Goal: Find contact information: Find contact information

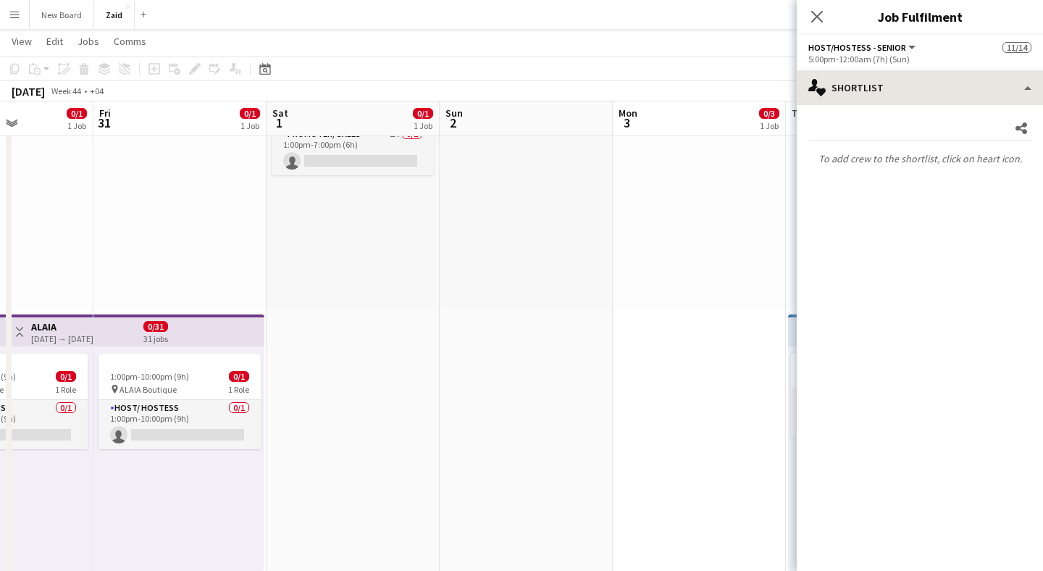
scroll to position [0, 451]
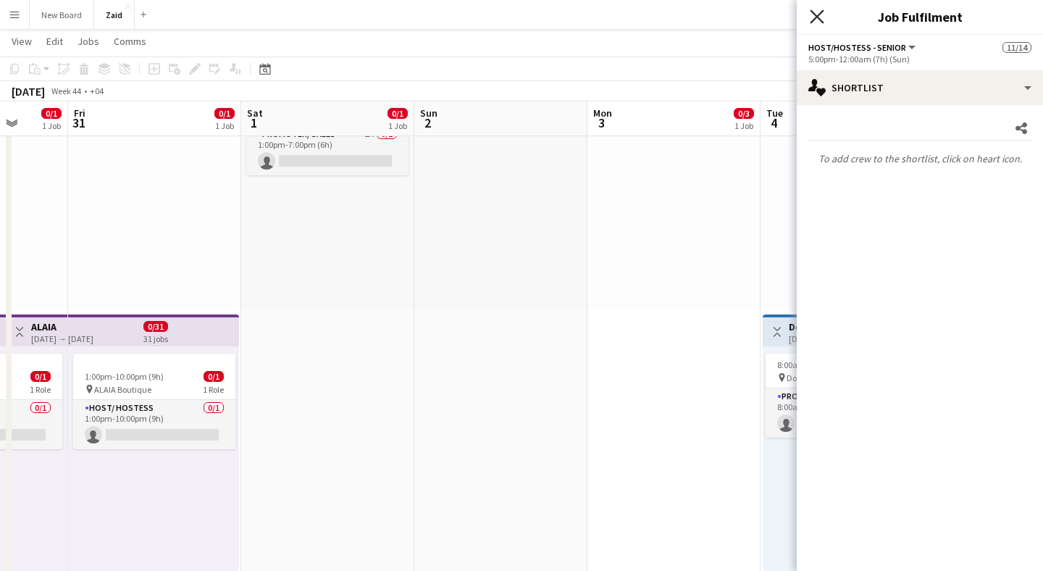
click at [823, 18] on icon "Close pop-in" at bounding box center [816, 16] width 14 height 14
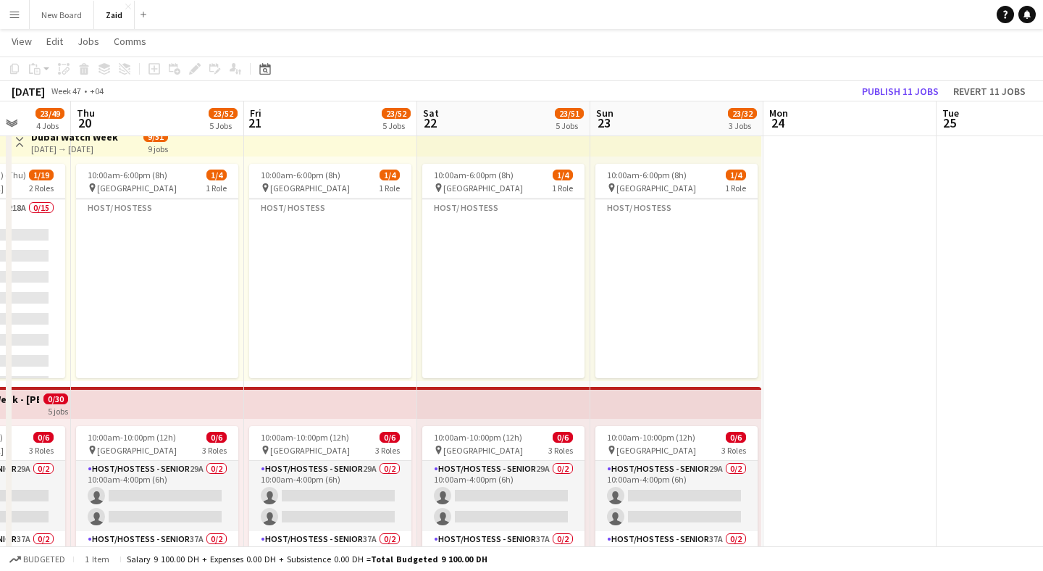
scroll to position [0, 0]
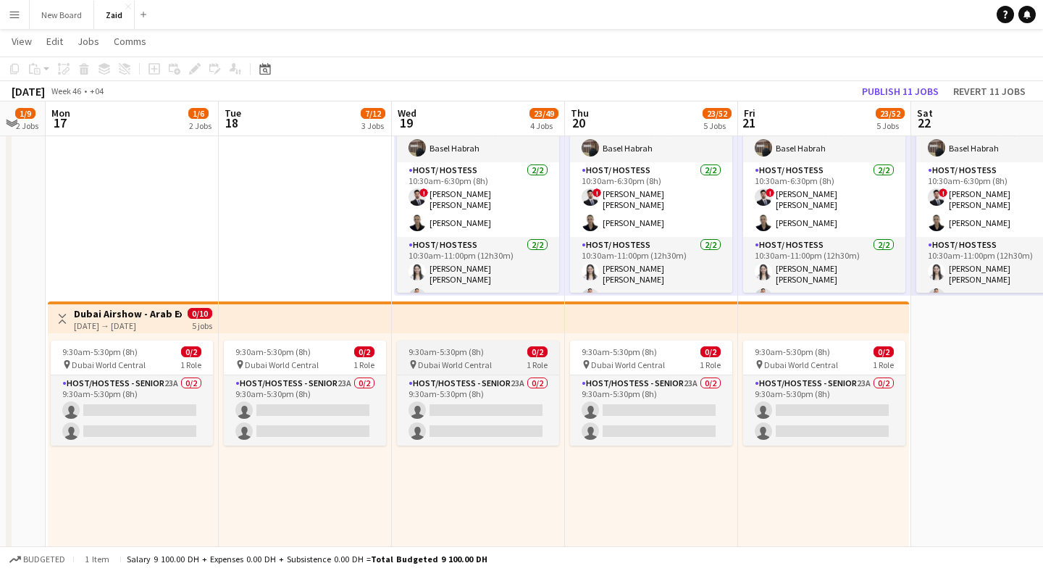
click at [488, 364] on span "Dubai World Central" at bounding box center [455, 364] width 74 height 11
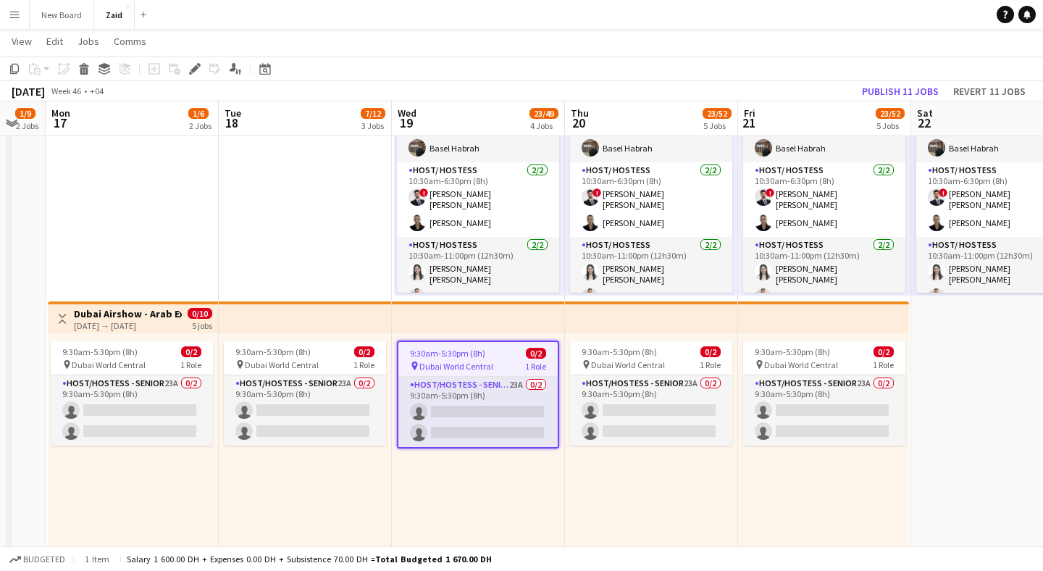
click at [488, 364] on span "Dubai World Central" at bounding box center [456, 366] width 74 height 11
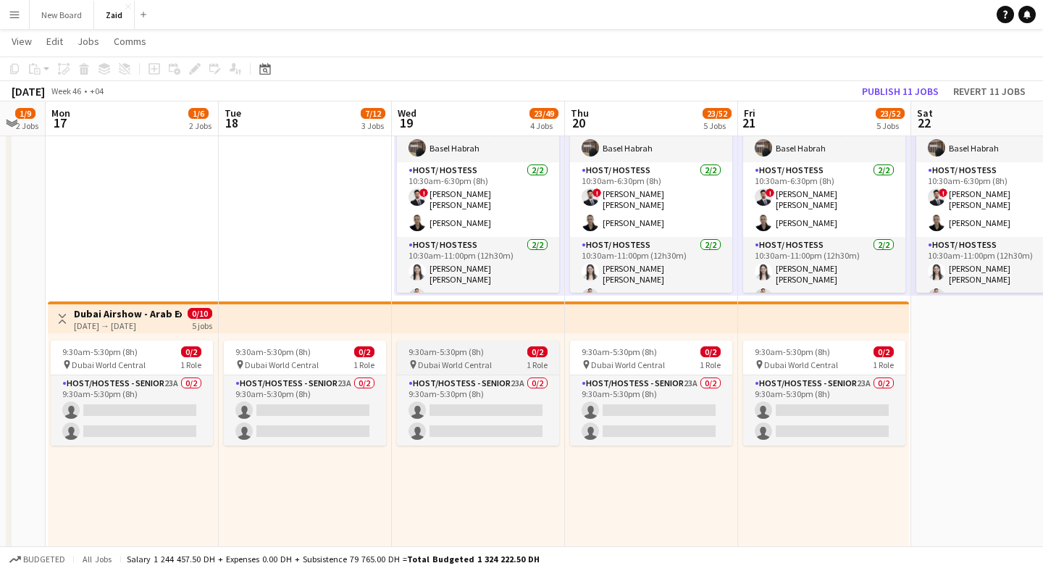
click at [488, 364] on span "Dubai World Central" at bounding box center [455, 364] width 74 height 11
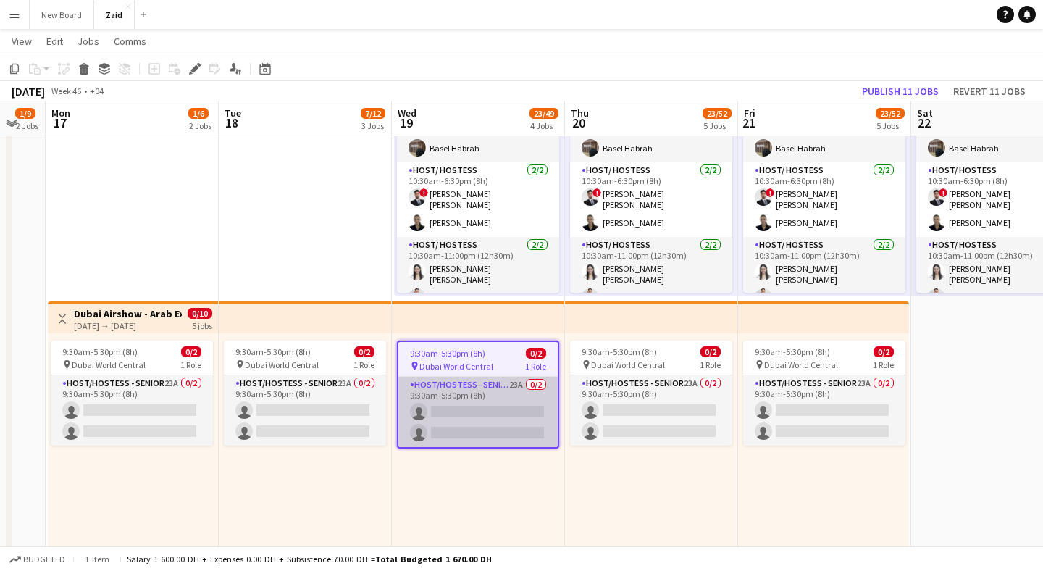
click at [479, 422] on app-card-role "Host/Hostess - Senior 23A 0/2 9:30am-5:30pm (8h) single-neutral-actions single-…" at bounding box center [477, 412] width 159 height 70
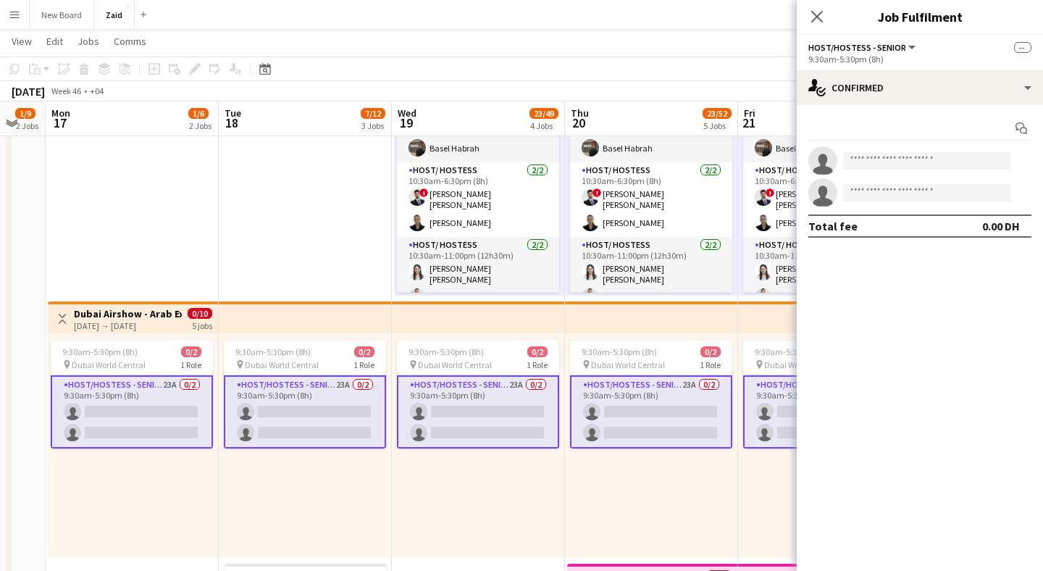
click at [156, 412] on app-card-role "Host/Hostess - Senior 23A 0/2 9:30am-5:30pm (8h) single-neutral-actions single-…" at bounding box center [132, 411] width 162 height 73
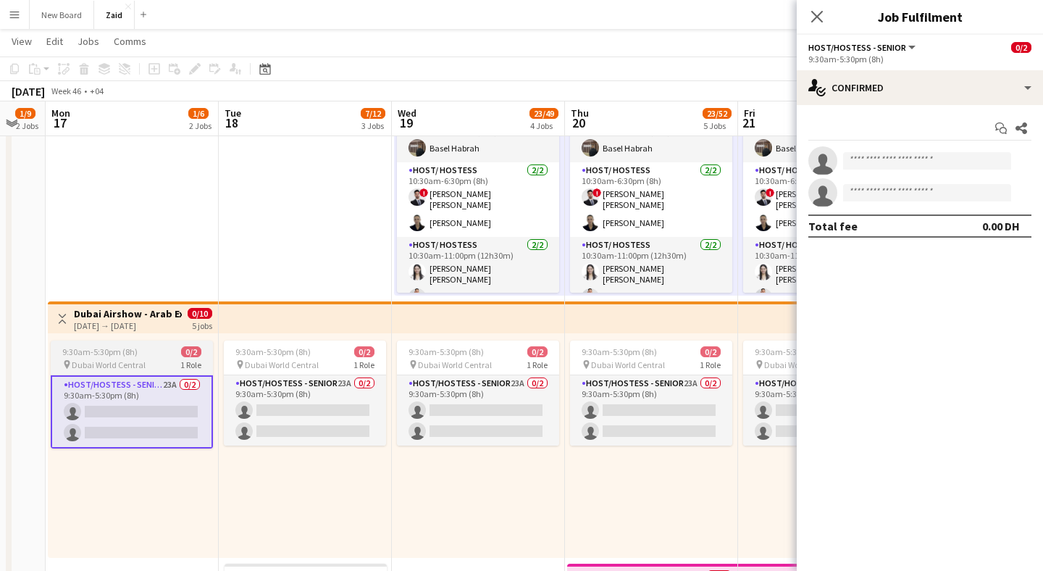
click at [155, 372] on app-job-card "9:30am-5:30pm (8h) 0/2 pin Dubai World Central 1 Role Host/Hostess - Senior 23A…" at bounding box center [132, 394] width 162 height 108
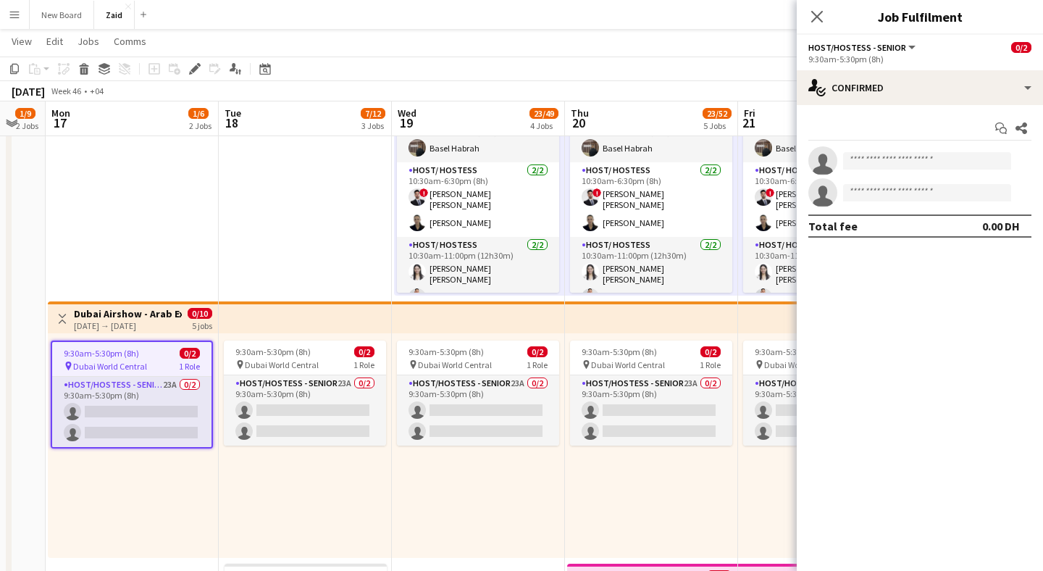
click at [200, 507] on div "9:30am-5:30pm (8h) 0/2 pin Dubai World Central 1 Role Host/Hostess - Senior 23A…" at bounding box center [133, 445] width 170 height 224
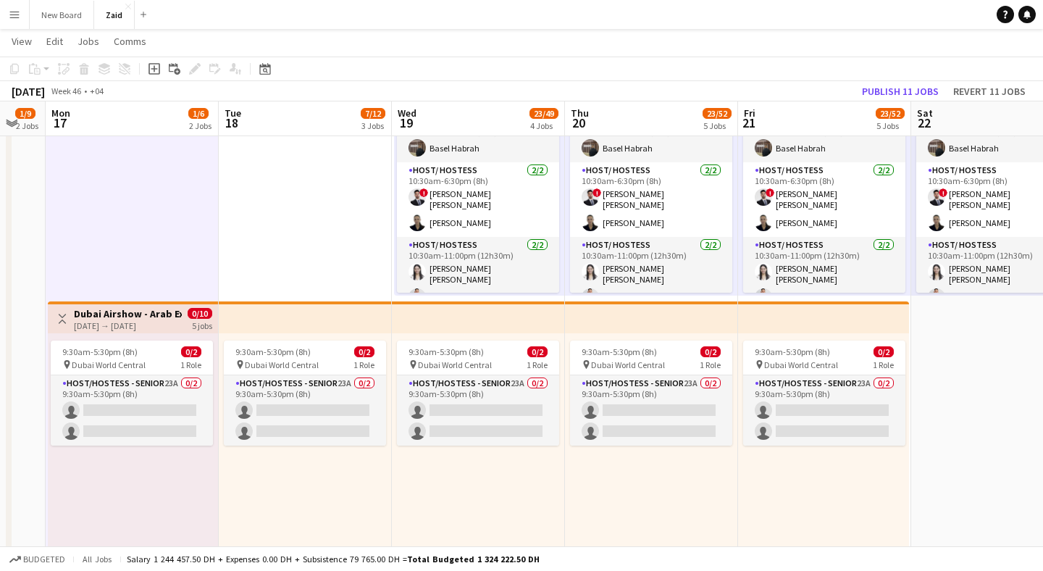
click at [264, 481] on div "9:30am-5:30pm (8h) 0/2 pin Dubai World Central 1 Role Host/Hostess - Senior 23A…" at bounding box center [305, 445] width 173 height 224
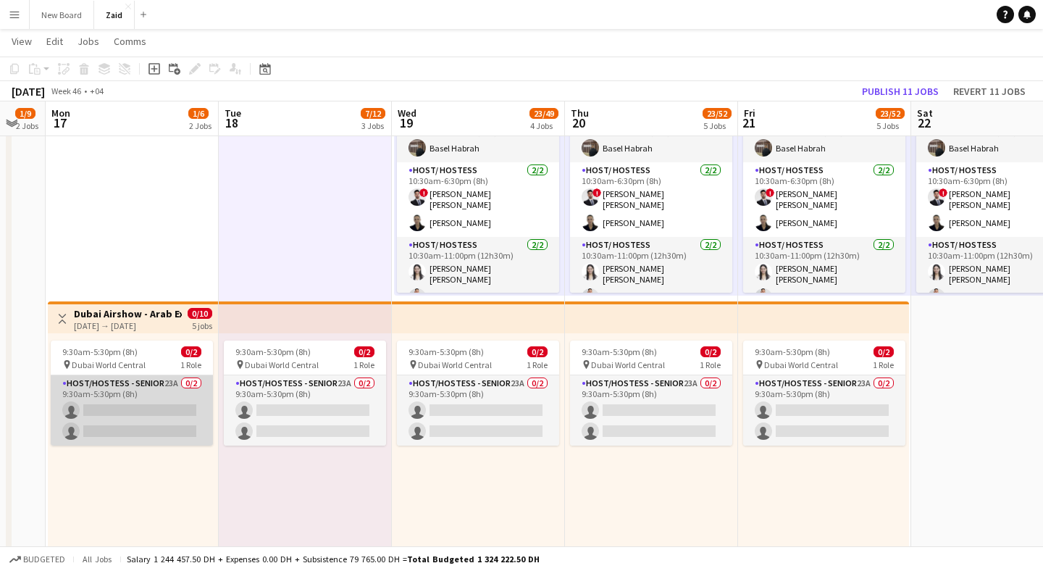
click at [151, 413] on app-card-role "Host/Hostess - Senior 23A 0/2 9:30am-5:30pm (8h) single-neutral-actions single-…" at bounding box center [132, 410] width 162 height 70
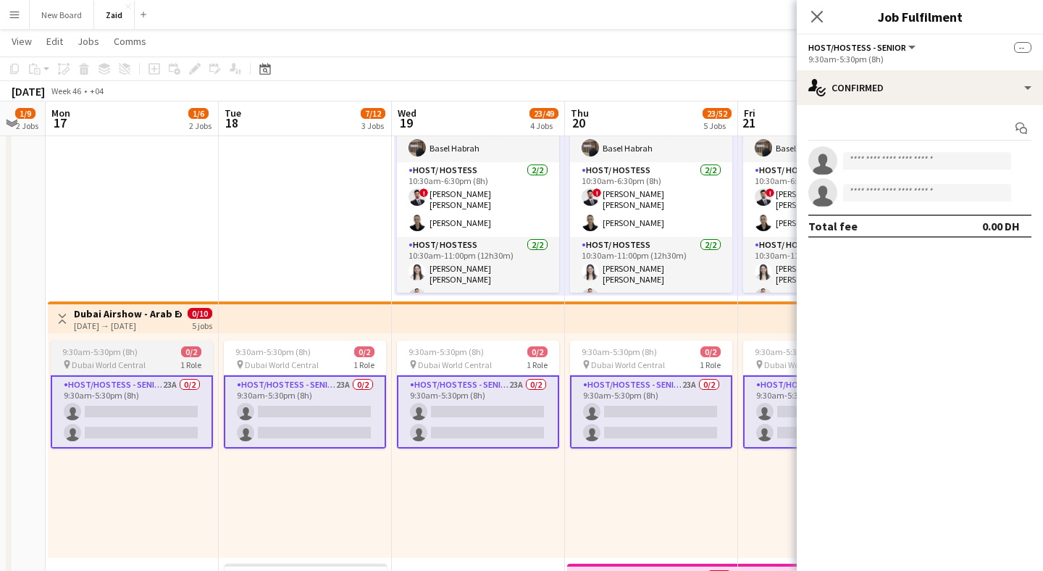
click at [142, 360] on span "Dubai World Central" at bounding box center [109, 364] width 74 height 11
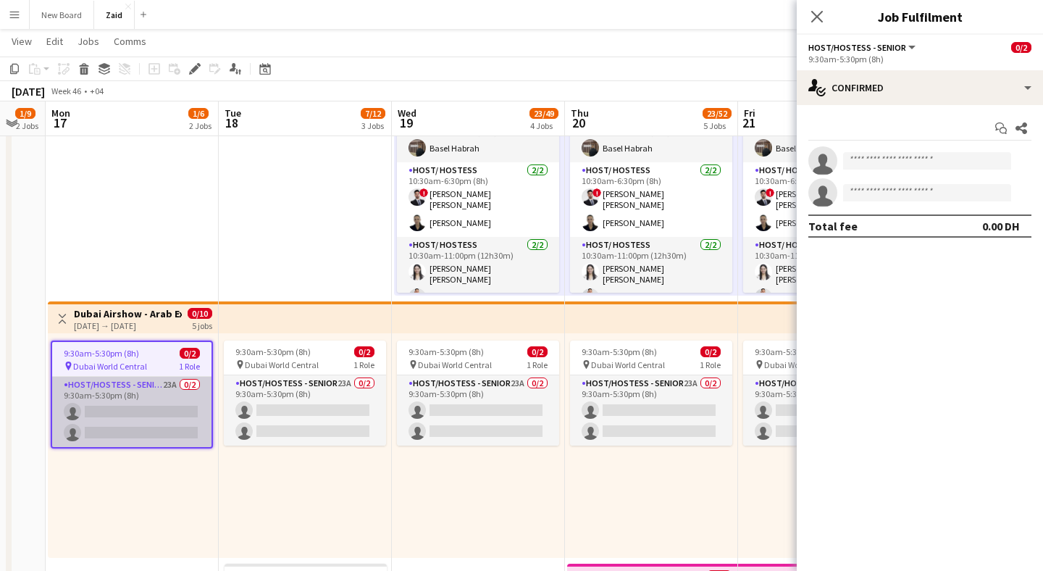
click at [144, 377] on app-card-role "Host/Hostess - Senior 23A 0/2 9:30am-5:30pm (8h) single-neutral-actions single-…" at bounding box center [131, 412] width 159 height 70
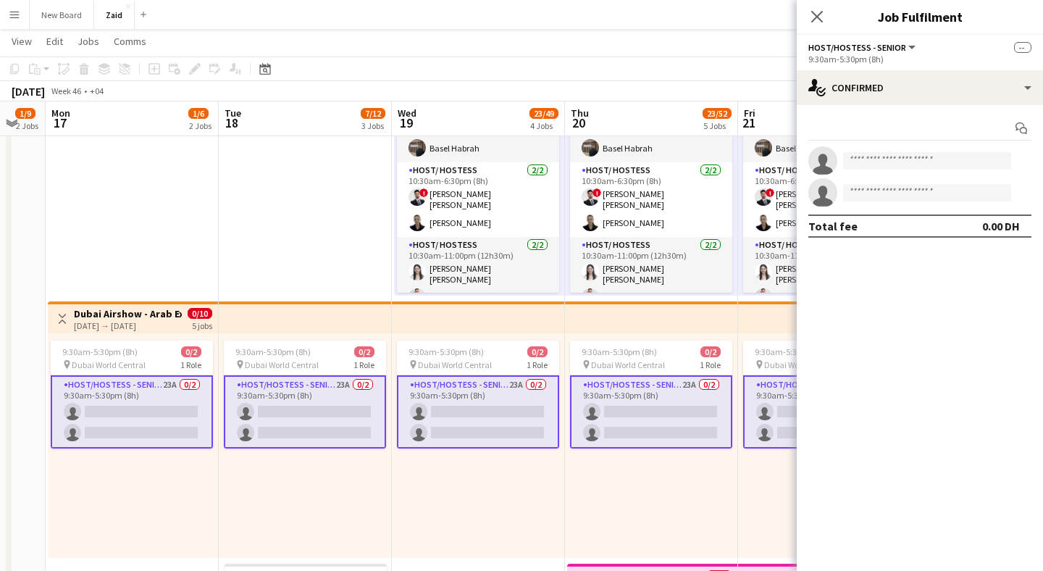
click at [144, 329] on div "[DATE] → [DATE]" at bounding box center [128, 325] width 108 height 11
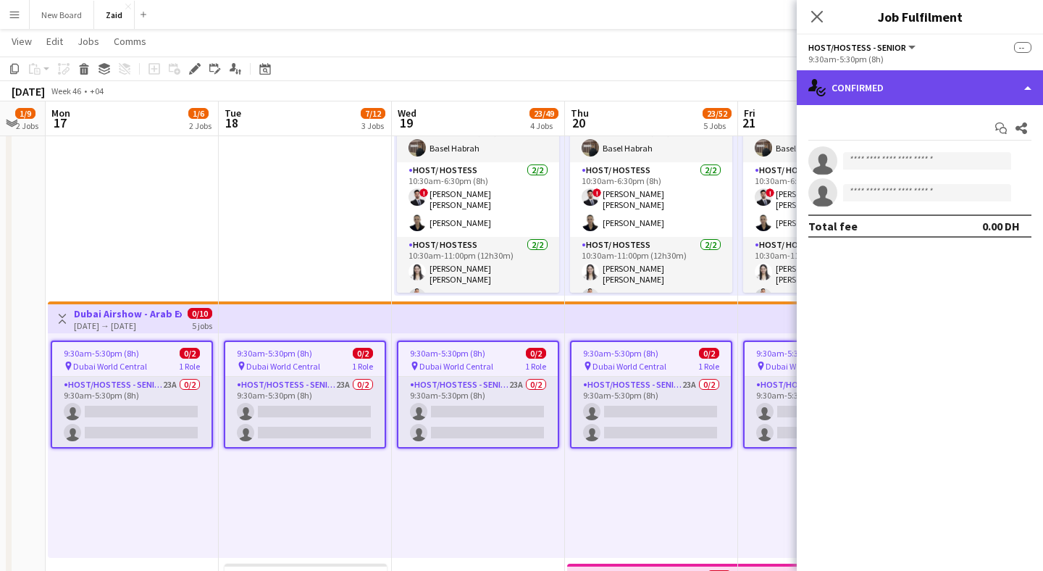
click at [916, 77] on div "single-neutral-actions-check-2 Confirmed" at bounding box center [919, 87] width 246 height 35
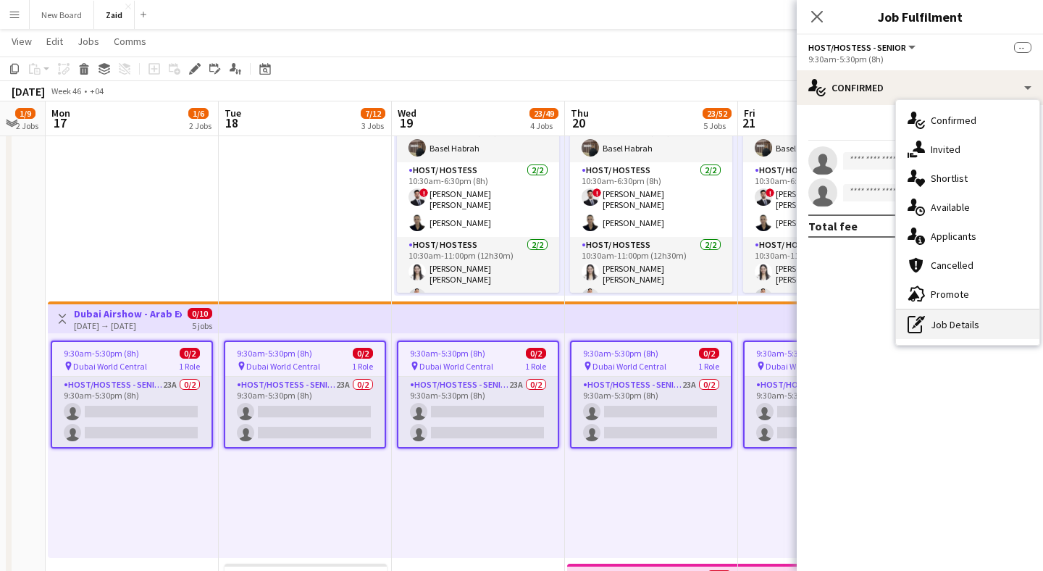
click at [956, 320] on div "pen-write Job Details" at bounding box center [967, 324] width 143 height 29
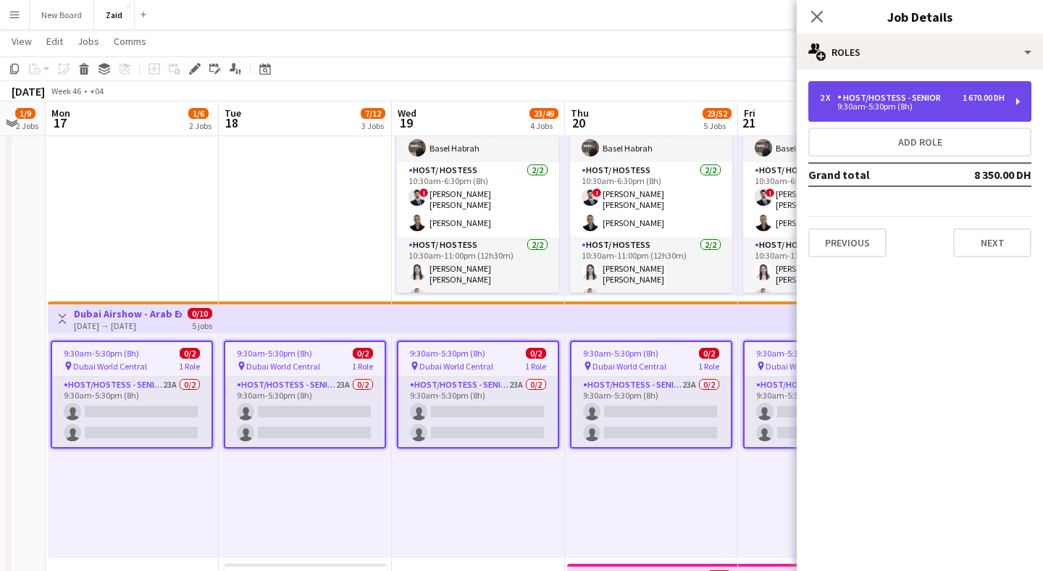
click at [923, 107] on div "9:30am-5:30pm (8h)" at bounding box center [912, 106] width 185 height 7
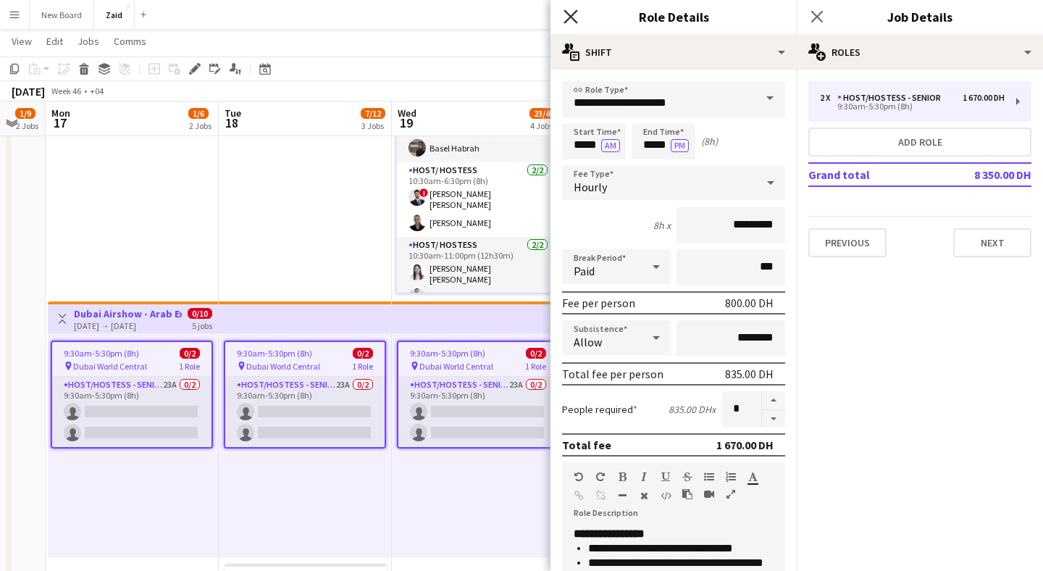
click at [568, 14] on icon at bounding box center [570, 16] width 14 height 14
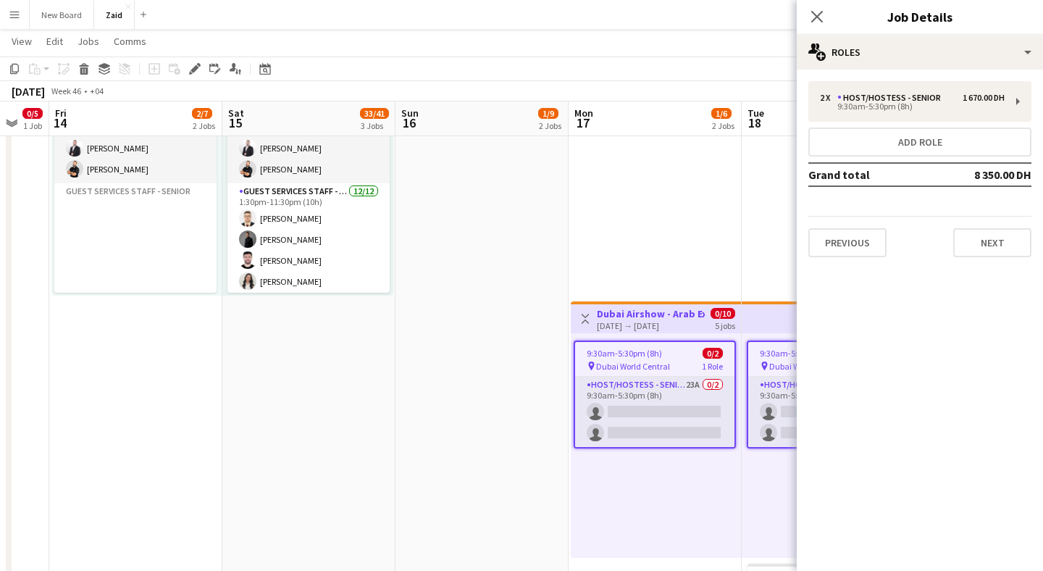
scroll to position [0, 384]
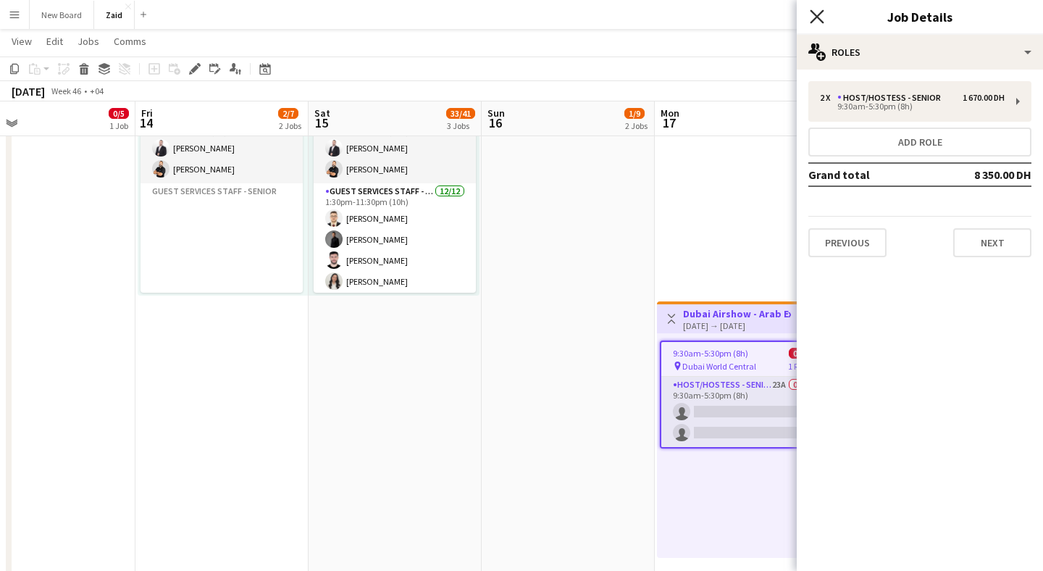
click at [815, 17] on icon at bounding box center [816, 16] width 14 height 14
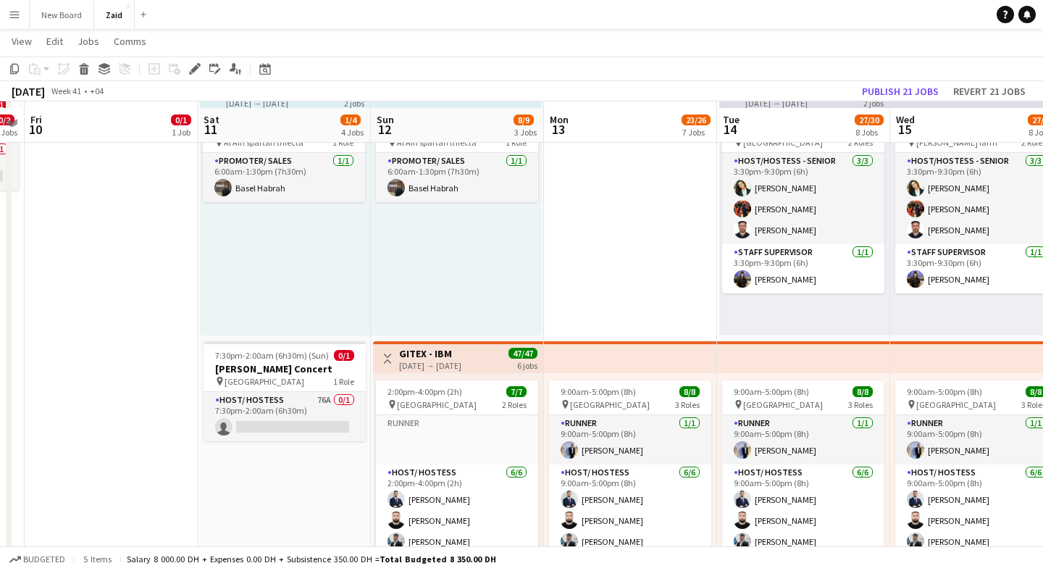
scroll to position [619, 0]
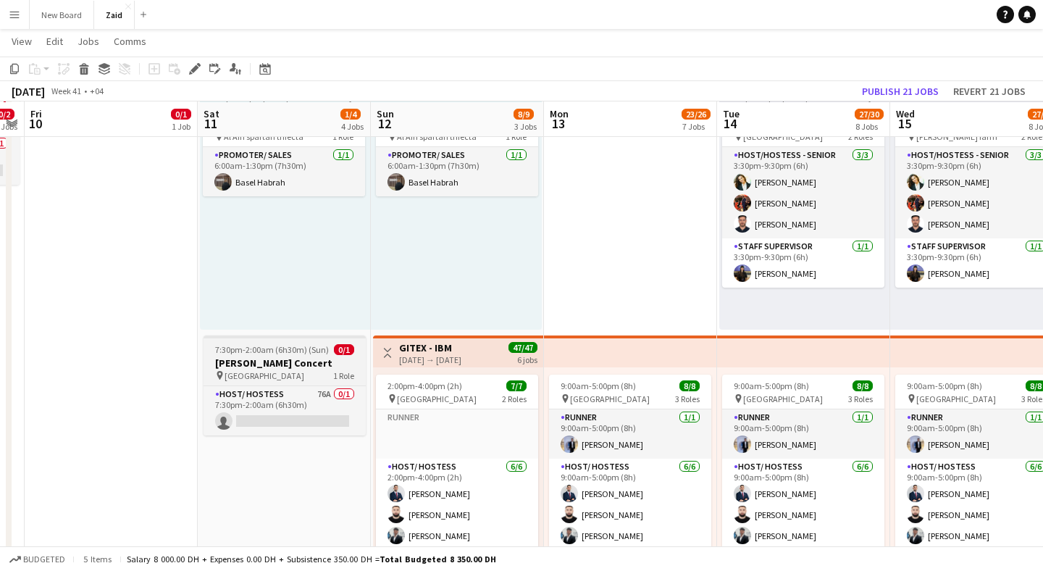
click at [253, 360] on h3 "[PERSON_NAME] Concert" at bounding box center [284, 362] width 162 height 13
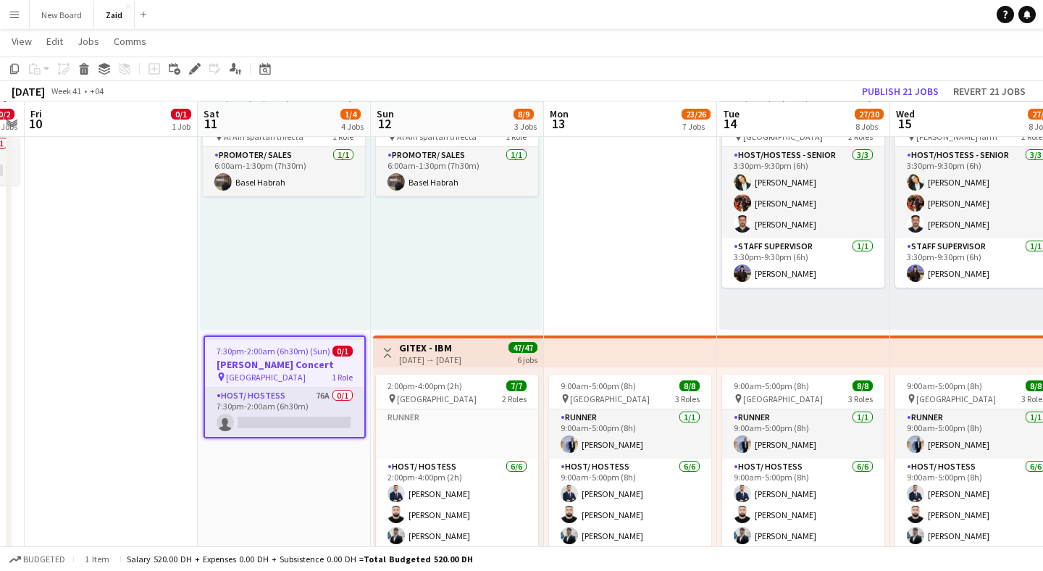
click at [298, 361] on h3 "[PERSON_NAME] Concert" at bounding box center [284, 364] width 159 height 13
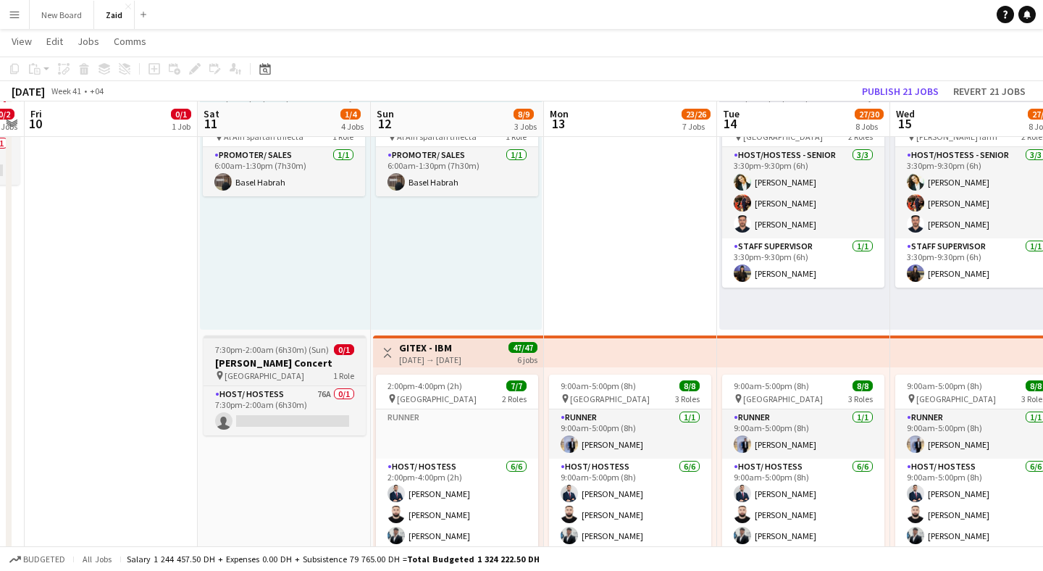
click at [298, 361] on h3 "[PERSON_NAME] Concert" at bounding box center [284, 362] width 162 height 13
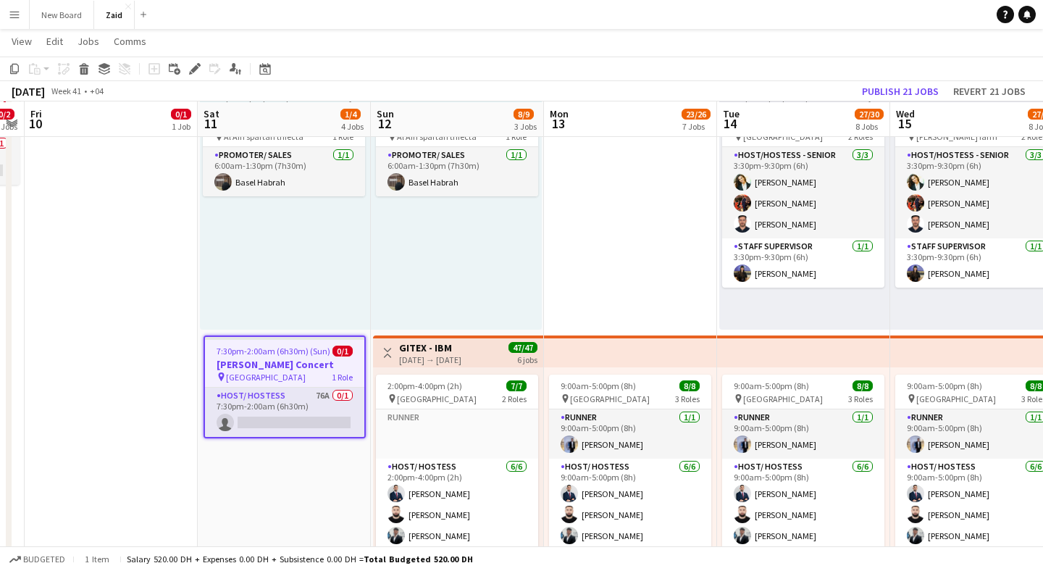
click at [298, 361] on h3 "[PERSON_NAME] Concert" at bounding box center [284, 364] width 159 height 13
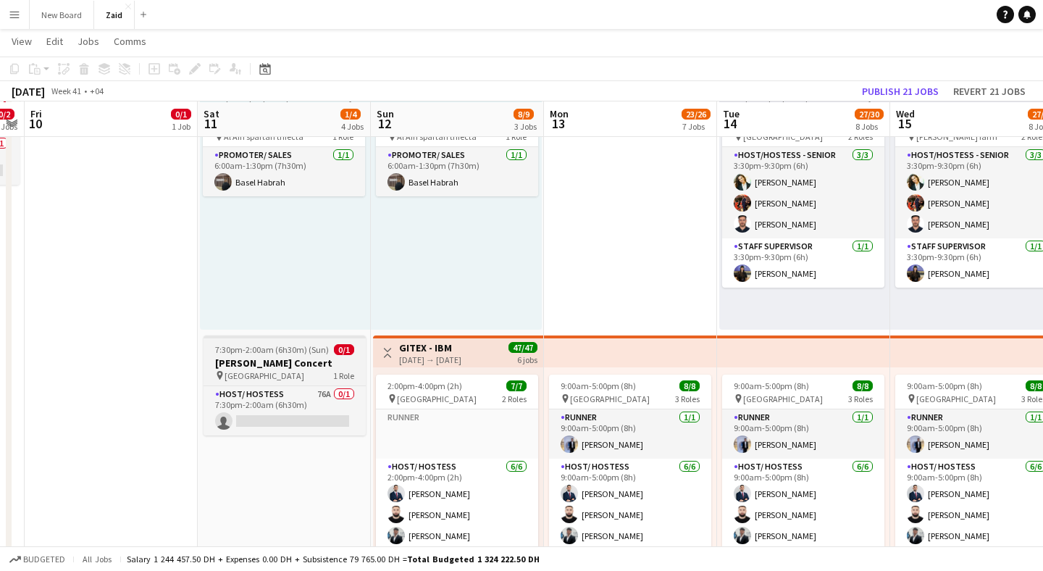
click at [298, 361] on h3 "[PERSON_NAME] Concert" at bounding box center [284, 362] width 162 height 13
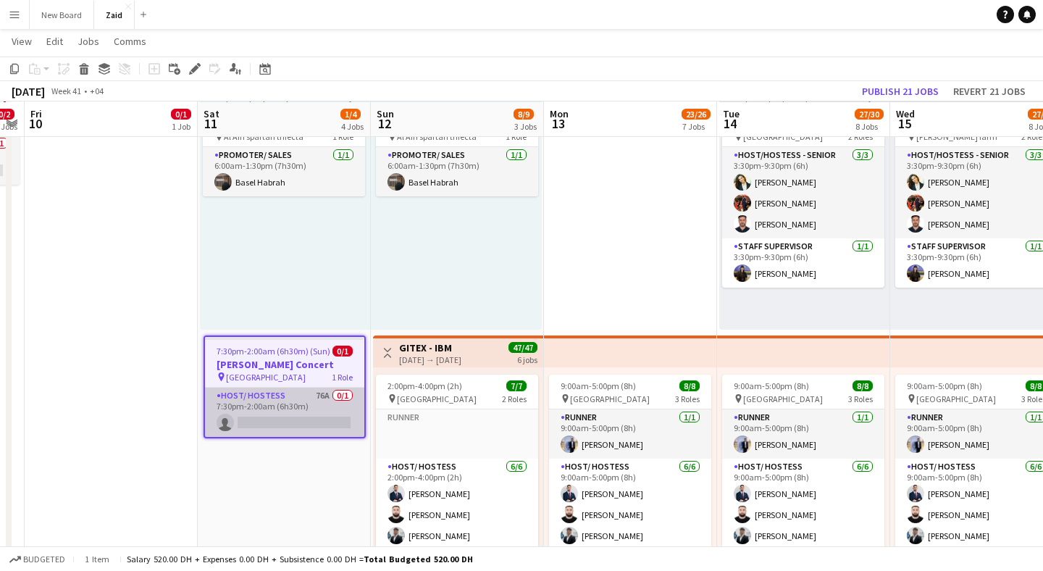
click at [281, 410] on app-card-role "Host/ Hostess 76A 0/1 7:30pm-2:00am (6h30m) single-neutral-actions" at bounding box center [284, 411] width 159 height 49
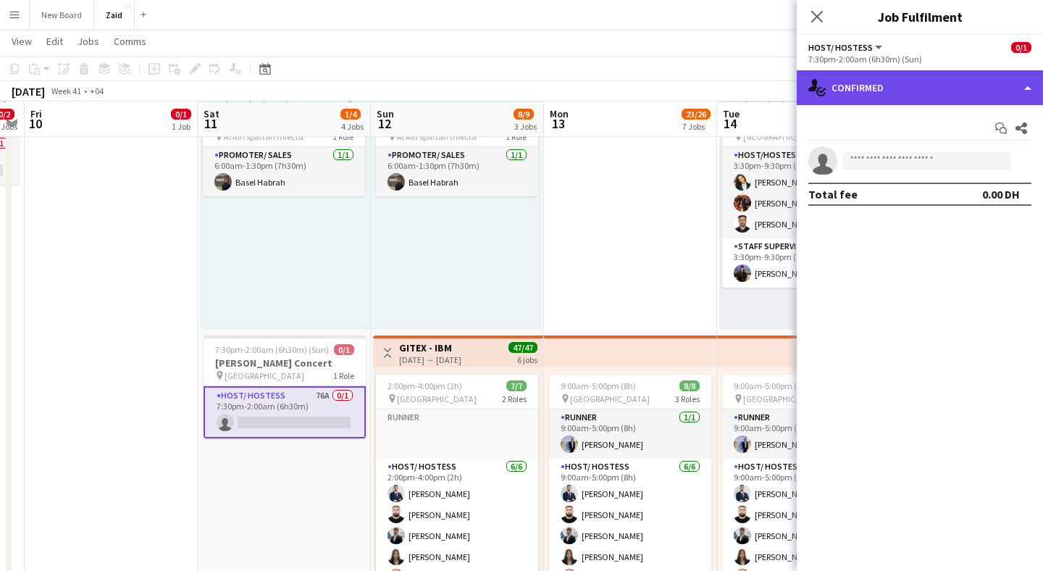
click at [901, 78] on div "single-neutral-actions-check-2 Confirmed" at bounding box center [919, 87] width 246 height 35
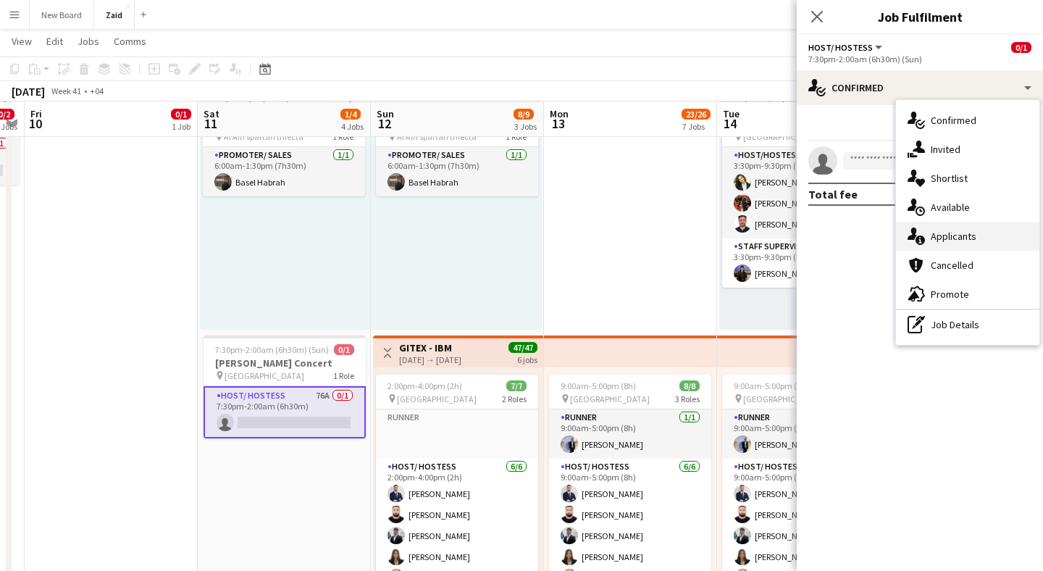
click at [952, 245] on div "single-neutral-actions-information Applicants" at bounding box center [967, 236] width 143 height 29
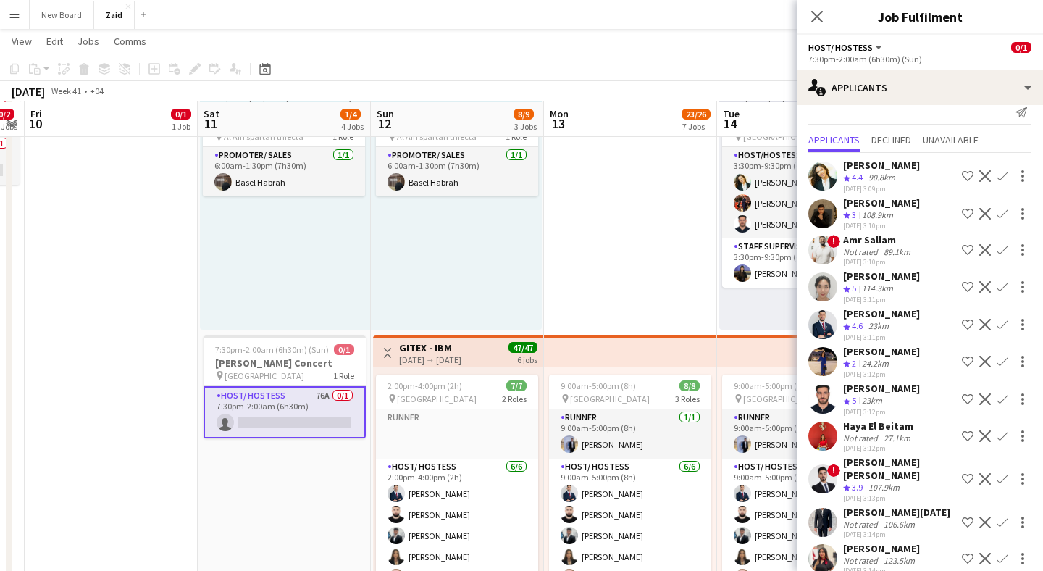
scroll to position [0, 0]
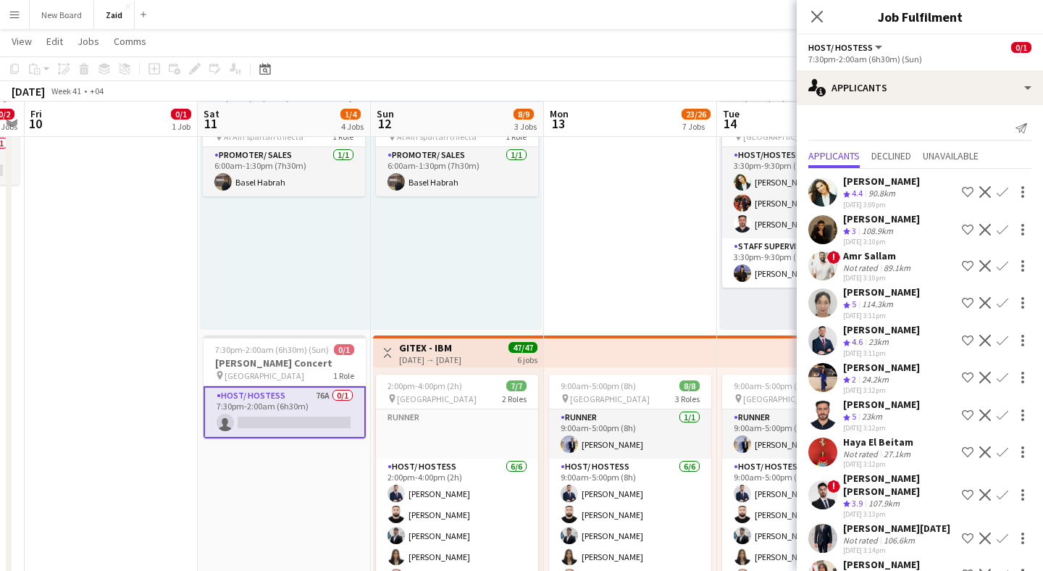
click at [851, 195] on span "4.4" at bounding box center [856, 193] width 11 height 11
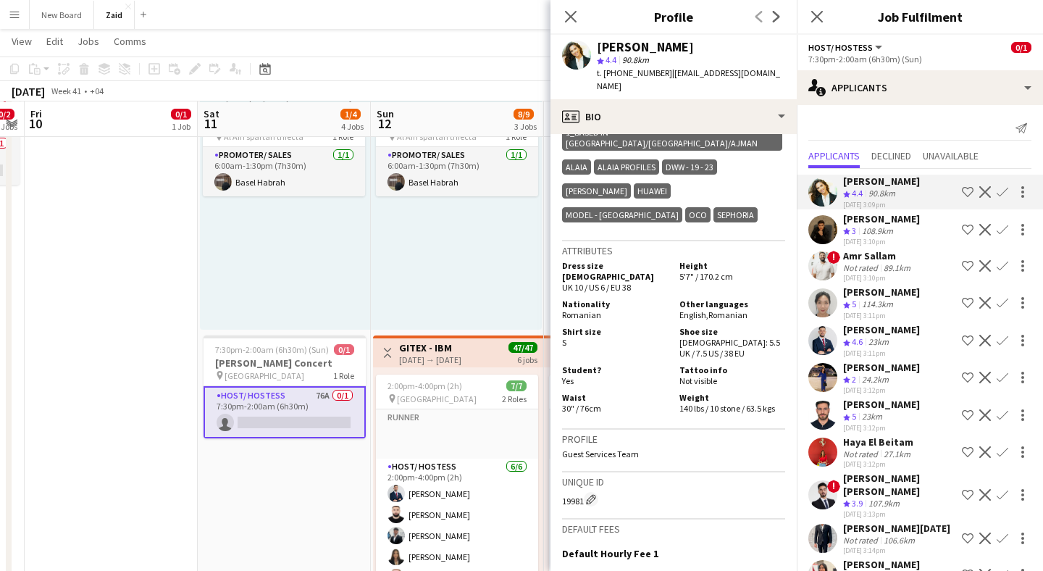
scroll to position [857, 0]
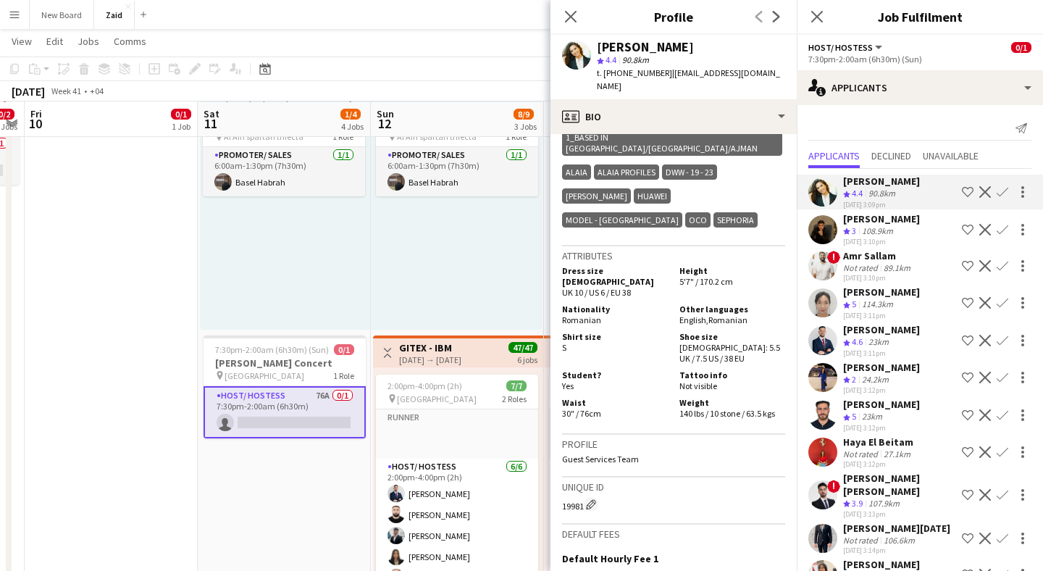
click at [825, 232] on app-user-avatar at bounding box center [822, 229] width 29 height 29
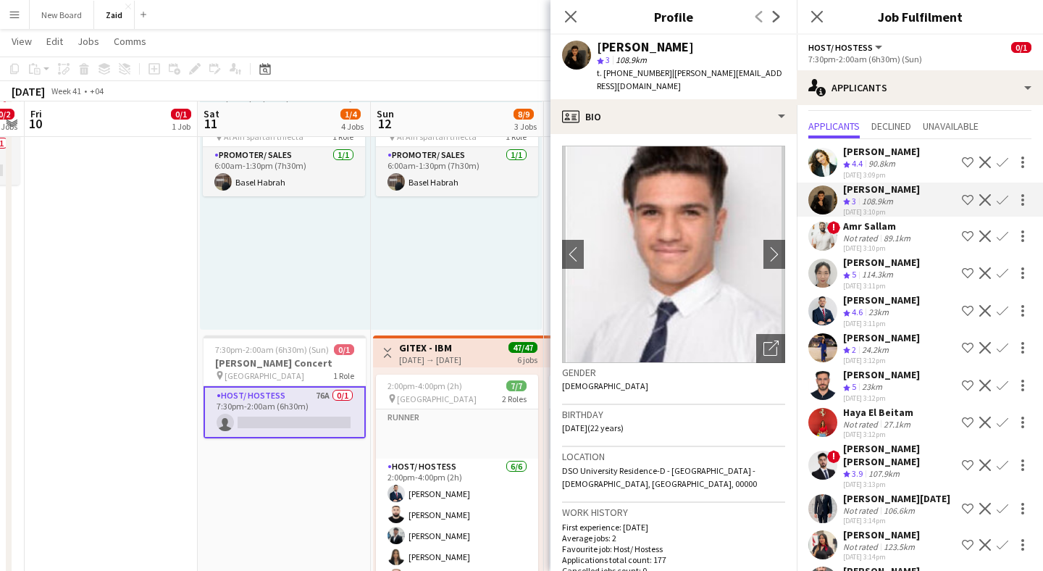
scroll to position [33, 0]
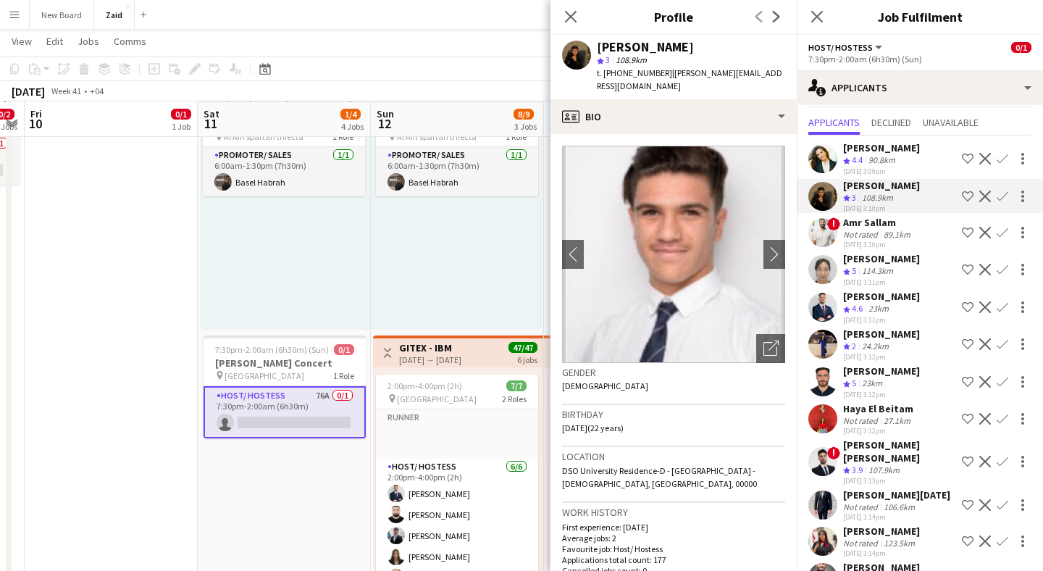
click at [826, 337] on app-user-avatar at bounding box center [822, 343] width 29 height 29
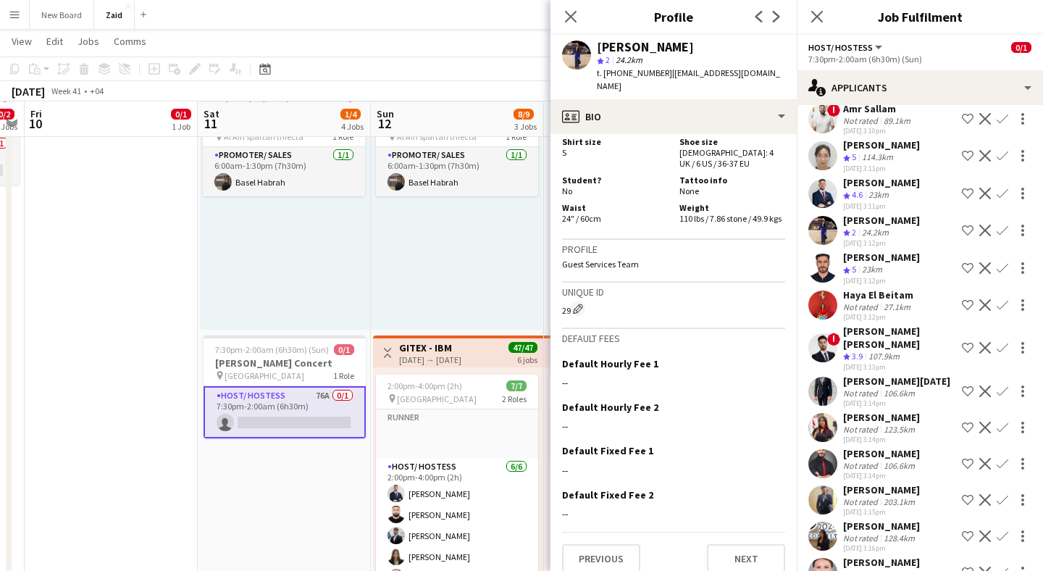
scroll to position [148, 0]
click at [828, 298] on app-user-avatar at bounding box center [822, 304] width 29 height 29
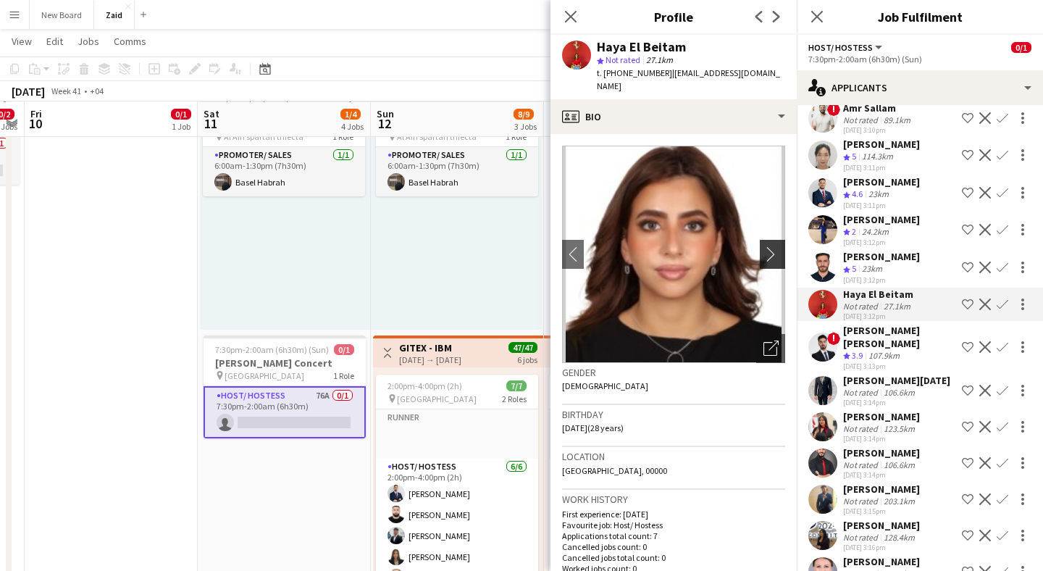
click at [764, 251] on app-icon "chevron-right" at bounding box center [774, 253] width 22 height 15
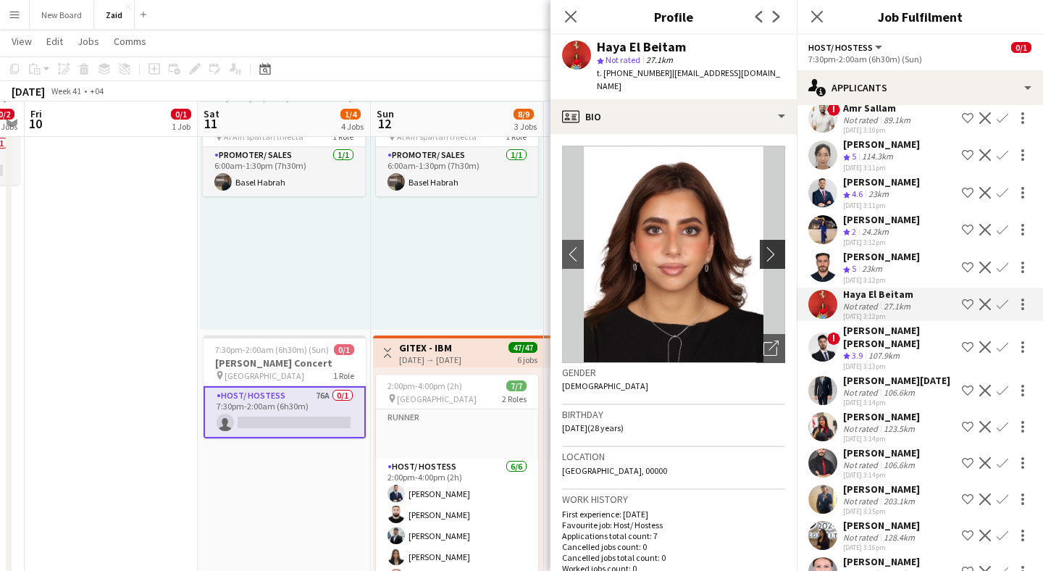
click at [772, 256] on app-icon "chevron-right" at bounding box center [774, 253] width 22 height 15
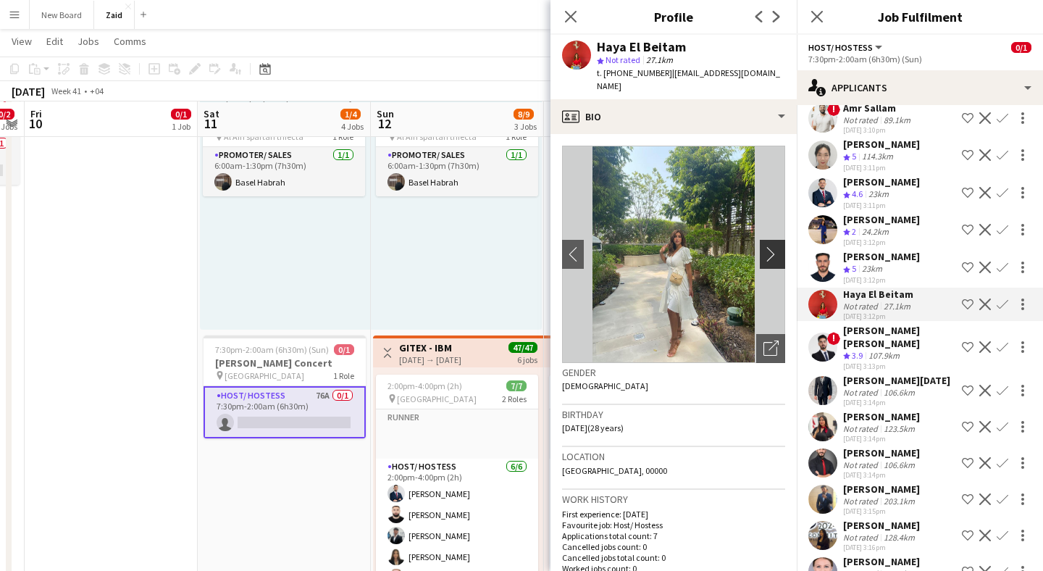
click at [772, 256] on app-icon "chevron-right" at bounding box center [774, 253] width 22 height 15
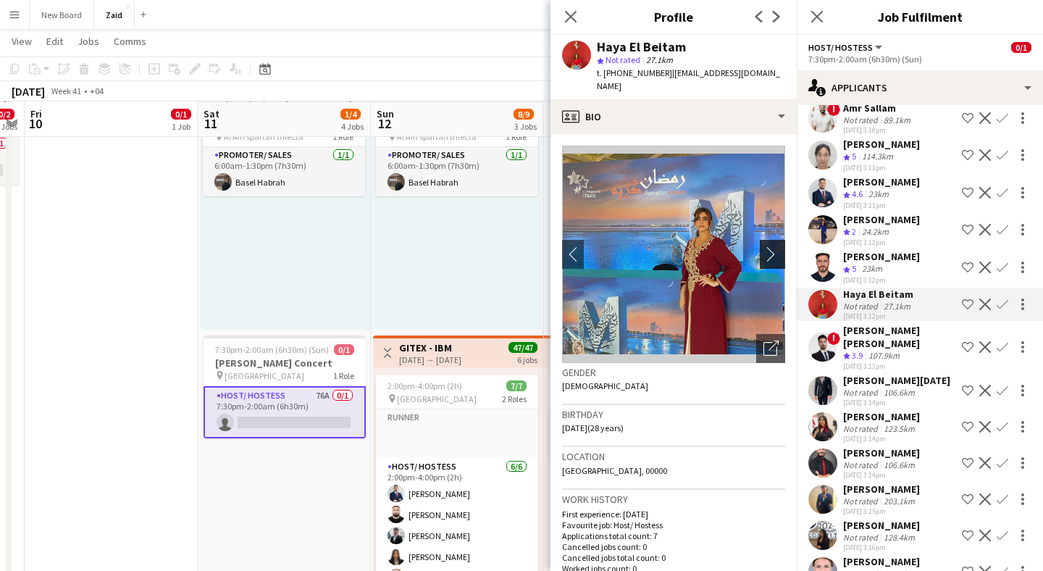
click at [771, 253] on app-icon "chevron-right" at bounding box center [774, 253] width 22 height 15
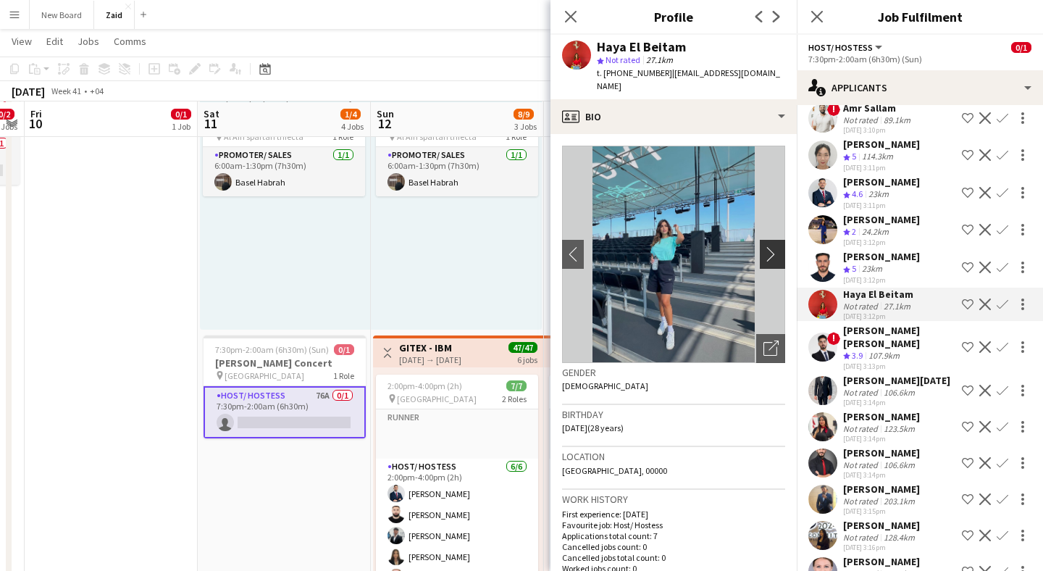
click at [771, 253] on app-icon "chevron-right" at bounding box center [774, 253] width 22 height 15
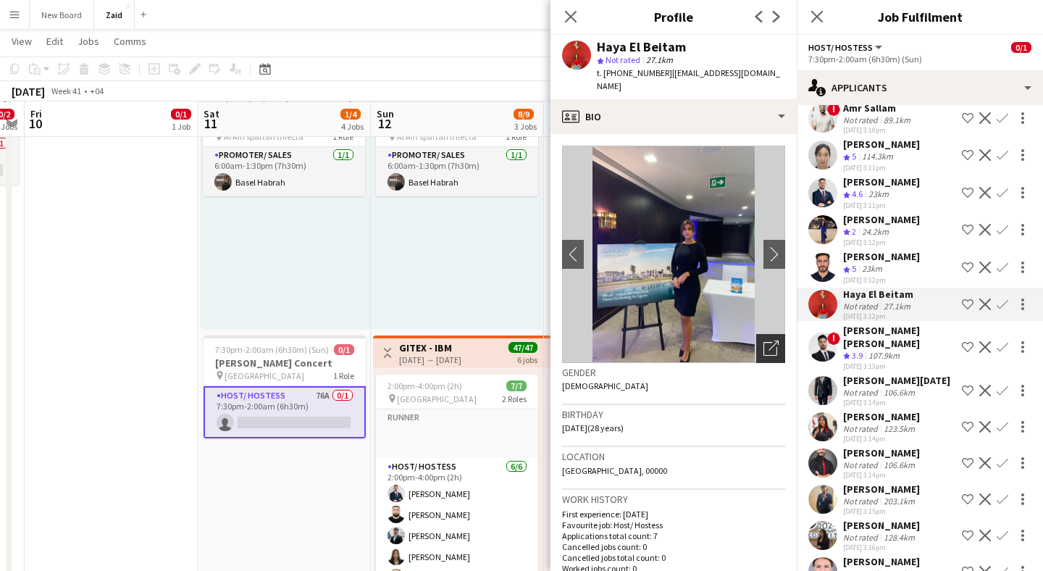
click at [766, 354] on icon "Open photos pop-in" at bounding box center [770, 347] width 15 height 15
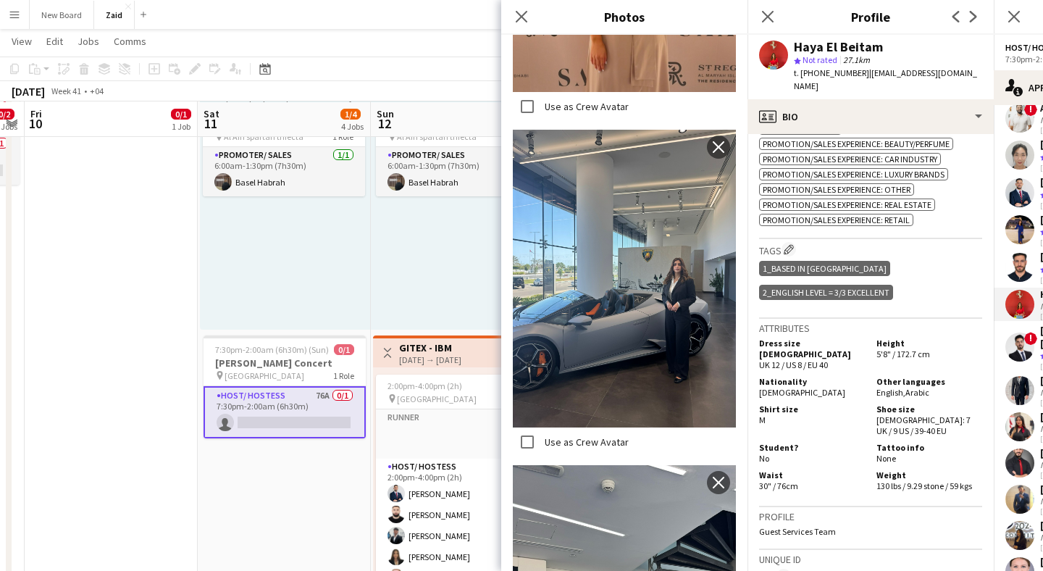
scroll to position [691, 0]
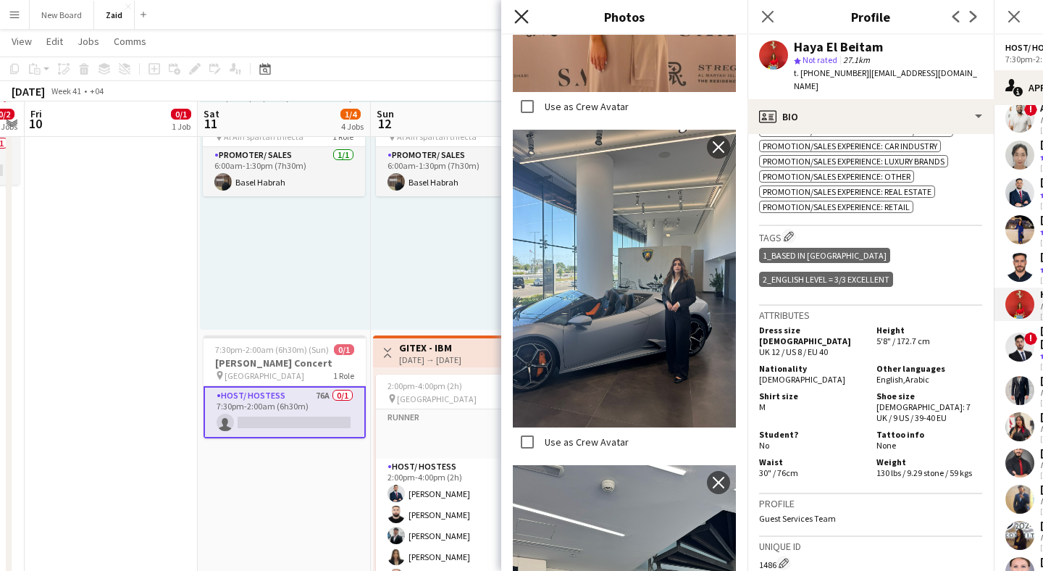
click at [521, 15] on icon at bounding box center [521, 16] width 14 height 14
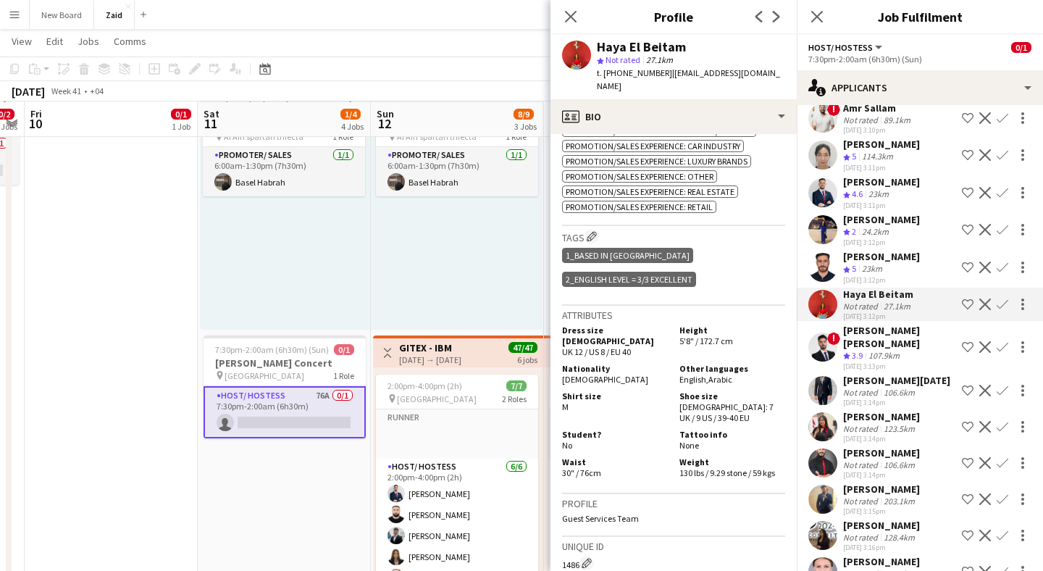
click at [967, 299] on app-icon "Shortlist crew" at bounding box center [968, 304] width 12 height 12
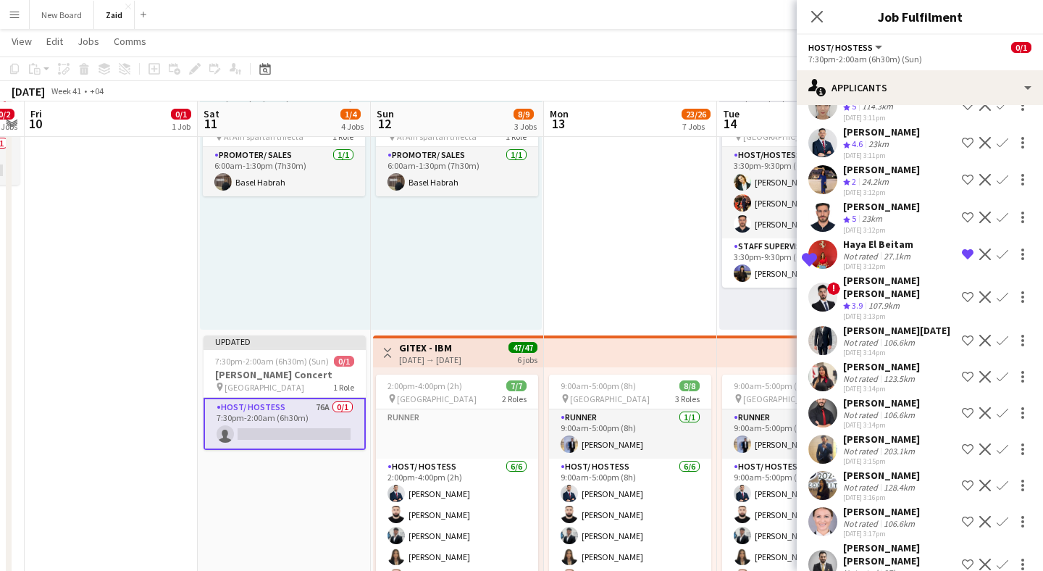
scroll to position [202, 0]
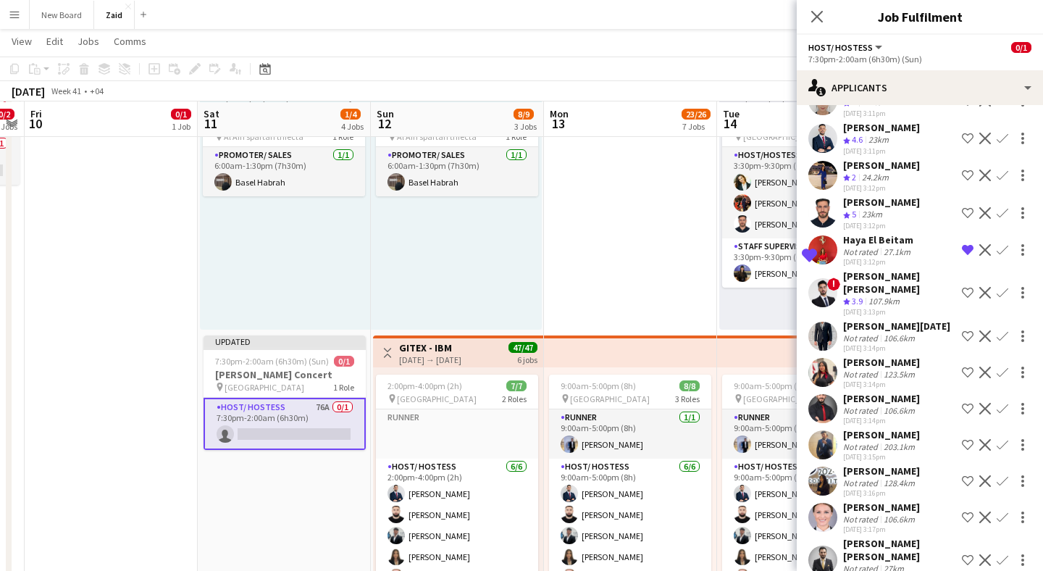
click at [822, 358] on app-user-avatar at bounding box center [822, 372] width 29 height 29
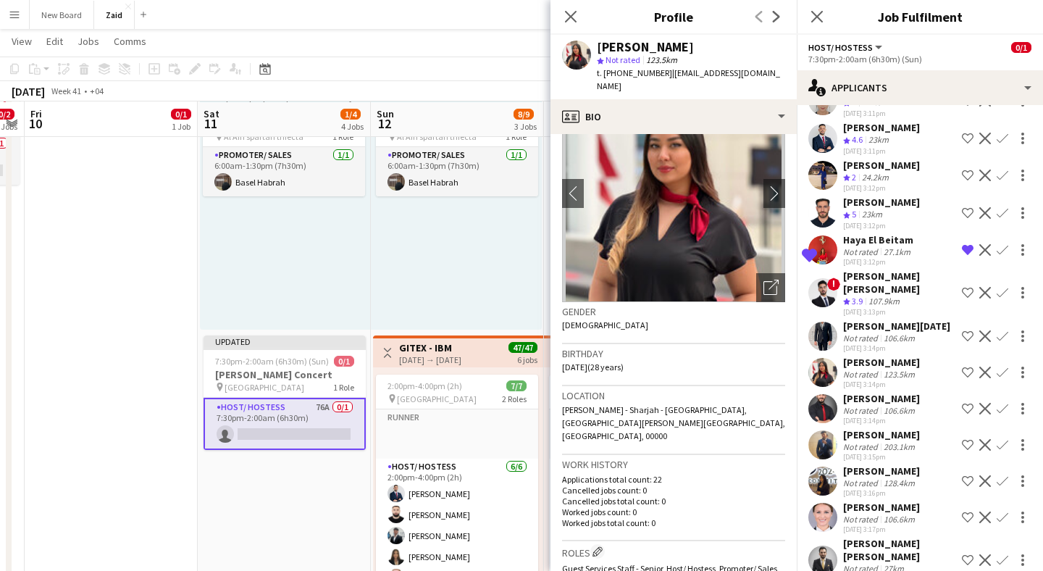
scroll to position [0, 0]
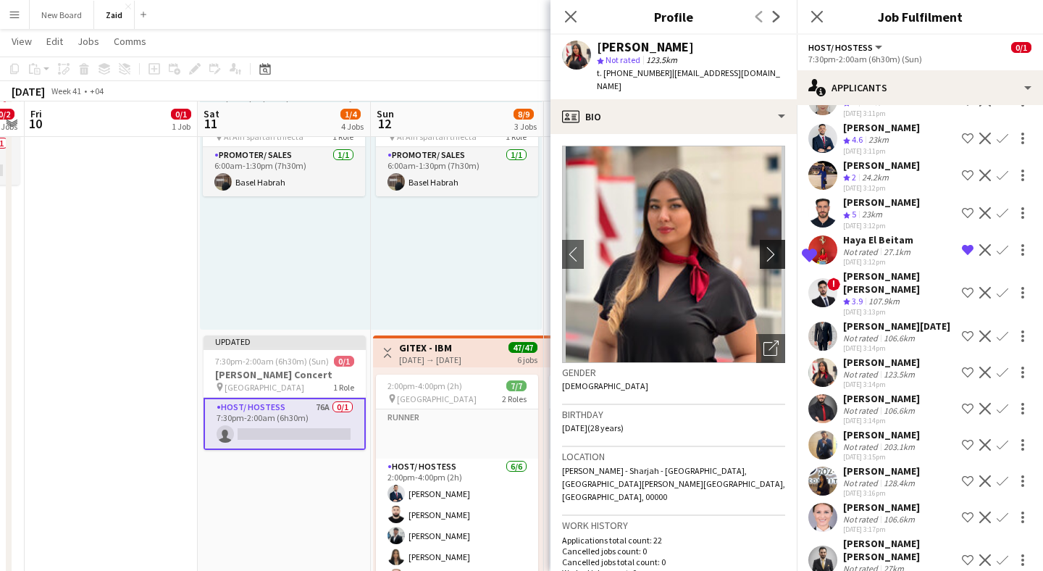
click at [767, 246] on app-icon "chevron-right" at bounding box center [774, 253] width 22 height 15
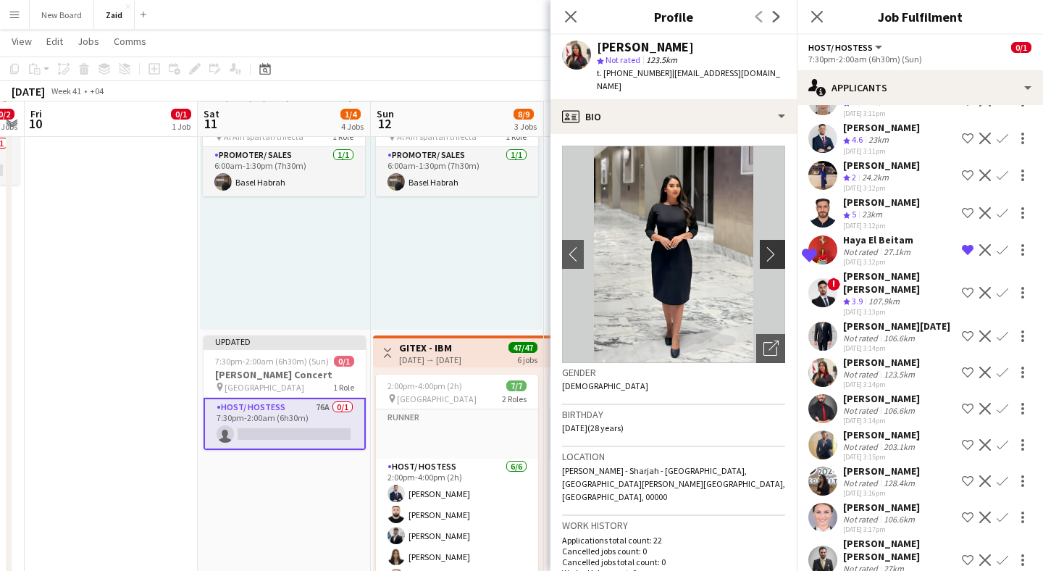
click at [767, 246] on app-icon "chevron-right" at bounding box center [774, 253] width 22 height 15
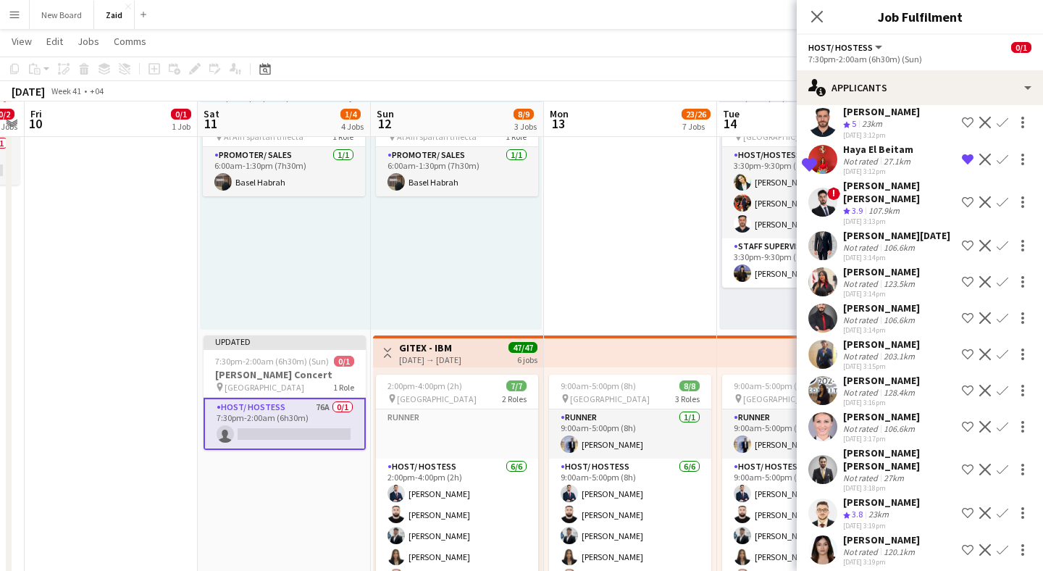
scroll to position [293, 0]
click at [823, 375] on app-user-avatar at bounding box center [822, 389] width 29 height 29
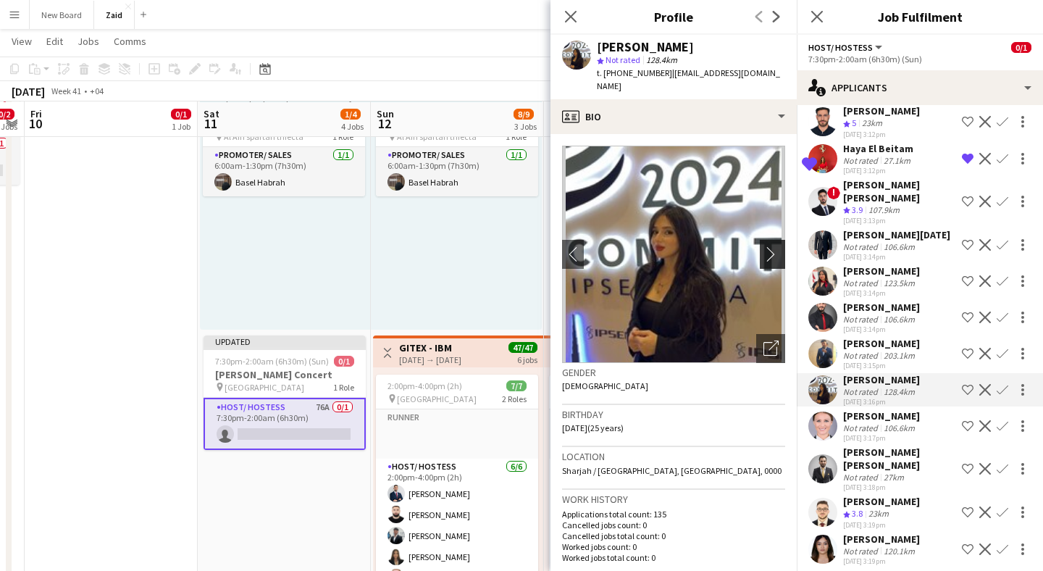
click at [770, 247] on app-icon "chevron-right" at bounding box center [774, 253] width 22 height 15
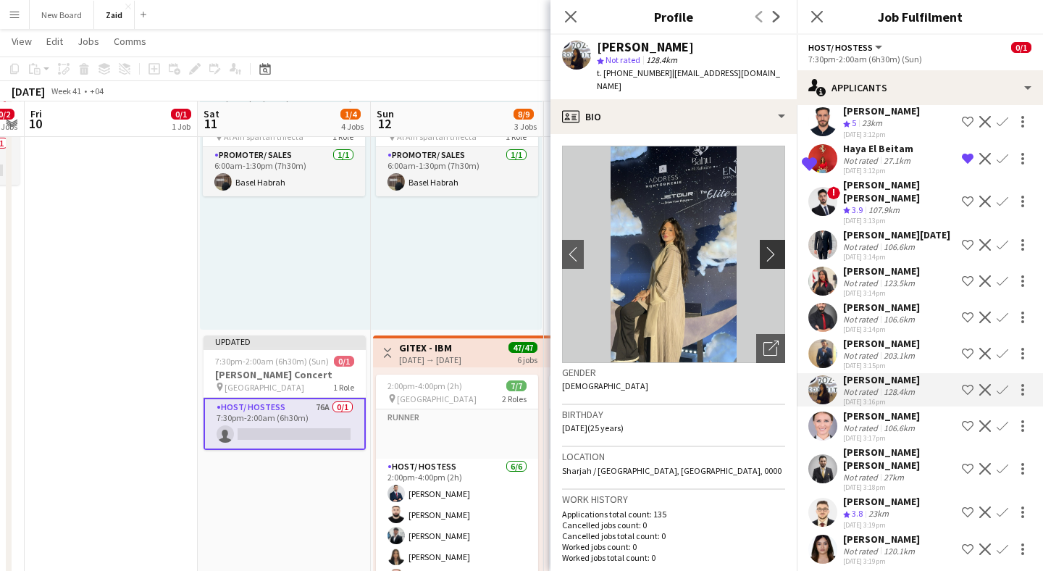
click at [770, 247] on app-icon "chevron-right" at bounding box center [774, 253] width 22 height 15
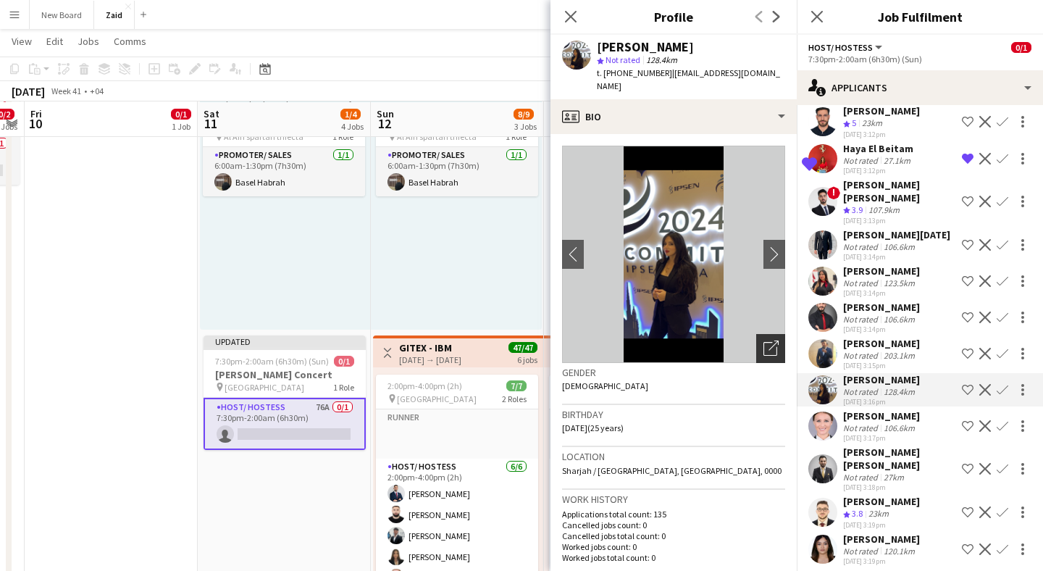
click at [766, 340] on icon "Open photos pop-in" at bounding box center [770, 347] width 15 height 15
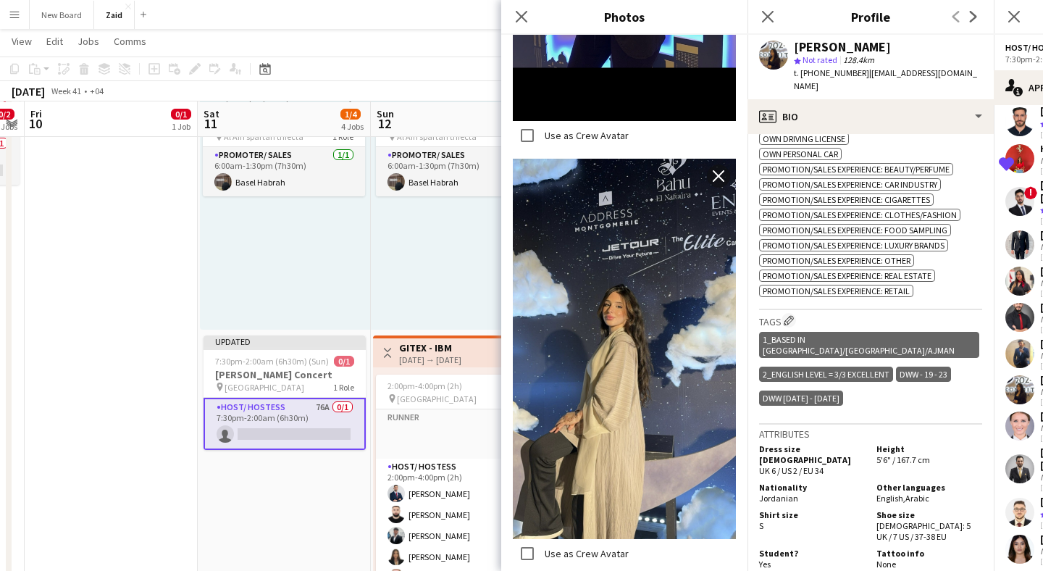
scroll to position [633, 0]
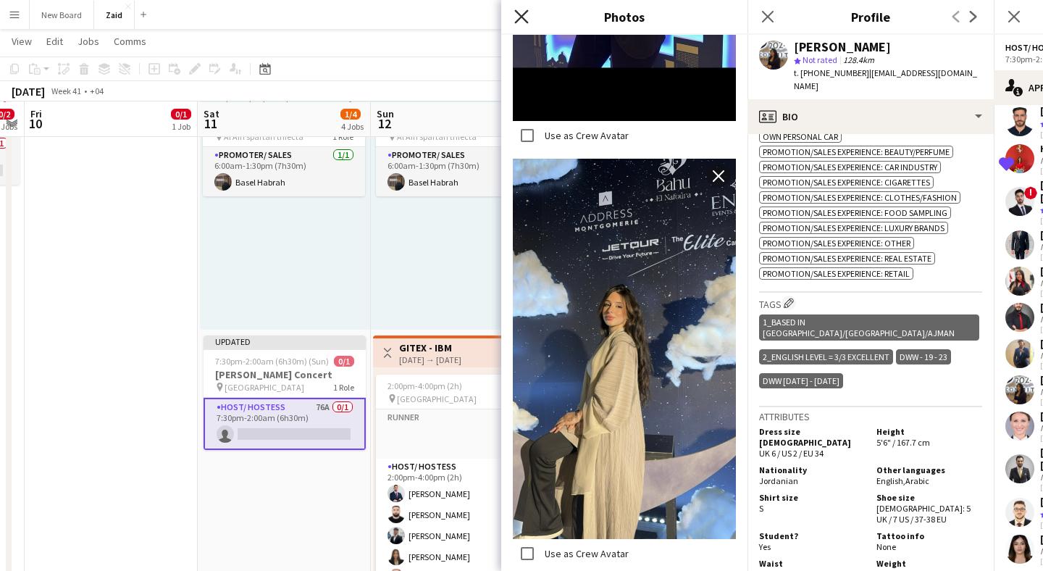
click at [522, 22] on icon "Close pop-in" at bounding box center [521, 16] width 14 height 14
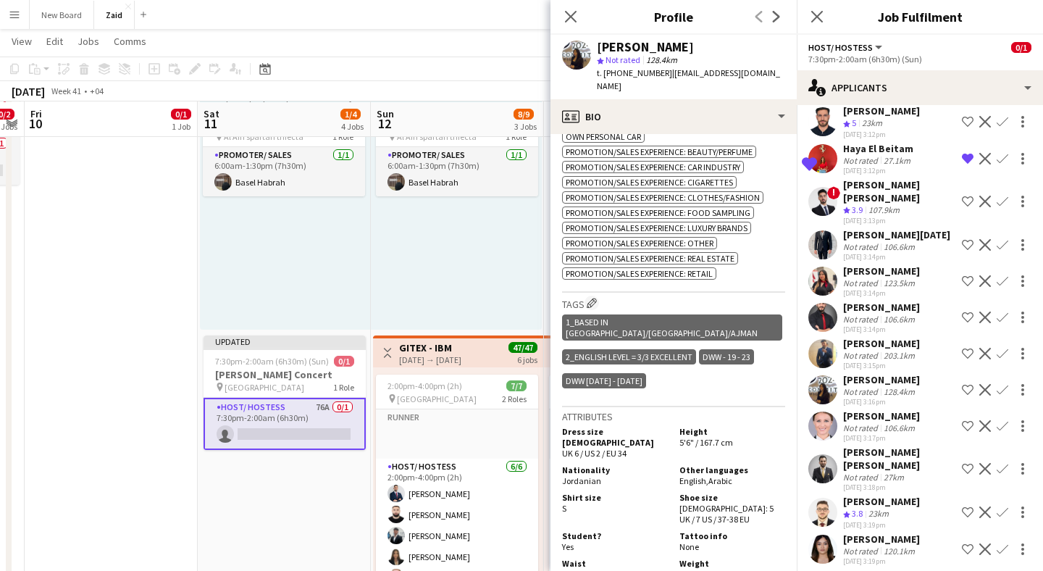
click at [967, 384] on app-icon "Shortlist crew" at bounding box center [968, 390] width 12 height 12
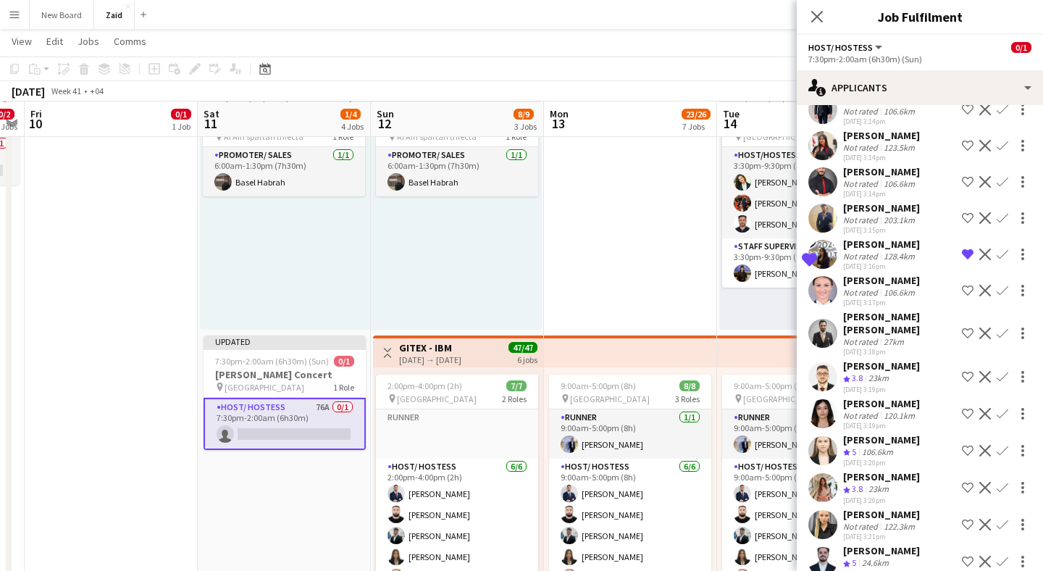
scroll to position [434, 0]
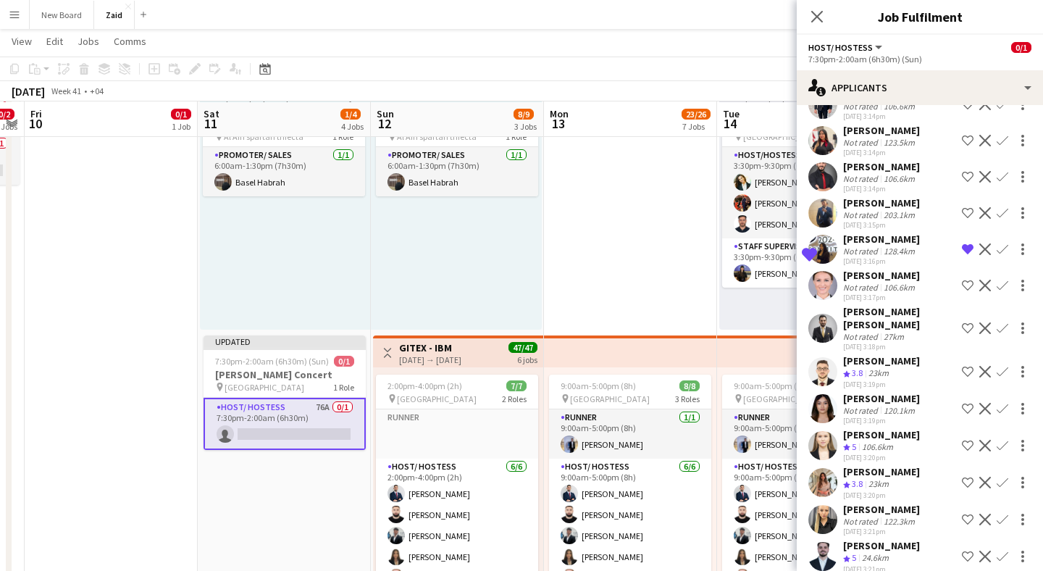
click at [818, 487] on app-user-avatar at bounding box center [822, 482] width 29 height 29
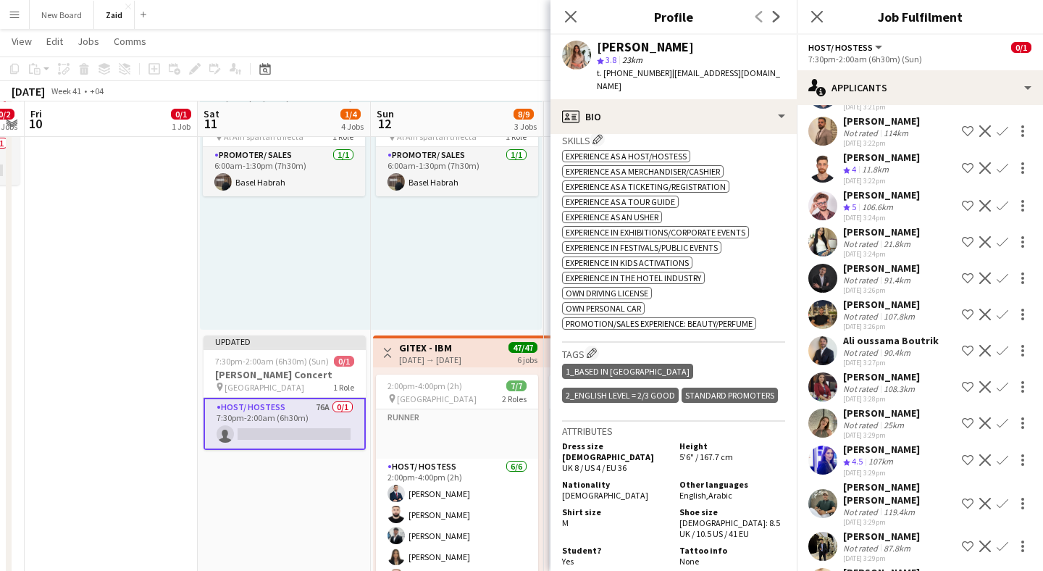
scroll to position [950, 0]
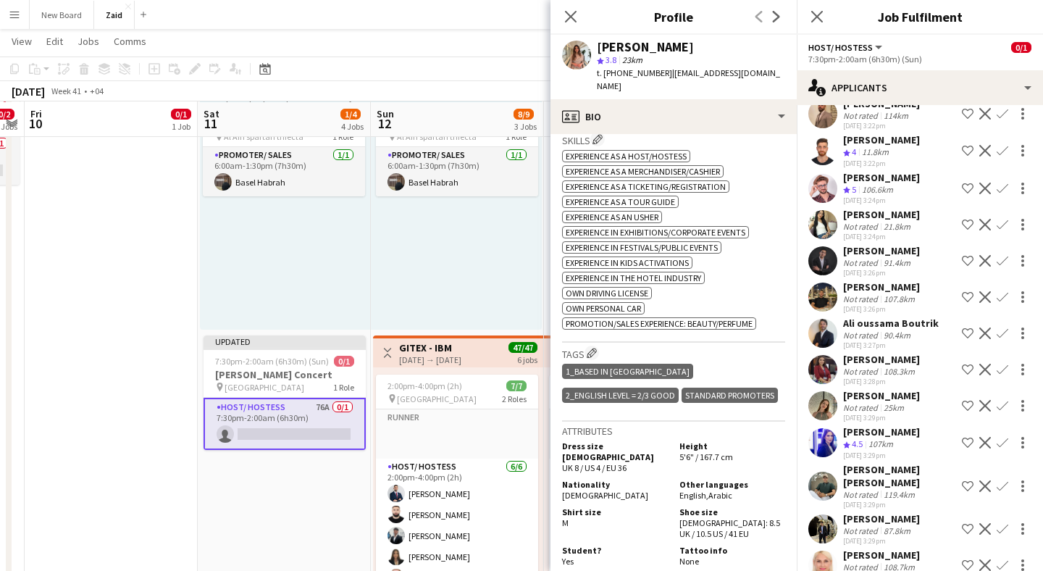
click at [827, 383] on app-user-avatar at bounding box center [822, 369] width 29 height 29
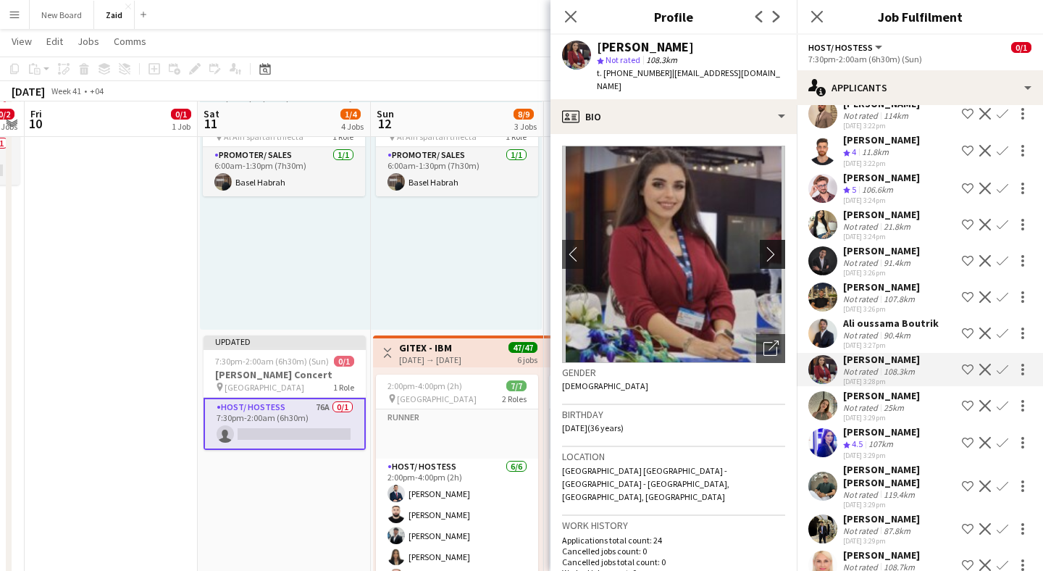
click at [769, 246] on app-icon "chevron-right" at bounding box center [774, 253] width 22 height 15
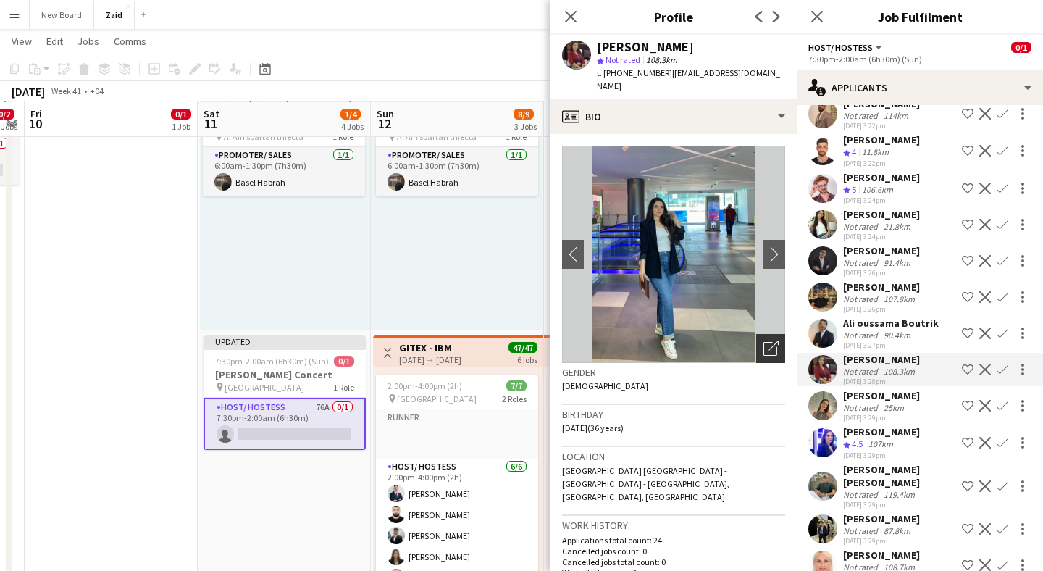
click at [768, 340] on icon "Open photos pop-in" at bounding box center [770, 347] width 15 height 15
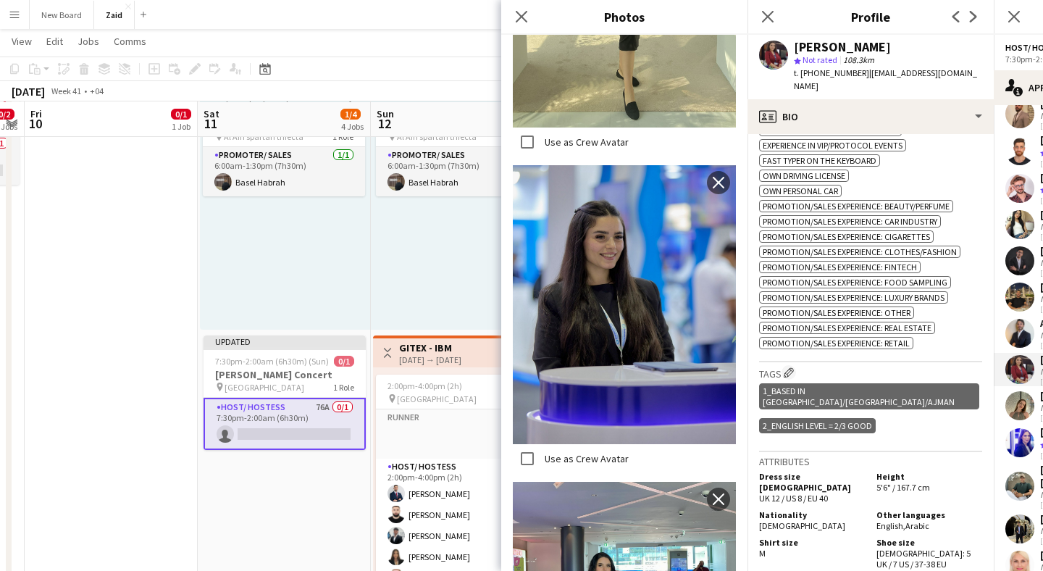
scroll to position [1208, 0]
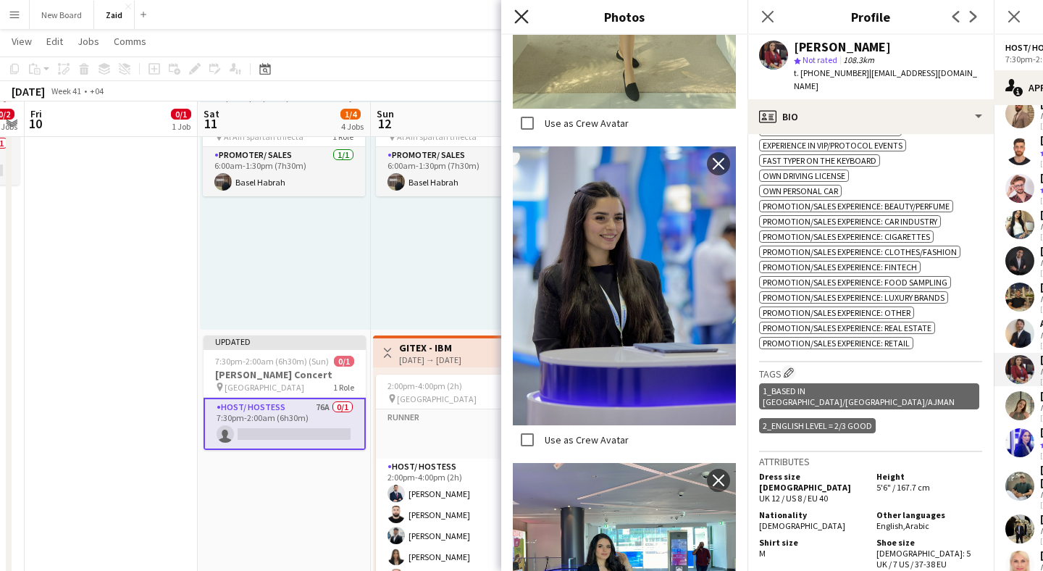
click at [518, 12] on icon "Close pop-in" at bounding box center [521, 16] width 14 height 14
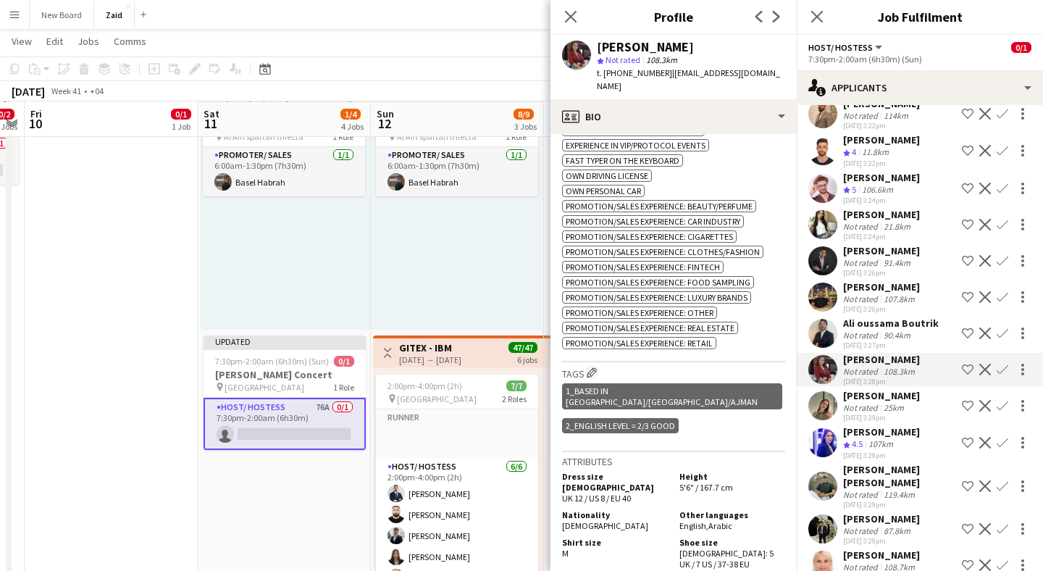
click at [966, 375] on app-icon "Shortlist crew" at bounding box center [968, 369] width 12 height 12
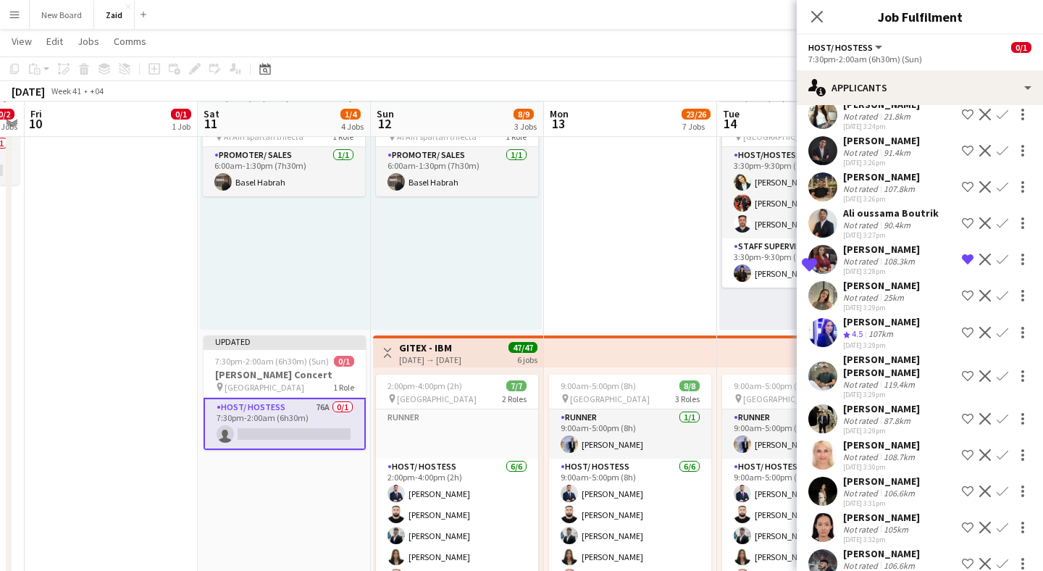
scroll to position [1064, 0]
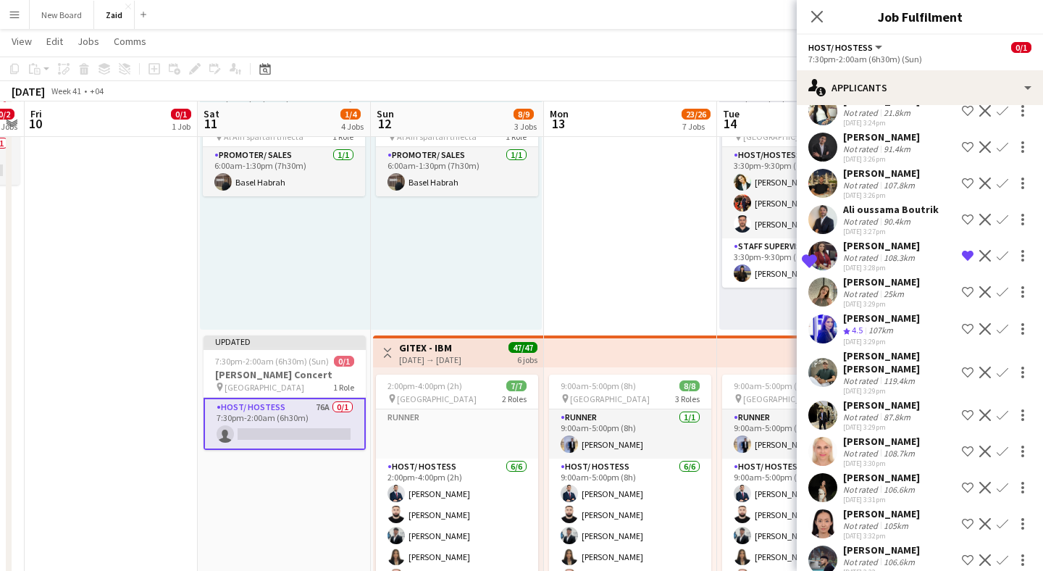
click at [825, 336] on app-user-avatar at bounding box center [822, 328] width 29 height 29
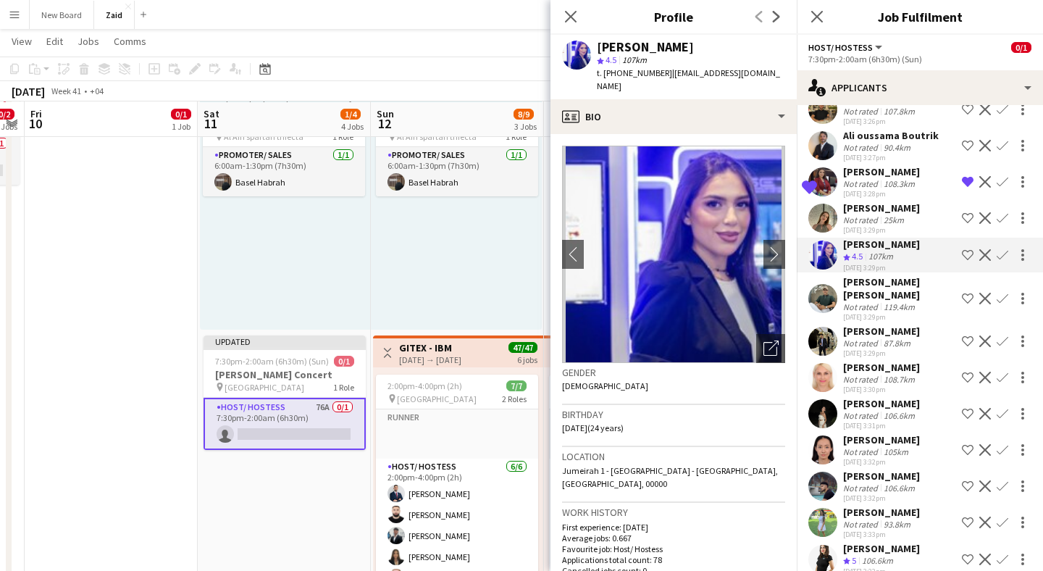
scroll to position [1140, 0]
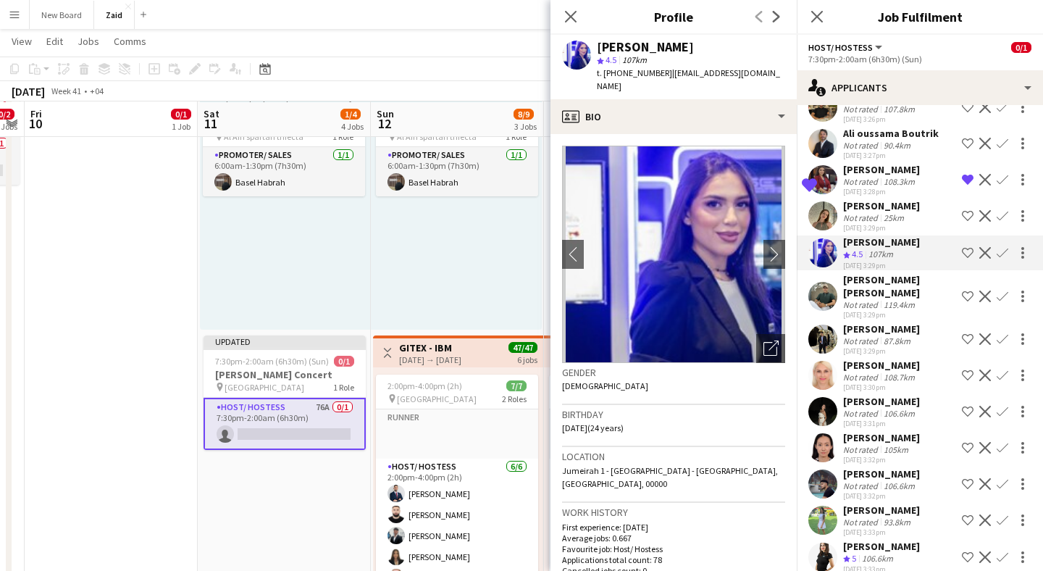
click at [826, 401] on app-user-avatar at bounding box center [822, 411] width 29 height 29
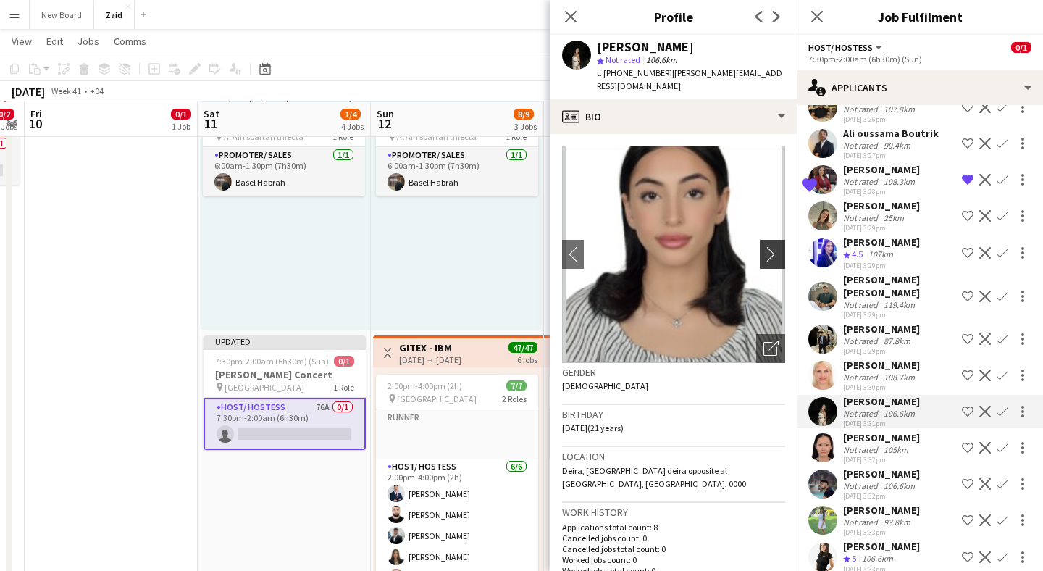
click at [771, 246] on app-icon "chevron-right" at bounding box center [774, 253] width 22 height 15
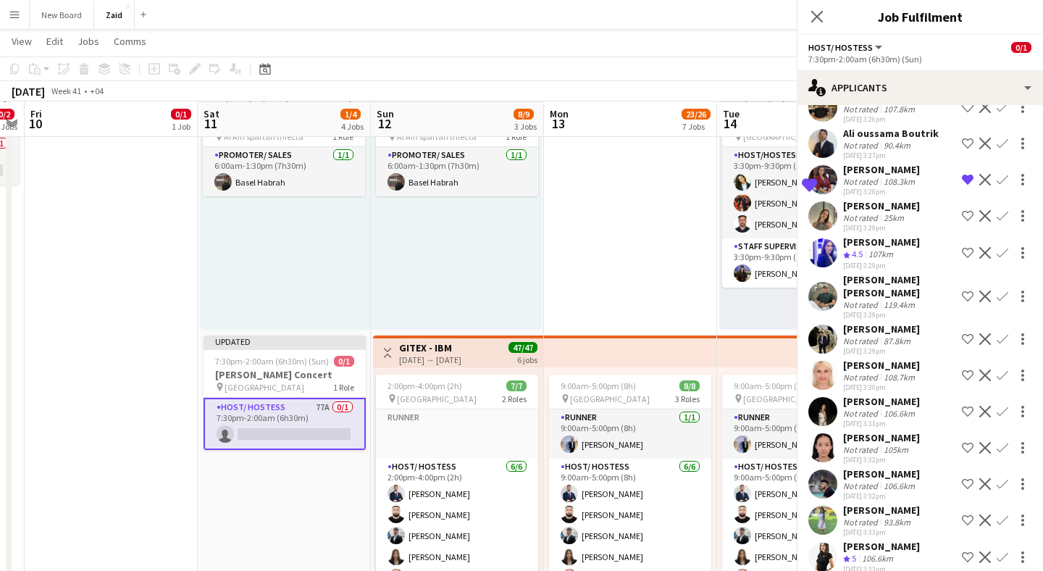
click at [823, 403] on app-user-avatar at bounding box center [822, 411] width 29 height 29
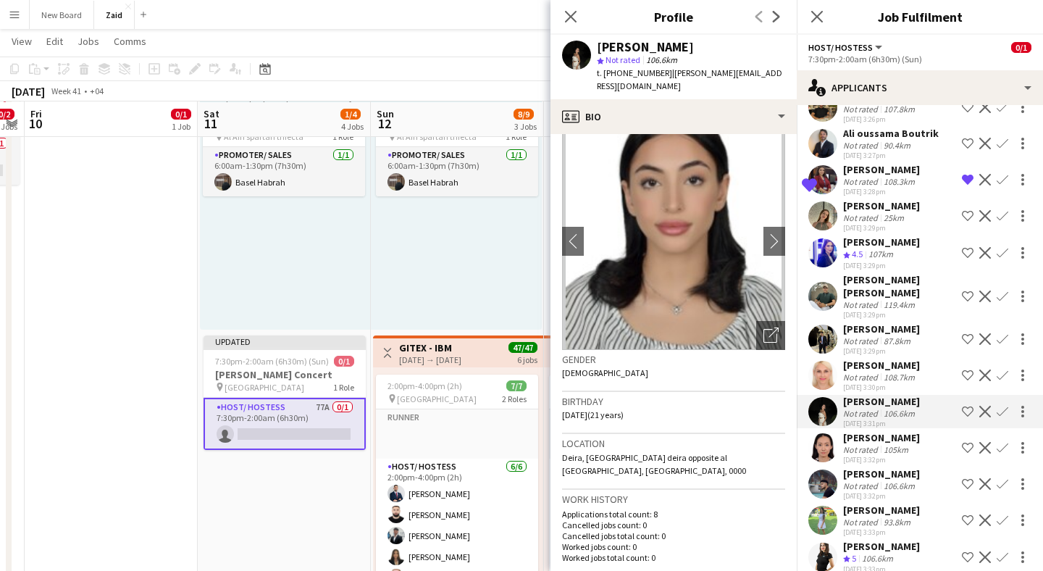
scroll to position [0, 0]
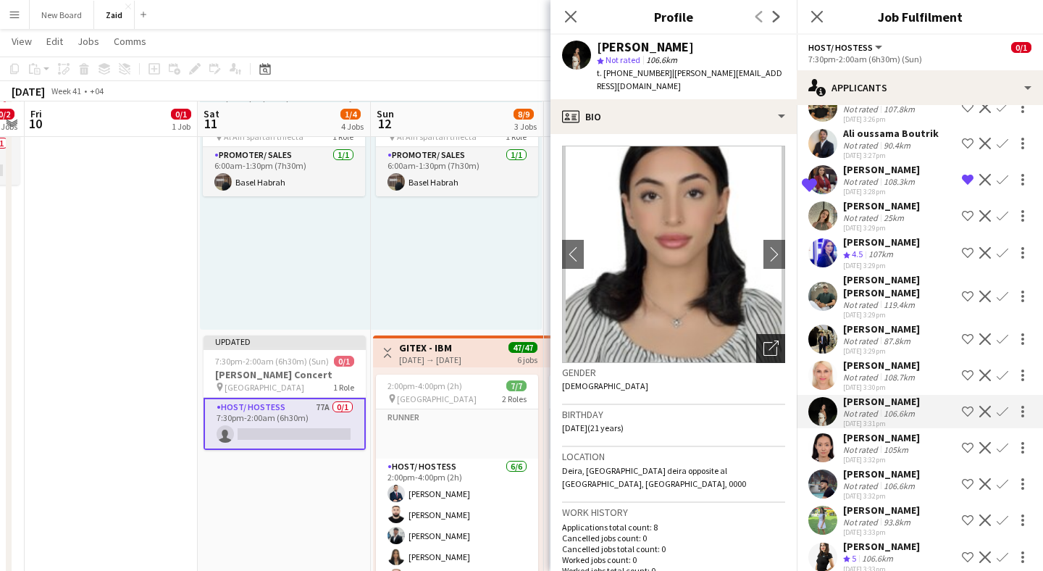
click at [777, 340] on icon at bounding box center [773, 345] width 10 height 10
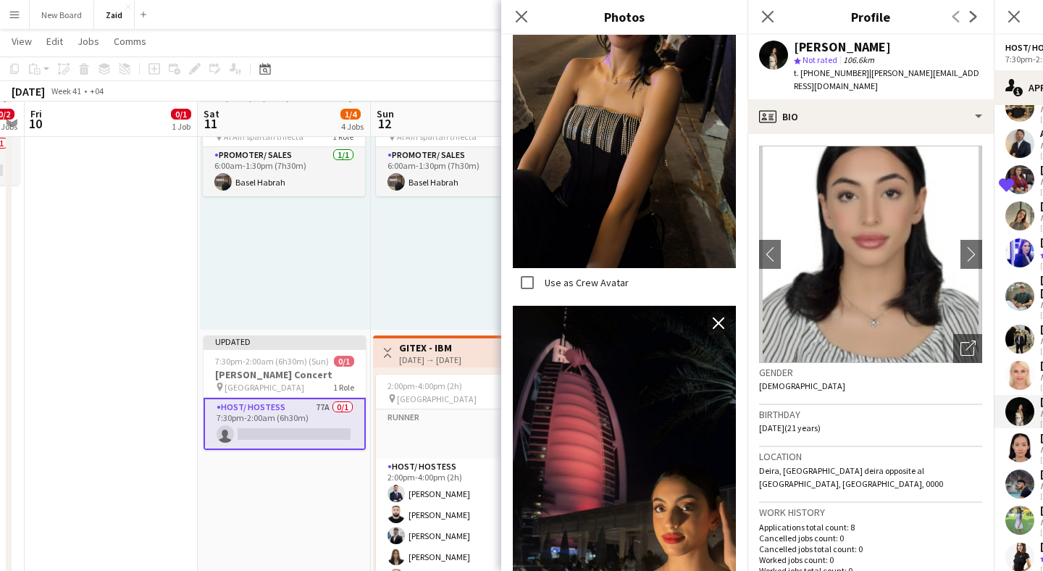
scroll to position [1411, 0]
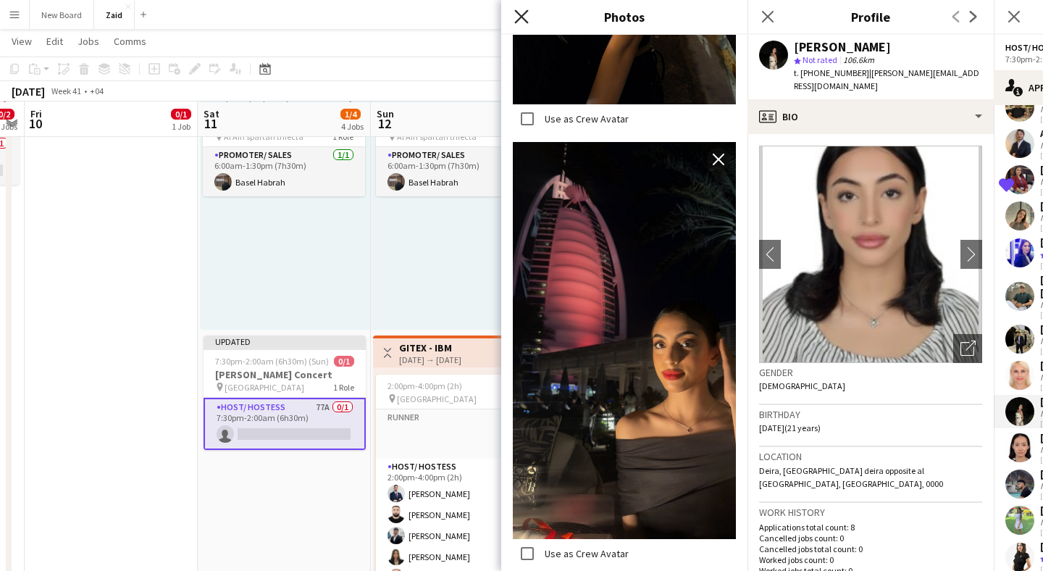
click at [516, 17] on icon "Close pop-in" at bounding box center [521, 16] width 14 height 14
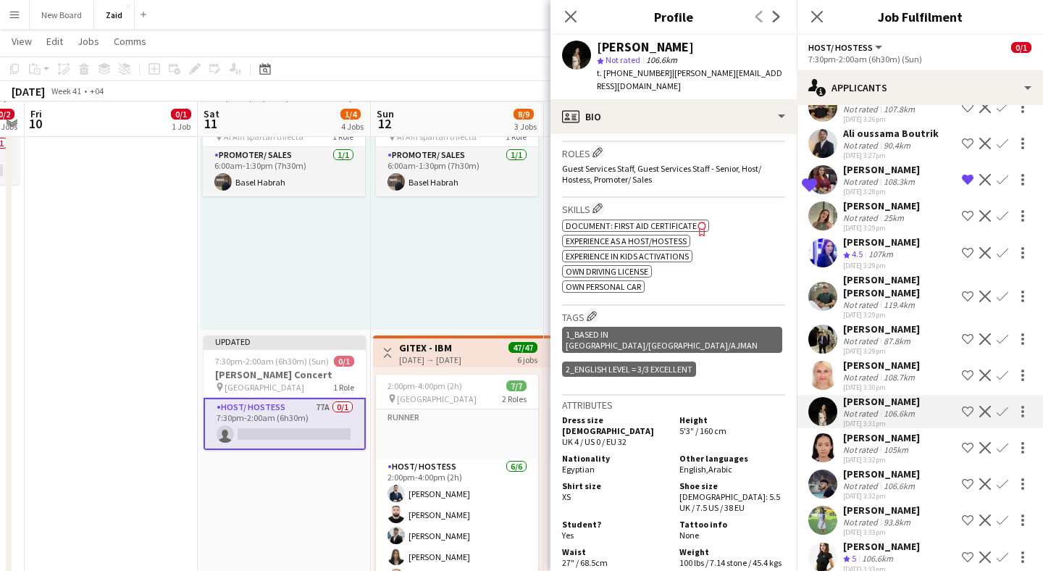
scroll to position [447, 0]
click at [967, 407] on app-icon "Shortlist crew" at bounding box center [968, 411] width 12 height 12
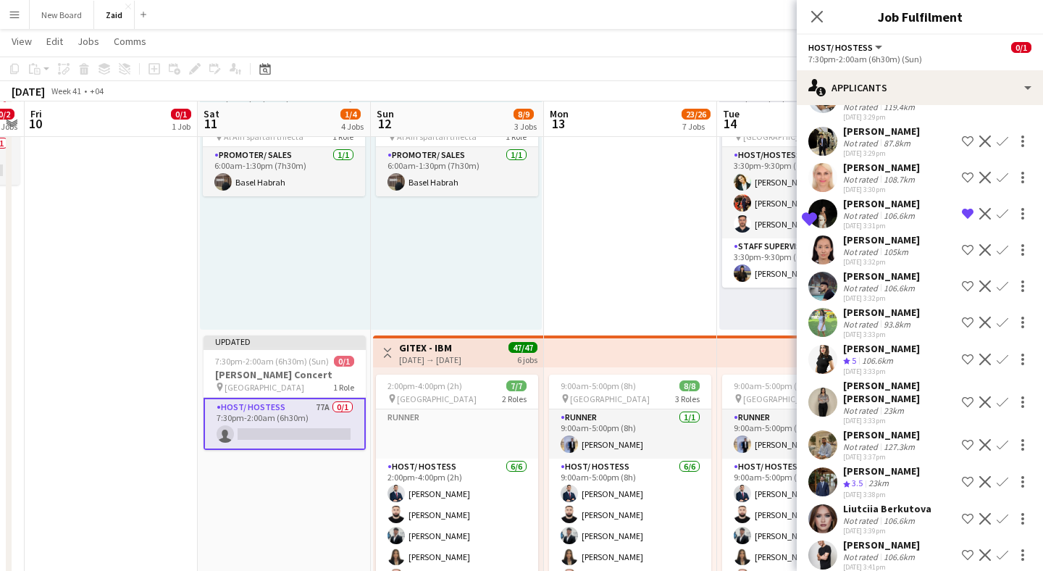
scroll to position [1347, 0]
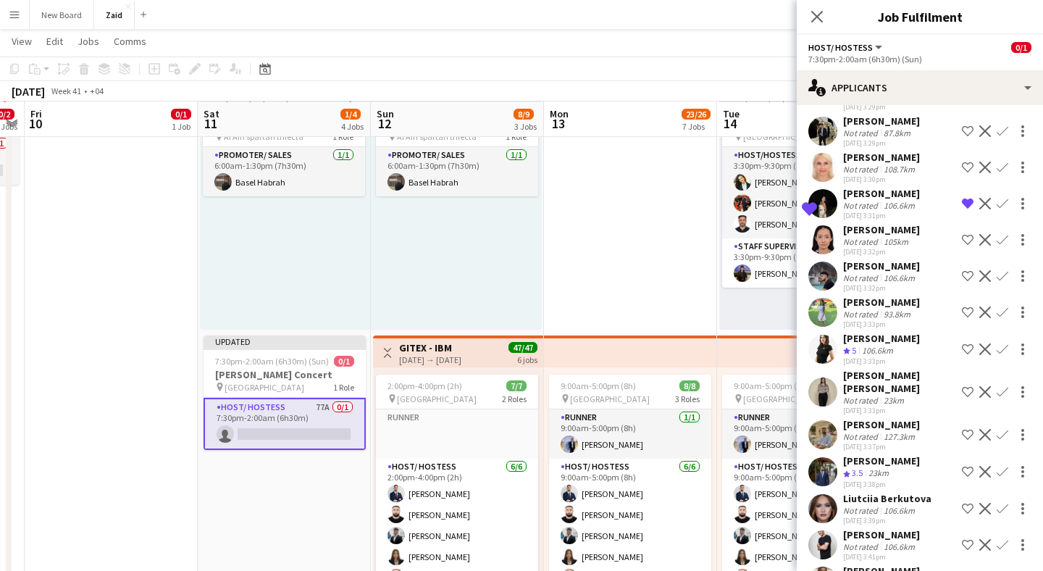
click at [825, 343] on app-user-avatar at bounding box center [822, 349] width 29 height 29
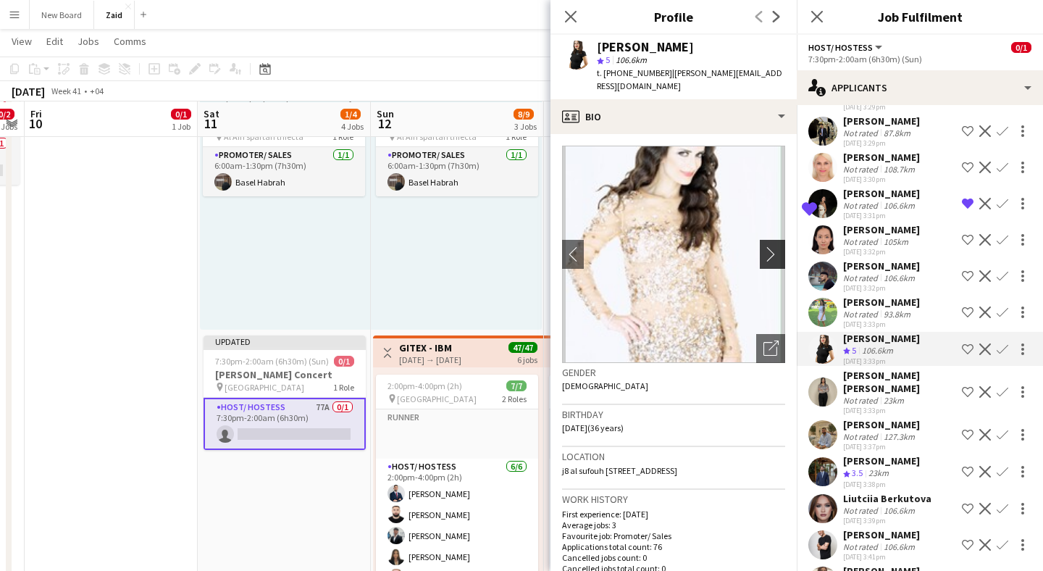
click at [769, 246] on app-icon "chevron-right" at bounding box center [774, 253] width 22 height 15
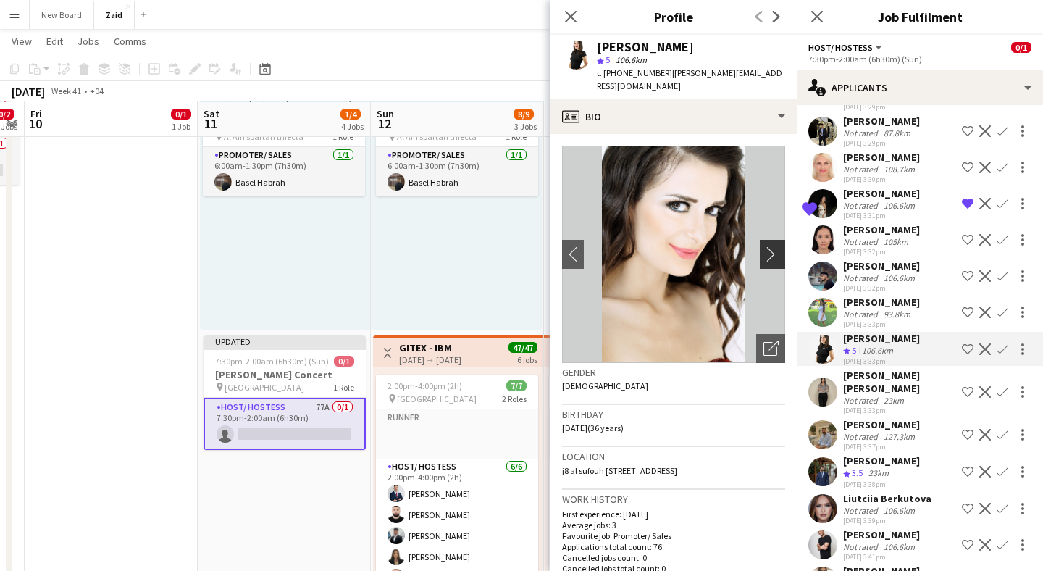
click at [769, 240] on button "chevron-right" at bounding box center [774, 254] width 29 height 29
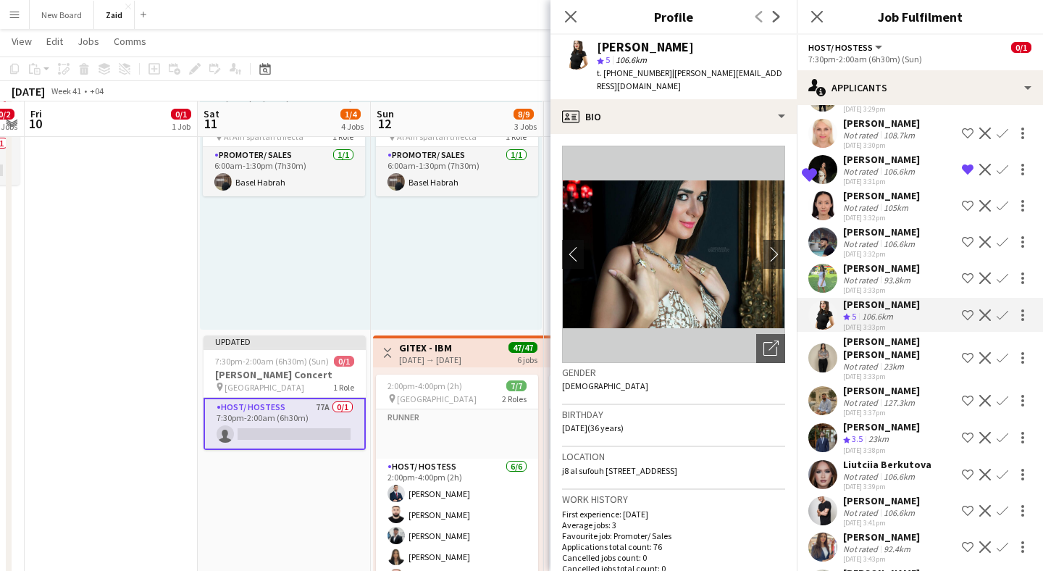
scroll to position [1387, 0]
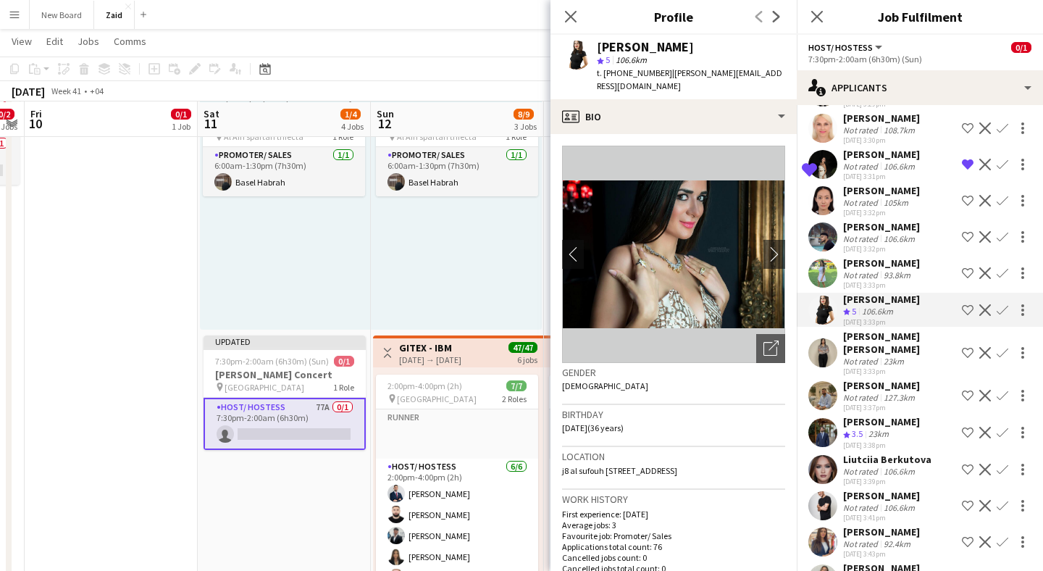
click at [821, 338] on app-user-avatar at bounding box center [822, 352] width 29 height 29
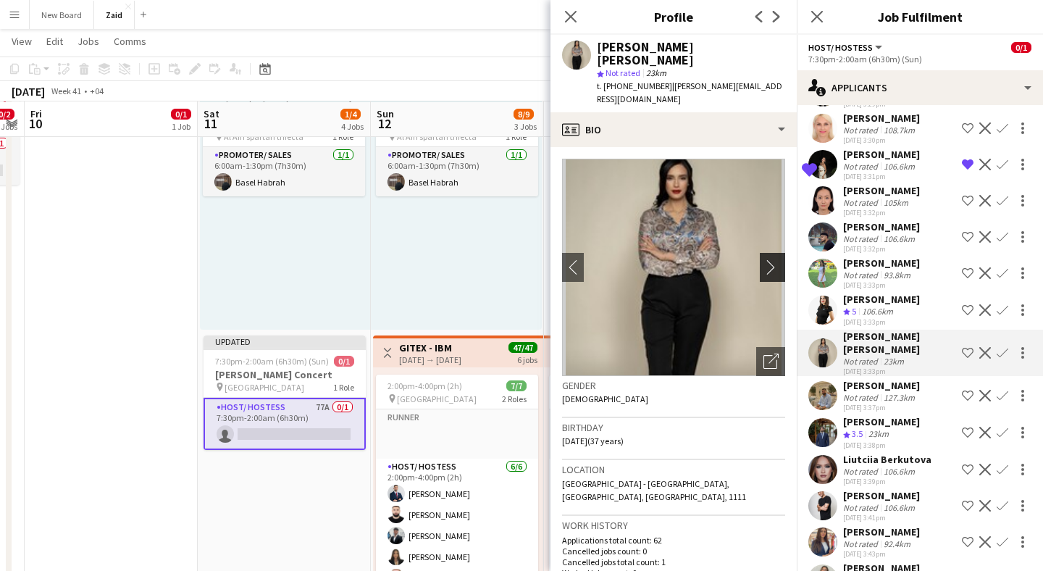
click at [773, 259] on app-icon "chevron-right" at bounding box center [774, 266] width 22 height 15
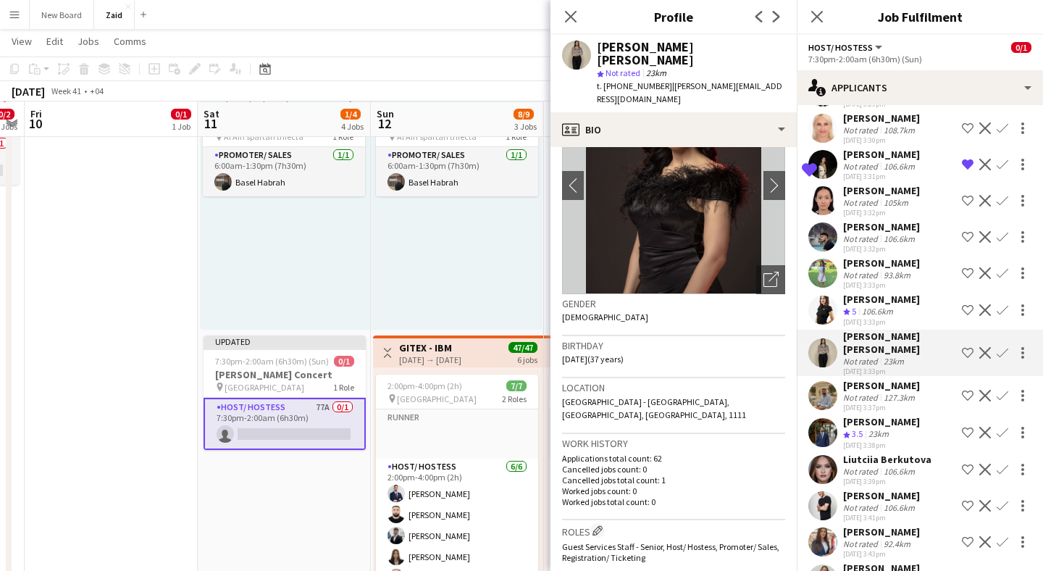
scroll to position [0, 0]
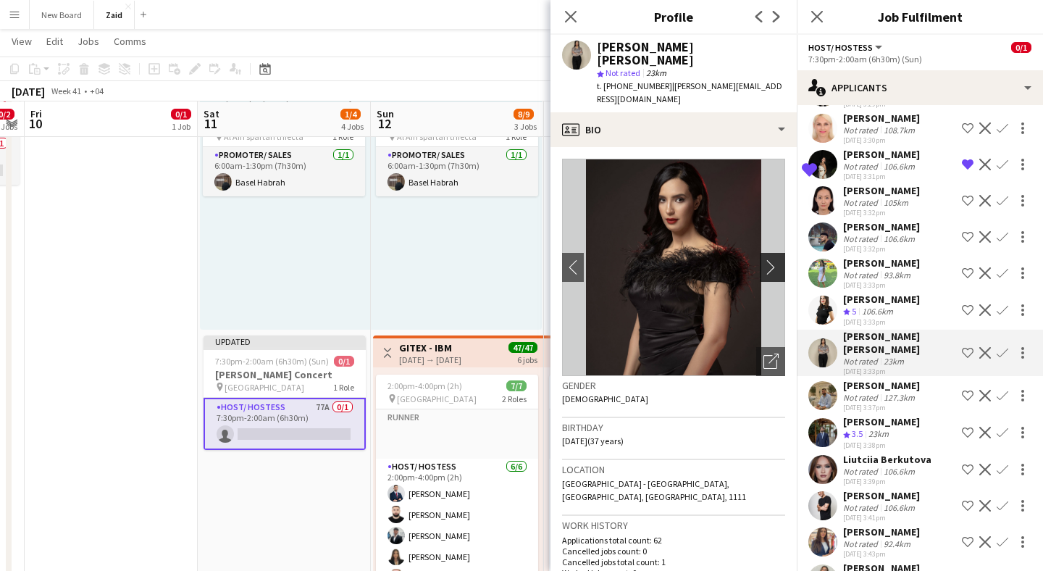
click at [766, 253] on button "chevron-right" at bounding box center [774, 267] width 29 height 29
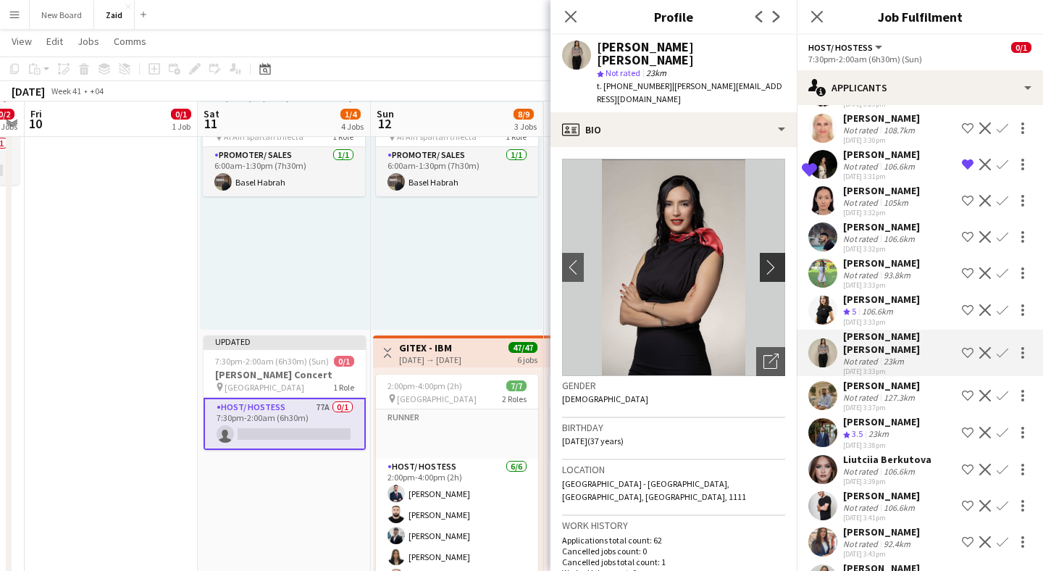
click at [772, 259] on app-icon "chevron-right" at bounding box center [774, 266] width 22 height 15
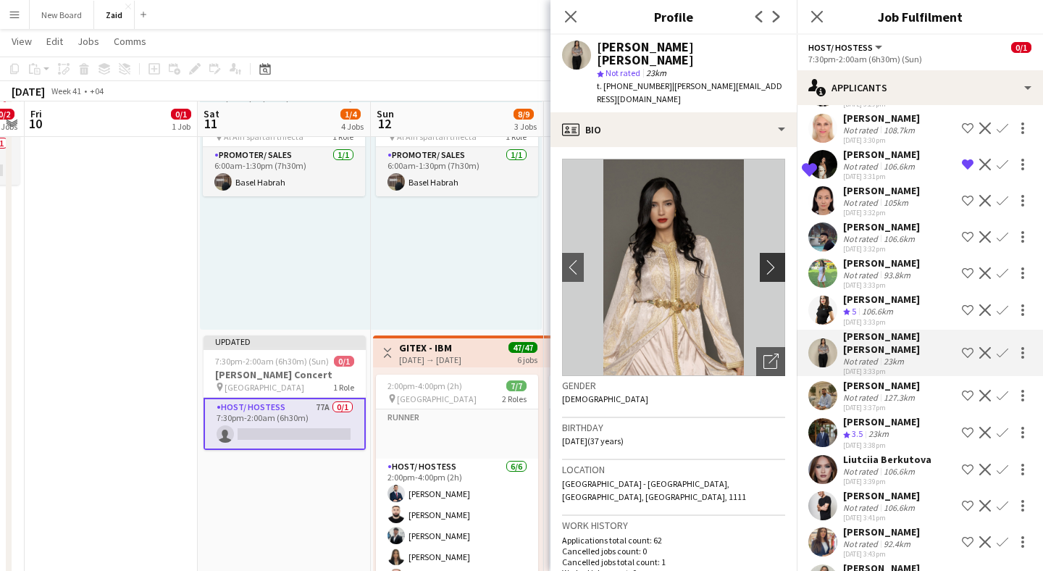
click at [772, 259] on app-icon "chevron-right" at bounding box center [774, 266] width 22 height 15
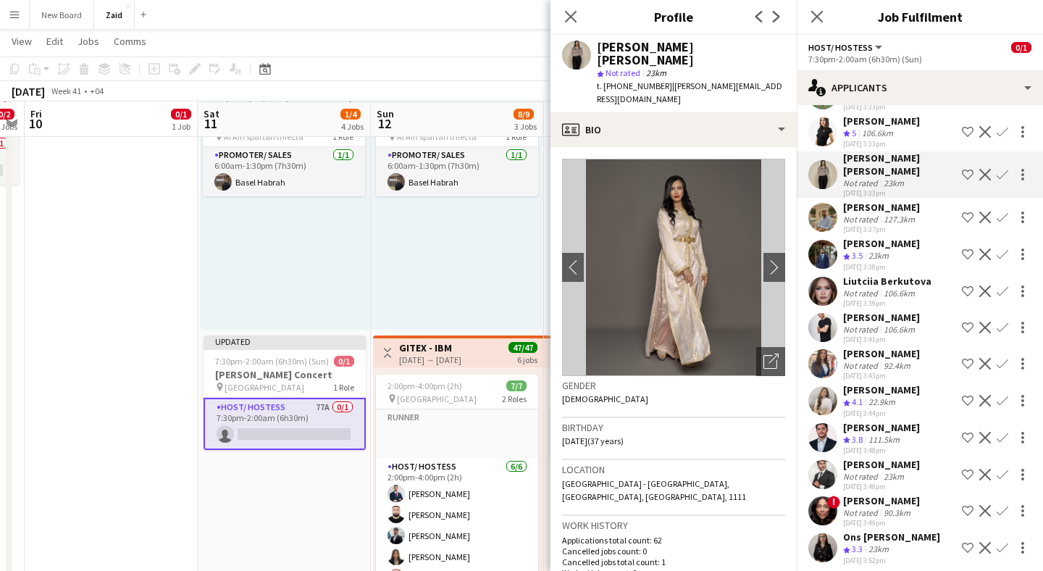
scroll to position [1578, 0]
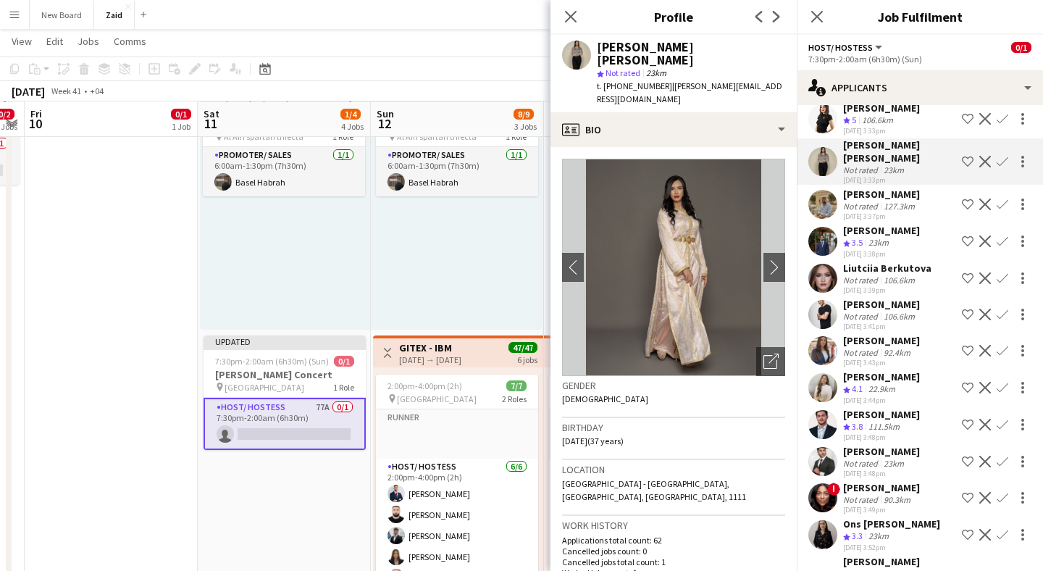
click at [828, 336] on app-user-avatar at bounding box center [822, 350] width 29 height 29
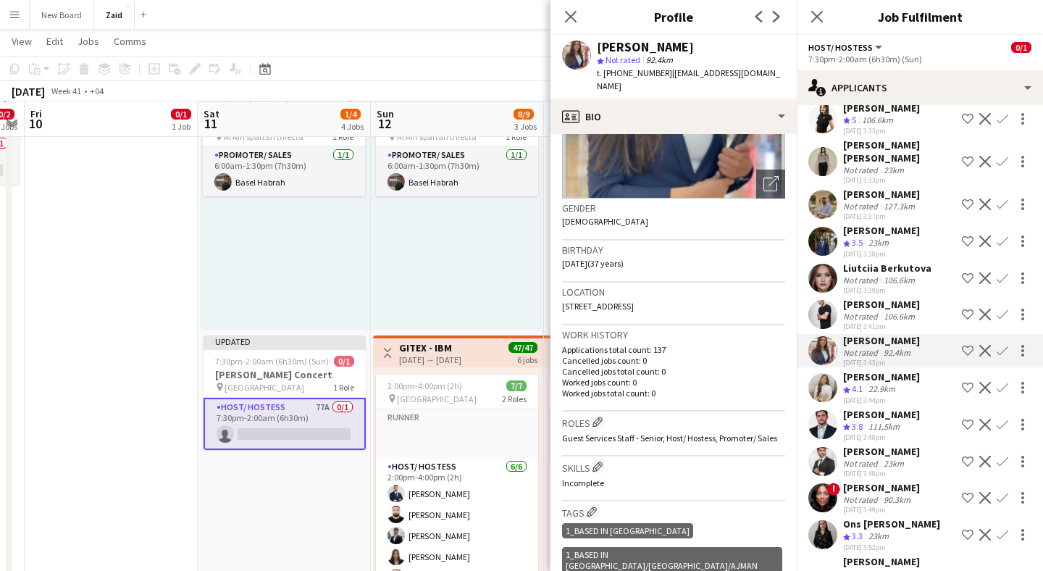
scroll to position [0, 0]
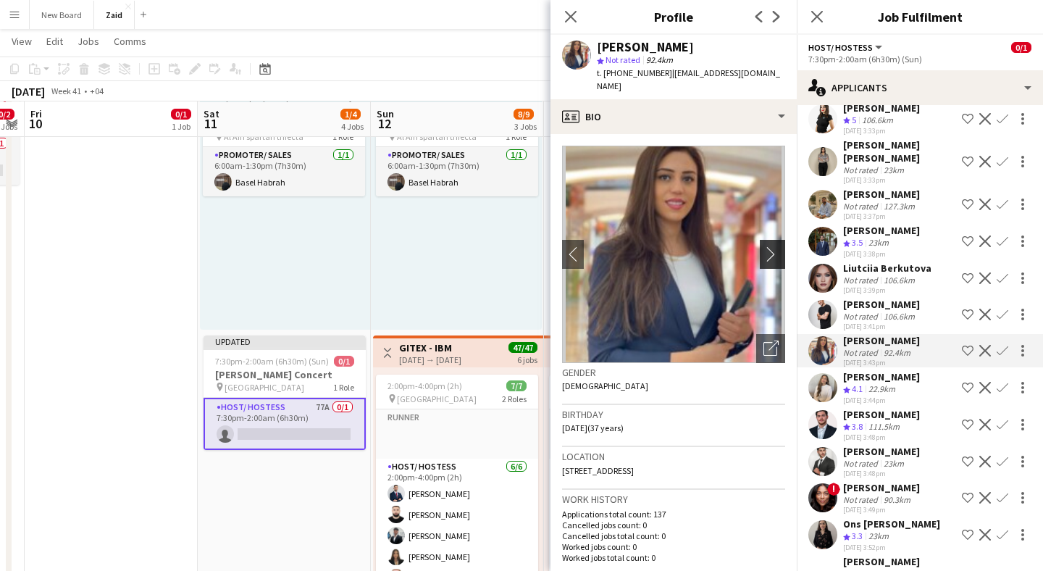
click at [775, 246] on app-icon "chevron-right" at bounding box center [774, 253] width 22 height 15
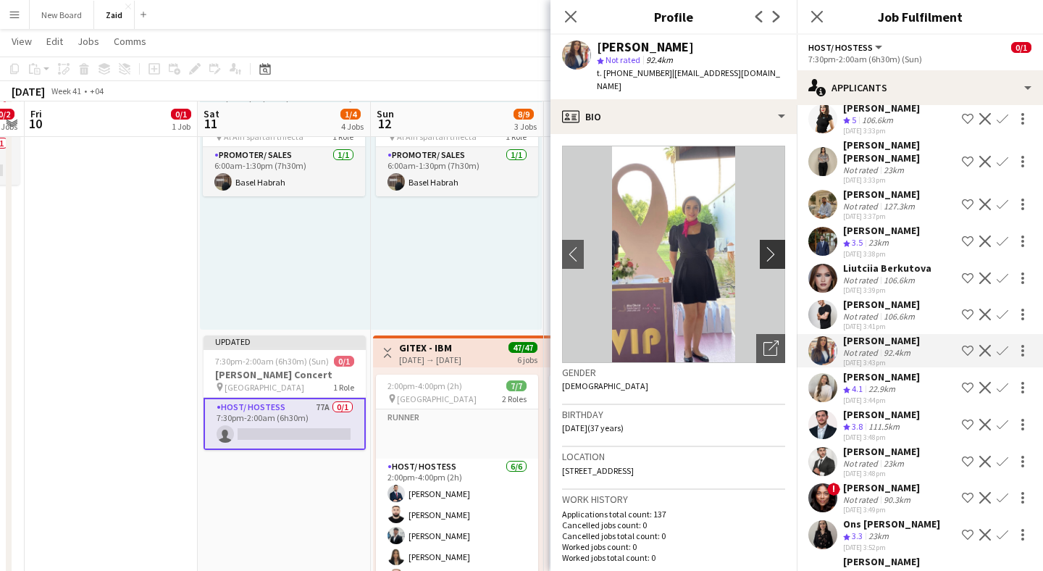
click at [772, 246] on app-icon "chevron-right" at bounding box center [774, 253] width 22 height 15
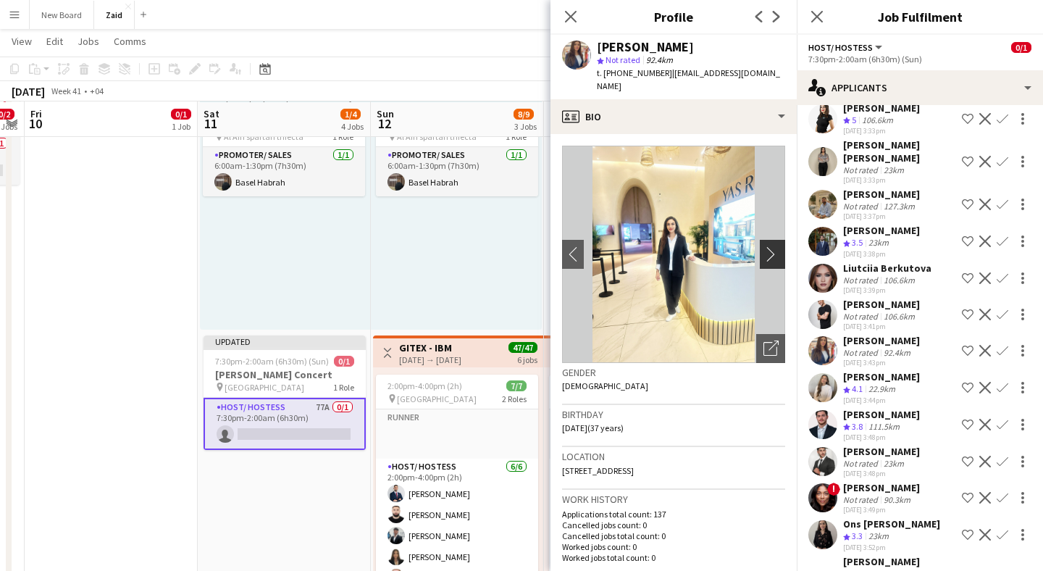
click at [773, 246] on app-icon "chevron-right" at bounding box center [774, 253] width 22 height 15
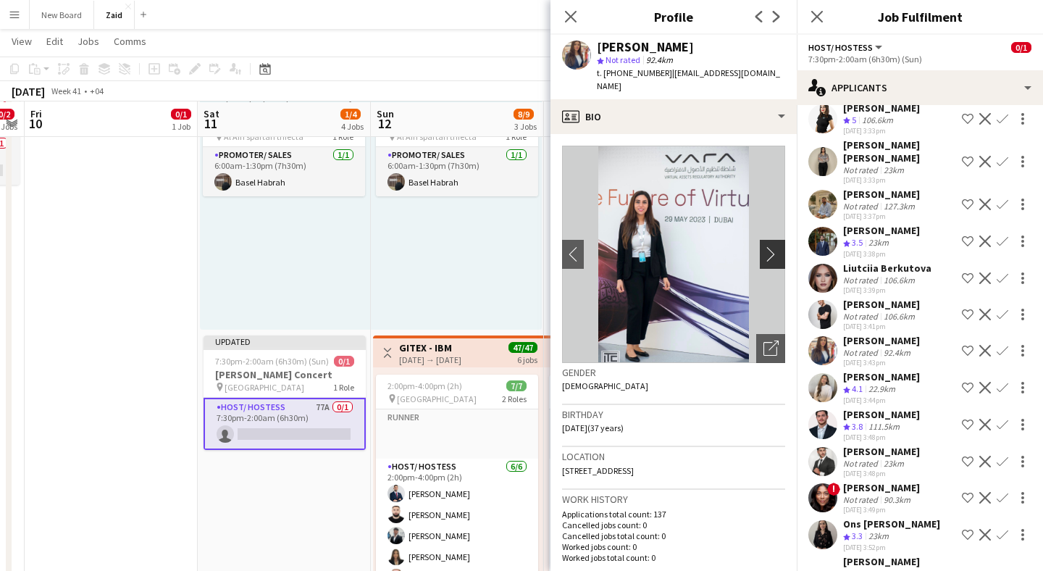
click at [773, 246] on app-icon "chevron-right" at bounding box center [774, 253] width 22 height 15
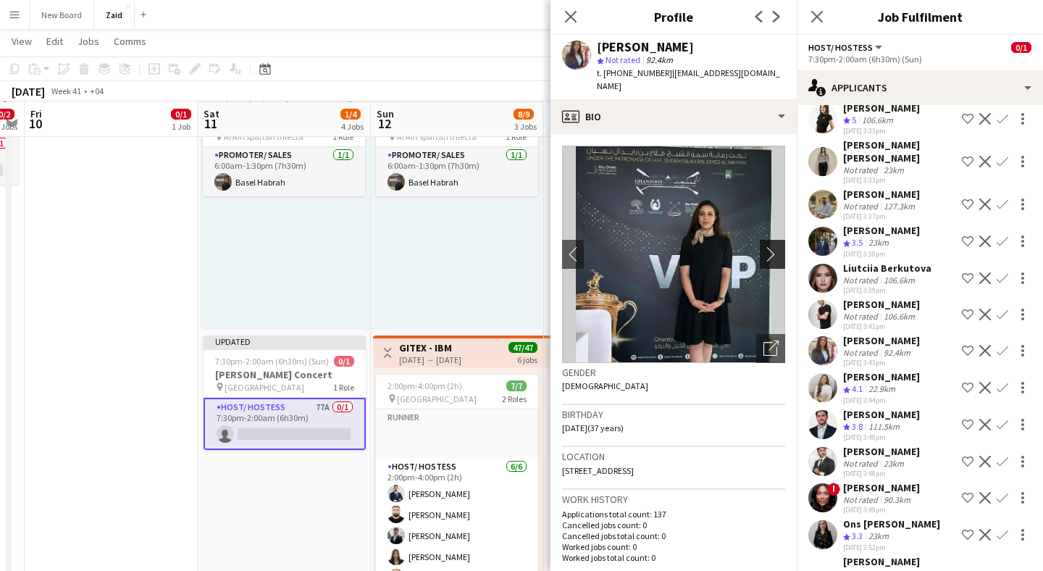
click at [773, 246] on app-icon "chevron-right" at bounding box center [774, 253] width 22 height 15
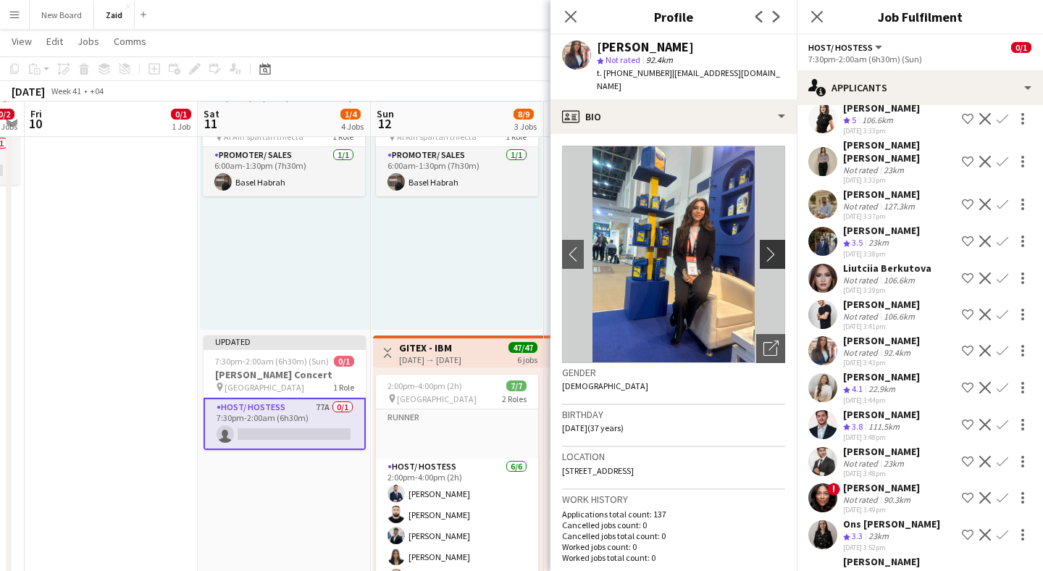
click at [773, 246] on app-icon "chevron-right" at bounding box center [774, 253] width 22 height 15
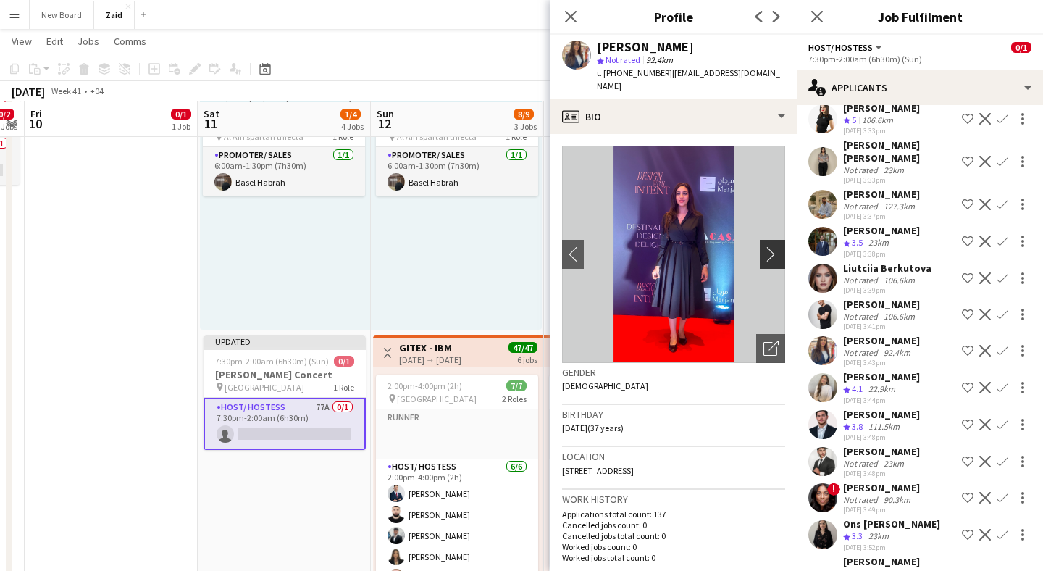
click at [773, 246] on app-icon "chevron-right" at bounding box center [774, 253] width 22 height 15
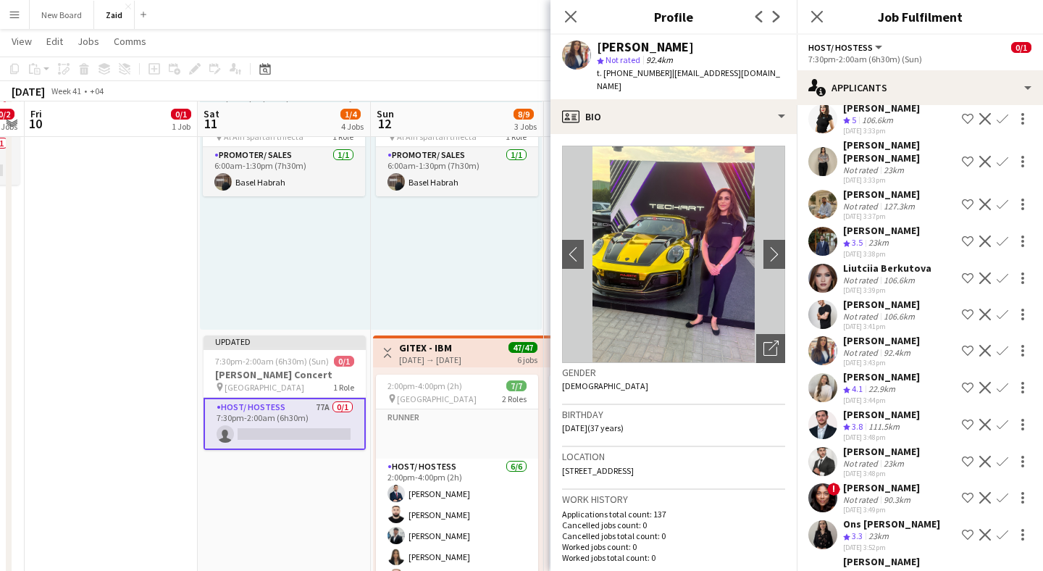
click at [825, 373] on app-user-avatar at bounding box center [822, 387] width 29 height 29
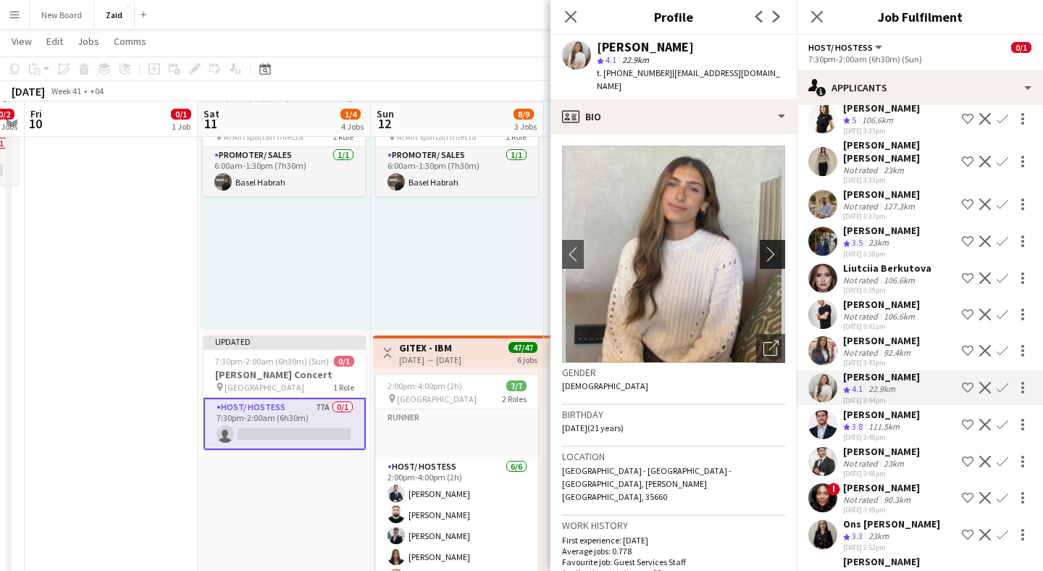
click at [770, 246] on app-icon "chevron-right" at bounding box center [774, 253] width 22 height 15
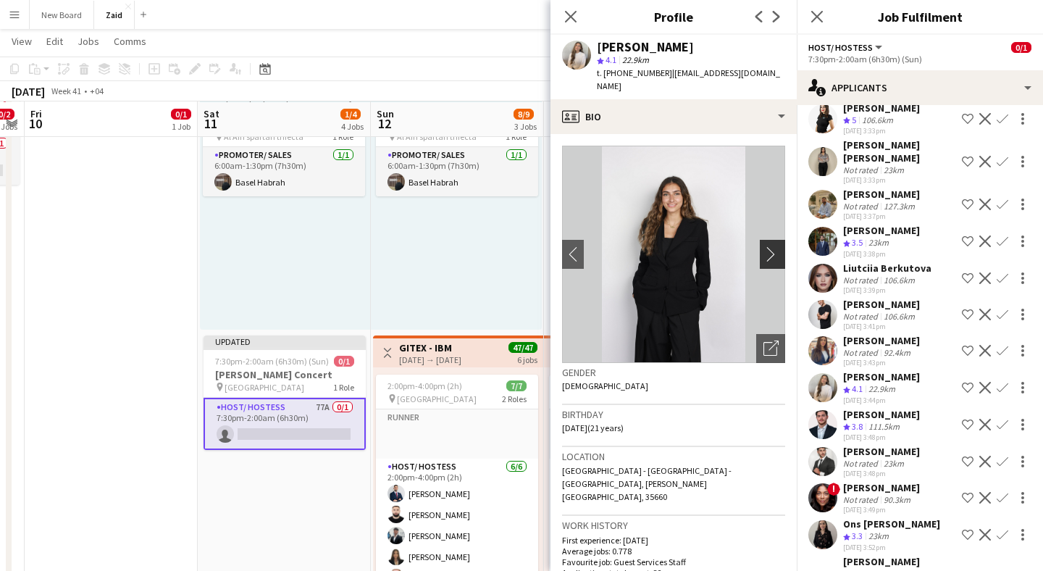
click at [771, 246] on app-icon "chevron-right" at bounding box center [774, 253] width 22 height 15
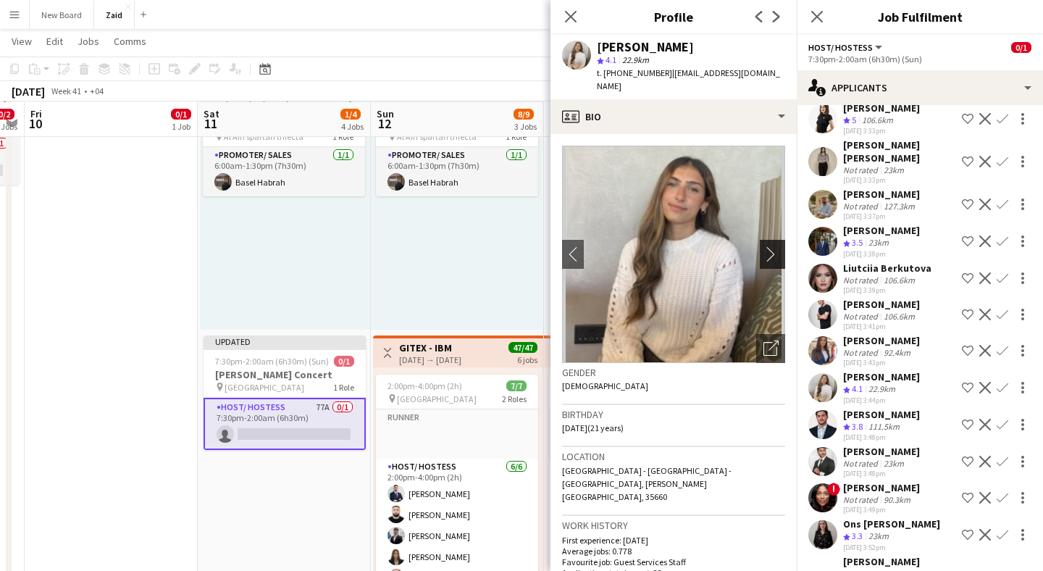
click at [771, 246] on app-icon "chevron-right" at bounding box center [774, 253] width 22 height 15
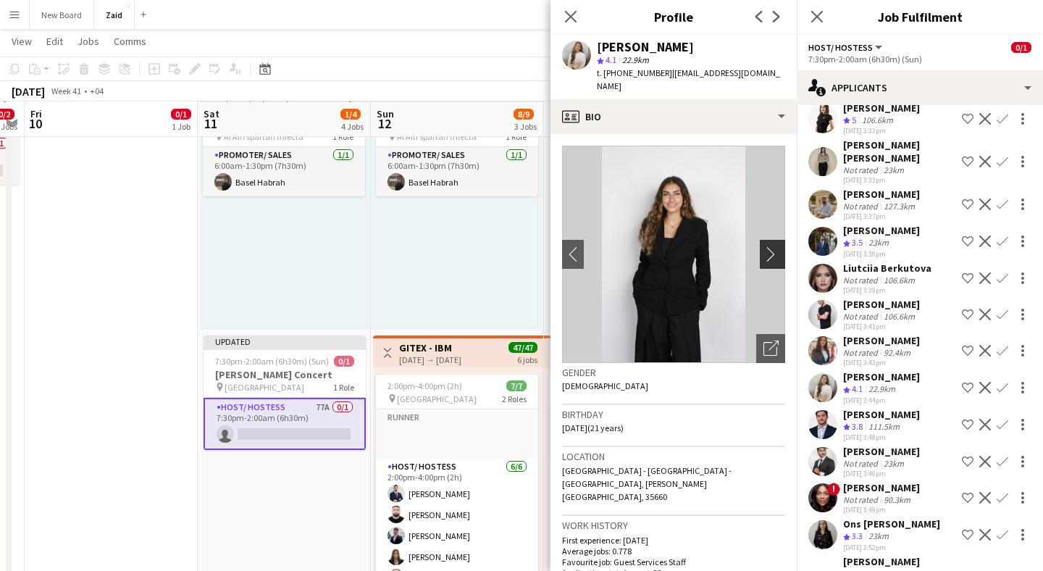
click at [771, 246] on app-icon "chevron-right" at bounding box center [774, 253] width 22 height 15
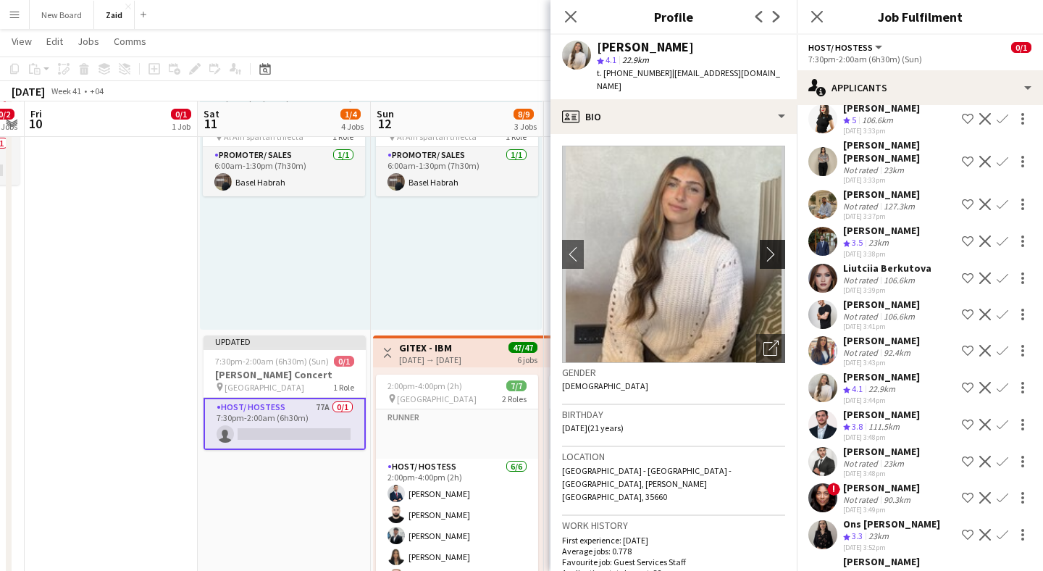
click at [771, 246] on app-icon "chevron-right" at bounding box center [774, 253] width 22 height 15
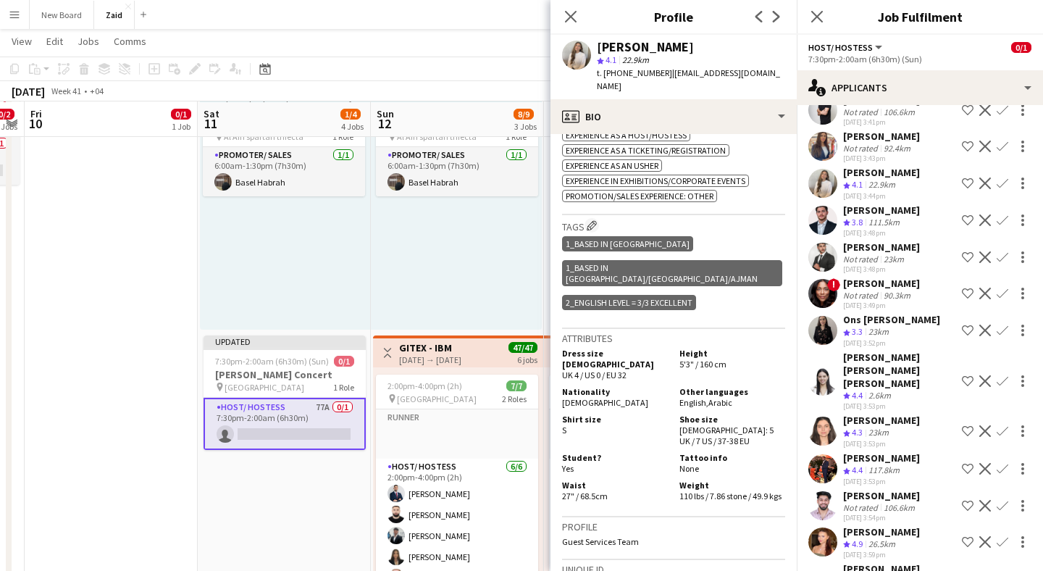
scroll to position [1799, 0]
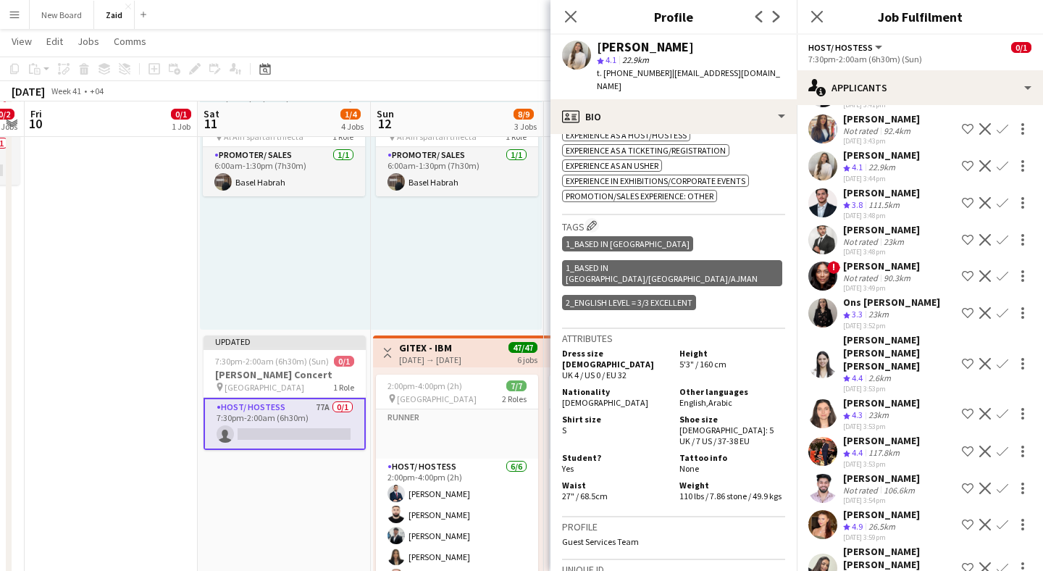
click at [823, 399] on app-user-avatar at bounding box center [822, 413] width 29 height 29
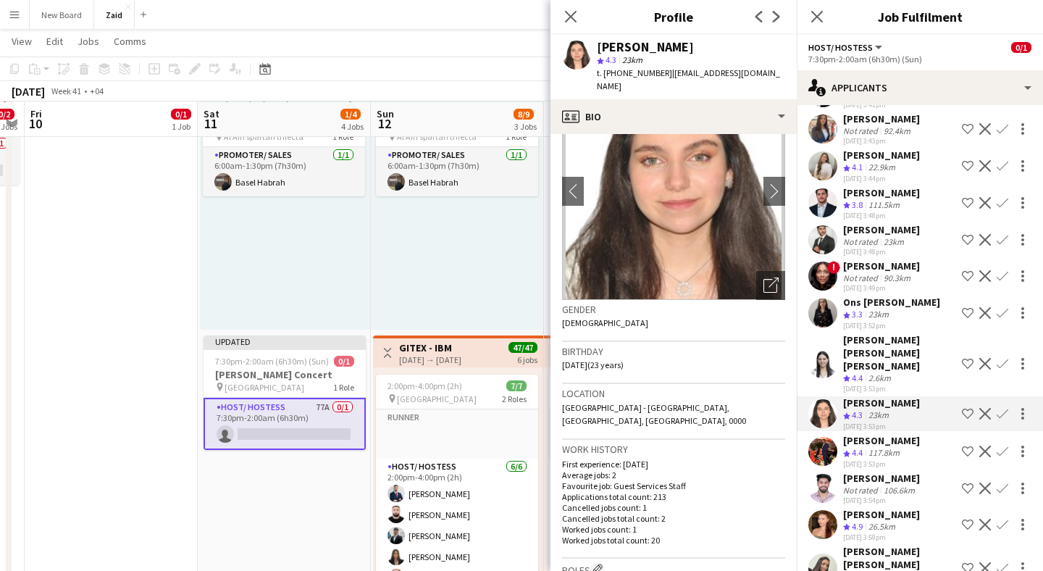
scroll to position [0, 0]
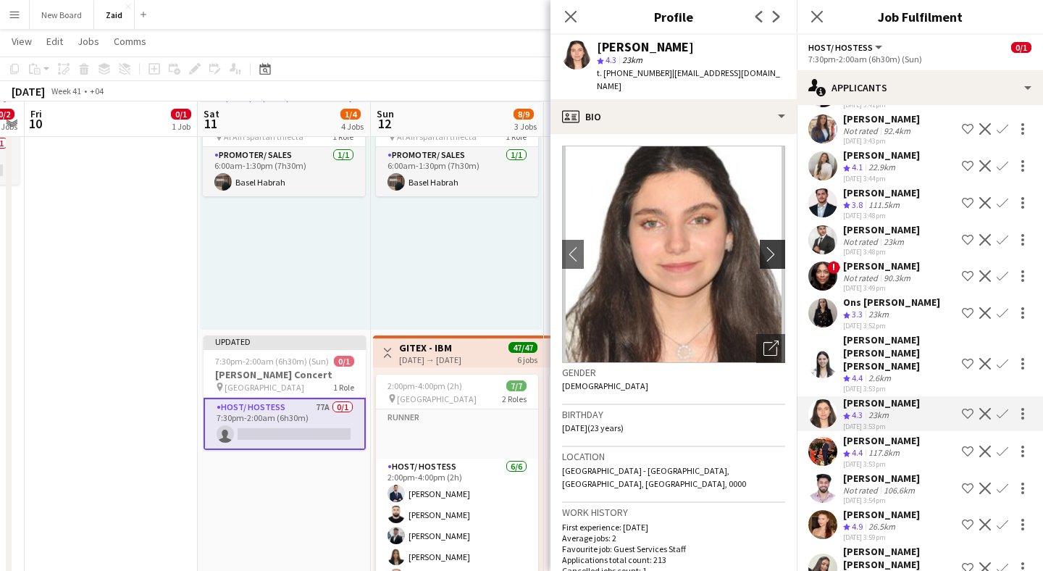
click at [774, 246] on app-icon "chevron-right" at bounding box center [774, 253] width 22 height 15
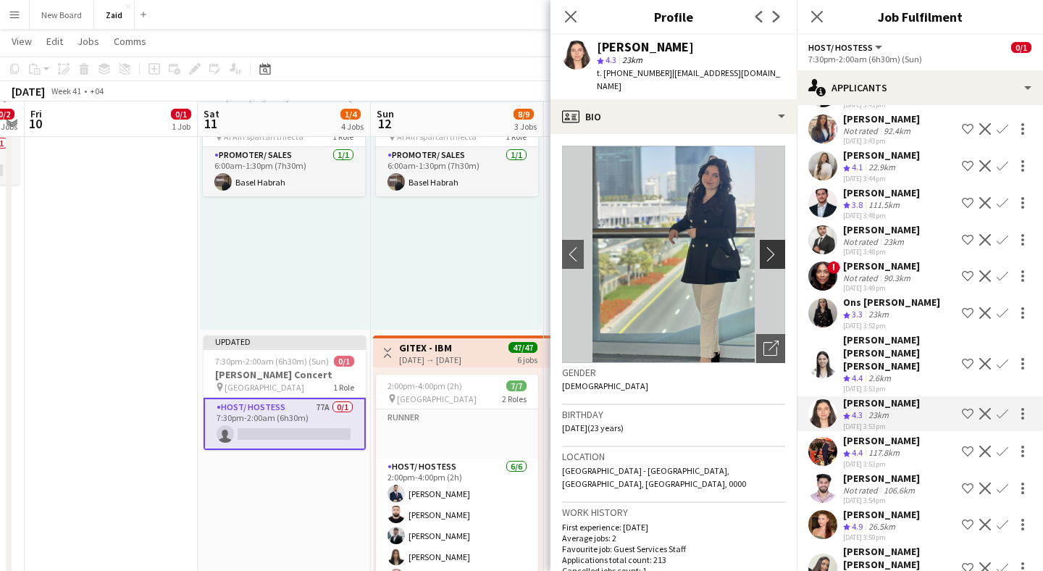
click at [774, 246] on app-icon "chevron-right" at bounding box center [774, 253] width 22 height 15
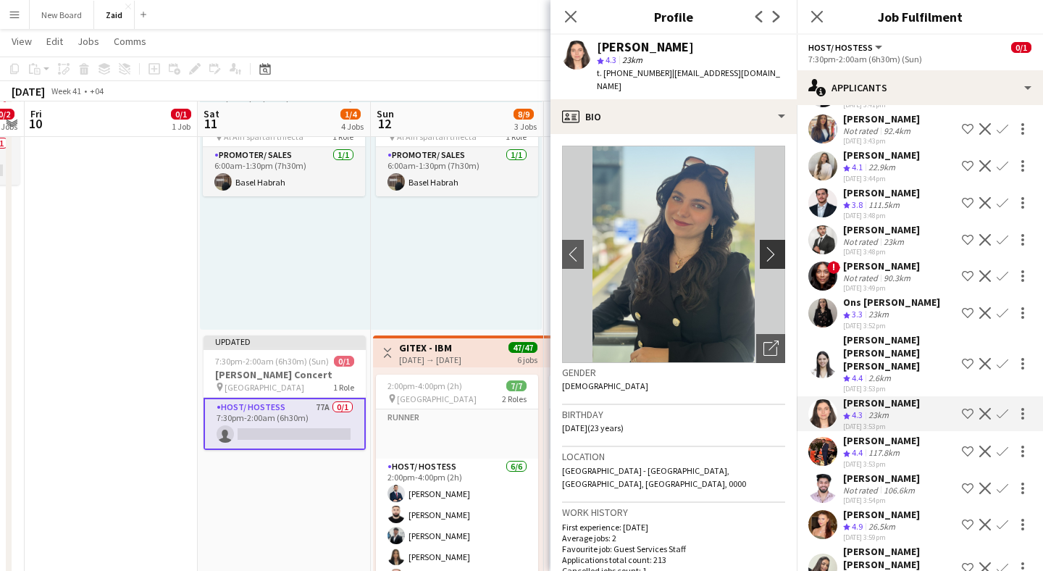
click at [774, 246] on app-icon "chevron-right" at bounding box center [774, 253] width 22 height 15
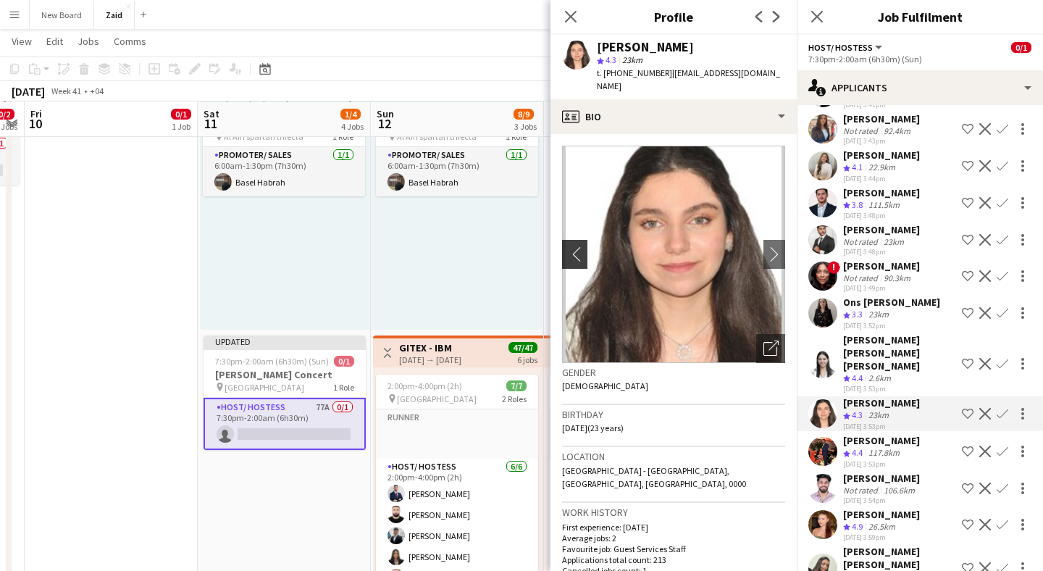
click at [576, 246] on app-icon "chevron-left" at bounding box center [573, 253] width 22 height 15
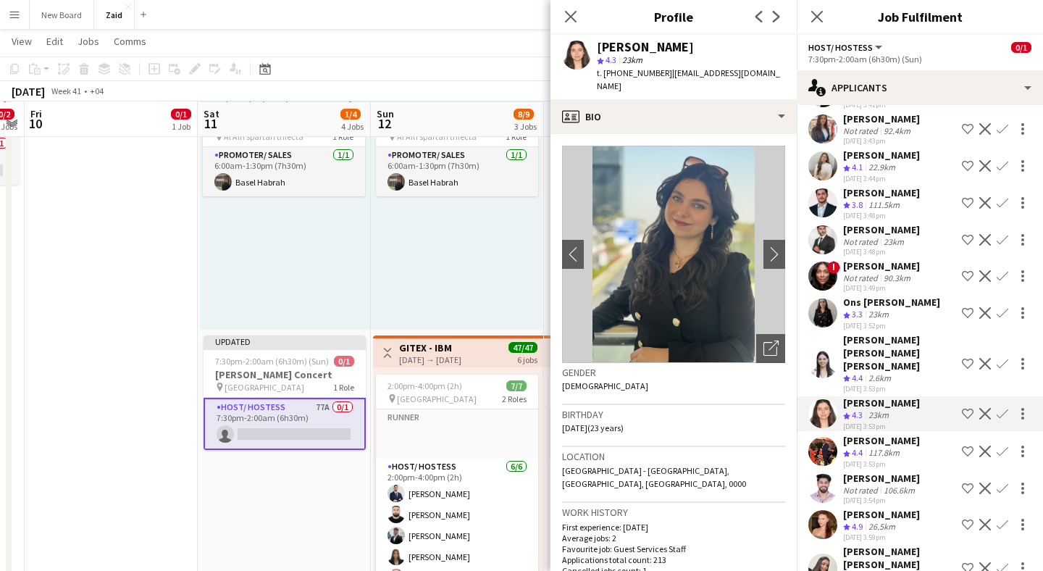
click at [761, 240] on img at bounding box center [673, 254] width 223 height 217
click at [770, 340] on icon "Open photos pop-in" at bounding box center [770, 347] width 15 height 15
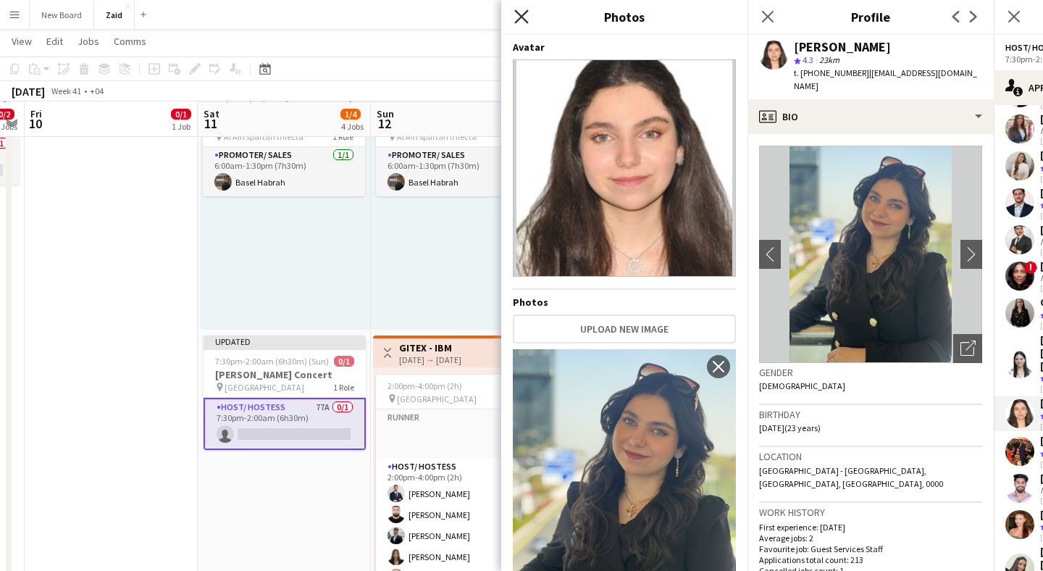
click at [520, 17] on icon at bounding box center [521, 16] width 14 height 14
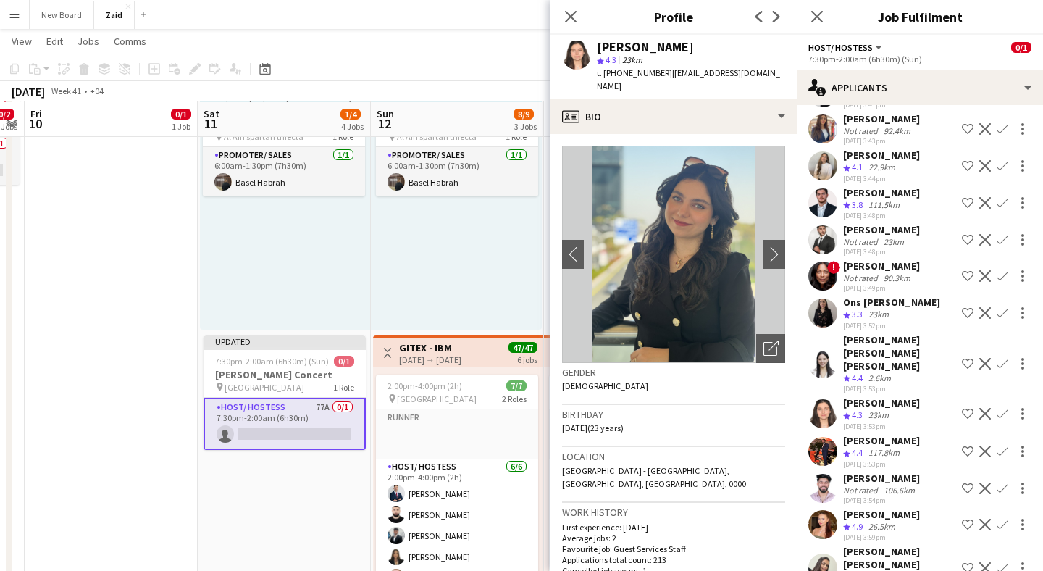
click at [964, 408] on app-icon "Shortlist crew" at bounding box center [968, 414] width 12 height 12
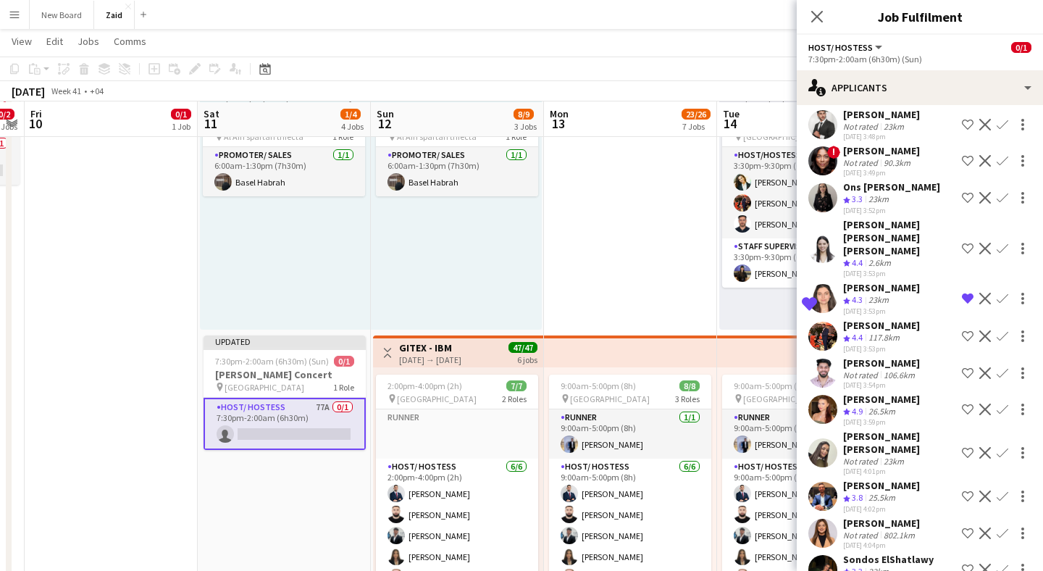
scroll to position [1932, 0]
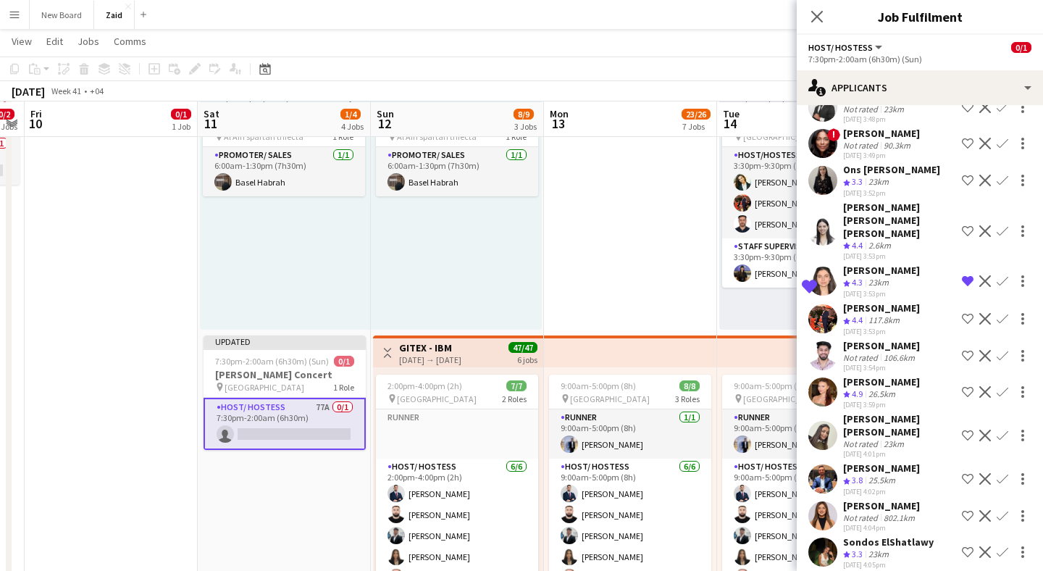
click at [828, 377] on app-user-avatar at bounding box center [822, 391] width 29 height 29
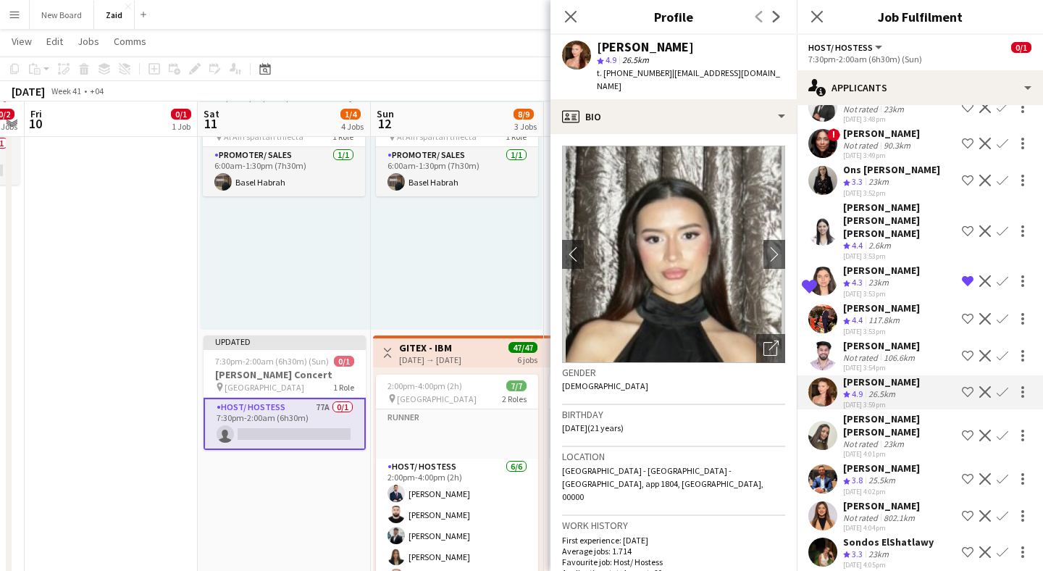
scroll to position [1961, 0]
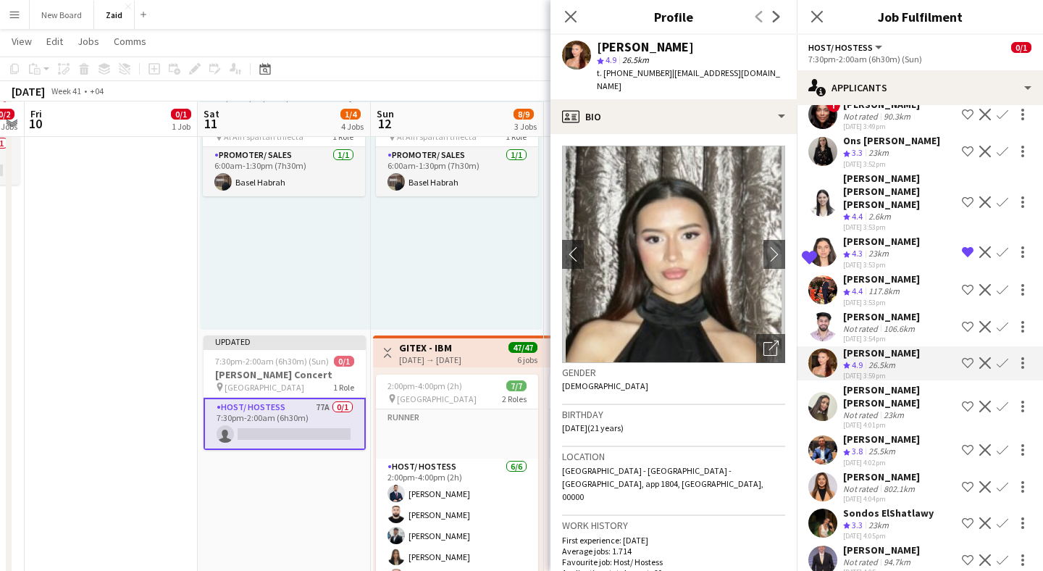
click at [821, 392] on app-user-avatar at bounding box center [822, 406] width 29 height 29
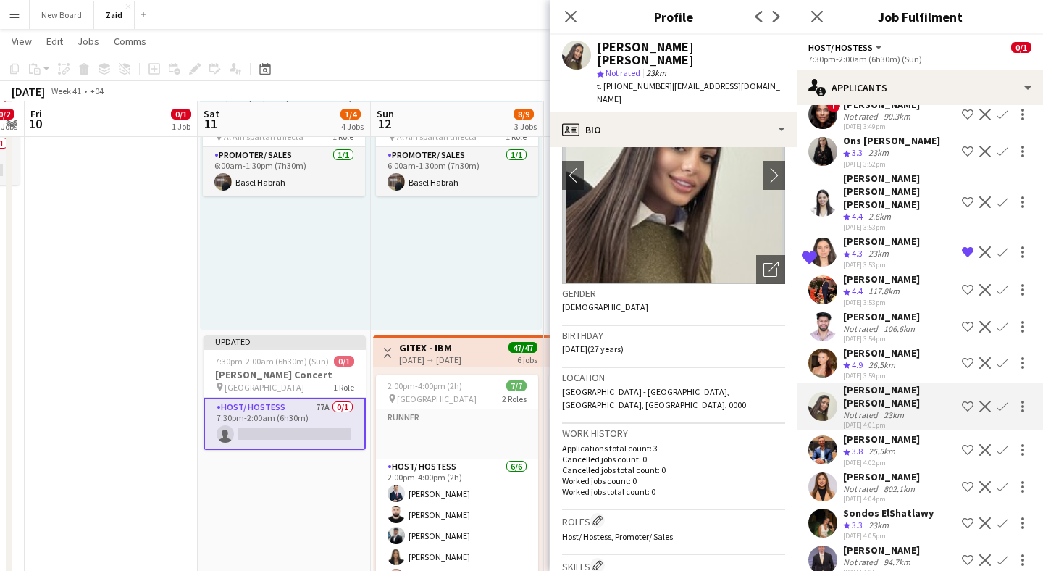
scroll to position [0, 0]
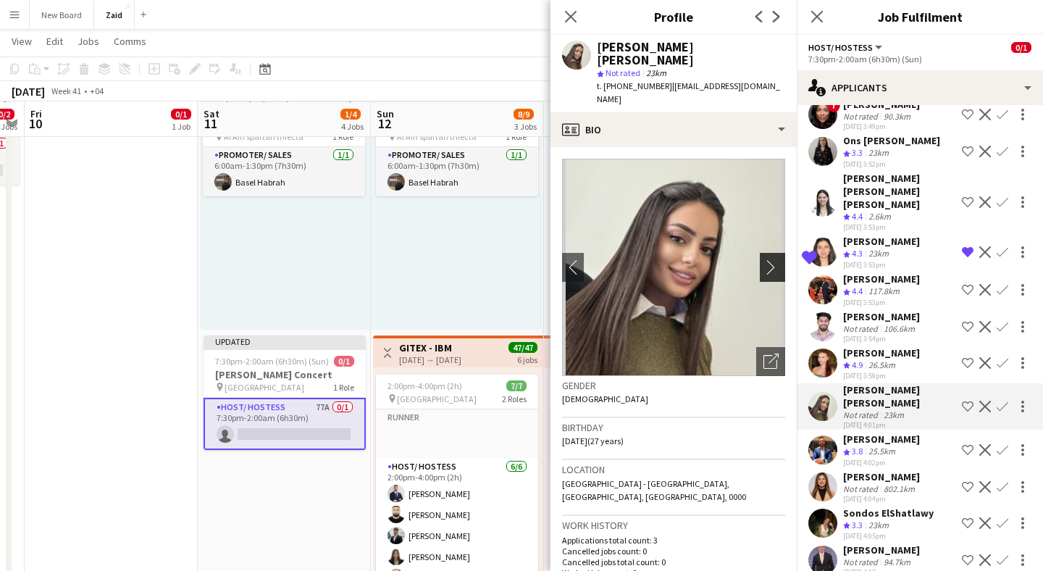
click at [770, 259] on app-icon "chevron-right" at bounding box center [774, 266] width 22 height 15
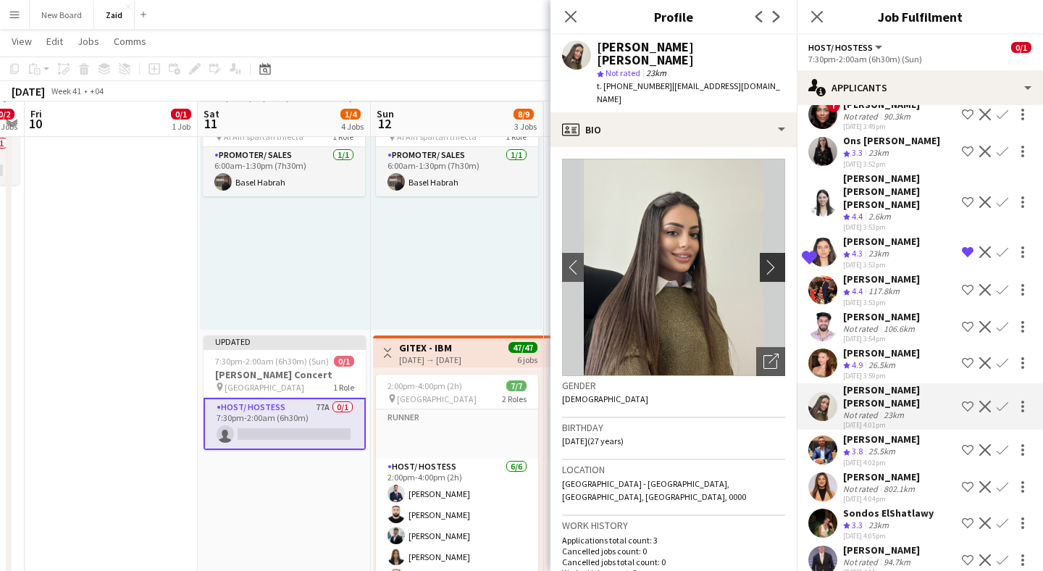
click at [770, 259] on app-icon "chevron-right" at bounding box center [774, 266] width 22 height 15
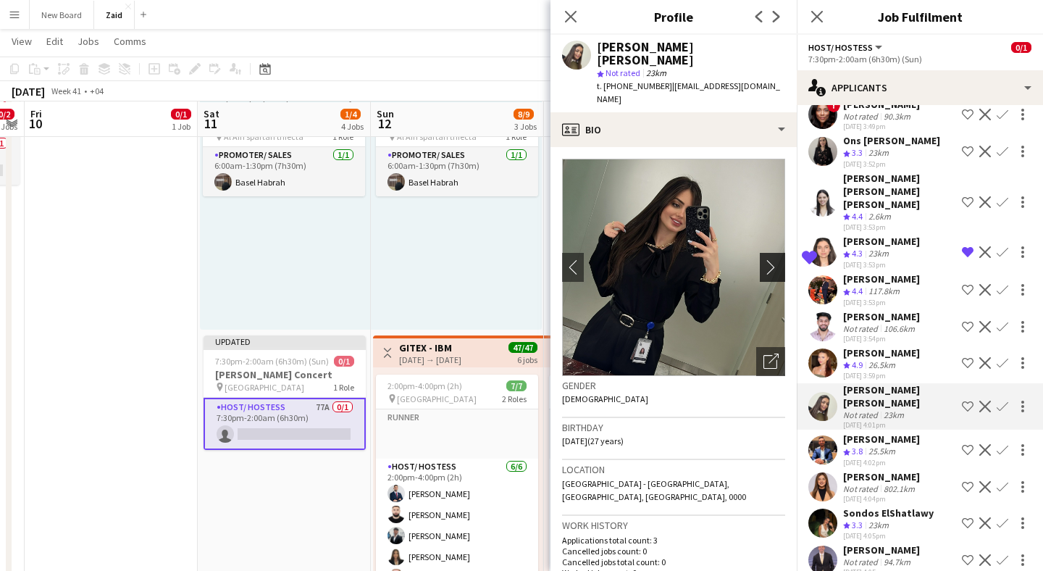
click at [770, 259] on app-icon "chevron-right" at bounding box center [774, 266] width 22 height 15
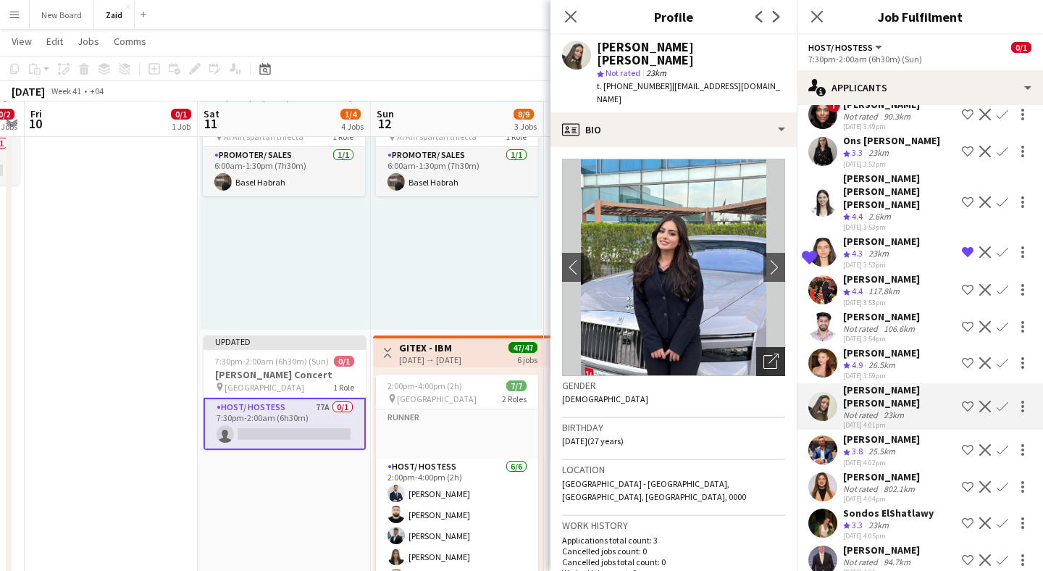
click at [767, 353] on icon "Open photos pop-in" at bounding box center [770, 360] width 15 height 15
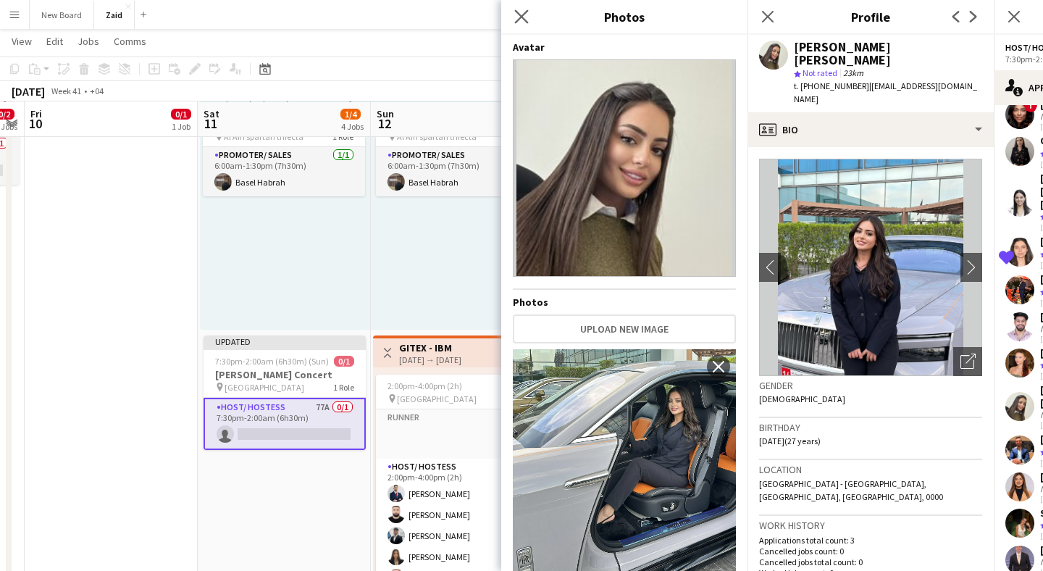
click at [527, 12] on icon "Close pop-in" at bounding box center [521, 16] width 14 height 14
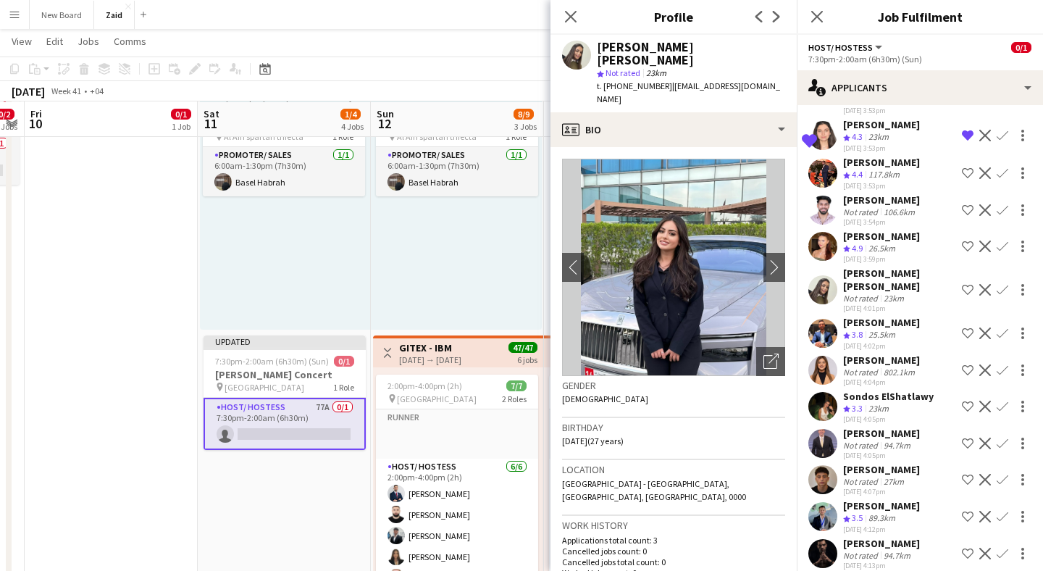
scroll to position [2082, 0]
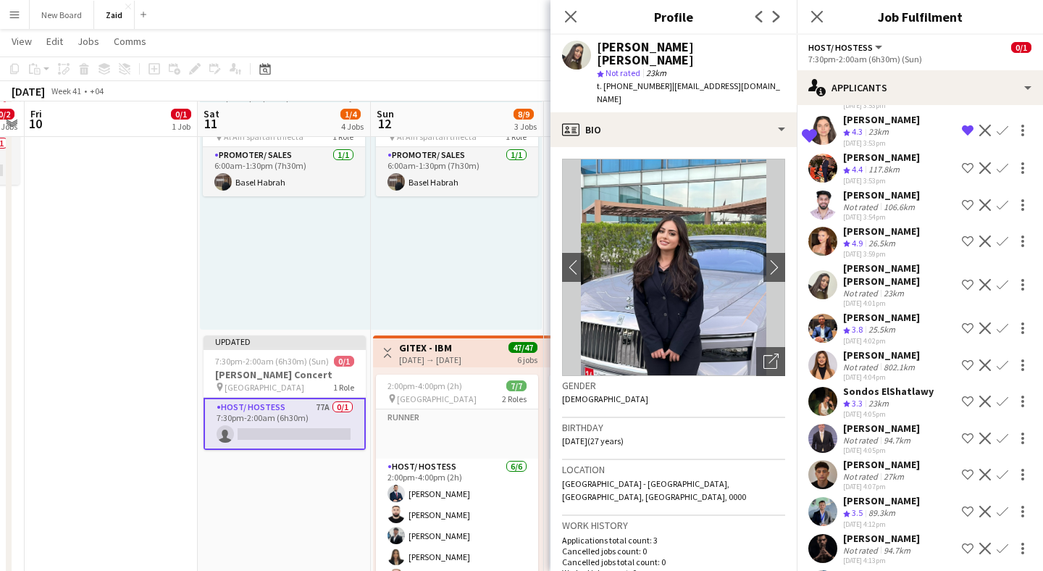
click at [825, 350] on app-user-avatar at bounding box center [822, 364] width 29 height 29
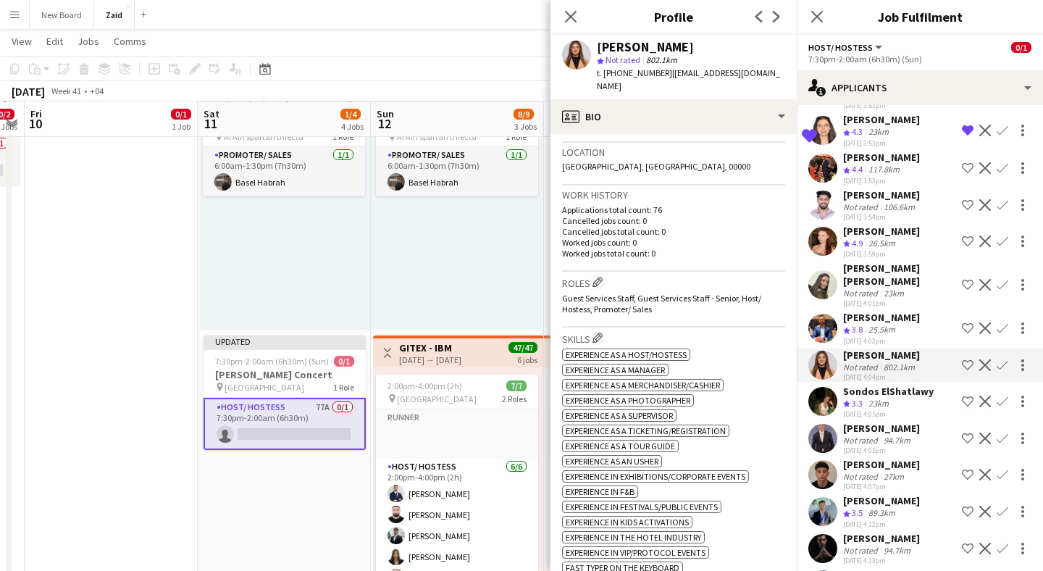
scroll to position [0, 0]
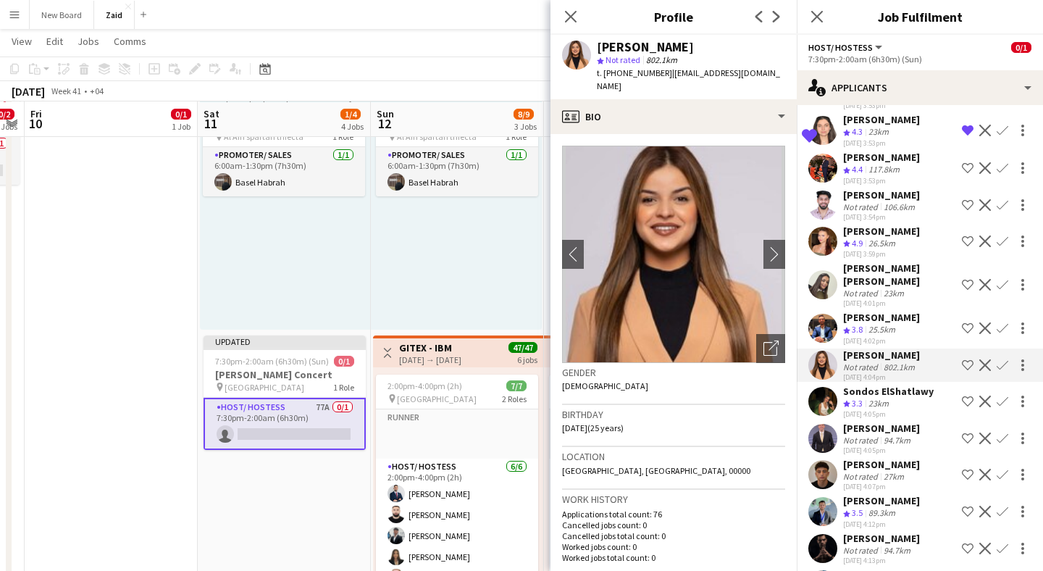
click at [823, 387] on app-user-avatar at bounding box center [822, 401] width 29 height 29
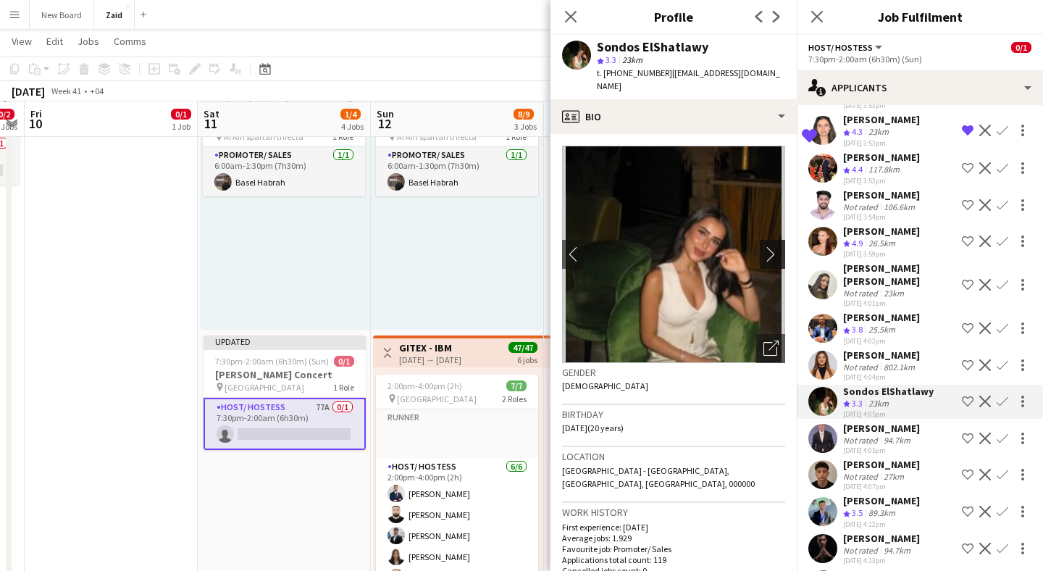
click at [772, 246] on app-icon "chevron-right" at bounding box center [774, 253] width 22 height 15
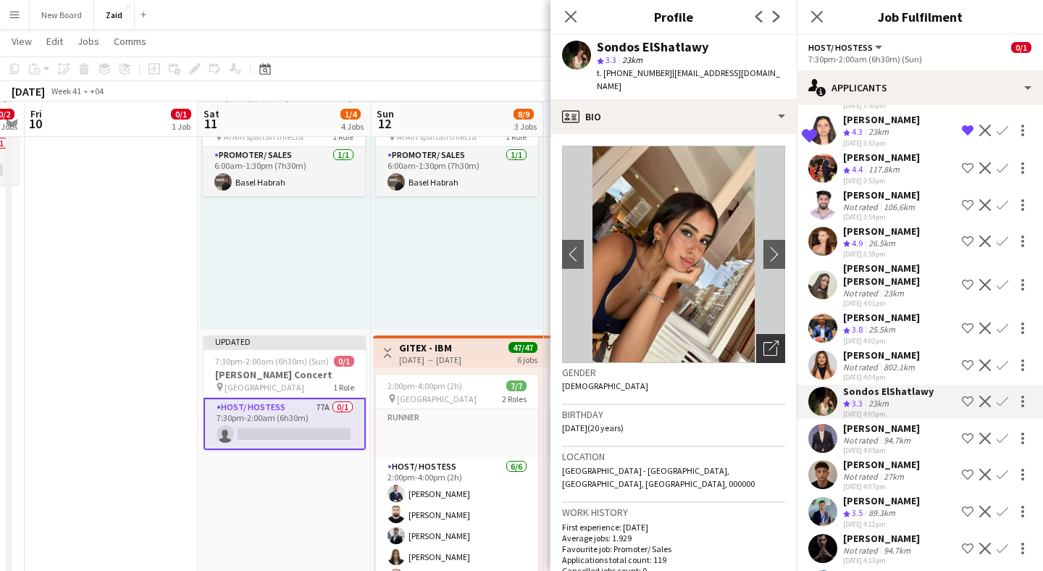
click at [772, 340] on icon "Open photos pop-in" at bounding box center [770, 347] width 15 height 15
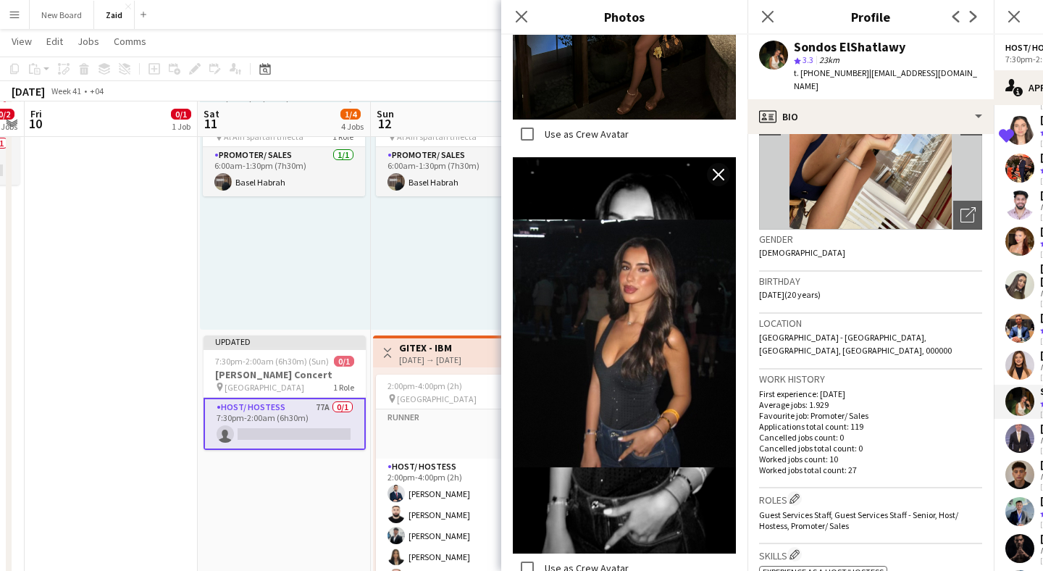
scroll to position [169, 0]
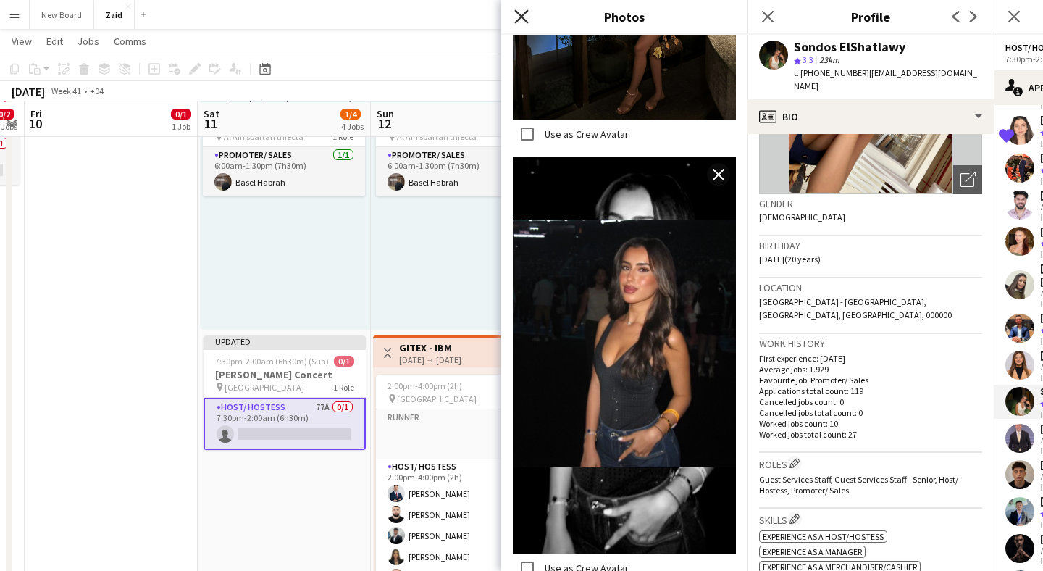
click at [525, 12] on icon at bounding box center [521, 16] width 14 height 14
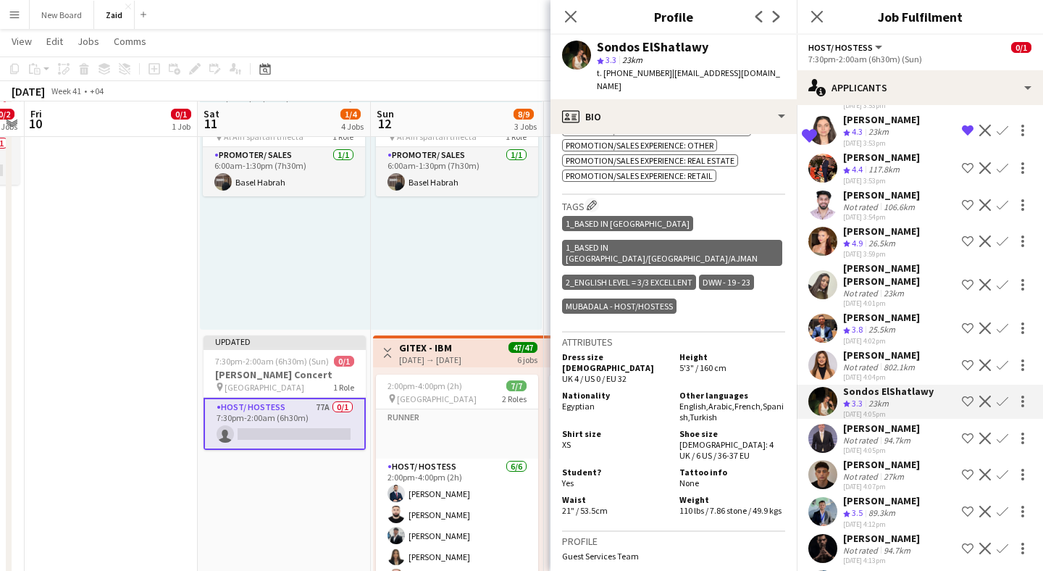
scroll to position [0, 0]
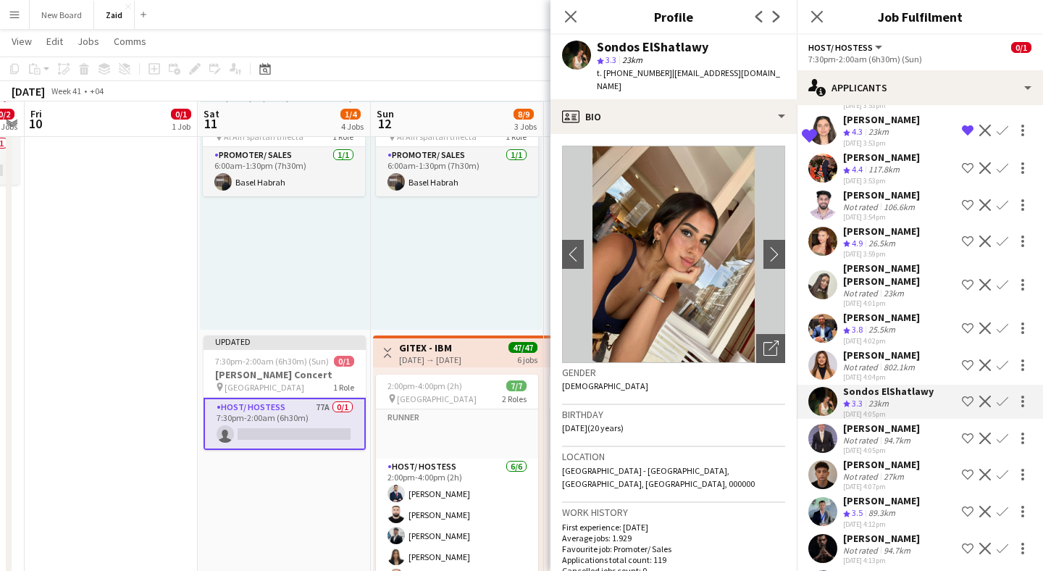
click at [968, 395] on app-icon "Shortlist crew" at bounding box center [968, 401] width 12 height 12
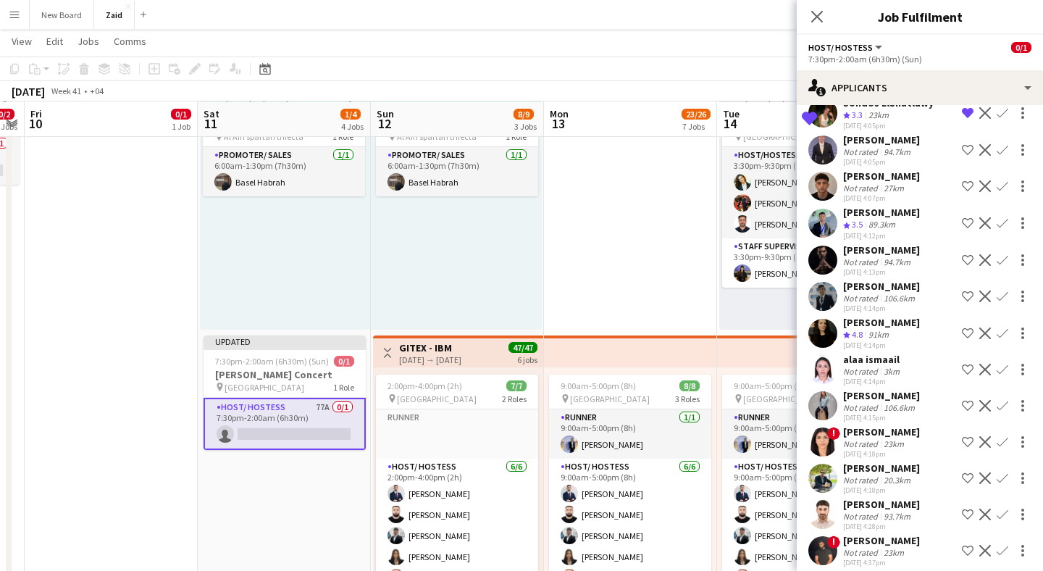
scroll to position [2371, 0]
click at [825, 358] on app-user-avatar at bounding box center [822, 368] width 29 height 29
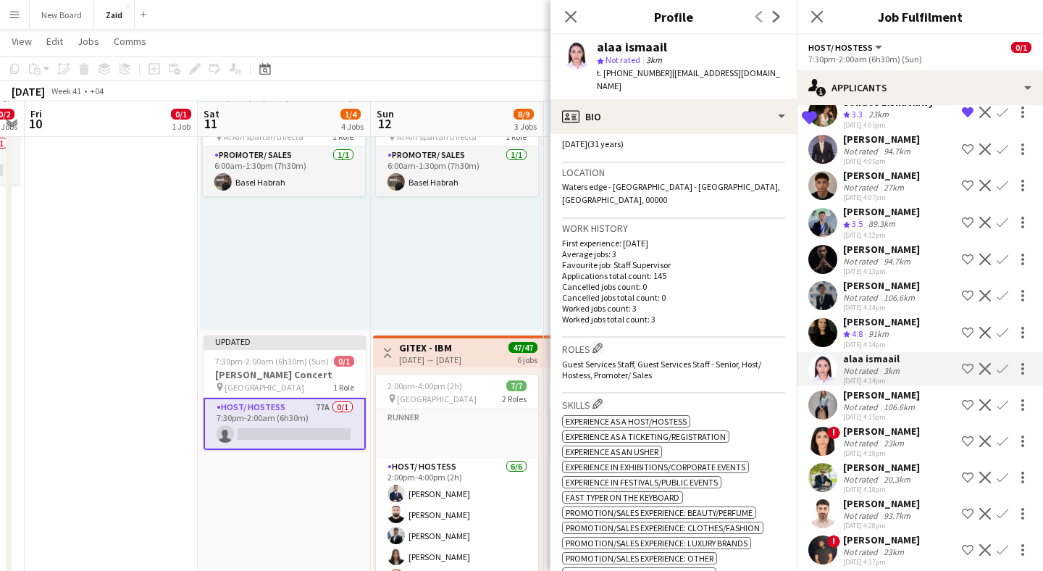
scroll to position [0, 0]
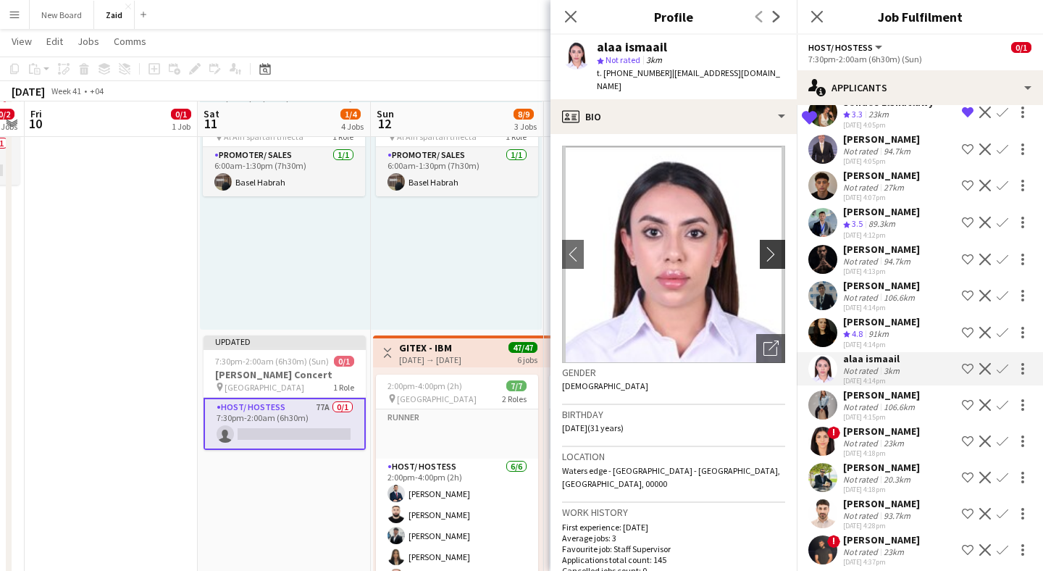
click at [770, 246] on app-icon "chevron-right" at bounding box center [774, 253] width 22 height 15
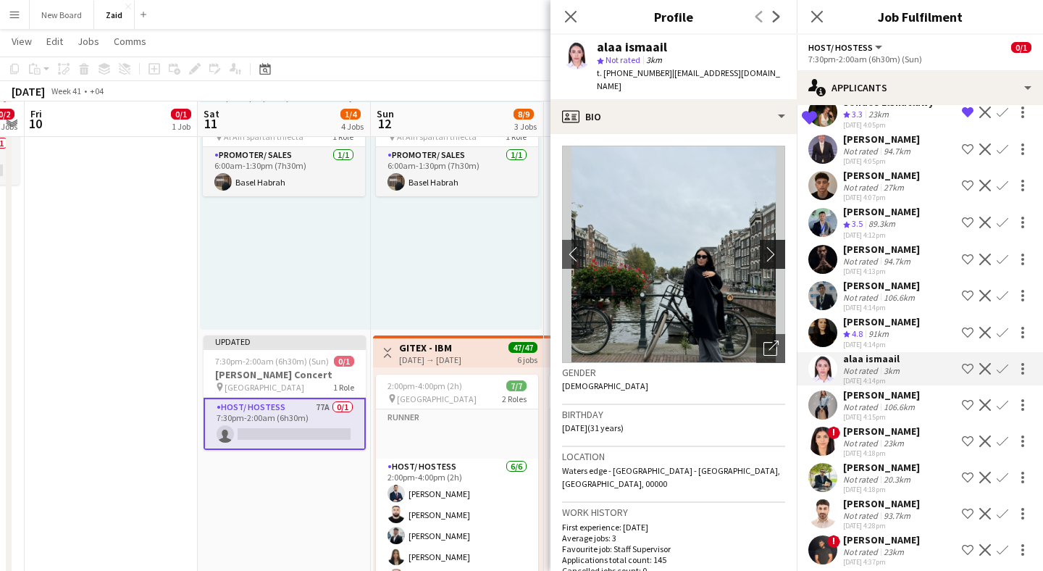
click at [770, 246] on app-icon "chevron-right" at bounding box center [774, 253] width 22 height 15
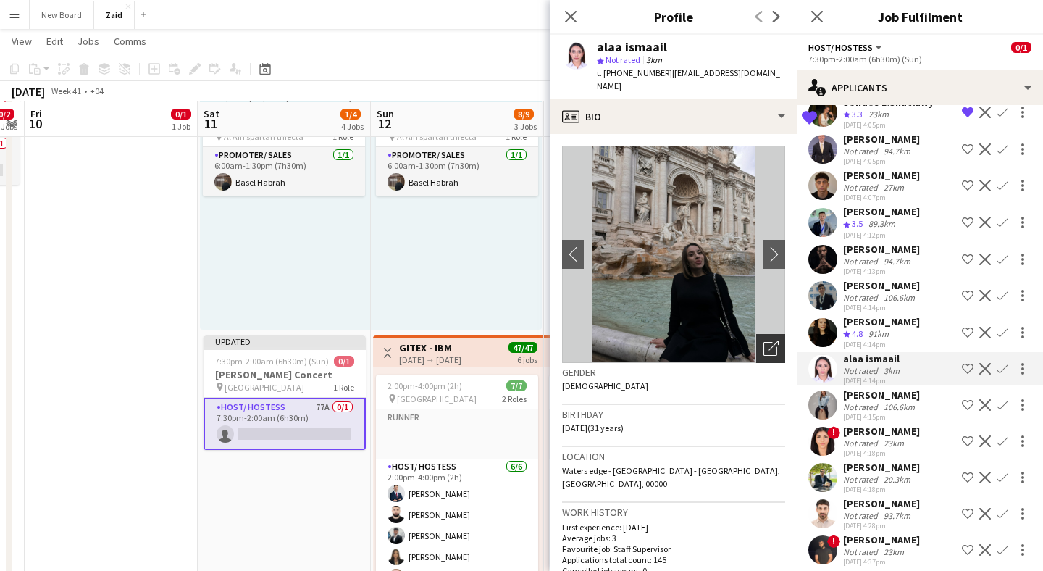
click at [773, 340] on icon "Open photos pop-in" at bounding box center [770, 347] width 15 height 15
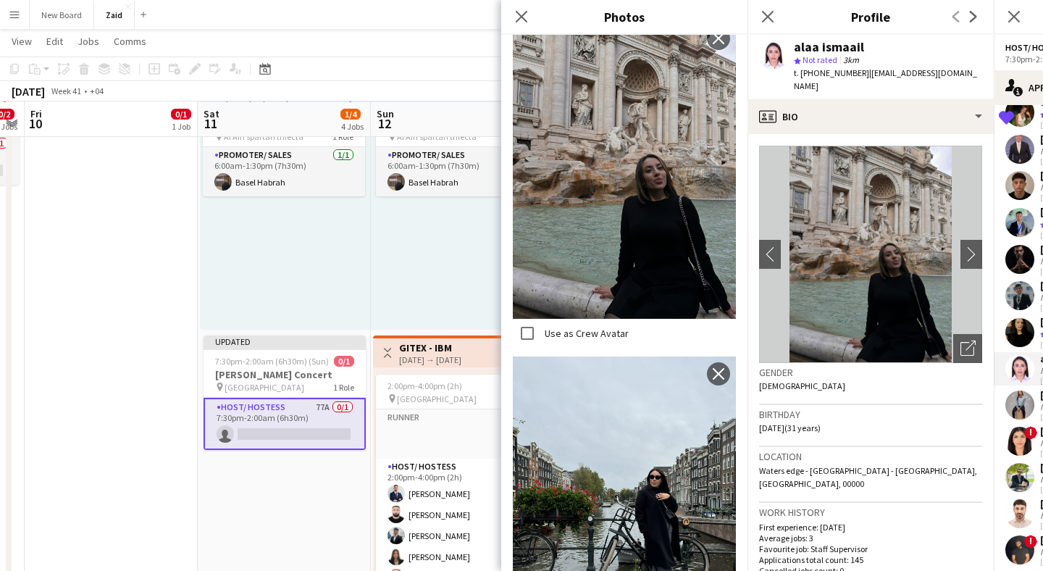
scroll to position [717, 0]
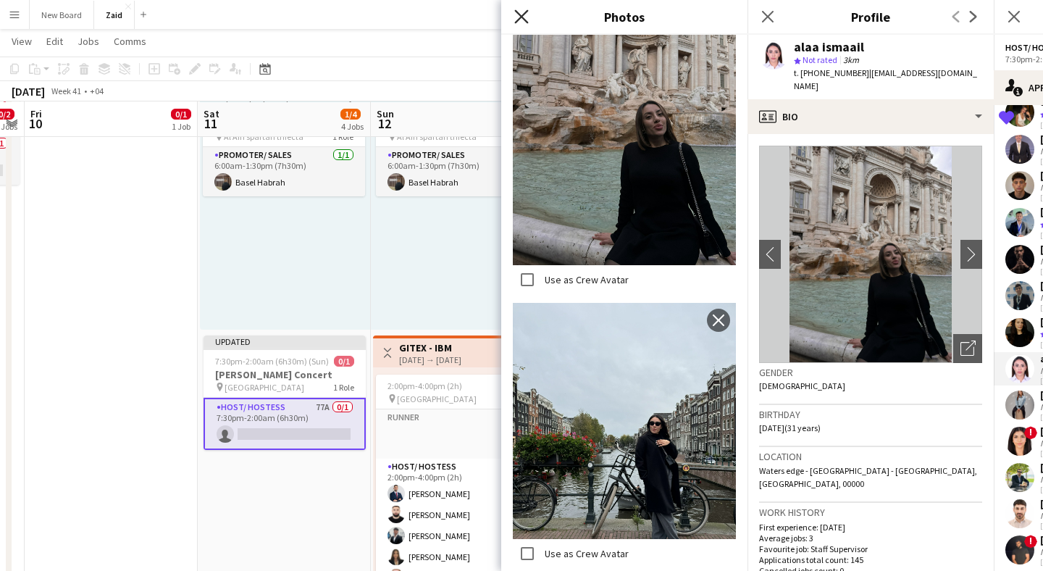
click at [523, 17] on icon "Close pop-in" at bounding box center [521, 16] width 14 height 14
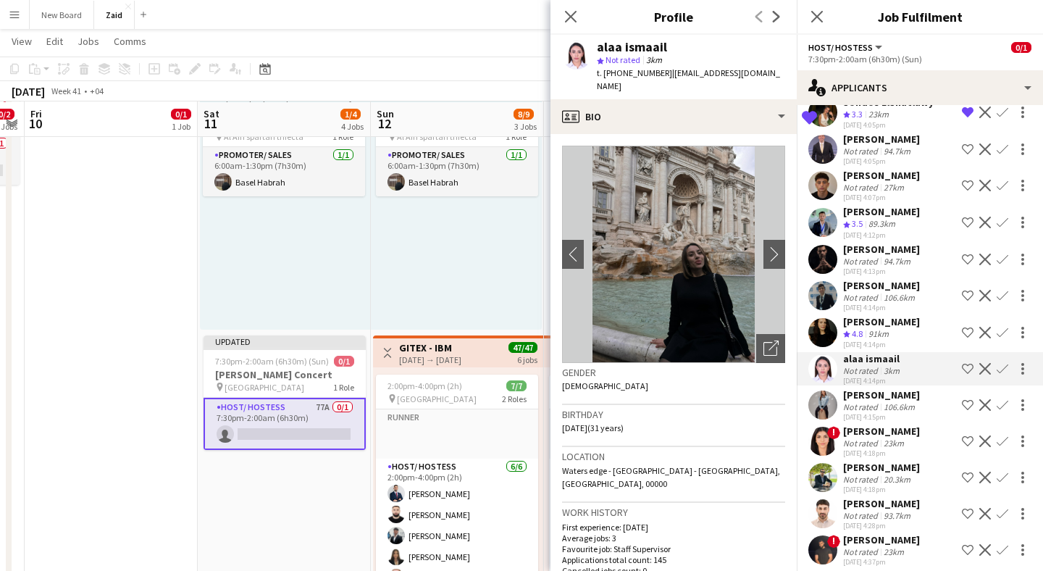
click at [968, 363] on app-icon "Shortlist crew" at bounding box center [968, 369] width 12 height 12
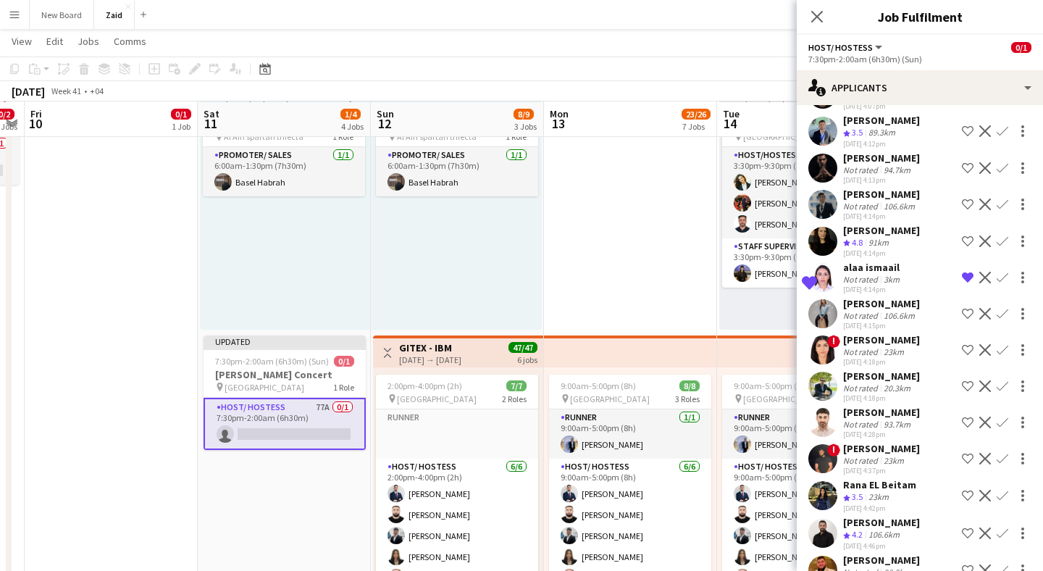
scroll to position [2476, 0]
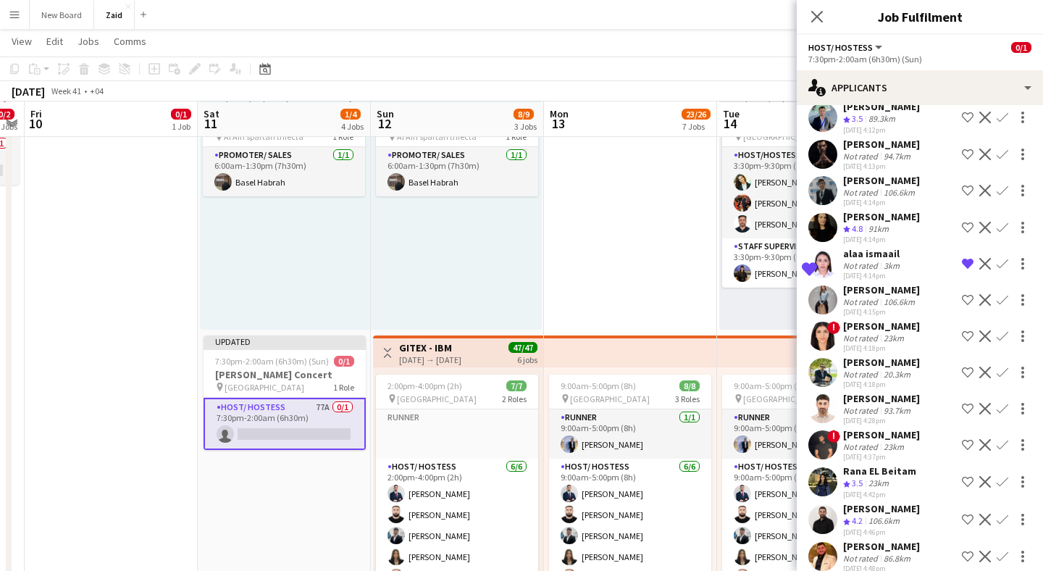
click at [825, 288] on app-user-avatar at bounding box center [822, 299] width 29 height 29
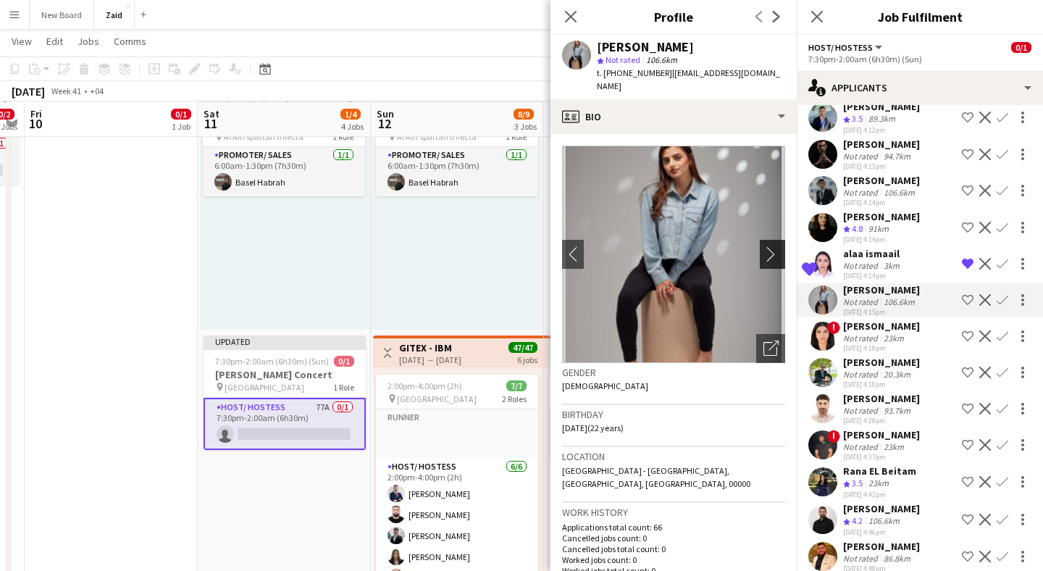
click at [768, 246] on app-icon "chevron-right" at bounding box center [774, 253] width 22 height 15
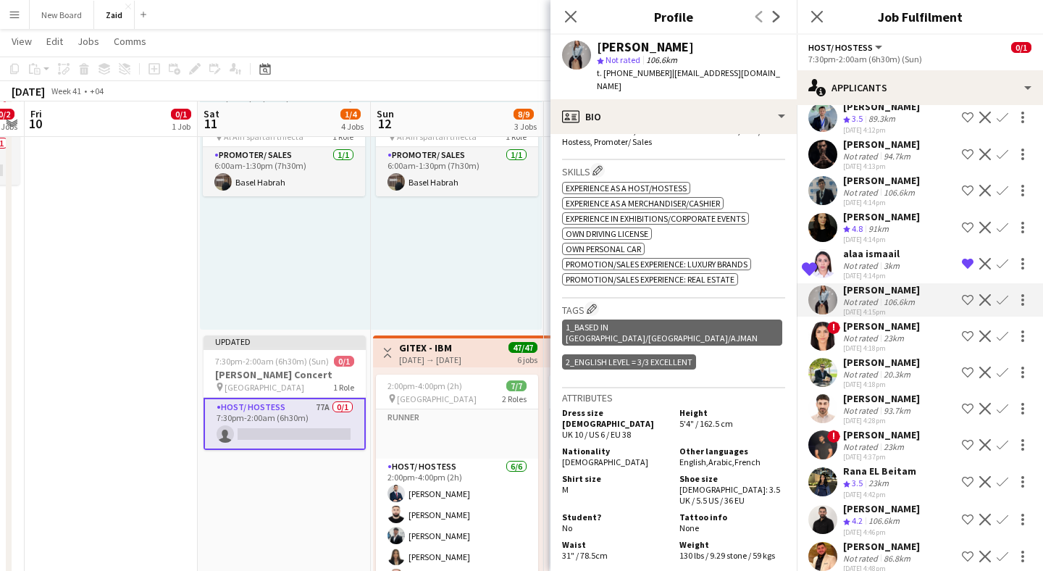
scroll to position [0, 0]
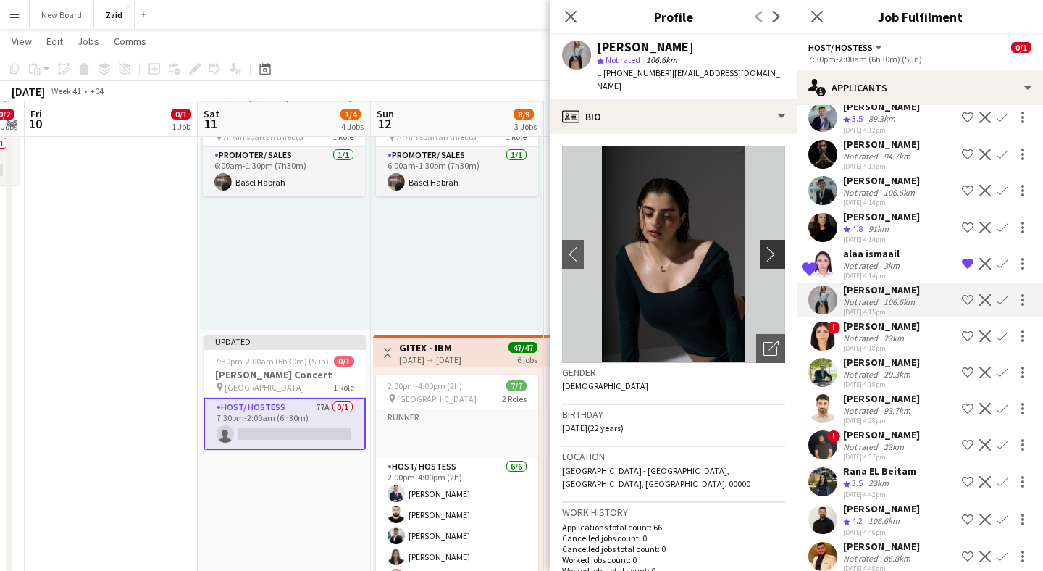
click at [774, 246] on app-icon "chevron-right" at bounding box center [774, 253] width 22 height 15
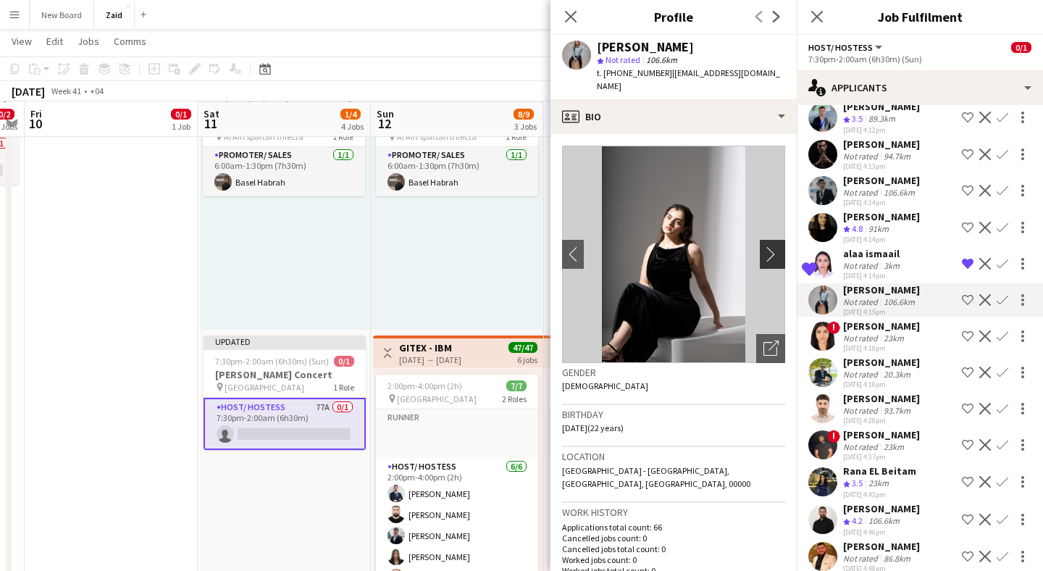
click at [774, 246] on app-icon "chevron-right" at bounding box center [774, 253] width 22 height 15
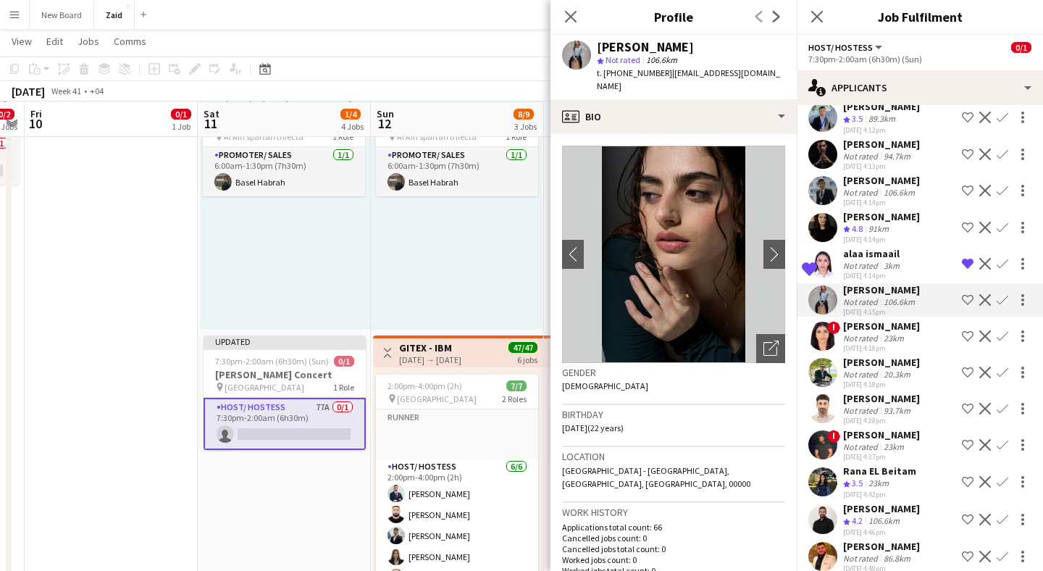
click at [968, 294] on app-icon "Shortlist crew" at bounding box center [968, 300] width 12 height 12
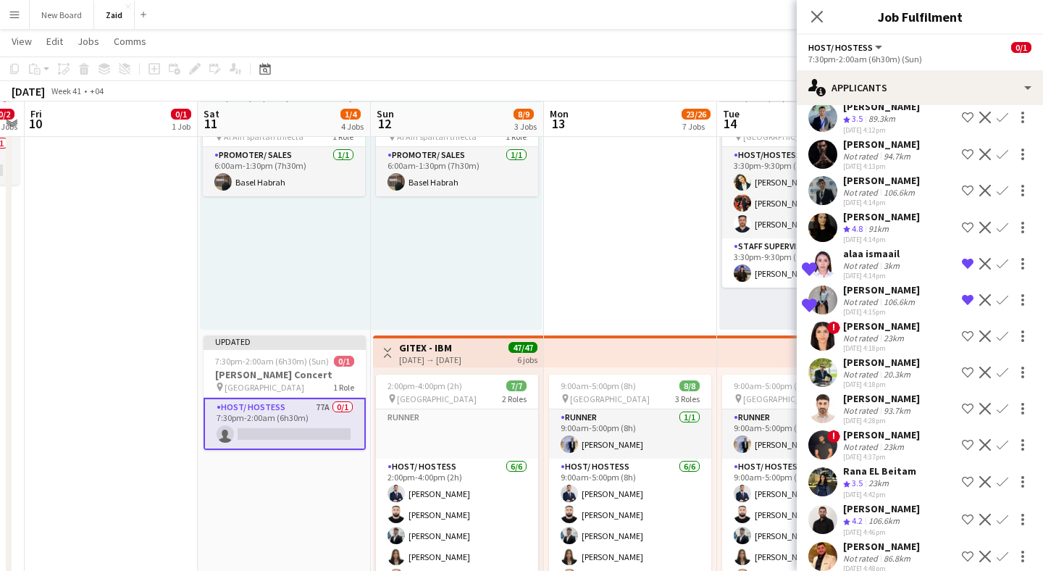
click at [823, 325] on app-user-avatar at bounding box center [822, 335] width 29 height 29
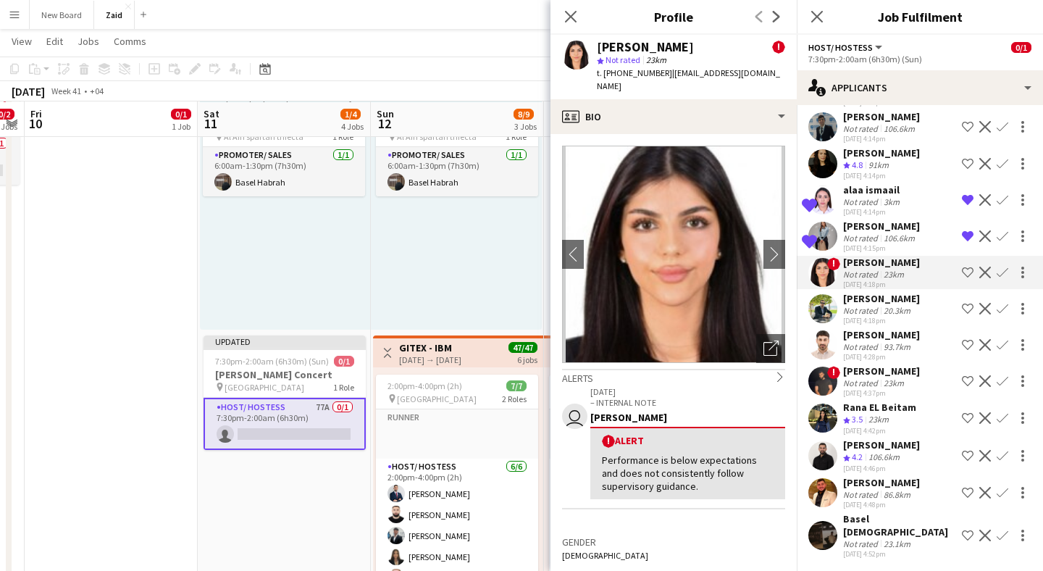
scroll to position [2544, 0]
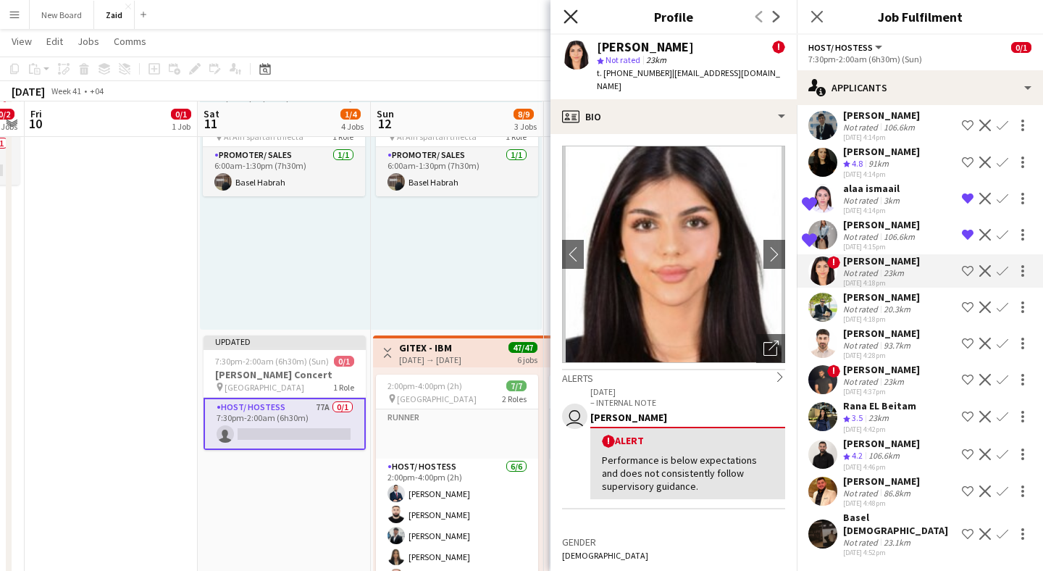
click at [573, 18] on icon at bounding box center [570, 16] width 14 height 14
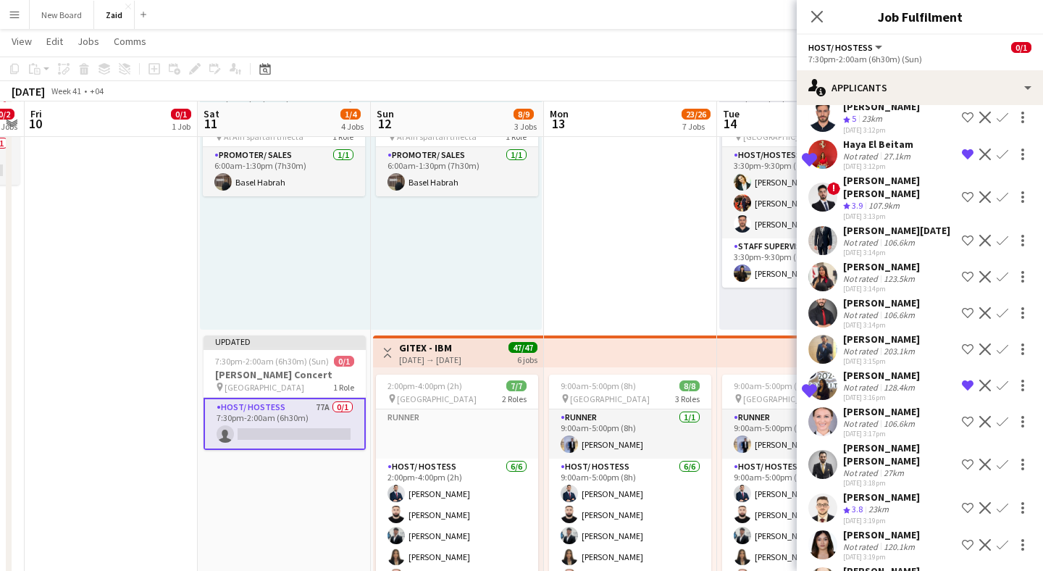
scroll to position [0, 0]
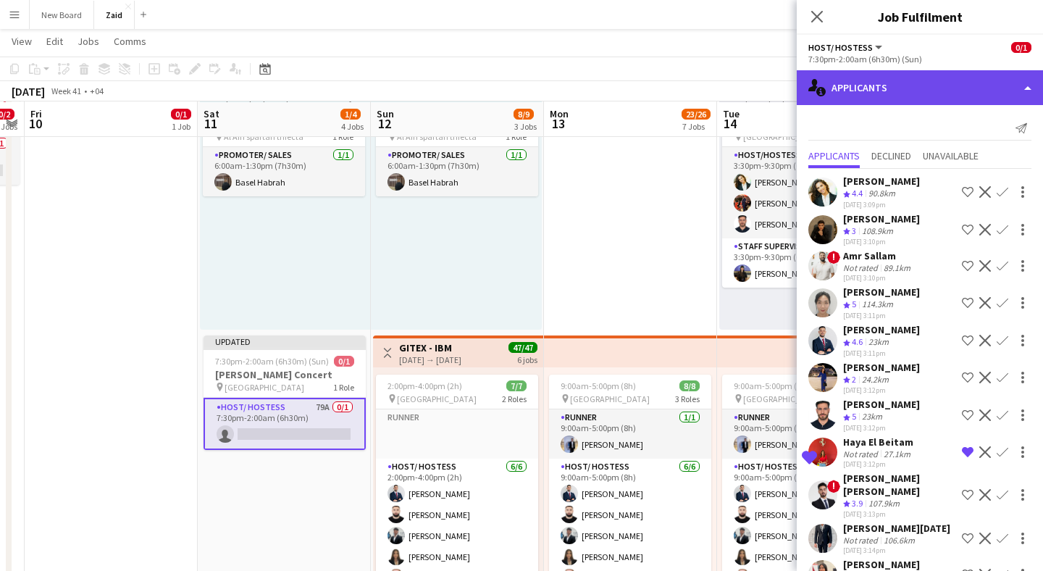
click at [896, 82] on div "single-neutral-actions-information Applicants" at bounding box center [919, 87] width 246 height 35
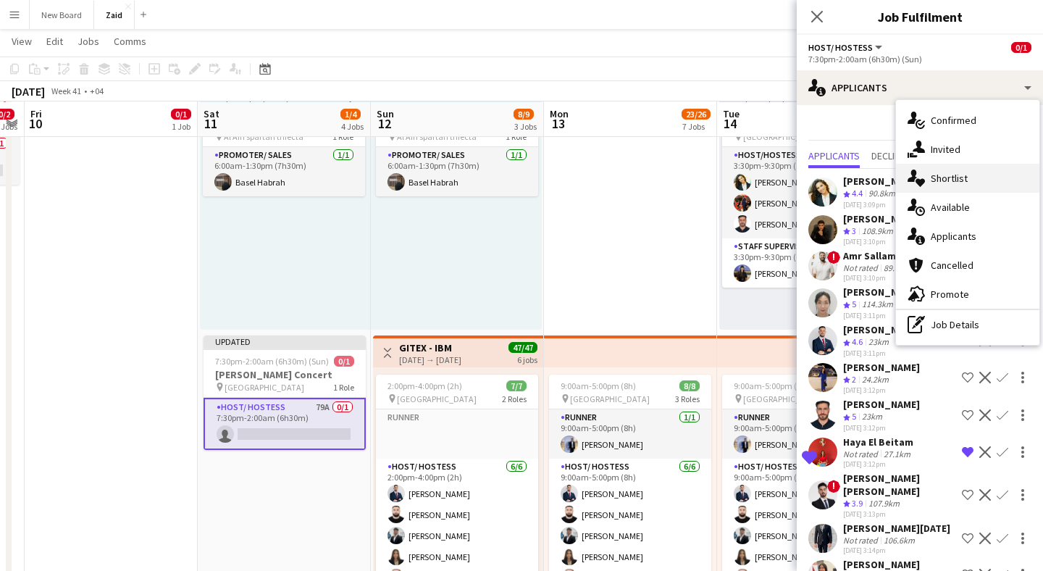
click at [947, 182] on span "Shortlist" at bounding box center [948, 178] width 37 height 13
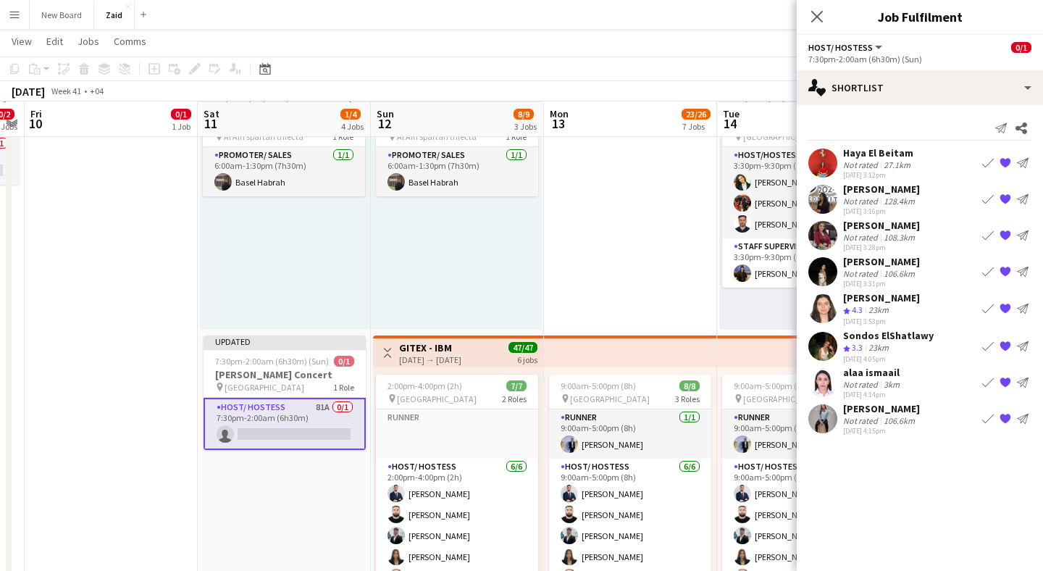
click at [1005, 235] on app-icon "{{ spriteTitle }}" at bounding box center [1005, 236] width 12 height 12
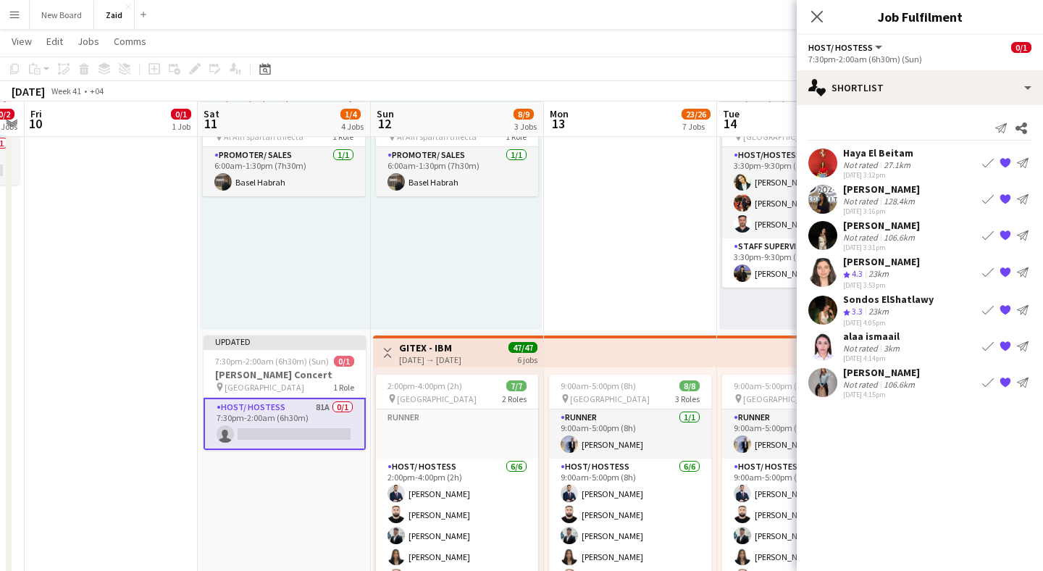
click at [1005, 272] on app-icon "{{ spriteTitle }}" at bounding box center [1005, 272] width 12 height 12
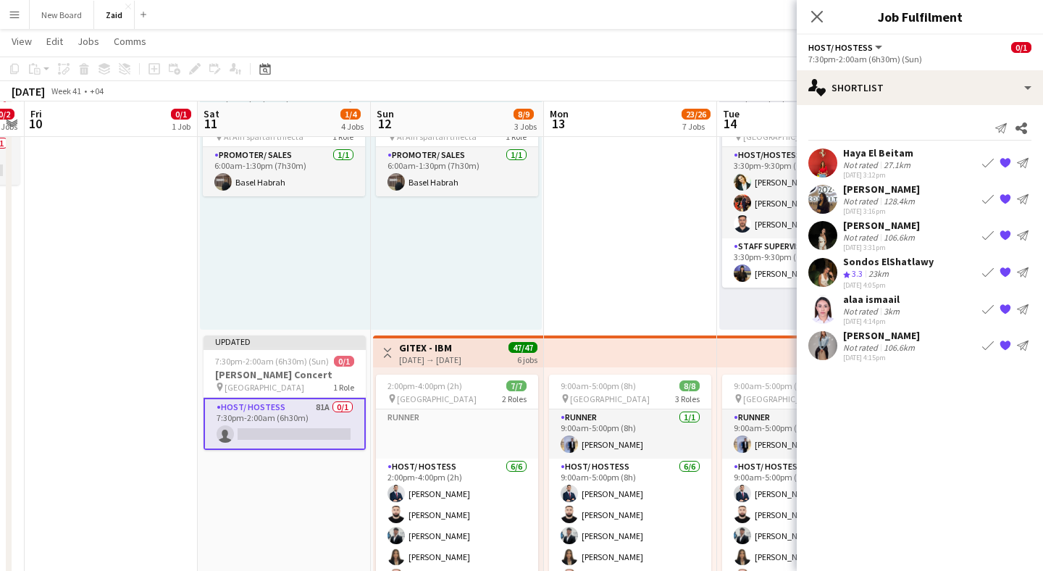
click at [1004, 346] on app-icon "{{ spriteTitle }}" at bounding box center [1005, 346] width 12 height 12
click at [1007, 306] on app-icon "{{ spriteTitle }}" at bounding box center [1005, 309] width 12 height 12
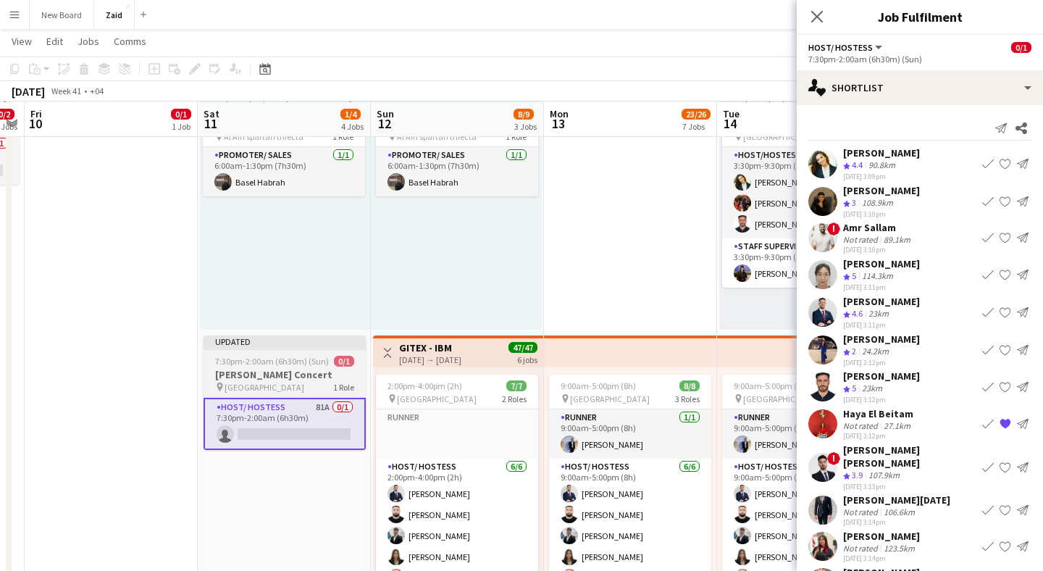
click at [281, 377] on h3 "[PERSON_NAME] Concert" at bounding box center [284, 374] width 162 height 13
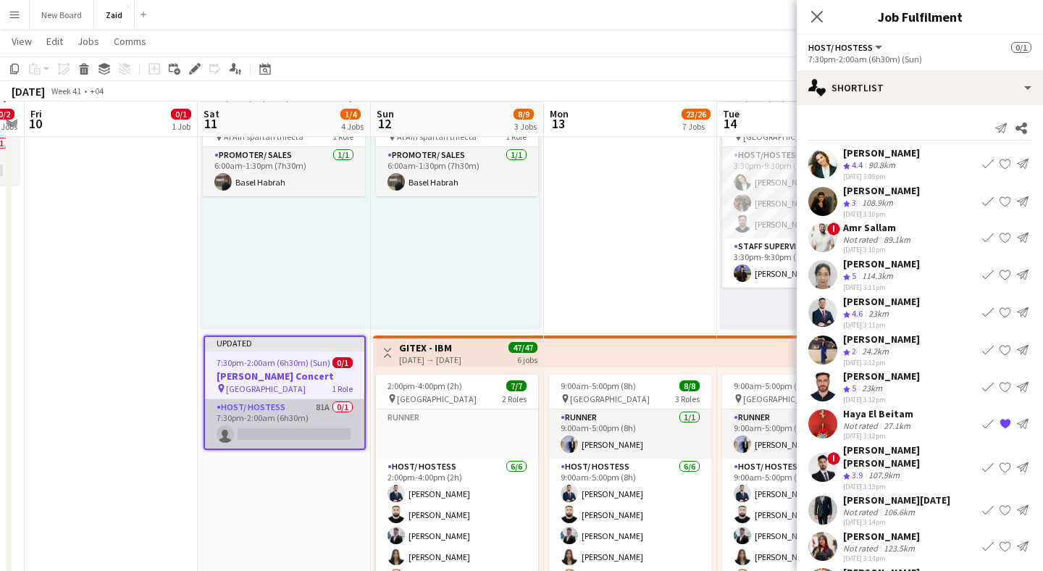
click at [279, 416] on app-card-role "Host/ Hostess 81A 0/1 7:30pm-2:00am (6h30m) single-neutral-actions" at bounding box center [284, 423] width 159 height 49
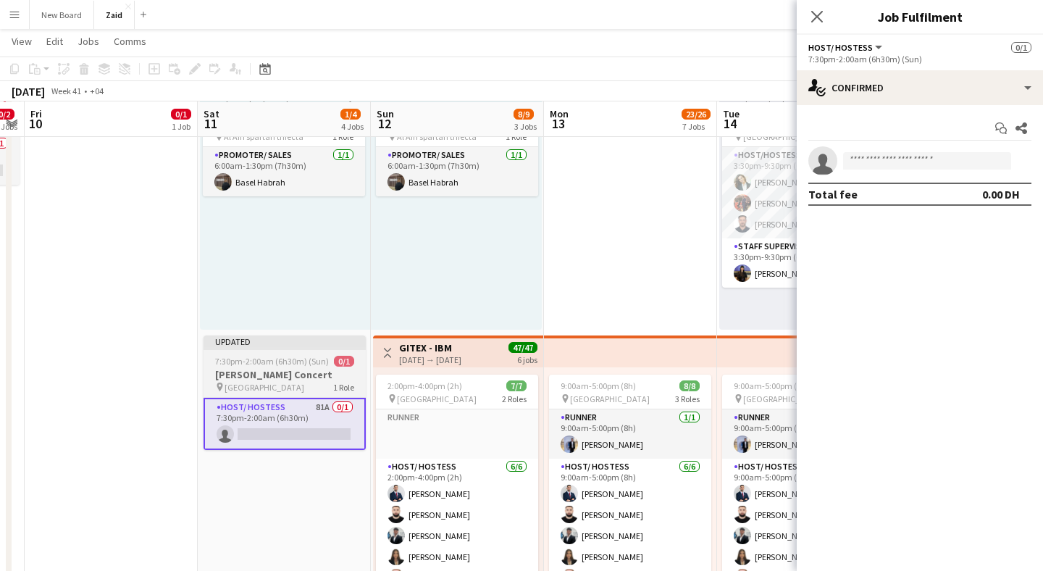
click at [284, 386] on div "pin [GEOGRAPHIC_DATA] 1 Role" at bounding box center [284, 387] width 162 height 12
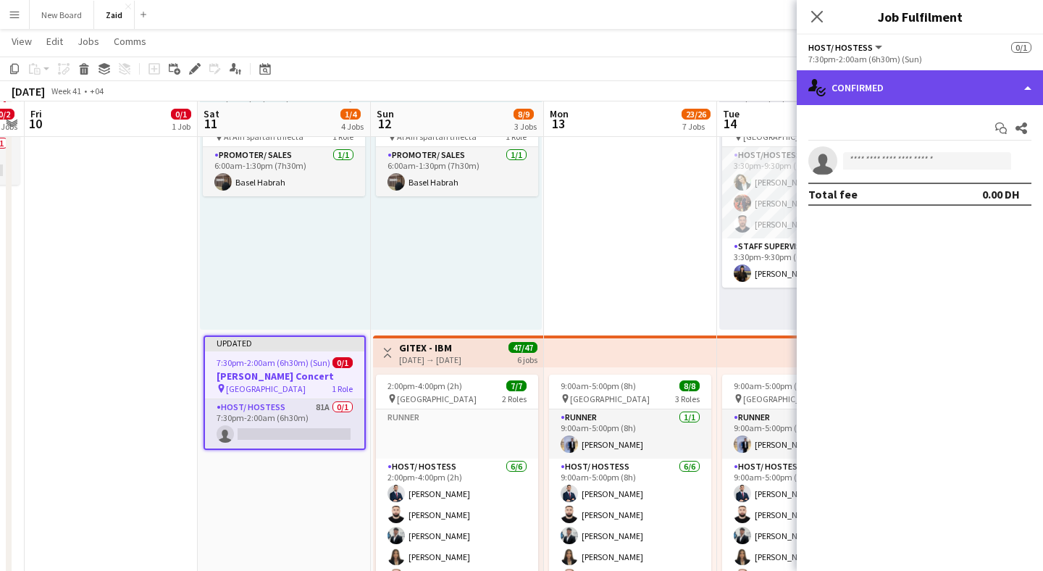
click at [907, 78] on div "single-neutral-actions-check-2 Confirmed" at bounding box center [919, 87] width 246 height 35
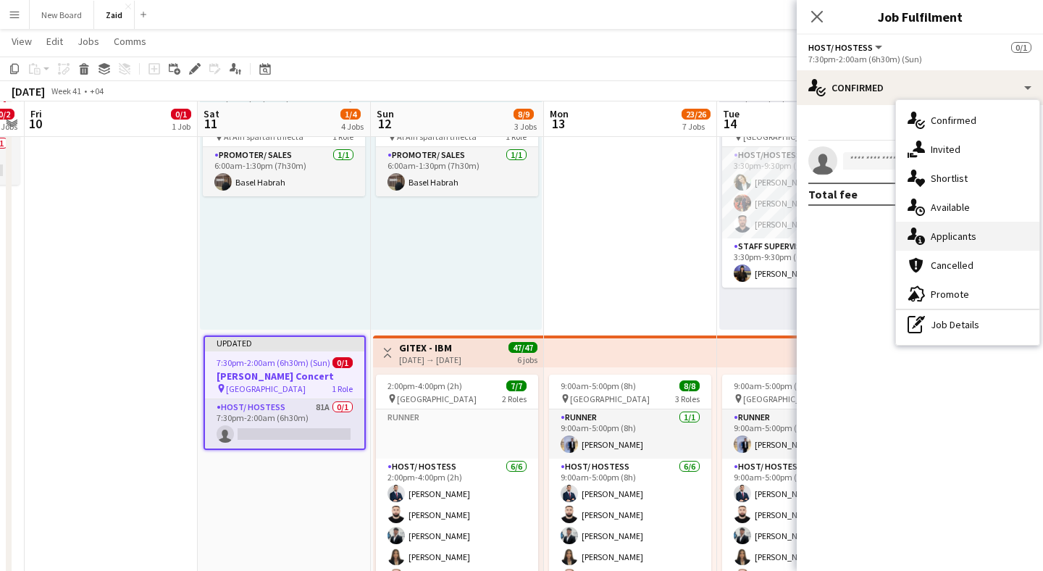
click at [953, 233] on span "Applicants" at bounding box center [953, 236] width 46 height 13
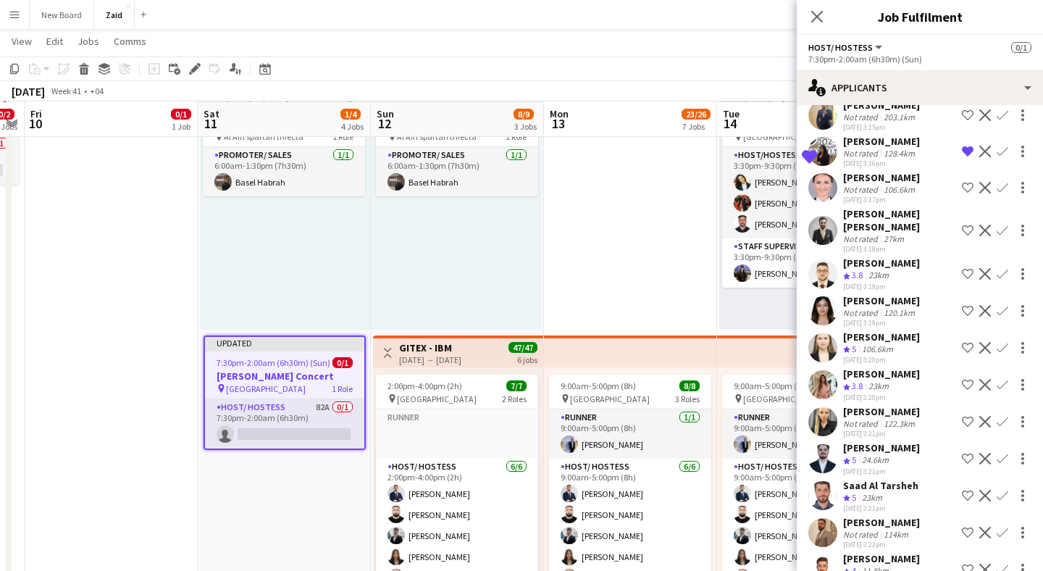
scroll to position [535, 0]
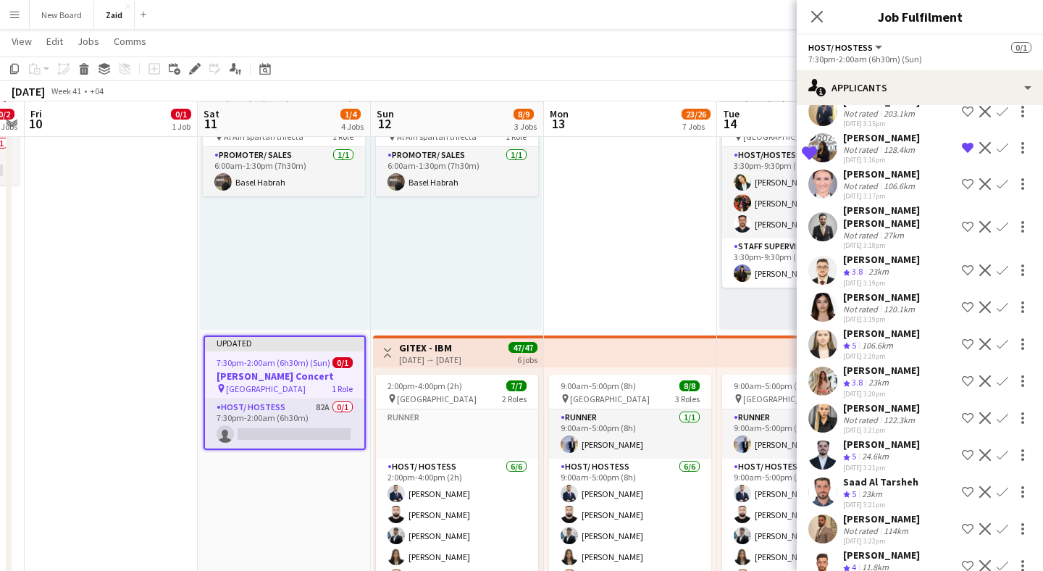
click at [823, 380] on app-user-avatar at bounding box center [822, 380] width 29 height 29
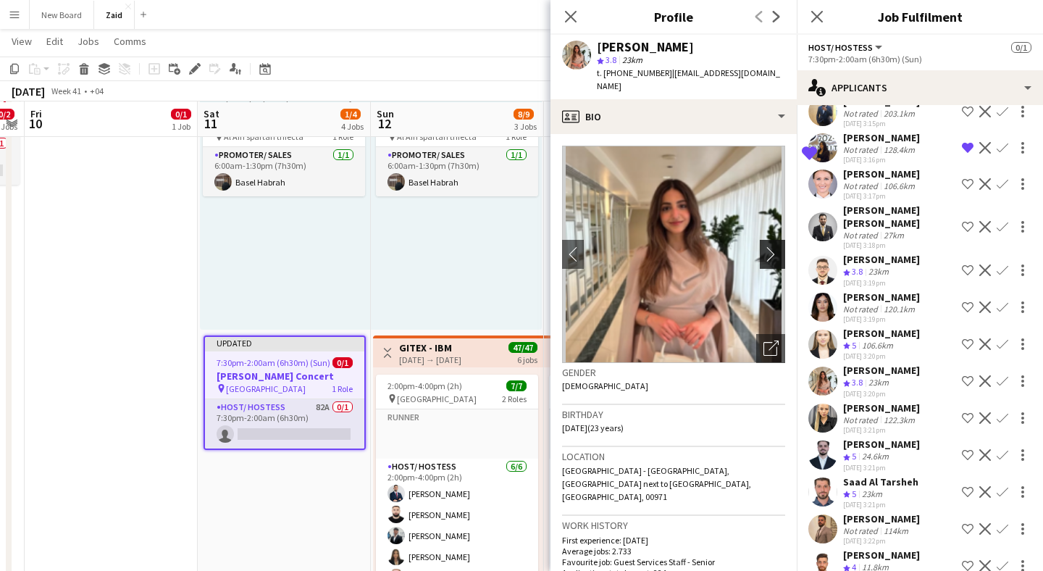
click at [767, 246] on app-icon "chevron-right" at bounding box center [774, 253] width 22 height 15
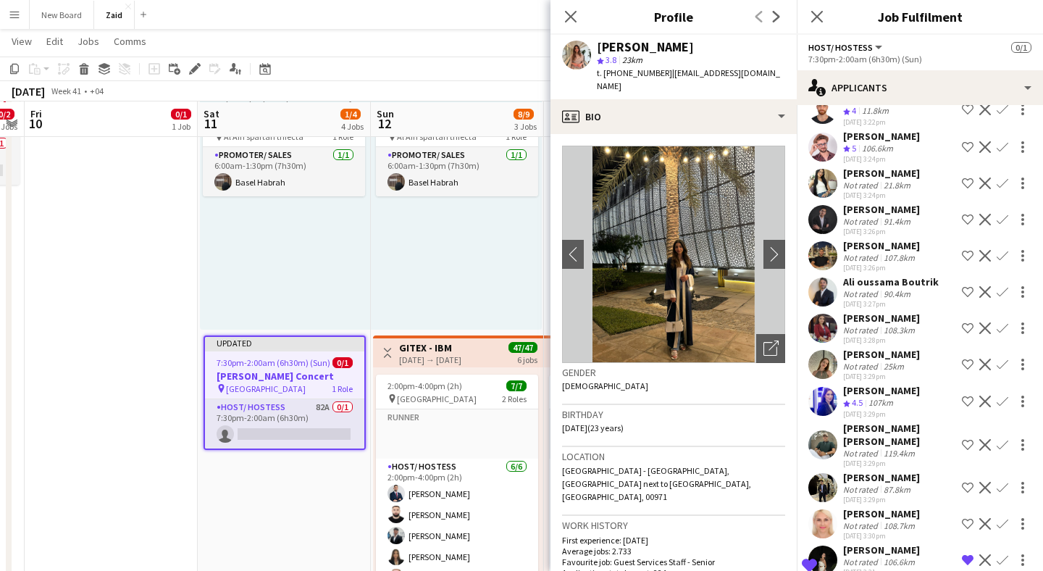
scroll to position [992, 0]
click at [825, 413] on app-user-avatar at bounding box center [822, 400] width 29 height 29
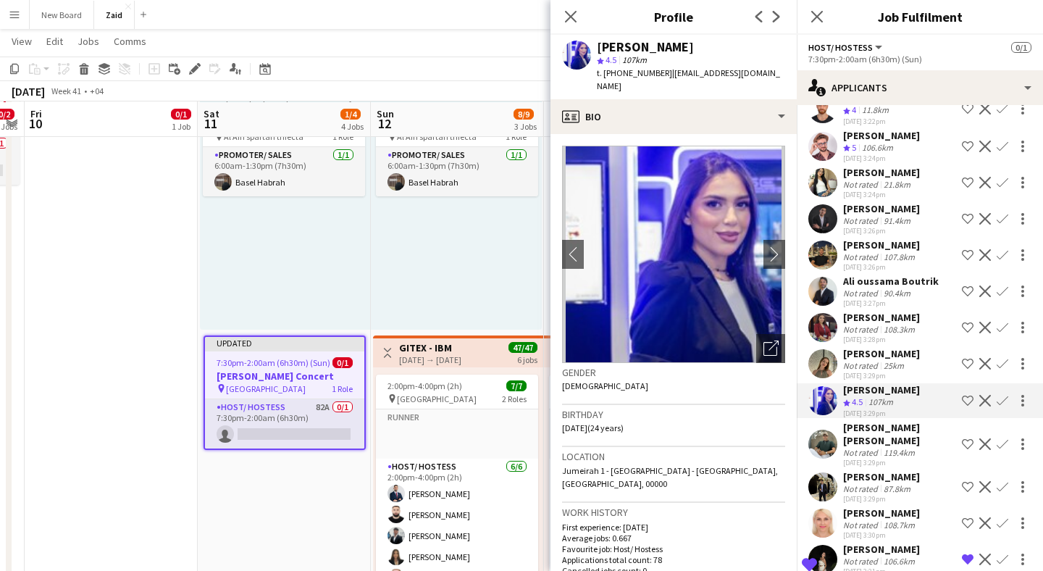
click at [773, 225] on img at bounding box center [673, 254] width 223 height 217
click at [773, 246] on app-icon "chevron-right" at bounding box center [774, 253] width 22 height 15
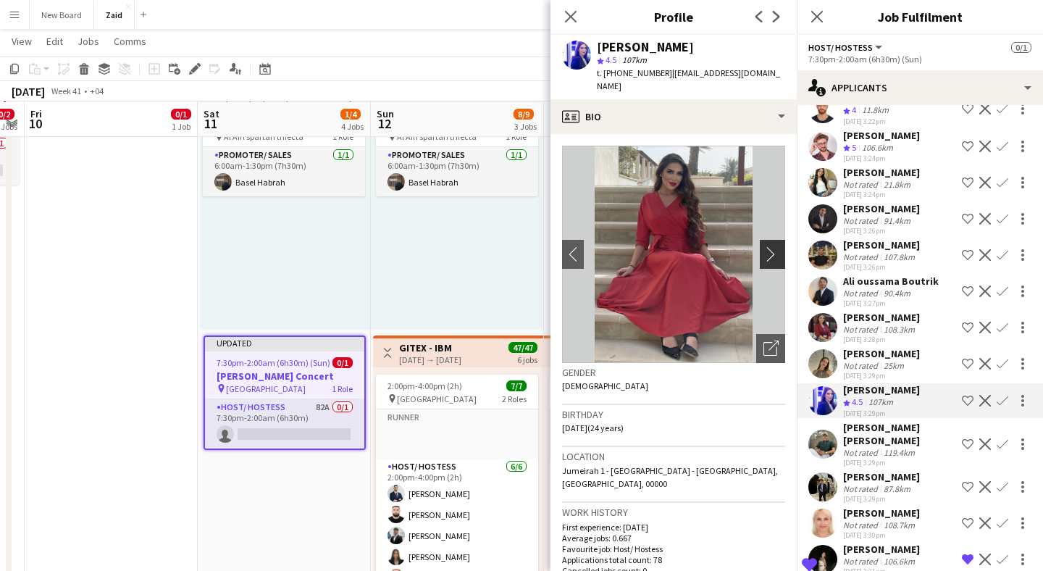
click at [768, 246] on app-icon "chevron-right" at bounding box center [774, 253] width 22 height 15
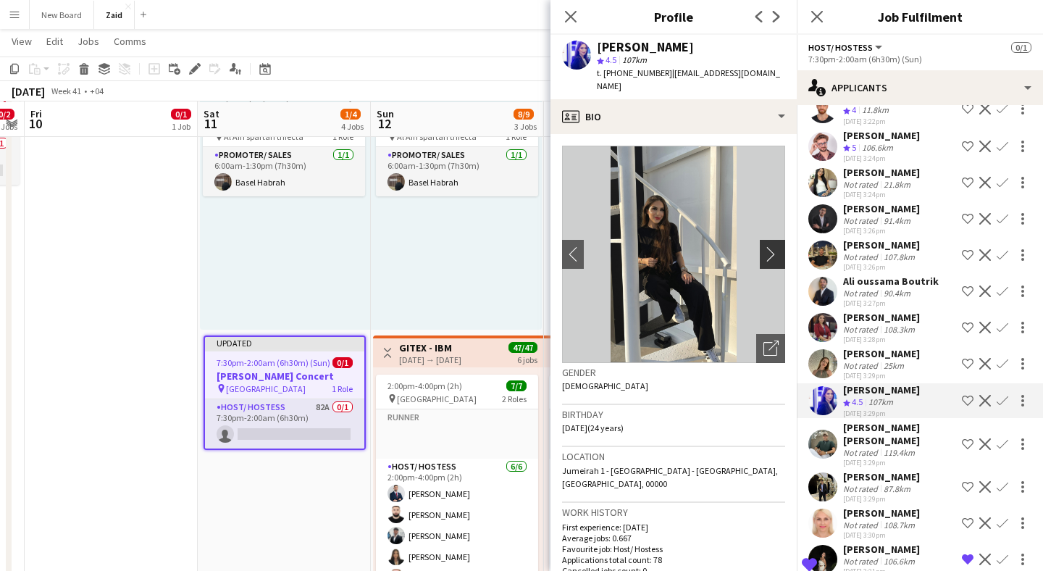
click at [767, 246] on app-icon "chevron-right" at bounding box center [774, 253] width 22 height 15
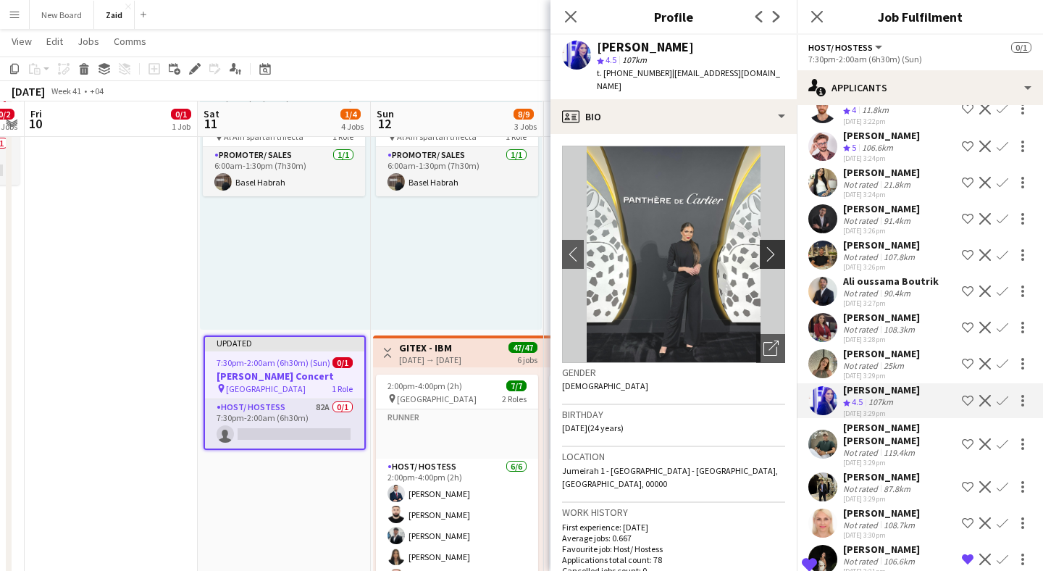
click at [767, 246] on app-icon "chevron-right" at bounding box center [774, 253] width 22 height 15
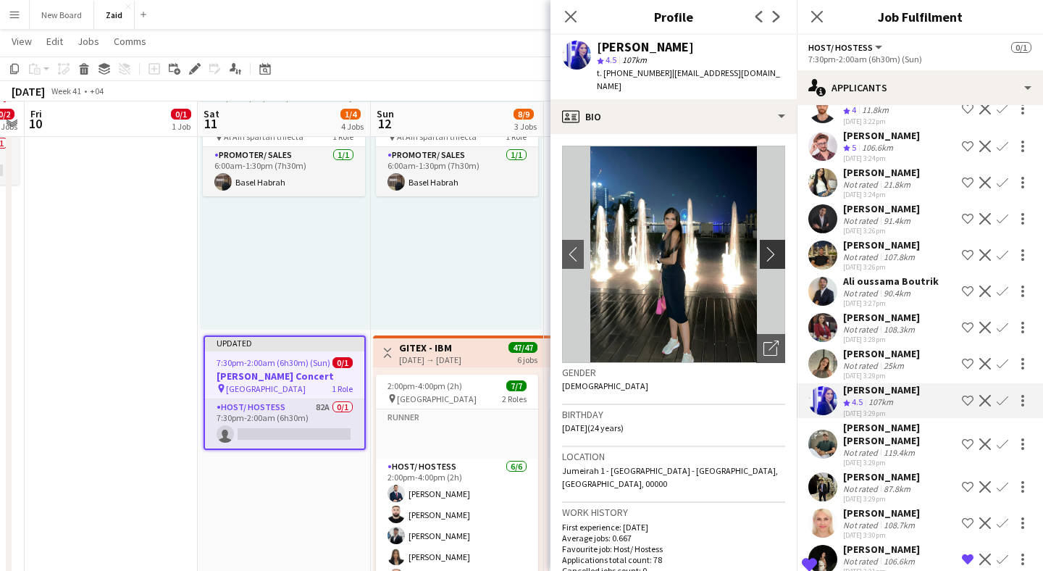
click at [767, 246] on app-icon "chevron-right" at bounding box center [774, 253] width 22 height 15
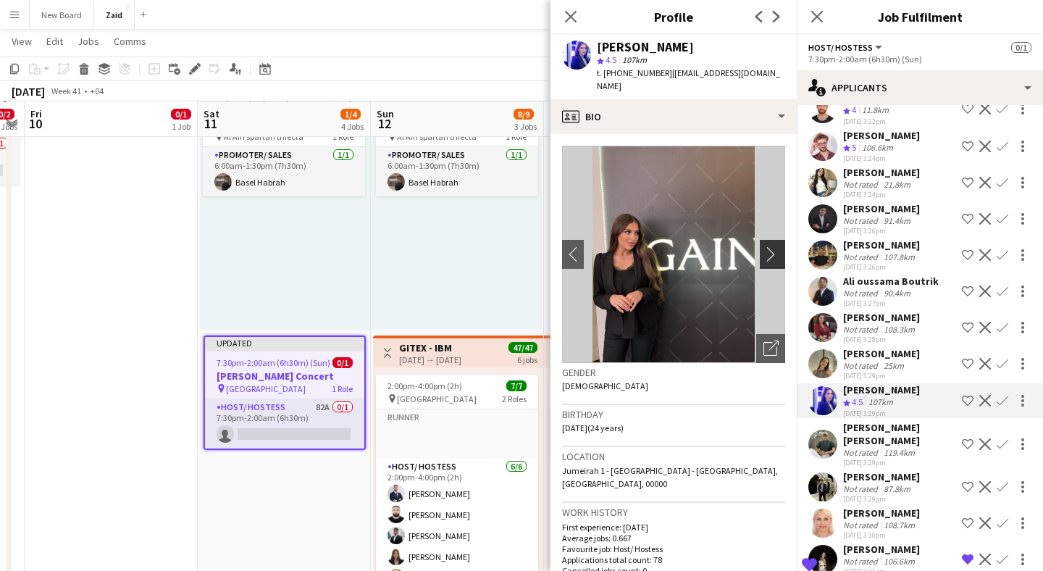
click at [767, 246] on app-icon "chevron-right" at bounding box center [774, 253] width 22 height 15
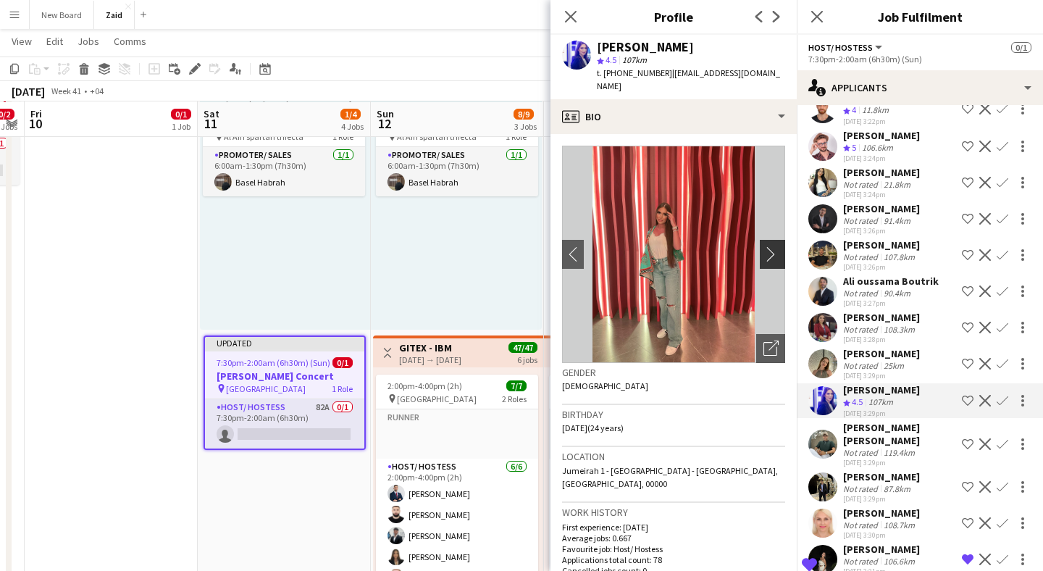
click at [767, 246] on app-icon "chevron-right" at bounding box center [774, 253] width 22 height 15
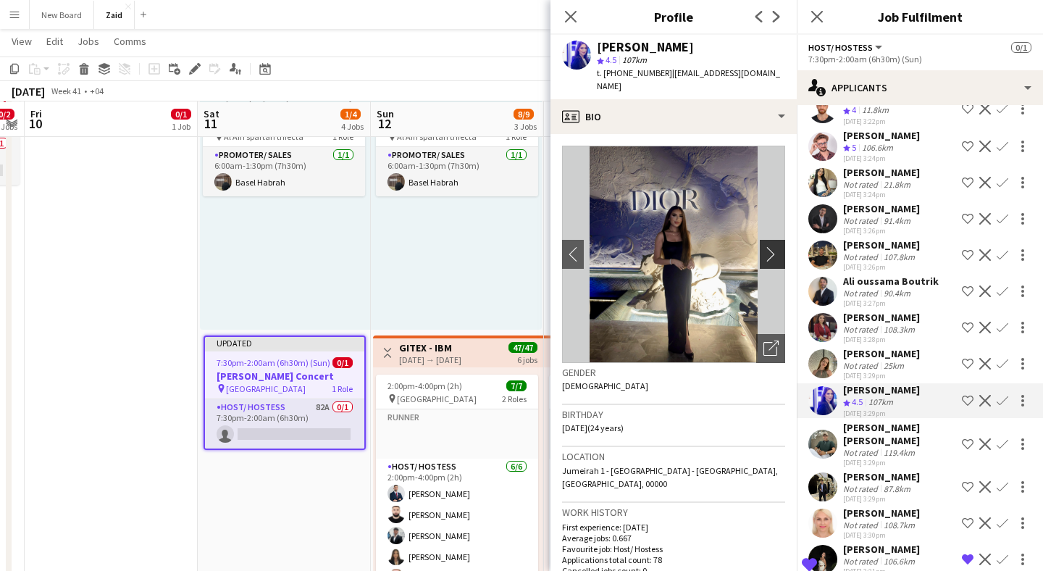
click at [767, 248] on app-icon "chevron-right" at bounding box center [774, 253] width 22 height 15
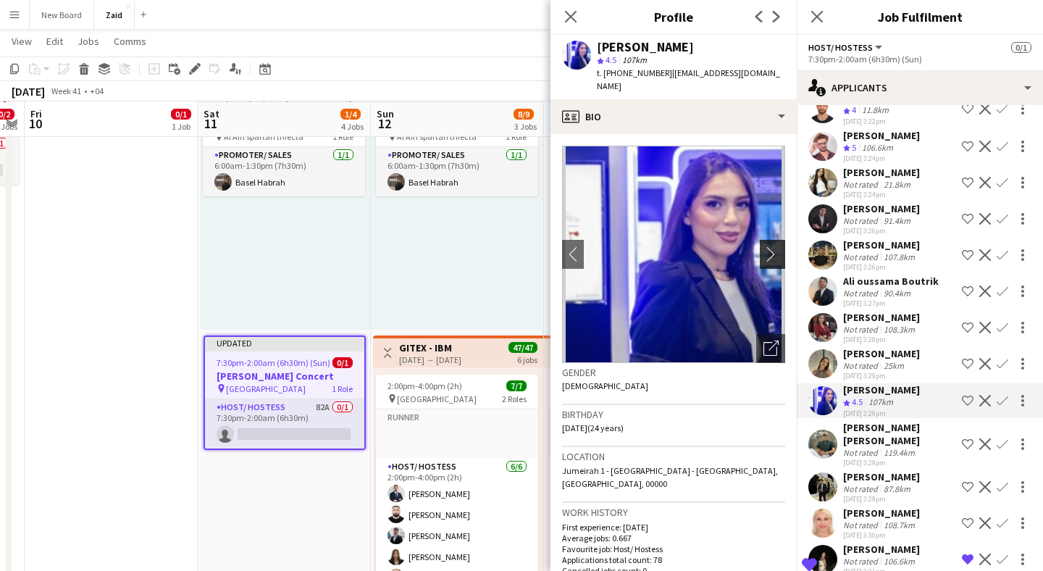
click at [767, 248] on app-icon "chevron-right" at bounding box center [774, 253] width 22 height 15
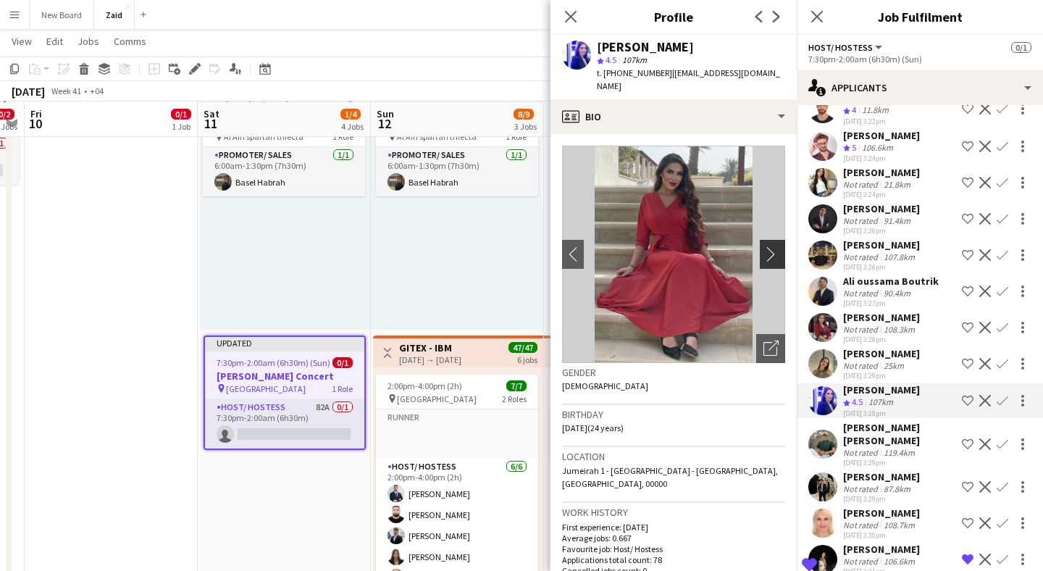
click at [767, 248] on app-icon "chevron-right" at bounding box center [774, 253] width 22 height 15
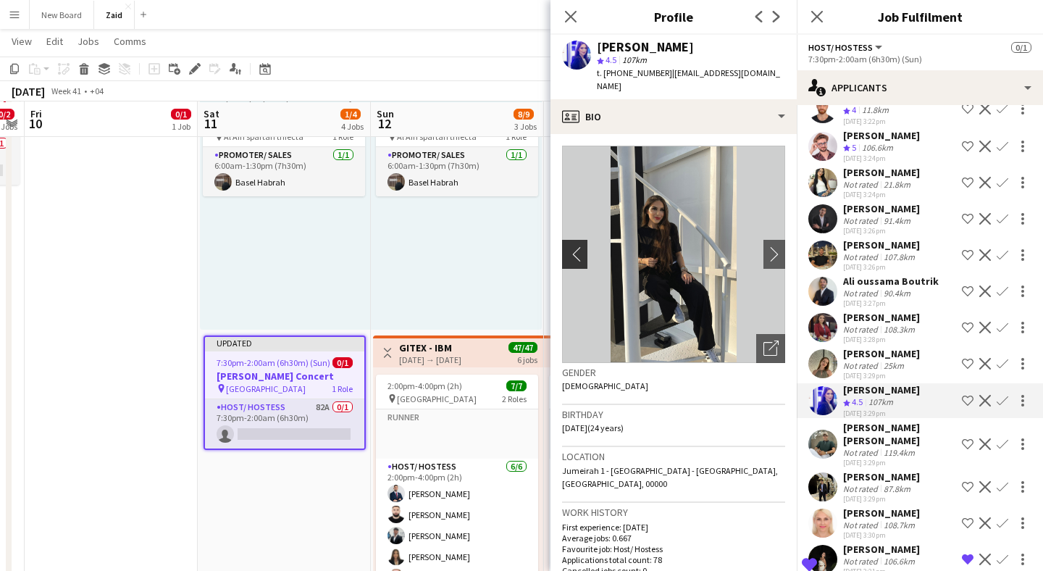
click at [567, 246] on app-icon "chevron-left" at bounding box center [573, 253] width 22 height 15
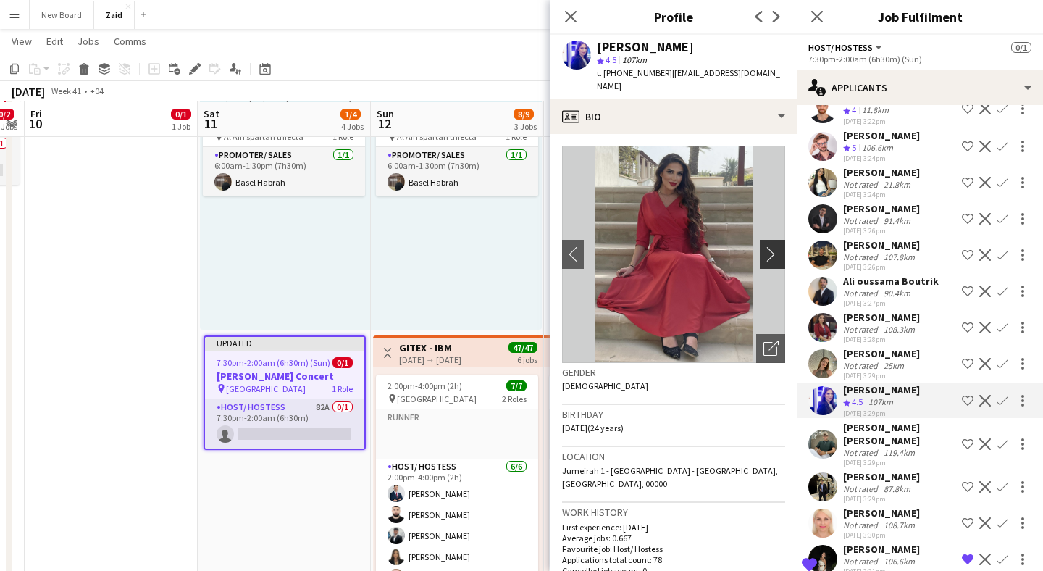
click at [780, 240] on button "chevron-right" at bounding box center [774, 254] width 29 height 29
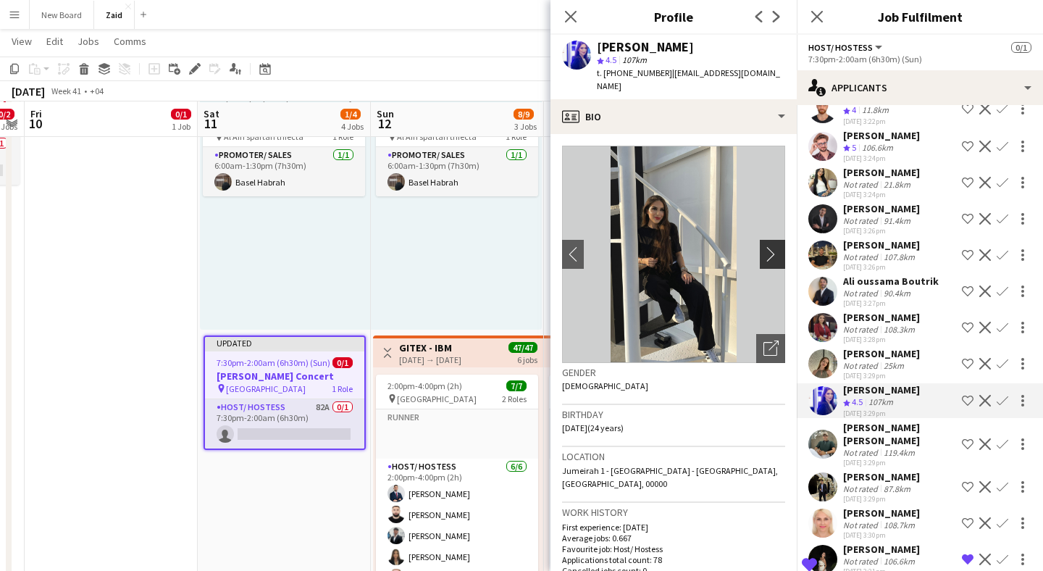
click at [777, 246] on app-icon "chevron-right" at bounding box center [774, 253] width 22 height 15
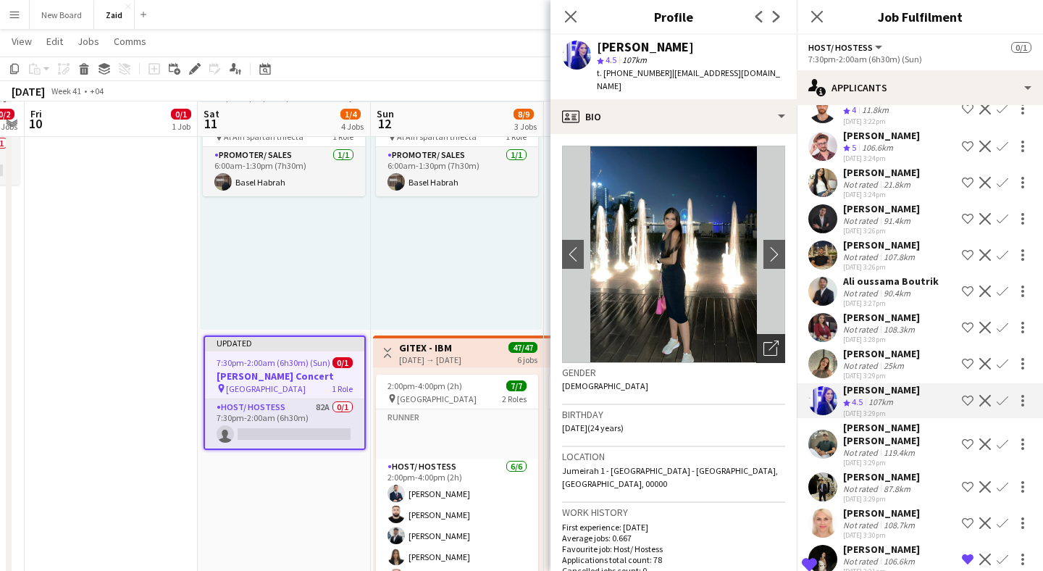
click at [772, 340] on icon "Open photos pop-in" at bounding box center [770, 347] width 15 height 15
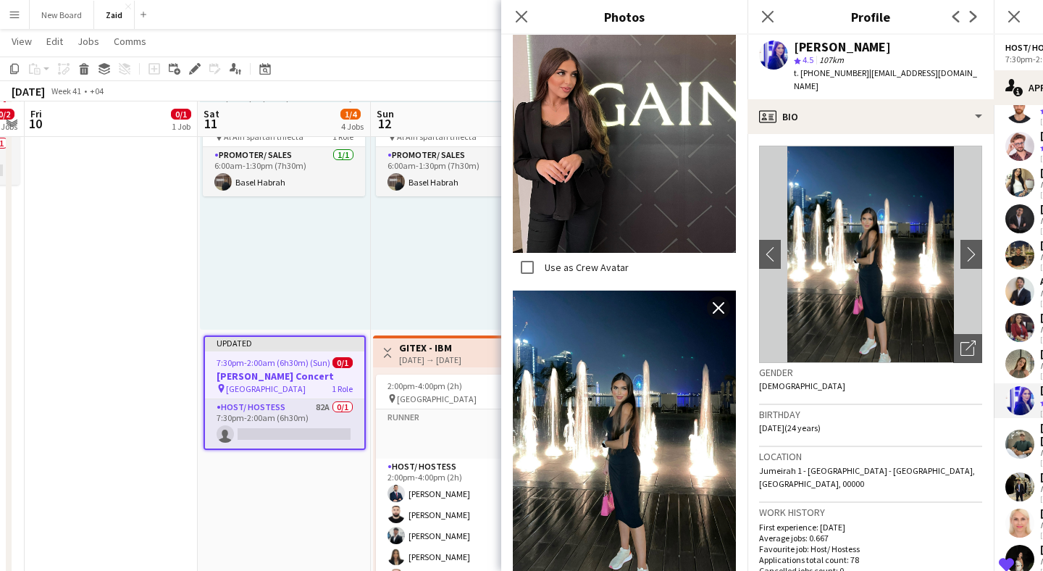
scroll to position [1056, 0]
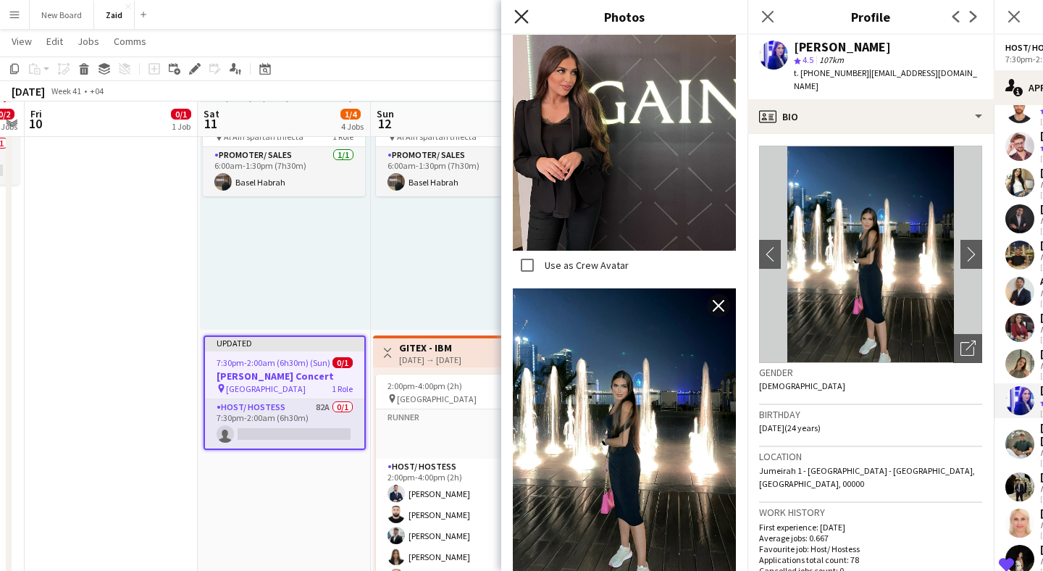
click at [522, 15] on icon at bounding box center [521, 16] width 14 height 14
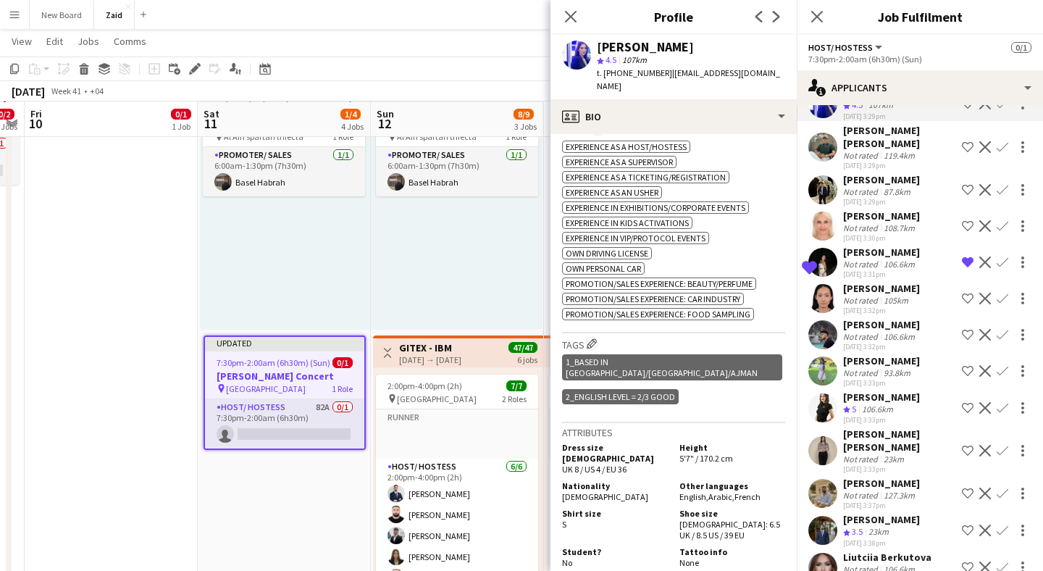
scroll to position [1298, 0]
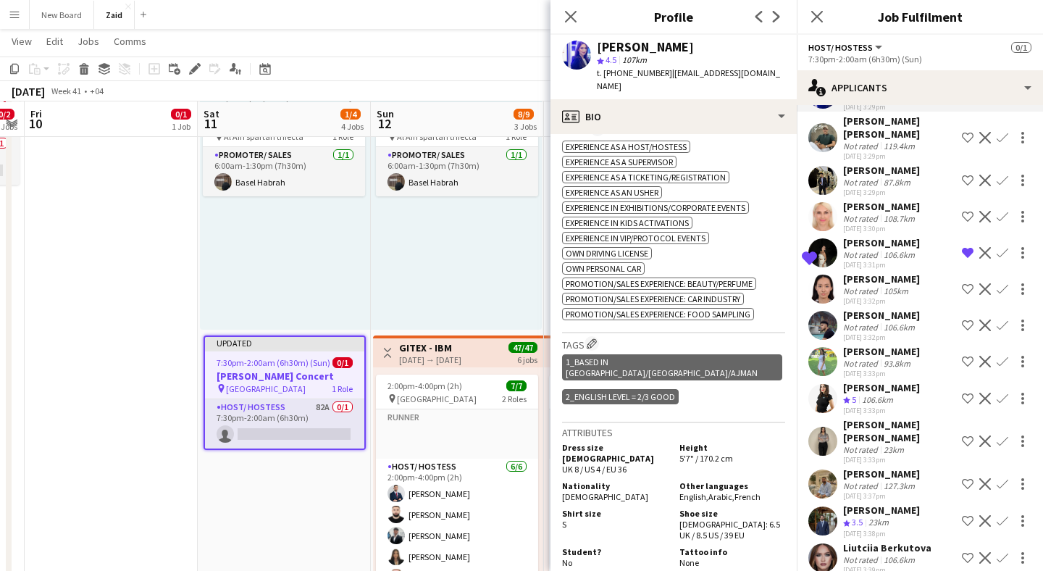
click at [814, 391] on app-user-avatar at bounding box center [822, 398] width 29 height 29
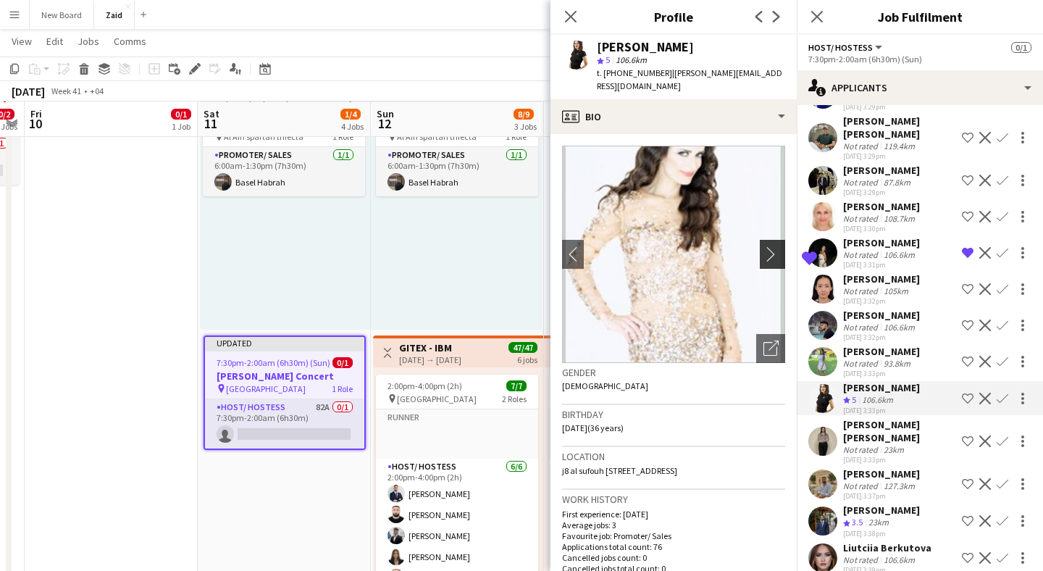
click at [771, 246] on app-icon "chevron-right" at bounding box center [774, 253] width 22 height 15
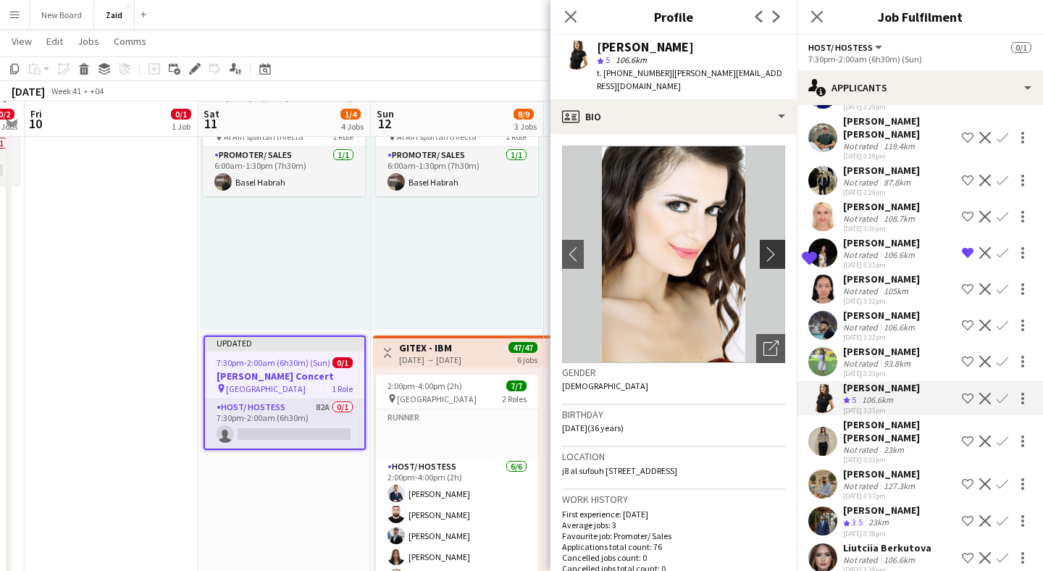
click at [771, 246] on app-icon "chevron-right" at bounding box center [774, 253] width 22 height 15
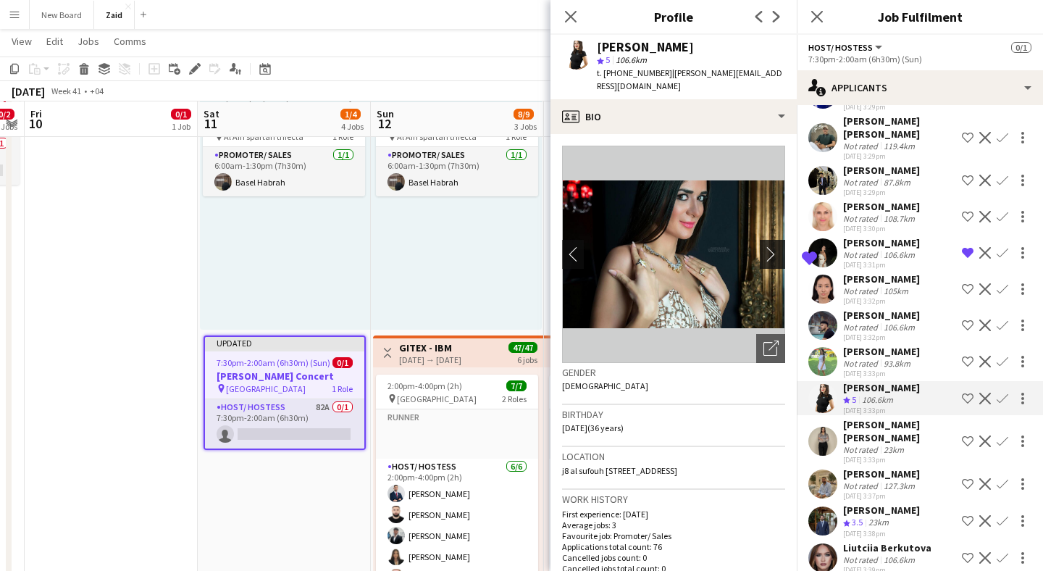
click at [771, 246] on app-icon "chevron-right" at bounding box center [774, 253] width 22 height 15
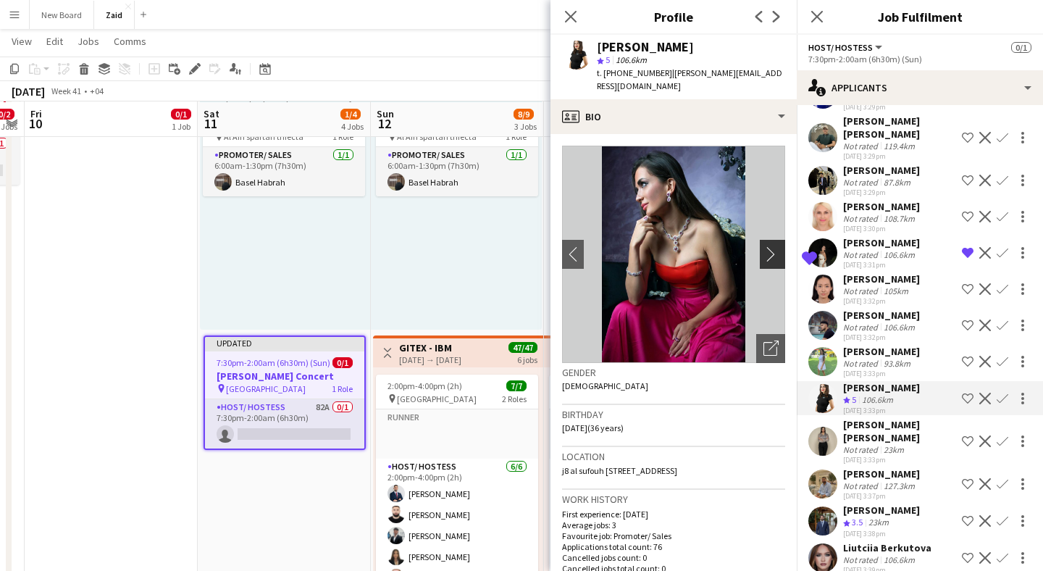
click at [771, 246] on app-icon "chevron-right" at bounding box center [774, 253] width 22 height 15
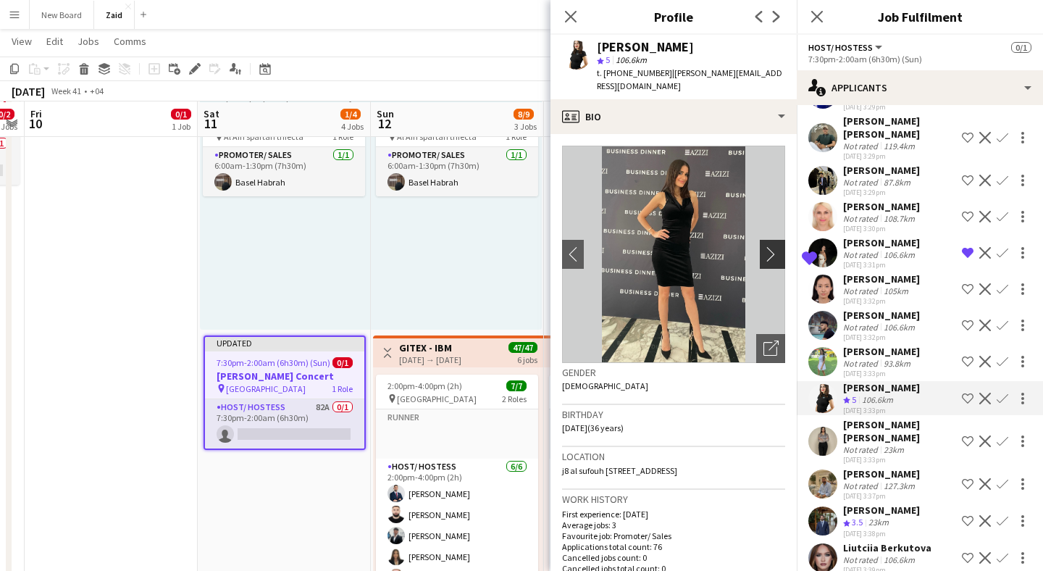
click at [771, 246] on app-icon "chevron-right" at bounding box center [774, 253] width 22 height 15
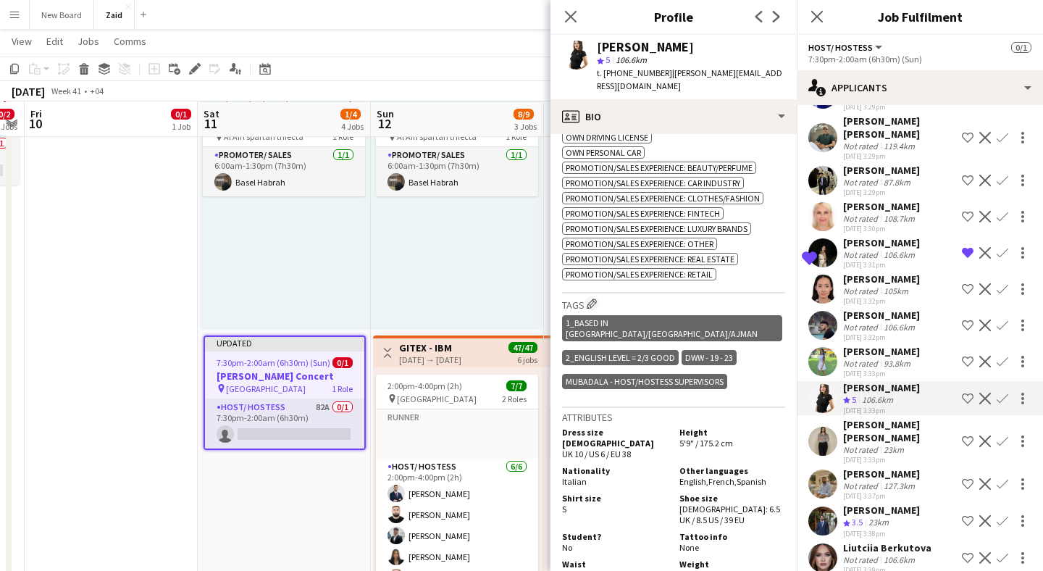
scroll to position [739, 0]
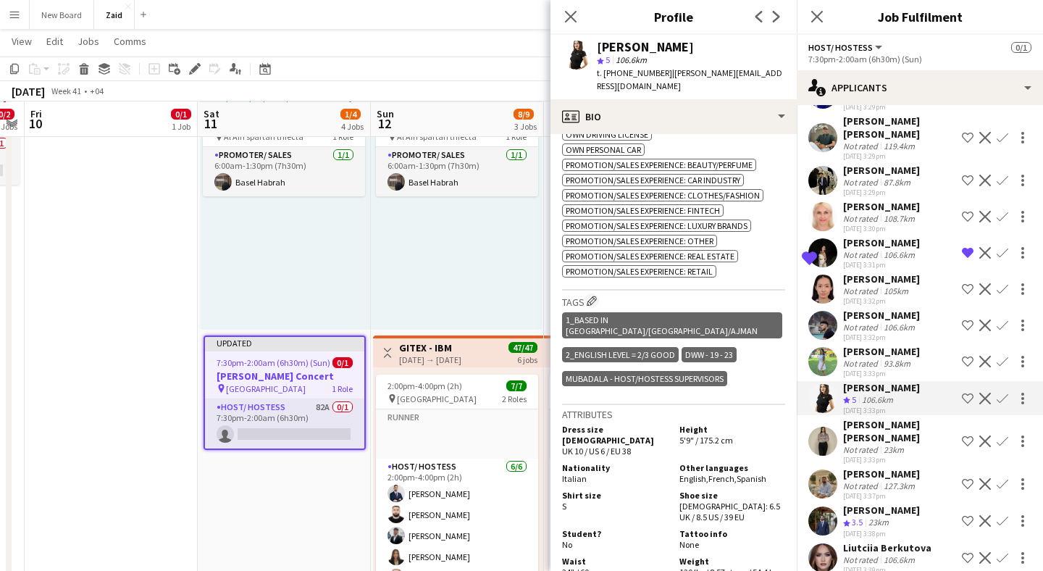
click at [823, 431] on app-user-avatar at bounding box center [822, 440] width 29 height 29
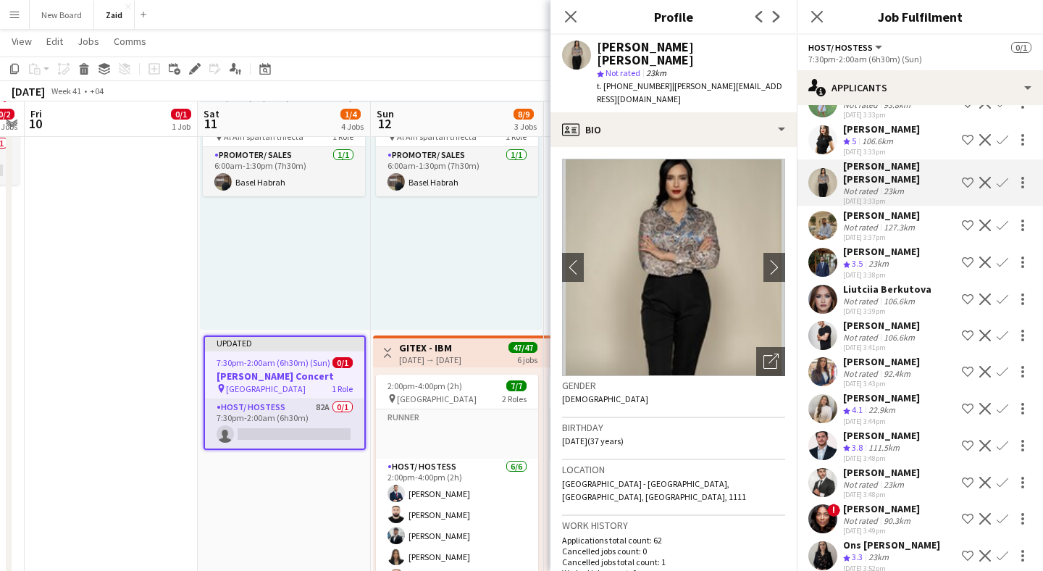
scroll to position [1560, 0]
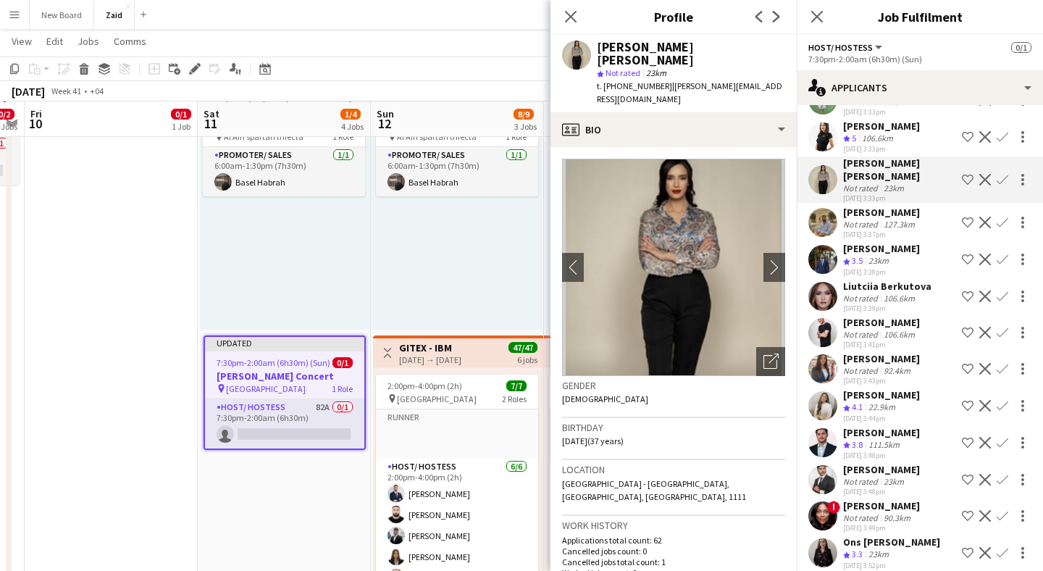
click at [822, 354] on app-user-avatar at bounding box center [822, 368] width 29 height 29
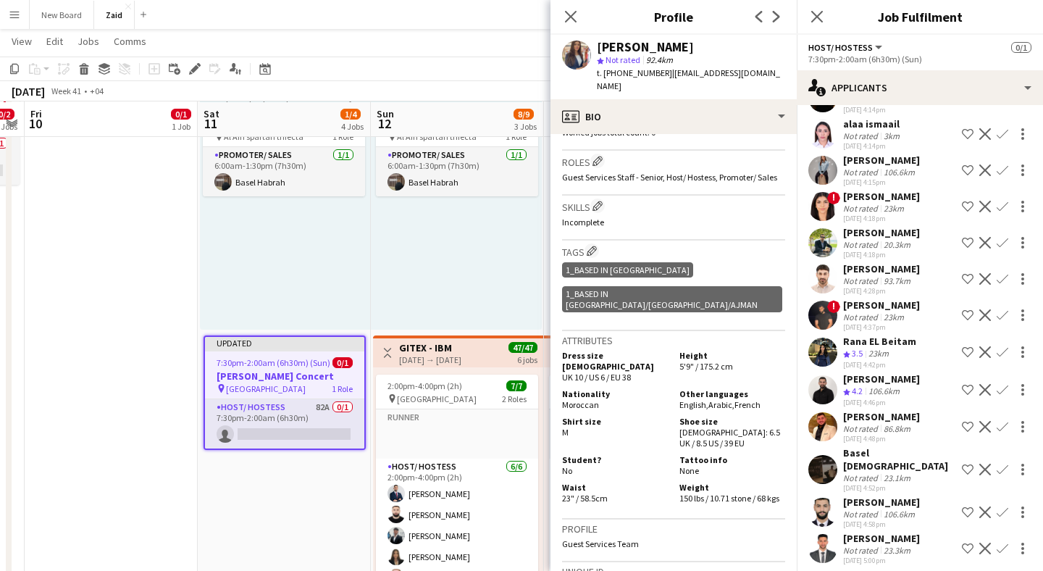
scroll to position [2607, 0]
click at [828, 359] on app-user-avatar at bounding box center [822, 351] width 29 height 29
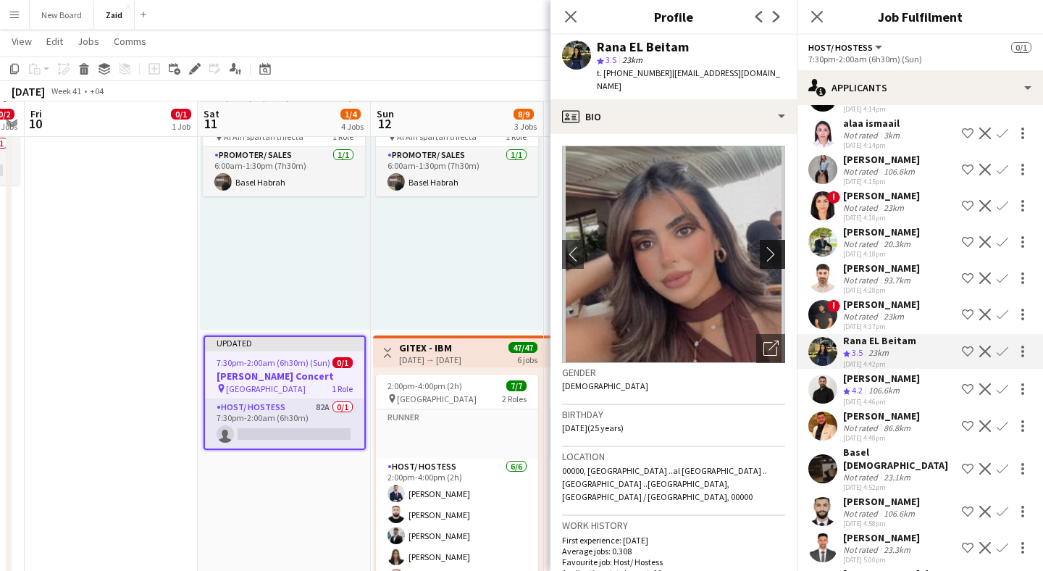
click at [769, 246] on app-icon "chevron-right" at bounding box center [774, 253] width 22 height 15
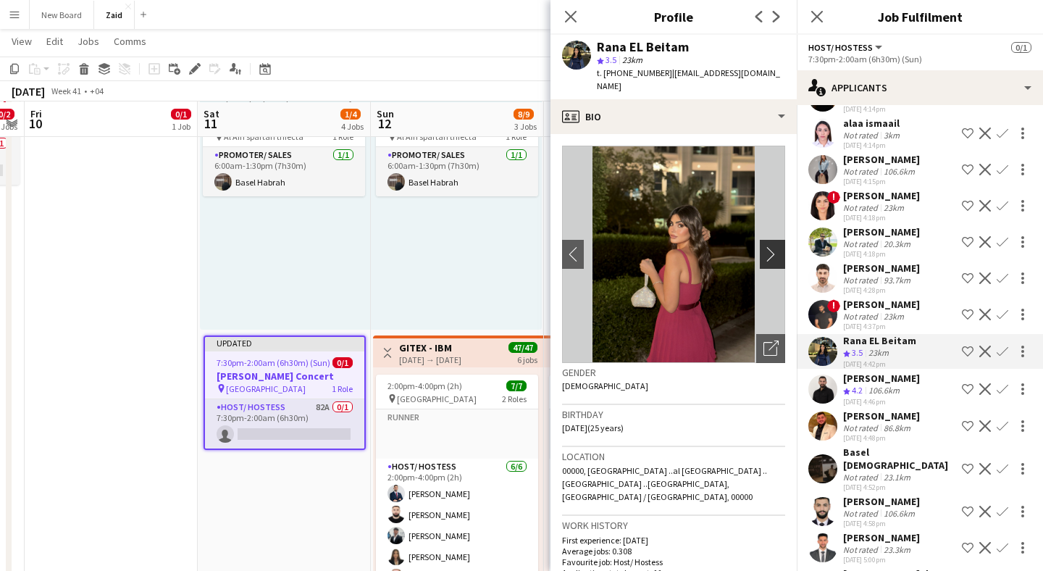
click at [769, 246] on app-icon "chevron-right" at bounding box center [774, 253] width 22 height 15
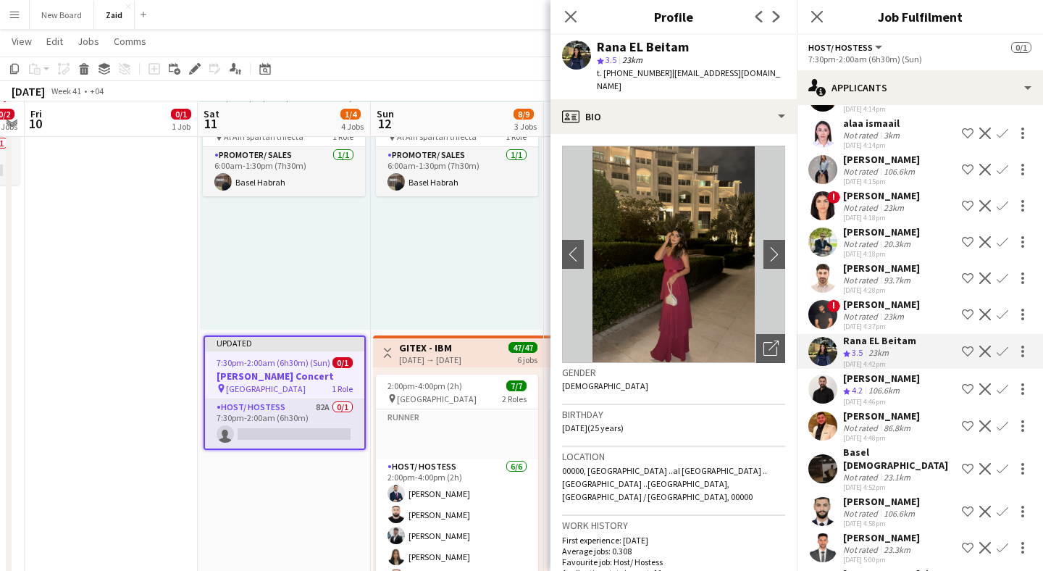
click at [969, 357] on app-icon "Shortlist crew" at bounding box center [968, 351] width 12 height 12
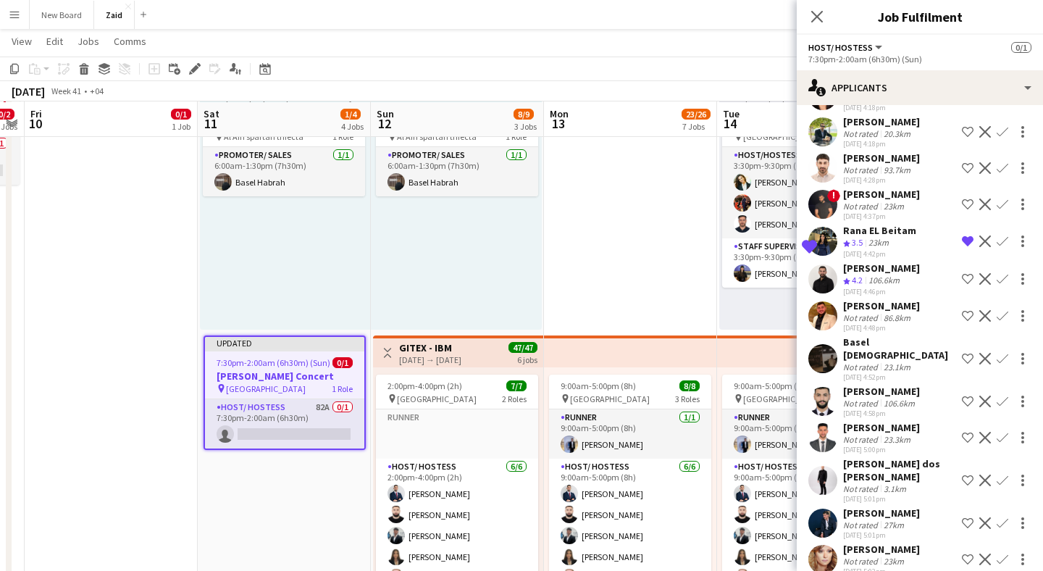
scroll to position [2725, 0]
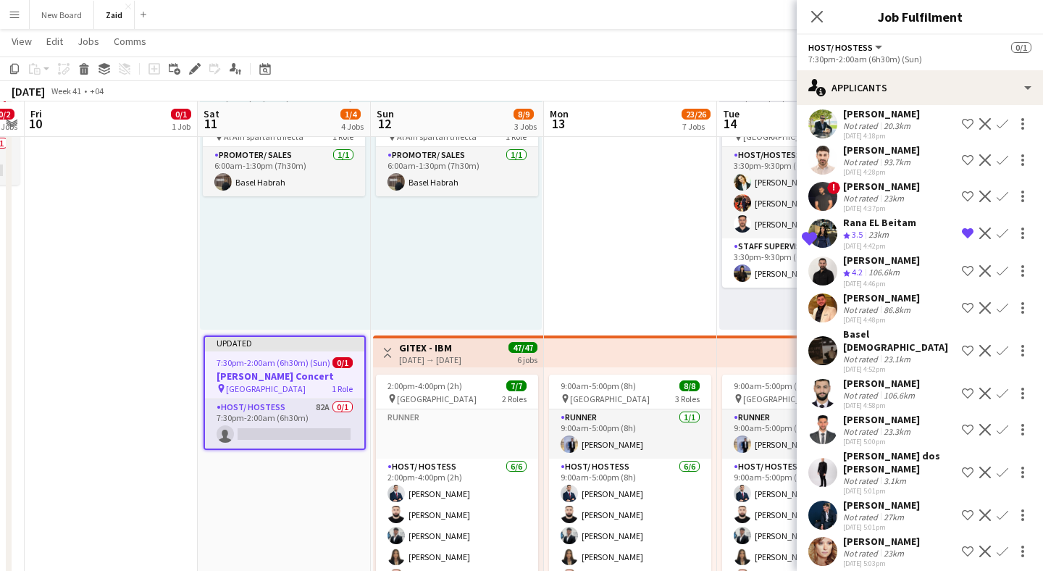
click at [584, 48] on app-page-menu "View Day view expanded Day view collapsed Month view Date picker Jump to [DATE]…" at bounding box center [521, 43] width 1043 height 28
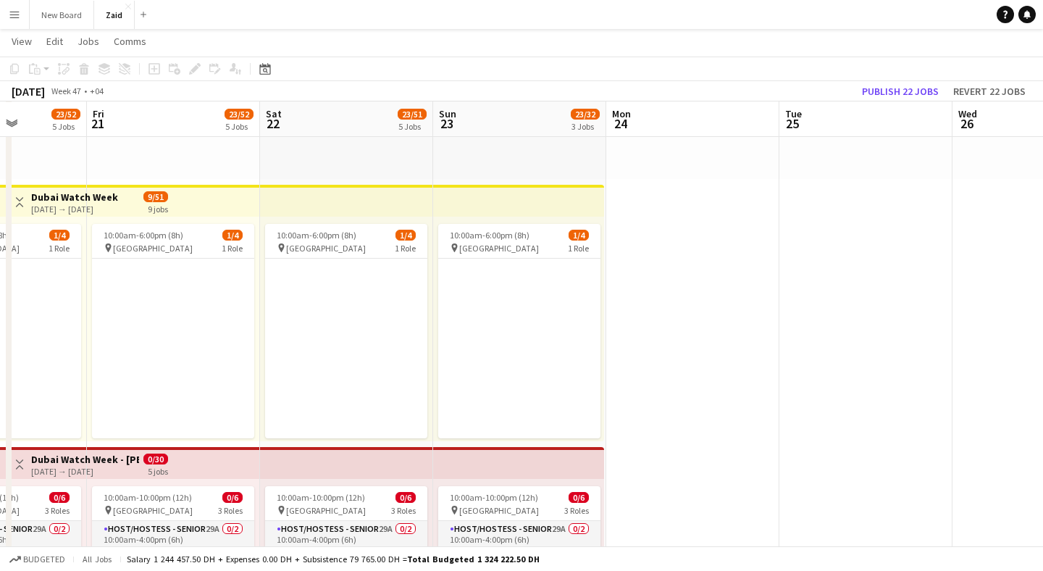
scroll to position [134, 0]
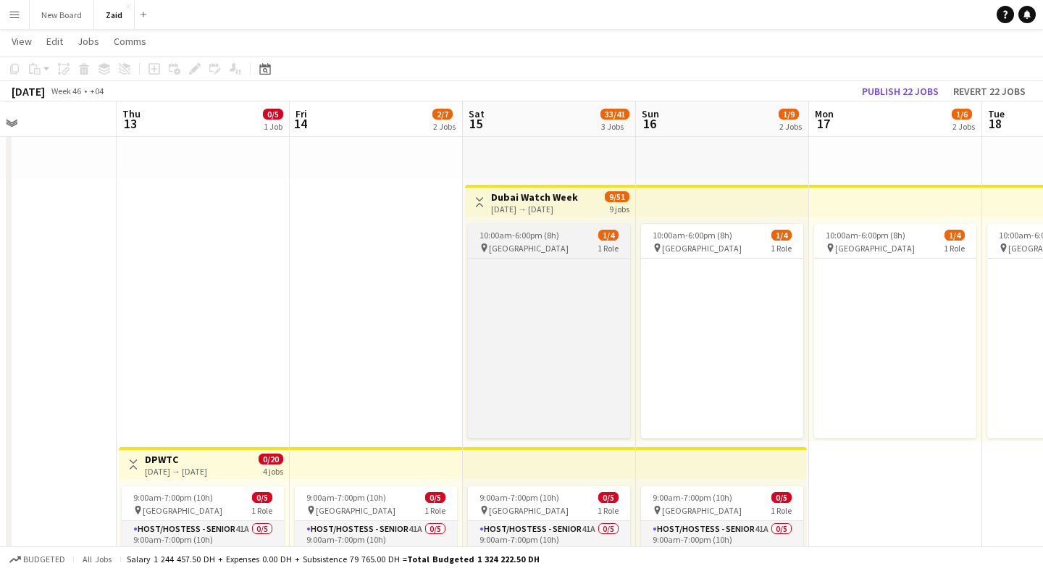
click at [532, 235] on span "10:00am-6:00pm (8h)" at bounding box center [519, 235] width 80 height 11
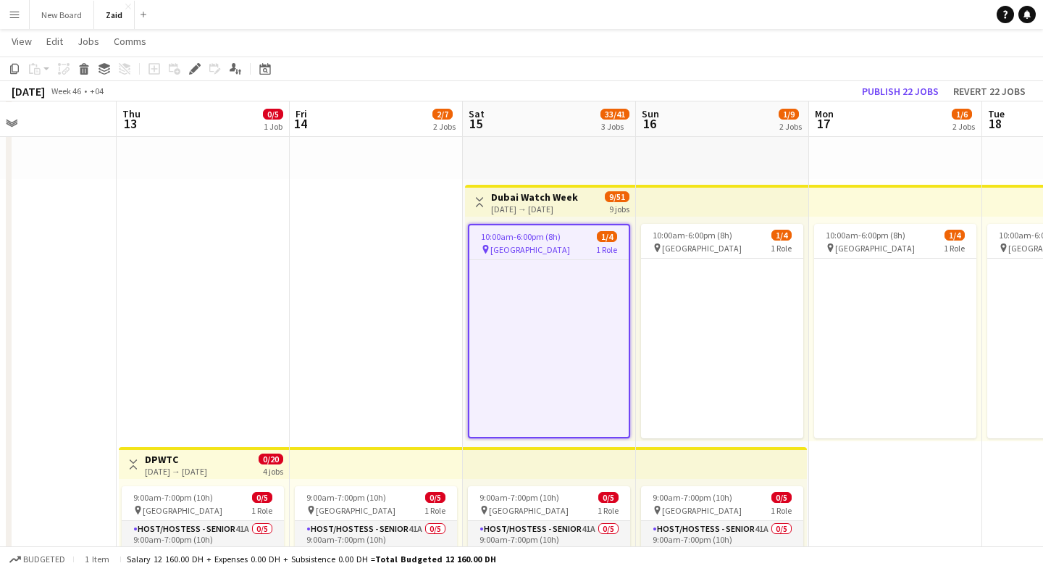
click at [536, 235] on span "10:00am-6:00pm (8h)" at bounding box center [521, 236] width 80 height 11
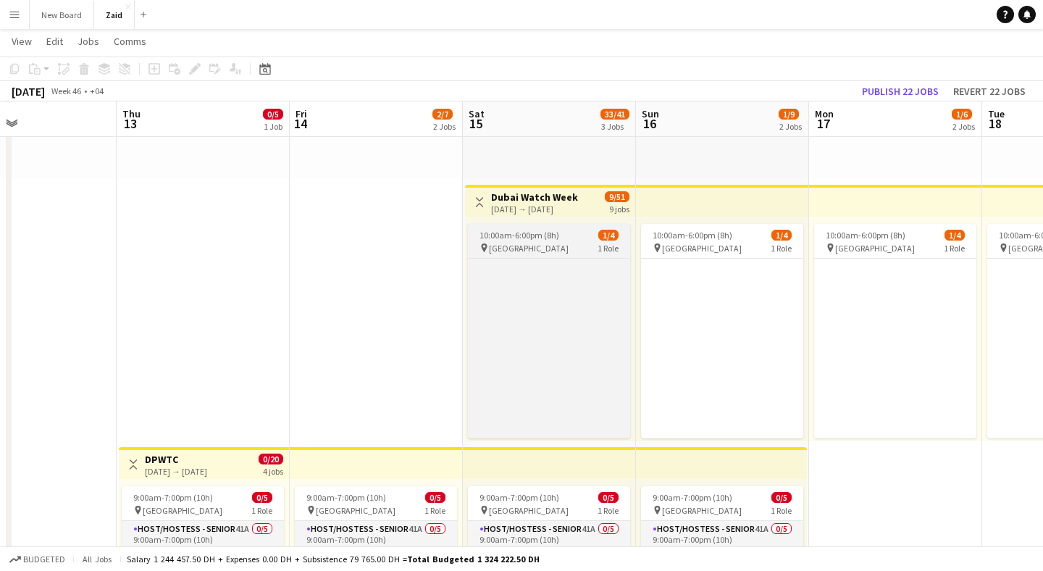
click at [536, 235] on span "10:00am-6:00pm (8h)" at bounding box center [519, 235] width 80 height 11
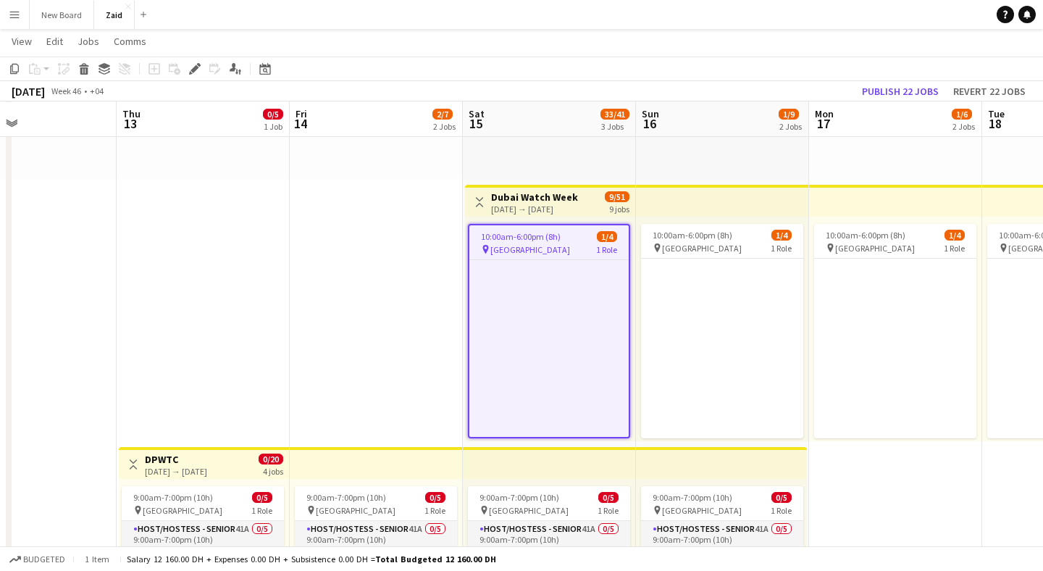
click at [537, 204] on div "[DATE] → [DATE]" at bounding box center [534, 208] width 87 height 11
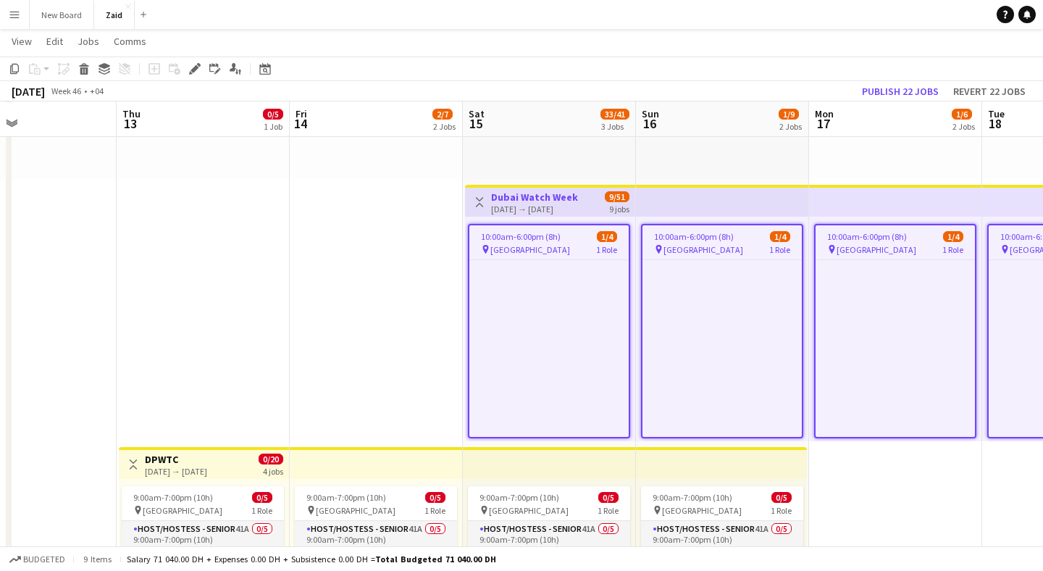
click at [537, 204] on div "[DATE] → [DATE]" at bounding box center [534, 208] width 87 height 11
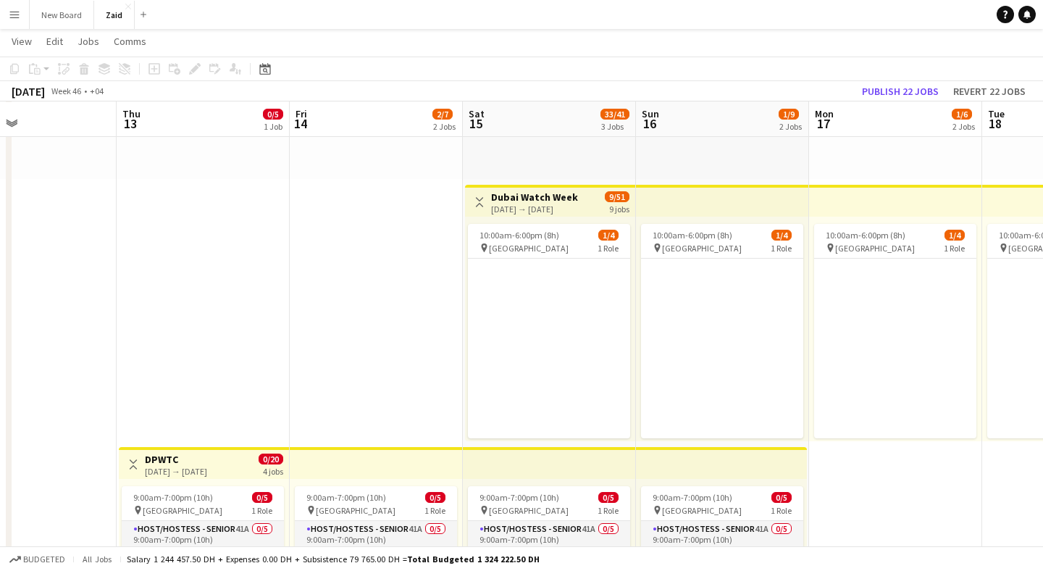
click at [537, 204] on div "[DATE] → [DATE]" at bounding box center [534, 208] width 87 height 11
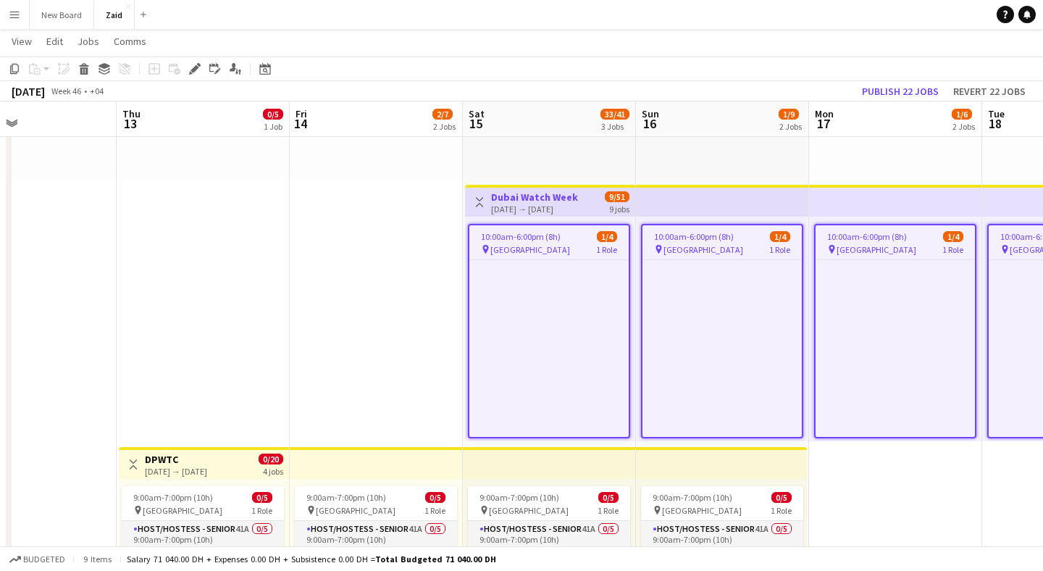
click at [537, 204] on div "[DATE] → [DATE]" at bounding box center [534, 208] width 87 height 11
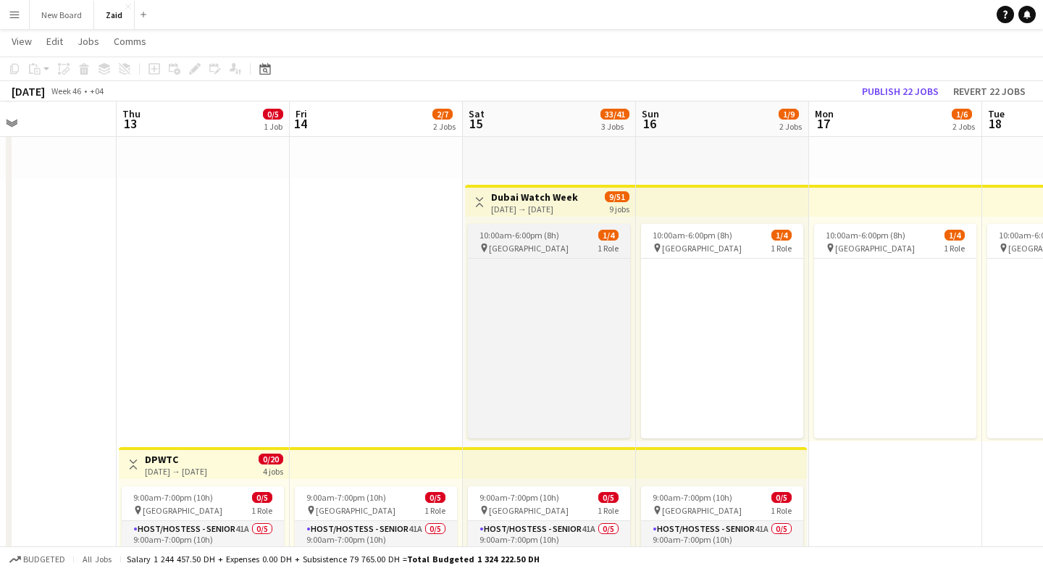
click at [534, 239] on span "10:00am-6:00pm (8h)" at bounding box center [519, 235] width 80 height 11
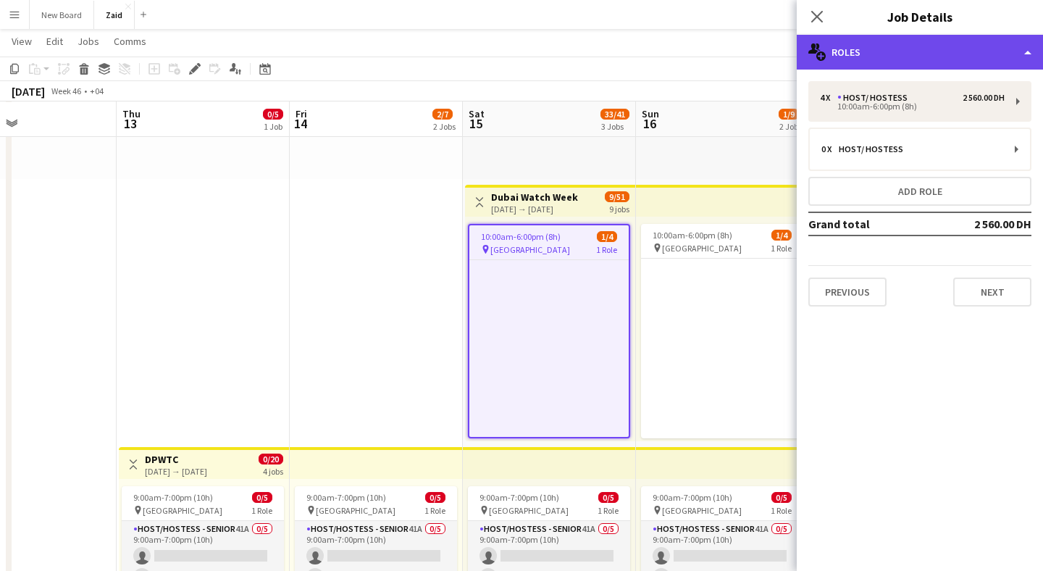
click at [905, 47] on div "multiple-users-add Roles" at bounding box center [919, 52] width 246 height 35
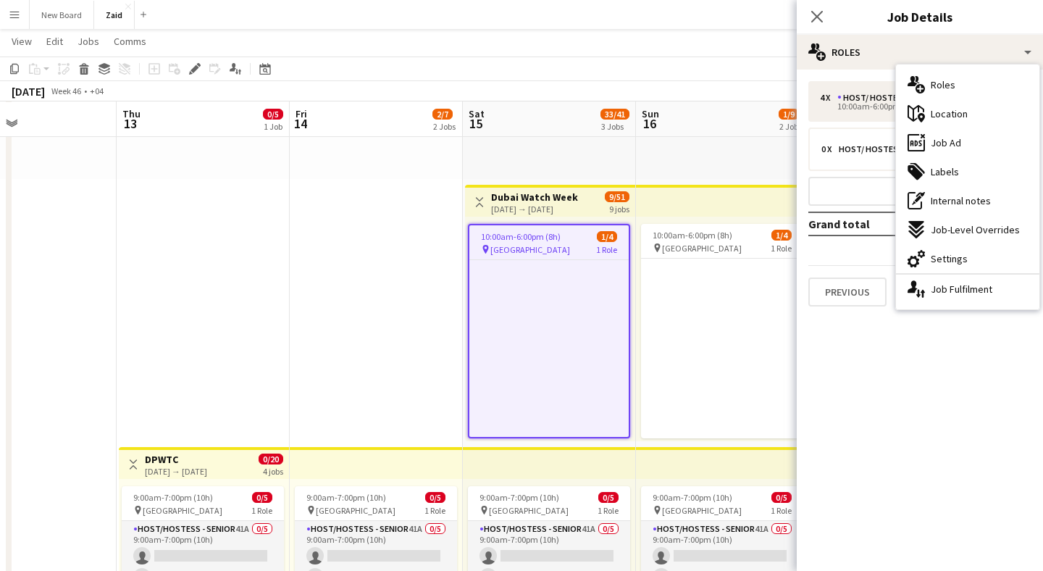
click at [924, 342] on mat-expansion-panel "pencil3 General details 4 x Host/ Hostess 2 560.00 DH 10:00am-6:00pm (8h) 0 x H…" at bounding box center [919, 320] width 246 height 501
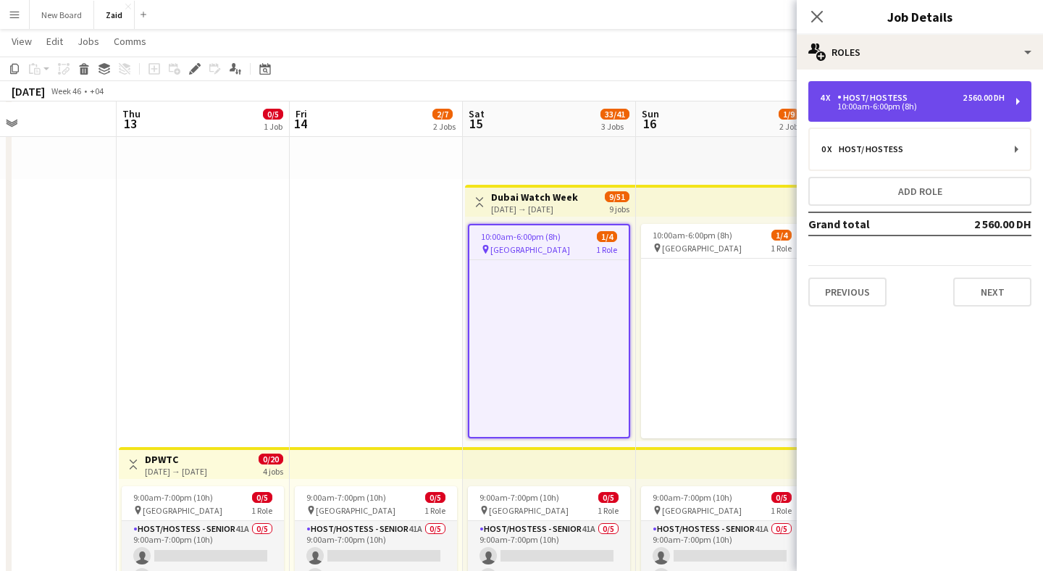
click at [927, 111] on div "4 x Host/ Hostess 2 560.00 DH 10:00am-6:00pm (8h)" at bounding box center [919, 101] width 223 height 41
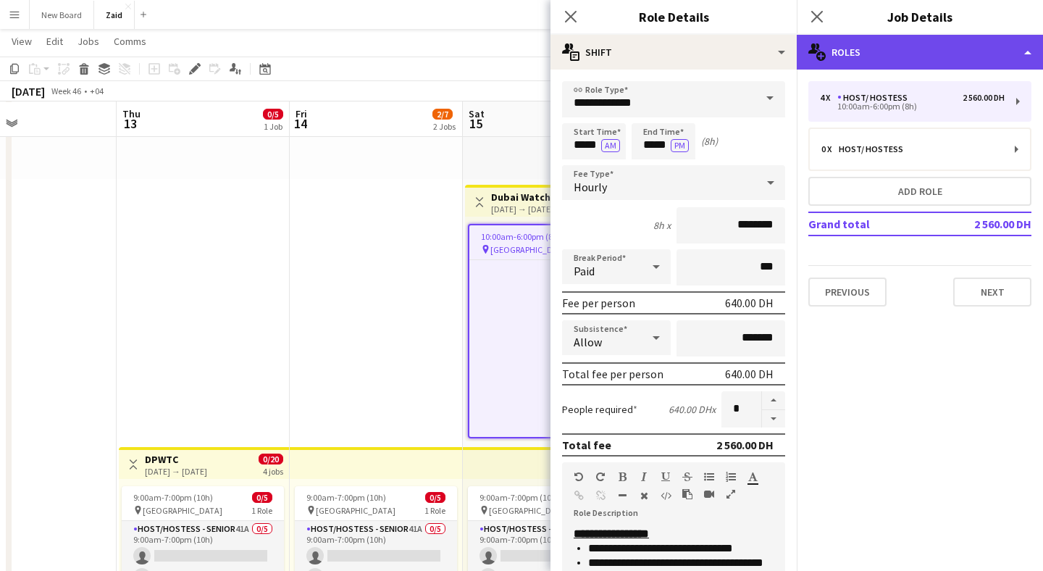
click at [909, 50] on div "multiple-users-add Roles" at bounding box center [919, 52] width 246 height 35
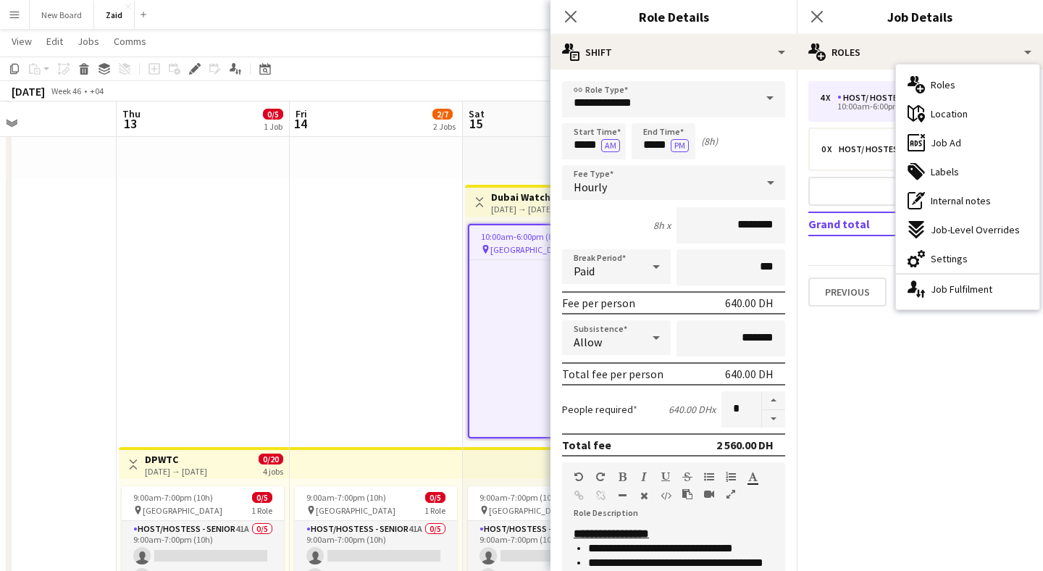
click at [932, 424] on mat-expansion-panel "pencil3 General details 4 x Host/ Hostess 2 560.00 DH 10:00am-6:00pm (8h) 0 x H…" at bounding box center [919, 320] width 246 height 501
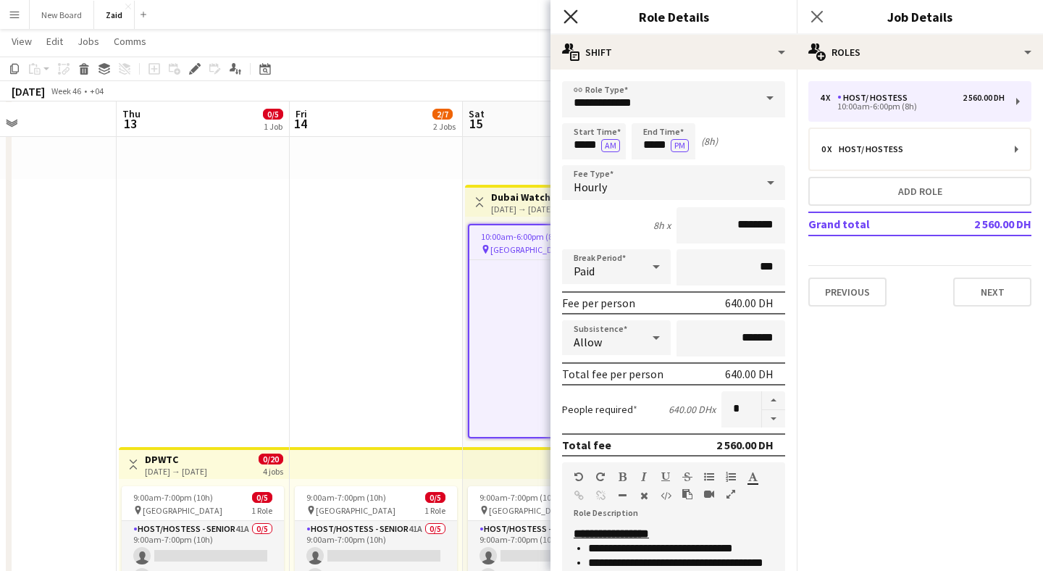
click at [575, 17] on icon "Close pop-in" at bounding box center [570, 16] width 14 height 14
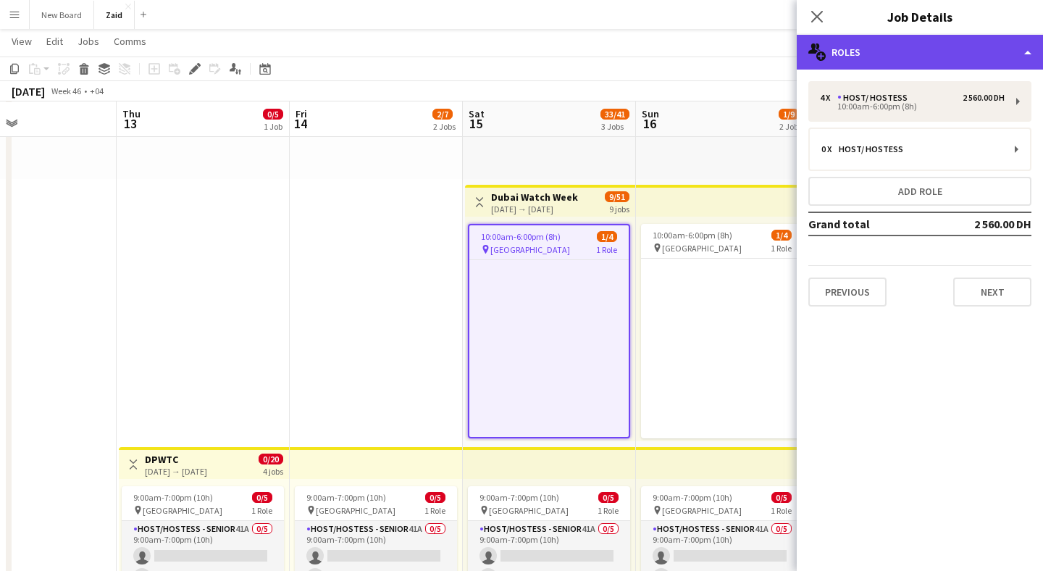
click at [893, 56] on div "multiple-users-add Roles" at bounding box center [919, 52] width 246 height 35
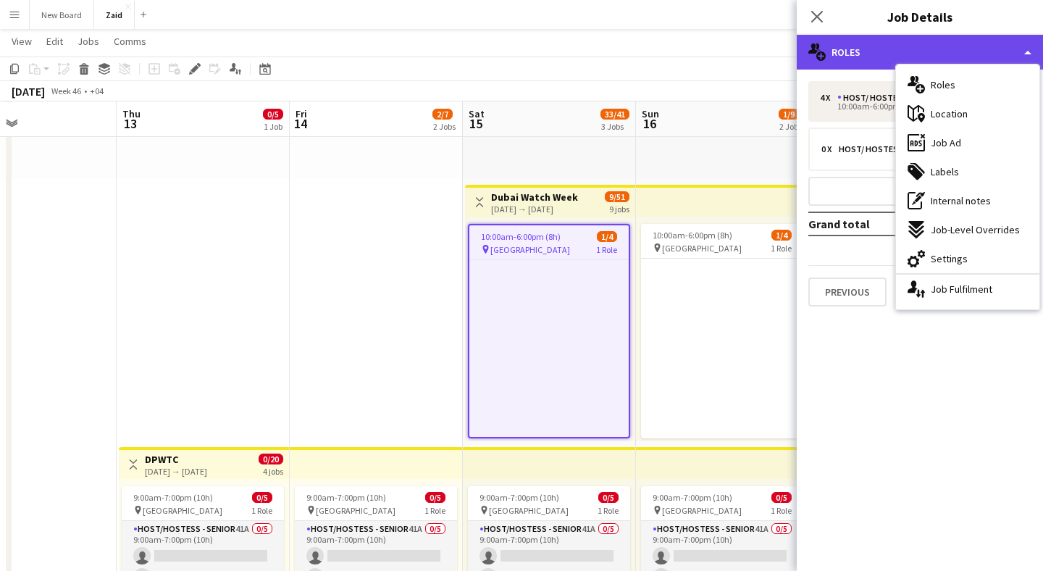
click at [893, 56] on div "multiple-users-add Roles" at bounding box center [919, 52] width 246 height 35
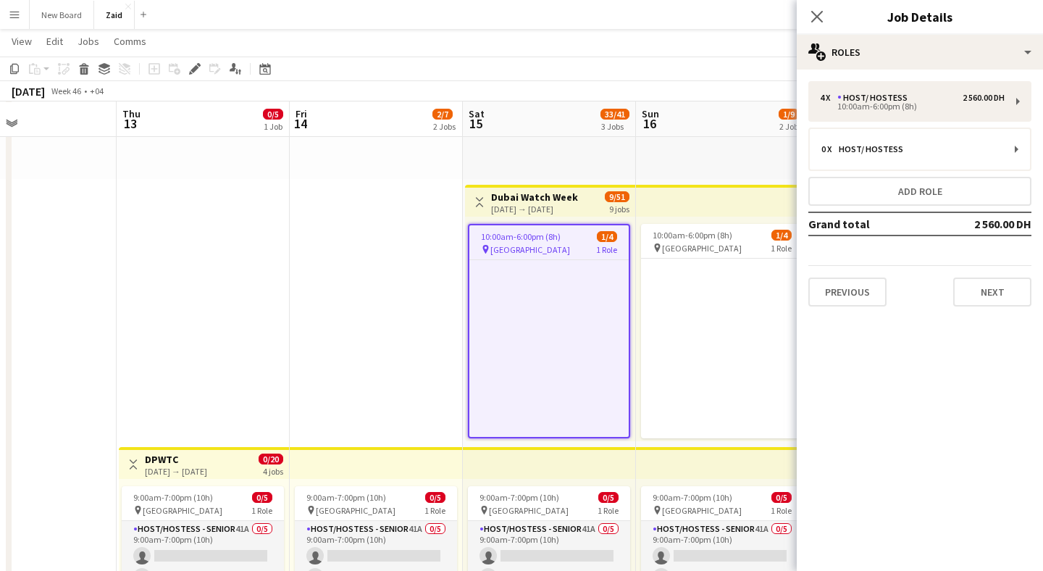
click at [563, 204] on div "[DATE] → [DATE]" at bounding box center [534, 208] width 87 height 11
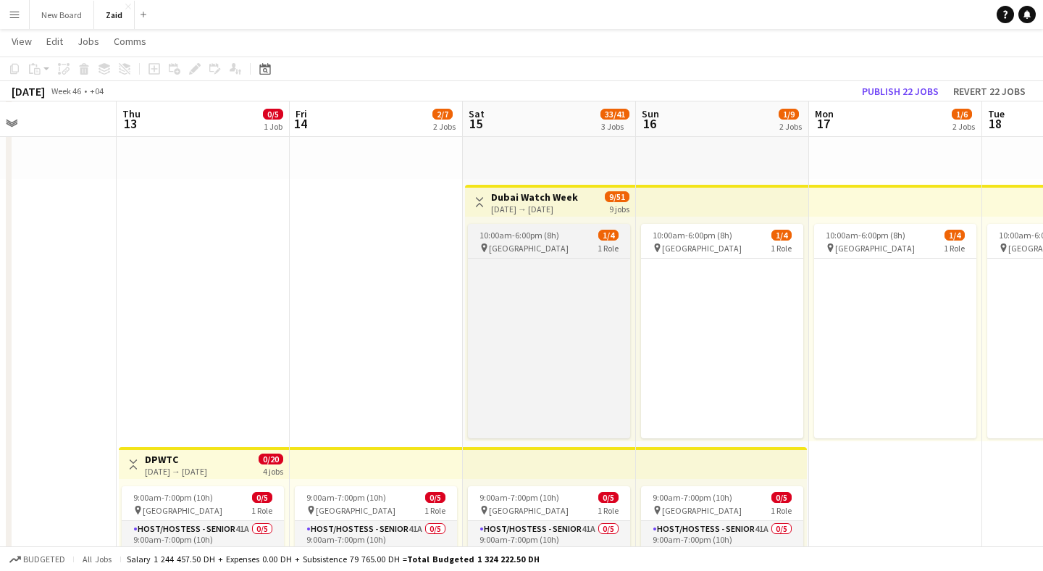
click at [560, 240] on div "10:00am-6:00pm (8h) 1/4" at bounding box center [549, 235] width 162 height 11
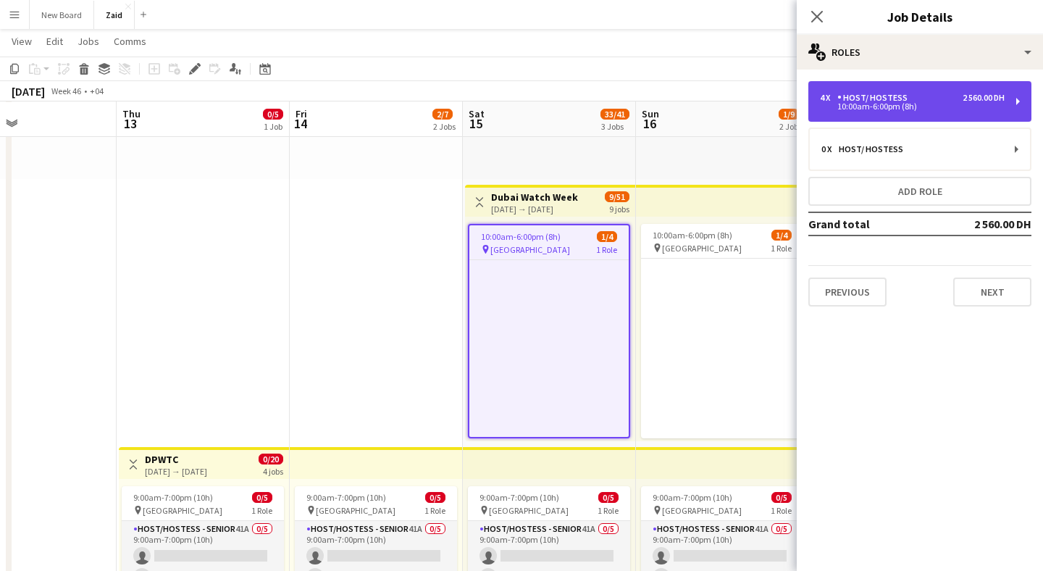
click at [956, 113] on div "4 x Host/ Hostess 2 560.00 DH 10:00am-6:00pm (8h)" at bounding box center [919, 101] width 223 height 41
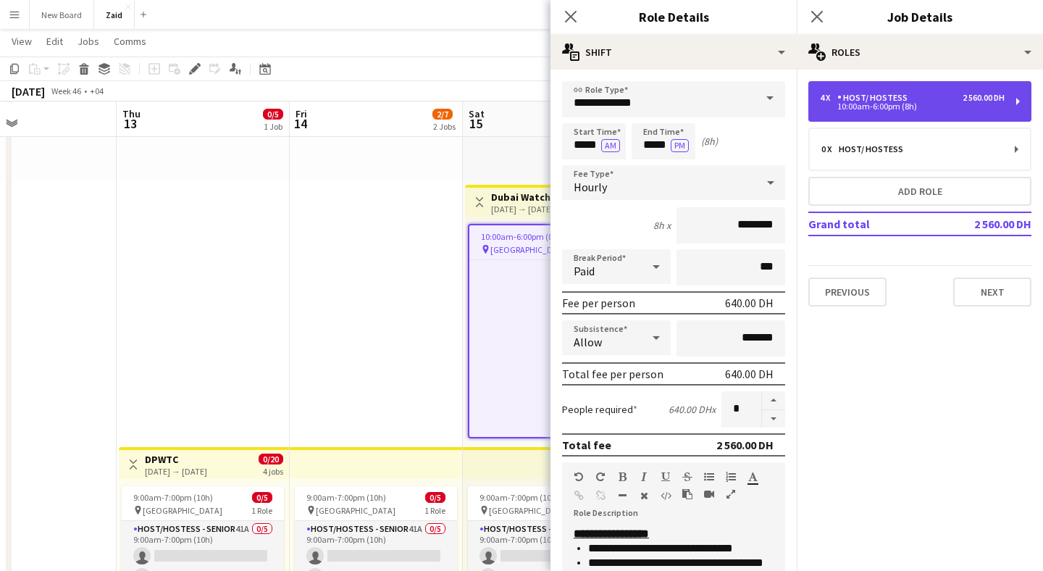
click at [956, 113] on div "4 x Host/ Hostess 2 560.00 DH 10:00am-6:00pm (8h)" at bounding box center [919, 101] width 223 height 41
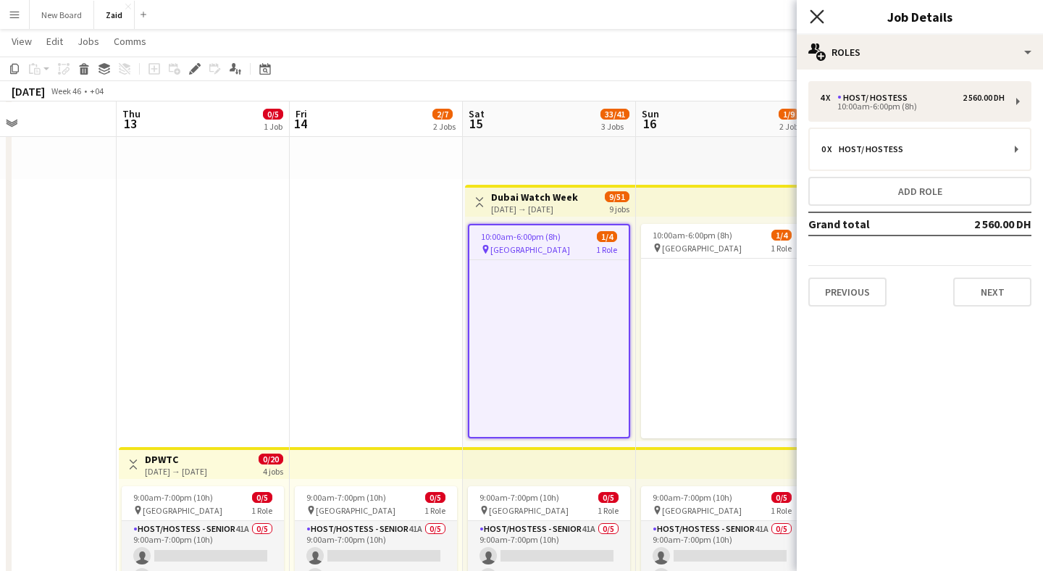
click at [821, 21] on icon at bounding box center [816, 16] width 14 height 14
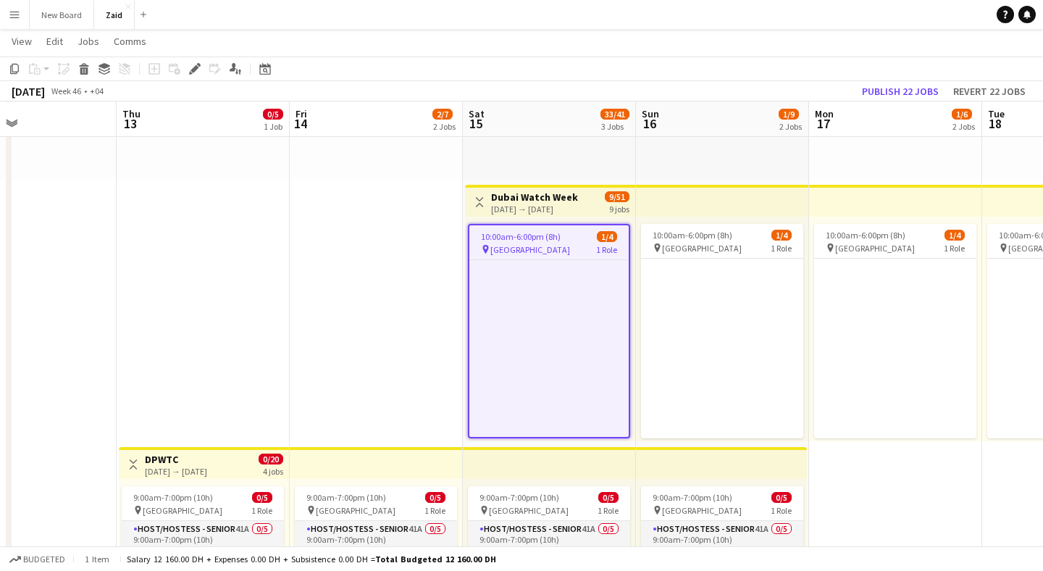
click at [578, 204] on div "[DATE] → [DATE]" at bounding box center [534, 208] width 87 height 11
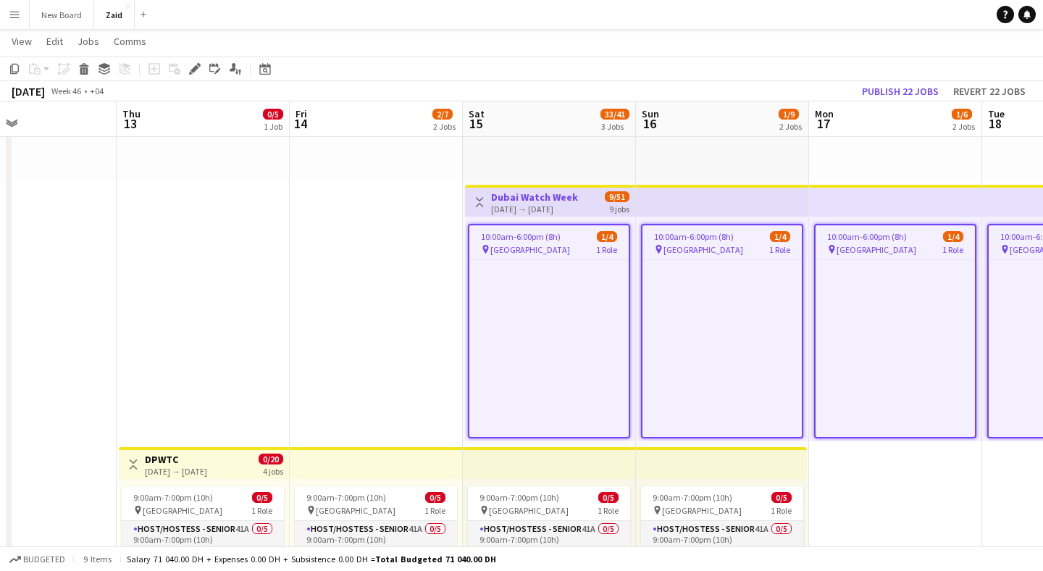
click at [559, 203] on div "[DATE] → [DATE]" at bounding box center [534, 208] width 87 height 11
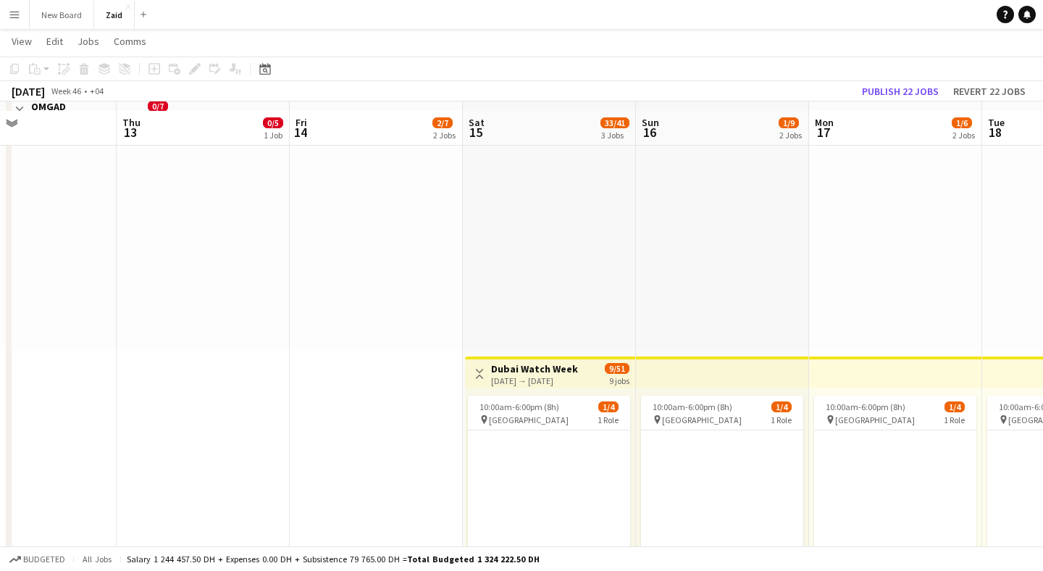
scroll to position [72, 0]
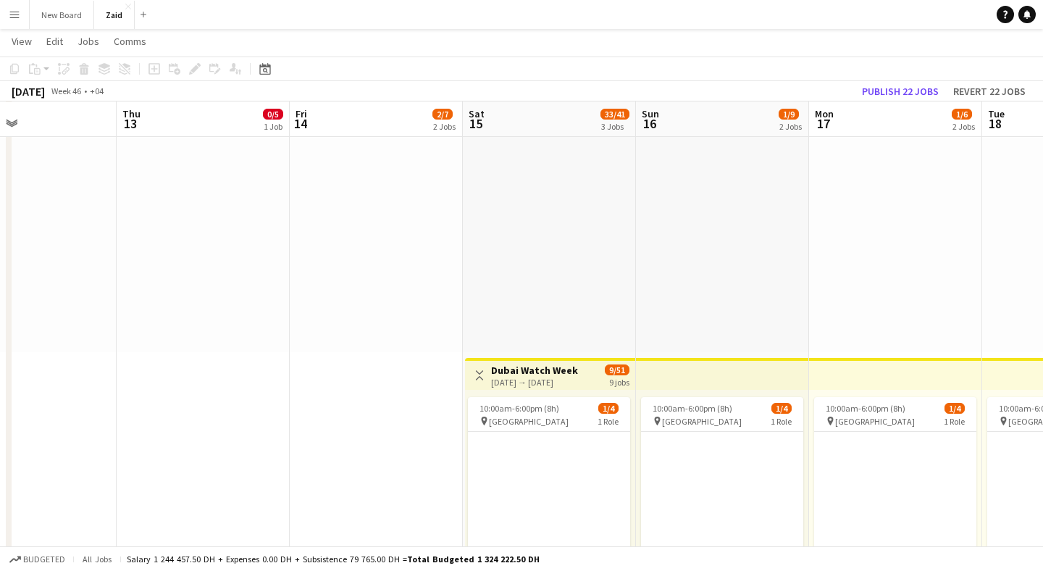
click at [533, 121] on app-board-header-date "Sat 15 33/41 3 Jobs" at bounding box center [549, 119] width 173 height 35
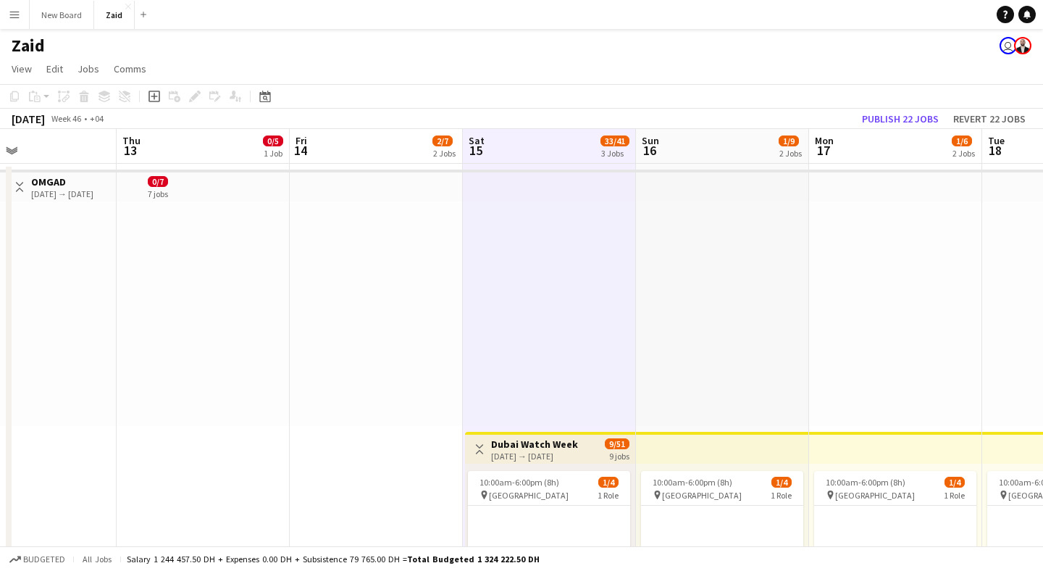
click at [571, 300] on div at bounding box center [549, 313] width 173 height 224
click at [418, 301] on div at bounding box center [376, 313] width 173 height 224
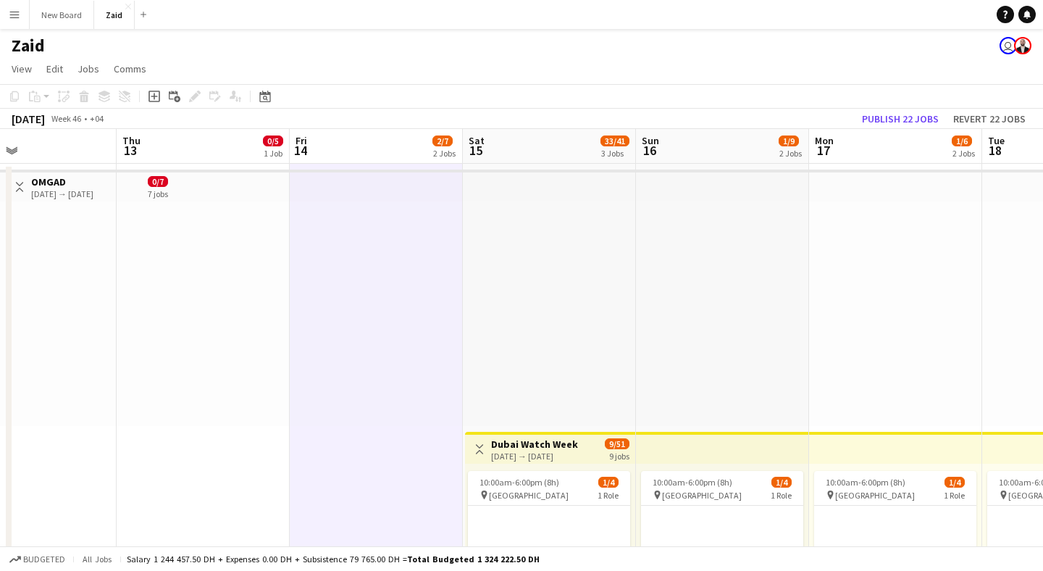
click at [530, 314] on div at bounding box center [549, 313] width 173 height 224
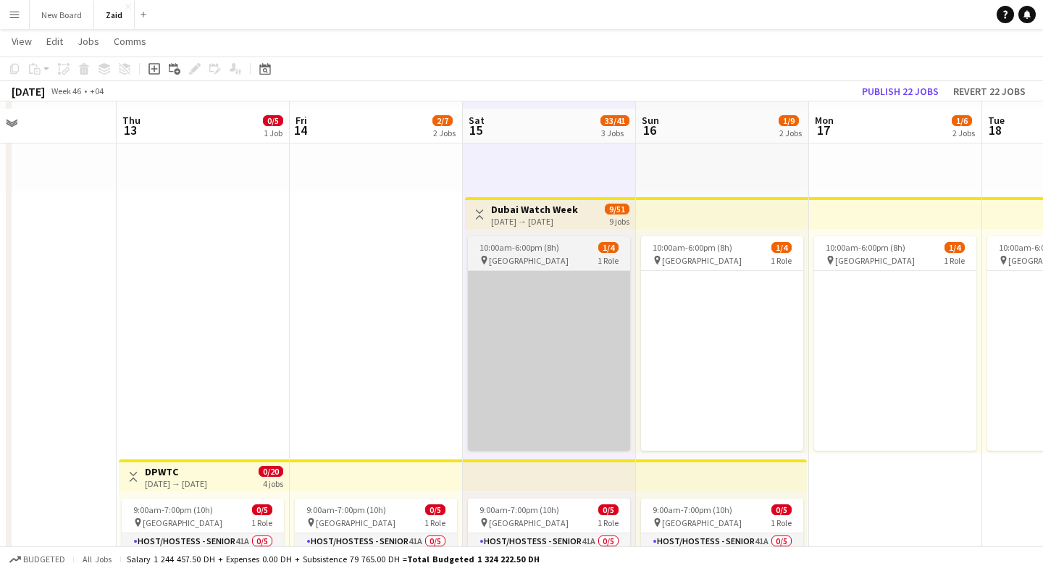
scroll to position [240, 0]
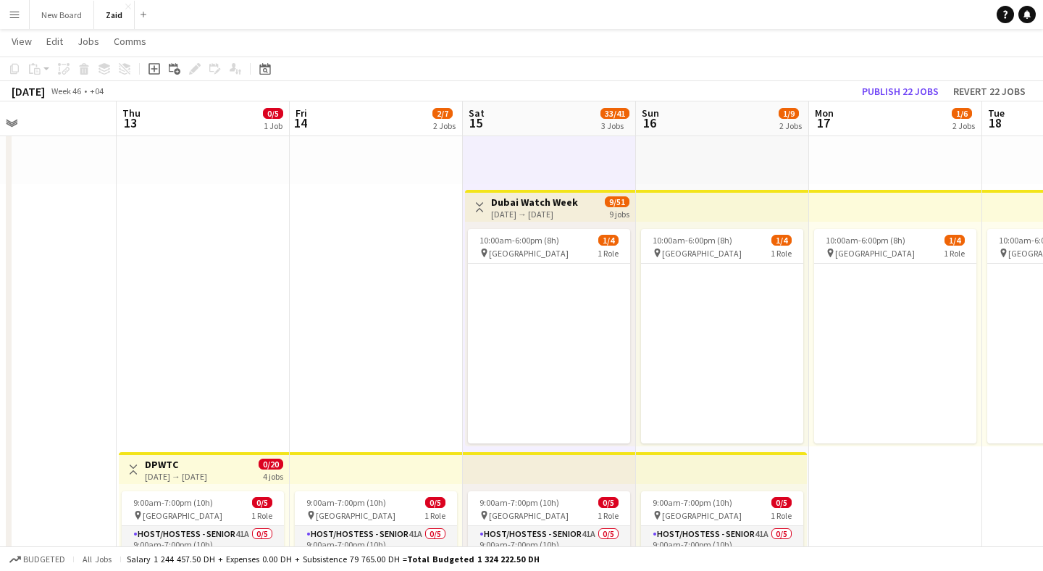
click at [555, 214] on div "[DATE] → [DATE]" at bounding box center [534, 214] width 87 height 11
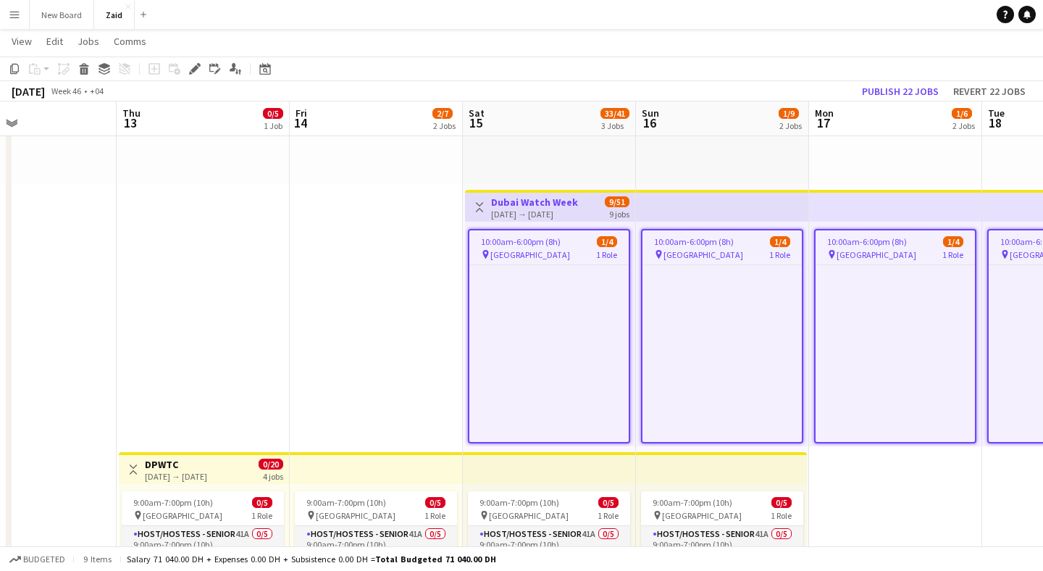
click at [544, 164] on div at bounding box center [549, 71] width 173 height 224
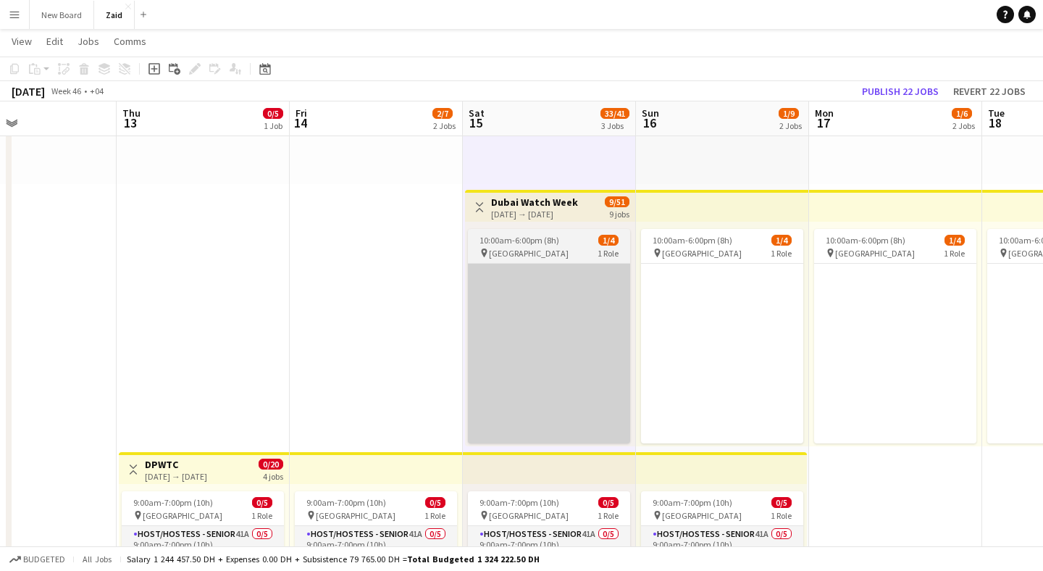
scroll to position [138, 0]
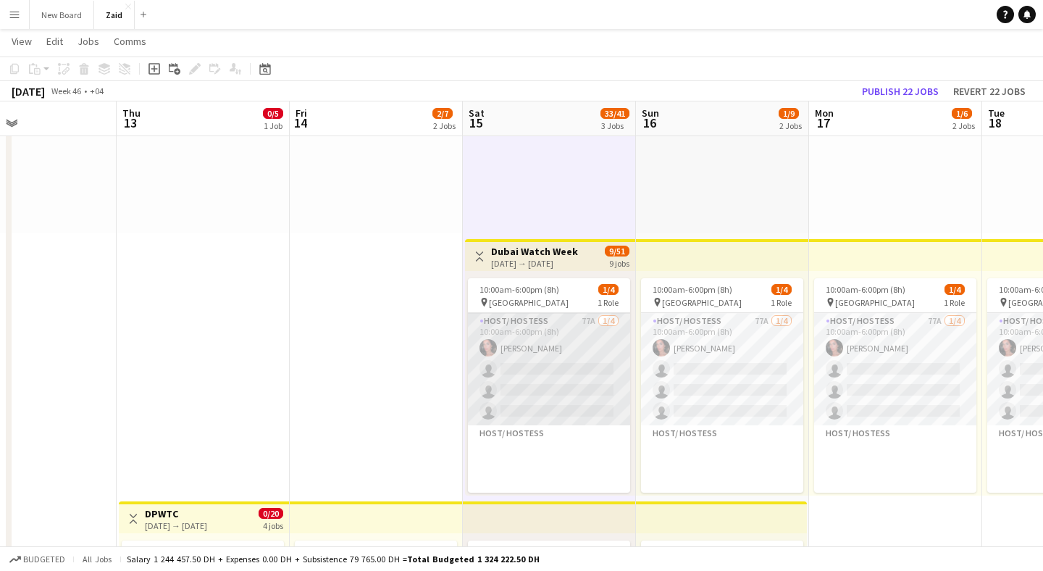
click at [527, 327] on app-card-role "Host/ Hostess 77A [DATE] 10:00am-6:00pm (8h) [PERSON_NAME] single-neutral-actio…" at bounding box center [549, 369] width 162 height 112
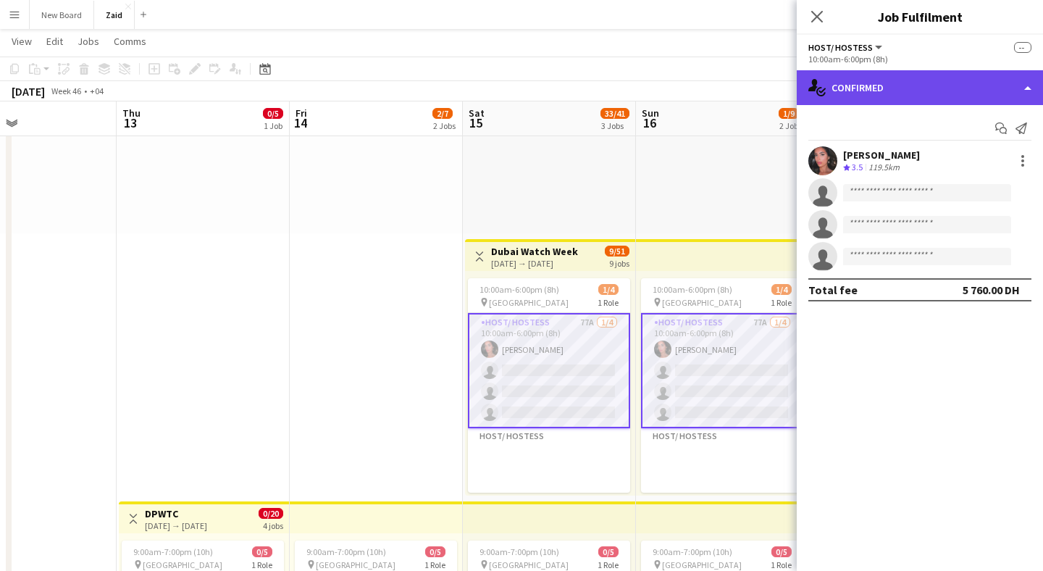
click at [897, 82] on div "single-neutral-actions-check-2 Confirmed" at bounding box center [919, 87] width 246 height 35
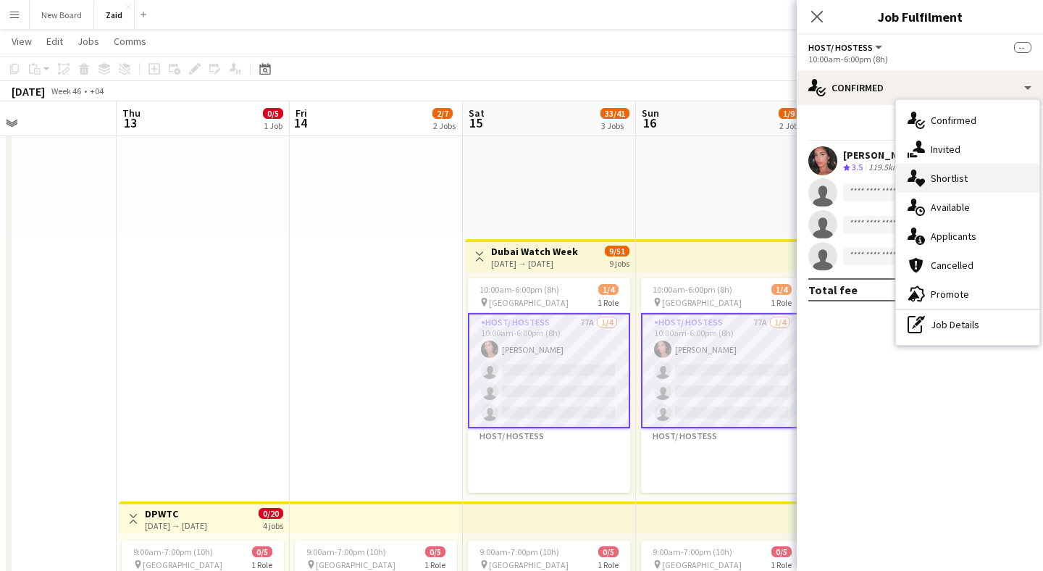
click at [954, 171] on div "single-neutral-actions-heart Shortlist" at bounding box center [967, 178] width 143 height 29
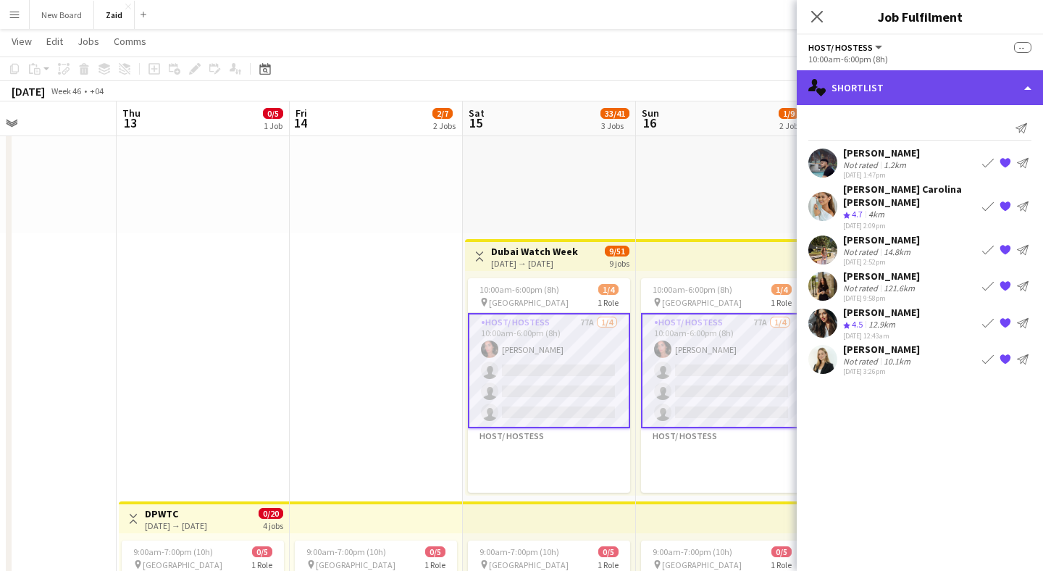
click at [896, 91] on div "single-neutral-actions-heart Shortlist" at bounding box center [919, 87] width 246 height 35
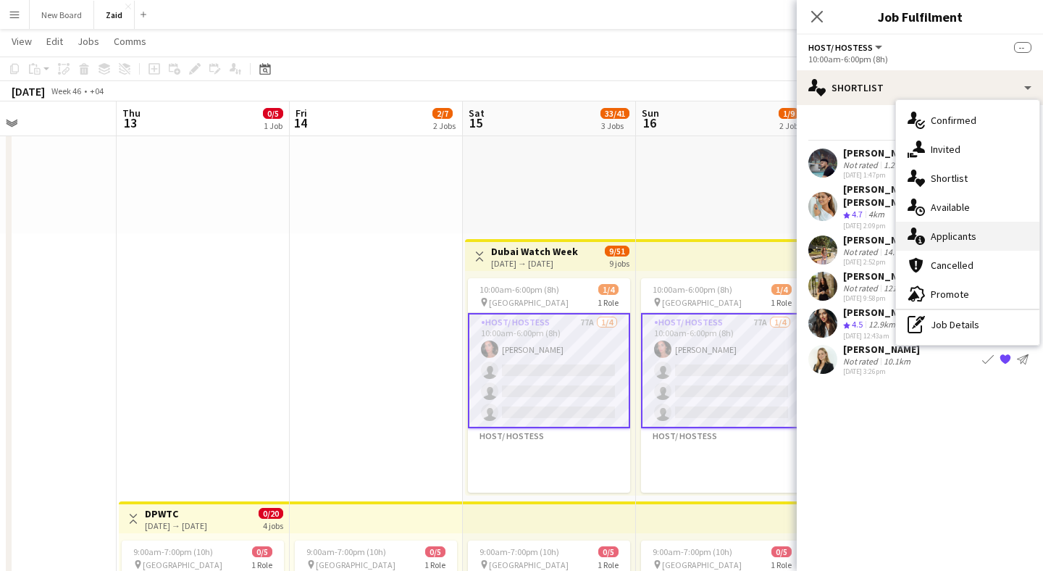
click at [949, 232] on span "Applicants" at bounding box center [953, 236] width 46 height 13
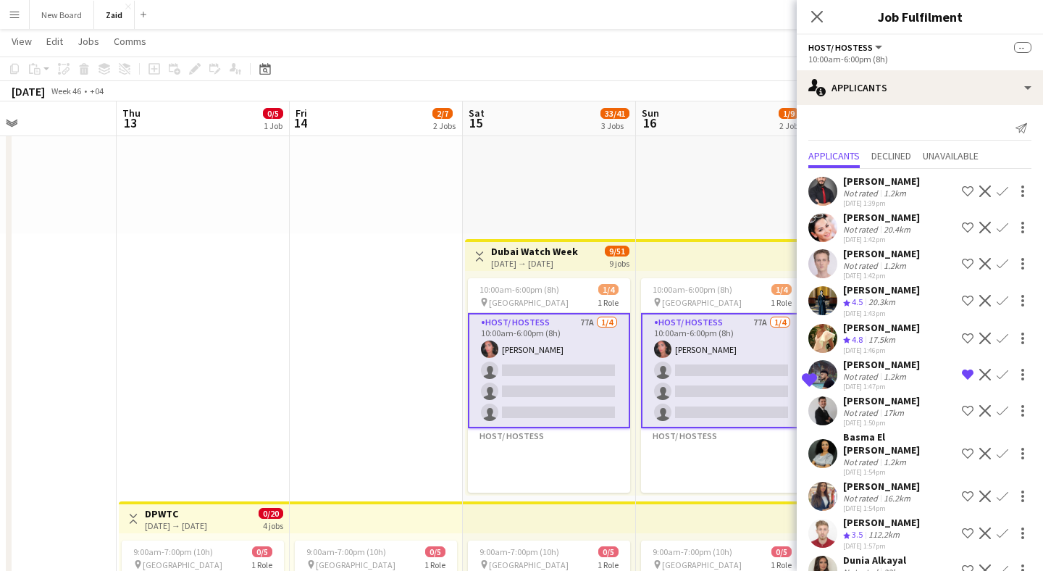
click at [825, 235] on app-user-avatar at bounding box center [822, 227] width 29 height 29
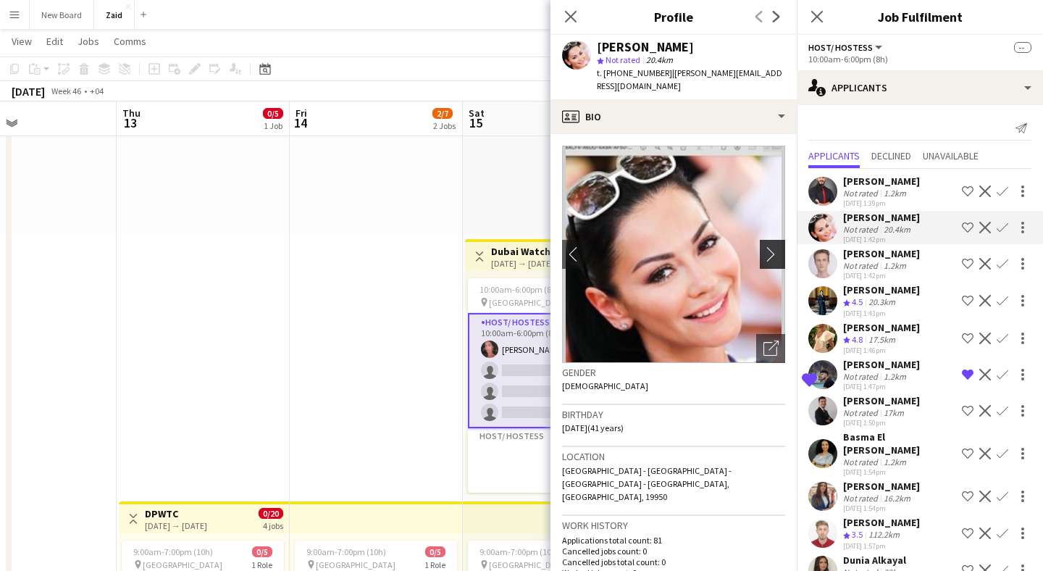
click at [766, 246] on app-icon "chevron-right" at bounding box center [774, 253] width 22 height 15
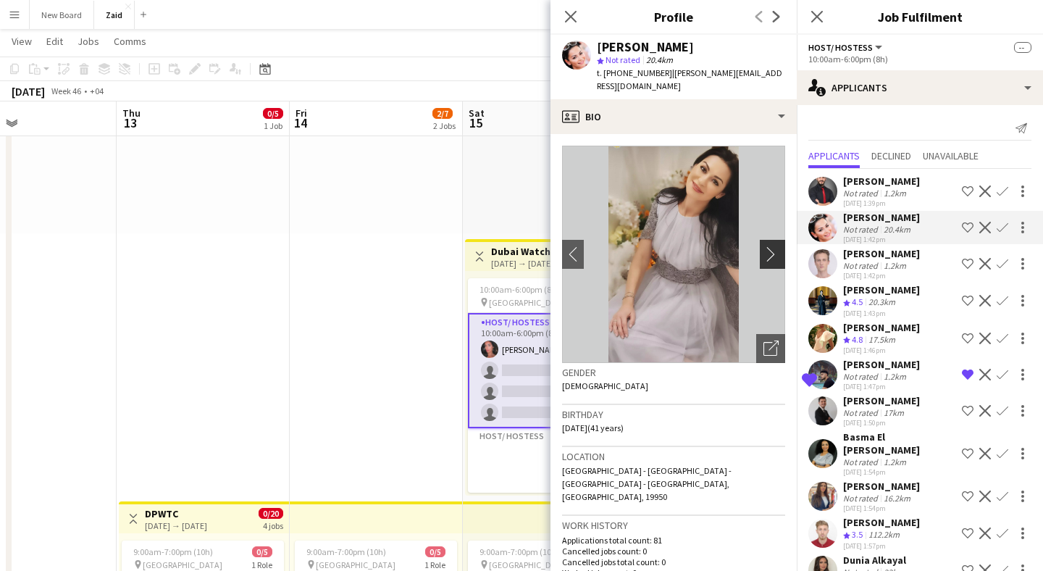
click at [765, 246] on app-icon "chevron-right" at bounding box center [774, 253] width 22 height 15
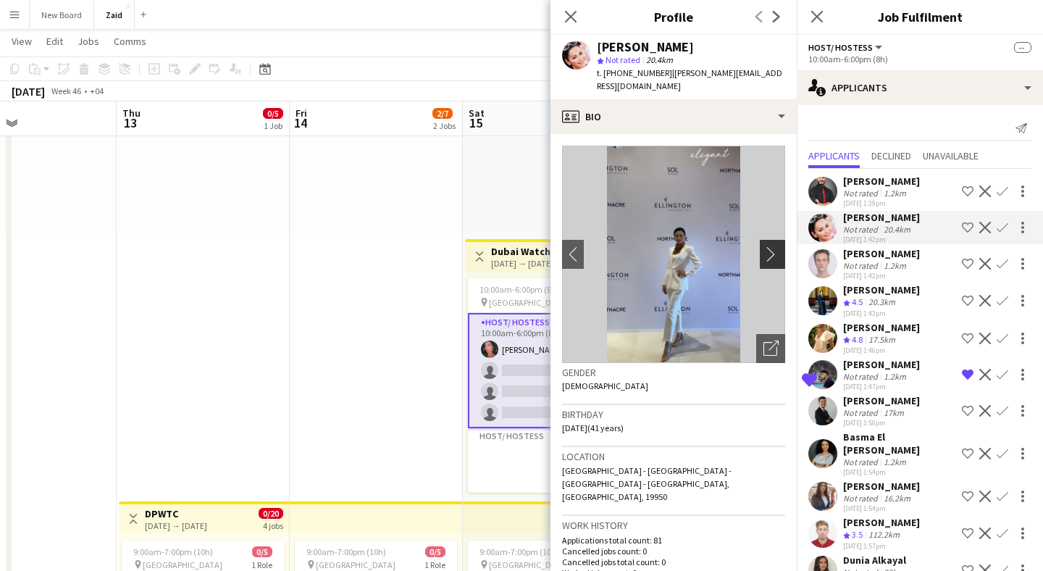
click at [765, 246] on app-icon "chevron-right" at bounding box center [774, 253] width 22 height 15
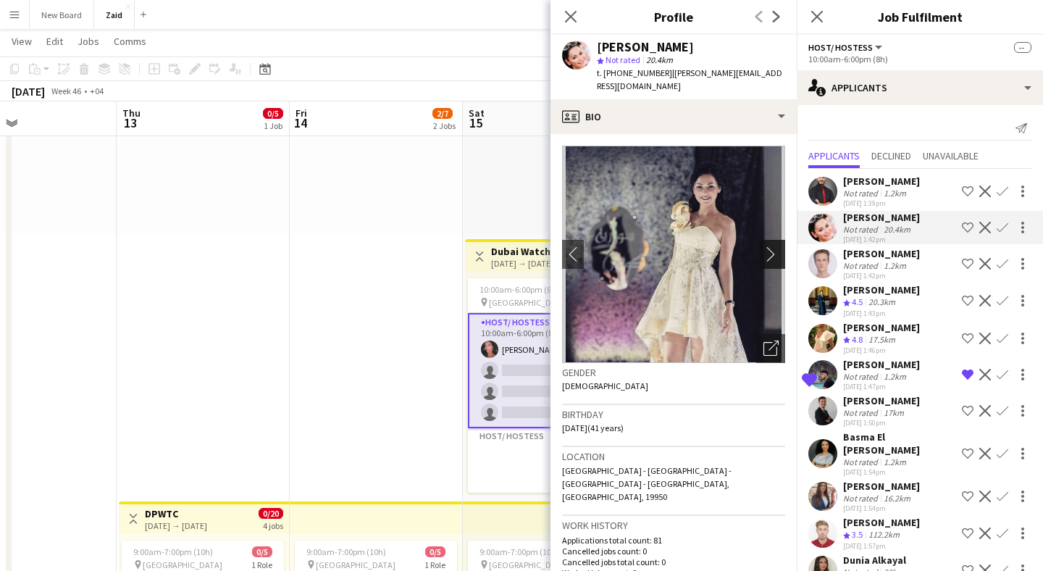
click at [765, 246] on app-icon "chevron-right" at bounding box center [774, 253] width 22 height 15
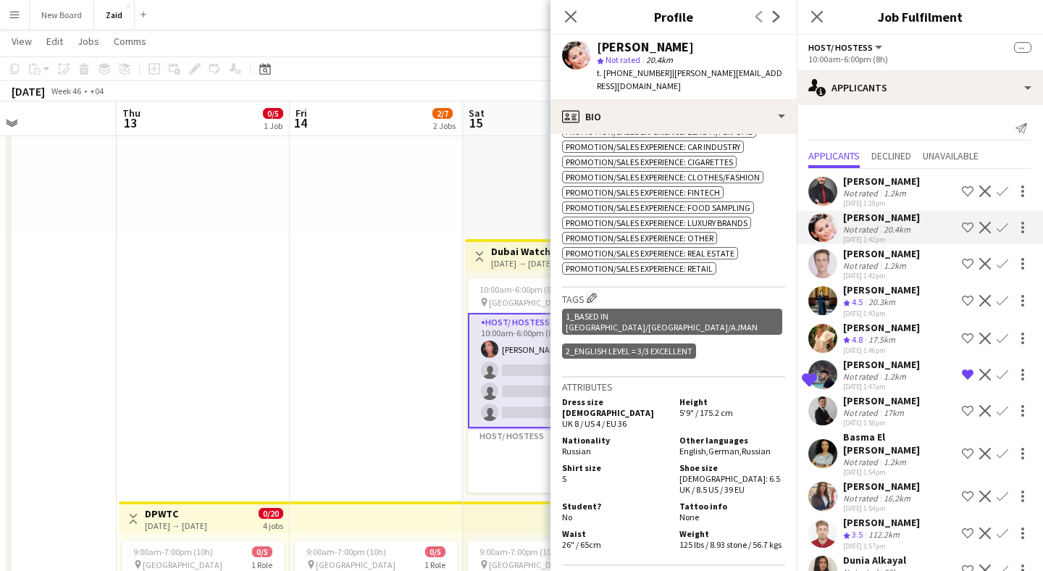
scroll to position [786, 0]
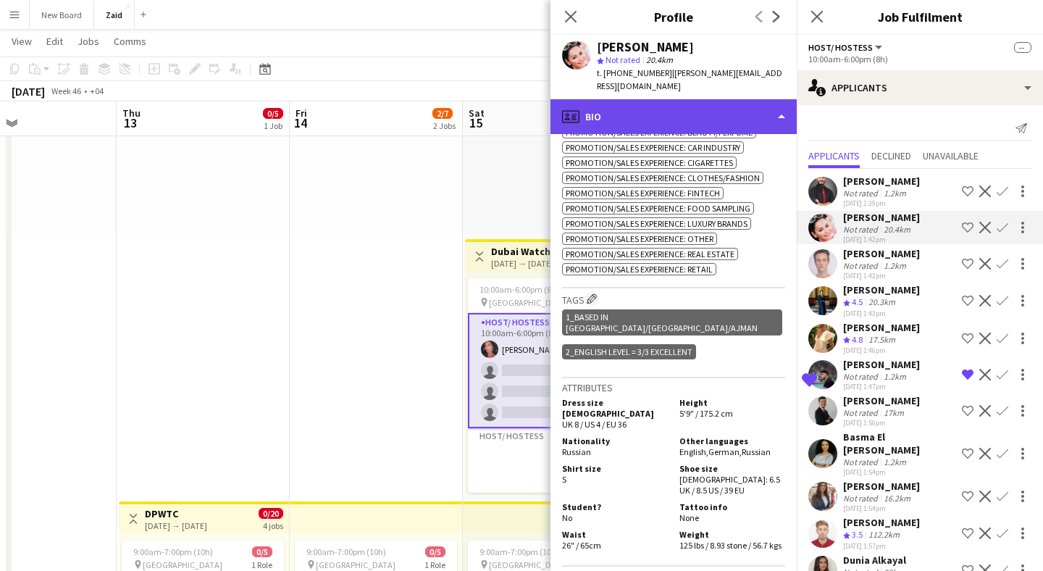
click at [777, 99] on div "profile Bio" at bounding box center [673, 116] width 246 height 35
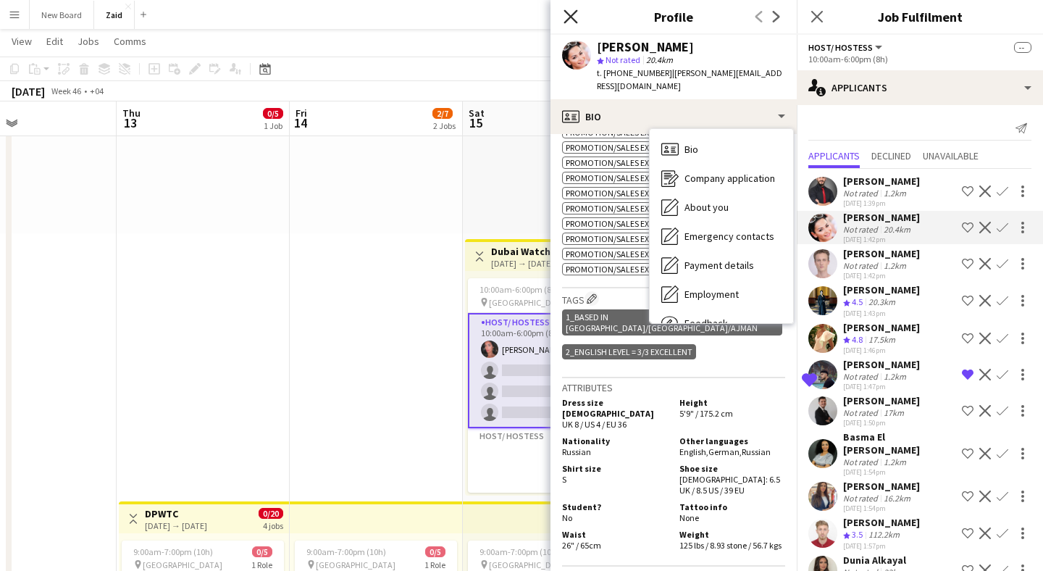
click at [576, 18] on icon "Close pop-in" at bounding box center [570, 16] width 14 height 14
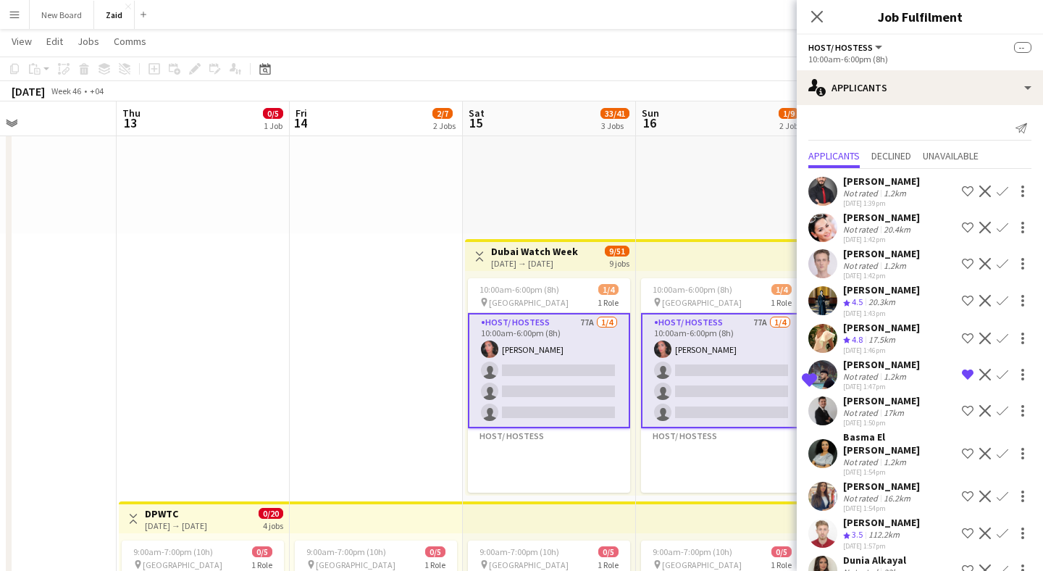
click at [888, 300] on div "20.3km" at bounding box center [881, 302] width 33 height 12
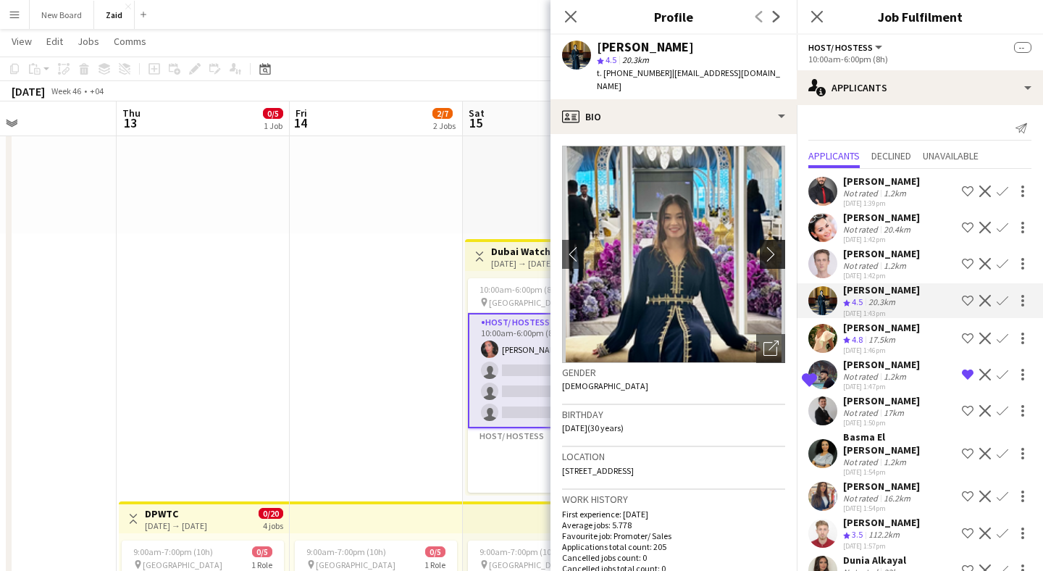
click at [773, 246] on app-icon "chevron-right" at bounding box center [774, 253] width 22 height 15
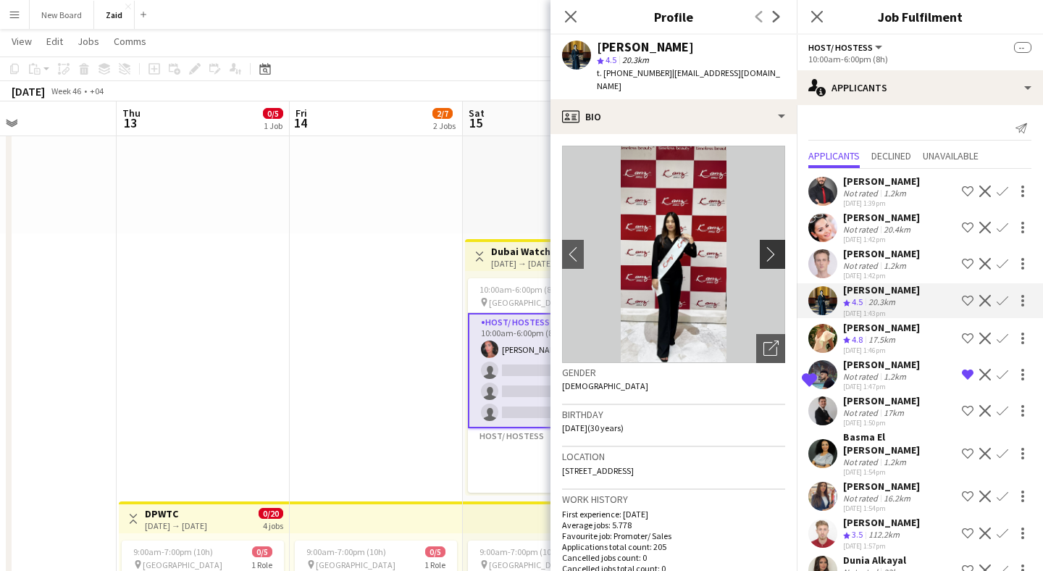
click at [769, 246] on app-icon "chevron-right" at bounding box center [774, 253] width 22 height 15
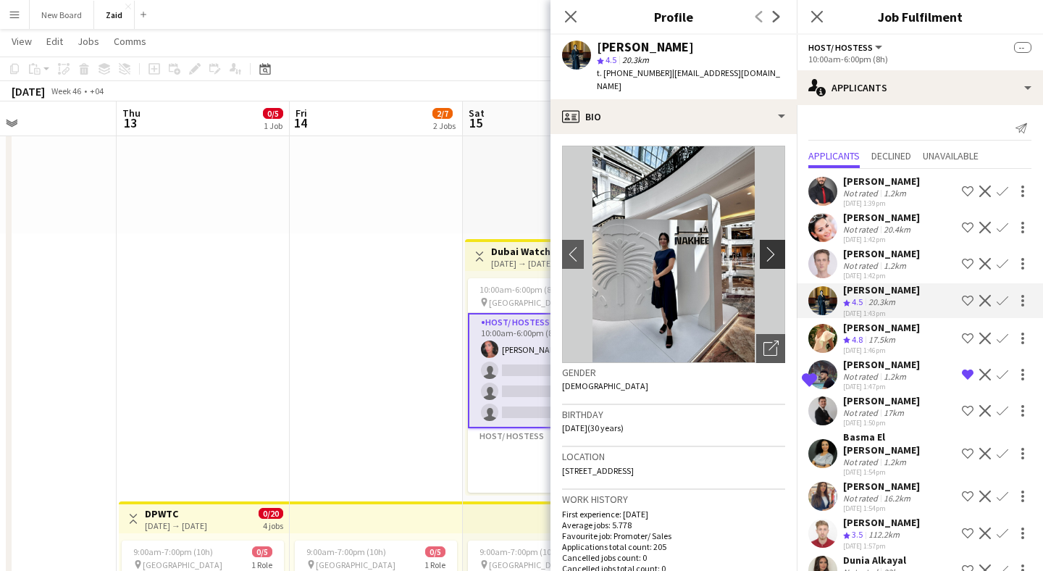
click at [769, 246] on app-icon "chevron-right" at bounding box center [774, 253] width 22 height 15
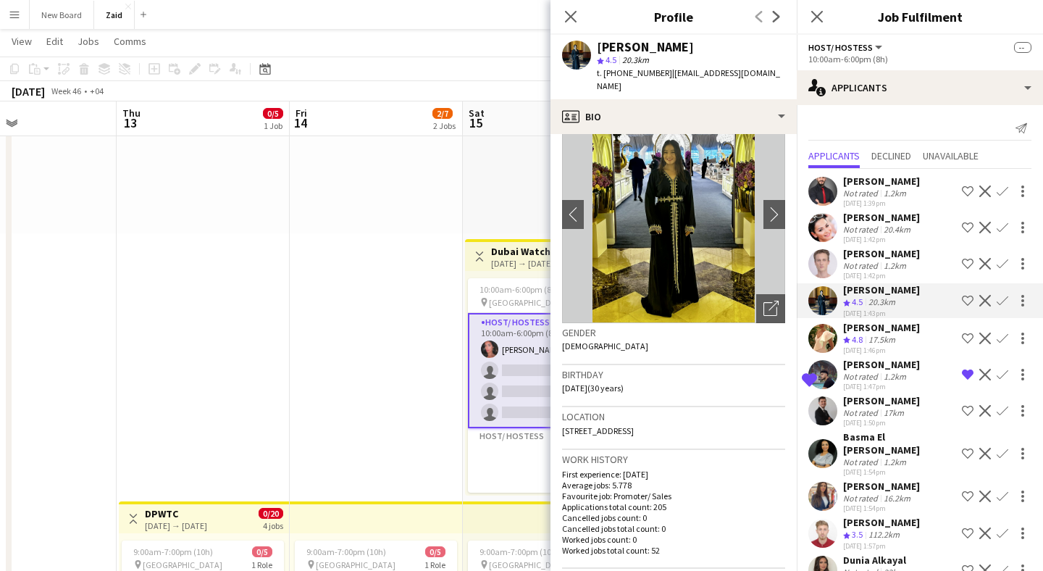
scroll to position [54, 0]
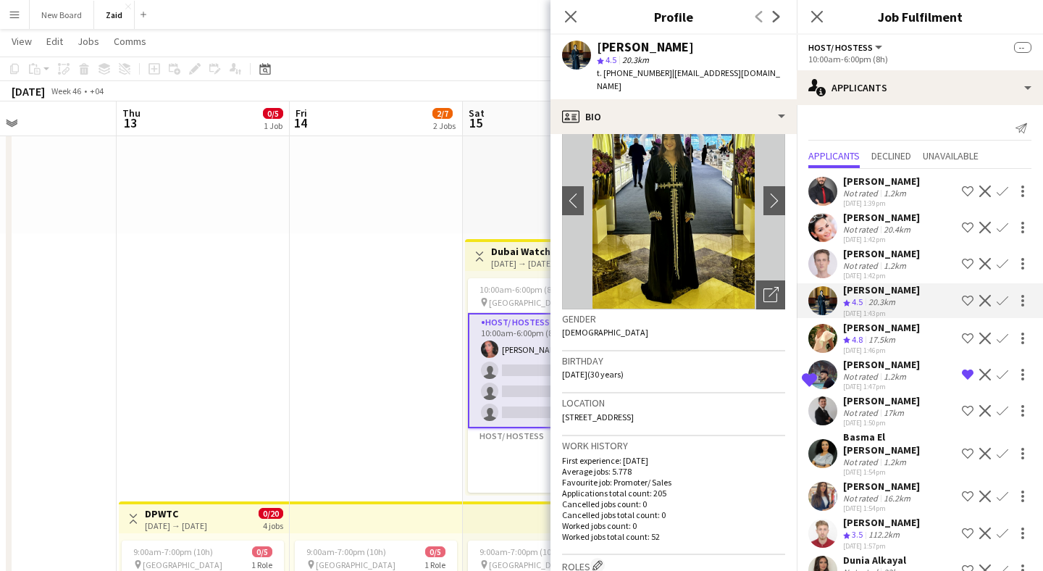
click at [852, 331] on div "[PERSON_NAME]" at bounding box center [881, 327] width 77 height 13
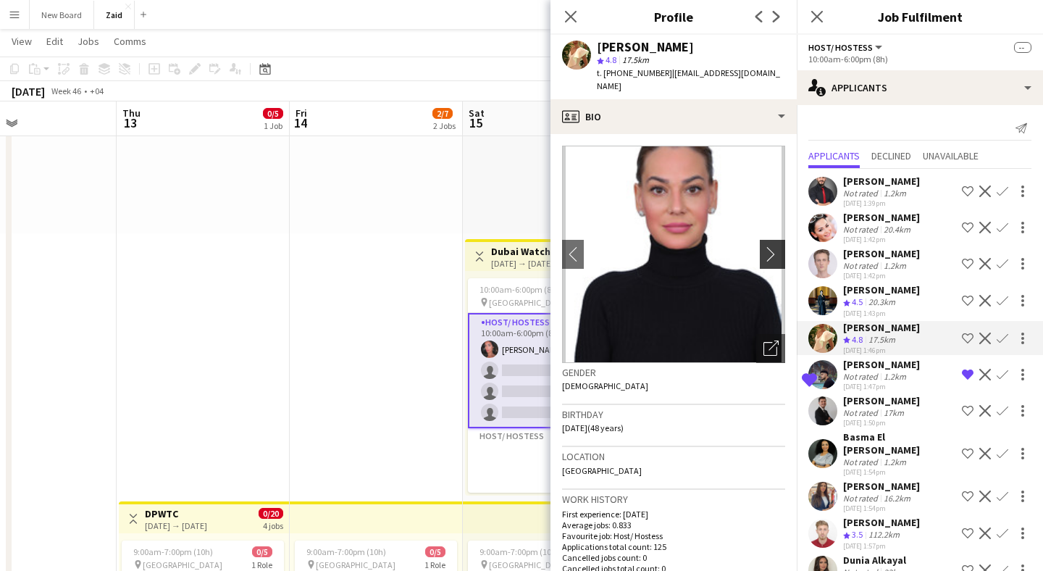
click at [765, 246] on app-icon "chevron-right" at bounding box center [774, 253] width 22 height 15
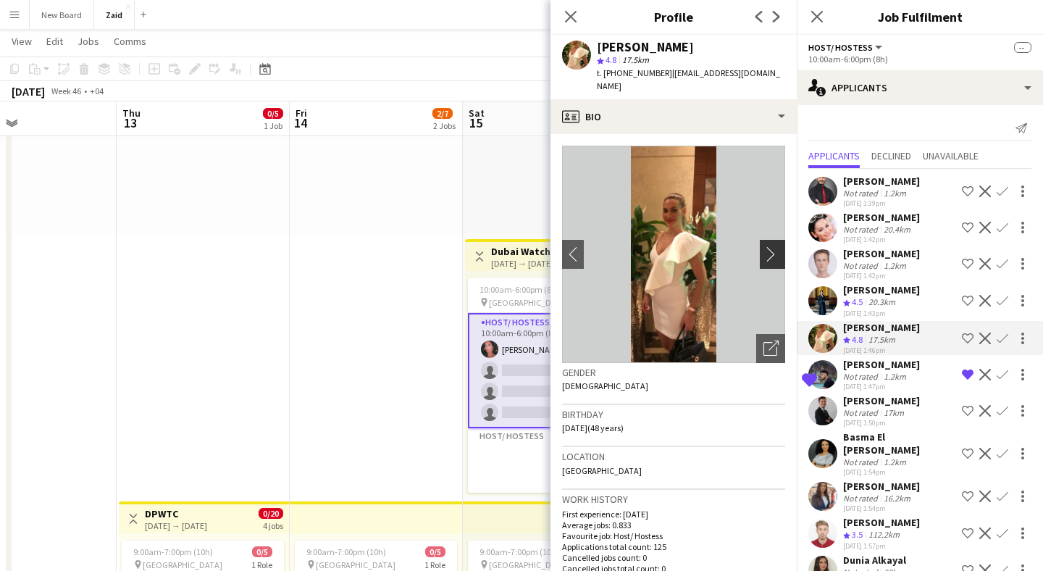
click at [765, 246] on app-icon "chevron-right" at bounding box center [774, 253] width 22 height 15
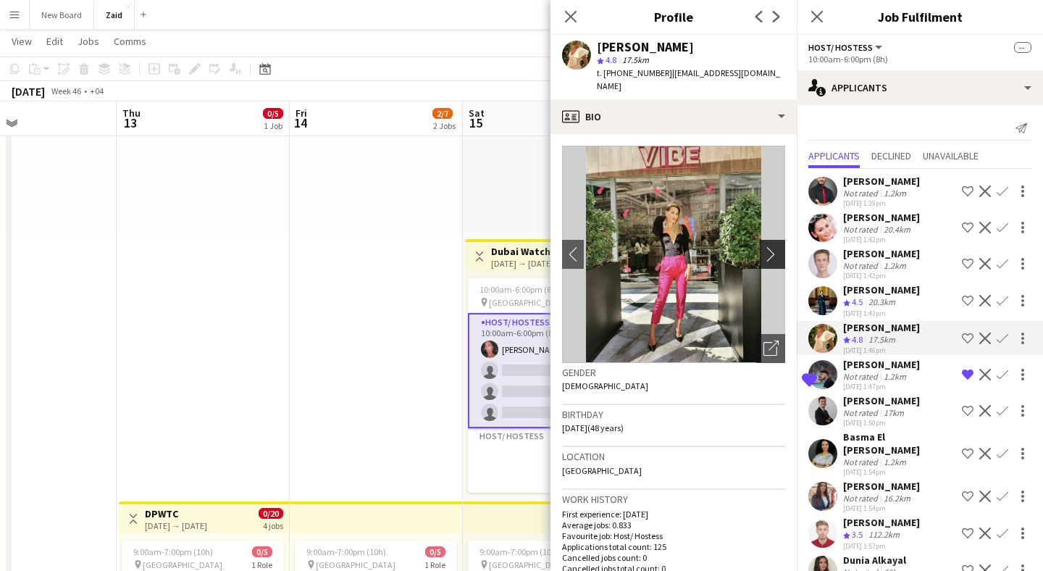
click at [765, 246] on app-icon "chevron-right" at bounding box center [774, 253] width 22 height 15
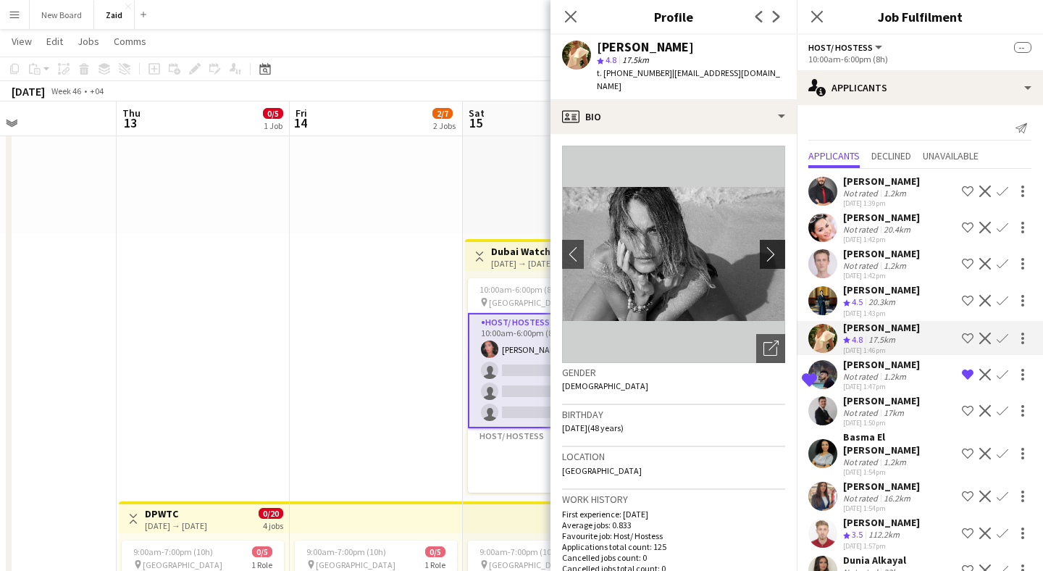
click at [765, 246] on app-icon "chevron-right" at bounding box center [774, 253] width 22 height 15
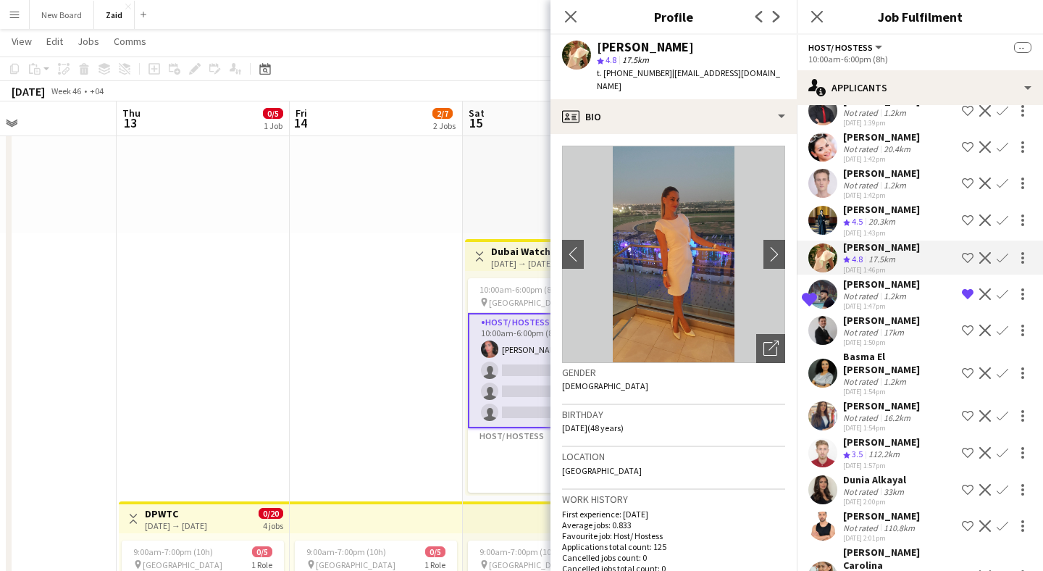
scroll to position [83, 0]
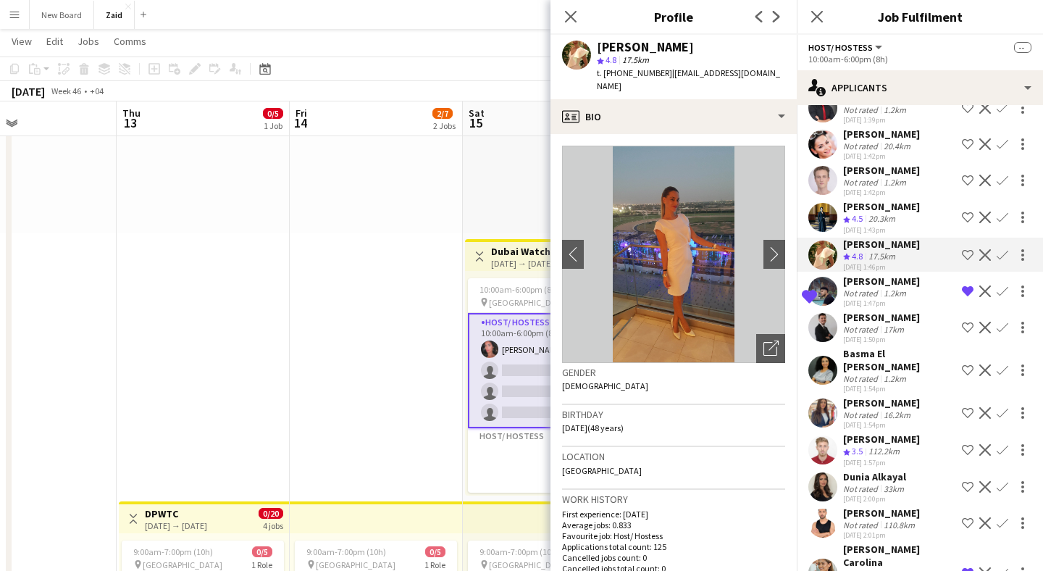
click at [870, 373] on div "Not rated" at bounding box center [862, 378] width 38 height 11
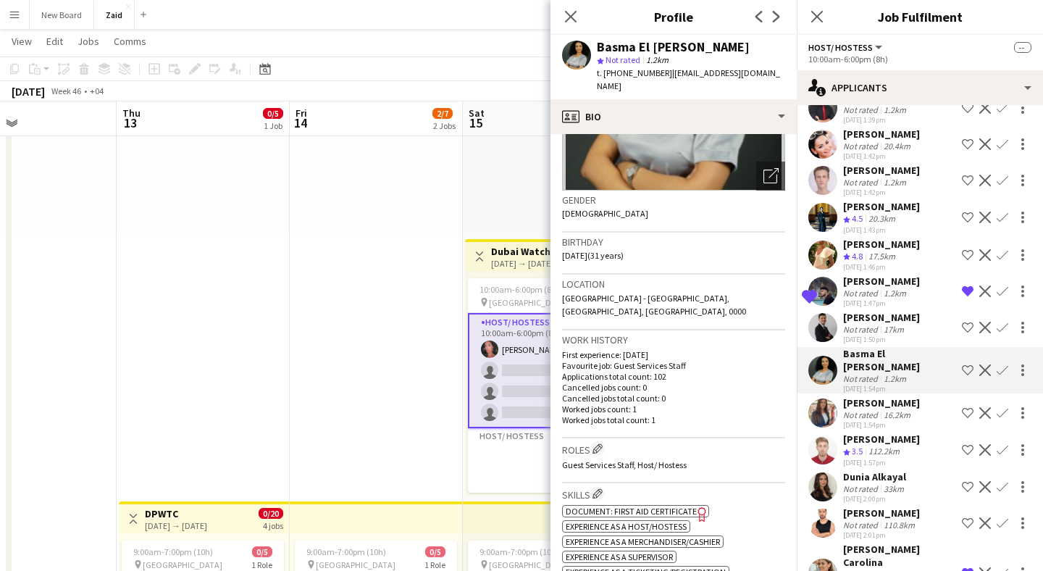
scroll to position [0, 0]
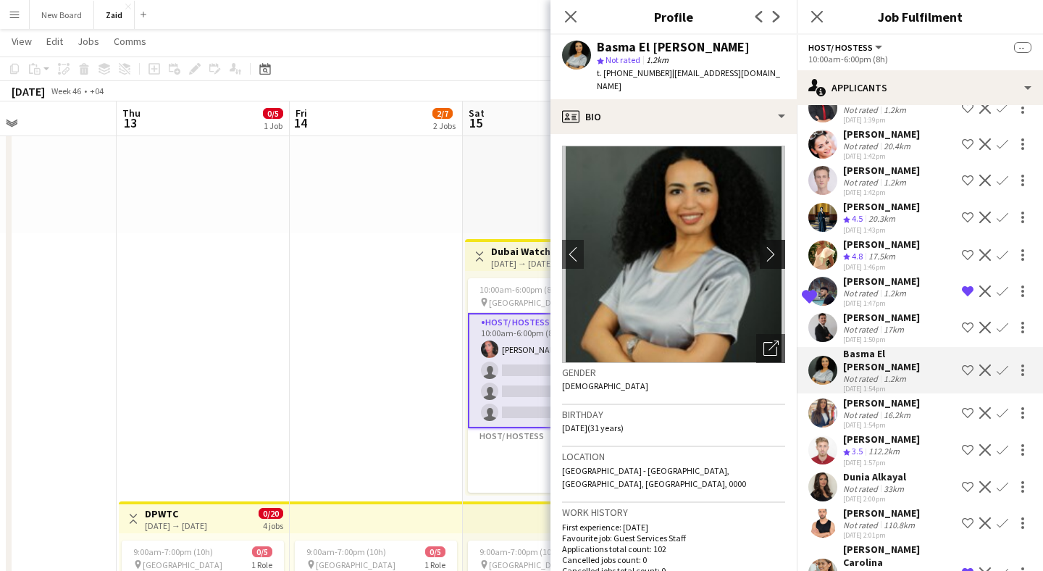
click at [776, 246] on app-icon "chevron-right" at bounding box center [774, 253] width 22 height 15
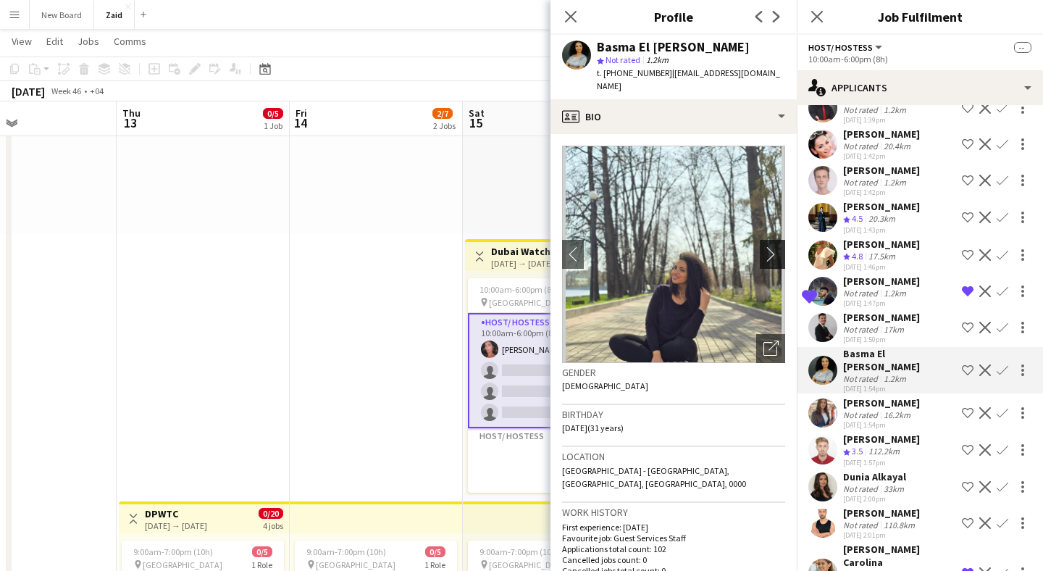
click at [767, 246] on app-icon "chevron-right" at bounding box center [774, 253] width 22 height 15
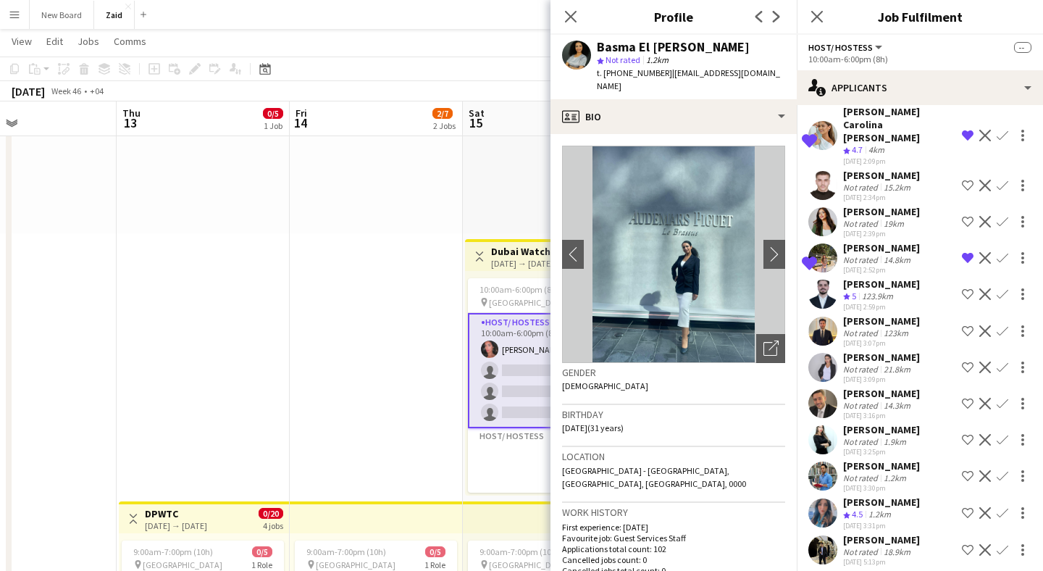
scroll to position [528, 0]
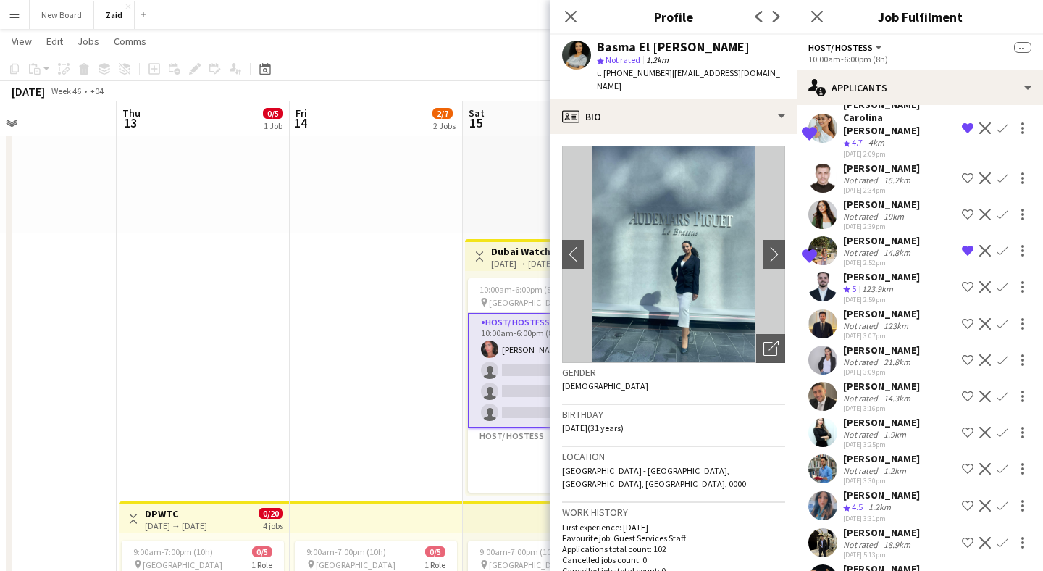
click at [831, 345] on app-user-avatar at bounding box center [822, 359] width 29 height 29
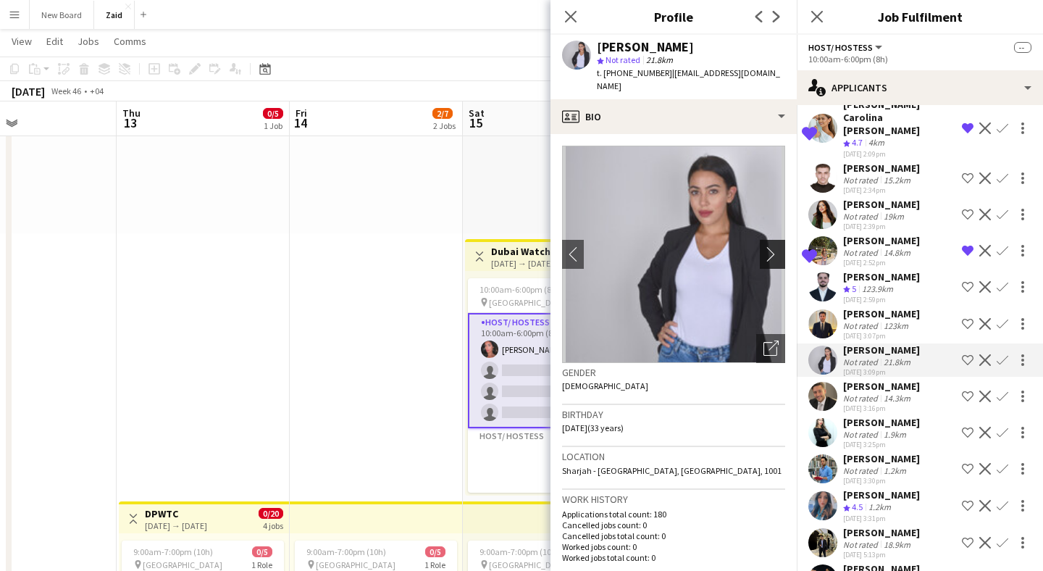
click at [765, 246] on app-icon "chevron-right" at bounding box center [774, 253] width 22 height 15
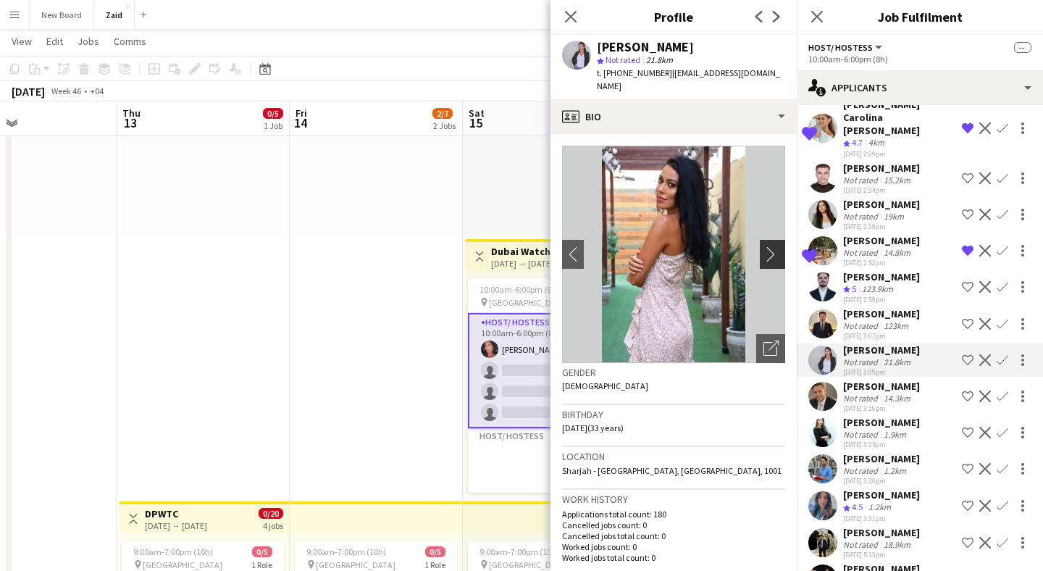
click at [765, 246] on app-icon "chevron-right" at bounding box center [774, 253] width 22 height 15
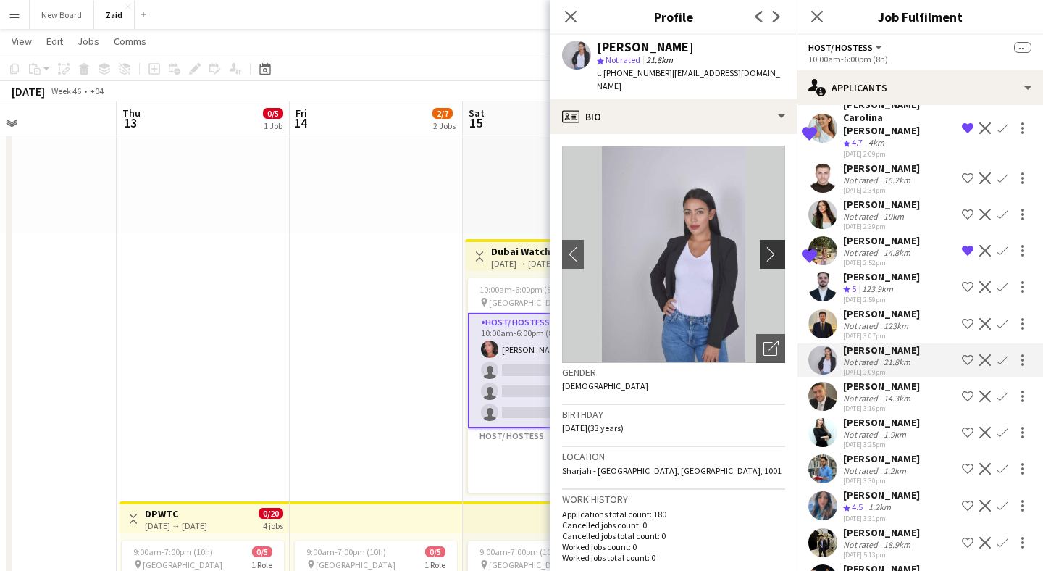
click at [765, 246] on app-icon "chevron-right" at bounding box center [774, 253] width 22 height 15
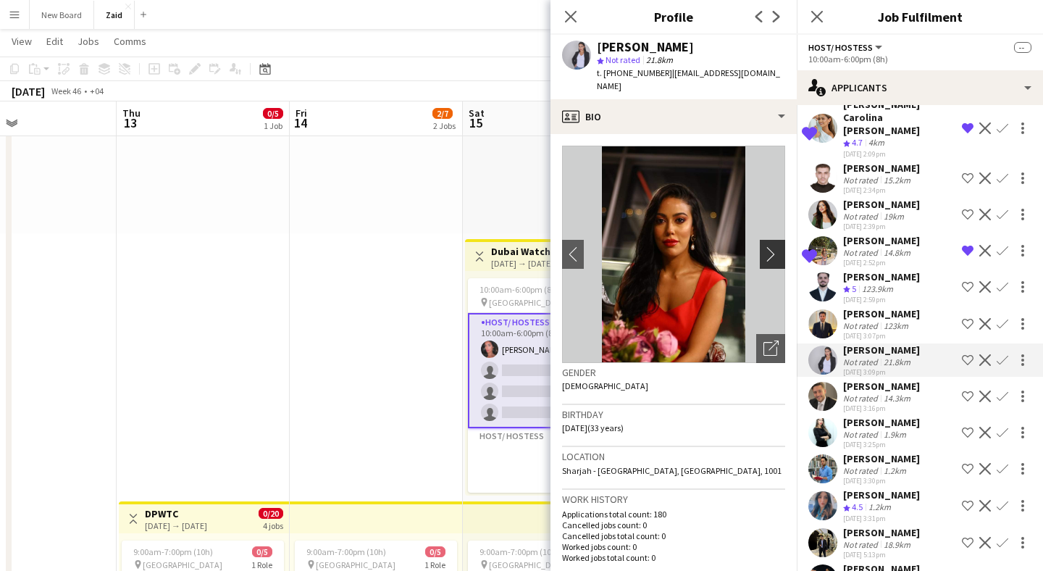
click at [765, 246] on app-icon "chevron-right" at bounding box center [774, 253] width 22 height 15
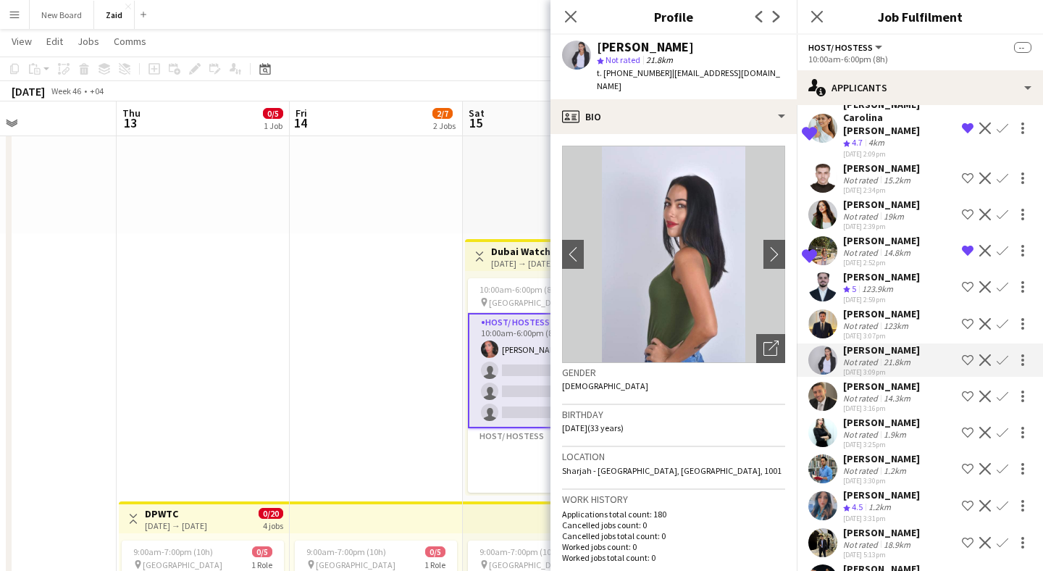
click at [964, 354] on app-icon "Shortlist crew" at bounding box center [968, 360] width 12 height 12
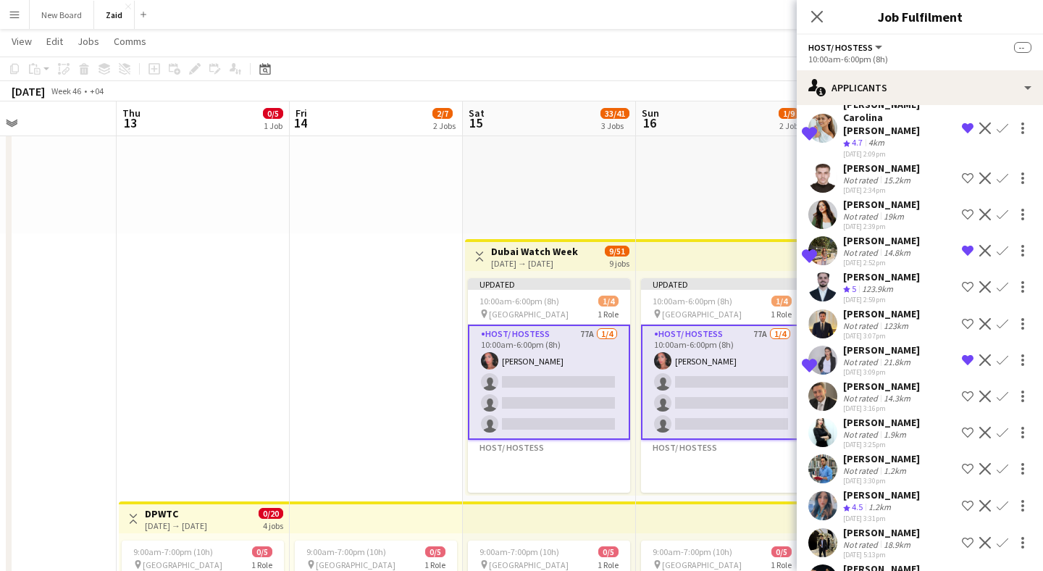
click at [875, 429] on div "Not rated" at bounding box center [862, 434] width 38 height 11
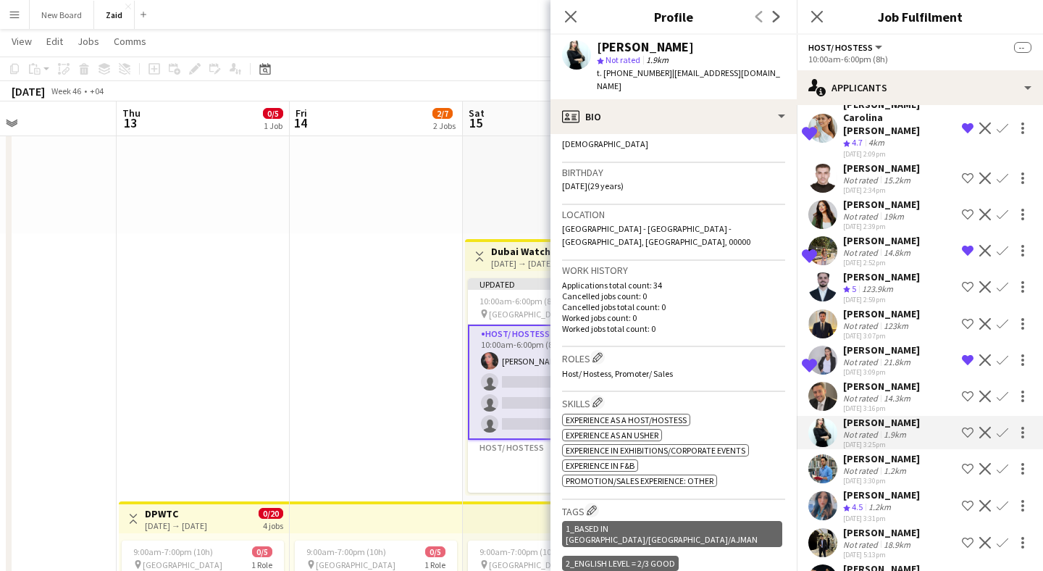
scroll to position [0, 0]
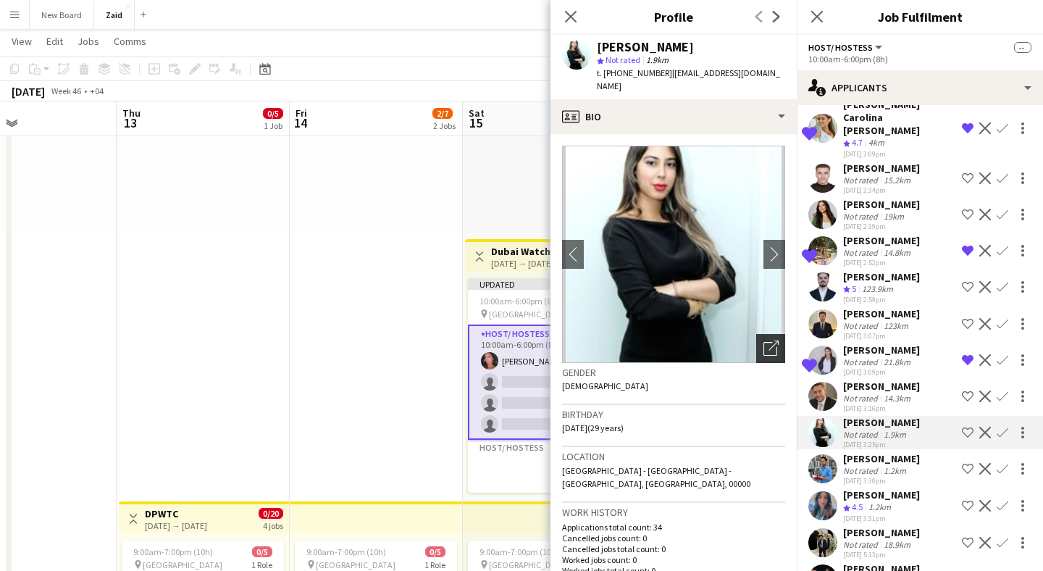
click at [764, 340] on icon "Open photos pop-in" at bounding box center [770, 347] width 15 height 15
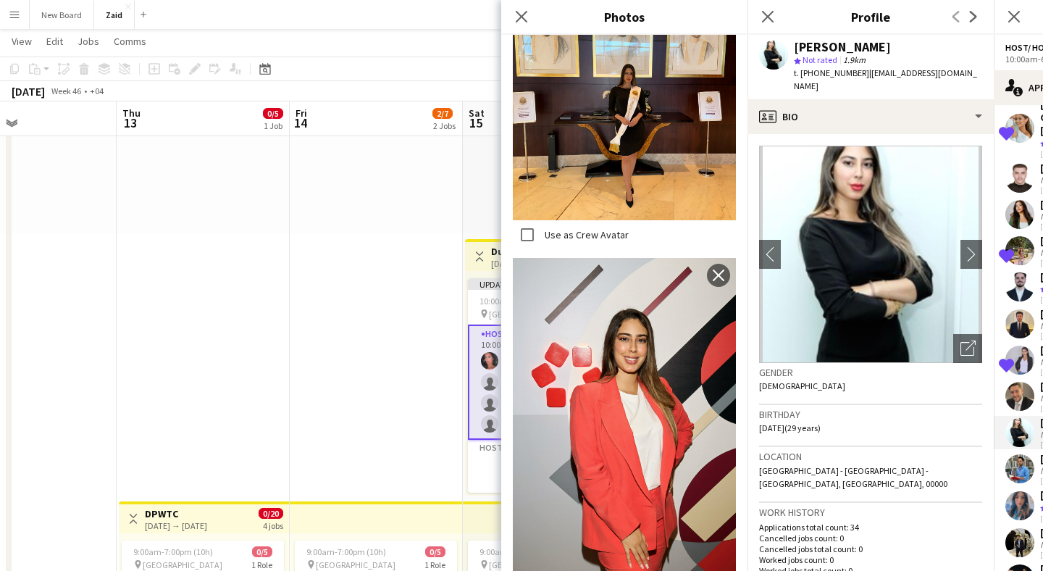
scroll to position [2756, 0]
click at [525, 17] on icon "Close pop-in" at bounding box center [521, 16] width 14 height 14
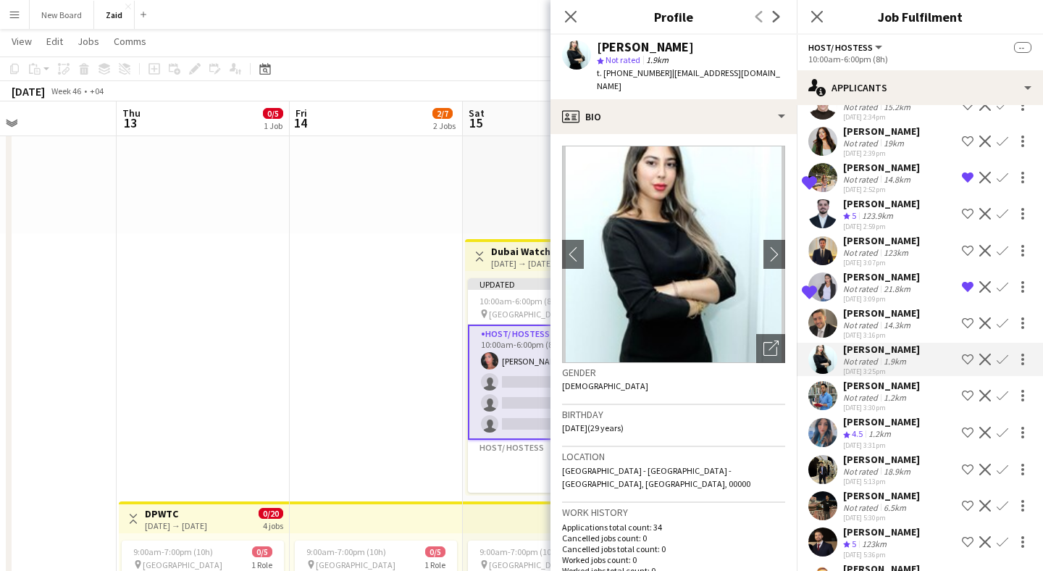
scroll to position [626, 0]
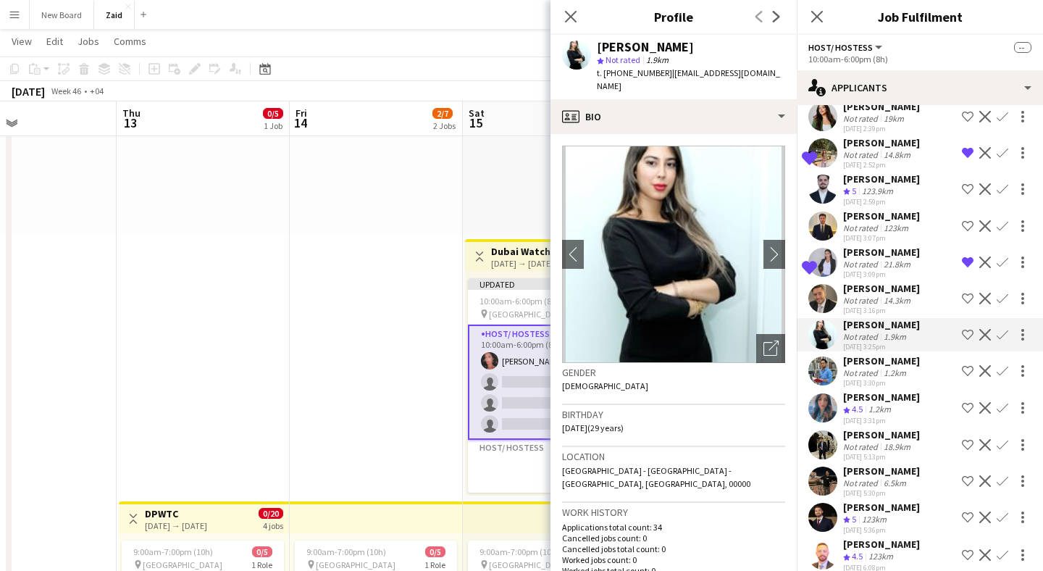
click at [825, 393] on app-user-avatar at bounding box center [822, 407] width 29 height 29
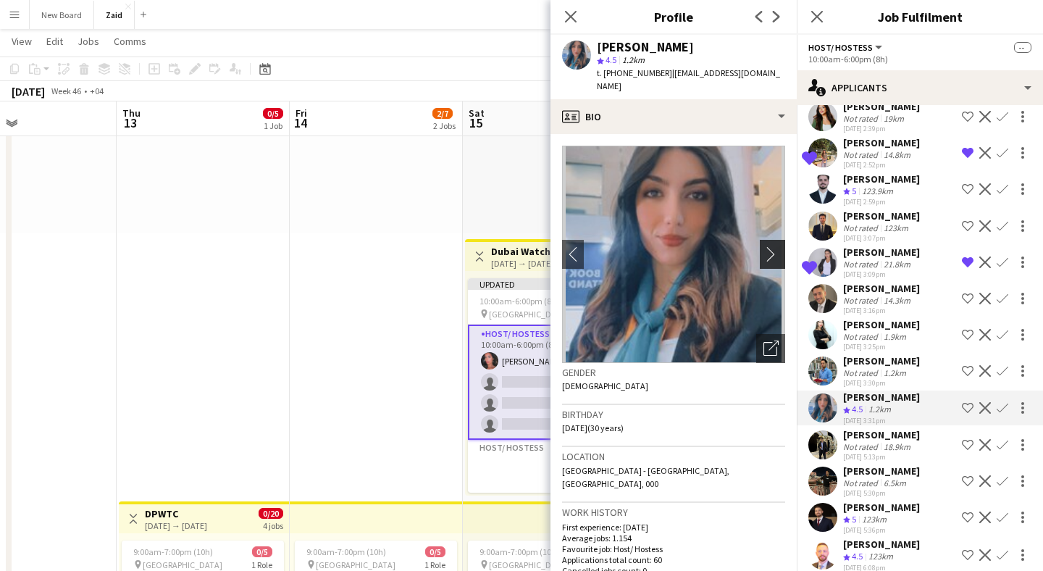
click at [765, 240] on button "chevron-right" at bounding box center [774, 254] width 29 height 29
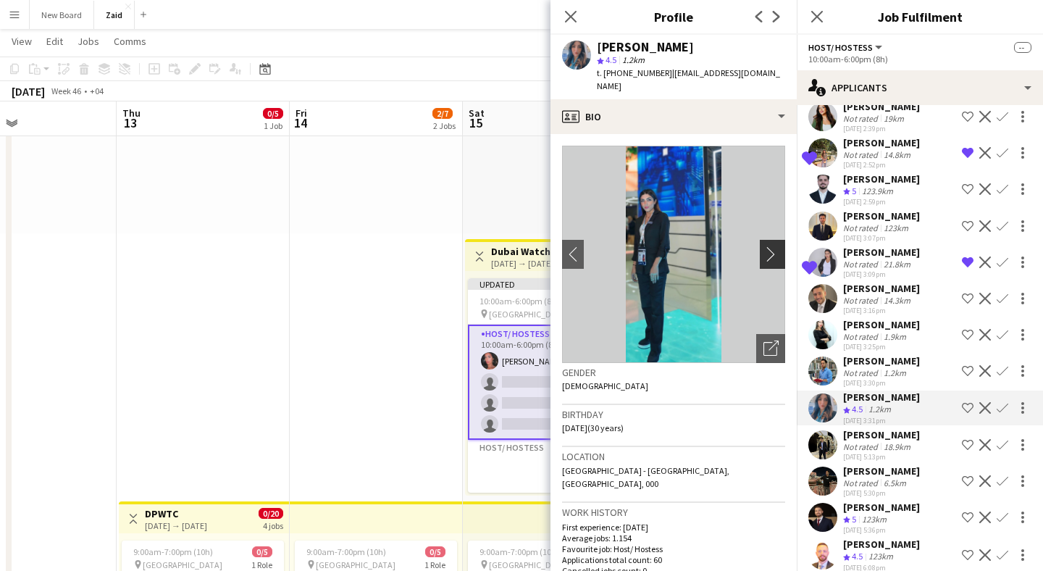
click at [765, 240] on button "chevron-right" at bounding box center [774, 254] width 29 height 29
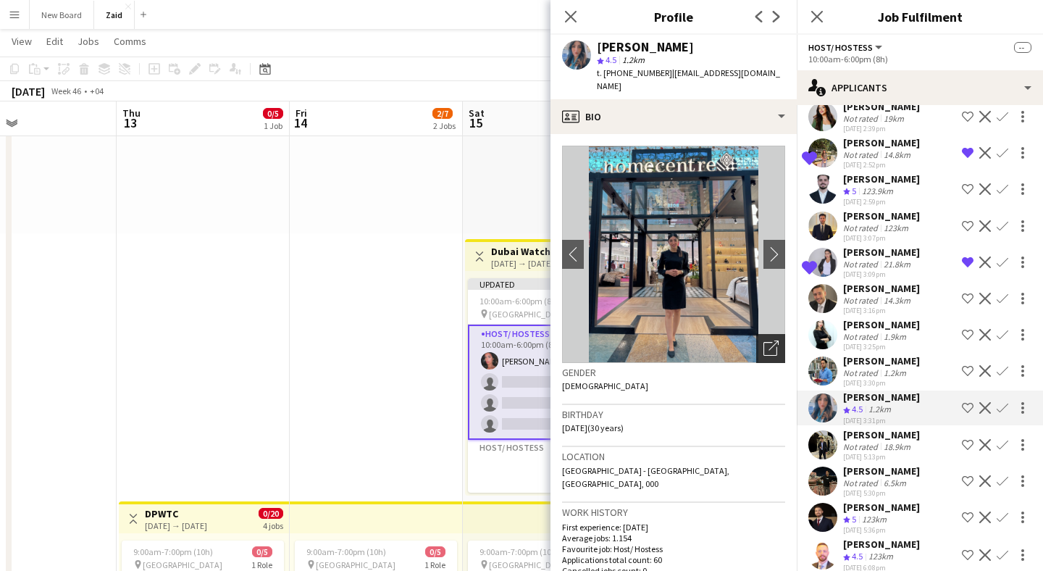
click at [773, 340] on icon "Open photos pop-in" at bounding box center [770, 347] width 15 height 15
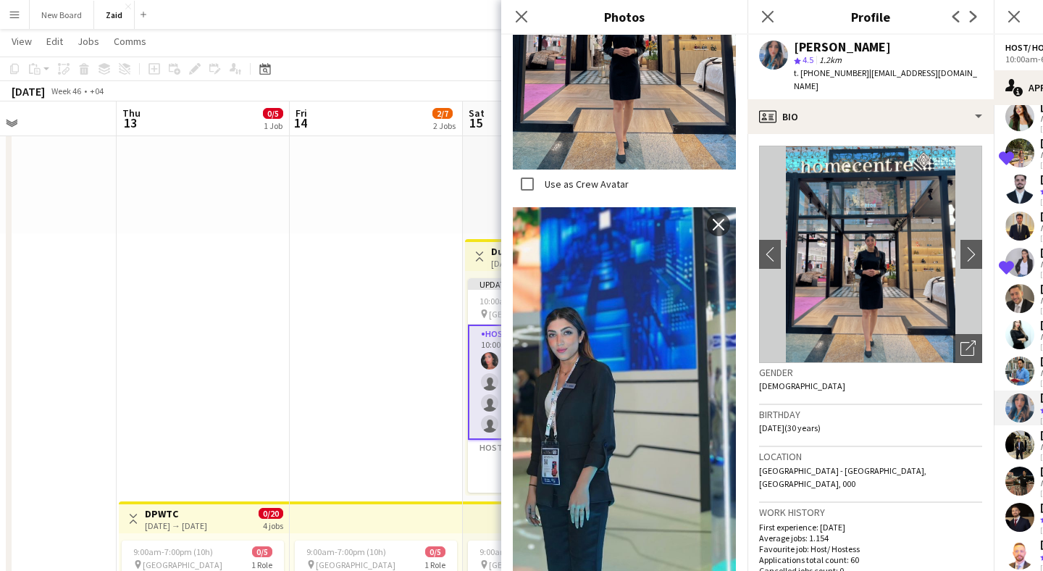
scroll to position [3245, 0]
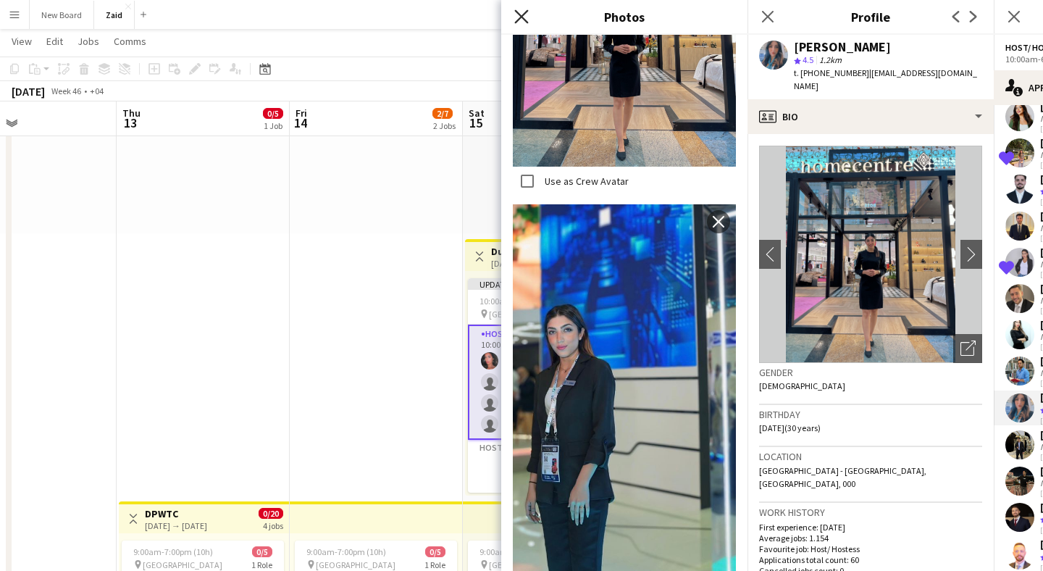
click at [520, 12] on icon "Close pop-in" at bounding box center [521, 16] width 14 height 14
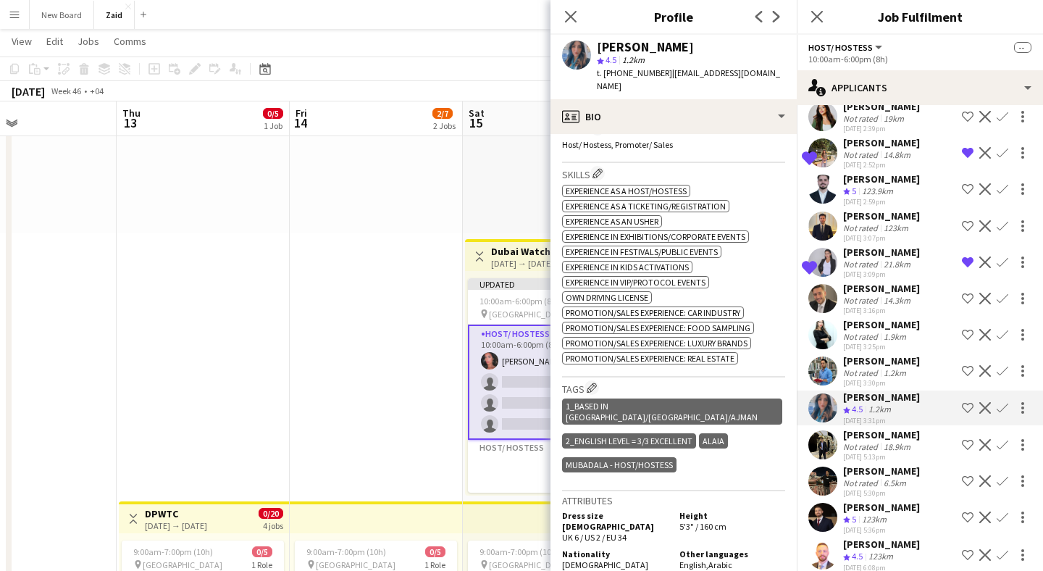
scroll to position [506, 0]
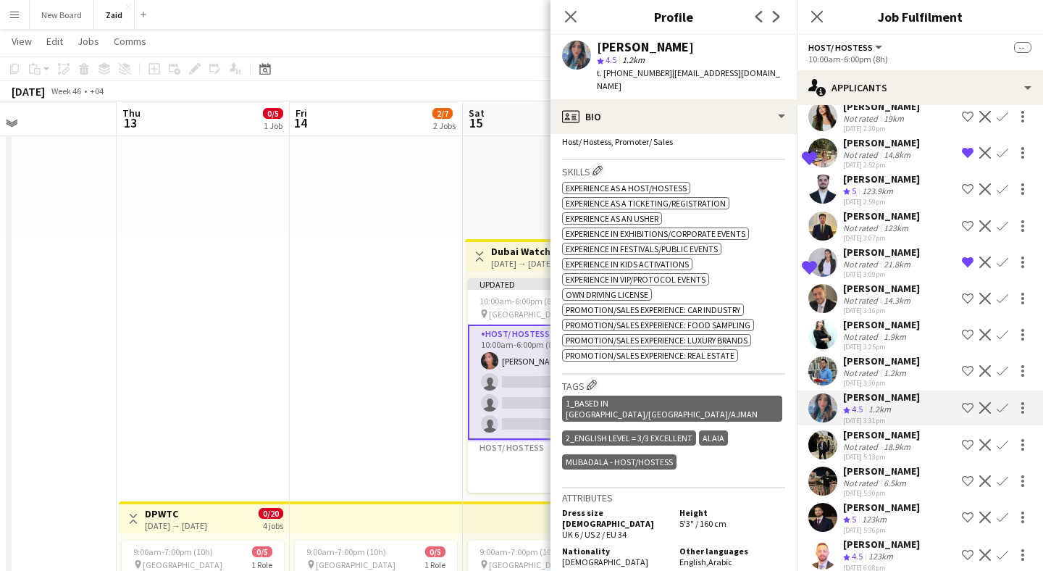
click at [967, 402] on app-icon "Shortlist crew" at bounding box center [968, 408] width 12 height 12
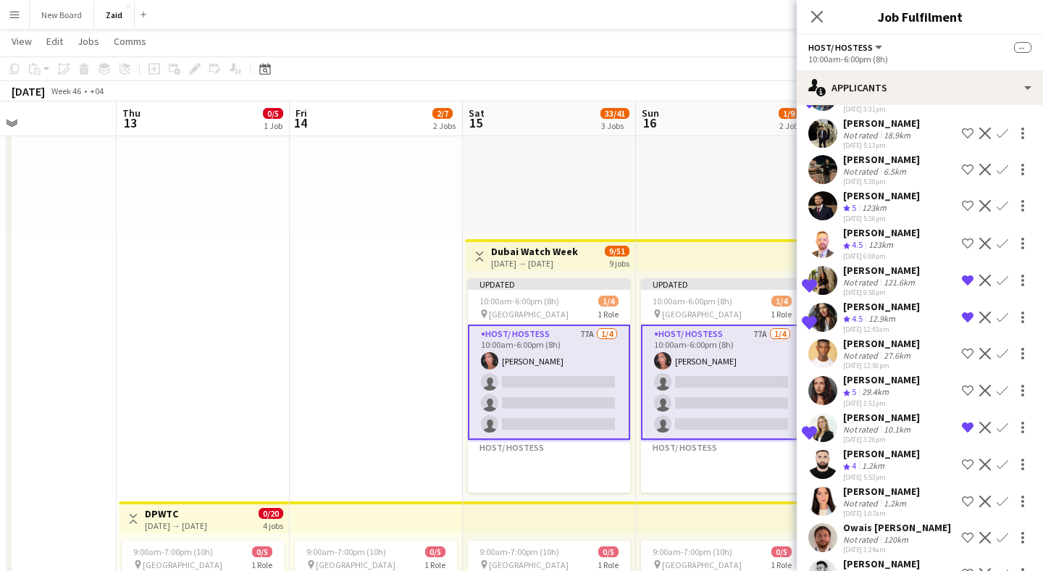
scroll to position [946, 0]
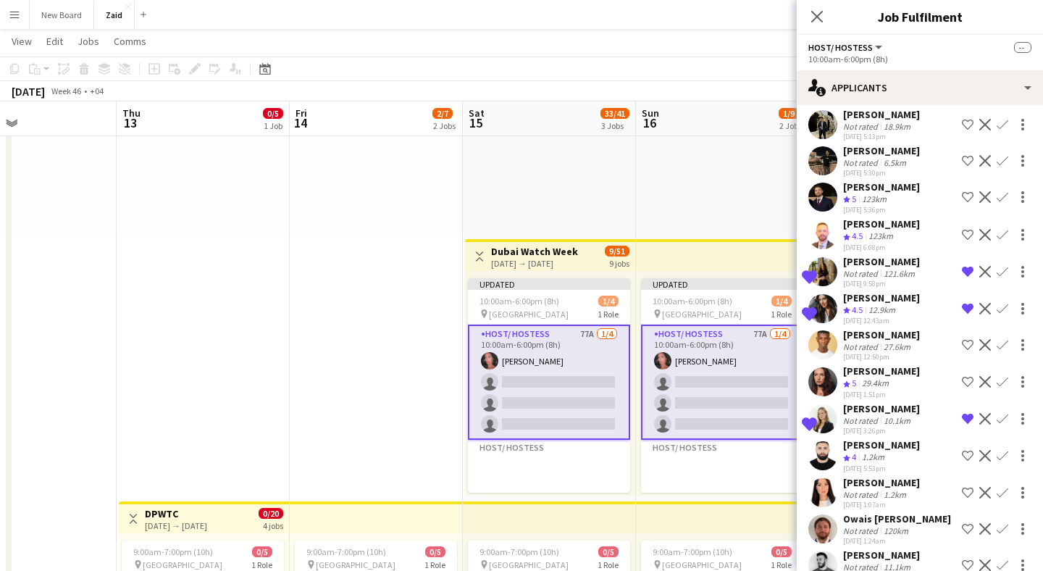
click at [833, 478] on app-user-avatar at bounding box center [822, 492] width 29 height 29
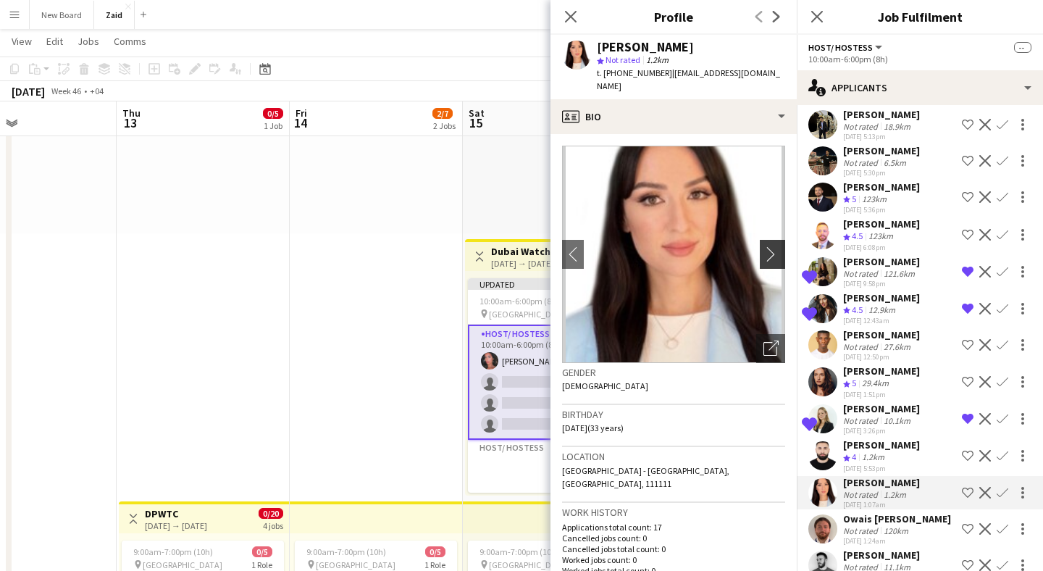
click at [773, 246] on app-icon "chevron-right" at bounding box center [774, 253] width 22 height 15
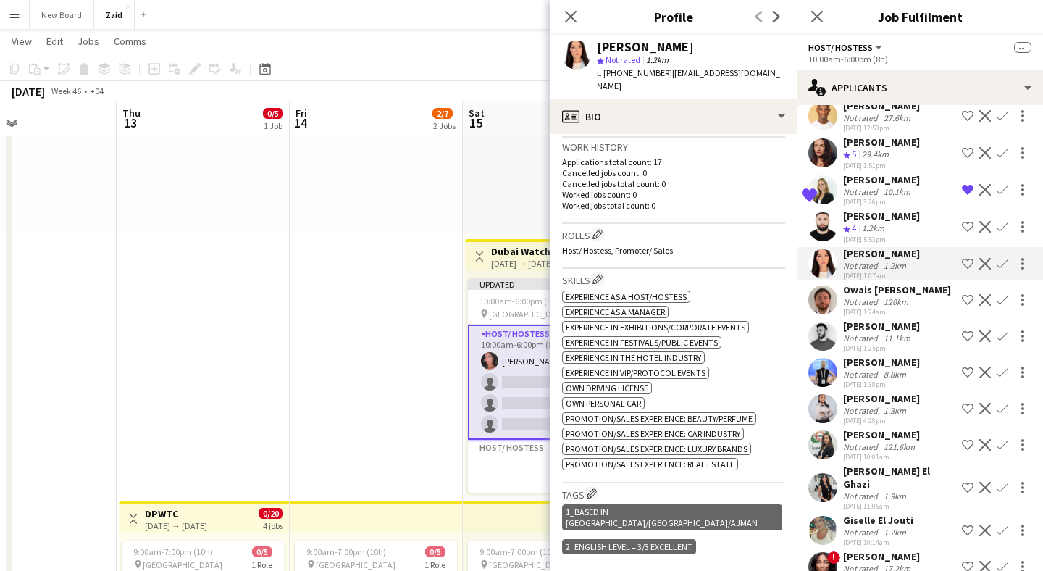
scroll to position [1183, 0]
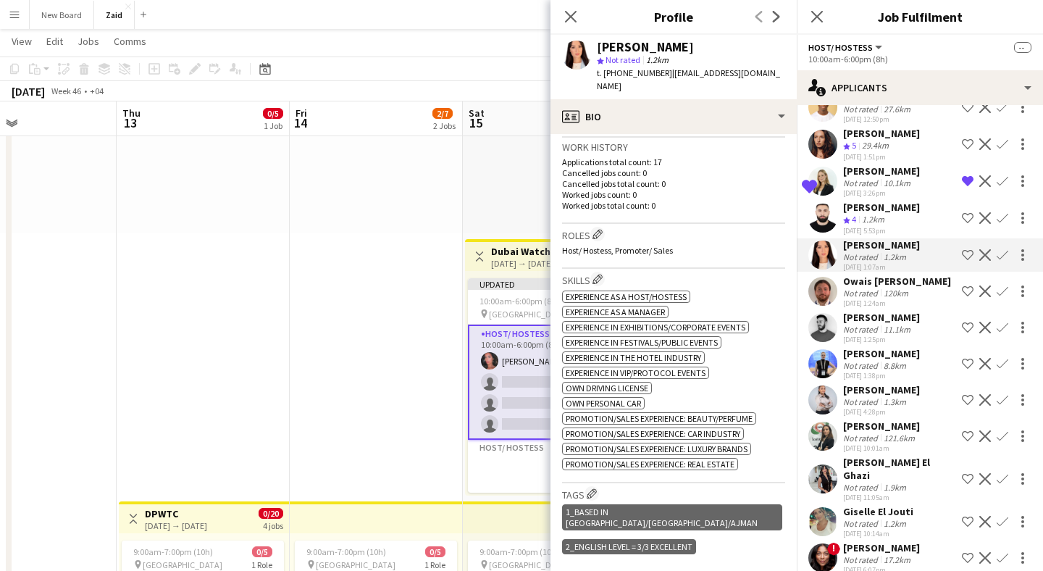
click at [820, 421] on app-user-avatar at bounding box center [822, 435] width 29 height 29
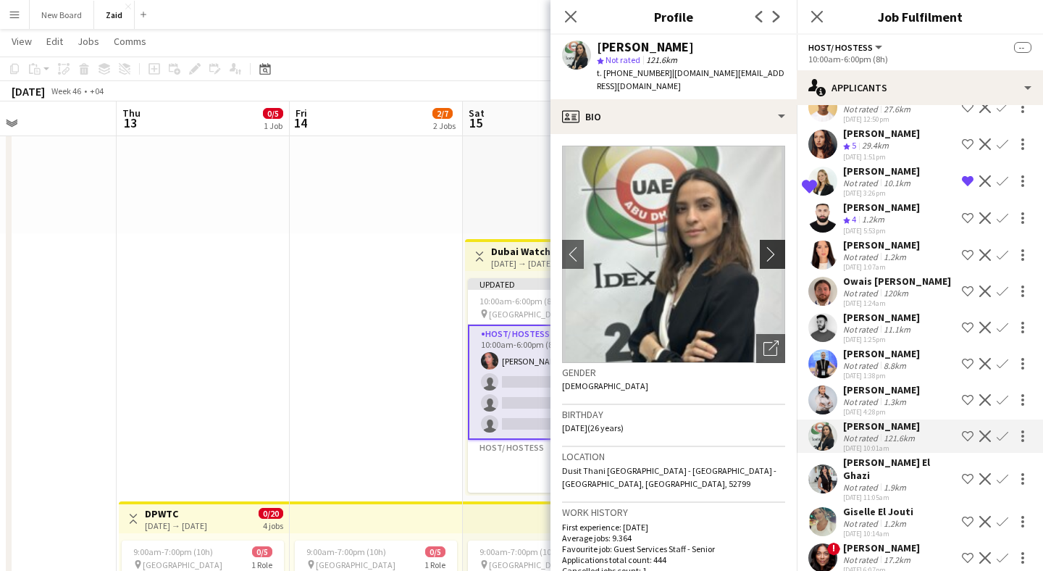
click at [772, 246] on app-icon "chevron-right" at bounding box center [774, 253] width 22 height 15
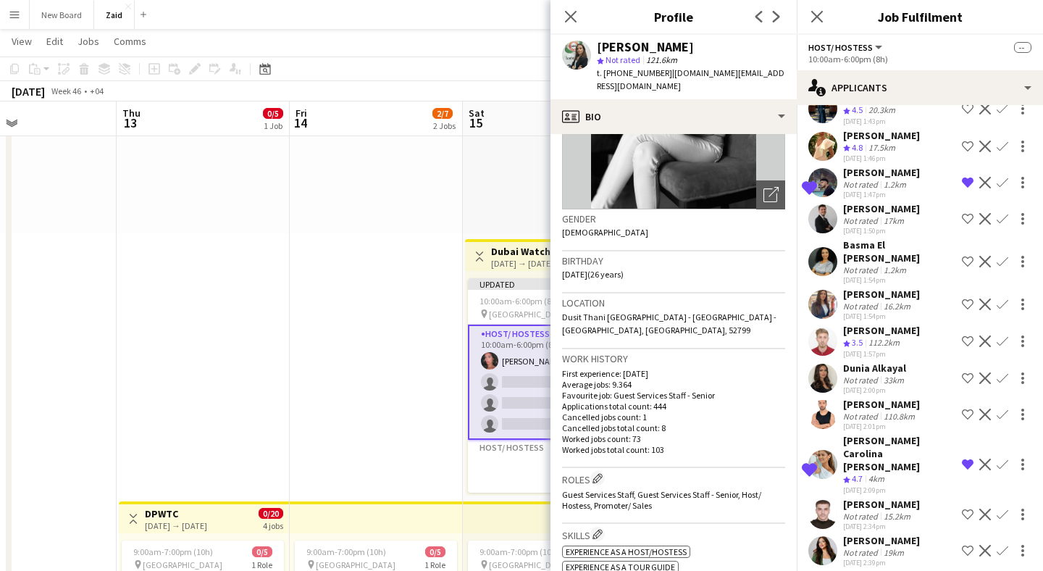
scroll to position [198, 0]
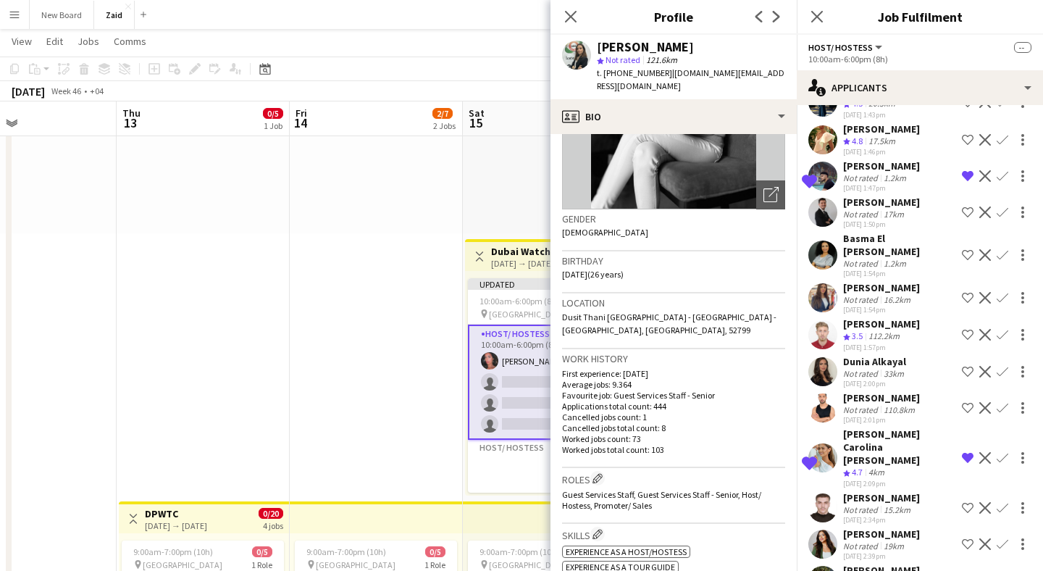
click at [823, 244] on app-user-avatar at bounding box center [822, 254] width 29 height 29
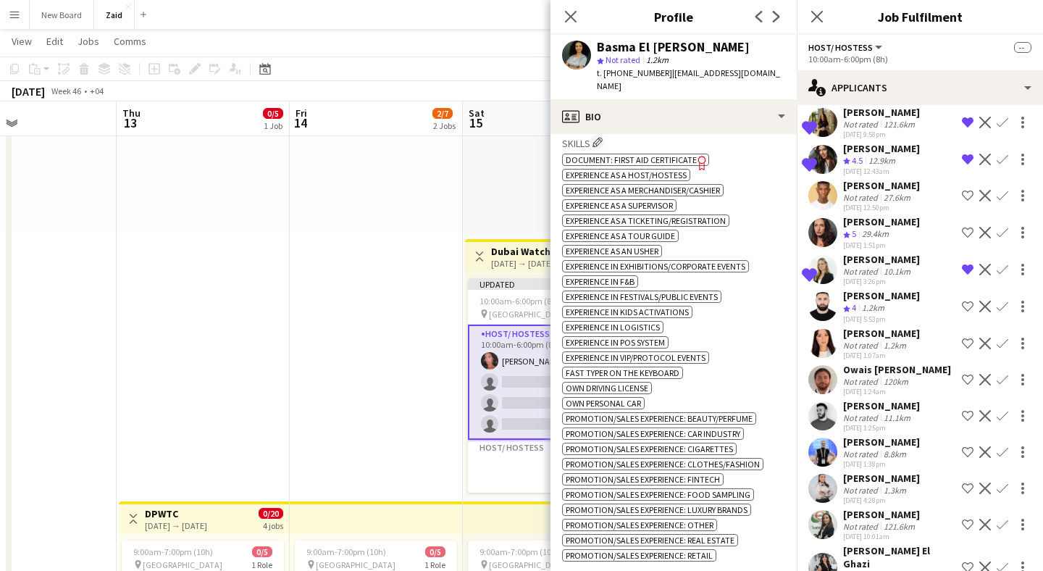
scroll to position [1095, 0]
click at [823, 328] on app-user-avatar at bounding box center [822, 342] width 29 height 29
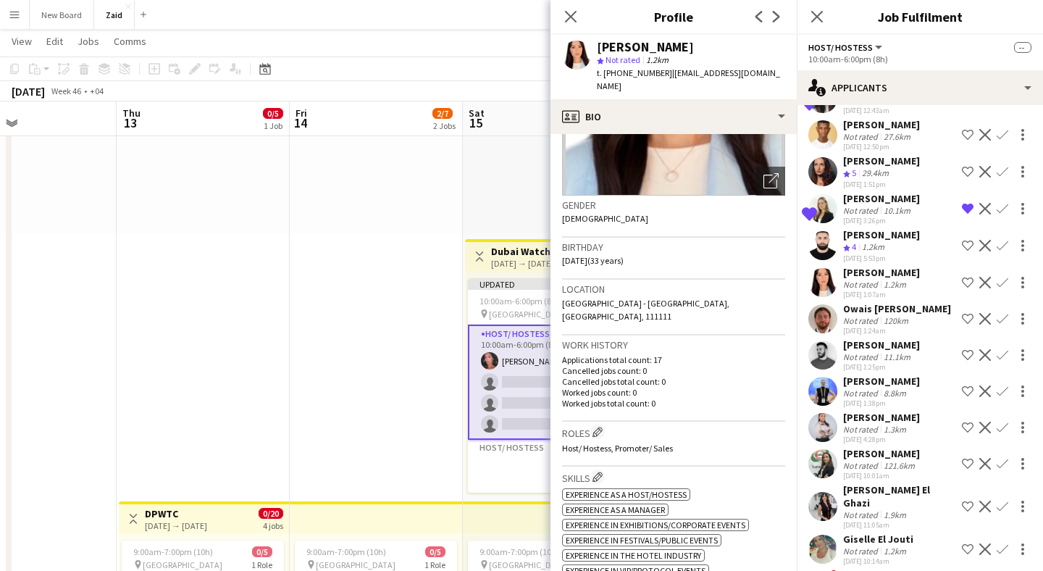
scroll to position [1173, 0]
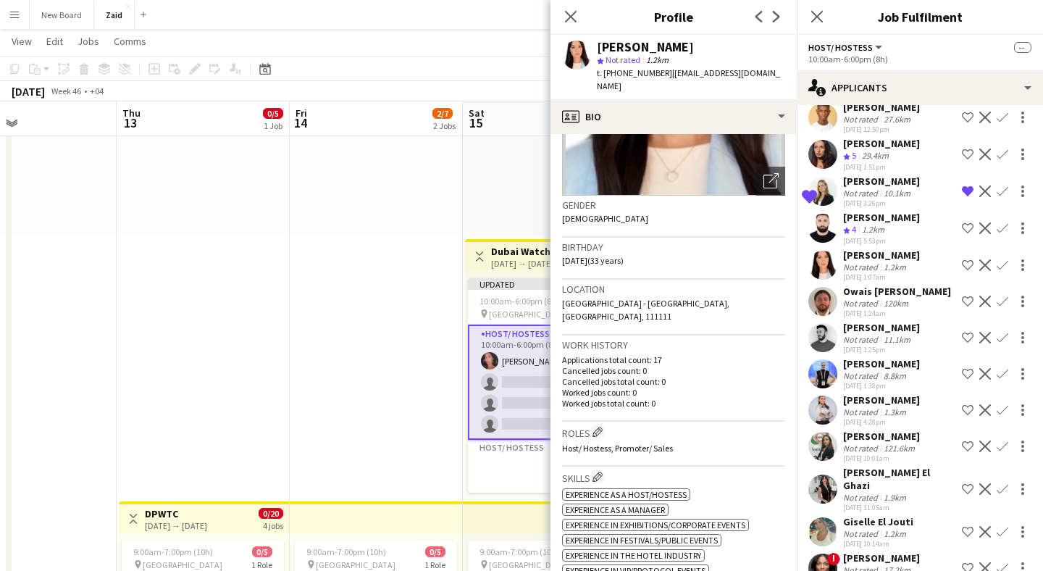
click at [823, 432] on app-user-avatar at bounding box center [822, 446] width 29 height 29
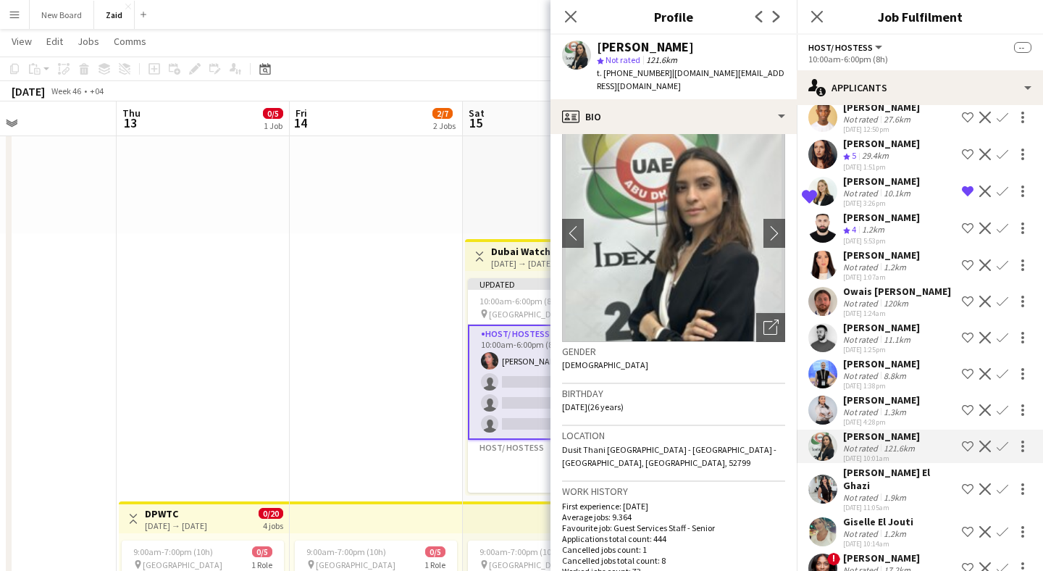
scroll to position [0, 0]
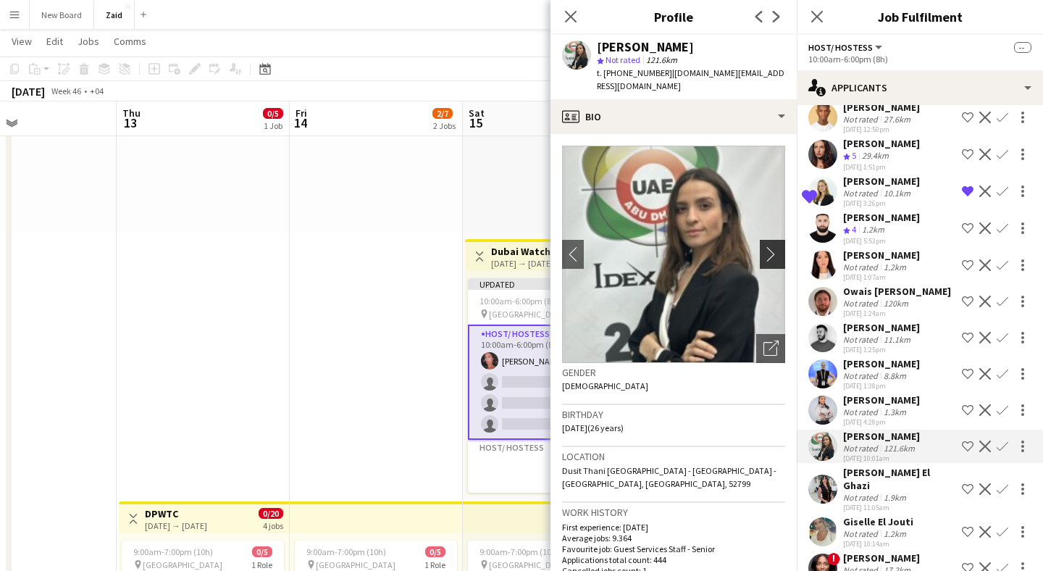
click at [765, 246] on app-icon "chevron-right" at bounding box center [774, 253] width 22 height 15
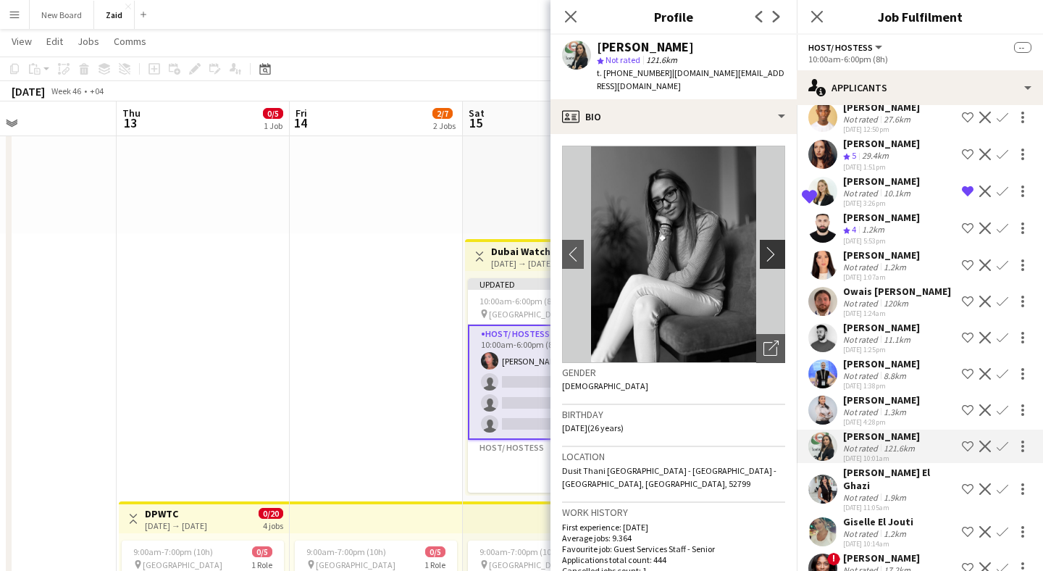
click at [765, 246] on app-icon "chevron-right" at bounding box center [774, 253] width 22 height 15
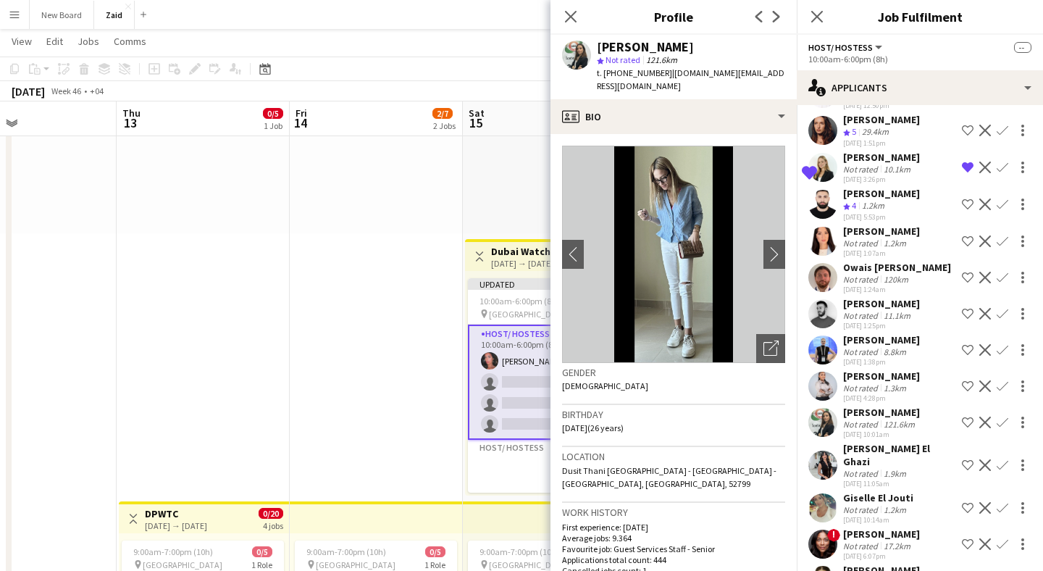
scroll to position [1213, 0]
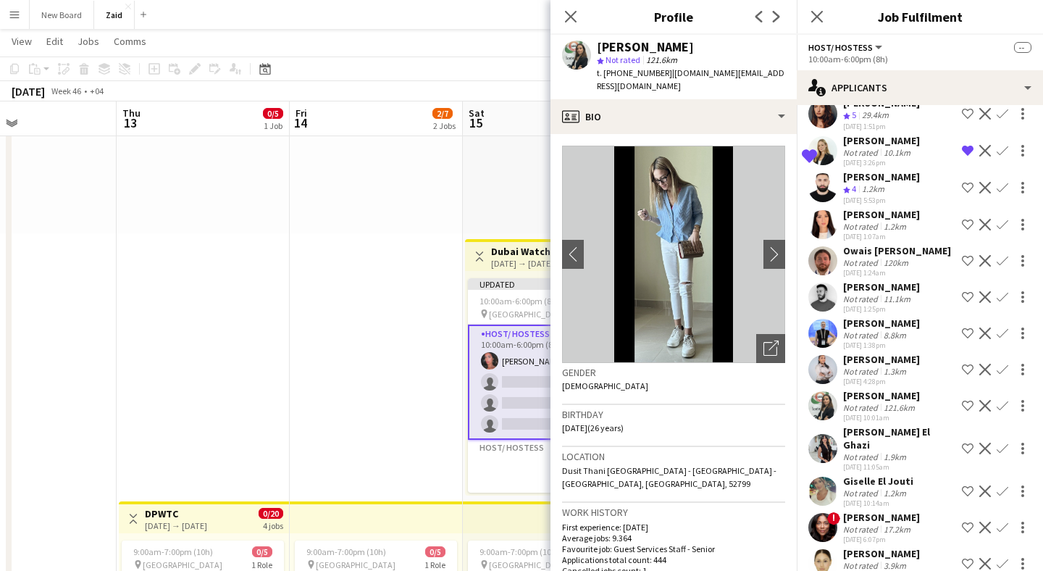
click at [849, 451] on div "Not rated" at bounding box center [862, 456] width 38 height 11
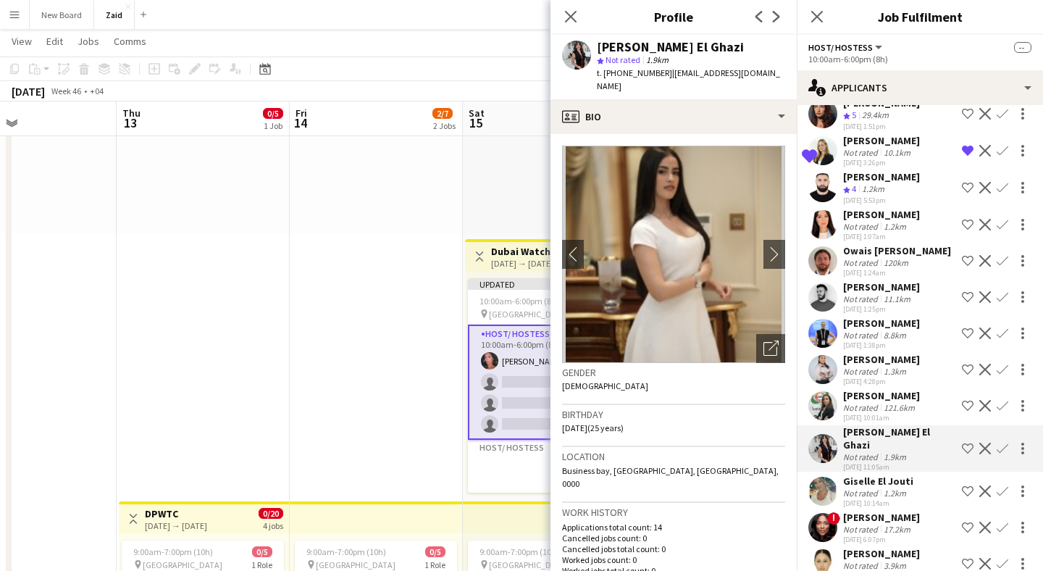
scroll to position [0, 0]
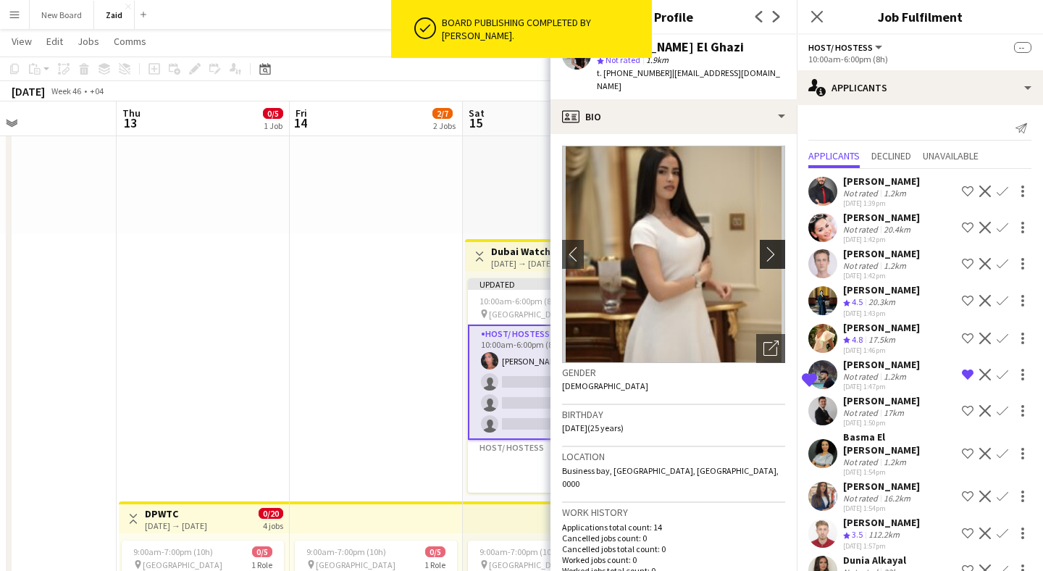
click at [771, 246] on app-icon "chevron-right" at bounding box center [774, 253] width 22 height 15
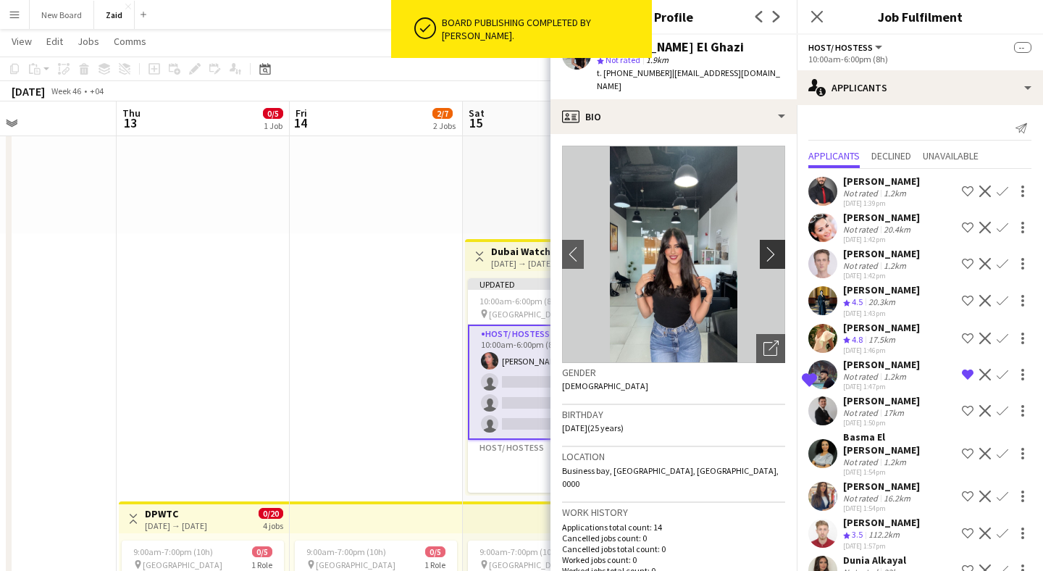
click at [771, 246] on app-icon "chevron-right" at bounding box center [774, 253] width 22 height 15
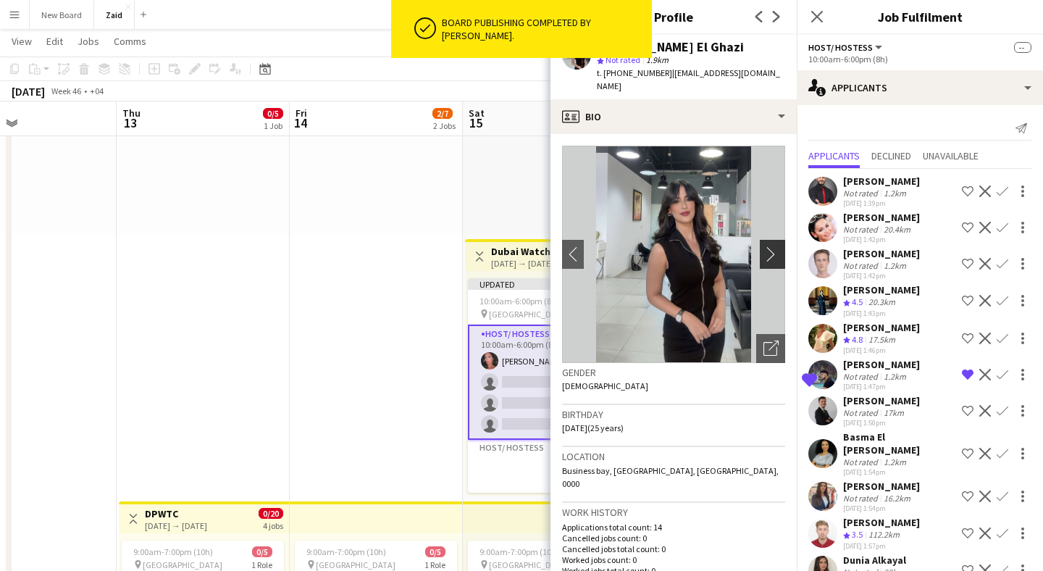
click at [771, 246] on app-icon "chevron-right" at bounding box center [774, 253] width 22 height 15
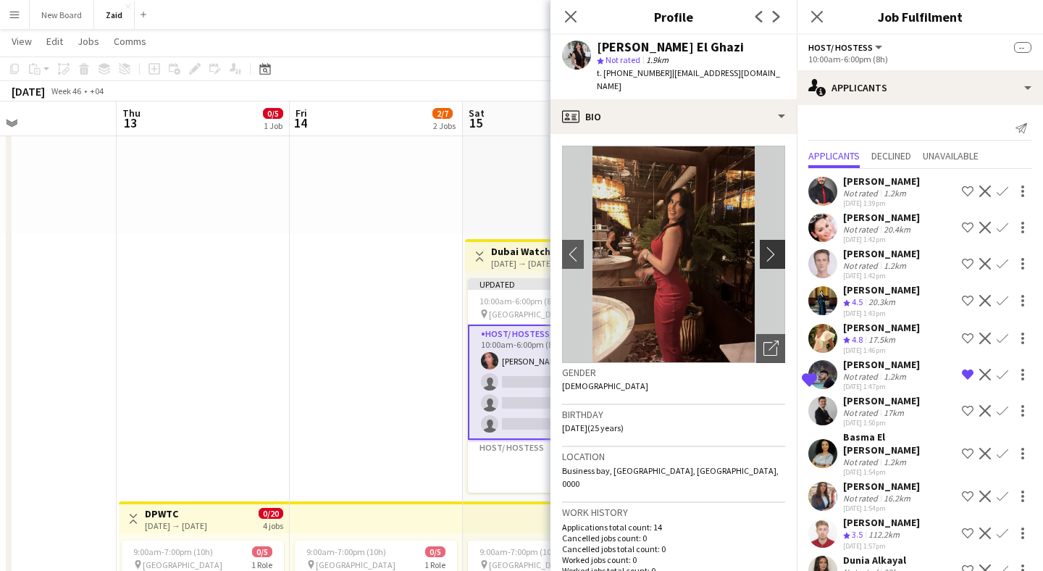
click at [771, 246] on app-icon "chevron-right" at bounding box center [774, 253] width 22 height 15
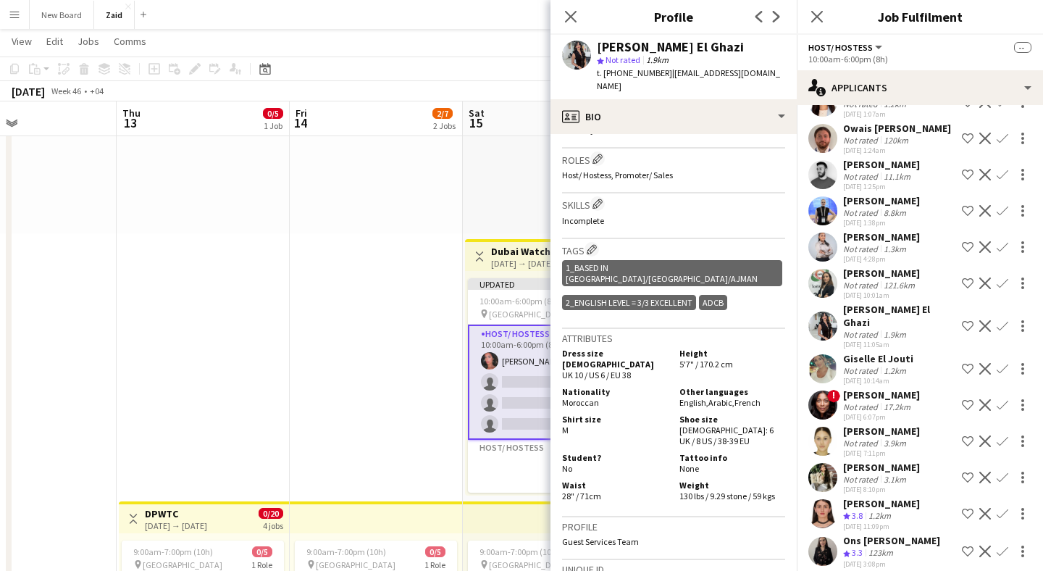
scroll to position [1347, 0]
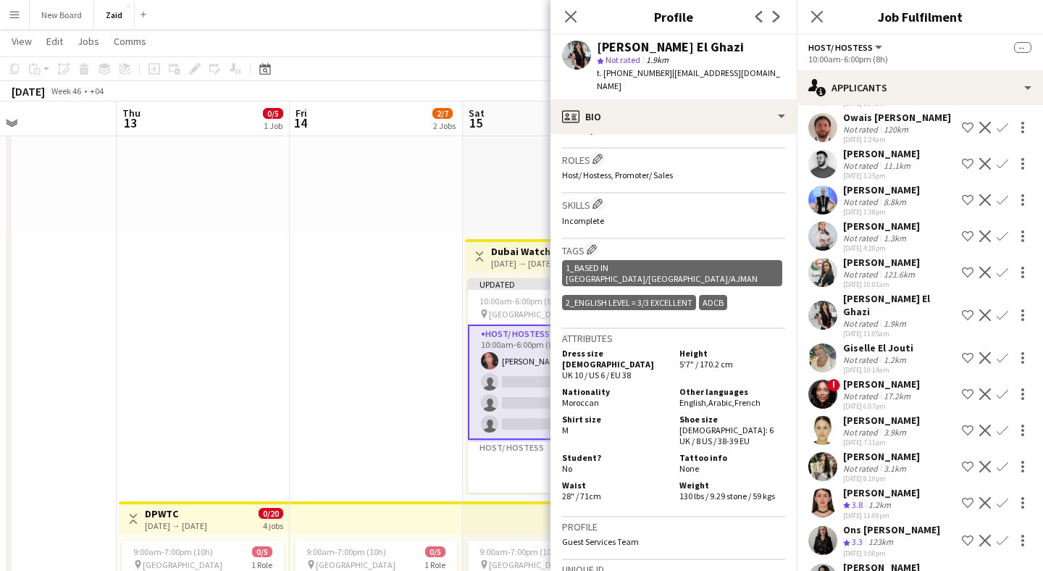
click at [966, 309] on app-icon "Shortlist crew" at bounding box center [968, 315] width 12 height 12
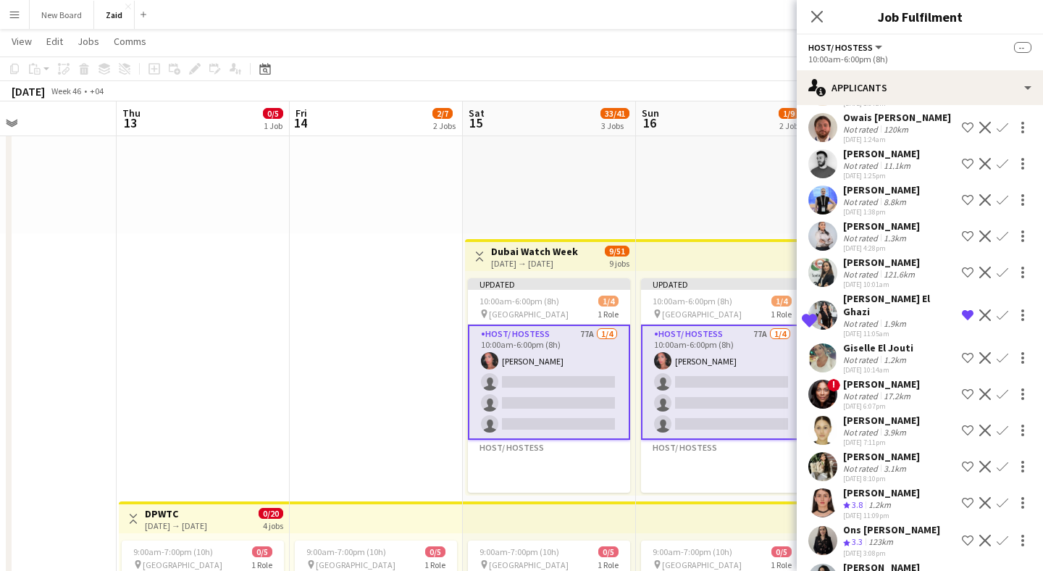
click at [832, 343] on app-user-avatar at bounding box center [822, 357] width 29 height 29
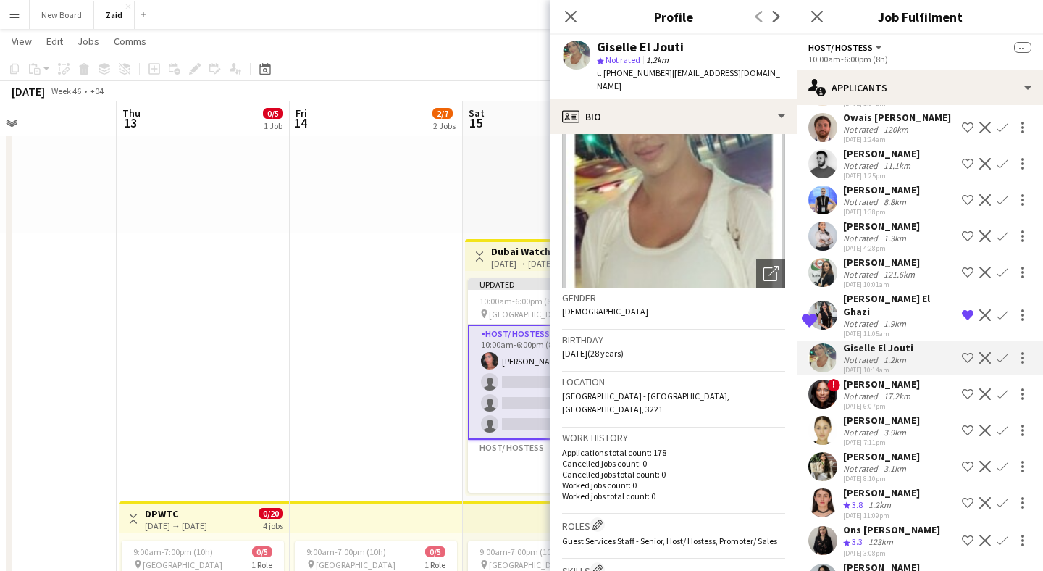
scroll to position [0, 0]
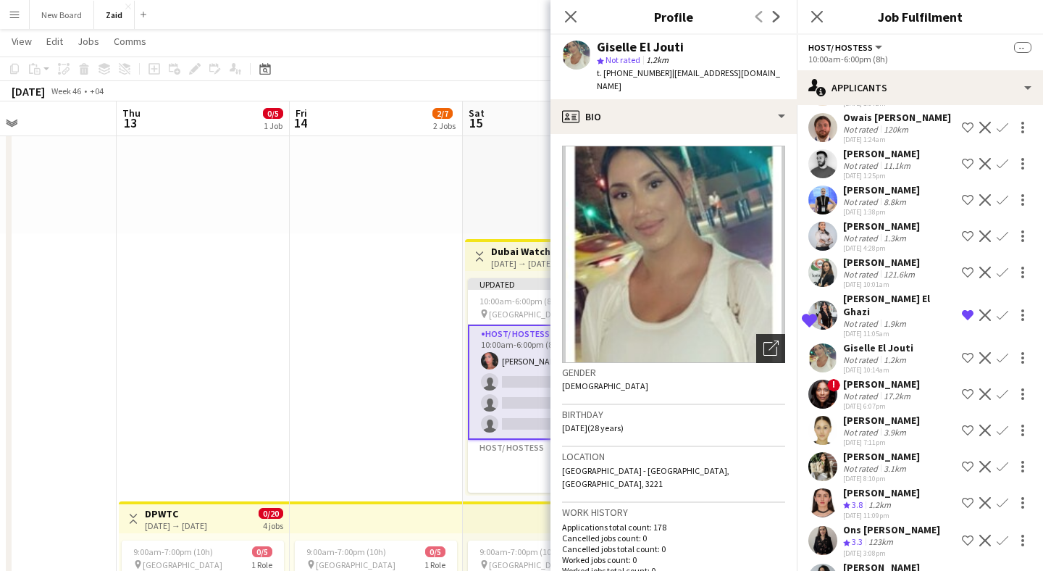
click at [769, 334] on div "Open photos pop-in" at bounding box center [770, 348] width 29 height 29
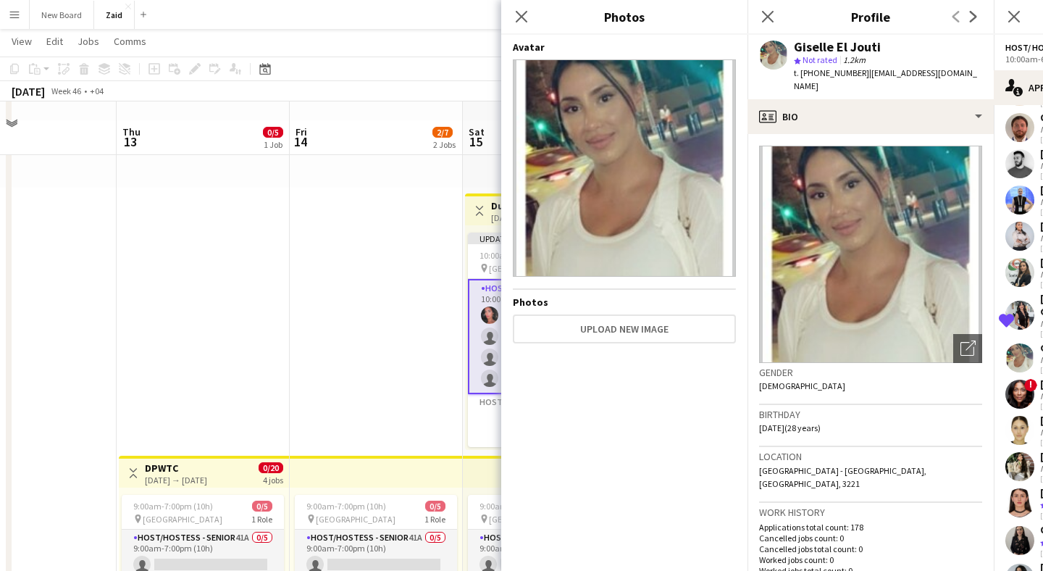
scroll to position [224, 0]
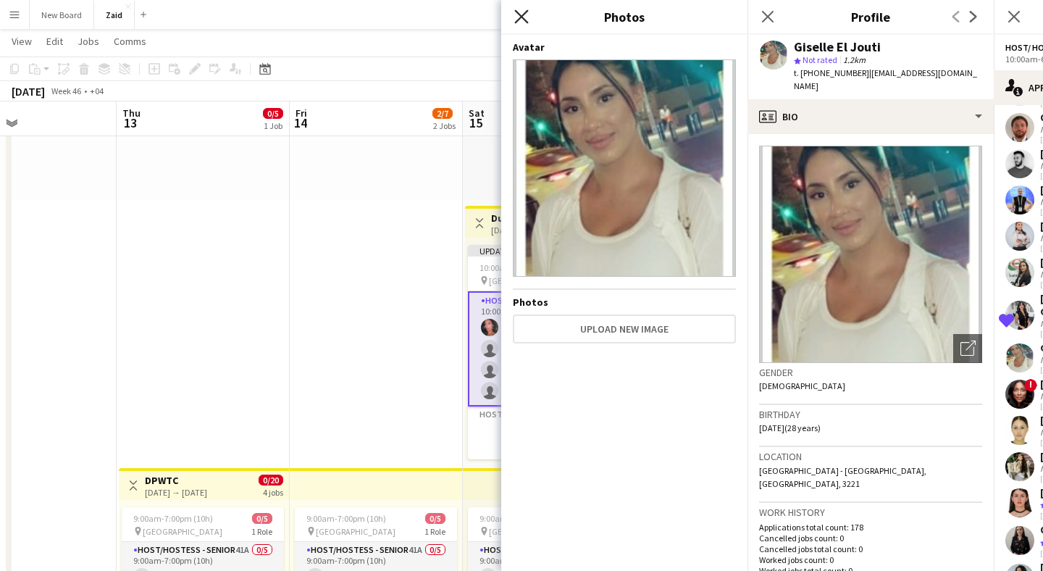
click at [523, 17] on icon "Close pop-in" at bounding box center [521, 16] width 14 height 14
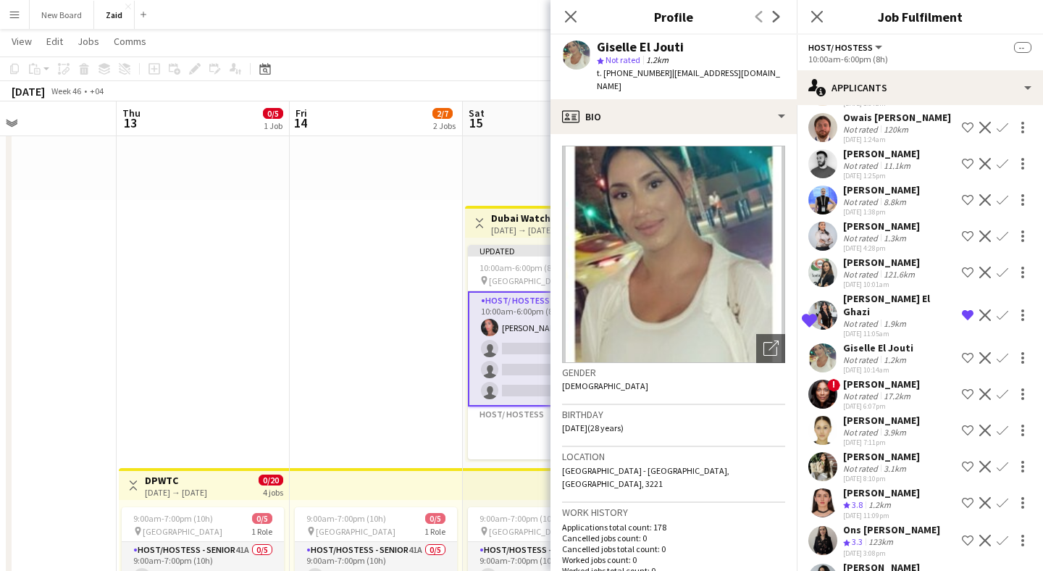
click at [862, 390] on div "Not rated" at bounding box center [862, 395] width 38 height 11
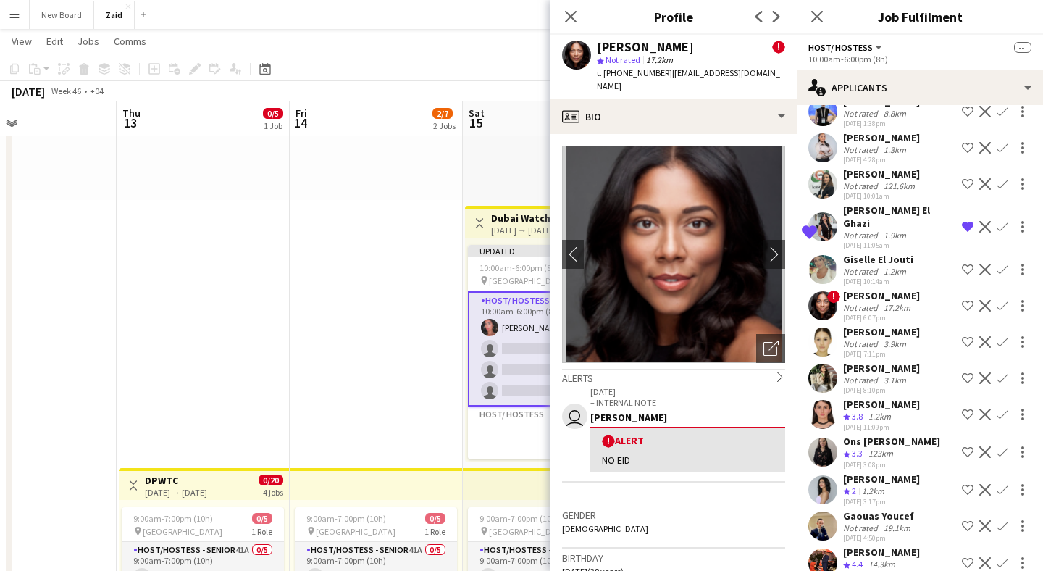
scroll to position [1439, 0]
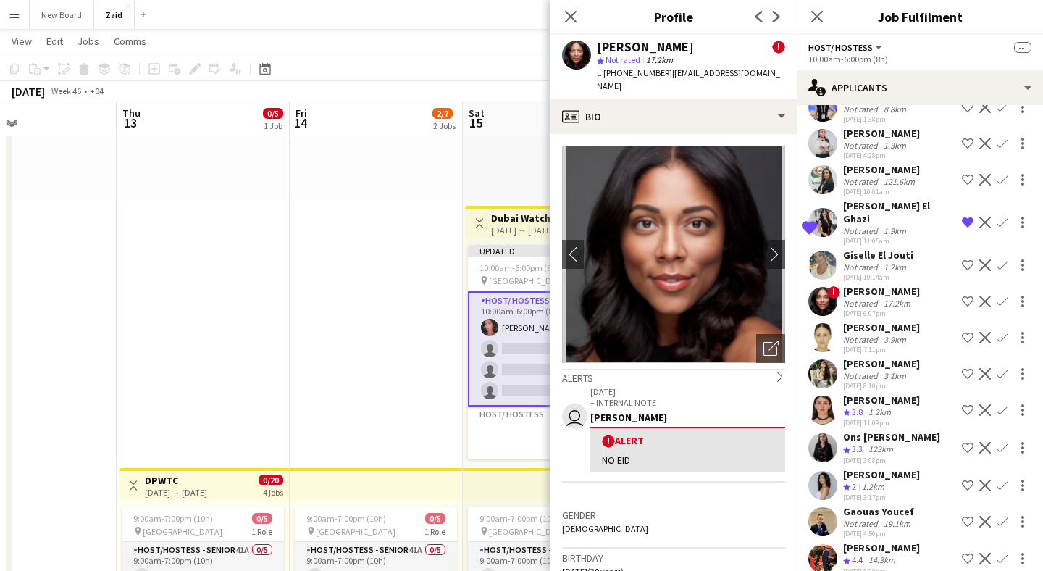
click at [866, 357] on div "[PERSON_NAME]" at bounding box center [881, 363] width 77 height 13
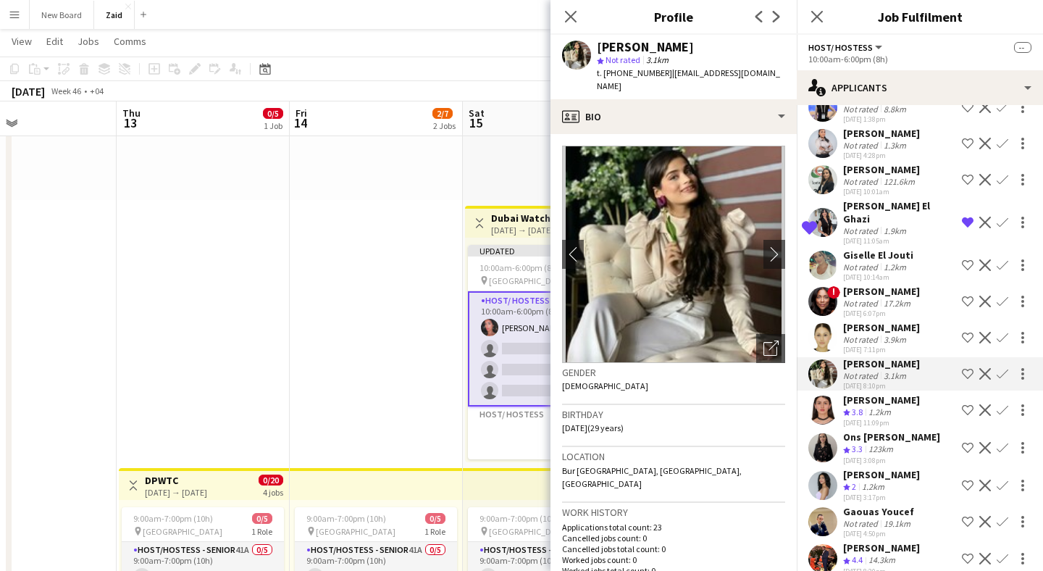
click at [882, 406] on div "1.2km" at bounding box center [879, 412] width 28 height 12
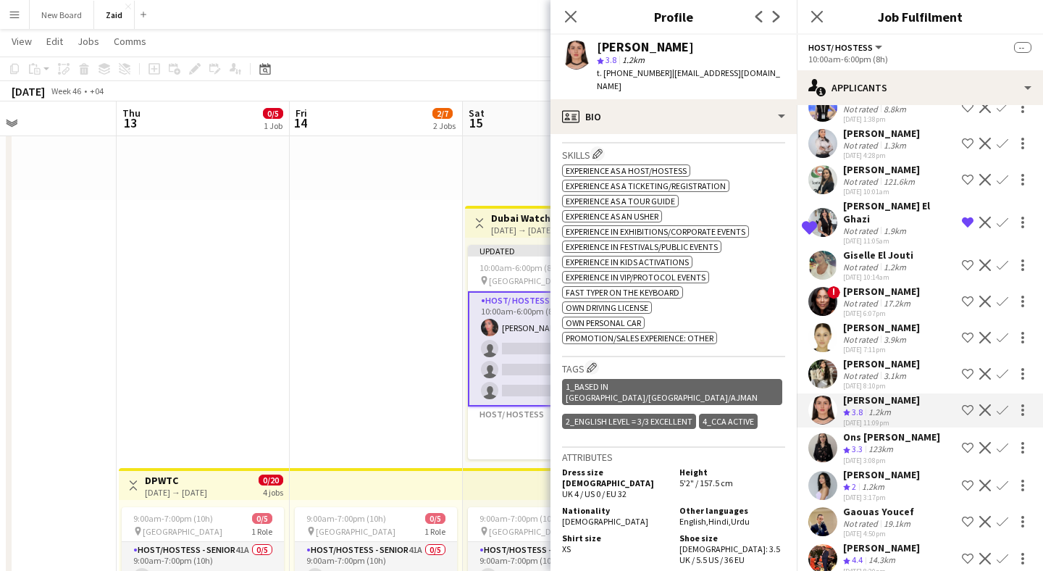
scroll to position [522, 0]
click at [880, 443] on div "123km" at bounding box center [880, 449] width 30 height 12
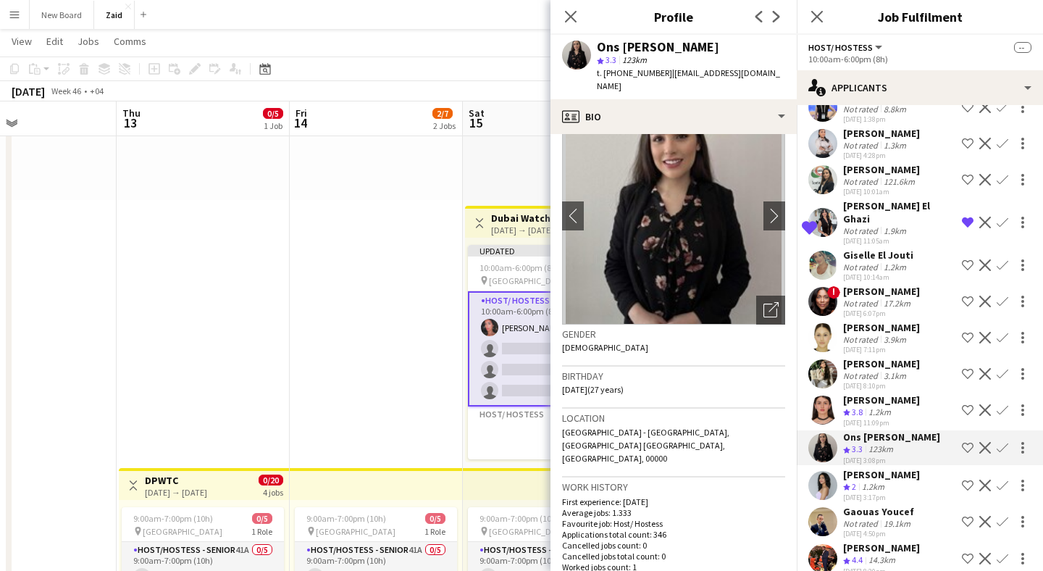
scroll to position [0, 0]
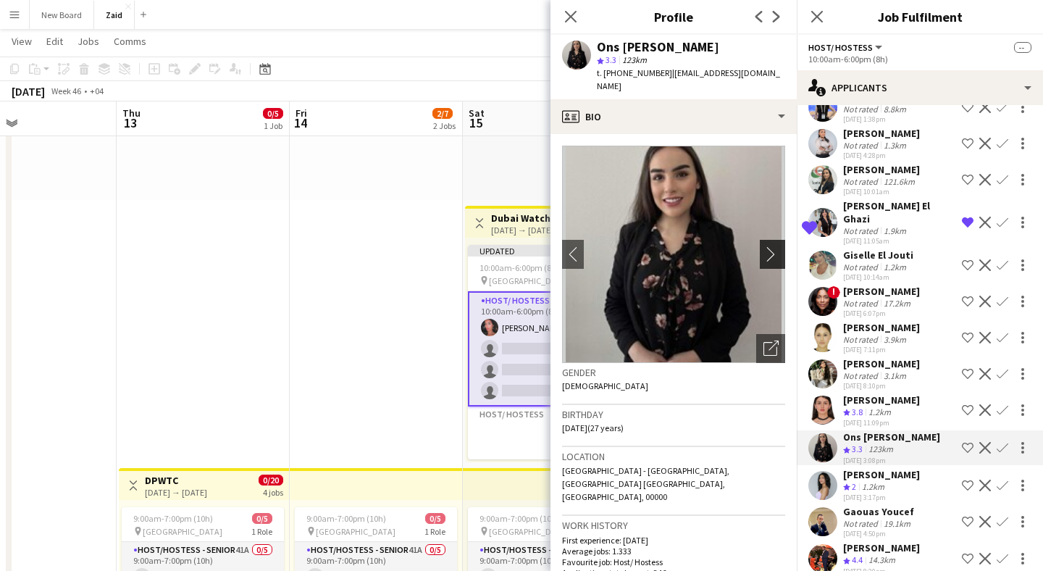
click at [766, 245] on button "chevron-right" at bounding box center [774, 254] width 29 height 29
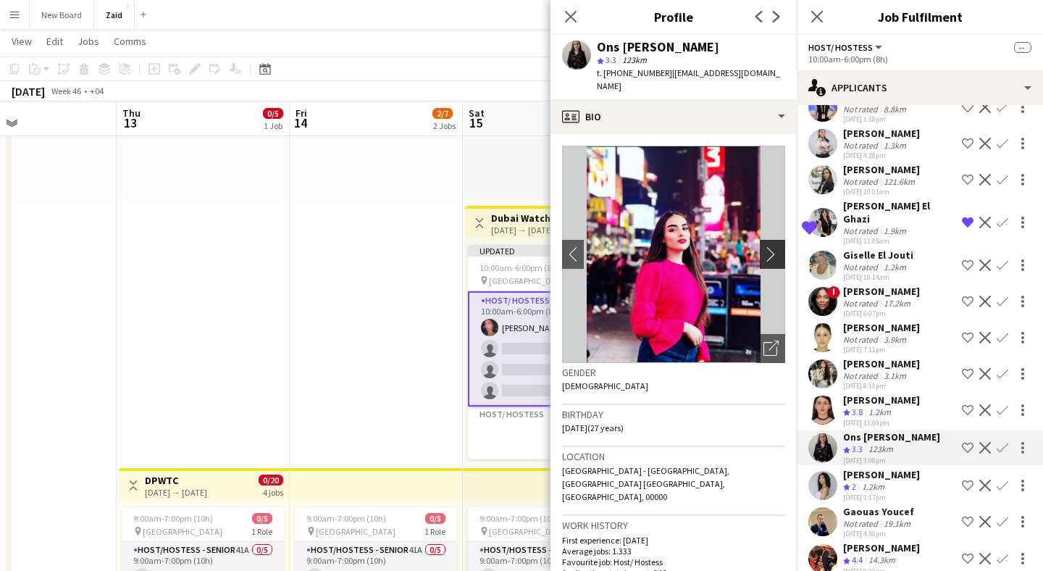
click at [770, 253] on app-icon "chevron-right" at bounding box center [774, 253] width 22 height 15
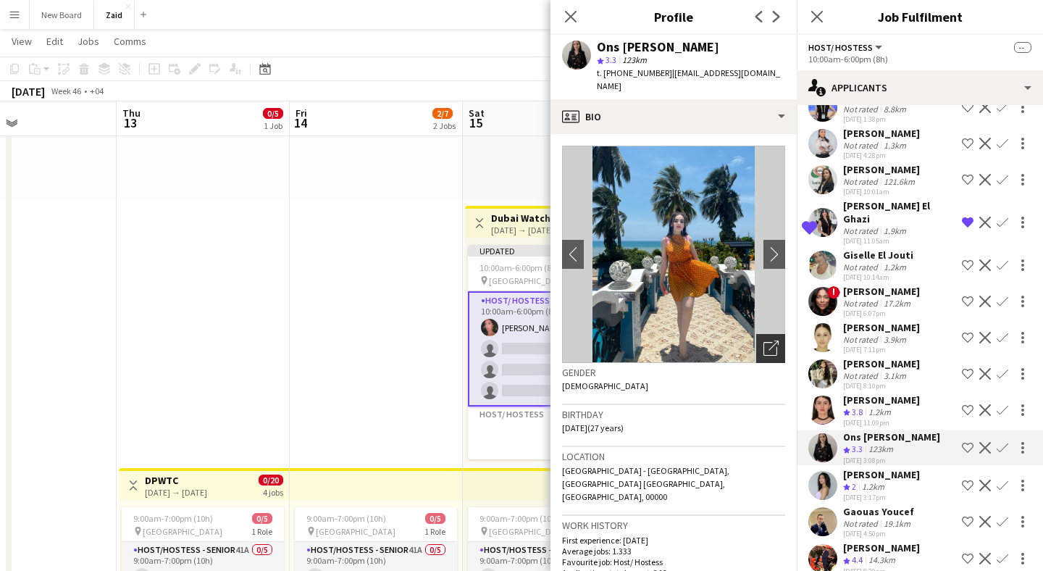
click at [770, 355] on icon at bounding box center [770, 349] width 14 height 14
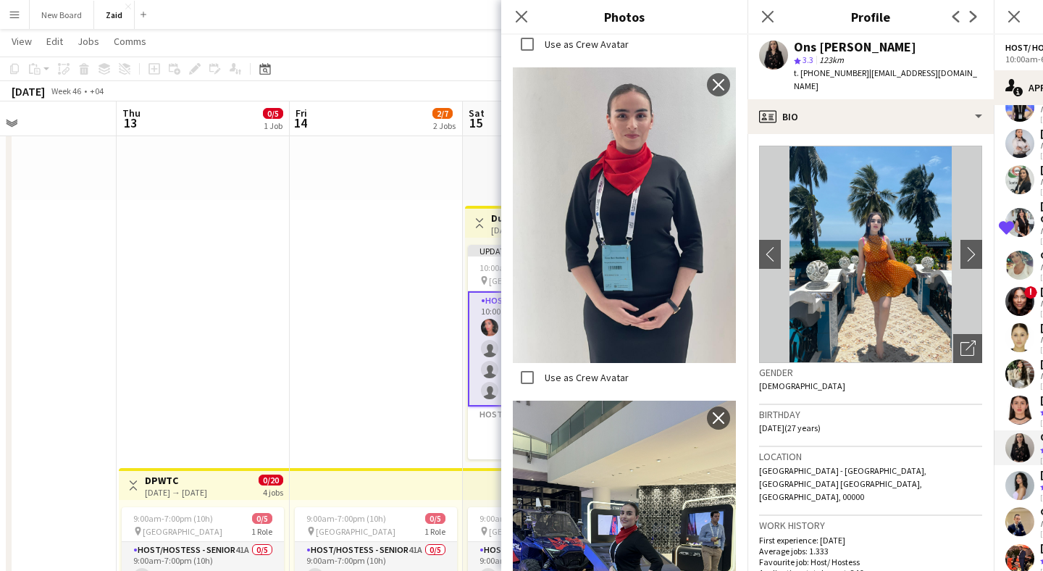
scroll to position [1717, 0]
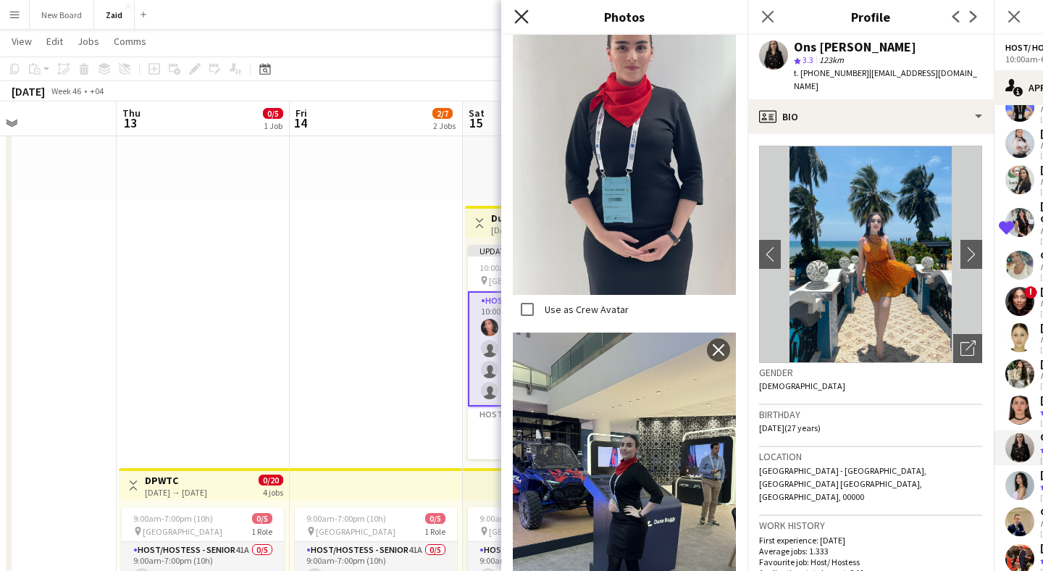
click at [523, 21] on icon "Close pop-in" at bounding box center [521, 16] width 14 height 14
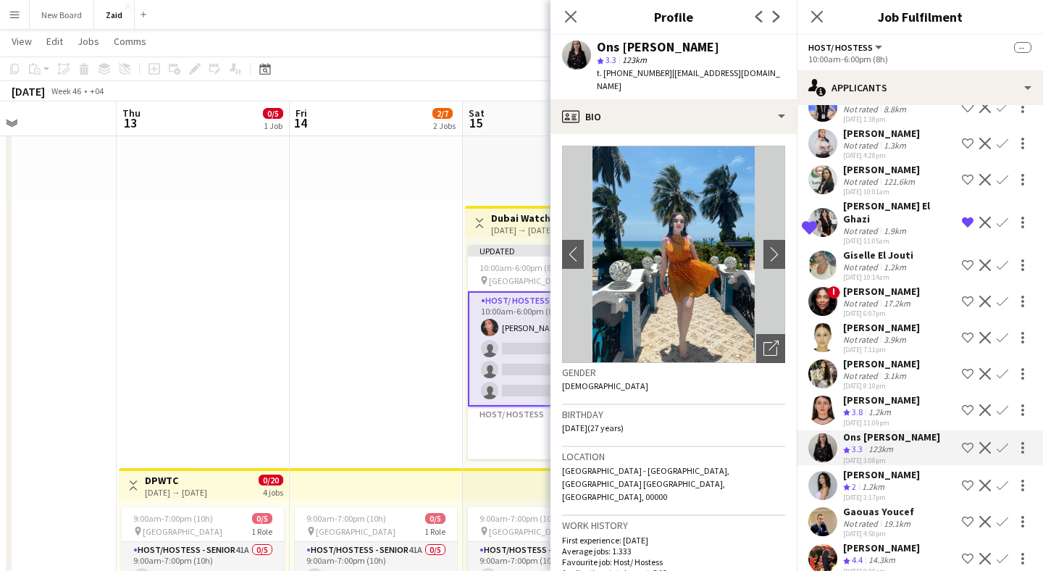
click at [830, 471] on app-user-avatar at bounding box center [822, 485] width 29 height 29
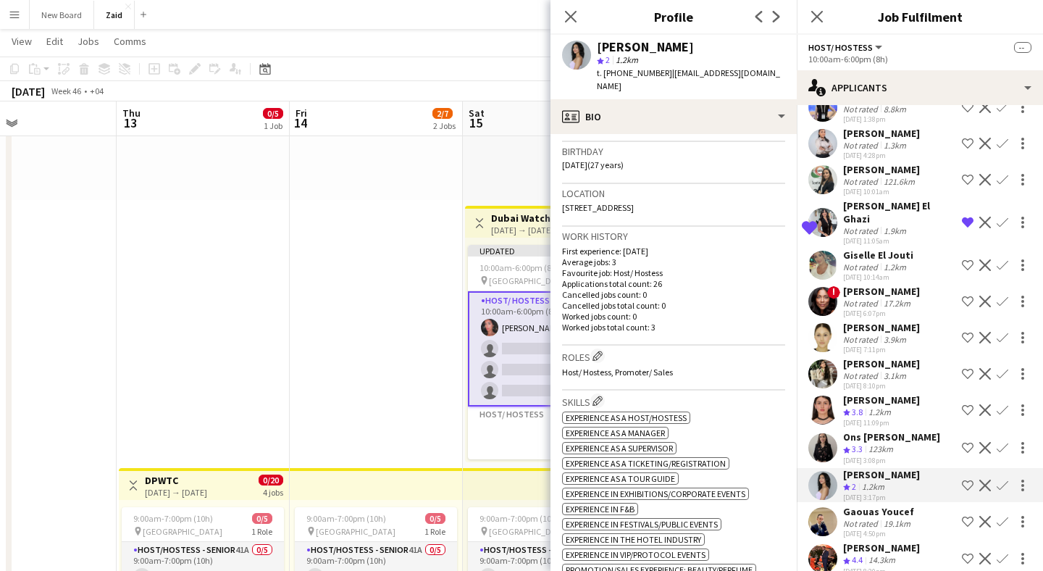
scroll to position [0, 0]
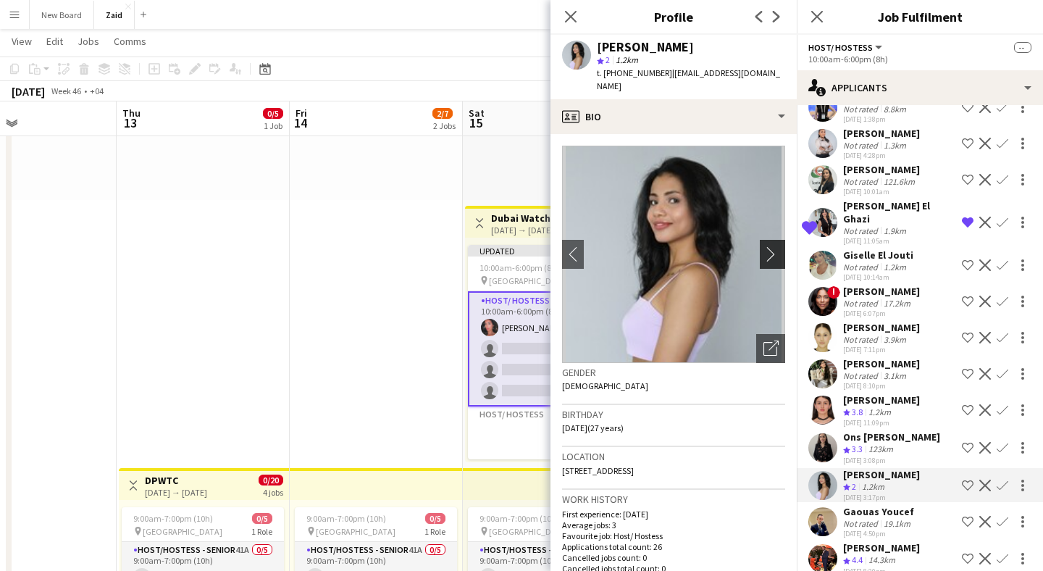
click at [767, 246] on app-icon "chevron-right" at bounding box center [774, 253] width 22 height 15
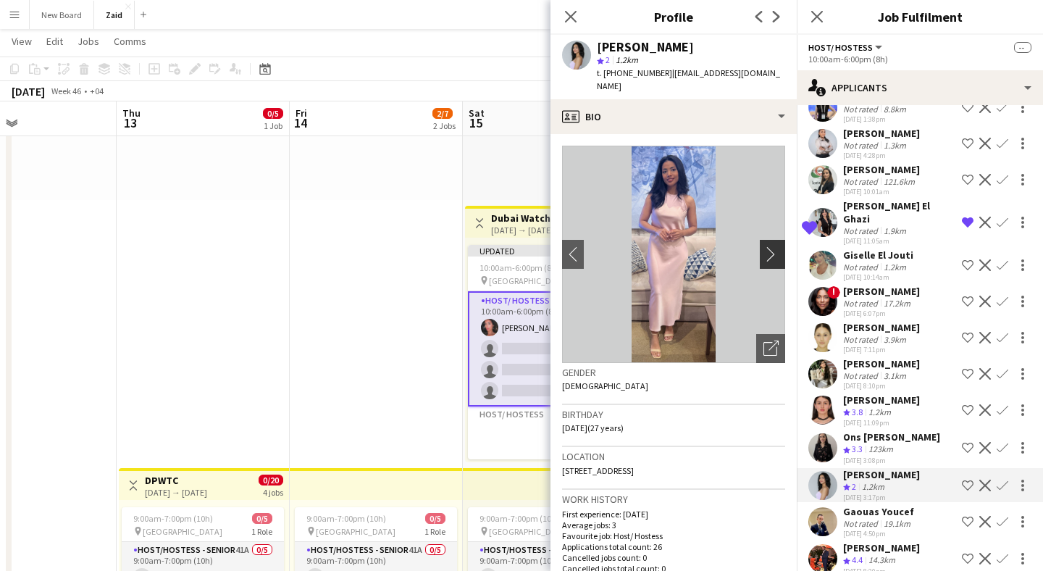
click at [767, 246] on app-icon "chevron-right" at bounding box center [774, 253] width 22 height 15
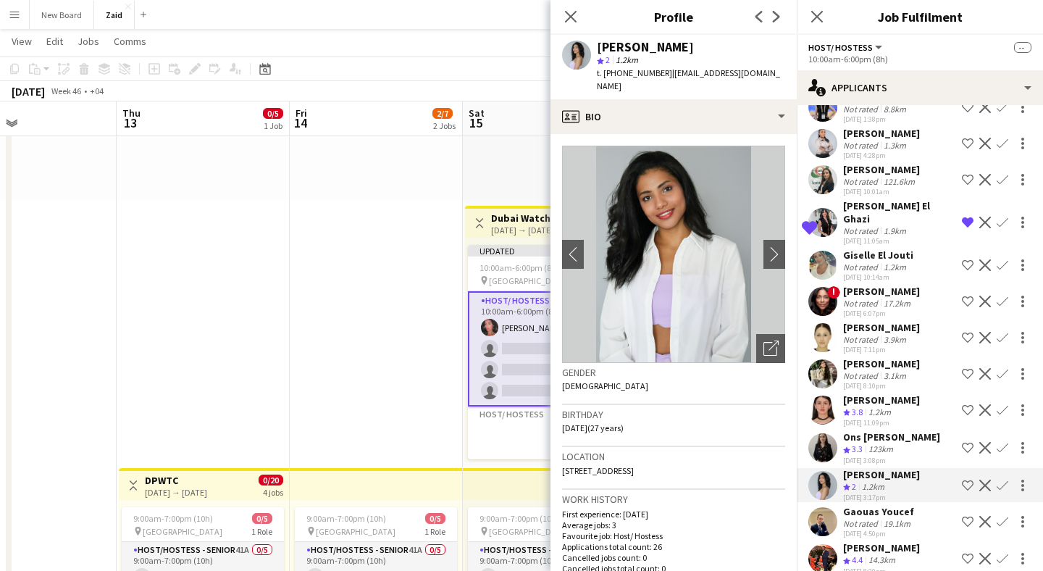
click at [969, 479] on app-icon "Shortlist crew" at bounding box center [968, 485] width 12 height 12
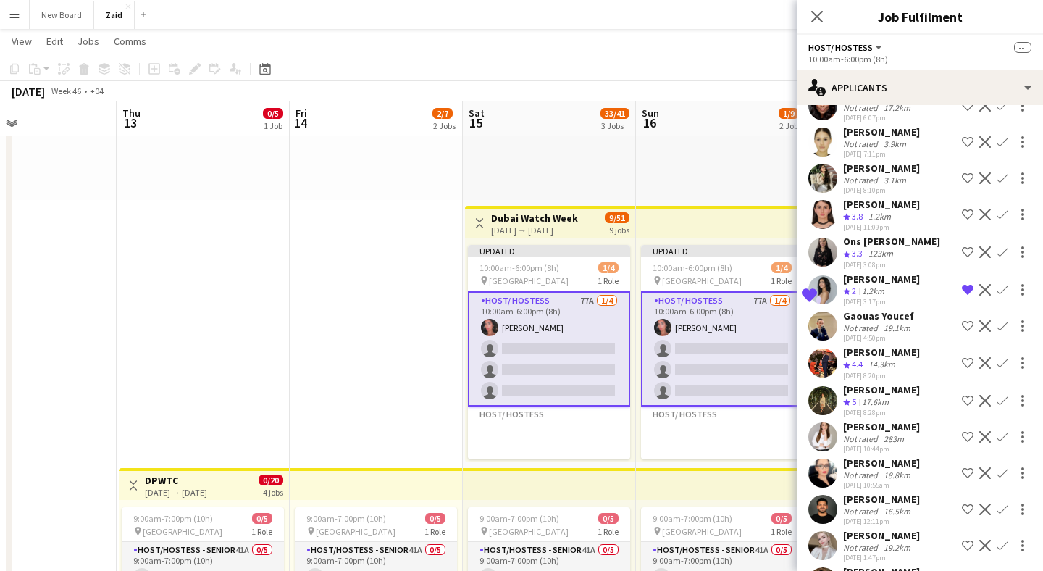
scroll to position [1671, 0]
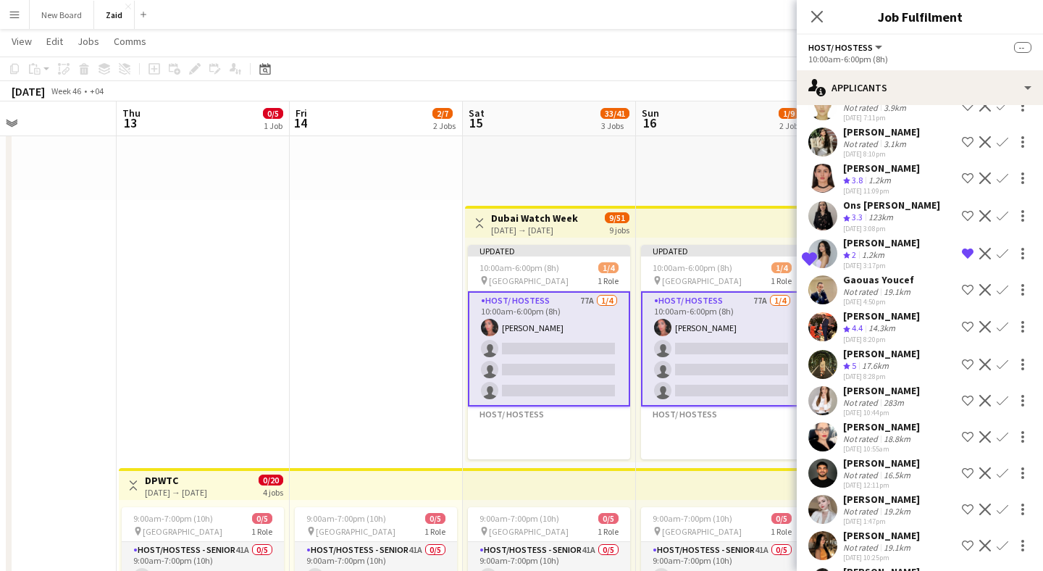
click at [820, 350] on app-user-avatar at bounding box center [822, 364] width 29 height 29
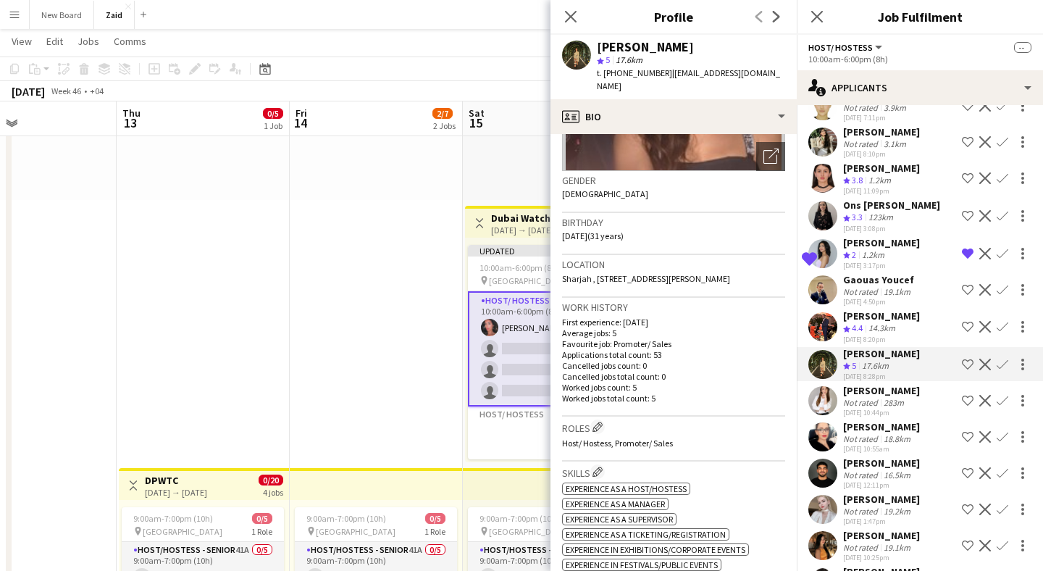
scroll to position [0, 0]
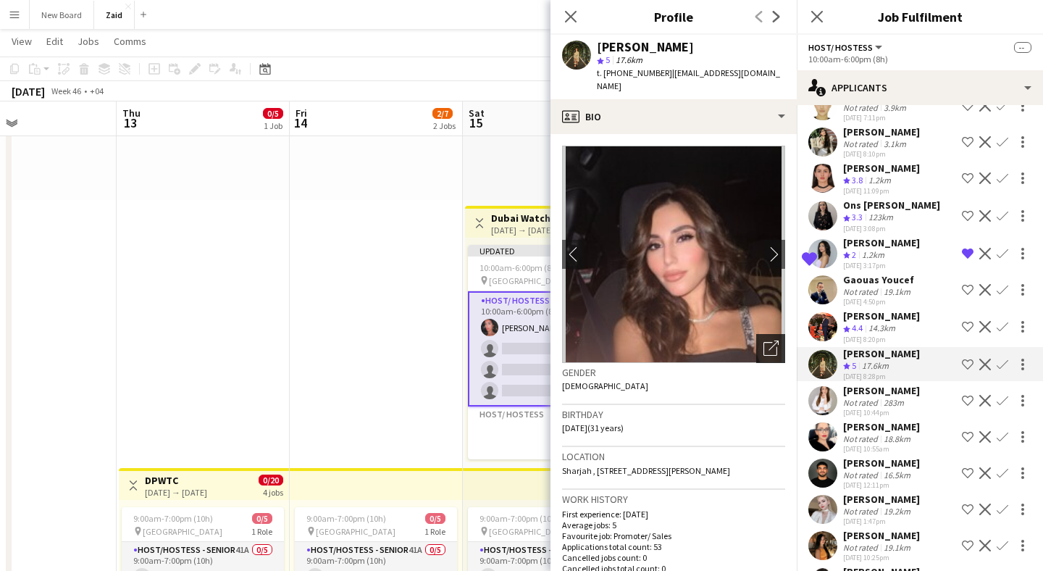
click at [767, 340] on icon "Open photos pop-in" at bounding box center [770, 347] width 15 height 15
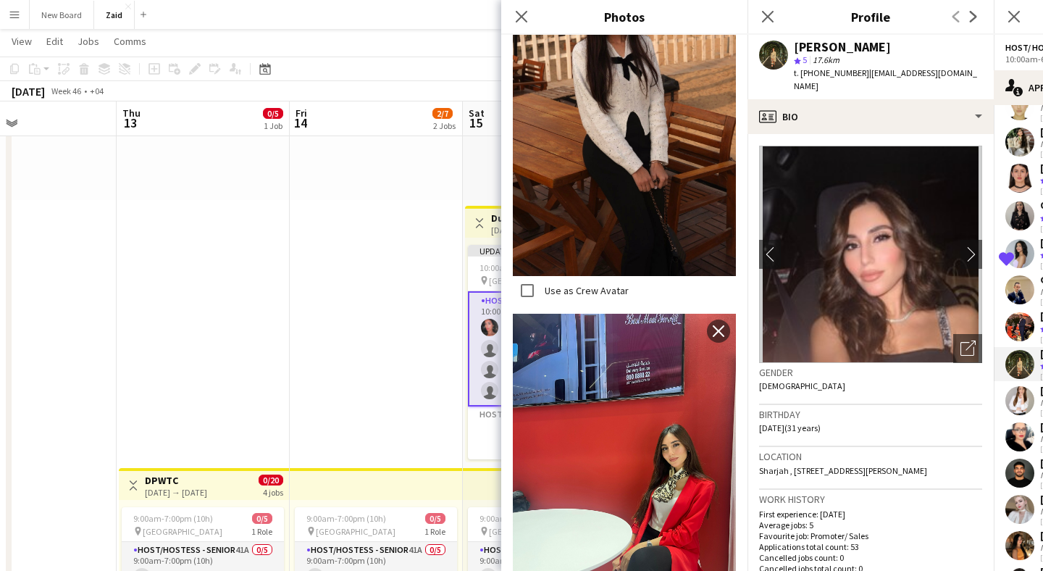
scroll to position [752, 0]
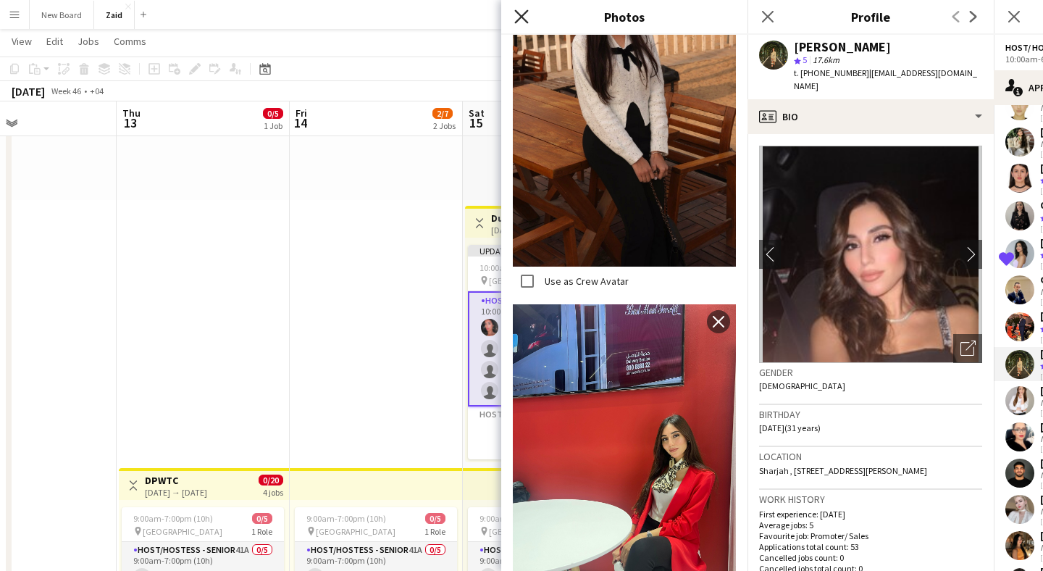
click at [526, 21] on icon at bounding box center [521, 16] width 14 height 14
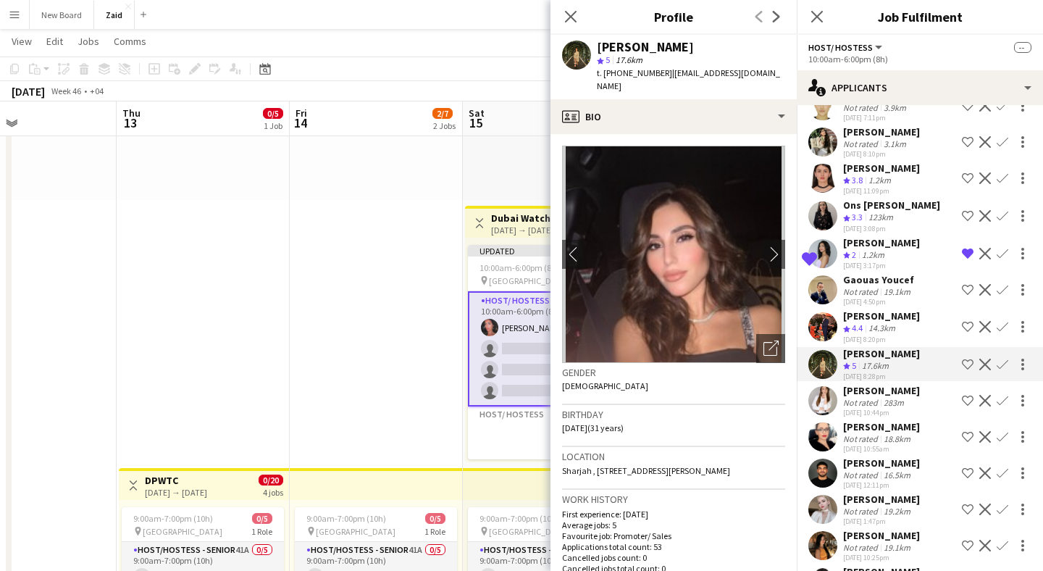
scroll to position [1718, 0]
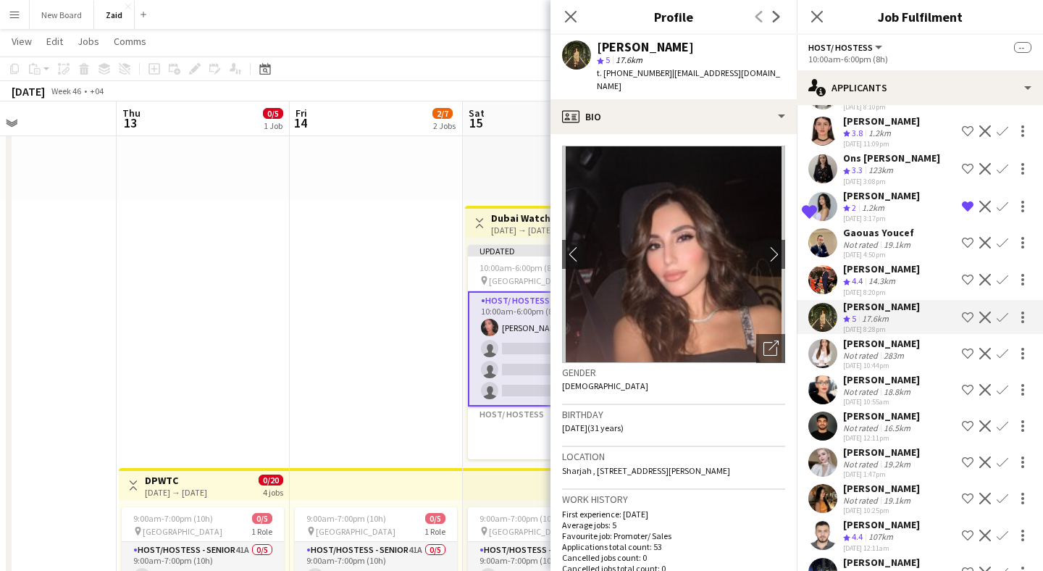
click at [830, 339] on app-user-avatar at bounding box center [822, 353] width 29 height 29
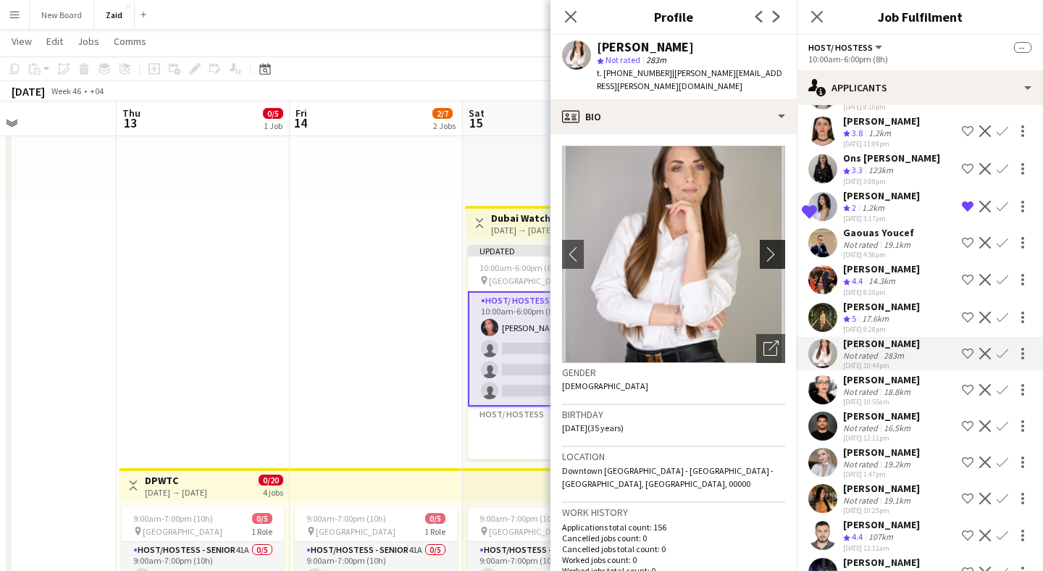
click at [768, 240] on button "chevron-right" at bounding box center [774, 254] width 29 height 29
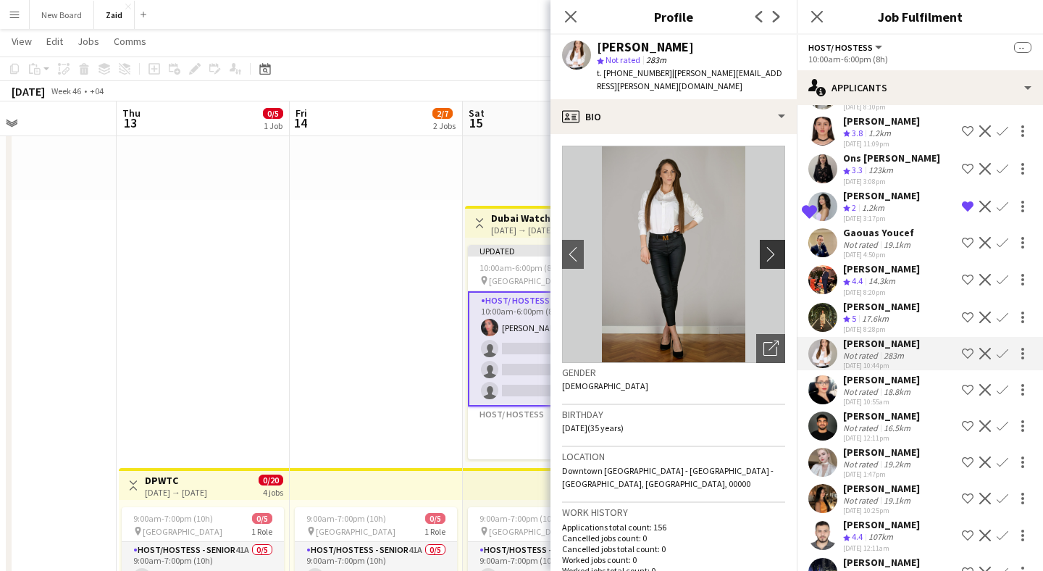
click at [770, 246] on app-icon "chevron-right" at bounding box center [774, 253] width 22 height 15
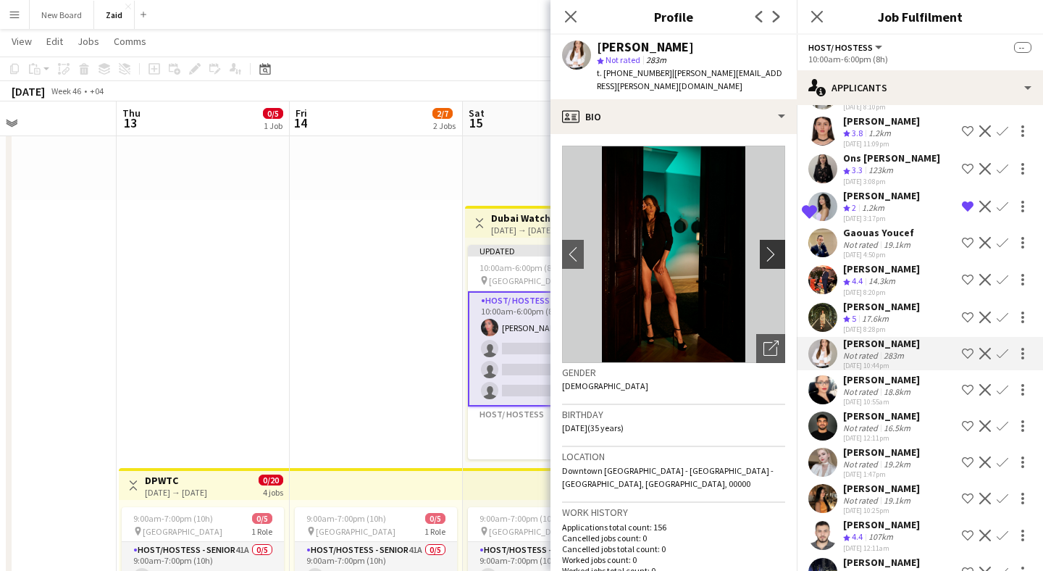
click at [770, 248] on app-icon "chevron-right" at bounding box center [774, 253] width 22 height 15
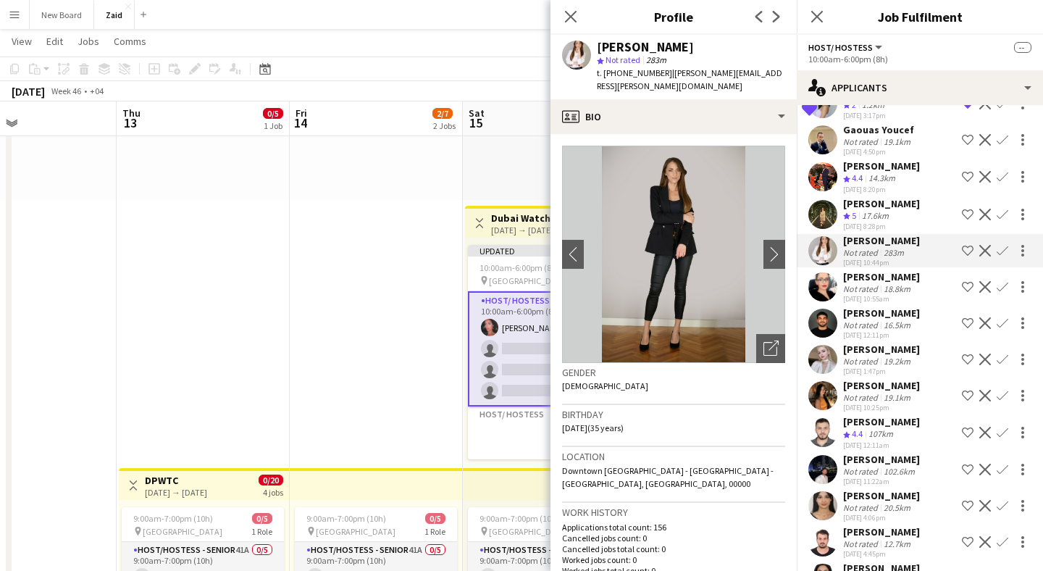
scroll to position [1831, 0]
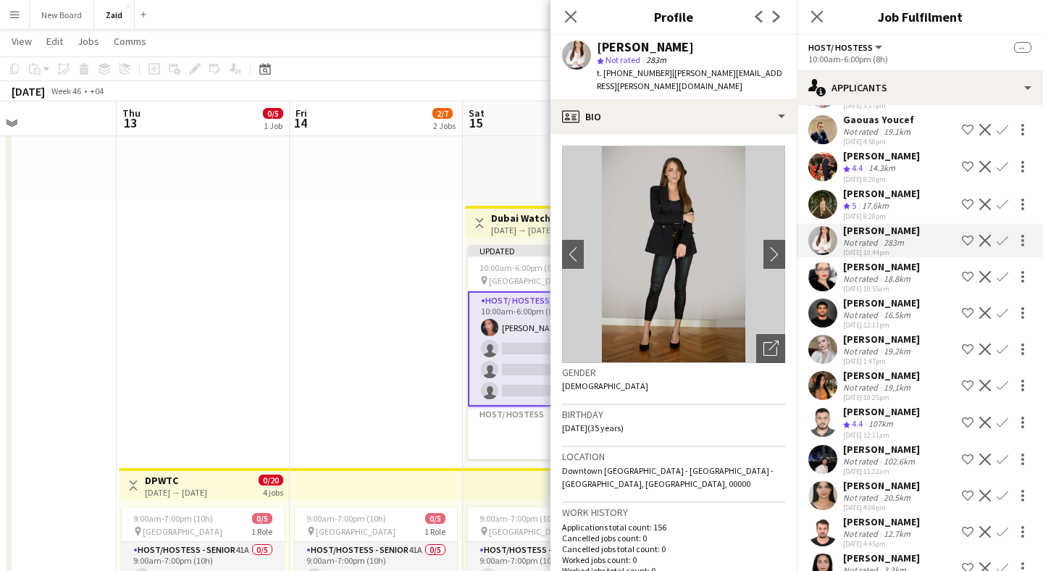
click at [825, 371] on app-user-avatar at bounding box center [822, 385] width 29 height 29
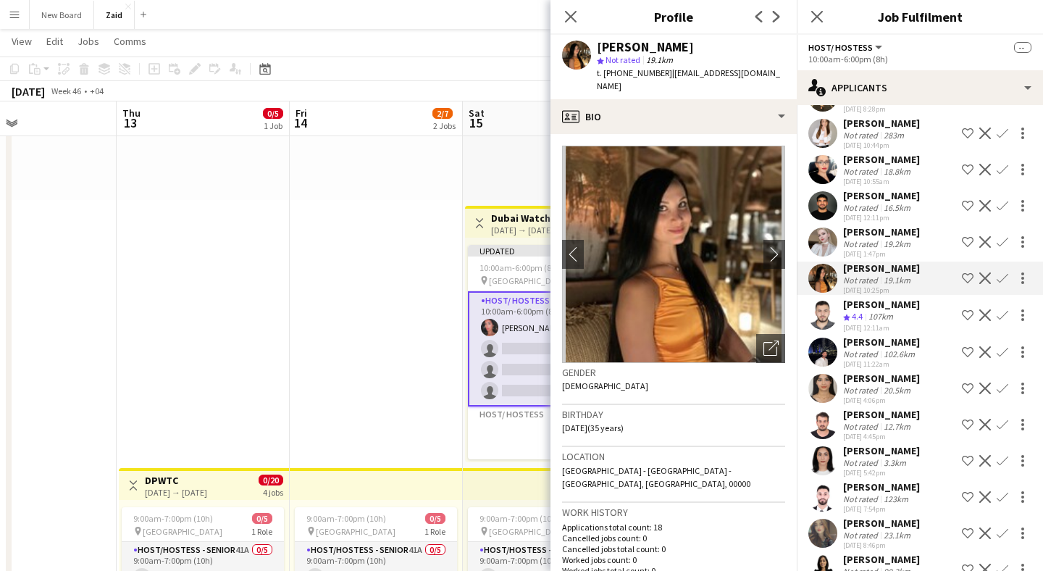
scroll to position [1950, 0]
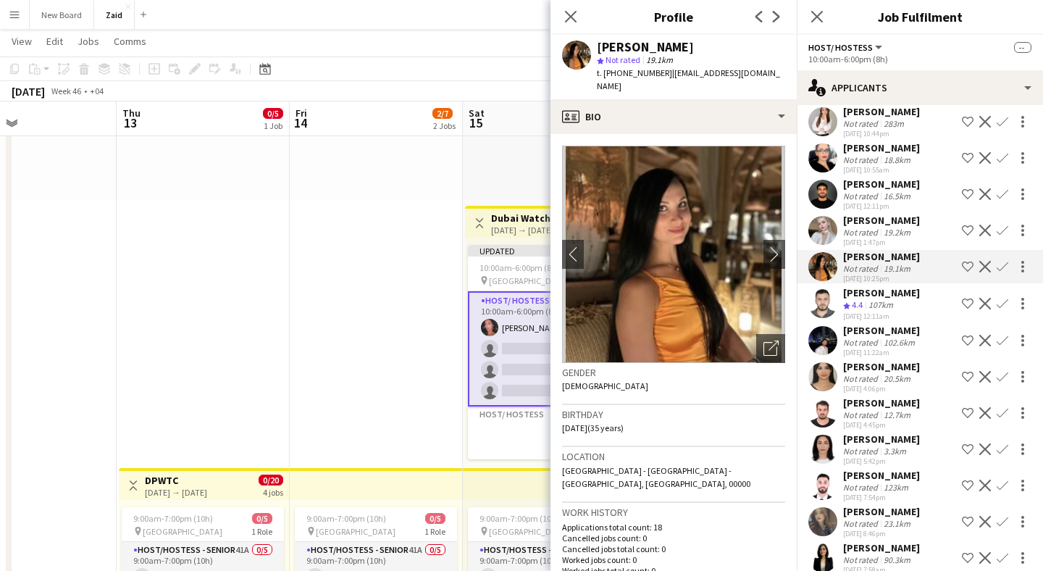
click at [823, 362] on app-user-avatar at bounding box center [822, 376] width 29 height 29
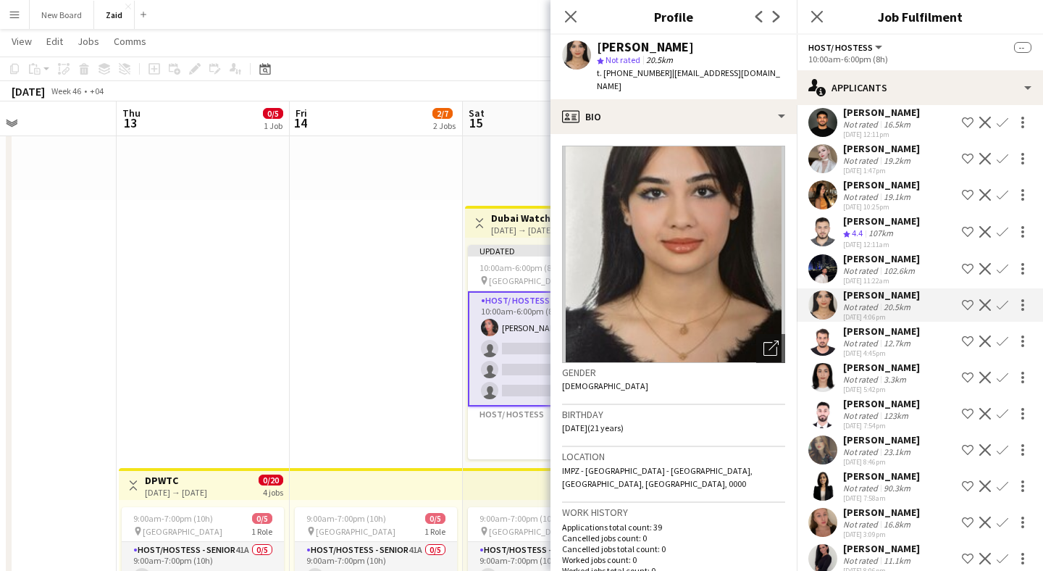
scroll to position [2028, 0]
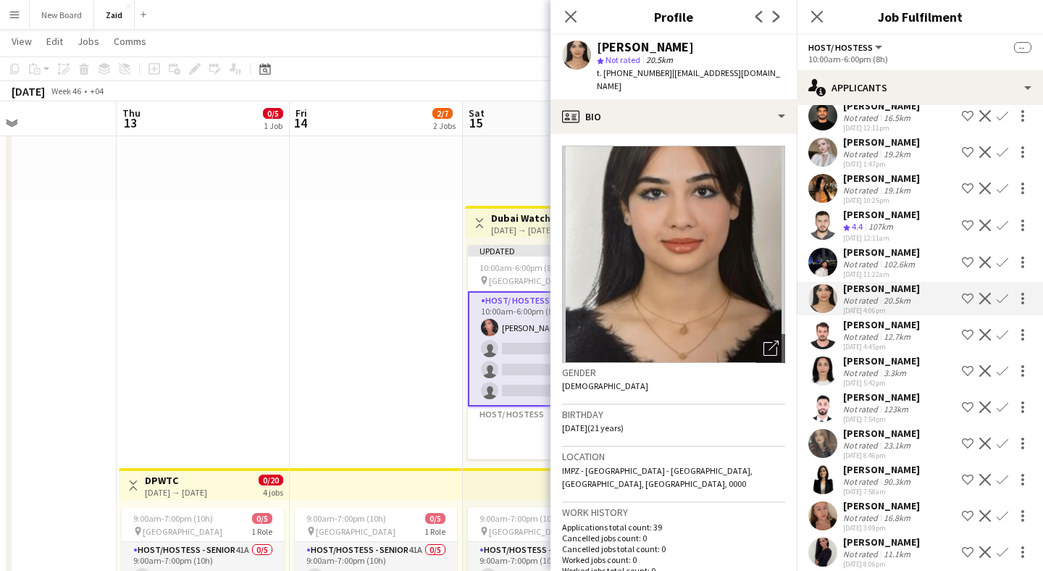
click at [821, 356] on app-user-avatar at bounding box center [822, 370] width 29 height 29
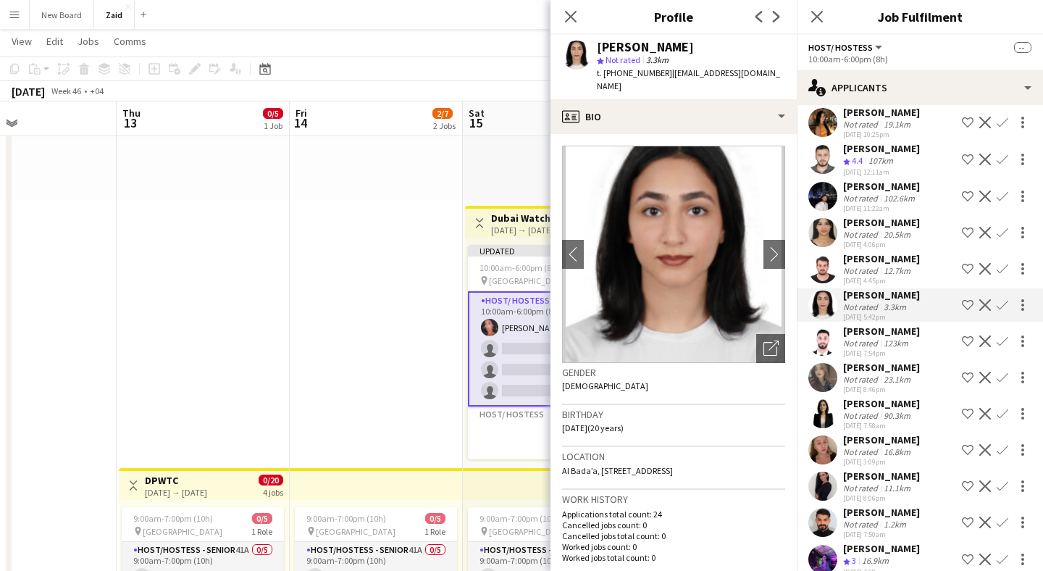
scroll to position [2106, 0]
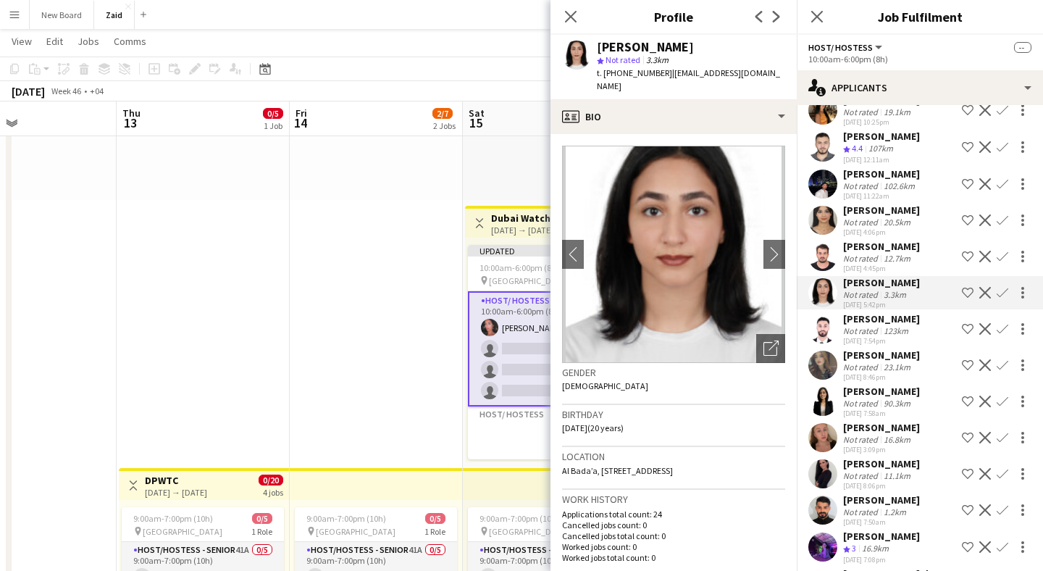
click at [822, 387] on app-user-avatar at bounding box center [822, 401] width 29 height 29
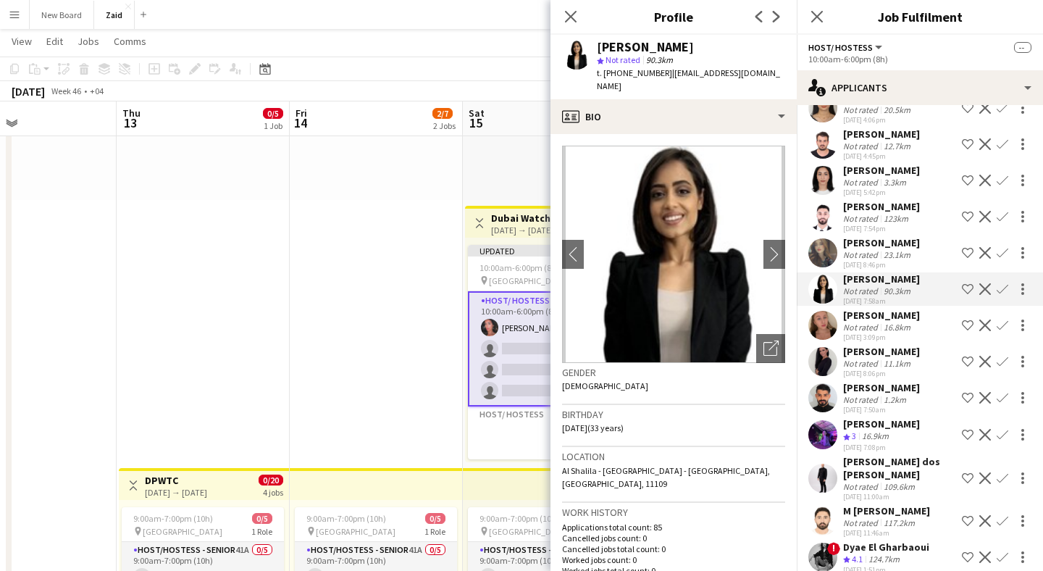
scroll to position [2221, 0]
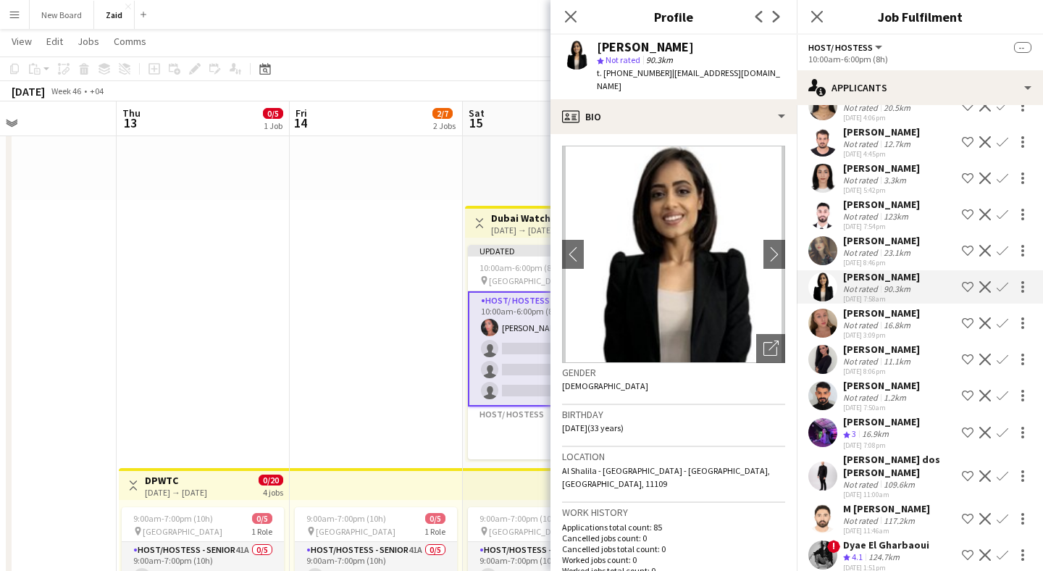
click at [819, 345] on app-user-avatar at bounding box center [822, 359] width 29 height 29
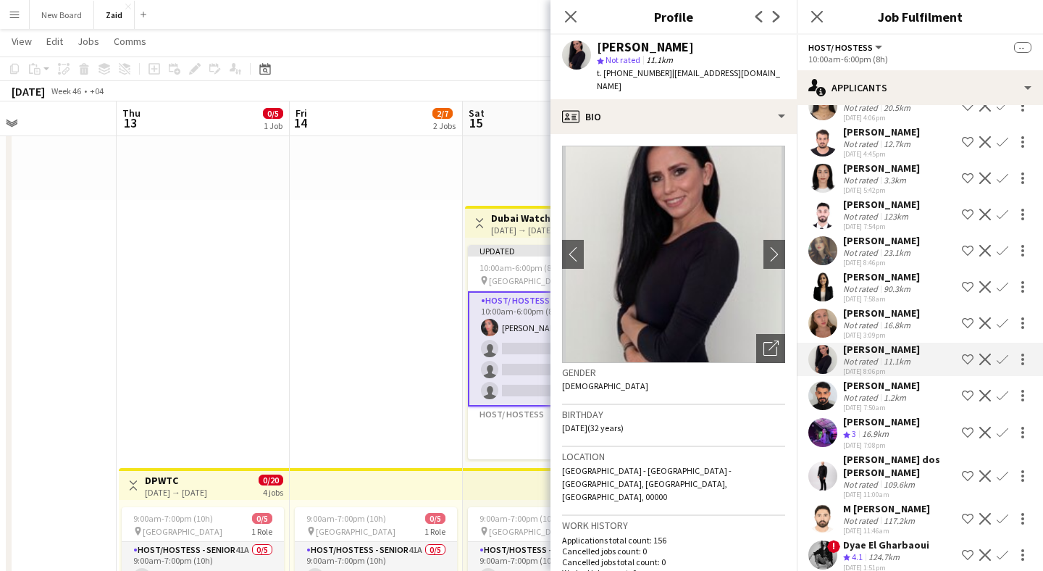
scroll to position [2250, 0]
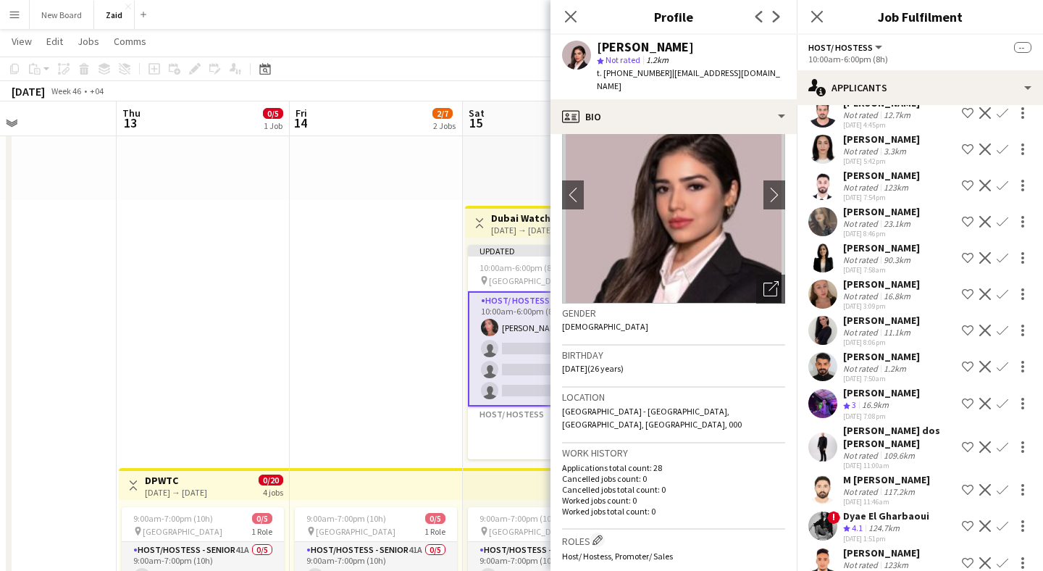
scroll to position [0, 0]
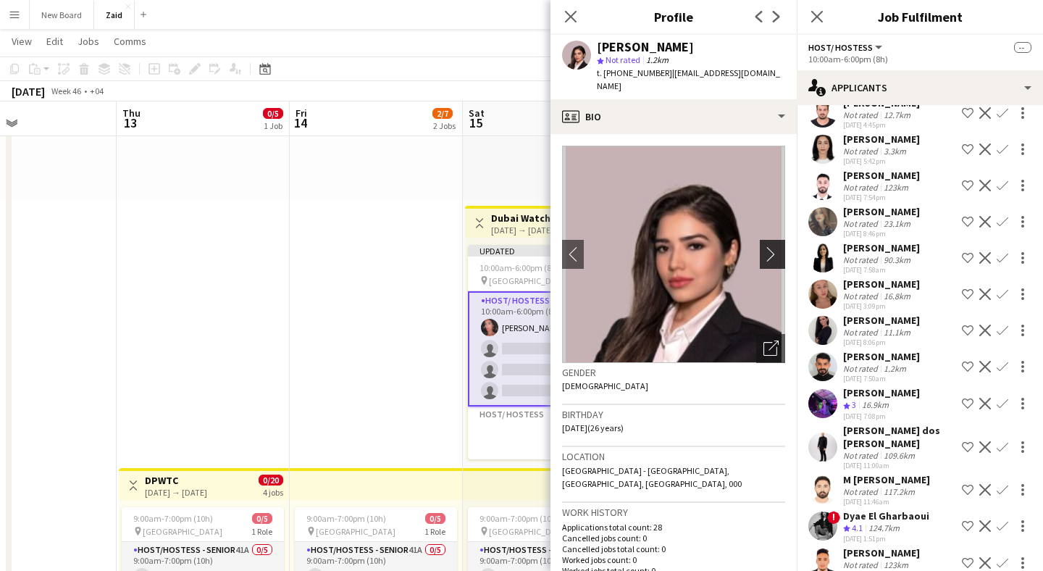
click at [767, 246] on app-icon "chevron-right" at bounding box center [774, 253] width 22 height 15
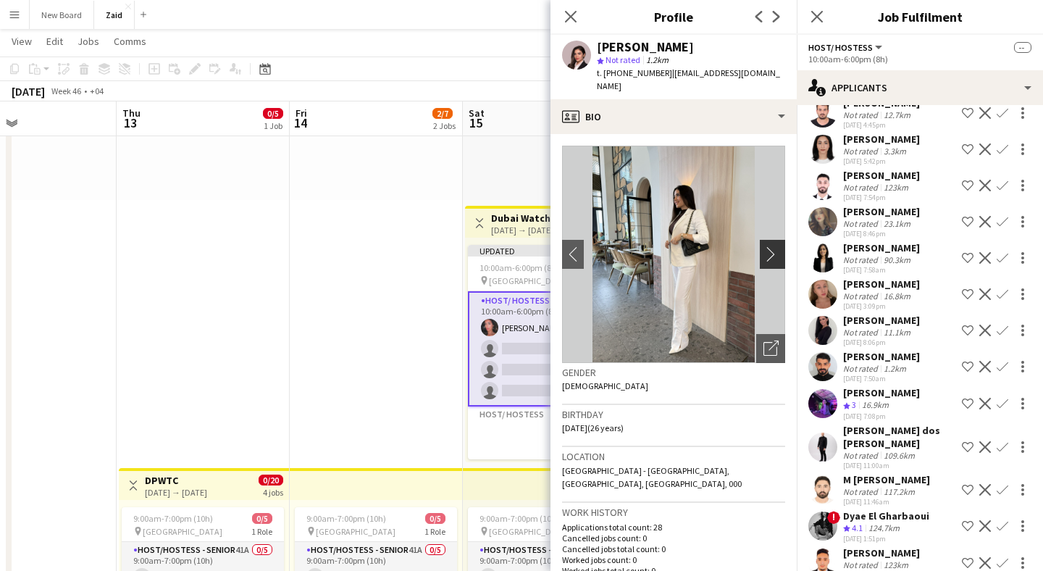
click at [767, 246] on app-icon "chevron-right" at bounding box center [774, 253] width 22 height 15
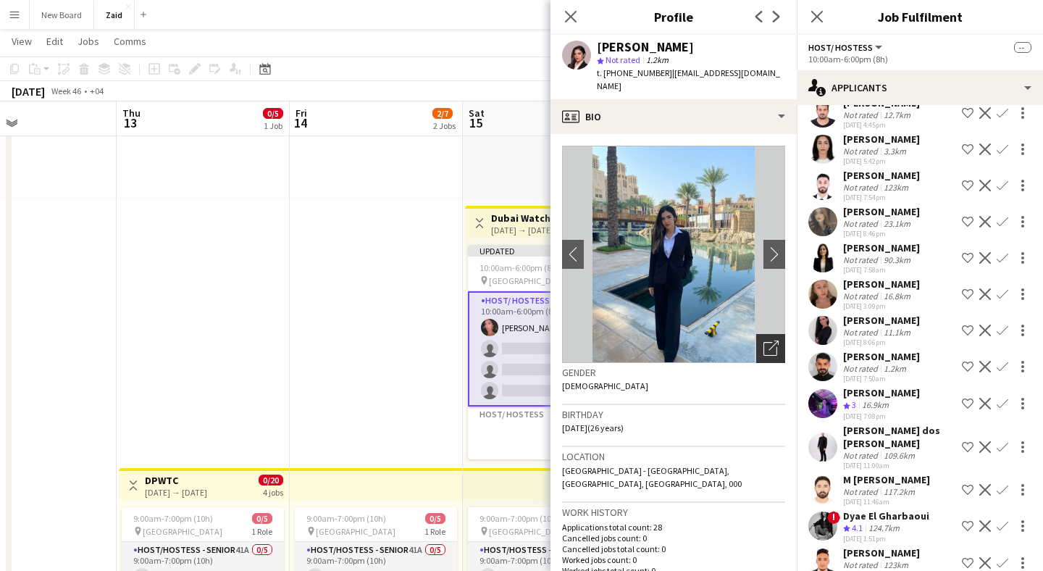
click at [771, 340] on icon "Open photos pop-in" at bounding box center [770, 347] width 15 height 15
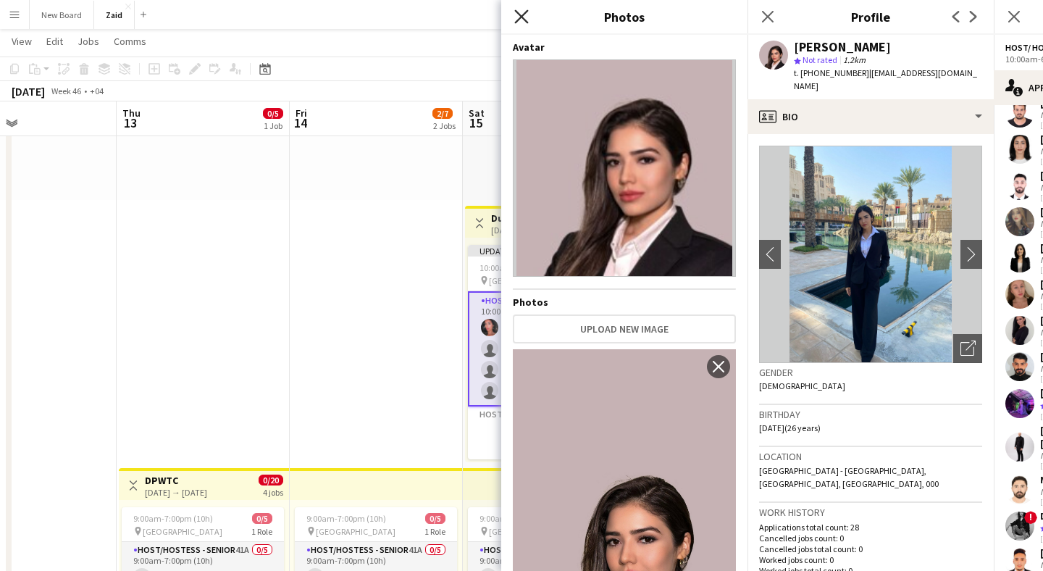
click at [522, 20] on icon "Close pop-in" at bounding box center [521, 16] width 14 height 14
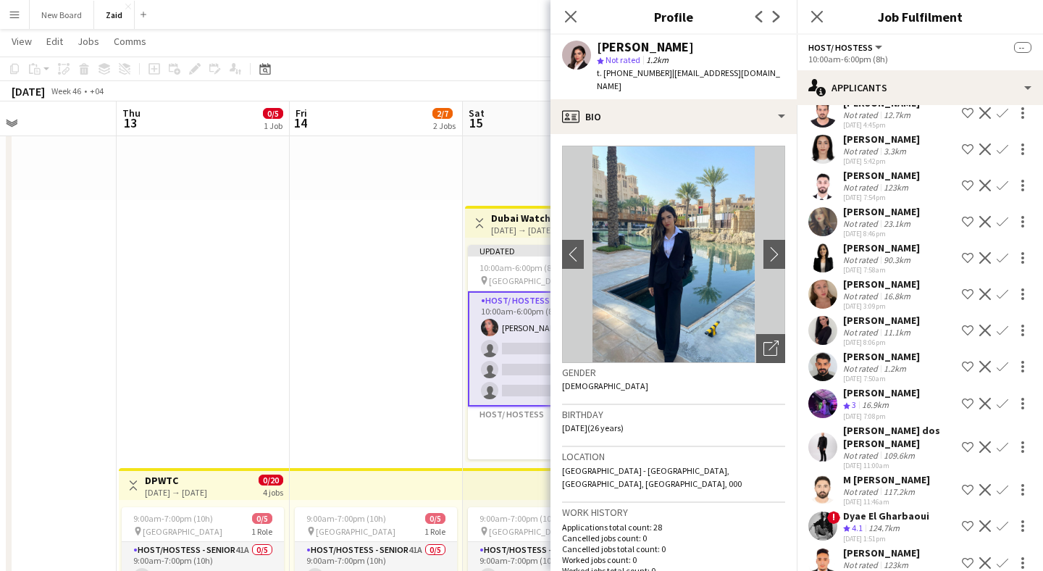
click at [825, 511] on app-user-avatar at bounding box center [822, 525] width 29 height 29
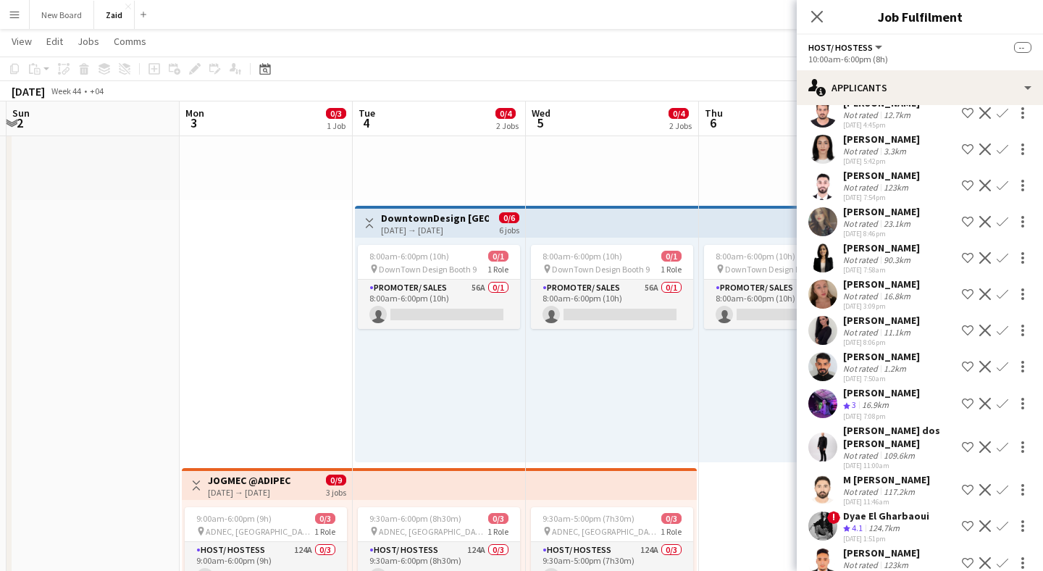
scroll to position [0, 458]
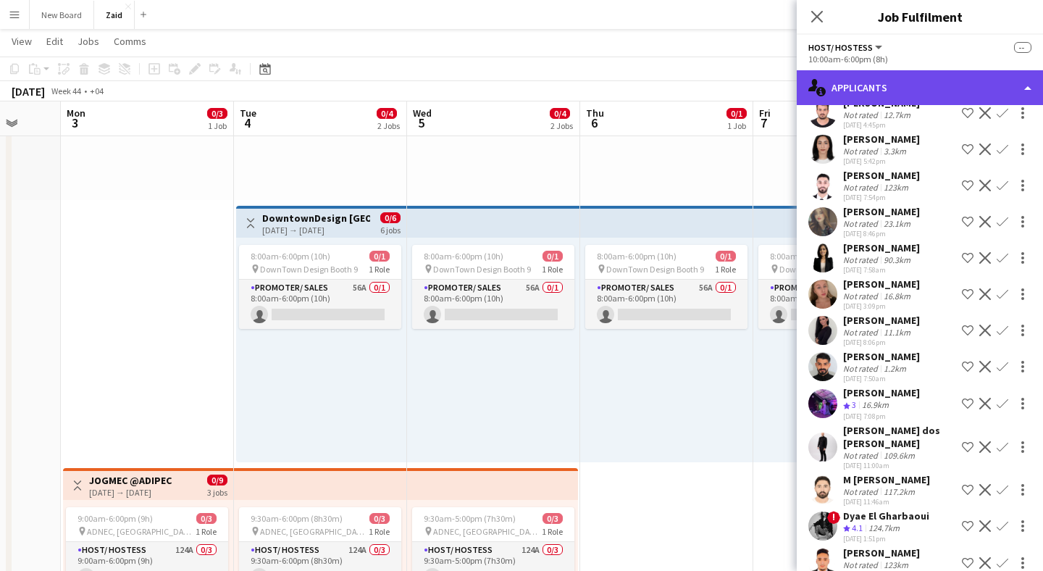
click at [875, 90] on div "single-neutral-actions-information Applicants" at bounding box center [919, 87] width 246 height 35
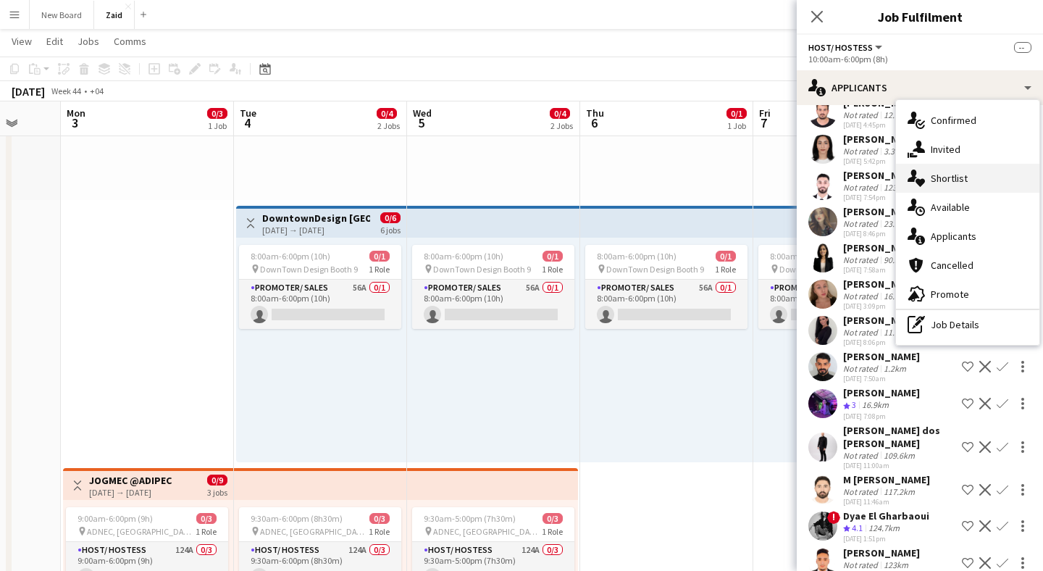
click at [946, 167] on div "single-neutral-actions-heart Shortlist" at bounding box center [967, 178] width 143 height 29
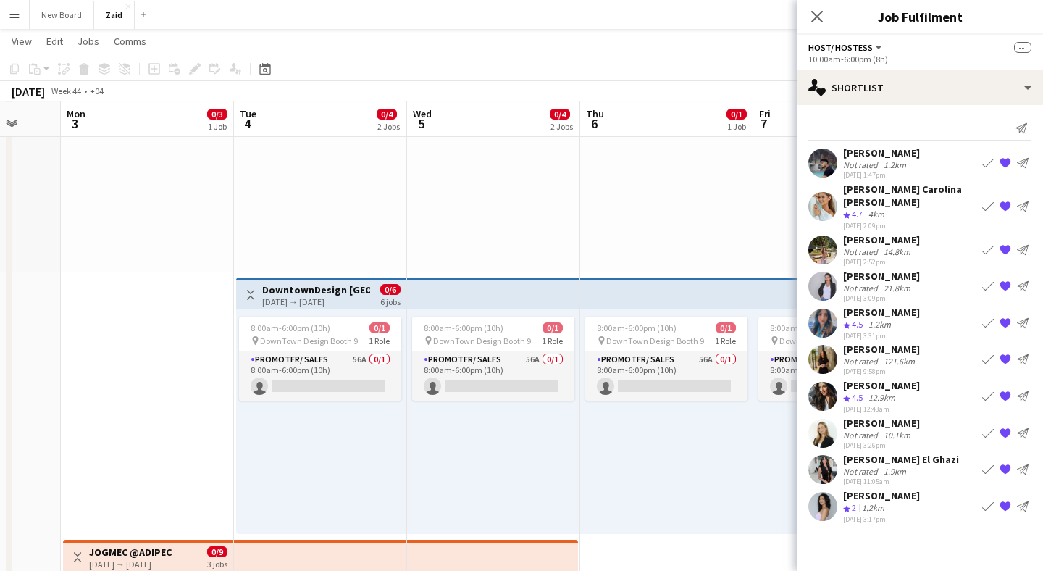
scroll to position [156, 0]
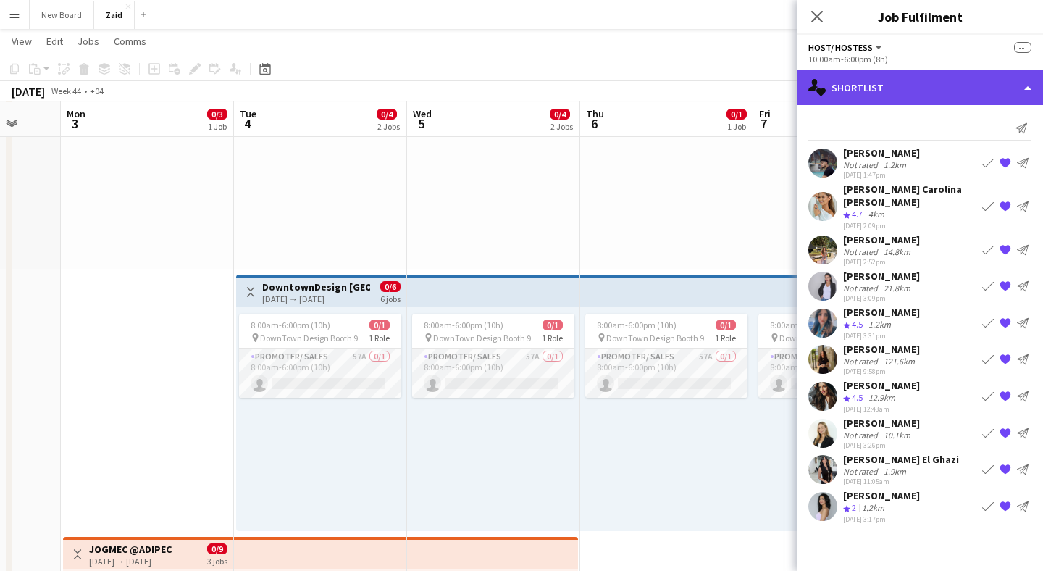
click at [917, 83] on div "single-neutral-actions-heart Shortlist" at bounding box center [919, 87] width 246 height 35
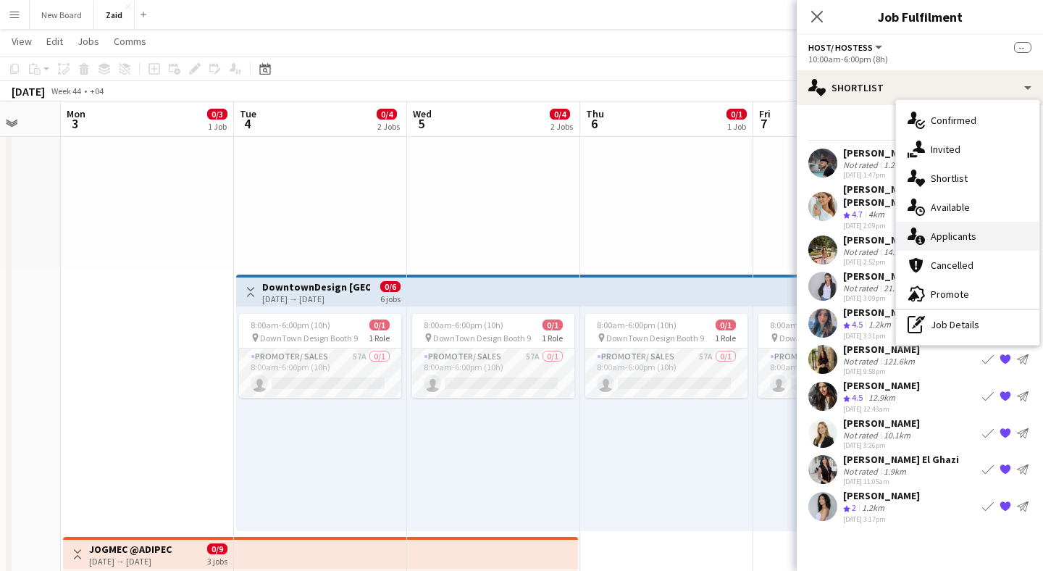
click at [967, 225] on div "single-neutral-actions-information Applicants" at bounding box center [967, 236] width 143 height 29
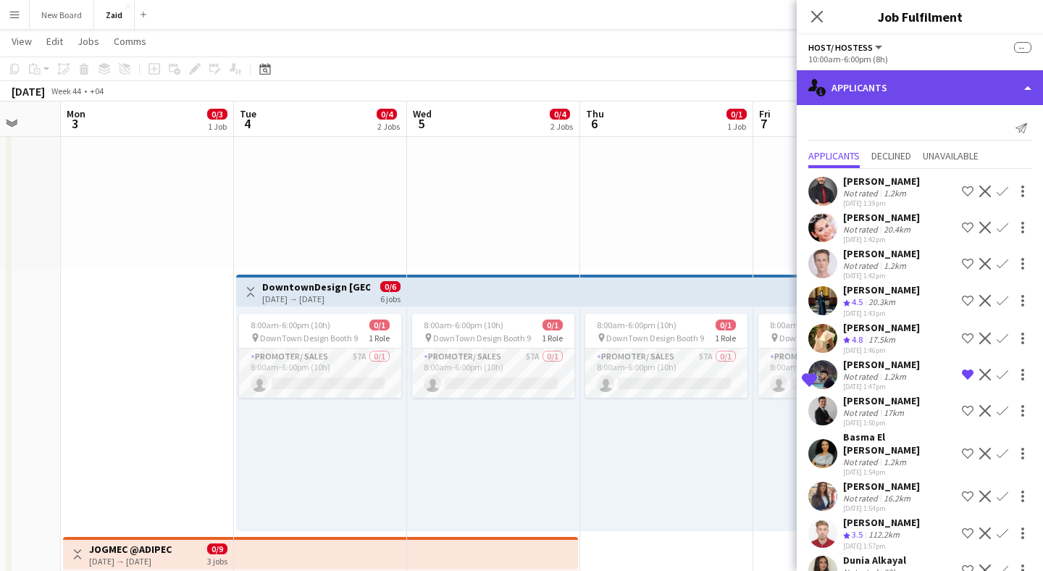
click at [894, 98] on div "single-neutral-actions-information Applicants" at bounding box center [919, 87] width 246 height 35
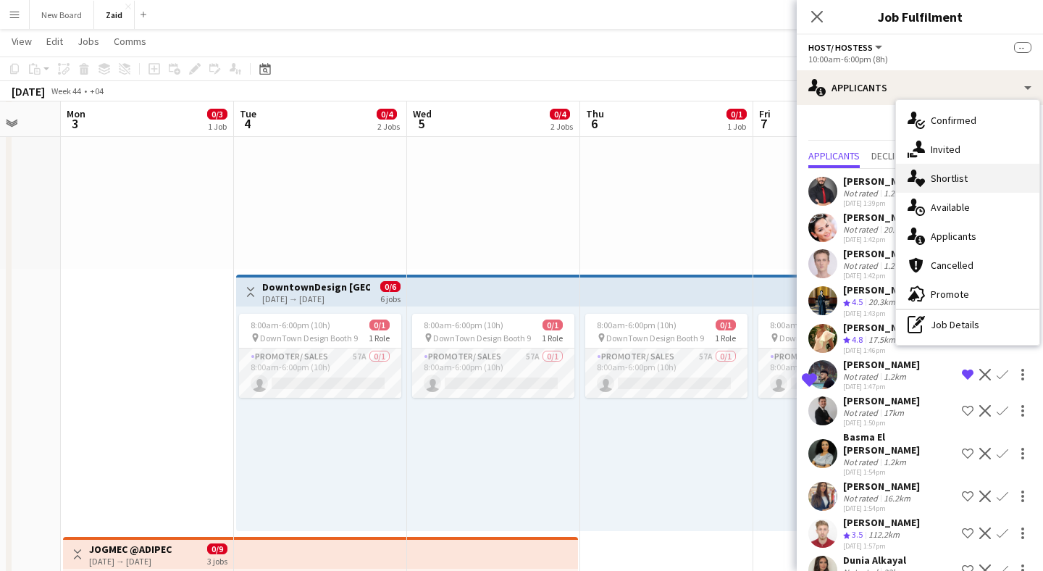
click at [929, 185] on div "single-neutral-actions-heart Shortlist" at bounding box center [967, 178] width 143 height 29
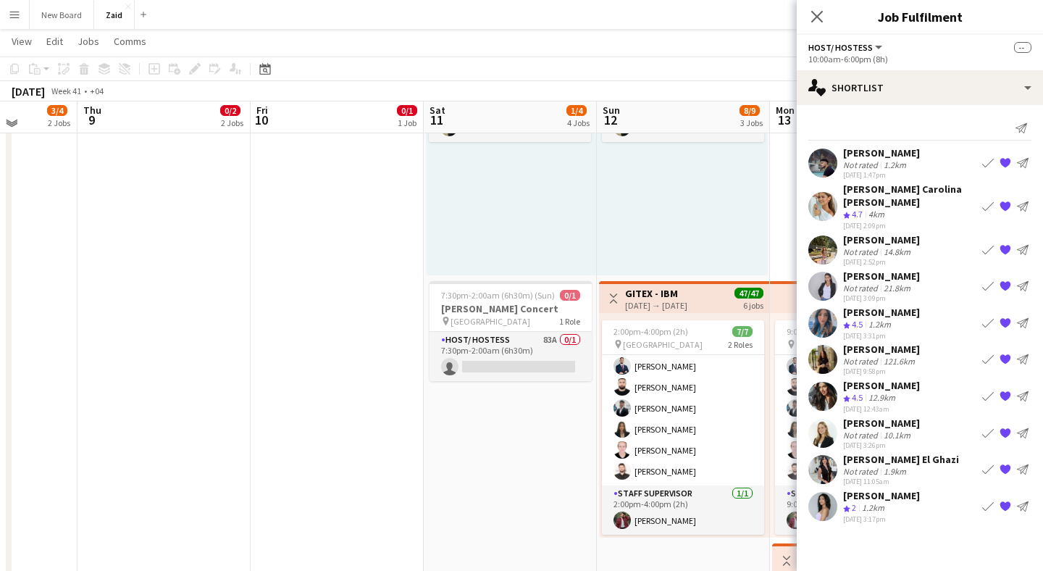
scroll to position [693, 0]
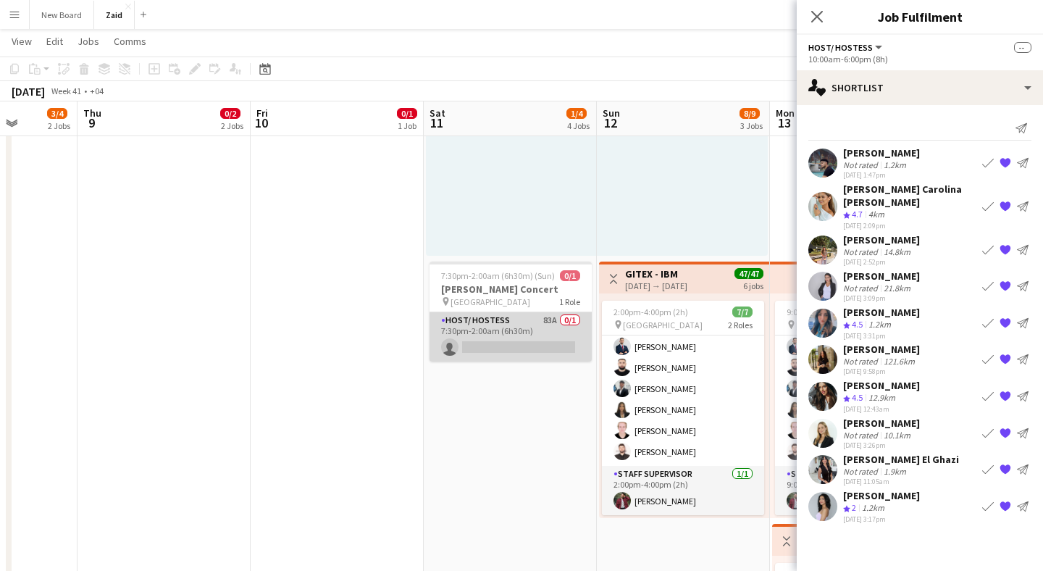
click at [505, 335] on app-card-role "Host/ Hostess 83A 0/1 7:30pm-2:00am (6h30m) single-neutral-actions" at bounding box center [510, 336] width 162 height 49
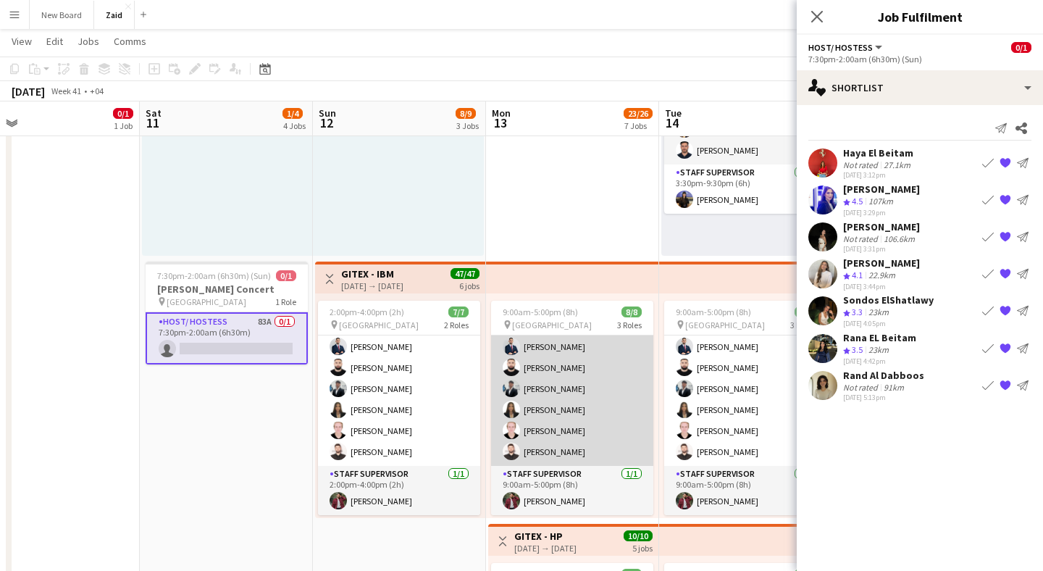
scroll to position [0, 558]
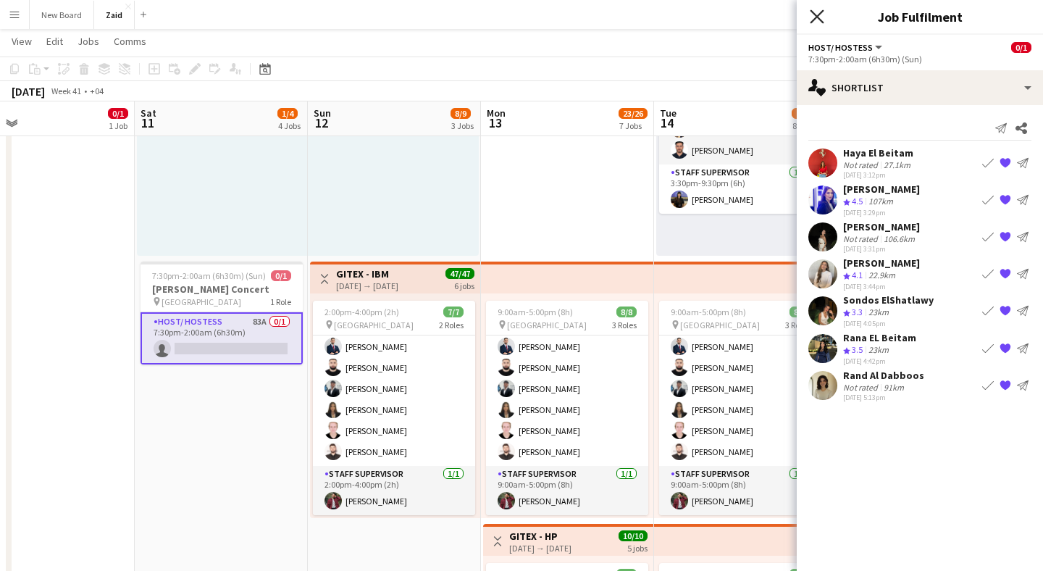
click at [820, 12] on icon at bounding box center [816, 16] width 14 height 14
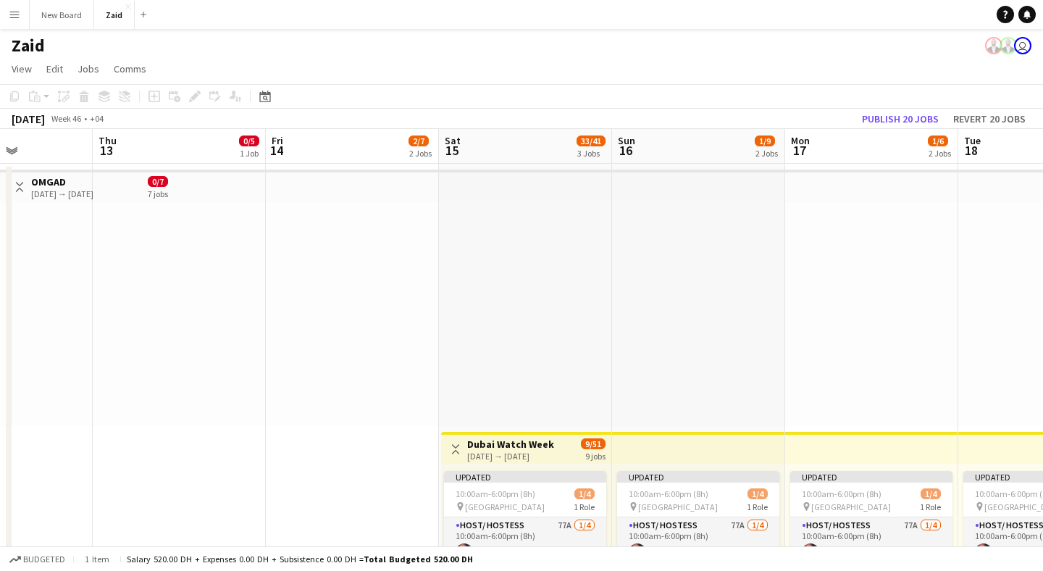
scroll to position [0, 0]
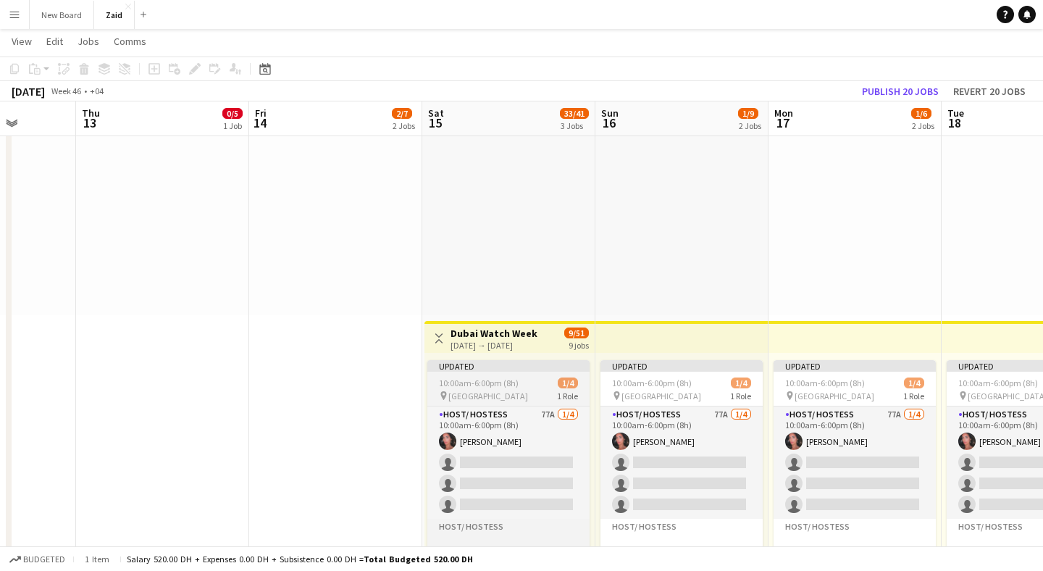
click at [510, 379] on span "10:00am-6:00pm (8h)" at bounding box center [479, 382] width 80 height 11
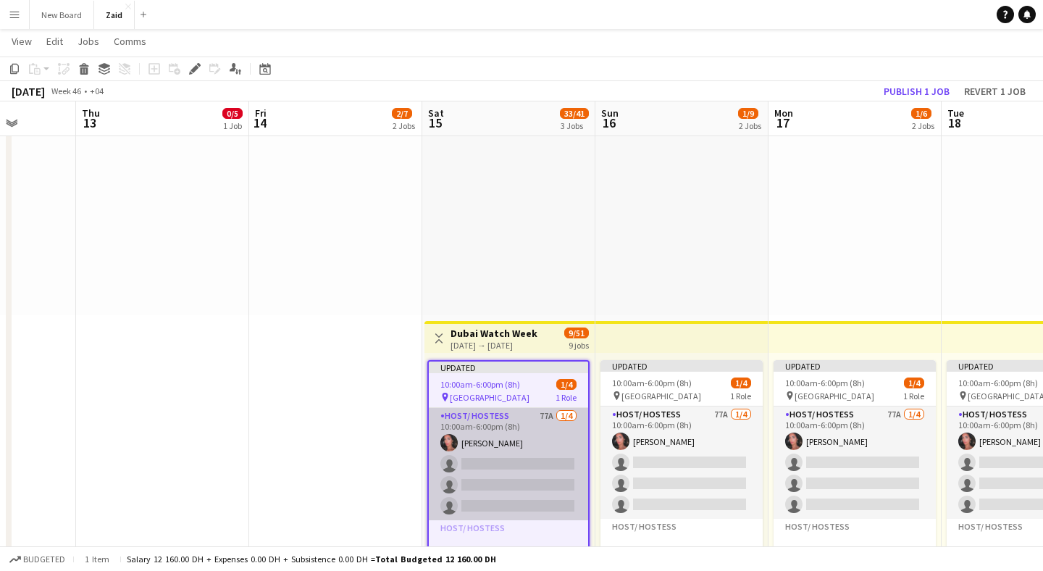
click at [509, 423] on app-card-role "Host/ Hostess 77A [DATE] 10:00am-6:00pm (8h) [PERSON_NAME] single-neutral-actio…" at bounding box center [508, 464] width 159 height 112
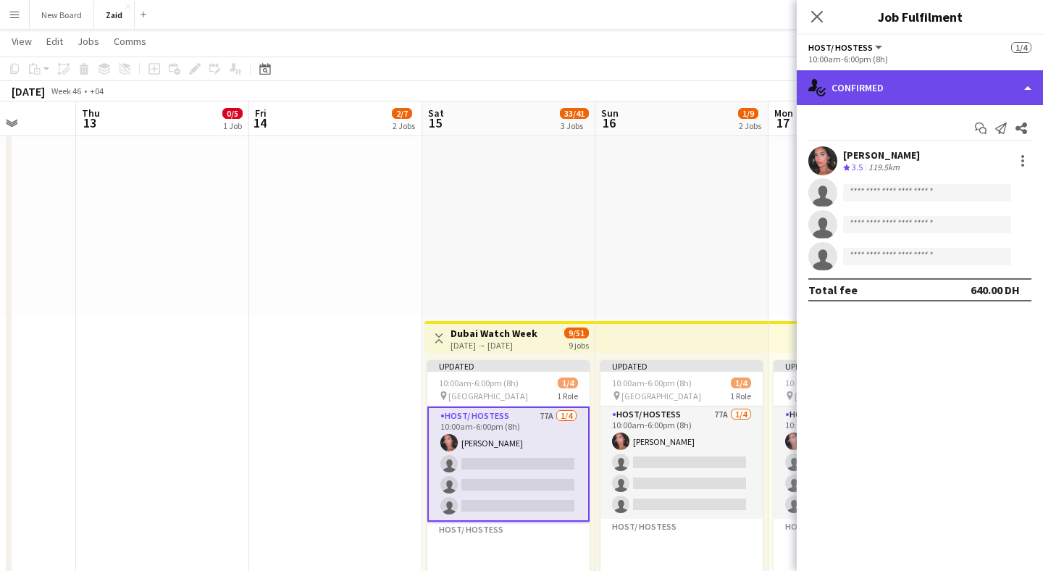
click at [936, 90] on div "single-neutral-actions-check-2 Confirmed" at bounding box center [919, 87] width 246 height 35
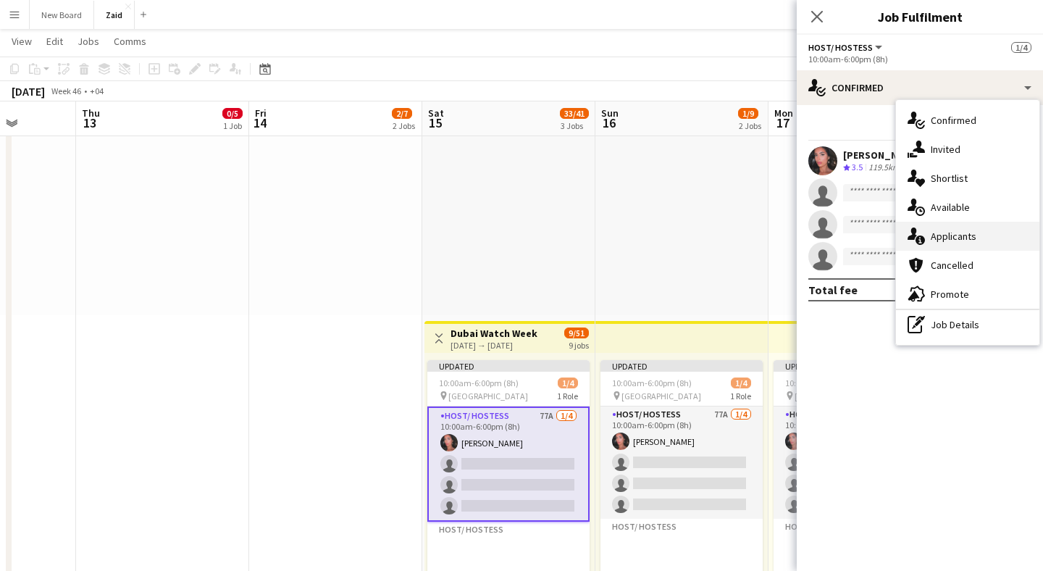
click at [969, 229] on div "single-neutral-actions-information Applicants" at bounding box center [967, 236] width 143 height 29
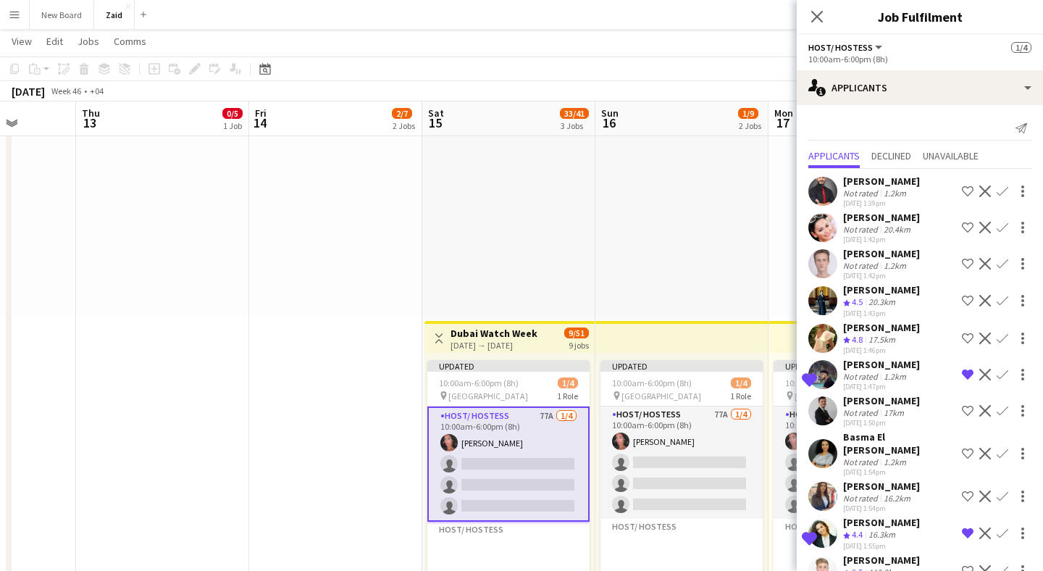
click at [823, 307] on app-user-avatar at bounding box center [822, 300] width 29 height 29
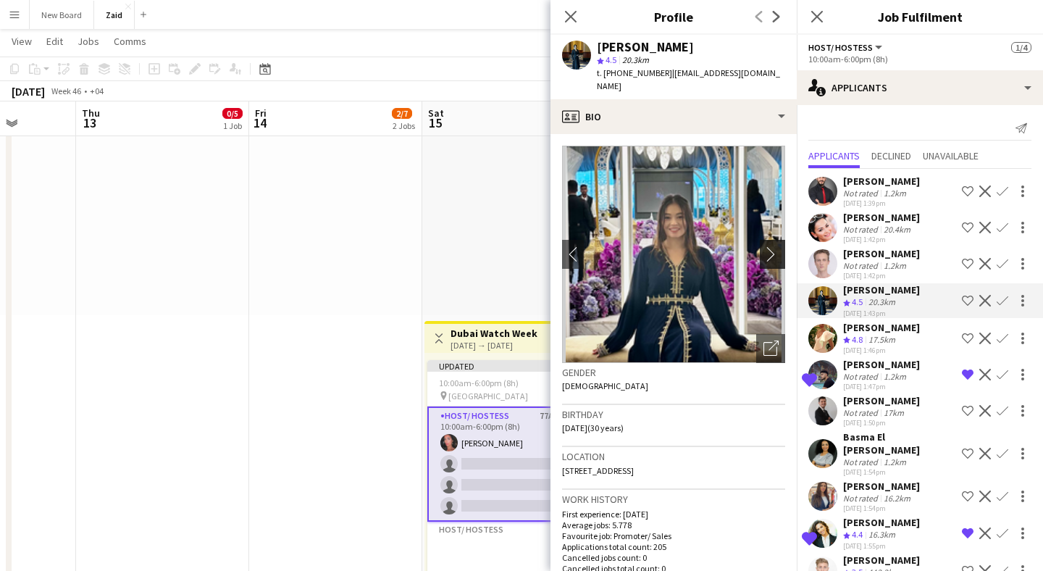
click at [772, 246] on app-icon "chevron-right" at bounding box center [774, 253] width 22 height 15
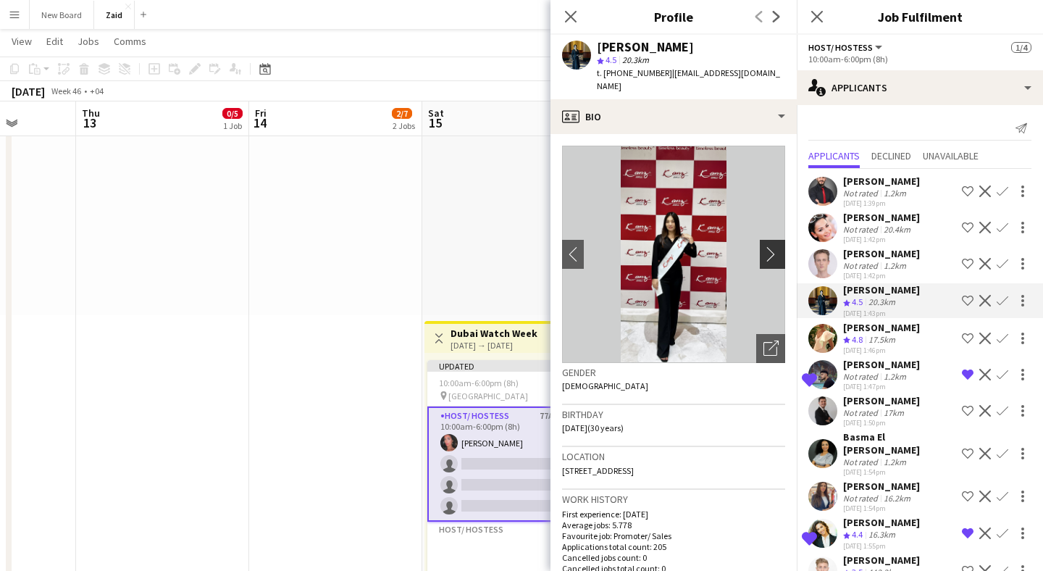
click at [772, 246] on app-icon "chevron-right" at bounding box center [774, 253] width 22 height 15
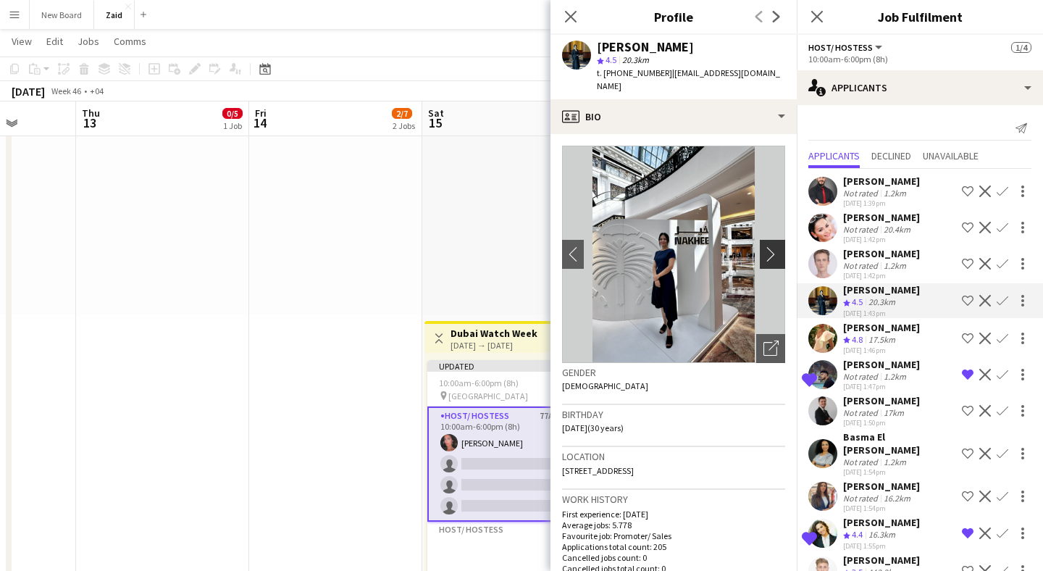
click at [762, 240] on button "chevron-right" at bounding box center [774, 254] width 29 height 29
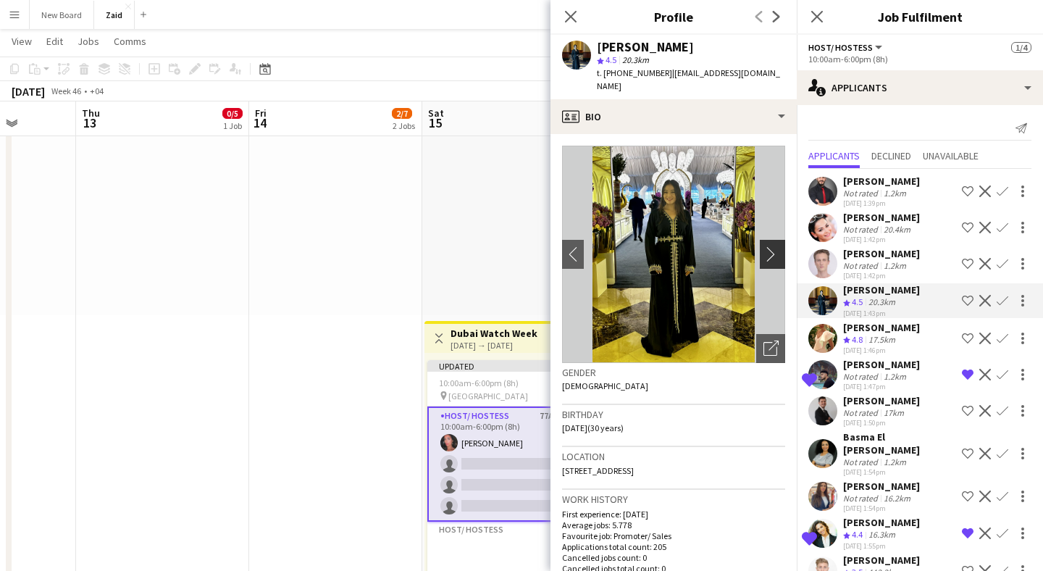
click at [762, 240] on button "chevron-right" at bounding box center [774, 254] width 29 height 29
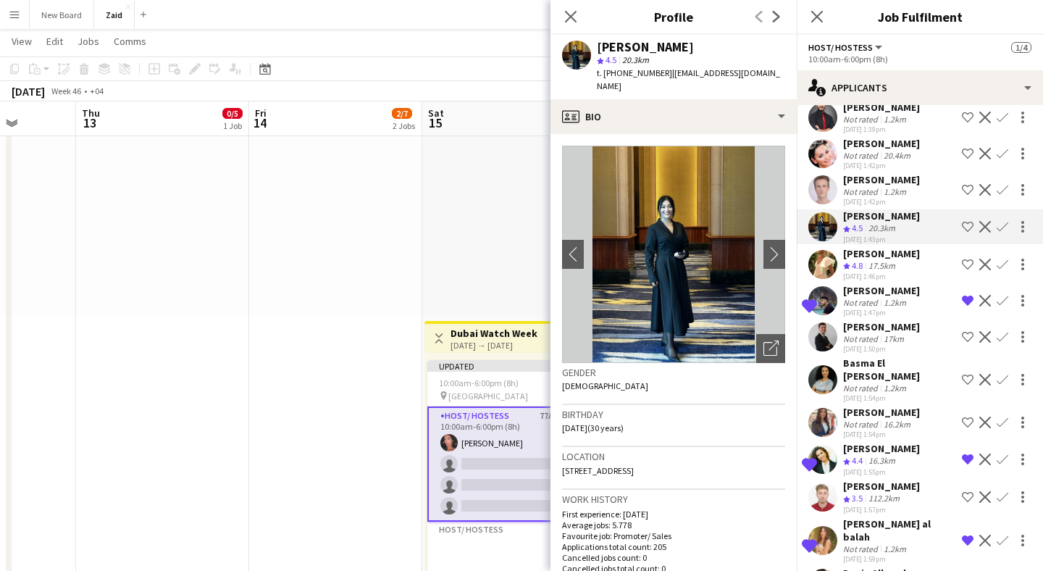
scroll to position [75, 0]
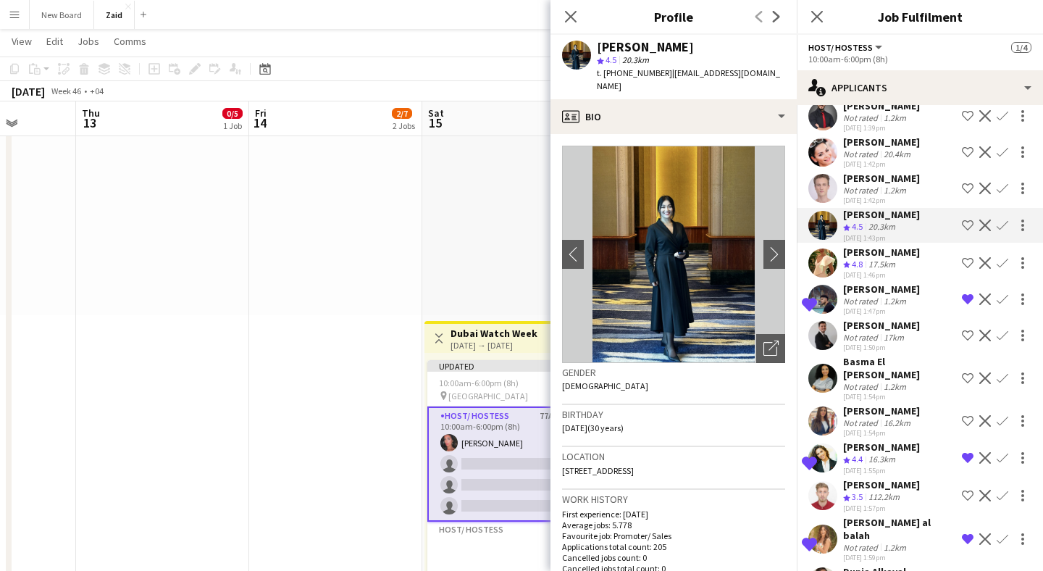
click at [810, 406] on app-user-avatar at bounding box center [822, 420] width 29 height 29
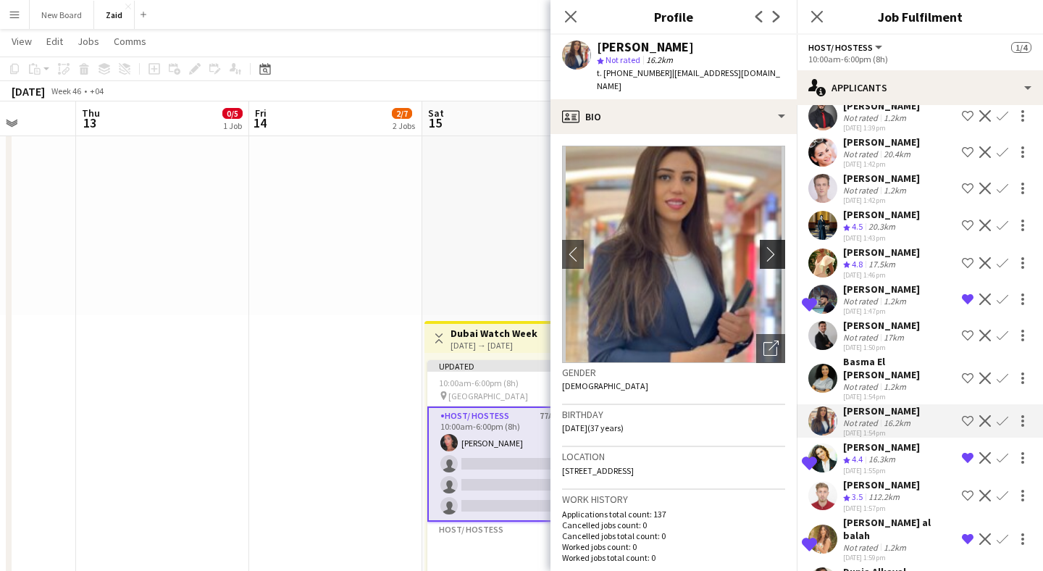
click at [772, 246] on app-icon "chevron-right" at bounding box center [774, 253] width 22 height 15
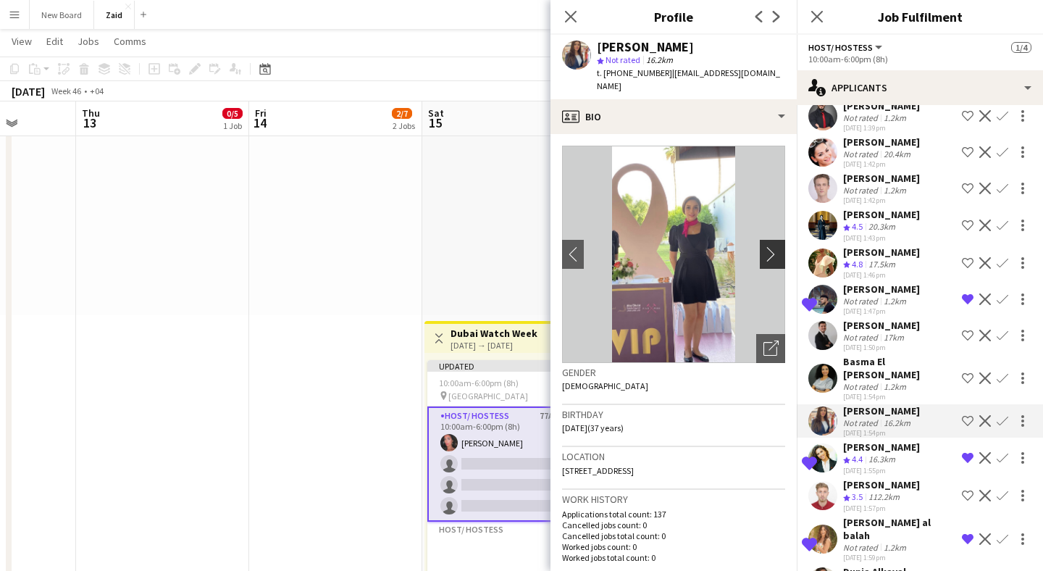
click at [772, 246] on app-icon "chevron-right" at bounding box center [774, 253] width 22 height 15
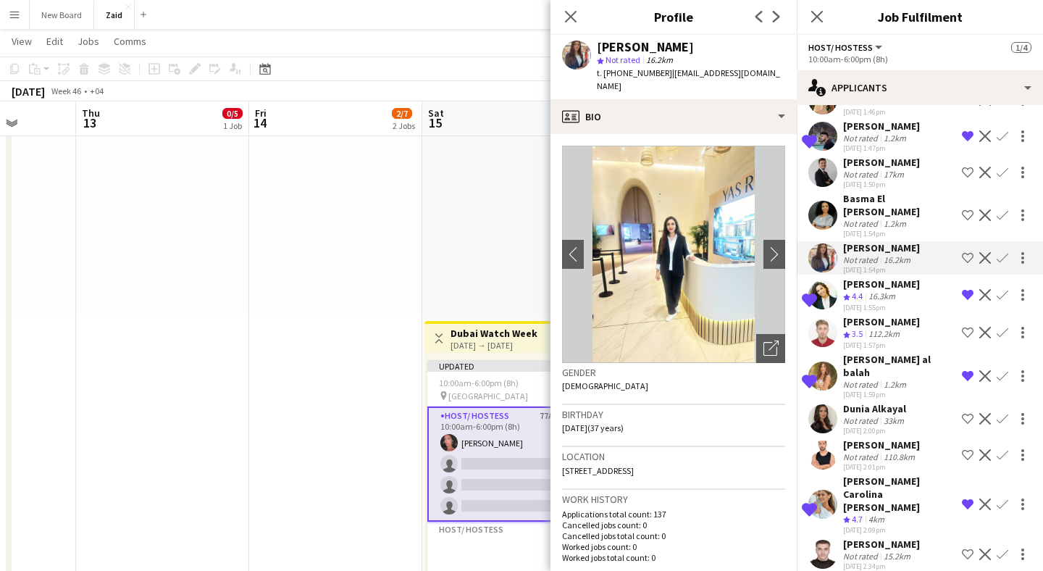
scroll to position [256, 0]
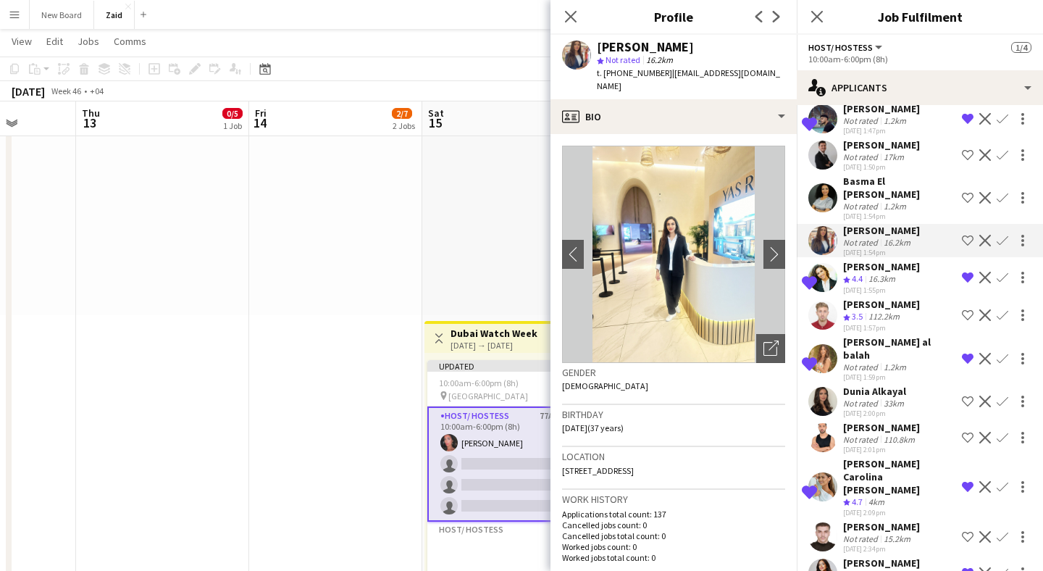
click at [823, 387] on app-user-avatar at bounding box center [822, 401] width 29 height 29
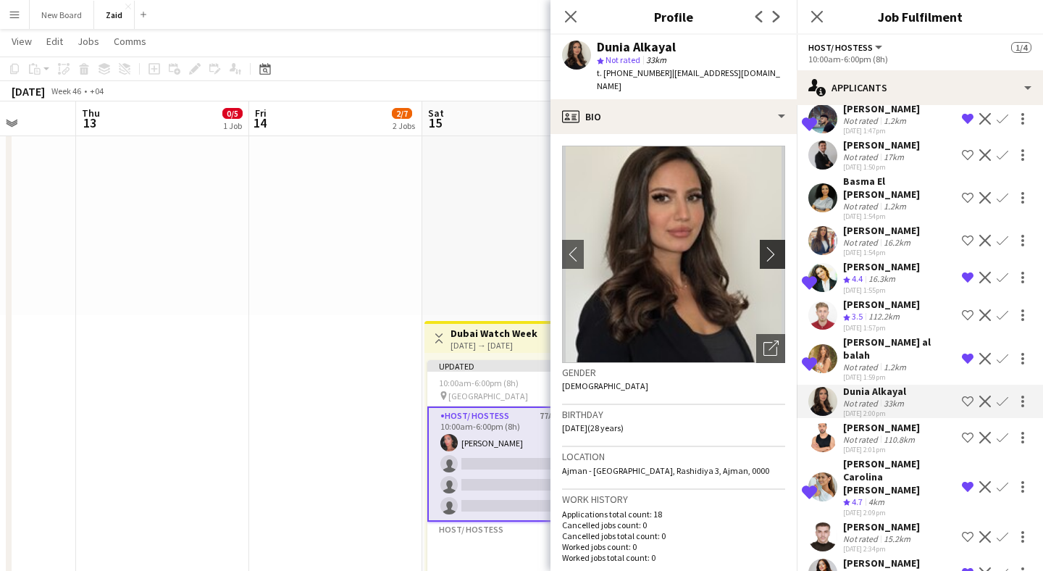
click at [763, 246] on app-icon "chevron-right" at bounding box center [774, 253] width 22 height 15
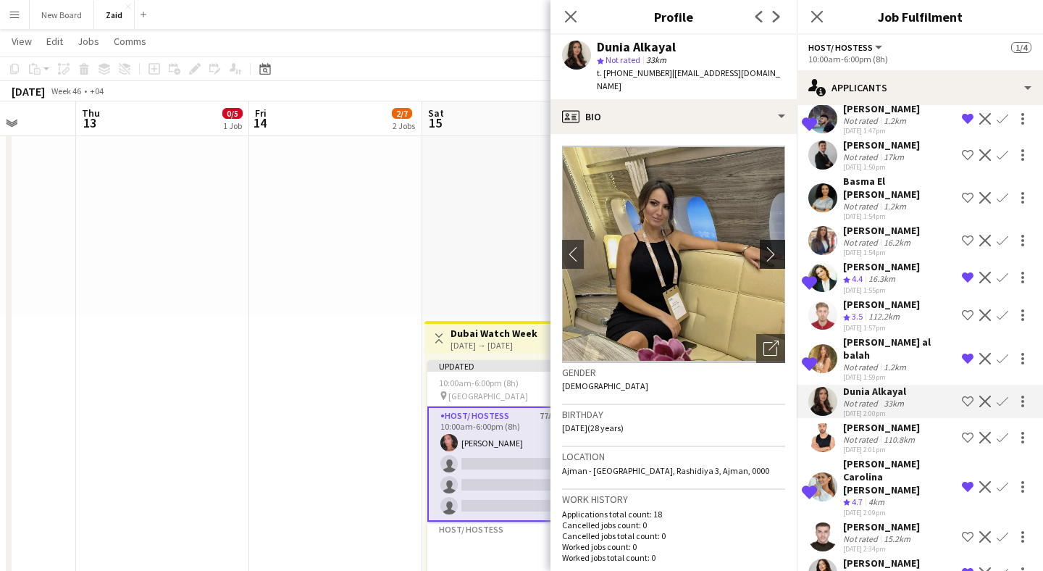
click at [763, 246] on app-icon "chevron-right" at bounding box center [774, 253] width 22 height 15
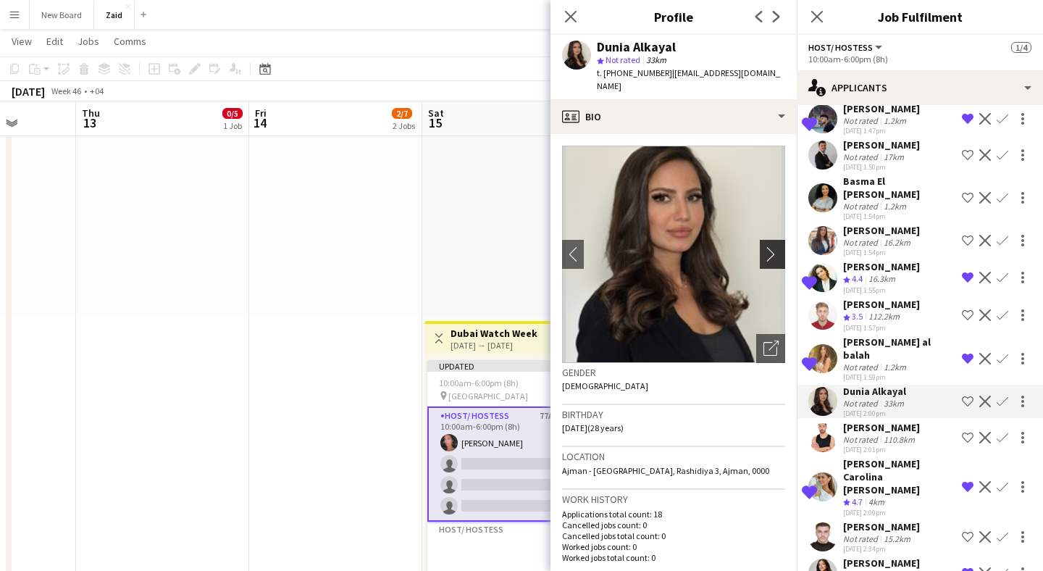
click at [763, 246] on app-icon "chevron-right" at bounding box center [774, 253] width 22 height 15
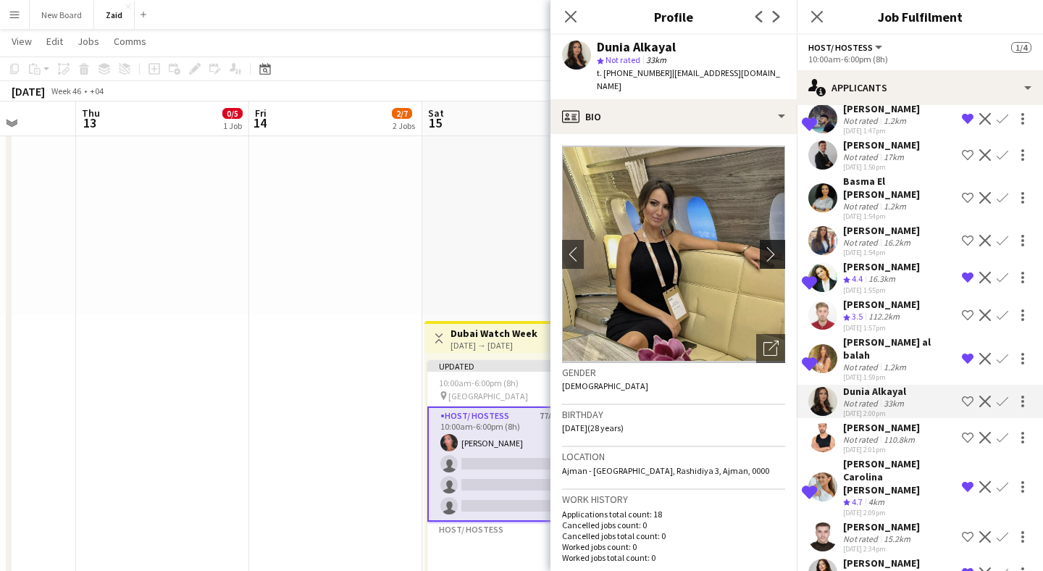
click at [763, 246] on app-icon "chevron-right" at bounding box center [774, 253] width 22 height 15
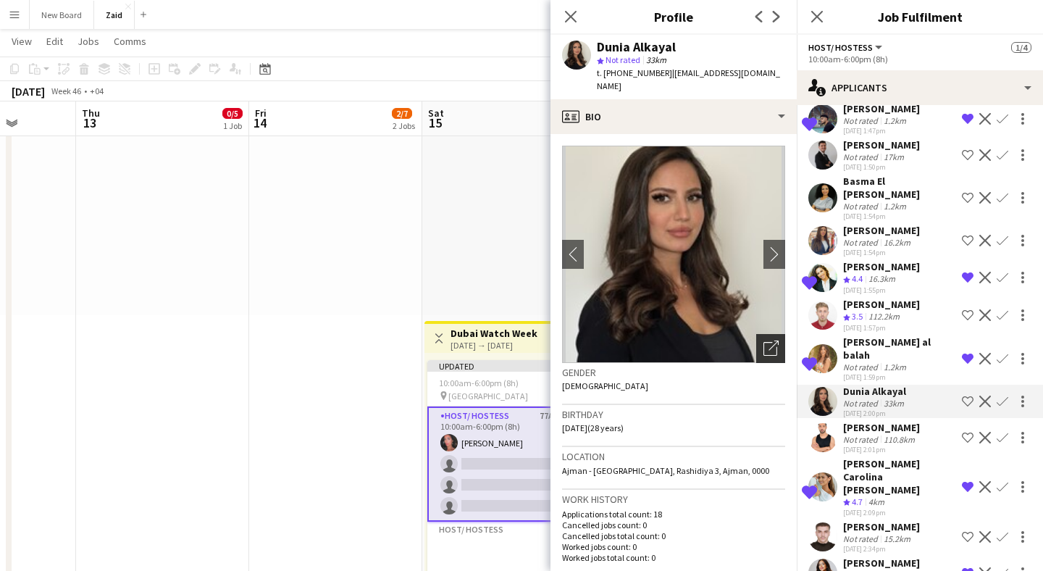
click at [772, 340] on icon "Open photos pop-in" at bounding box center [770, 347] width 15 height 15
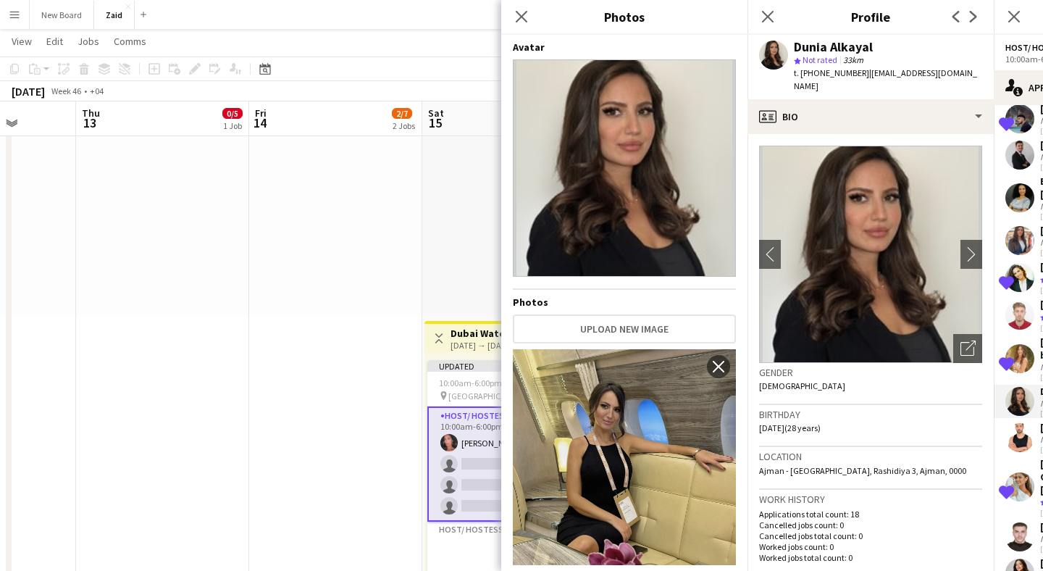
scroll to position [1, 0]
click at [529, 16] on app-icon "Close pop-in" at bounding box center [521, 17] width 21 height 21
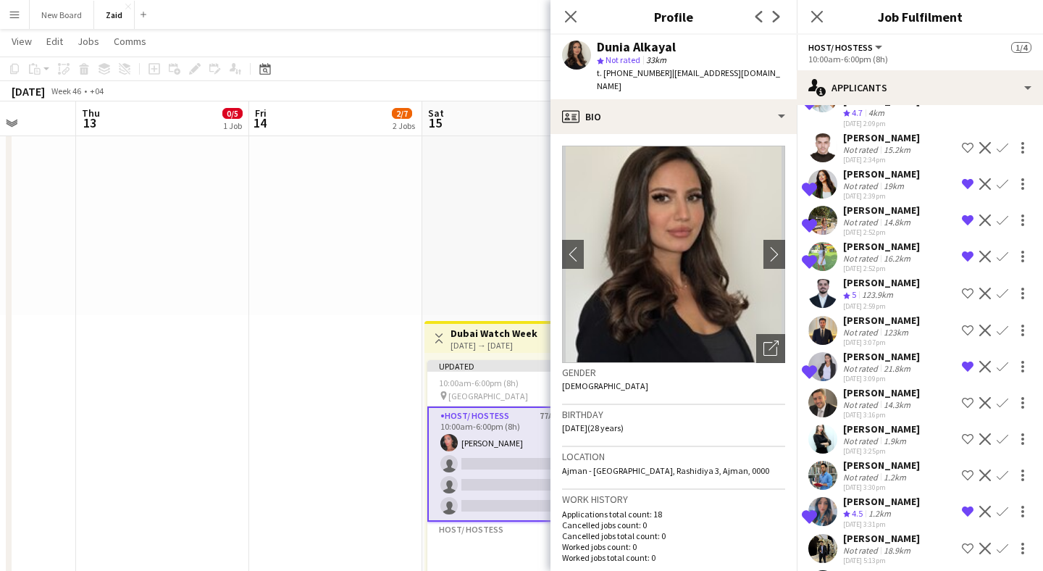
scroll to position [647, 0]
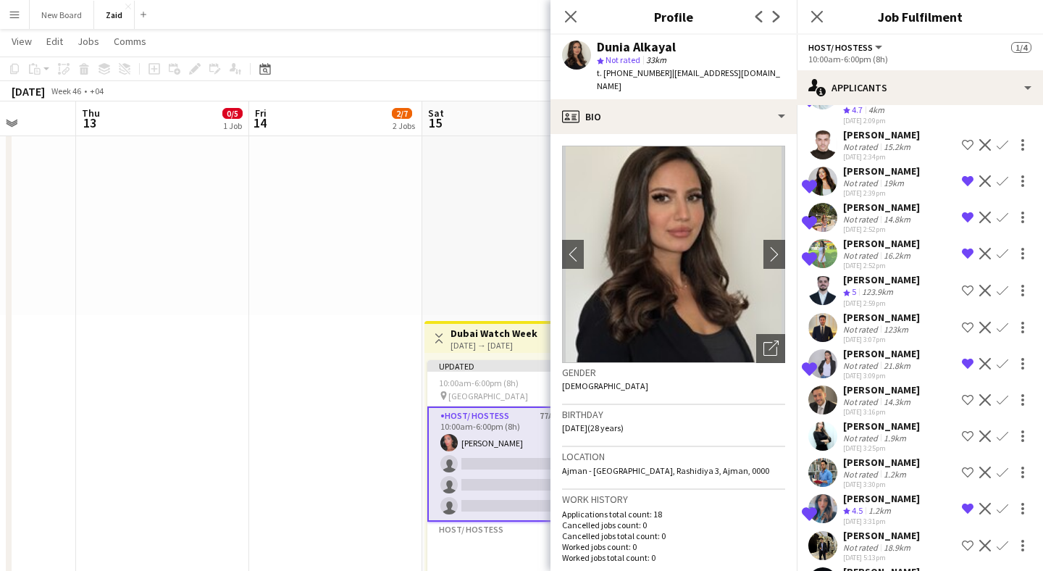
click at [825, 421] on app-user-avatar at bounding box center [822, 435] width 29 height 29
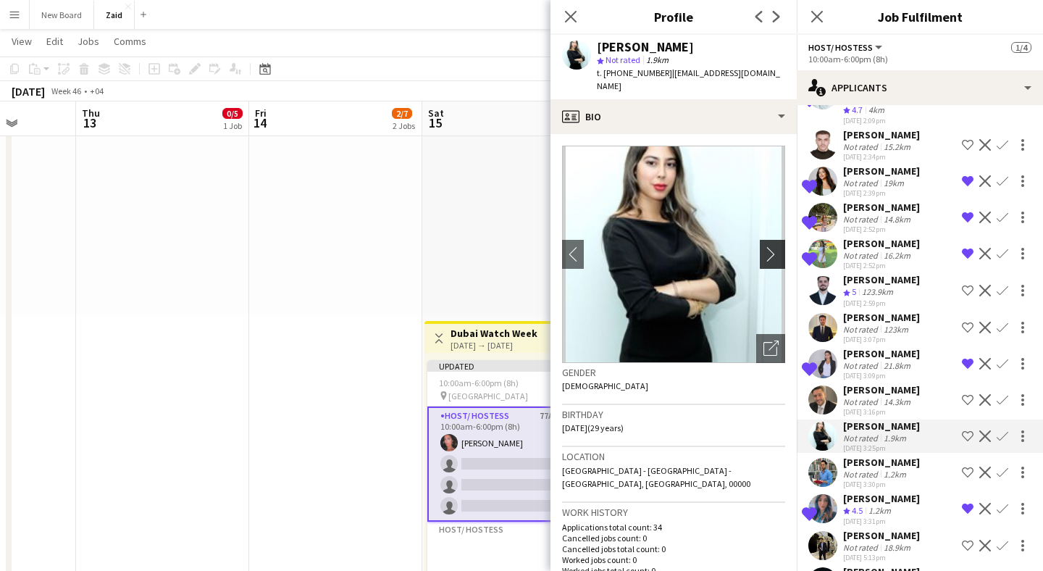
click at [767, 246] on app-icon "chevron-right" at bounding box center [774, 253] width 22 height 15
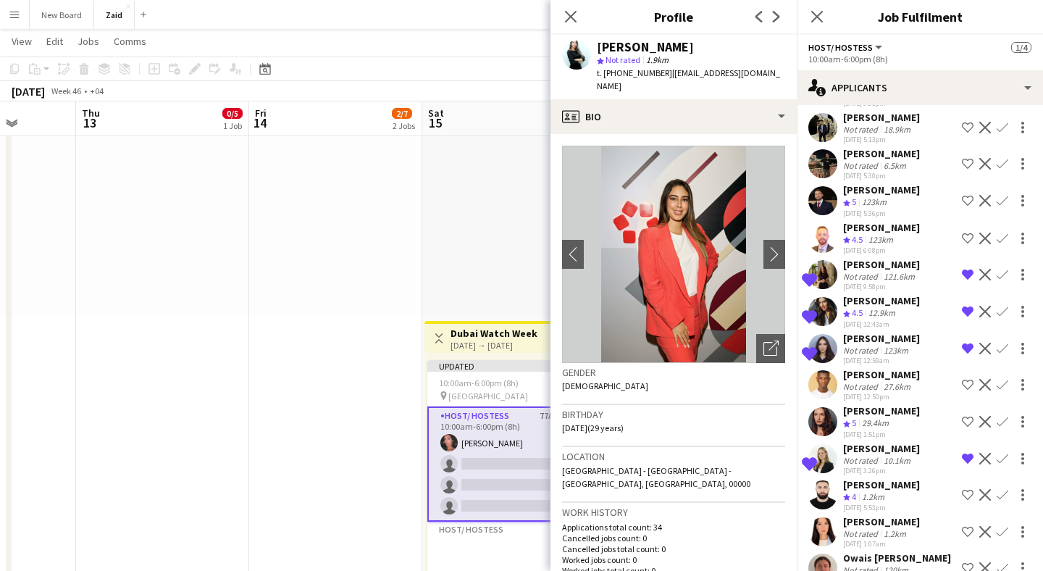
scroll to position [1072, 0]
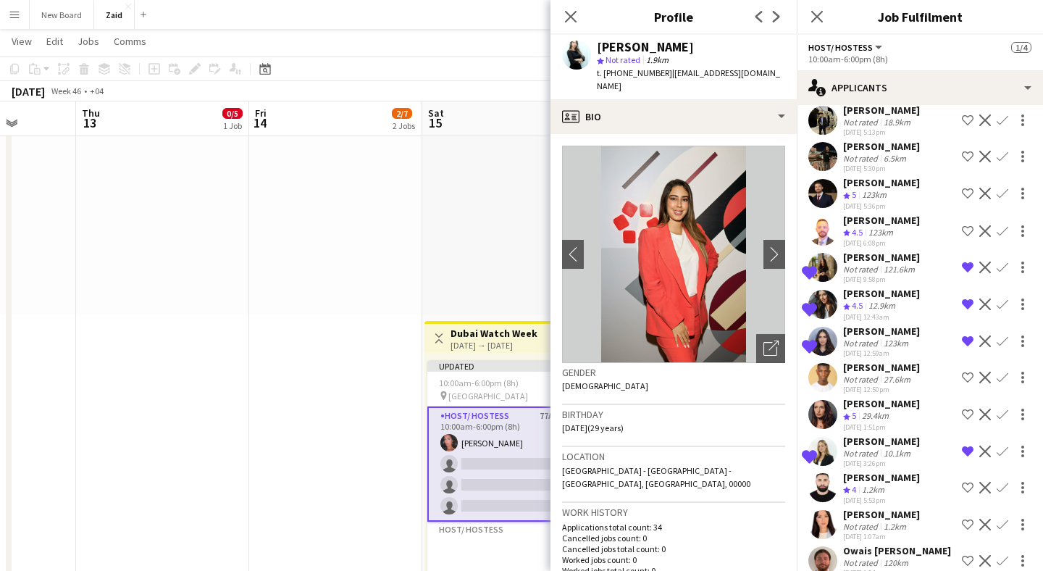
click at [823, 400] on app-user-avatar at bounding box center [822, 414] width 29 height 29
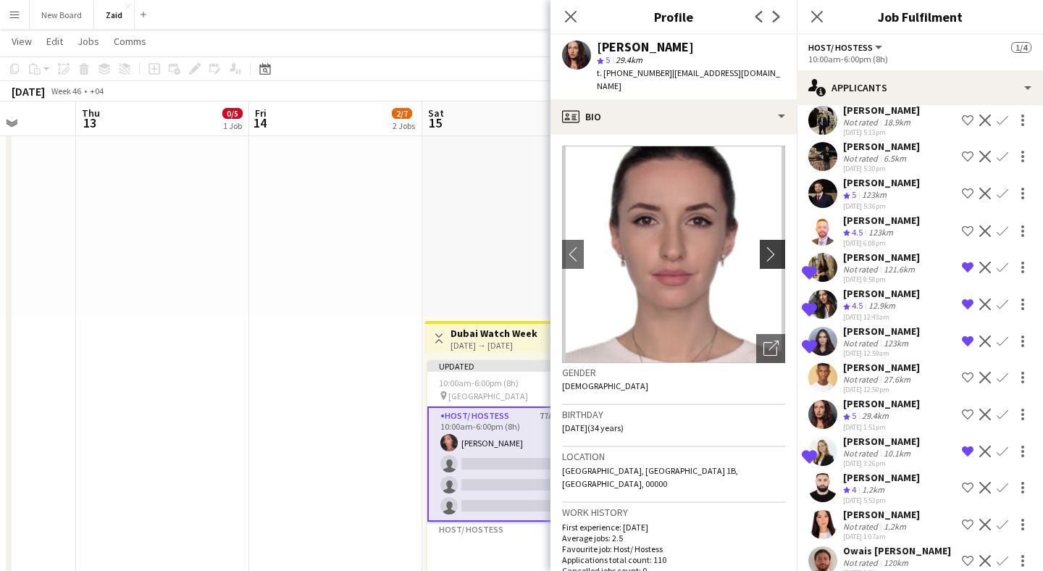
click at [766, 246] on app-icon "chevron-right" at bounding box center [774, 253] width 22 height 15
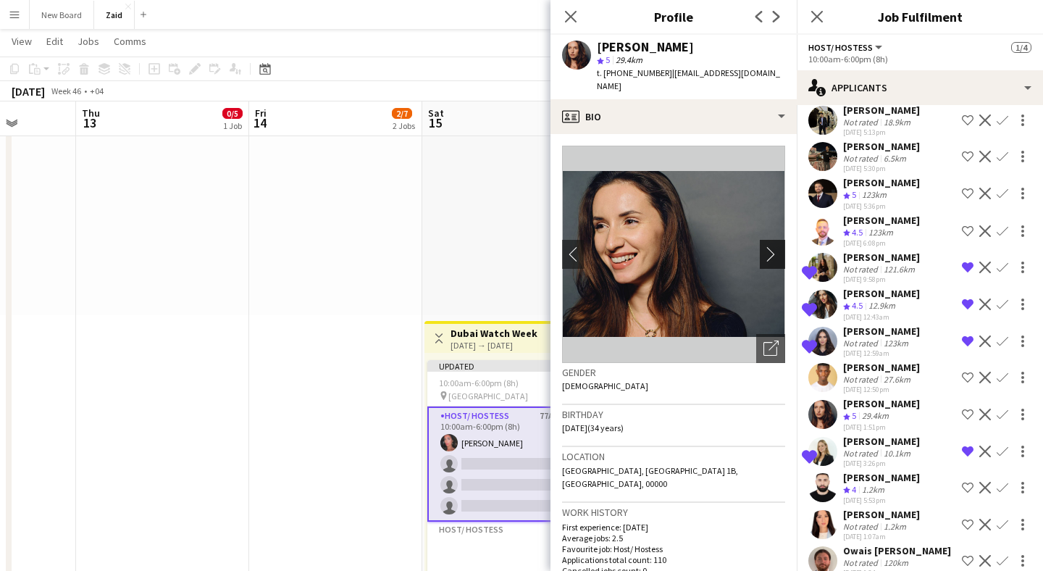
click at [766, 246] on app-icon "chevron-right" at bounding box center [774, 253] width 22 height 15
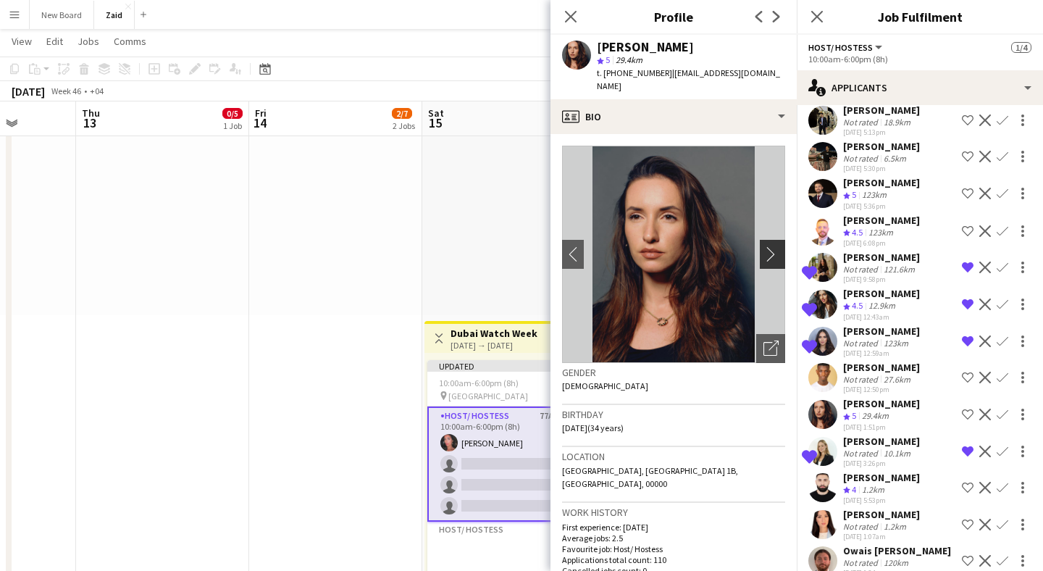
click at [766, 246] on app-icon "chevron-right" at bounding box center [774, 253] width 22 height 15
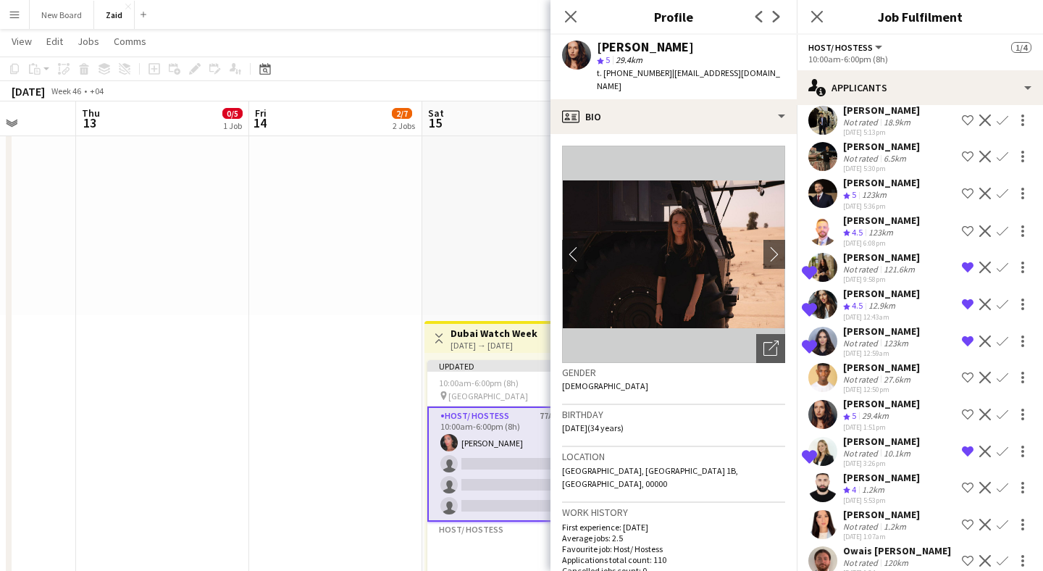
click at [967, 408] on app-icon "Shortlist crew" at bounding box center [968, 414] width 12 height 12
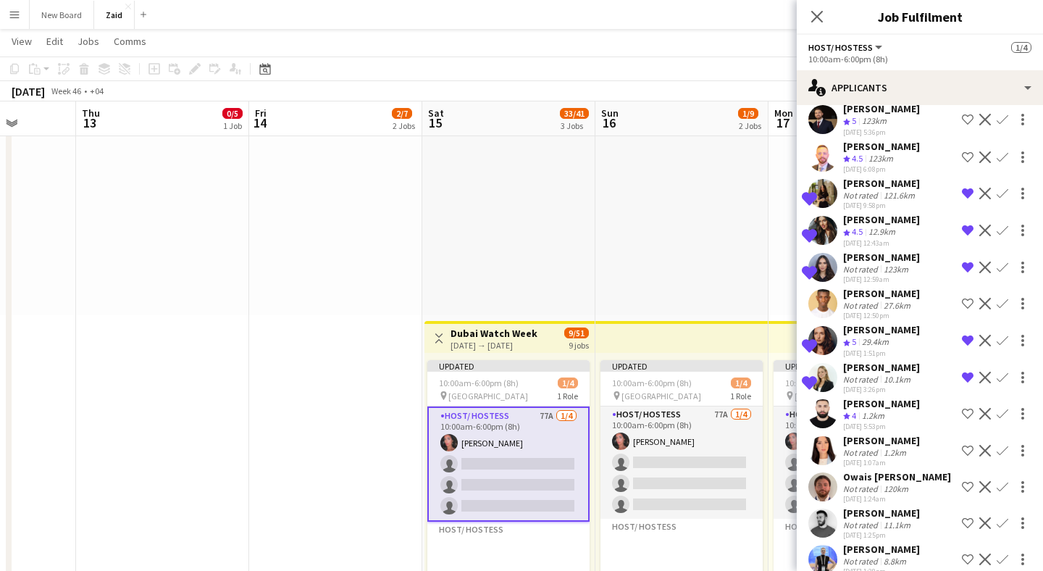
scroll to position [1150, 0]
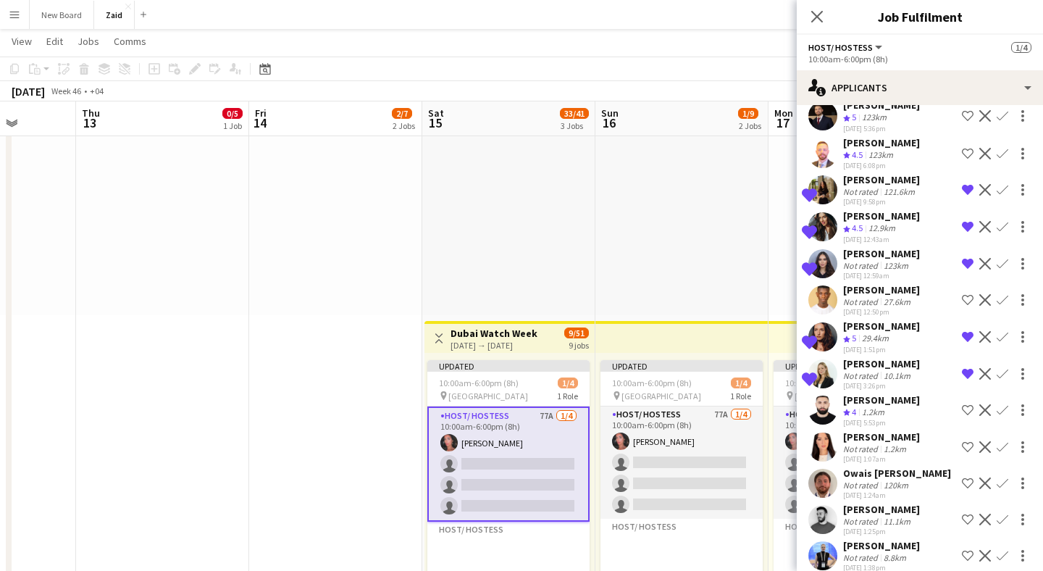
click at [830, 432] on app-user-avatar at bounding box center [822, 446] width 29 height 29
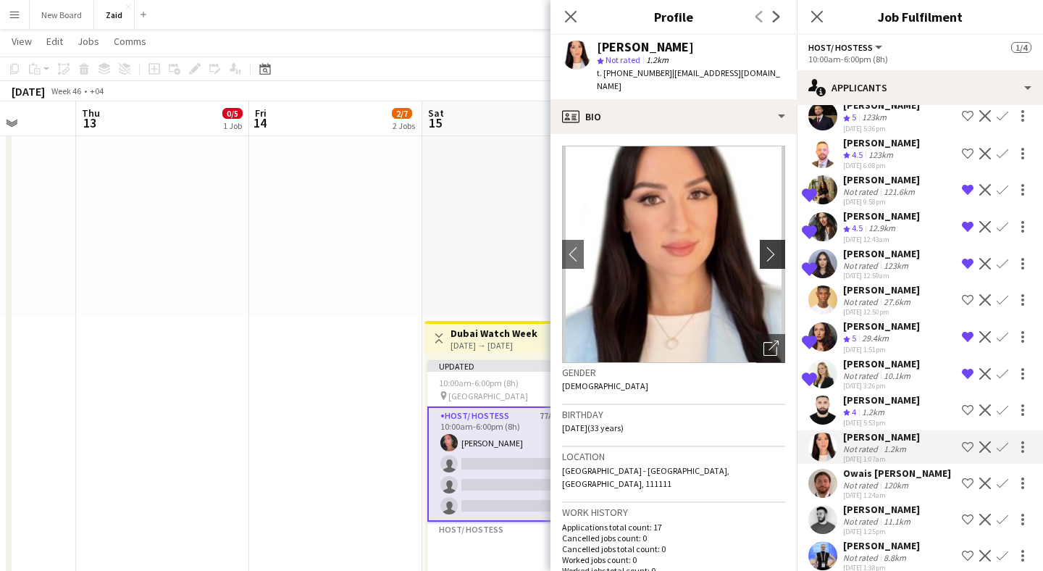
click at [771, 248] on button "chevron-right" at bounding box center [774, 254] width 29 height 29
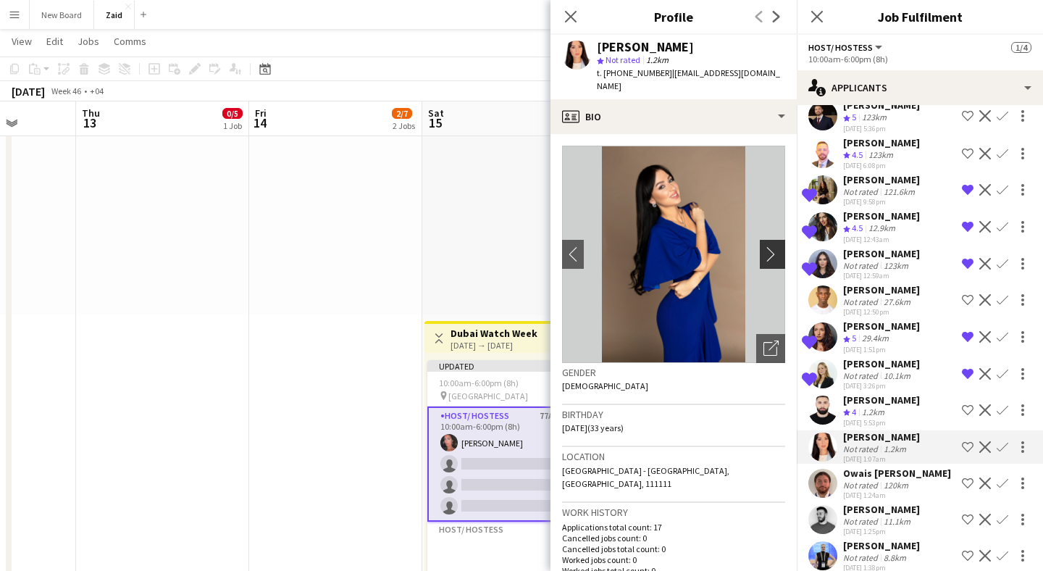
click at [771, 248] on button "chevron-right" at bounding box center [774, 254] width 29 height 29
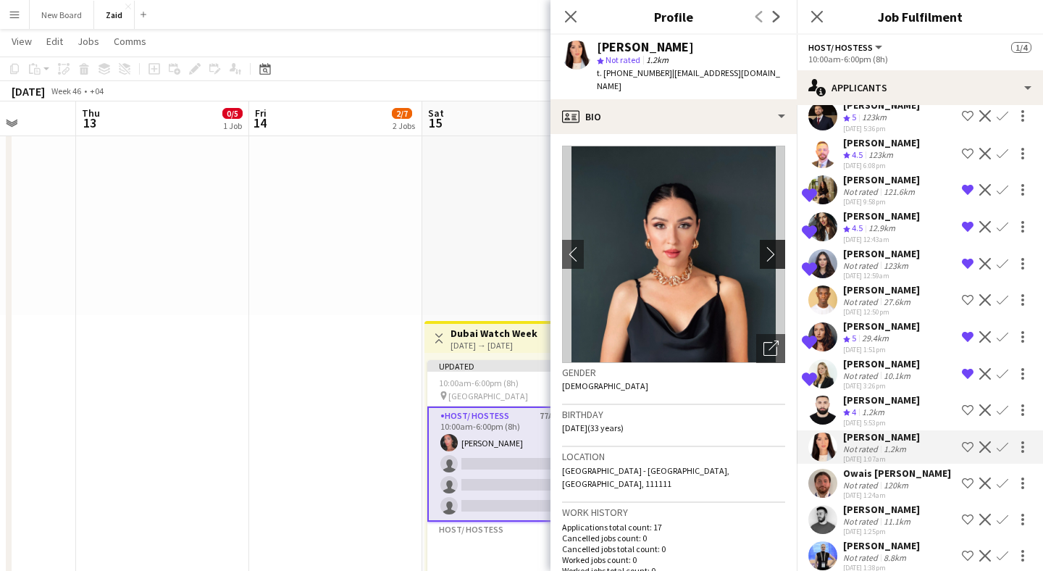
click at [770, 246] on app-icon "chevron-right" at bounding box center [774, 253] width 22 height 15
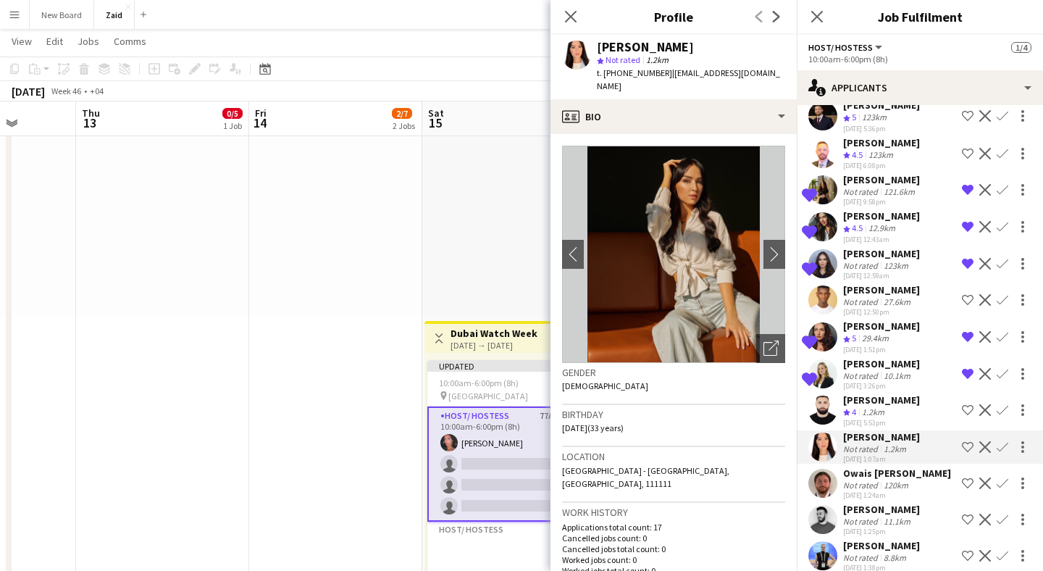
click at [967, 441] on app-icon "Shortlist crew" at bounding box center [968, 447] width 12 height 12
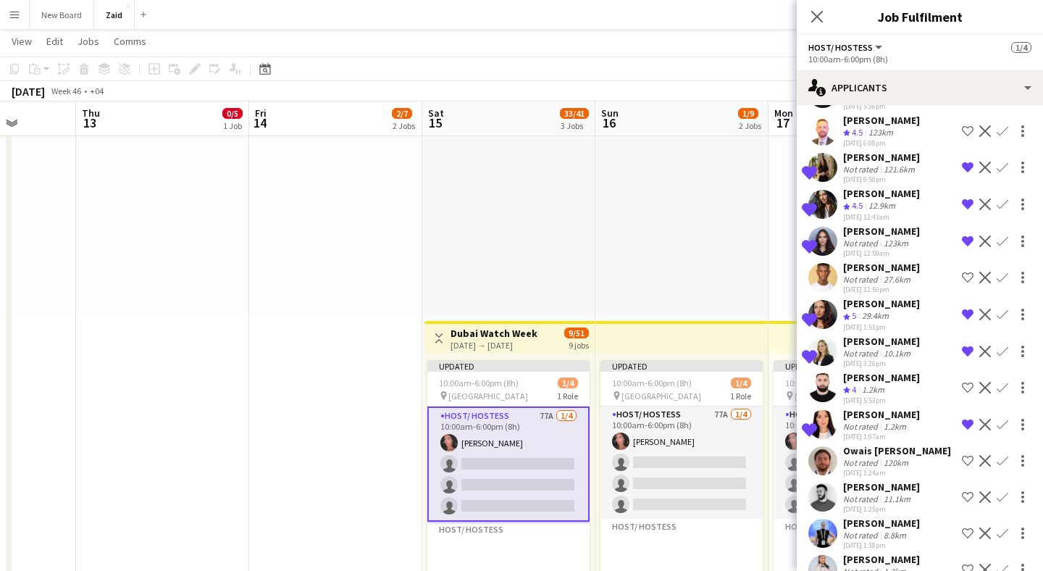
scroll to position [1188, 0]
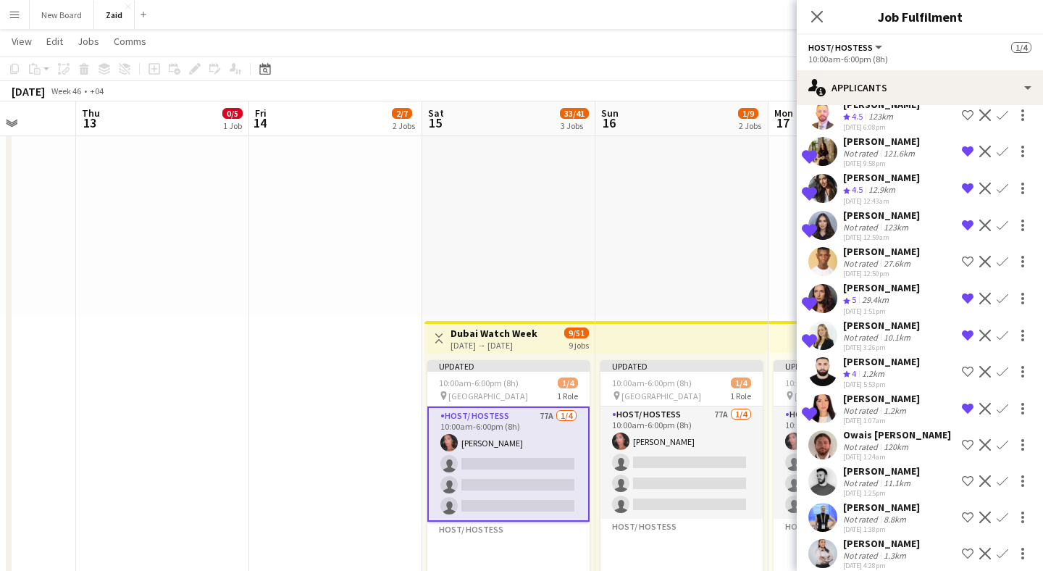
click at [825, 502] on app-user-avatar at bounding box center [822, 516] width 29 height 29
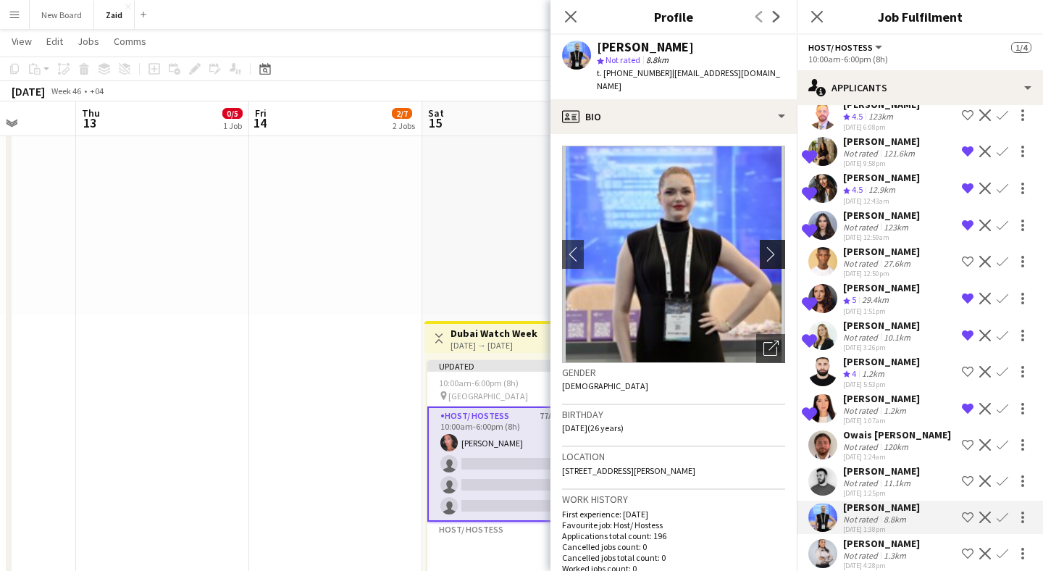
click at [774, 246] on app-icon "chevron-right" at bounding box center [774, 253] width 22 height 15
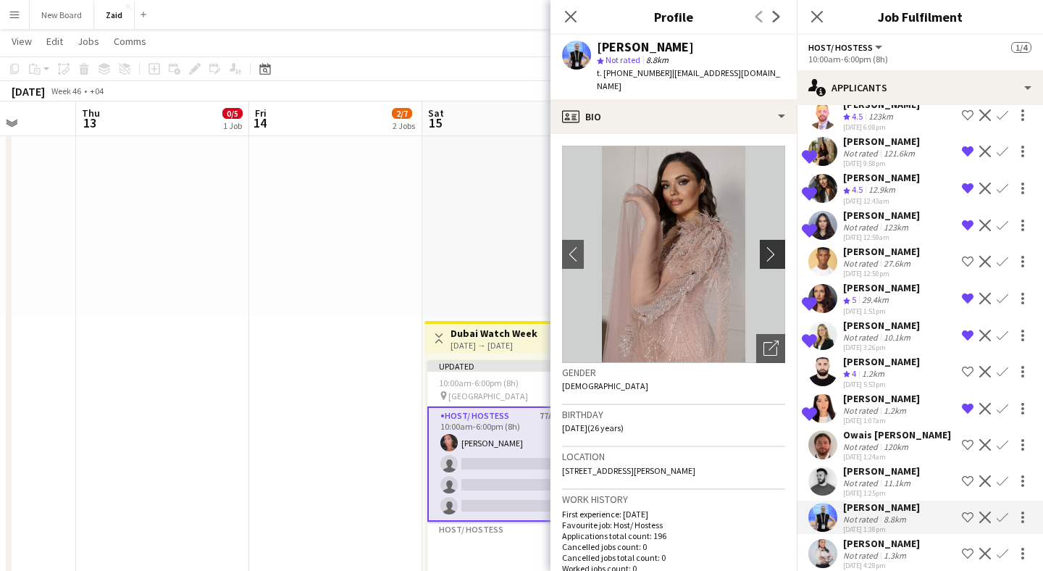
click at [774, 246] on app-icon "chevron-right" at bounding box center [774, 253] width 22 height 15
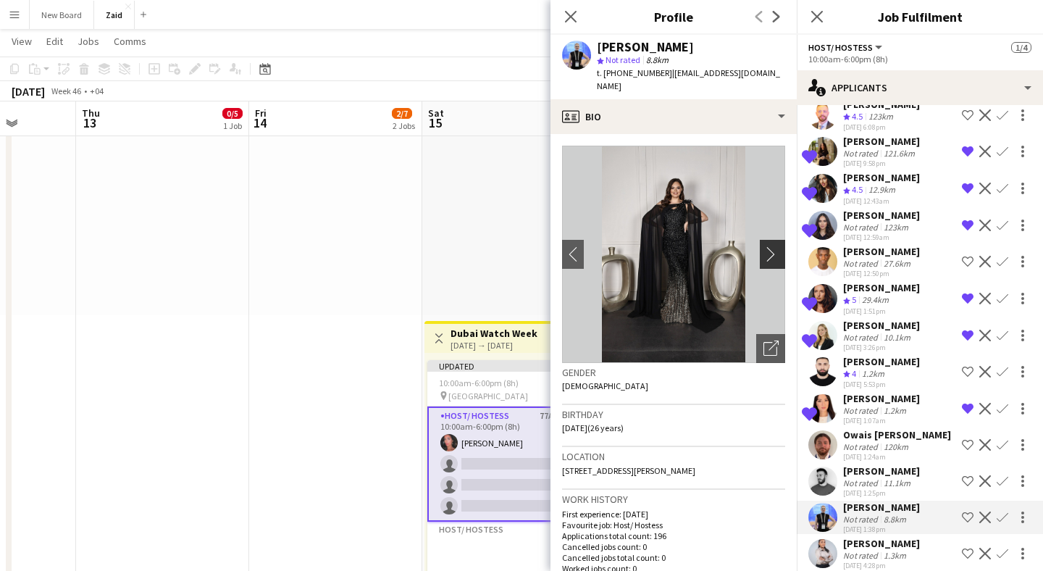
click at [774, 246] on app-icon "chevron-right" at bounding box center [774, 253] width 22 height 15
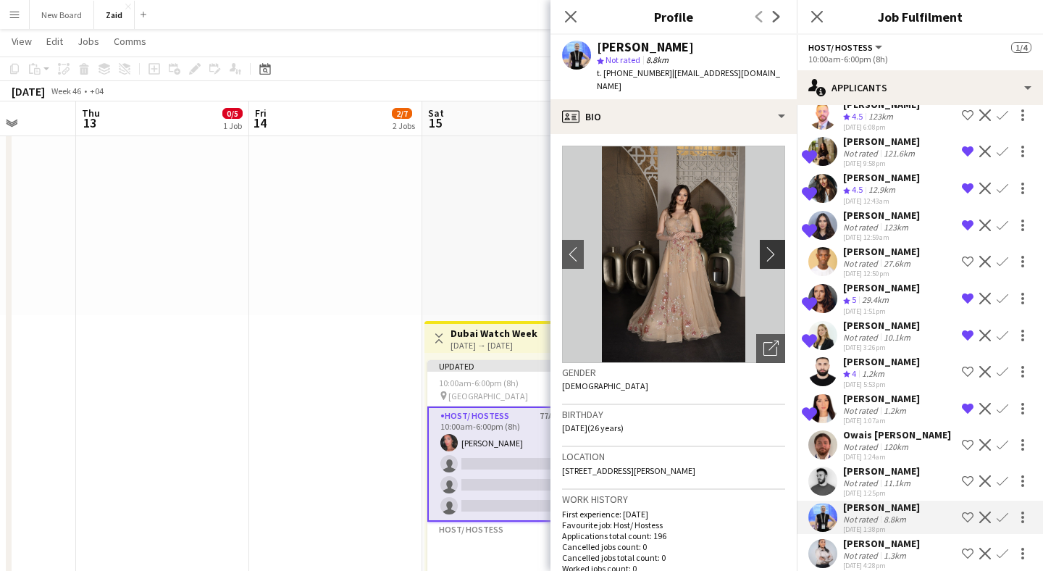
click at [774, 246] on app-icon "chevron-right" at bounding box center [774, 253] width 22 height 15
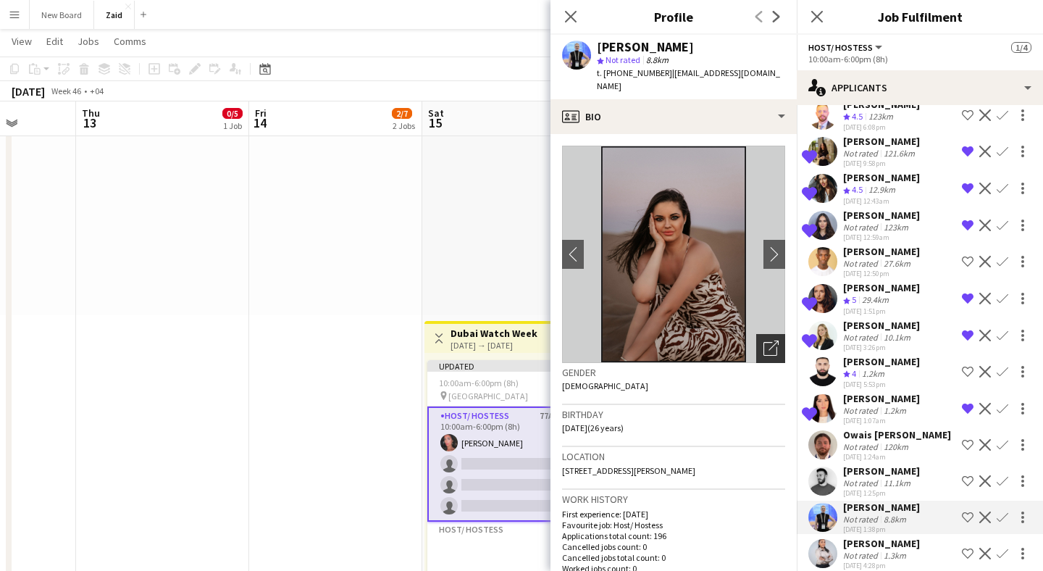
click at [772, 340] on icon "Open photos pop-in" at bounding box center [770, 347] width 15 height 15
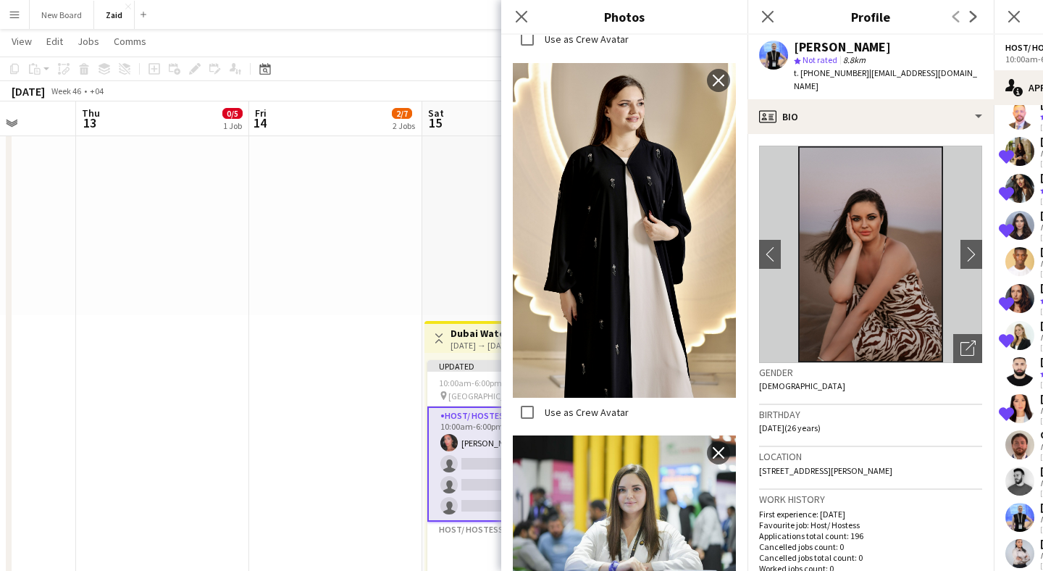
scroll to position [1334, 0]
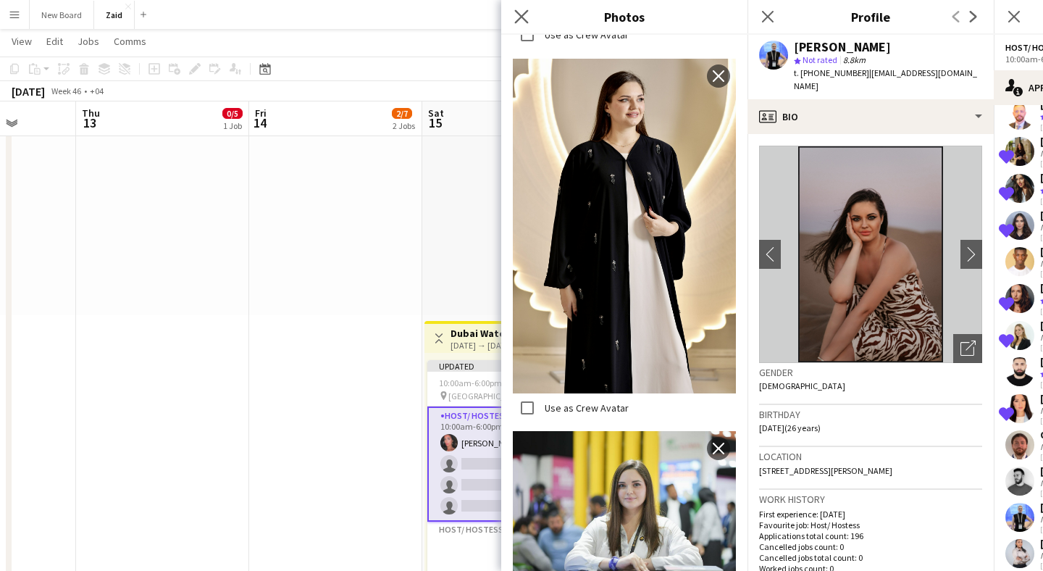
click at [526, 8] on app-icon "Close pop-in" at bounding box center [521, 17] width 21 height 21
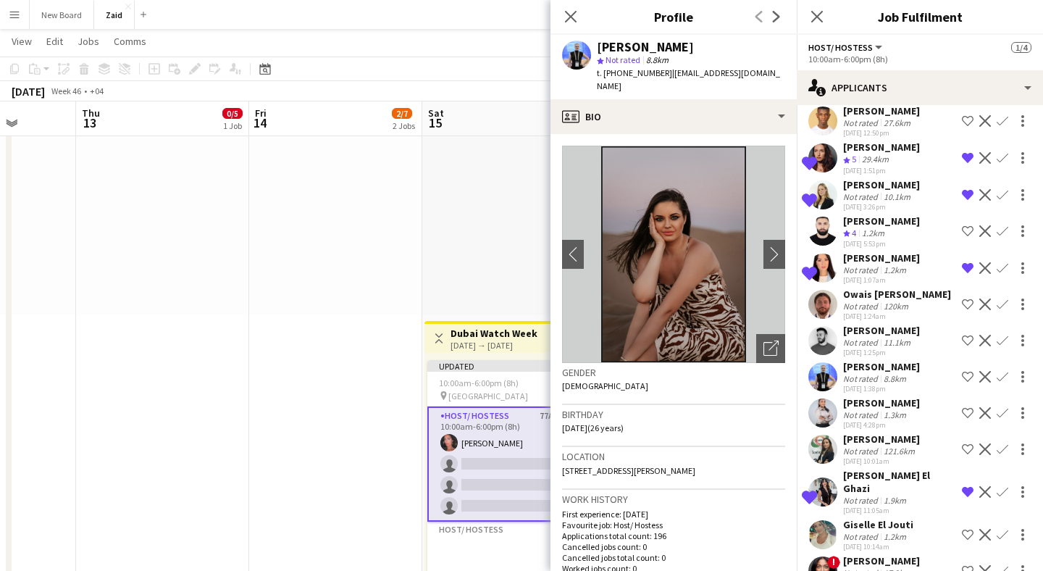
scroll to position [1347, 0]
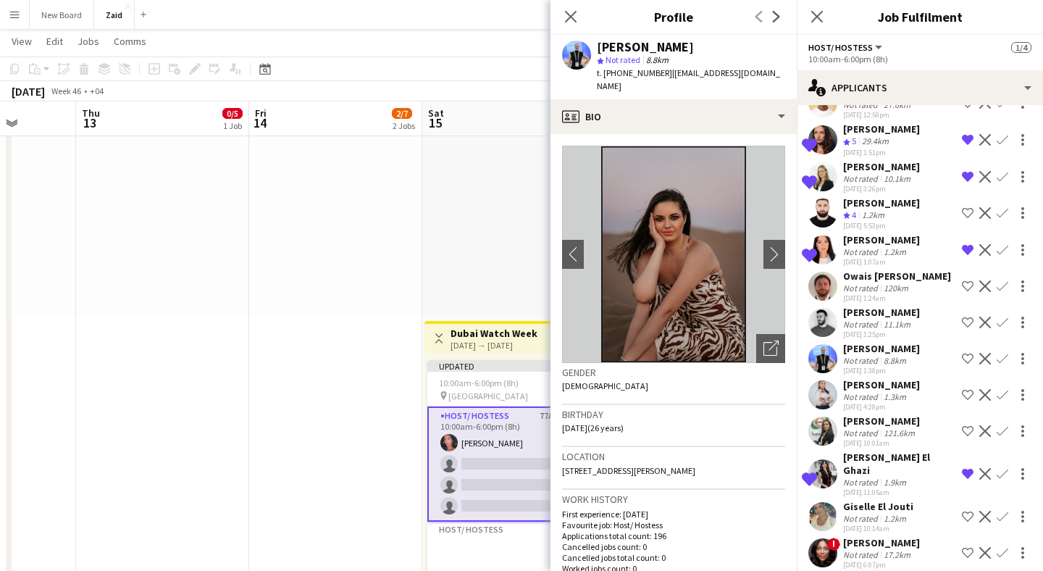
click at [827, 380] on app-user-avatar at bounding box center [822, 394] width 29 height 29
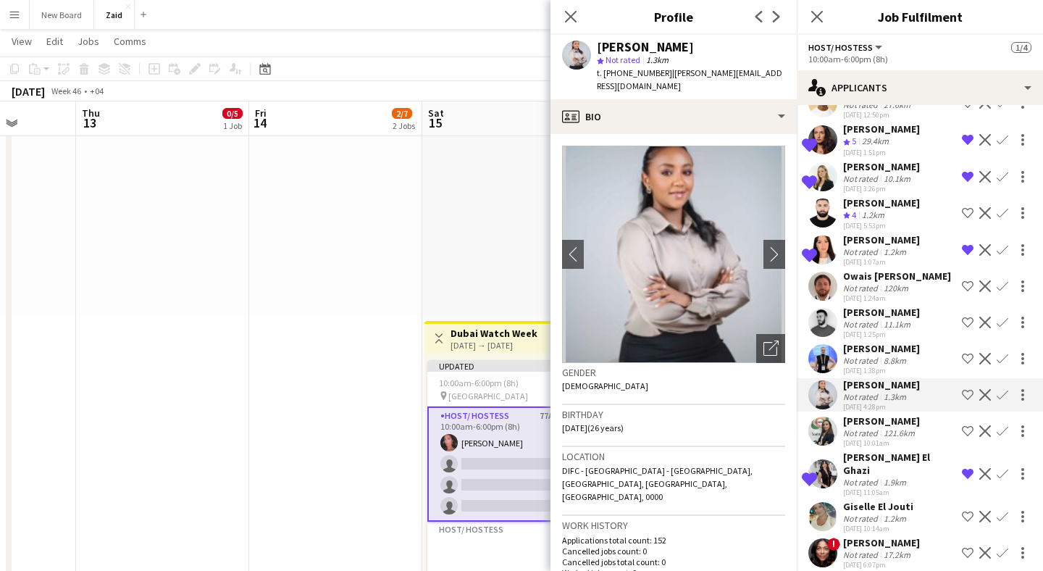
click at [817, 416] on app-user-avatar at bounding box center [822, 430] width 29 height 29
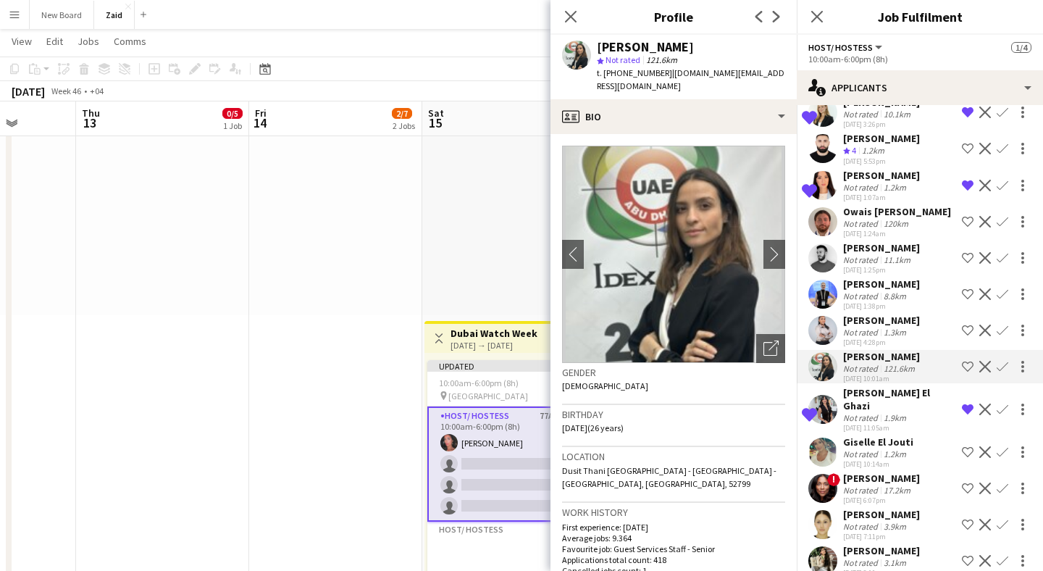
scroll to position [1427, 0]
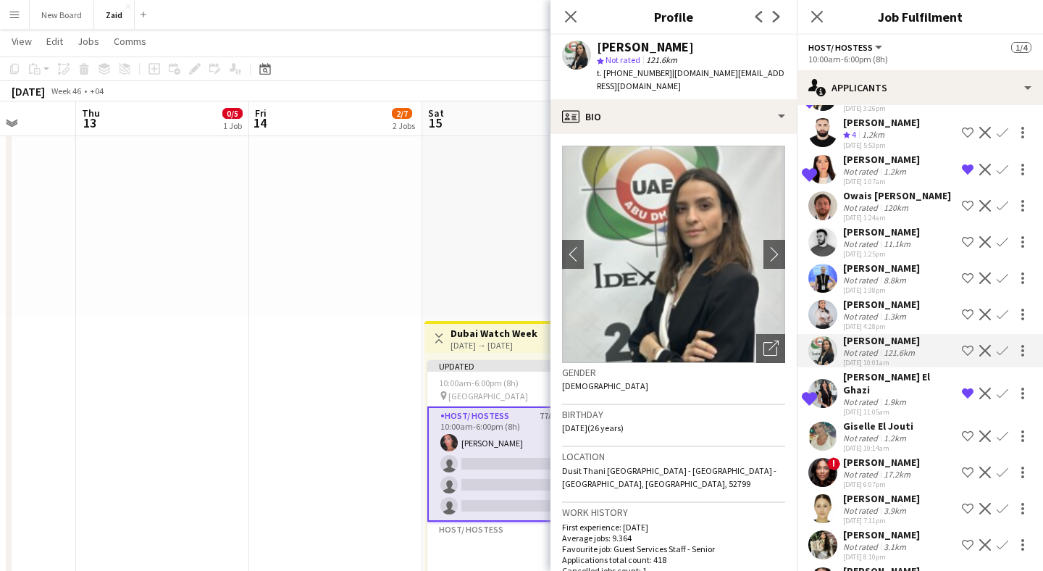
click at [817, 421] on app-user-avatar at bounding box center [822, 435] width 29 height 29
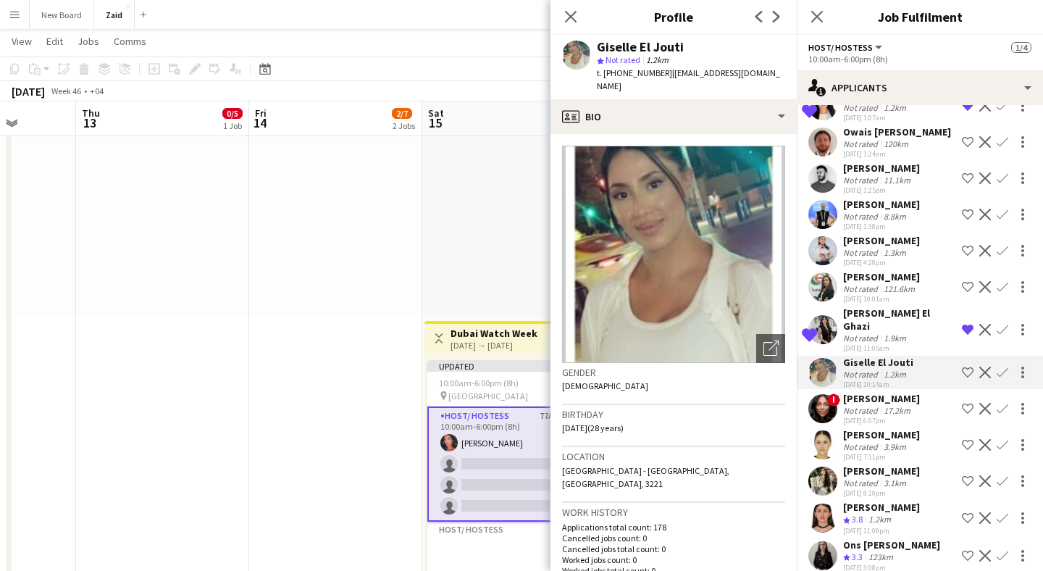
scroll to position [1492, 0]
click at [817, 429] on app-user-avatar at bounding box center [822, 443] width 29 height 29
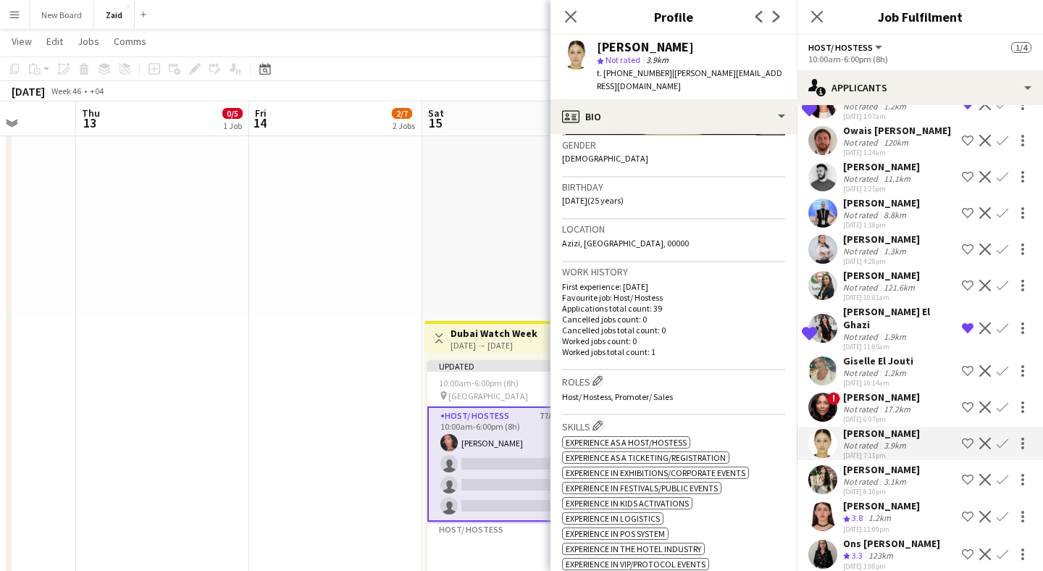
scroll to position [0, 0]
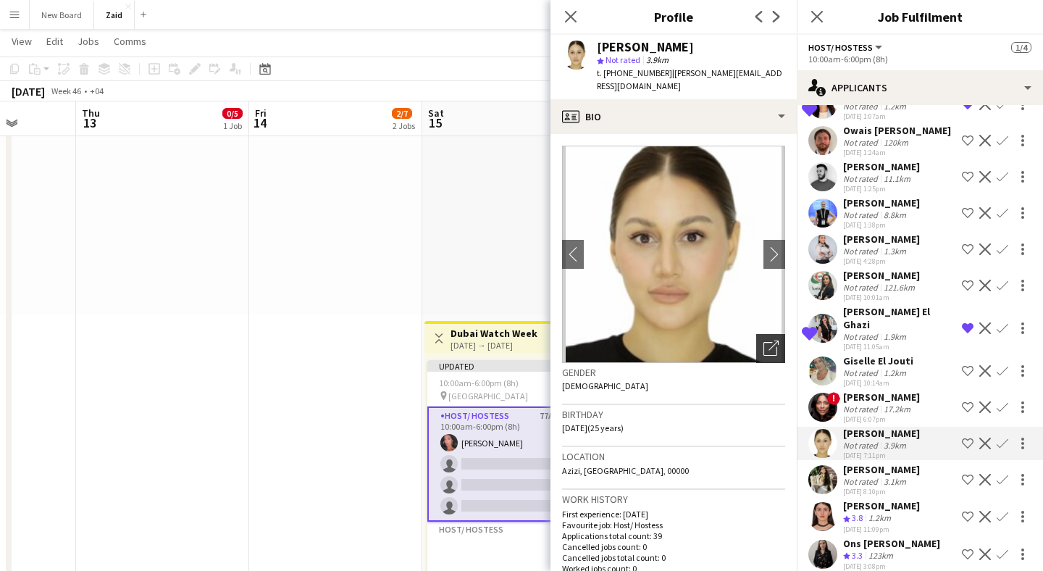
click at [763, 342] on icon at bounding box center [770, 349] width 14 height 14
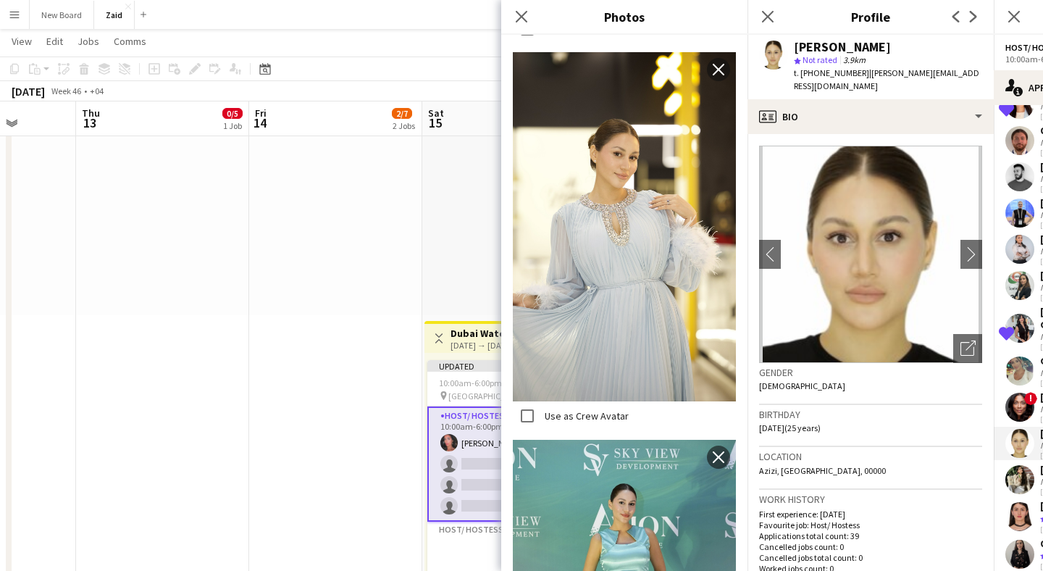
scroll to position [1212, 0]
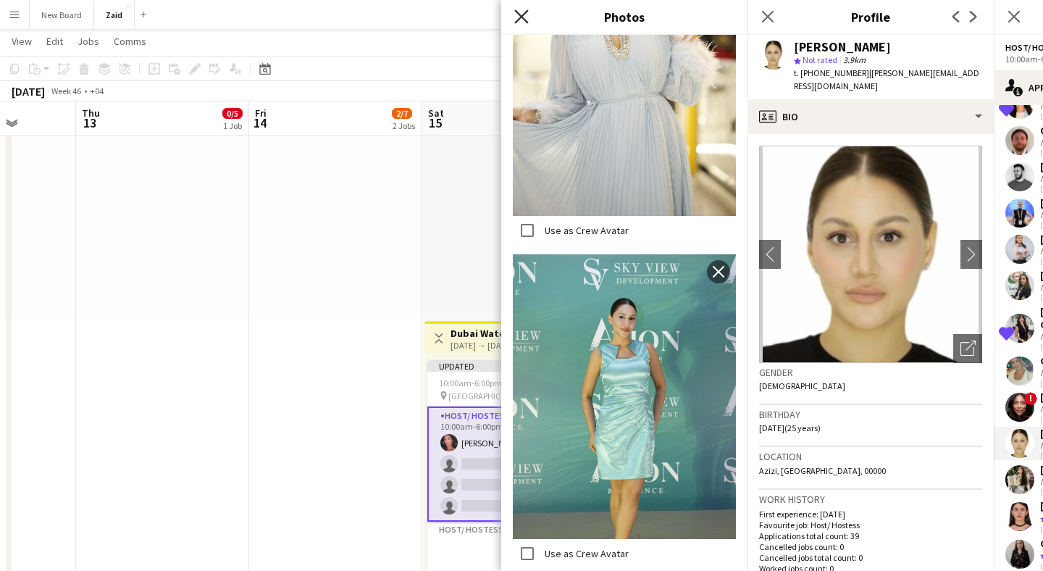
click at [521, 20] on icon "Close pop-in" at bounding box center [521, 16] width 14 height 14
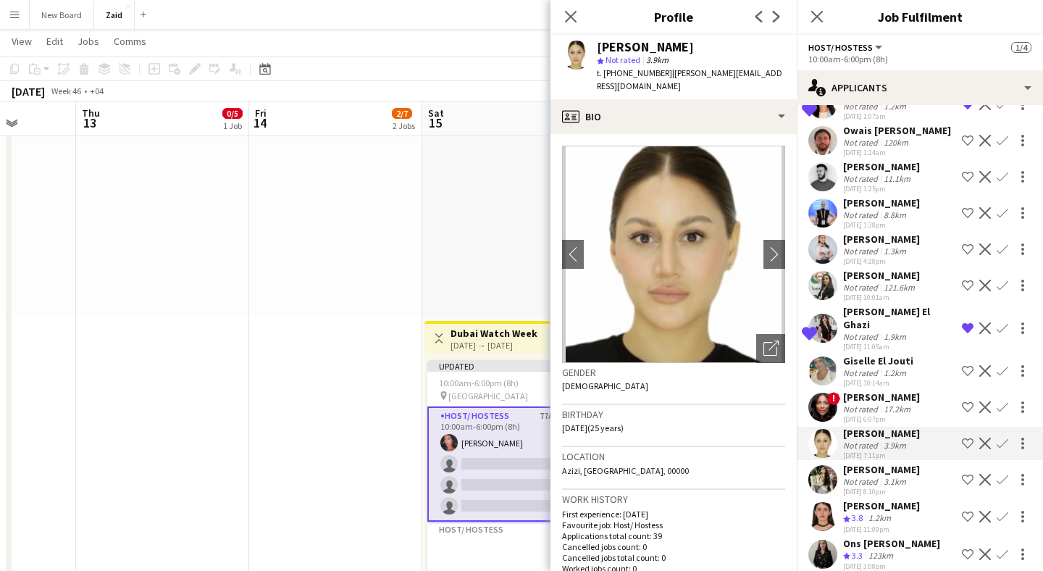
click at [828, 465] on app-user-avatar at bounding box center [822, 479] width 29 height 29
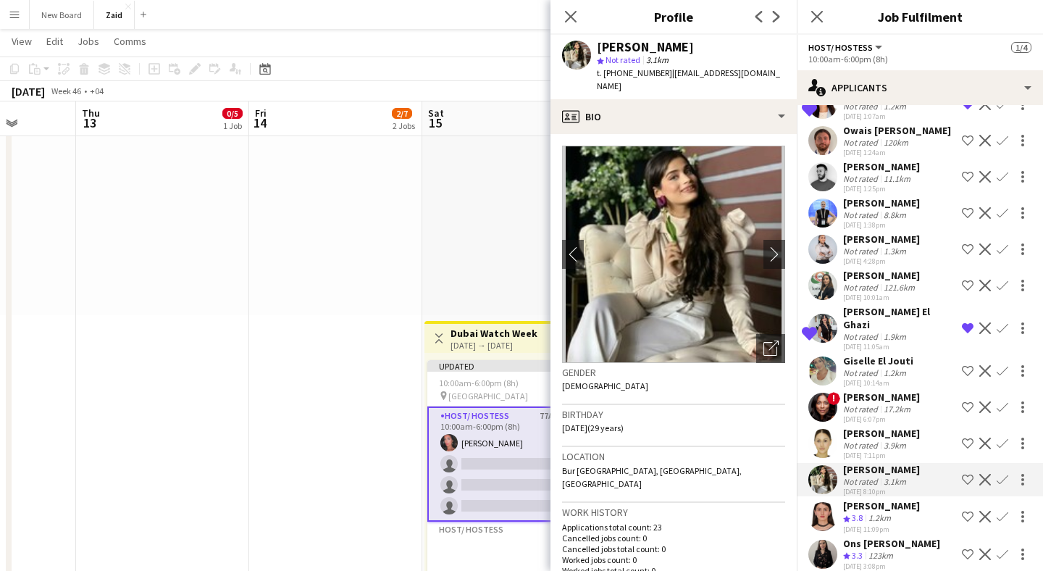
click at [820, 502] on app-user-avatar at bounding box center [822, 516] width 29 height 29
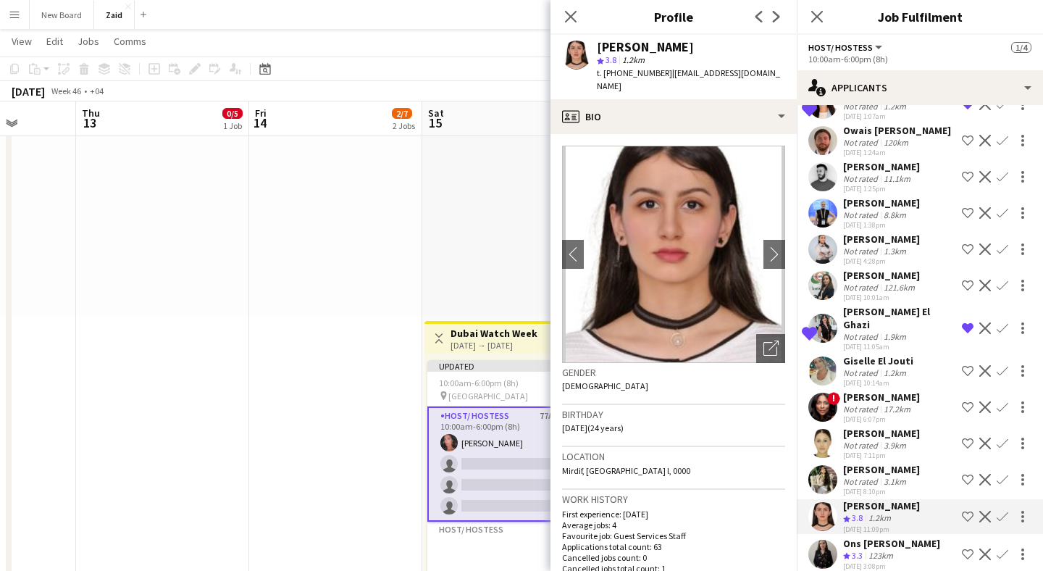
click at [822, 539] on app-user-avatar at bounding box center [822, 553] width 29 height 29
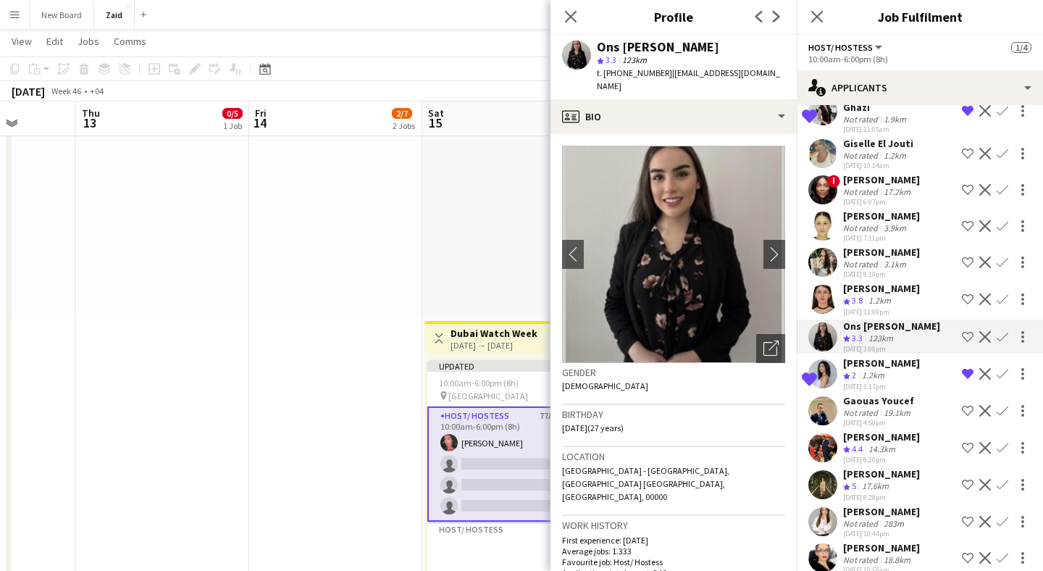
scroll to position [1733, 0]
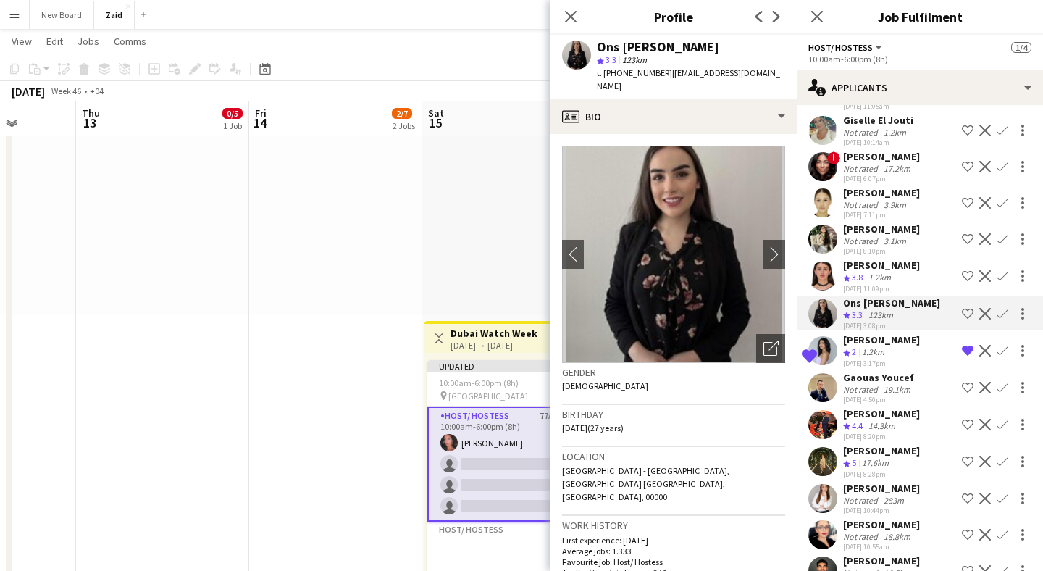
click at [827, 447] on app-user-avatar at bounding box center [822, 461] width 29 height 29
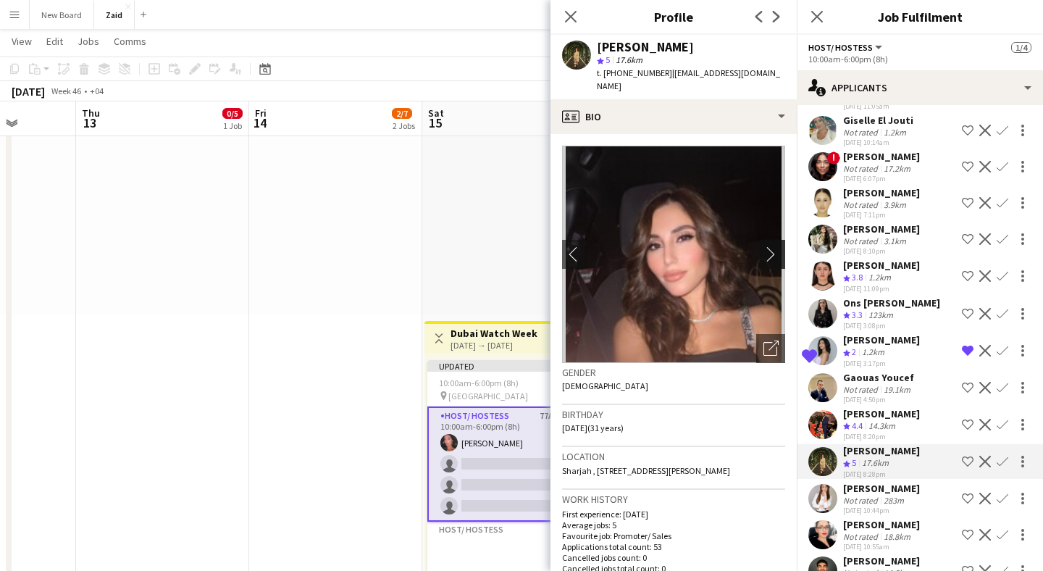
click at [773, 246] on app-icon "chevron-right" at bounding box center [774, 253] width 22 height 15
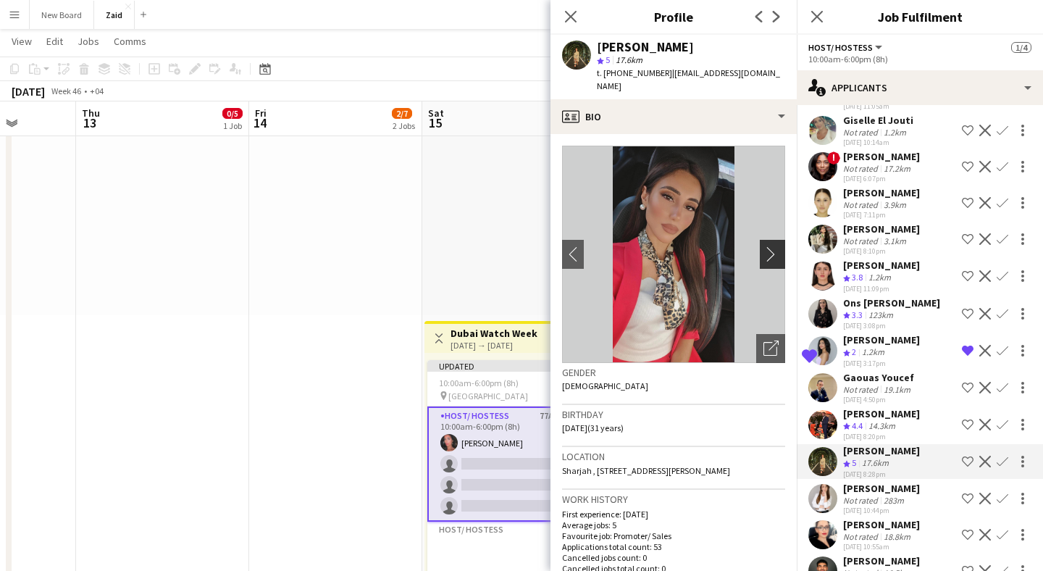
click at [773, 246] on app-icon "chevron-right" at bounding box center [774, 253] width 22 height 15
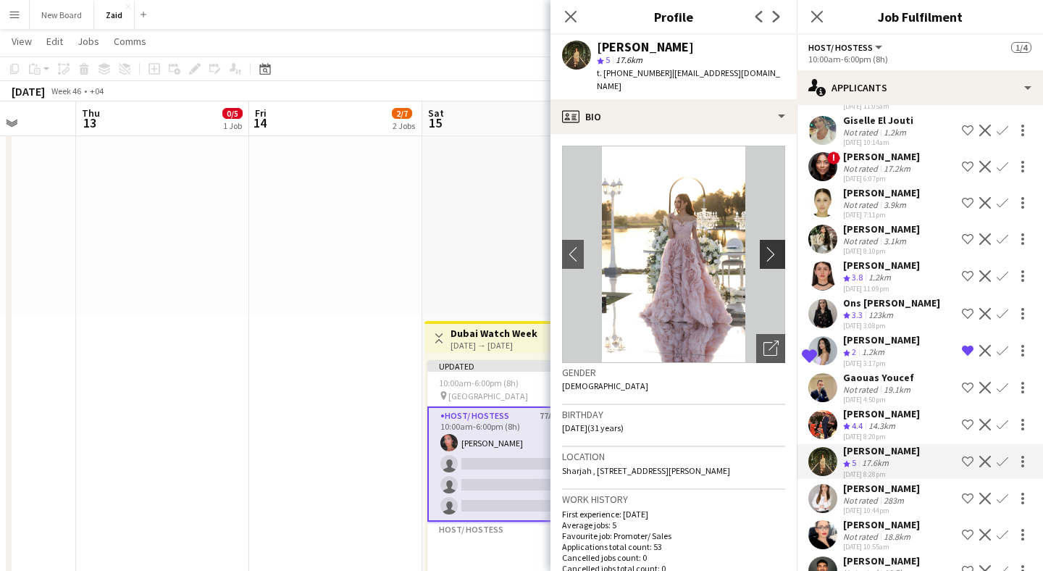
click at [773, 246] on app-icon "chevron-right" at bounding box center [774, 253] width 22 height 15
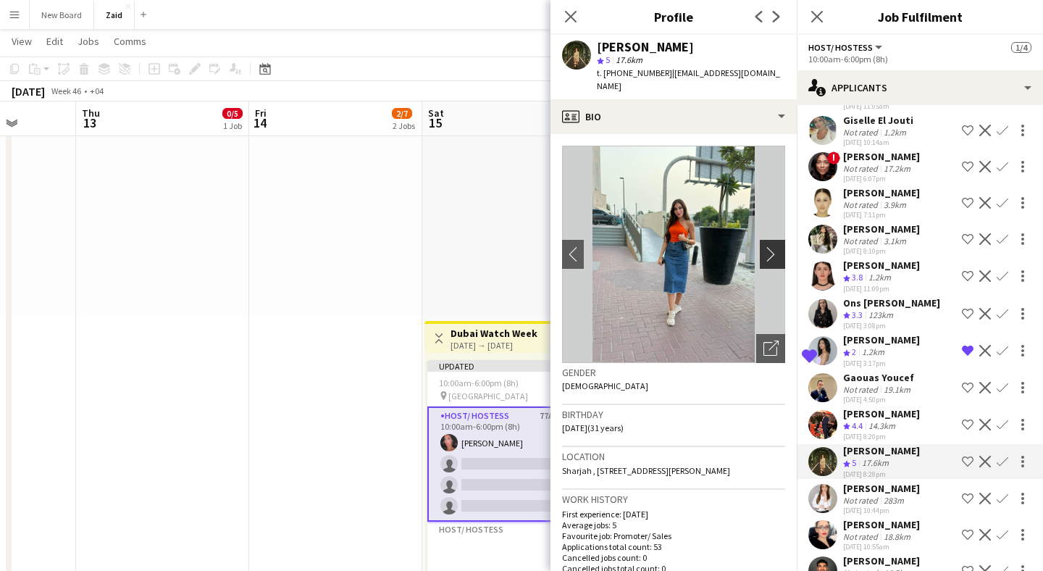
click at [773, 246] on app-icon "chevron-right" at bounding box center [774, 253] width 22 height 15
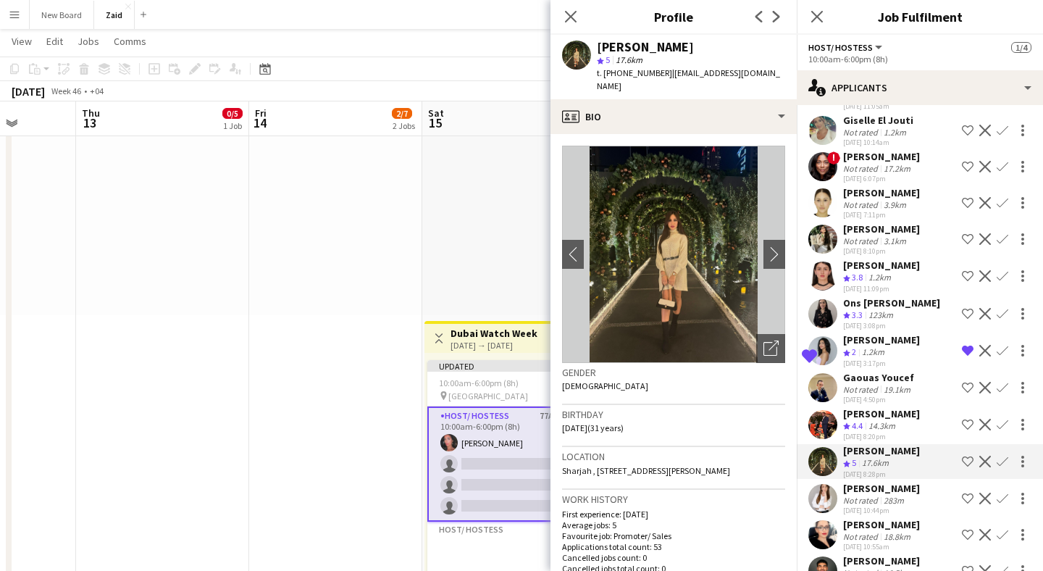
click at [822, 484] on app-user-avatar at bounding box center [822, 498] width 29 height 29
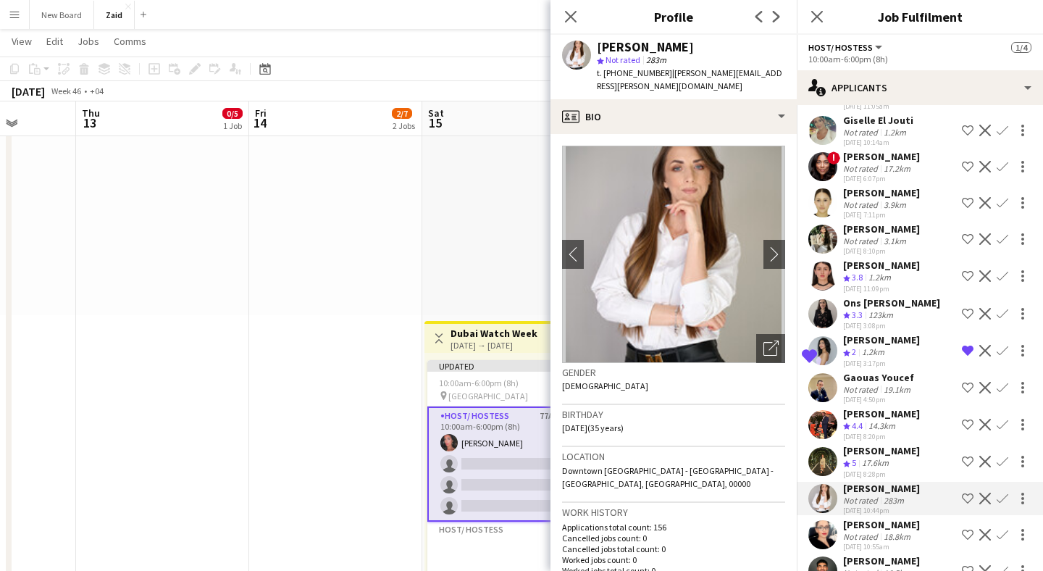
click at [965, 455] on app-icon "Shortlist crew" at bounding box center [968, 461] width 12 height 12
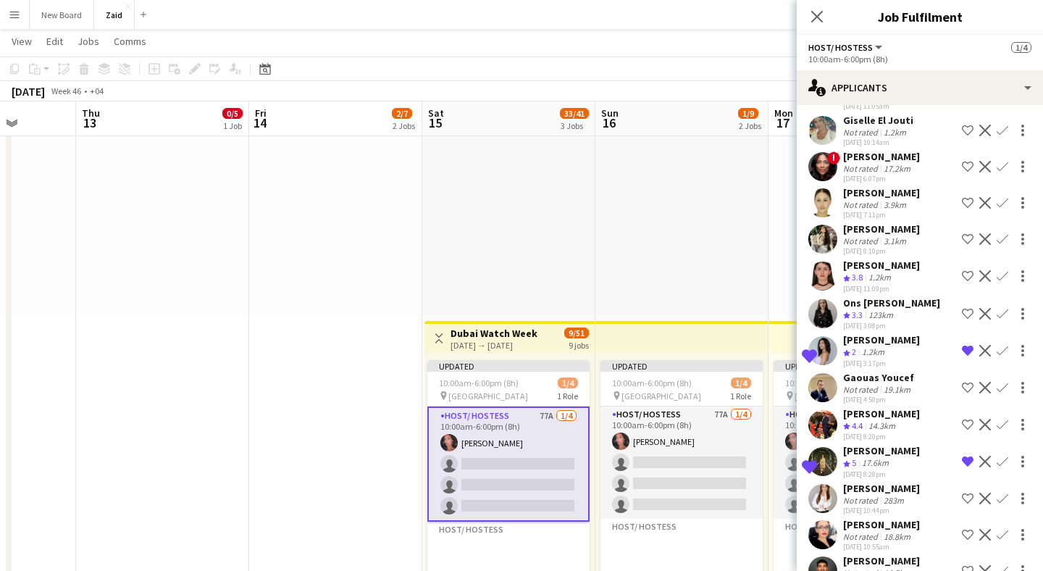
click at [862, 481] on div "[PERSON_NAME]" at bounding box center [881, 487] width 77 height 13
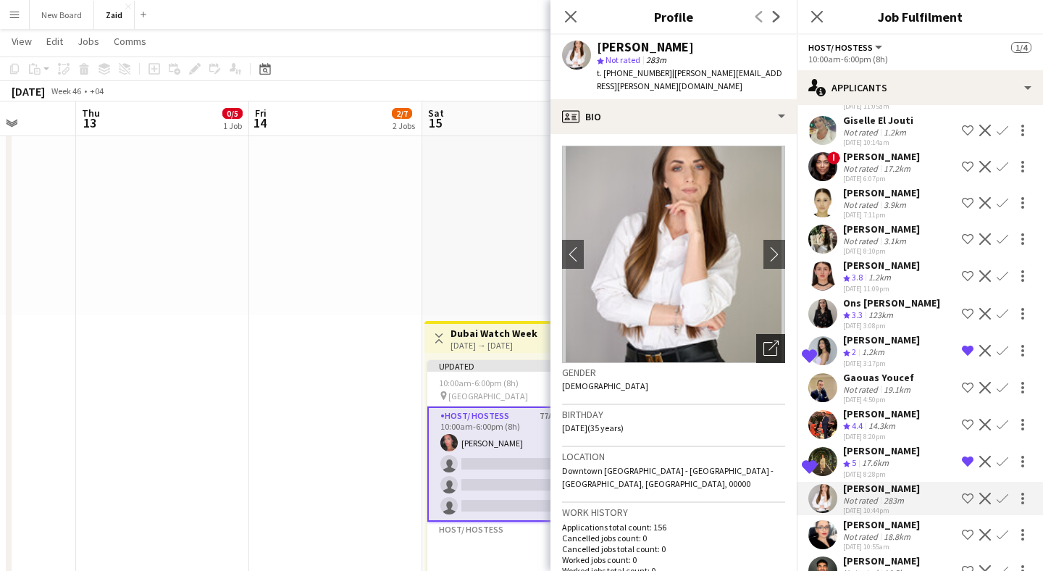
click at [769, 340] on icon "Open photos pop-in" at bounding box center [770, 347] width 15 height 15
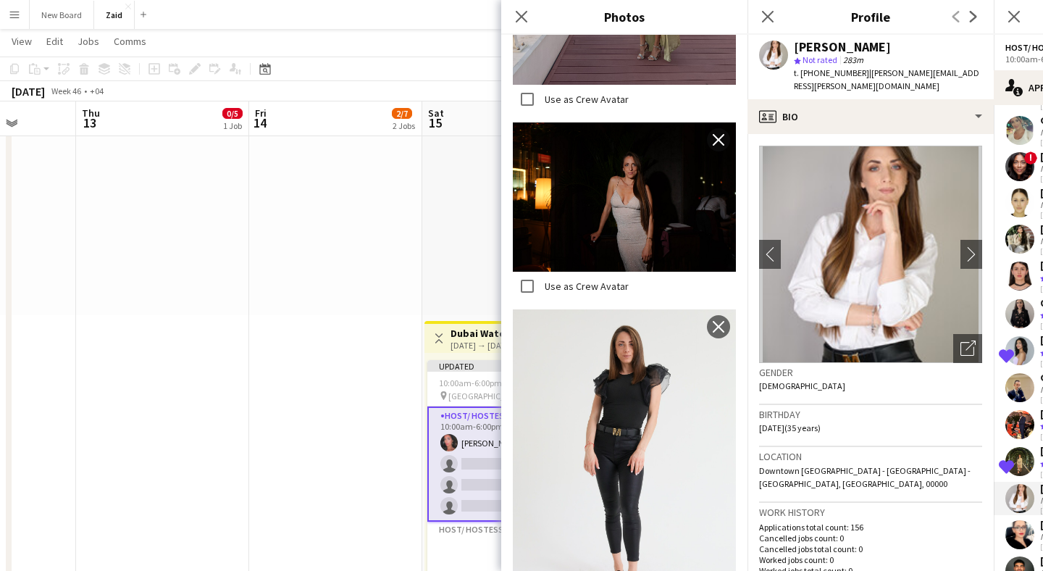
scroll to position [573, 0]
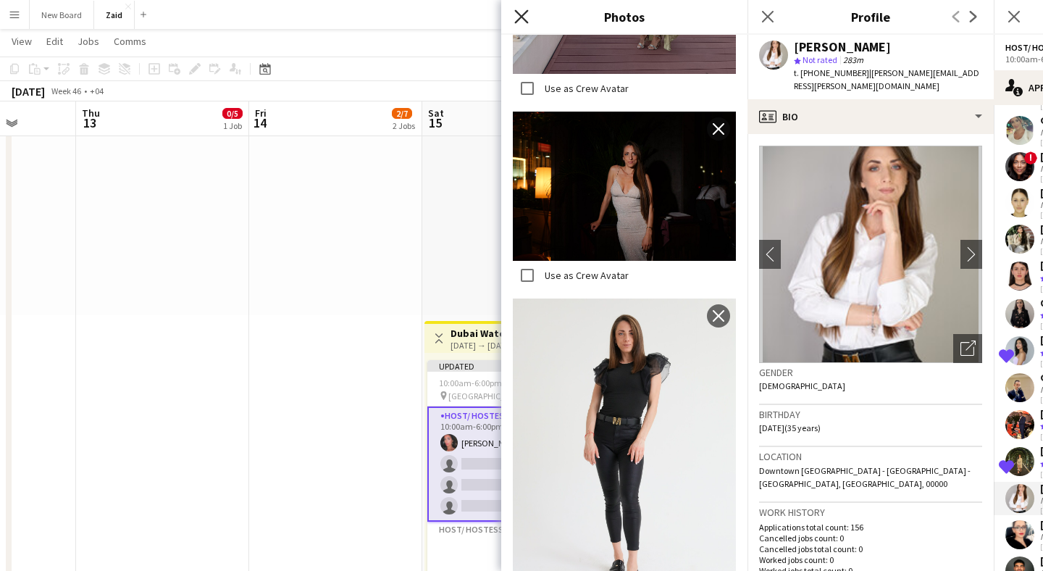
click at [526, 14] on icon "Close pop-in" at bounding box center [521, 16] width 14 height 14
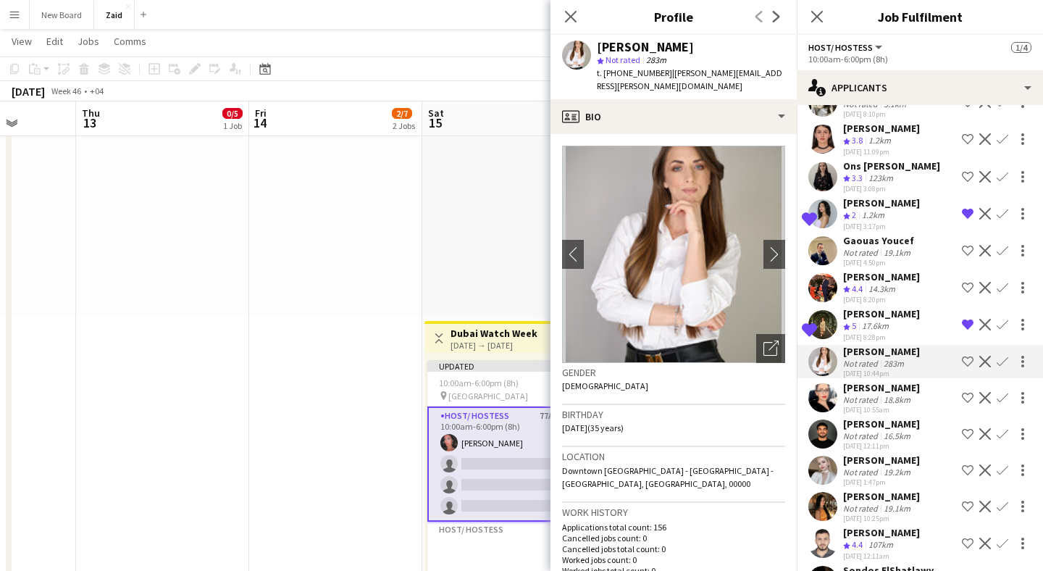
scroll to position [1889, 0]
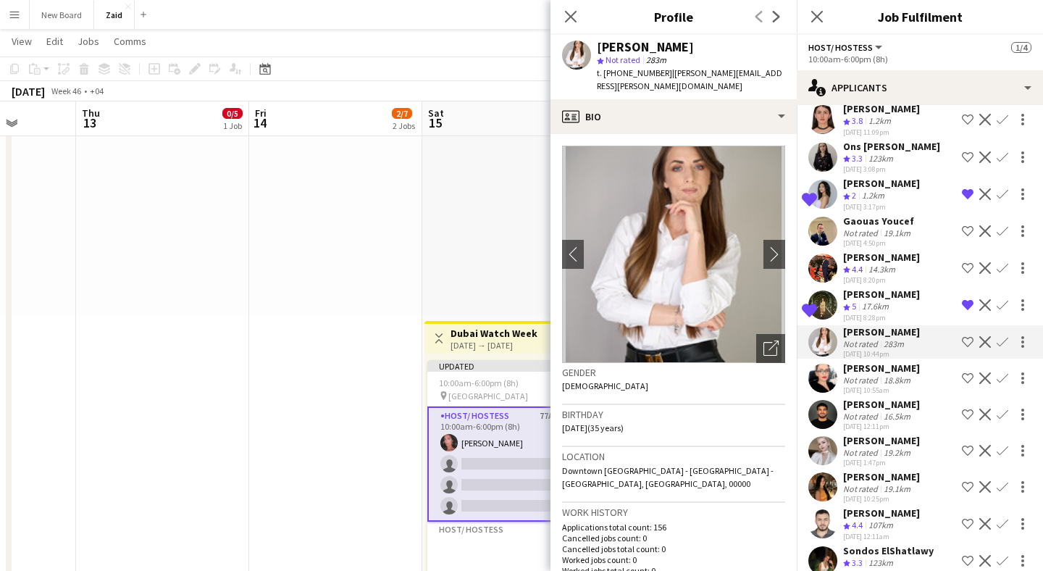
click at [823, 363] on app-user-avatar at bounding box center [822, 377] width 29 height 29
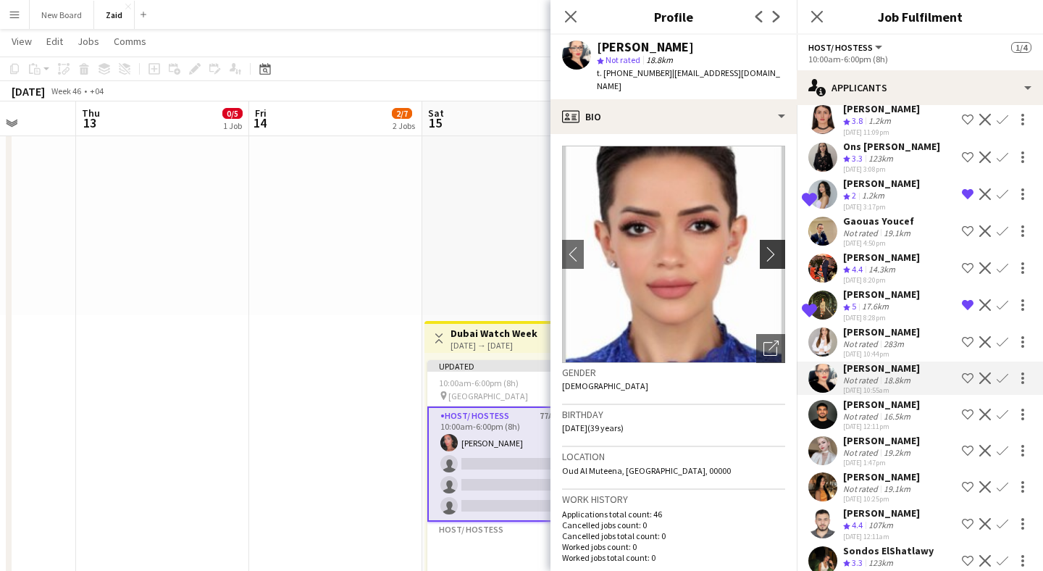
click at [772, 246] on app-icon "chevron-right" at bounding box center [774, 253] width 22 height 15
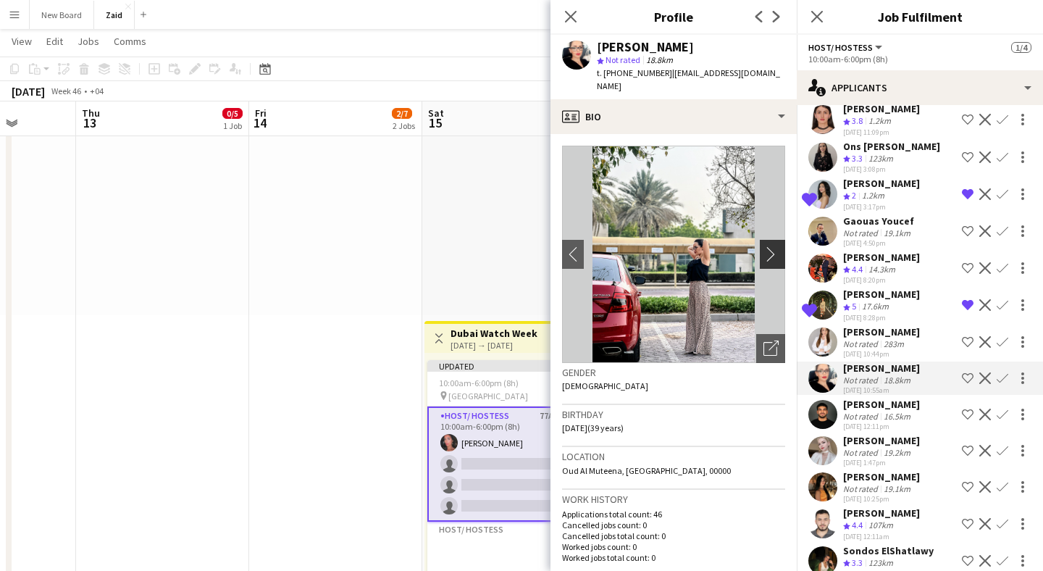
click at [772, 246] on app-icon "chevron-right" at bounding box center [774, 253] width 22 height 15
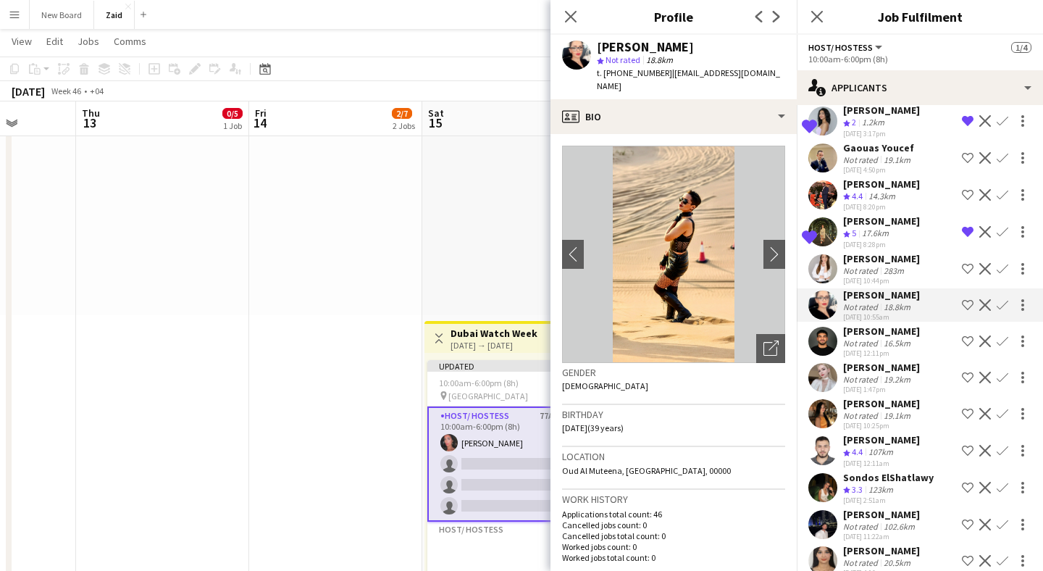
scroll to position [1980, 0]
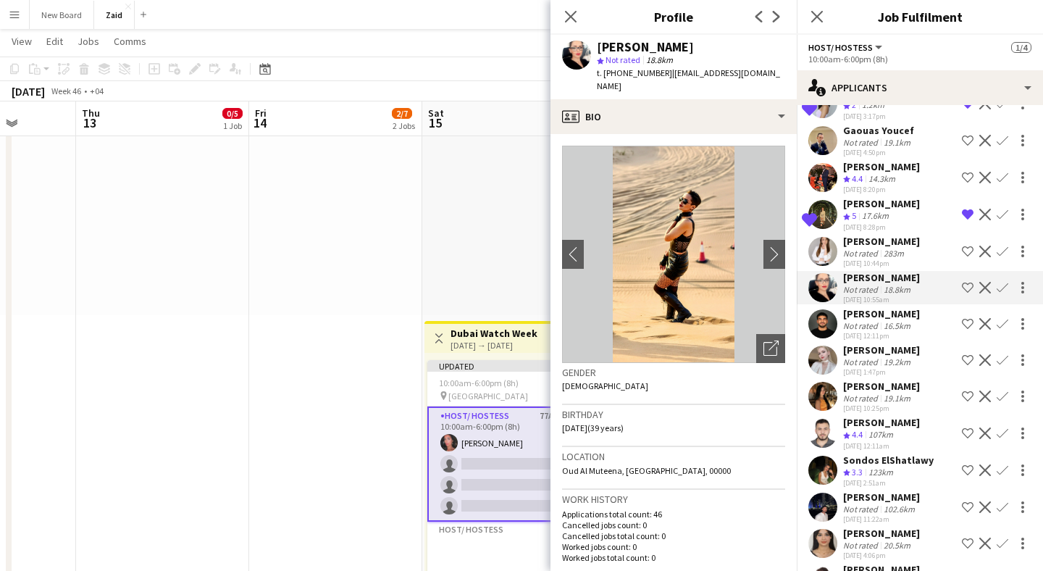
click at [825, 345] on app-user-avatar at bounding box center [822, 359] width 29 height 29
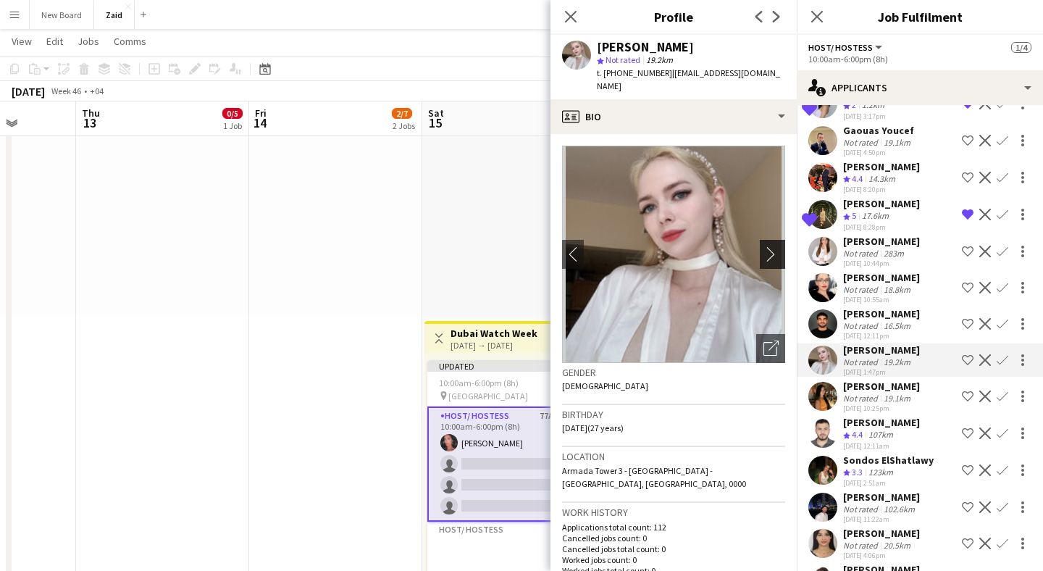
click at [772, 246] on app-icon "chevron-right" at bounding box center [774, 253] width 22 height 15
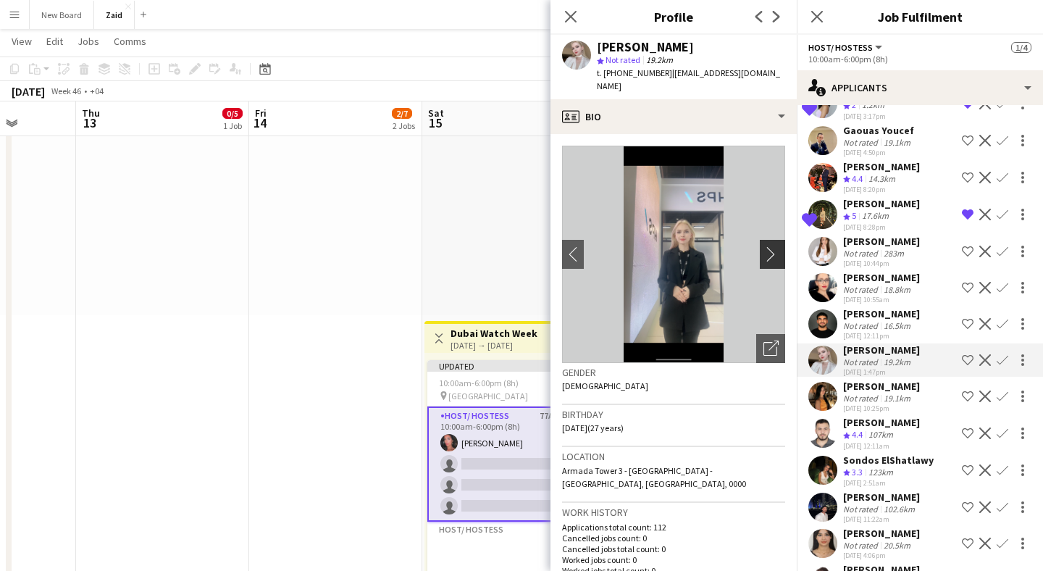
click at [772, 246] on app-icon "chevron-right" at bounding box center [774, 253] width 22 height 15
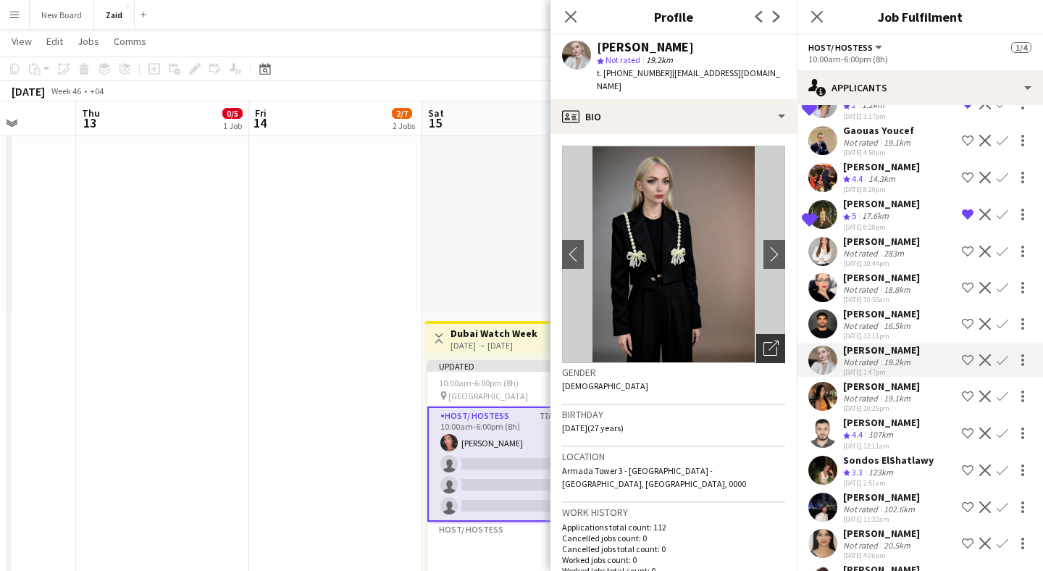
click at [770, 340] on icon "Open photos pop-in" at bounding box center [770, 347] width 15 height 15
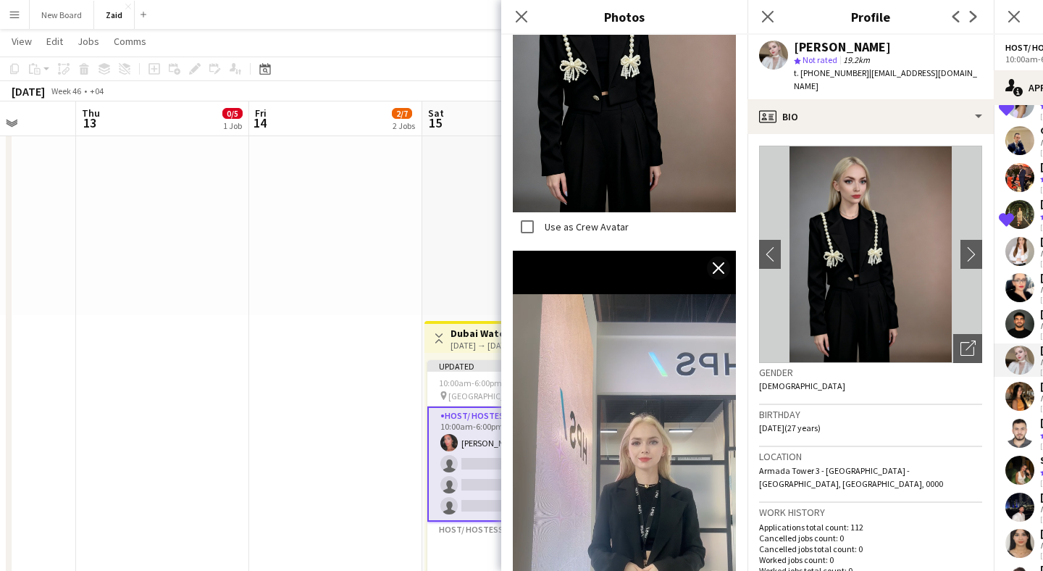
scroll to position [1964, 0]
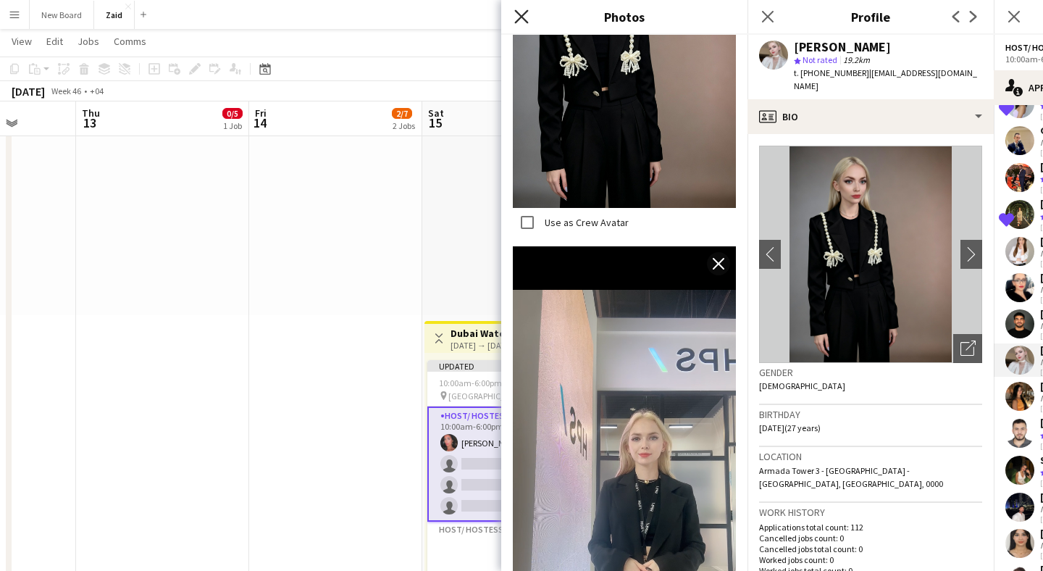
click at [523, 14] on icon at bounding box center [521, 16] width 14 height 14
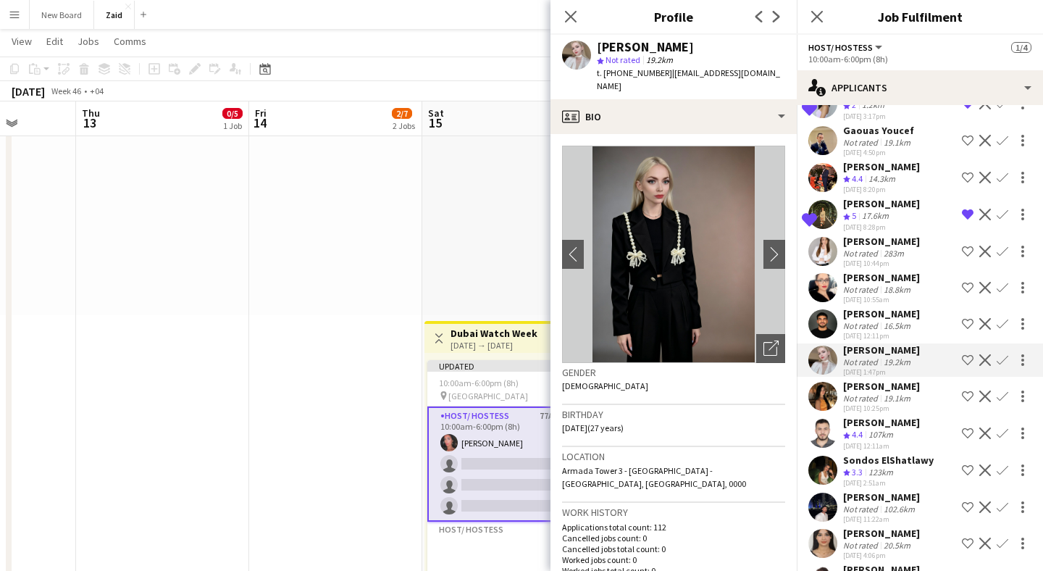
click at [966, 354] on app-icon "Shortlist crew" at bounding box center [968, 360] width 12 height 12
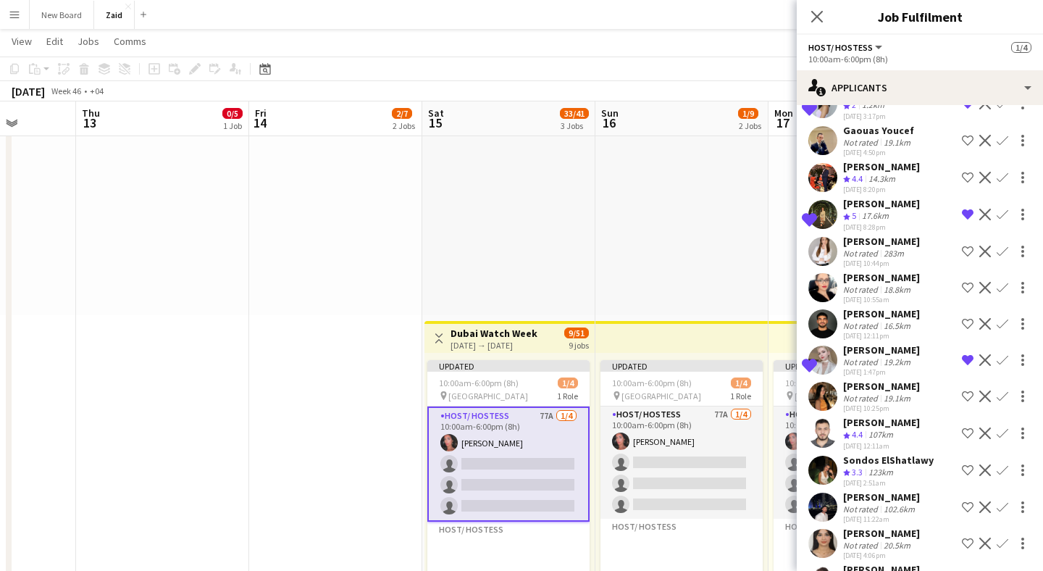
click at [830, 382] on app-user-avatar at bounding box center [822, 396] width 29 height 29
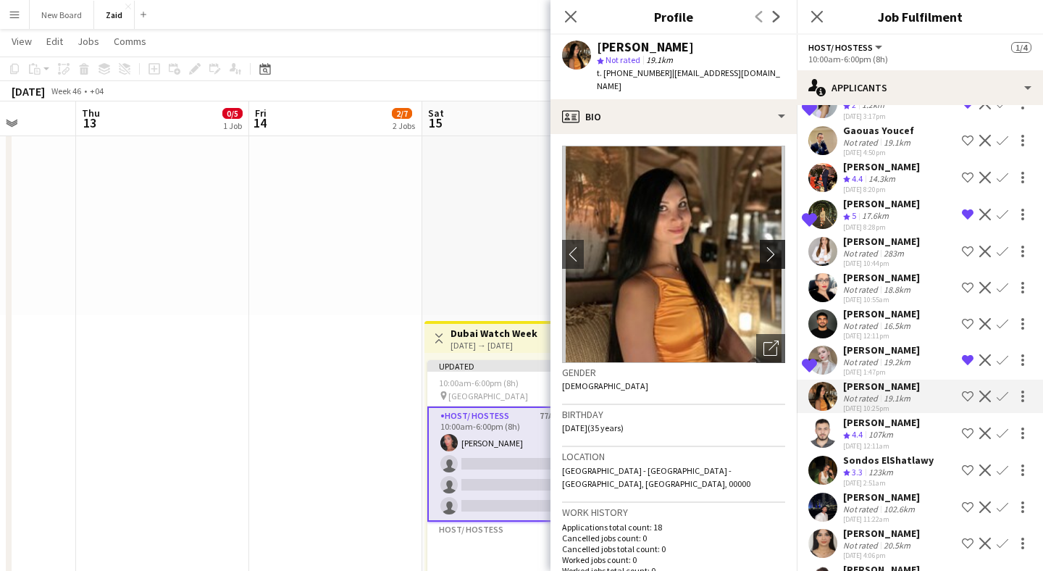
click at [769, 246] on app-icon "chevron-right" at bounding box center [774, 253] width 22 height 15
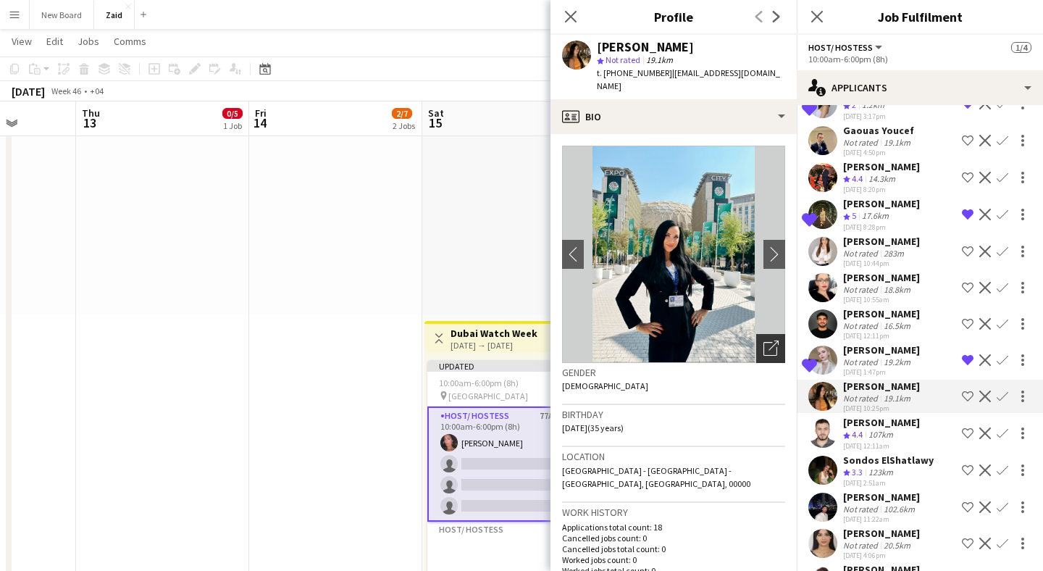
click at [773, 340] on icon "Open photos pop-in" at bounding box center [770, 347] width 15 height 15
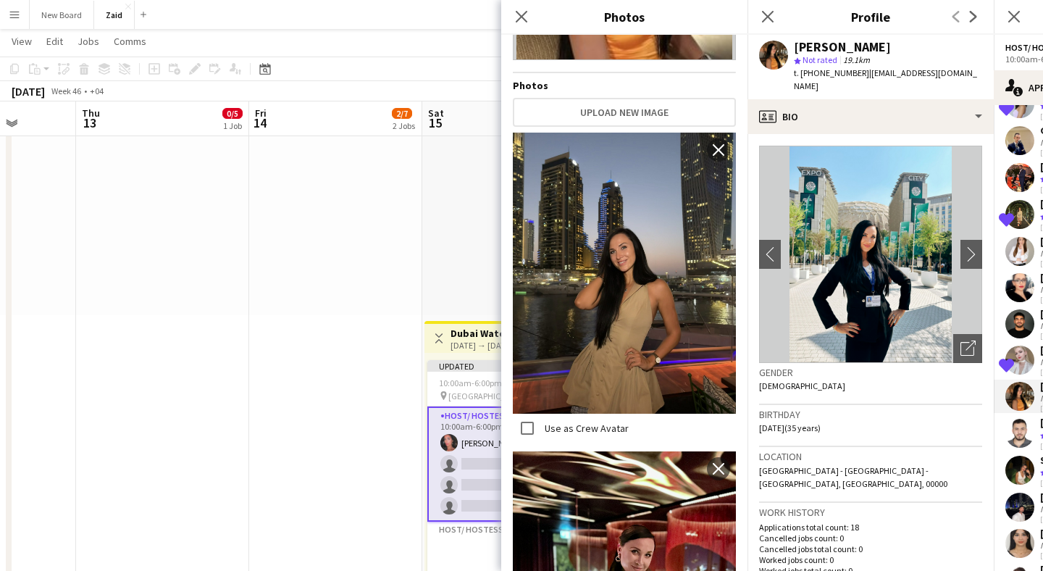
scroll to position [221, 0]
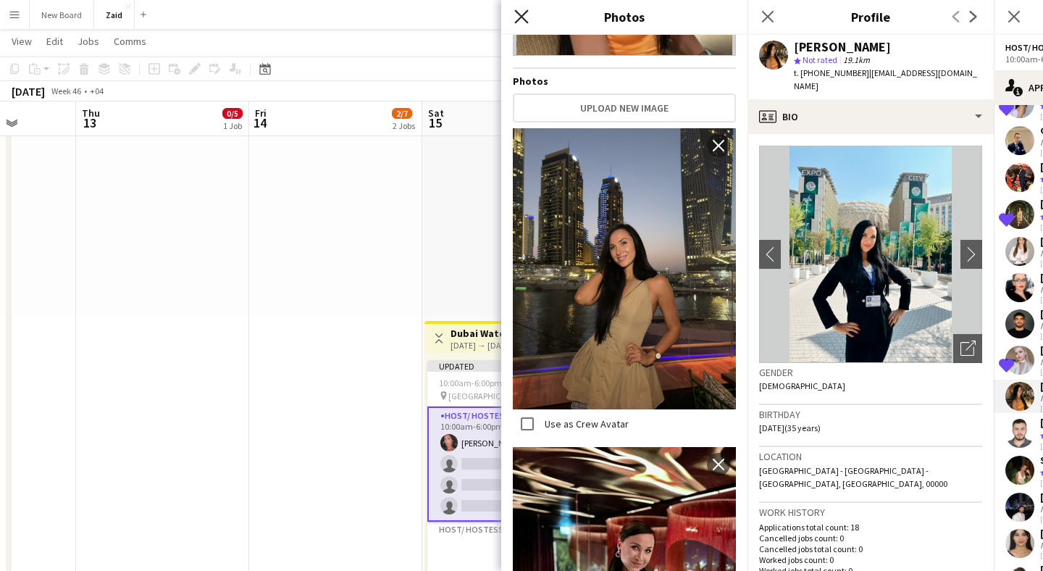
click at [514, 18] on icon "Close pop-in" at bounding box center [521, 16] width 14 height 14
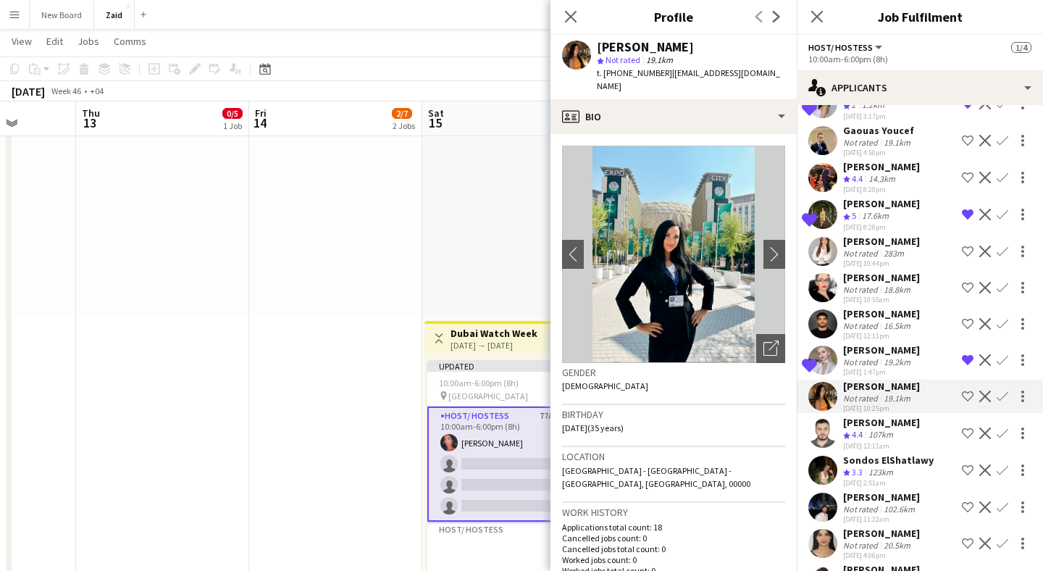
click at [969, 390] on app-icon "Shortlist crew" at bounding box center [968, 396] width 12 height 12
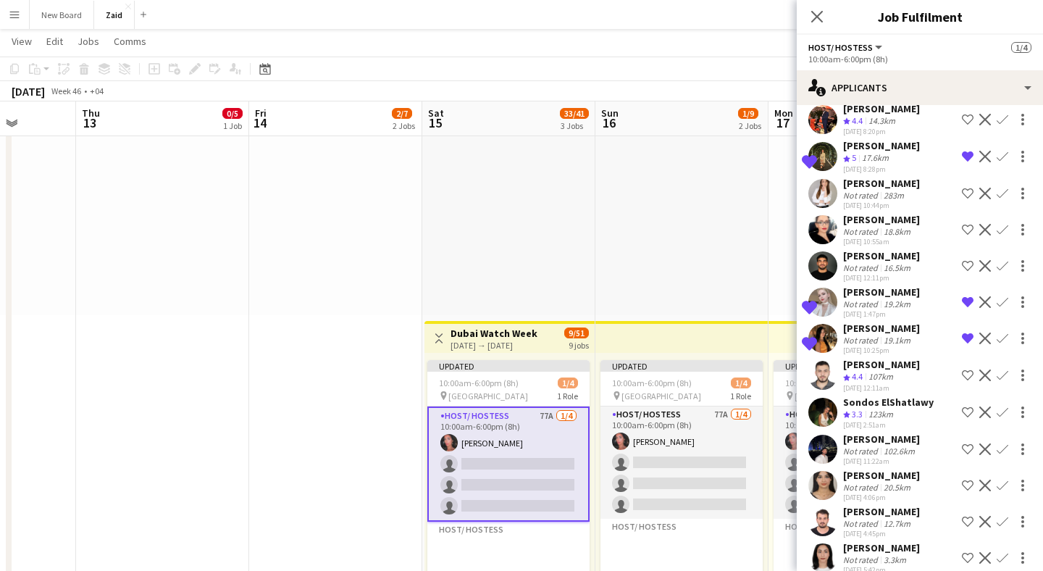
scroll to position [2051, 0]
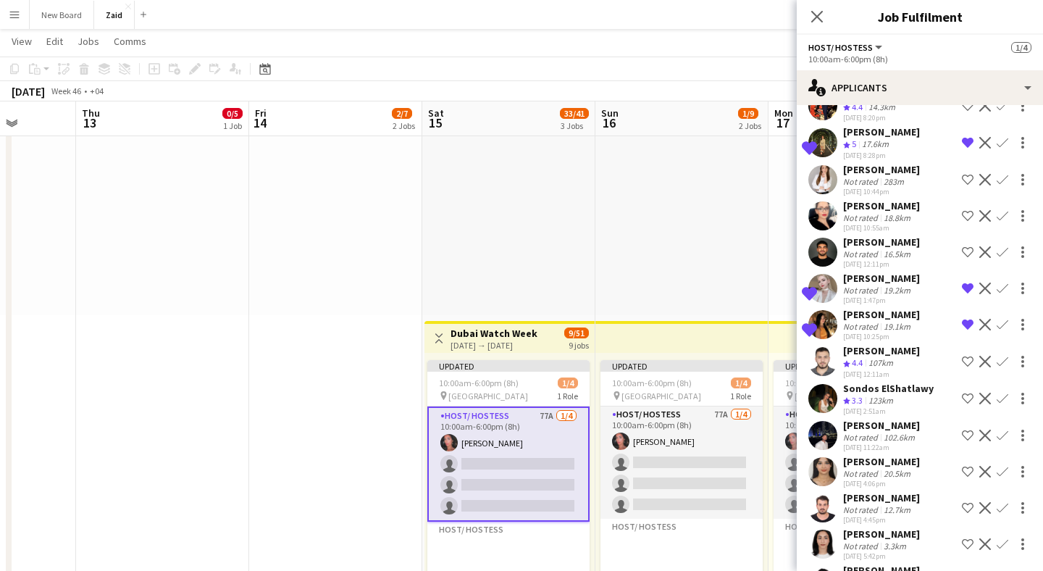
click at [823, 384] on app-user-avatar at bounding box center [822, 398] width 29 height 29
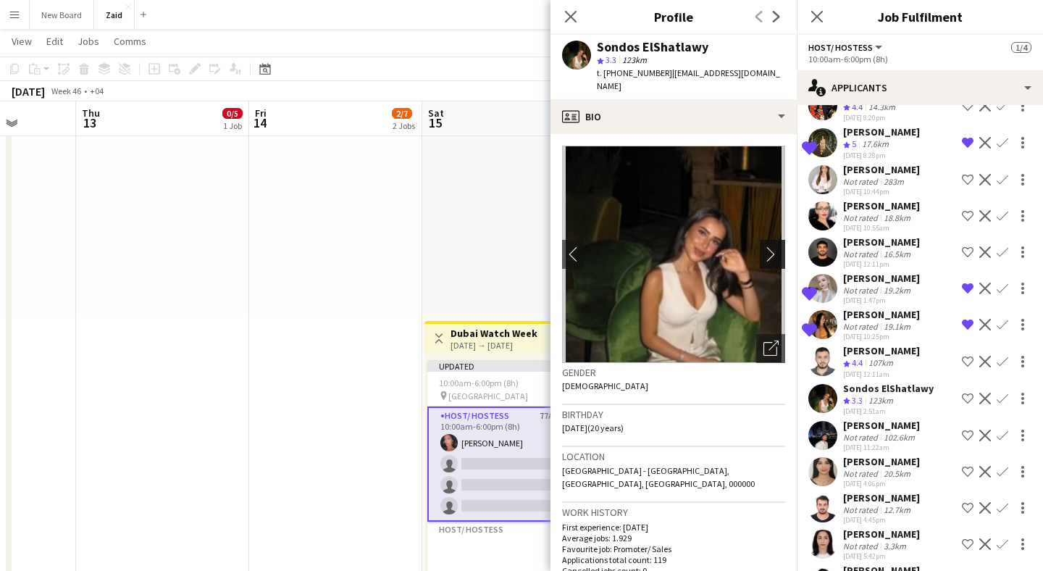
click at [772, 246] on app-icon "chevron-right" at bounding box center [774, 253] width 22 height 15
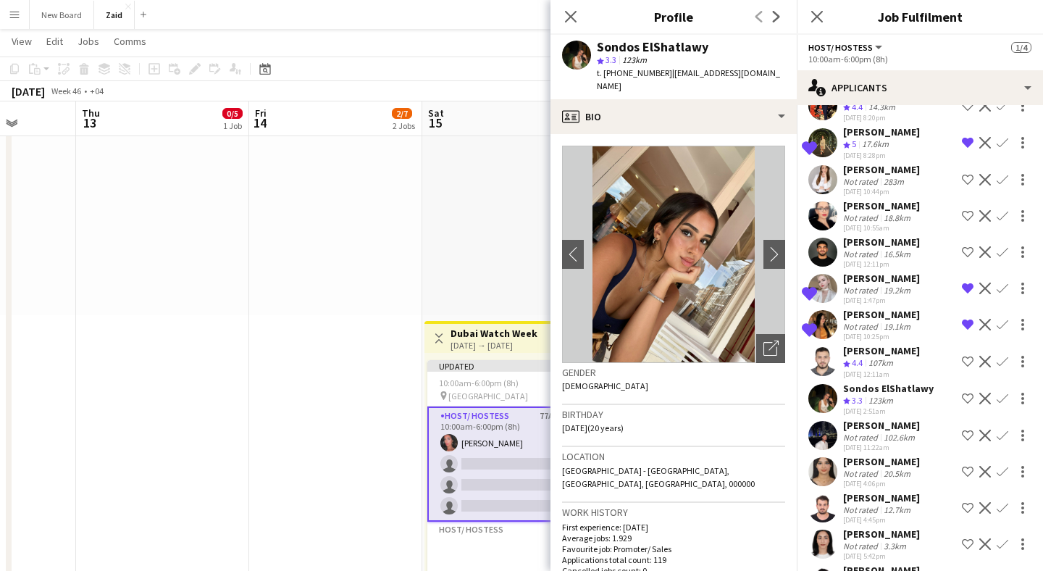
click at [965, 392] on app-icon "Shortlist crew" at bounding box center [968, 398] width 12 height 12
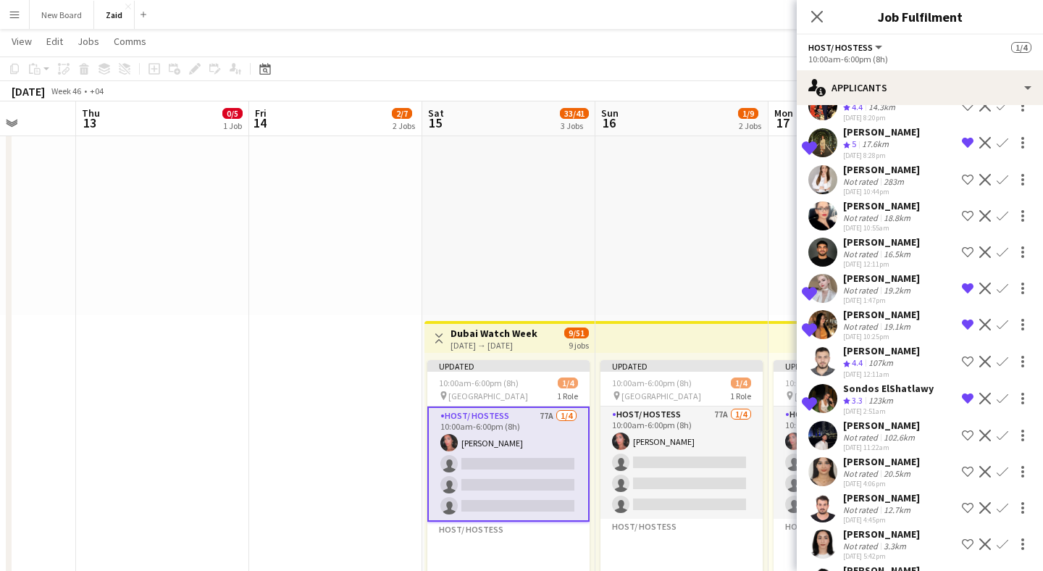
click at [821, 421] on app-user-avatar at bounding box center [822, 435] width 29 height 29
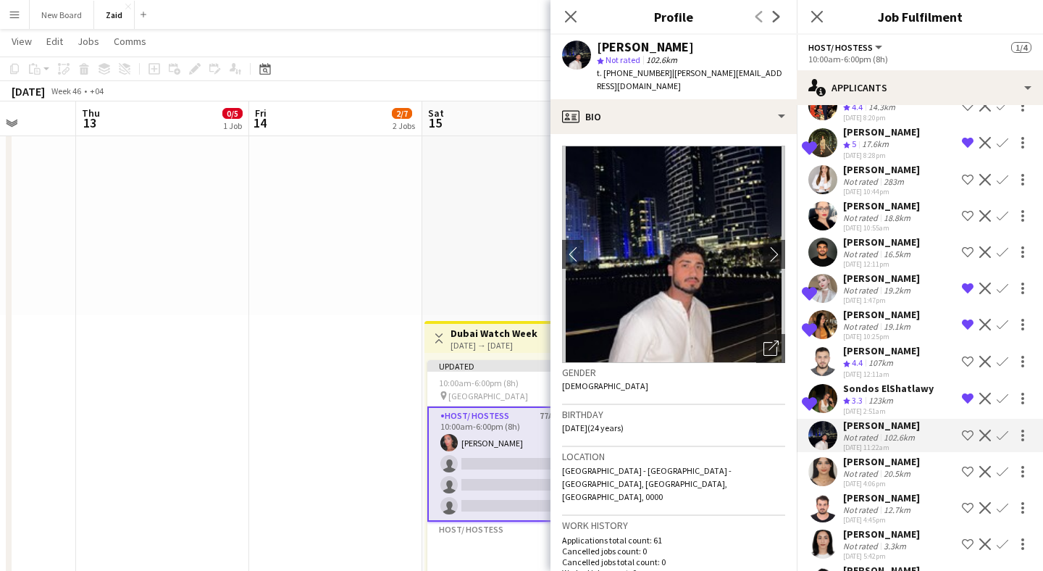
click at [819, 457] on app-user-avatar at bounding box center [822, 471] width 29 height 29
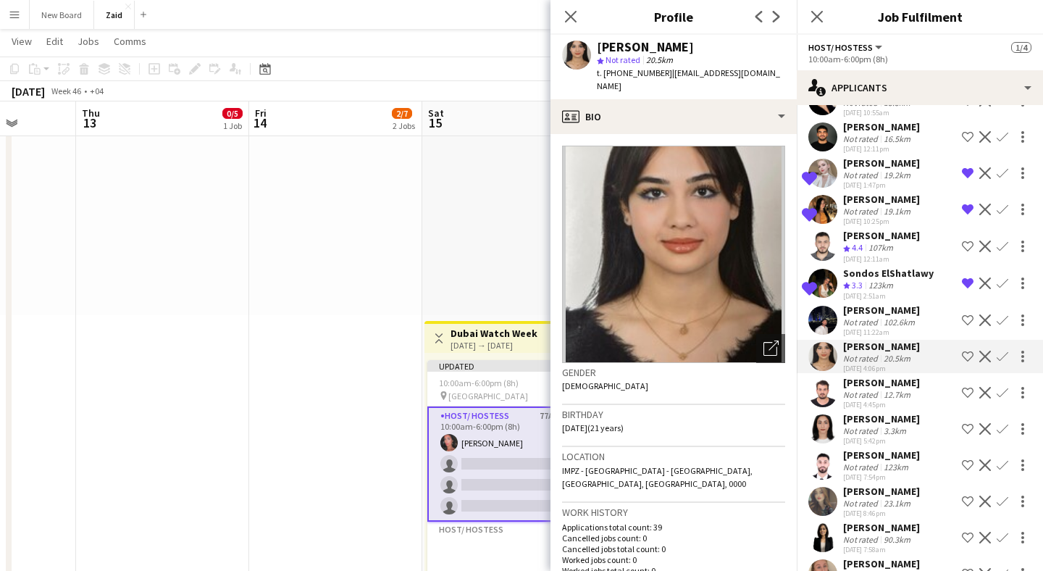
scroll to position [2171, 0]
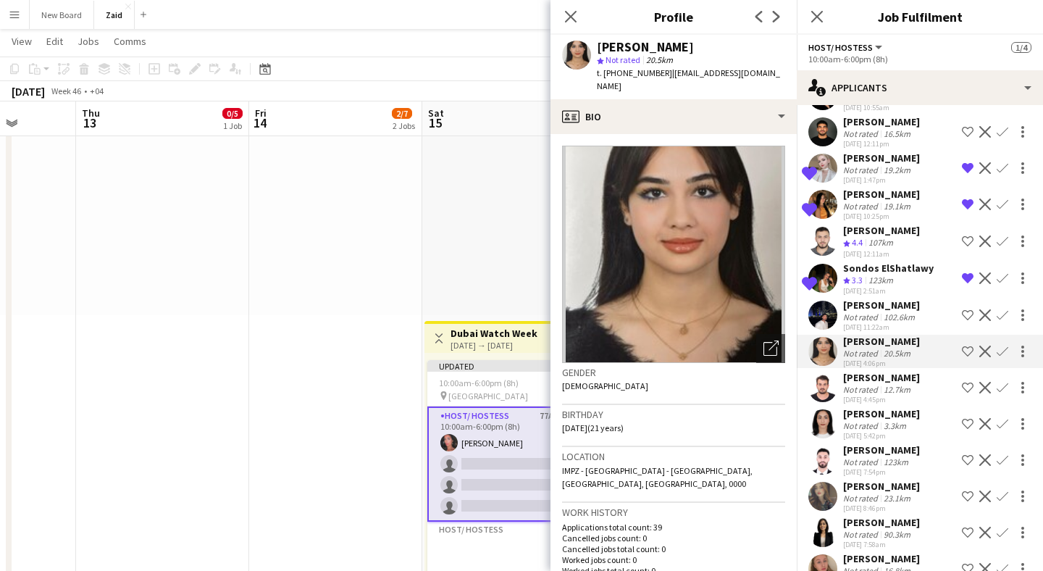
click at [823, 409] on app-user-avatar at bounding box center [822, 423] width 29 height 29
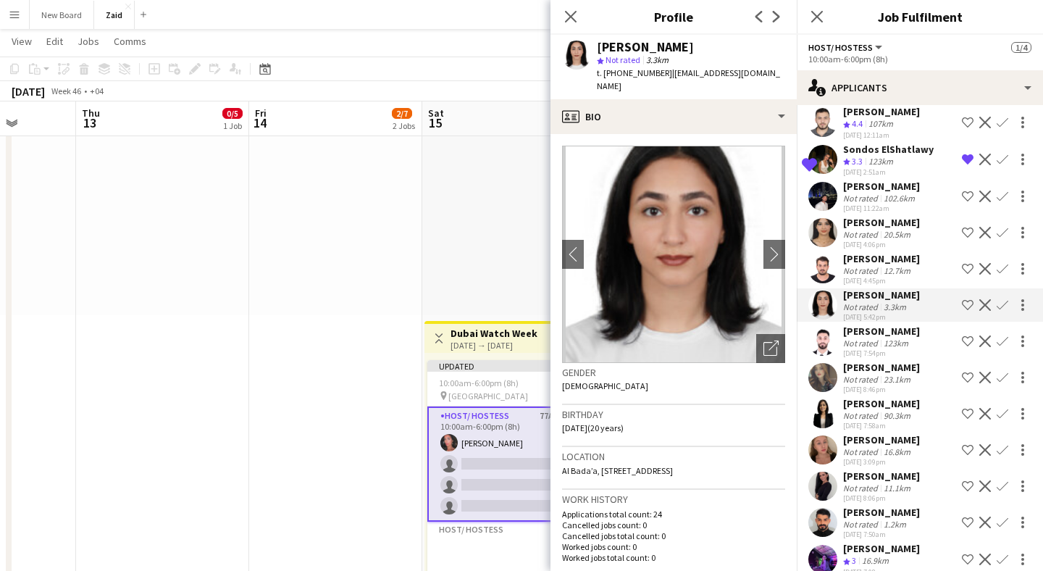
scroll to position [2293, 0]
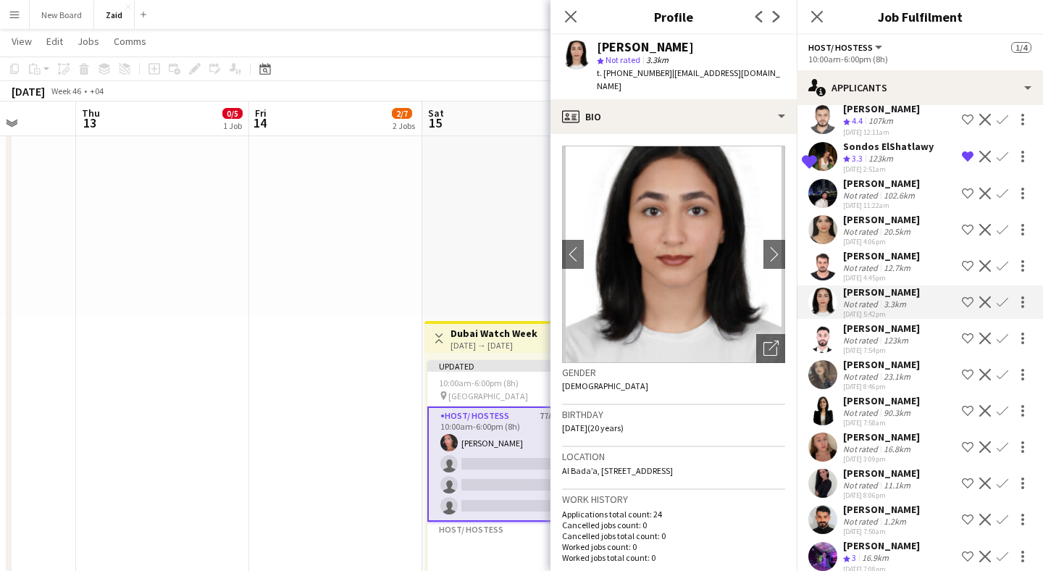
click at [823, 360] on app-user-avatar at bounding box center [822, 374] width 29 height 29
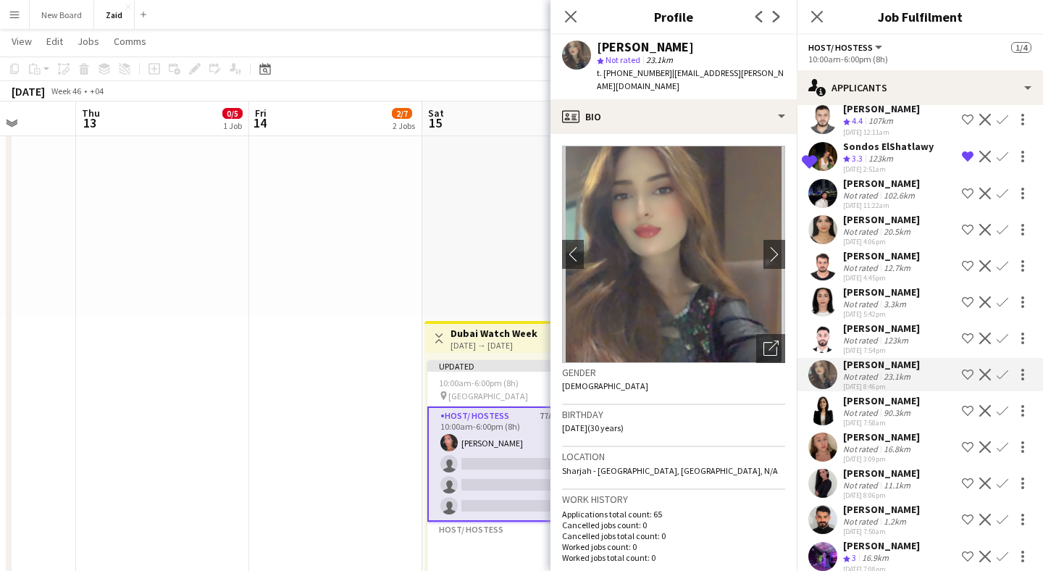
click at [819, 396] on app-user-avatar at bounding box center [822, 410] width 29 height 29
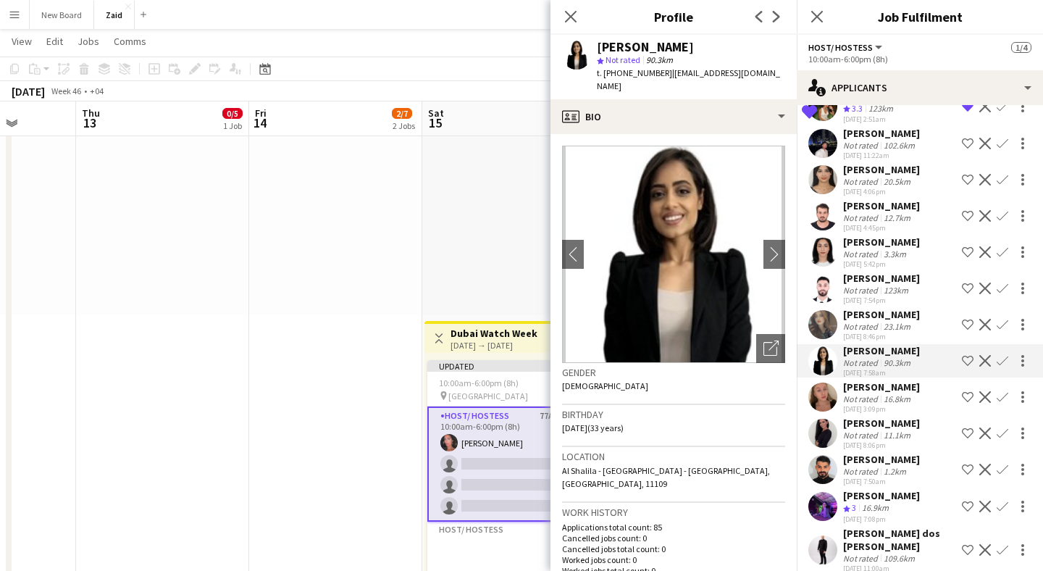
scroll to position [2345, 0]
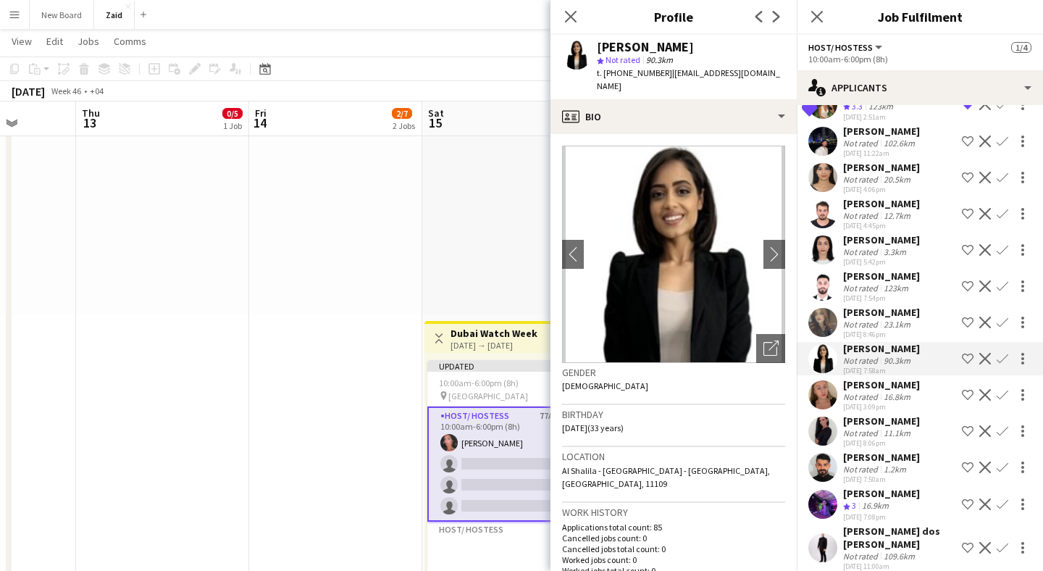
click at [819, 380] on app-user-avatar at bounding box center [822, 394] width 29 height 29
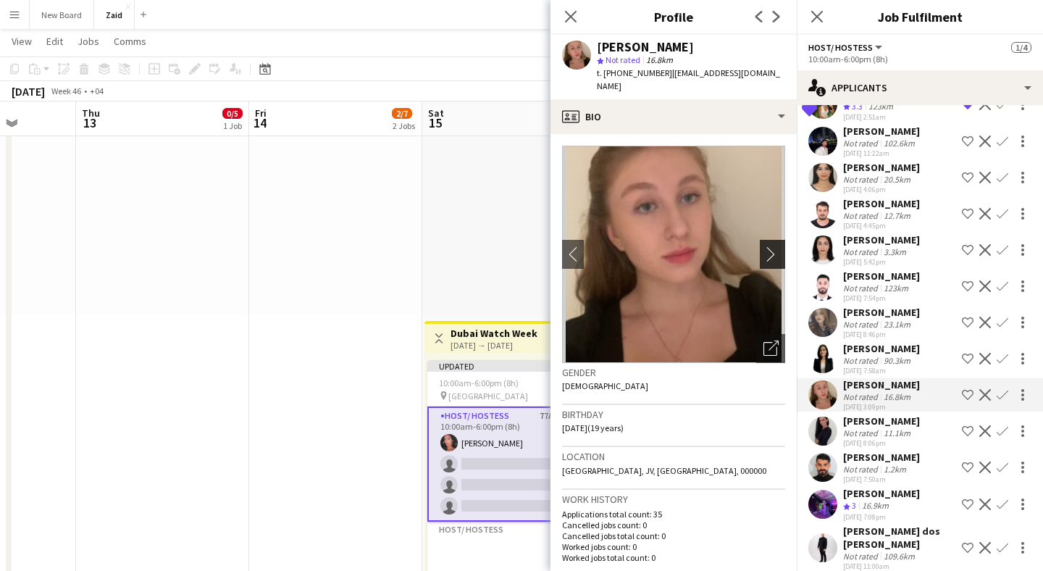
click at [773, 246] on app-icon "chevron-right" at bounding box center [774, 253] width 22 height 15
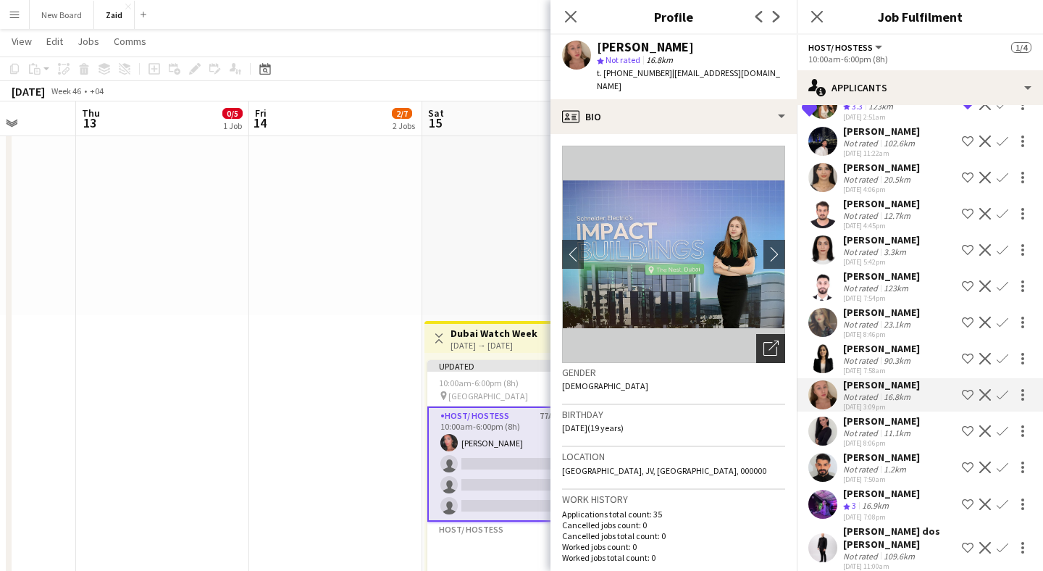
click at [770, 340] on icon "Open photos pop-in" at bounding box center [770, 347] width 15 height 15
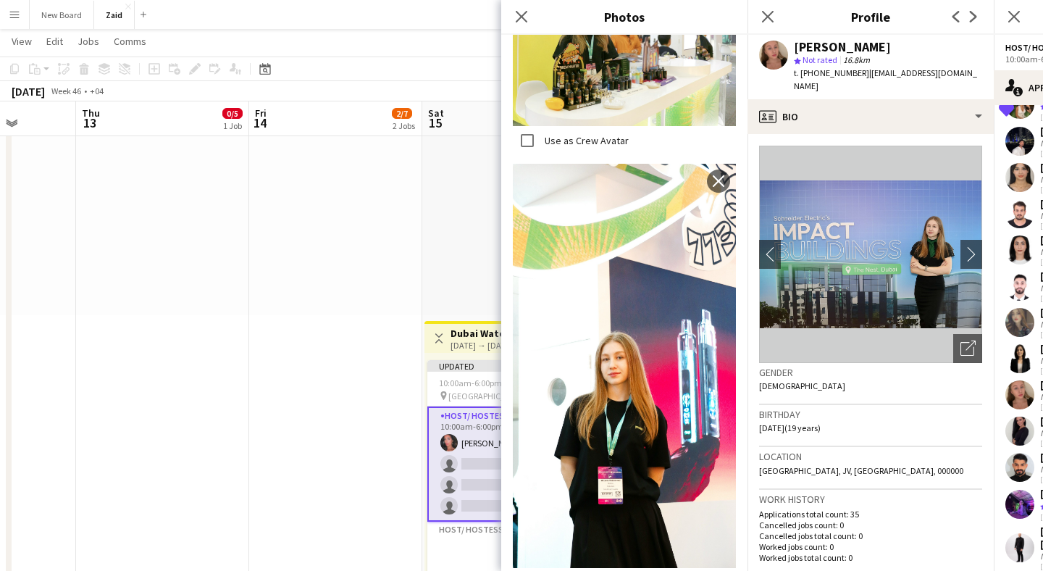
scroll to position [437, 0]
click at [525, 14] on icon "Close pop-in" at bounding box center [521, 16] width 14 height 14
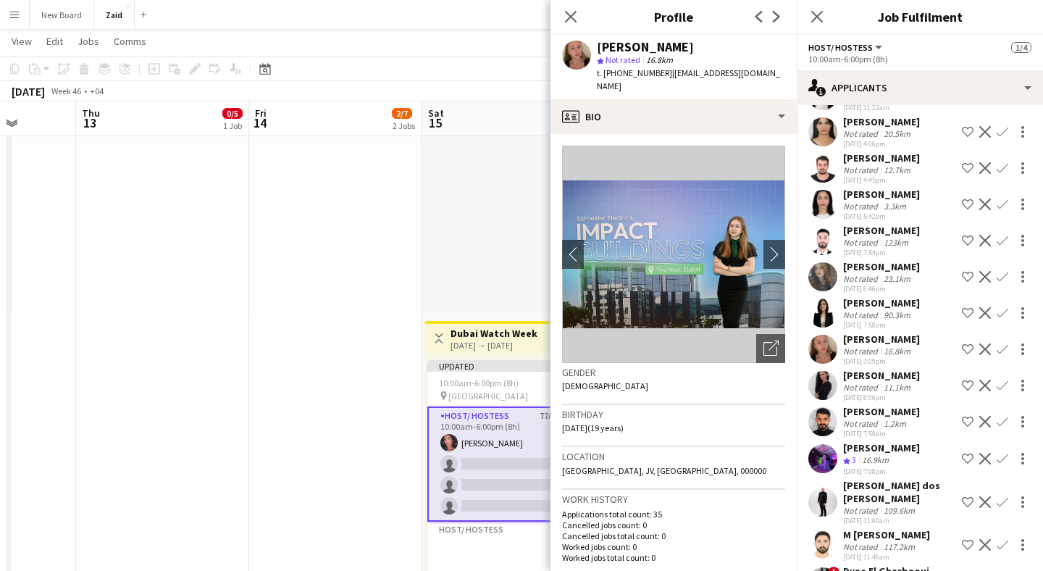
scroll to position [2397, 0]
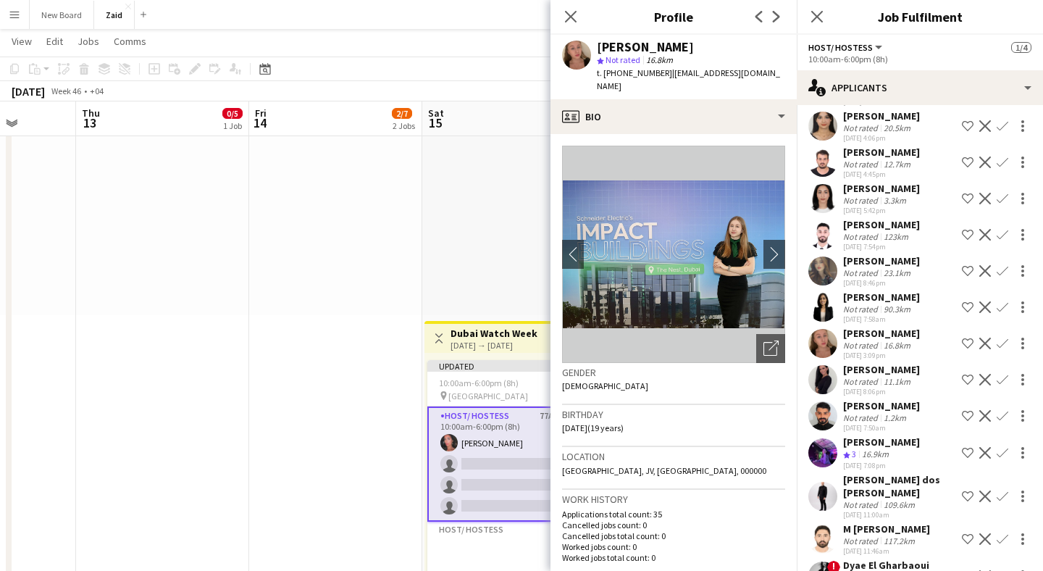
click at [870, 376] on div "Not rated" at bounding box center [862, 381] width 38 height 11
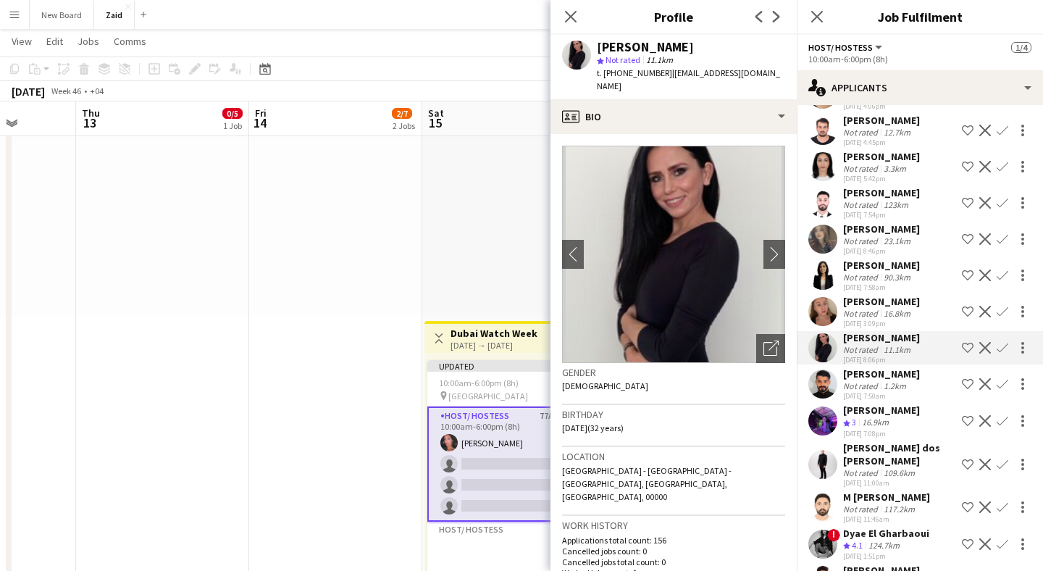
scroll to position [2433, 0]
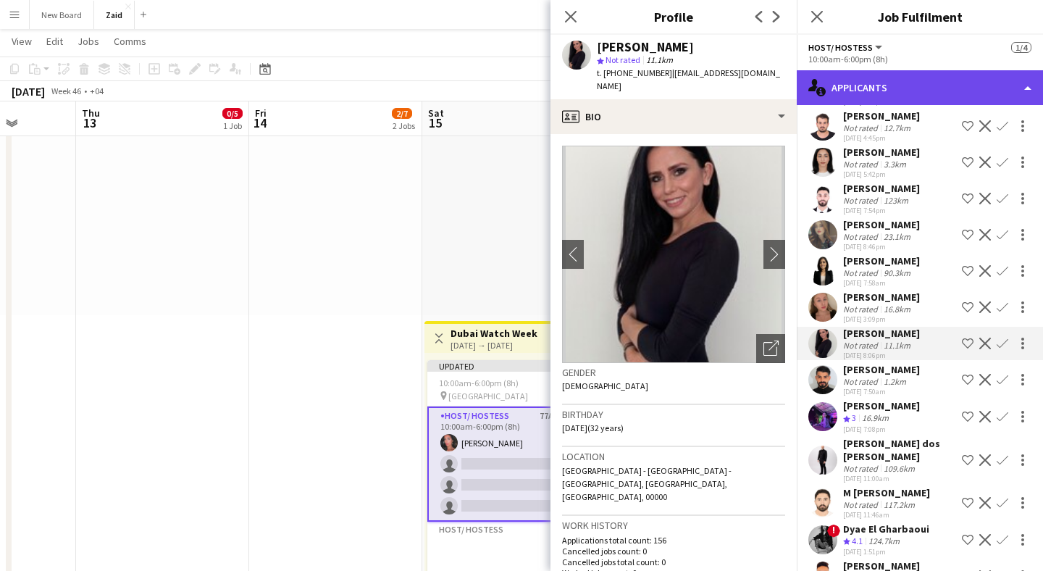
click at [848, 80] on div "single-neutral-actions-information Applicants" at bounding box center [919, 87] width 246 height 35
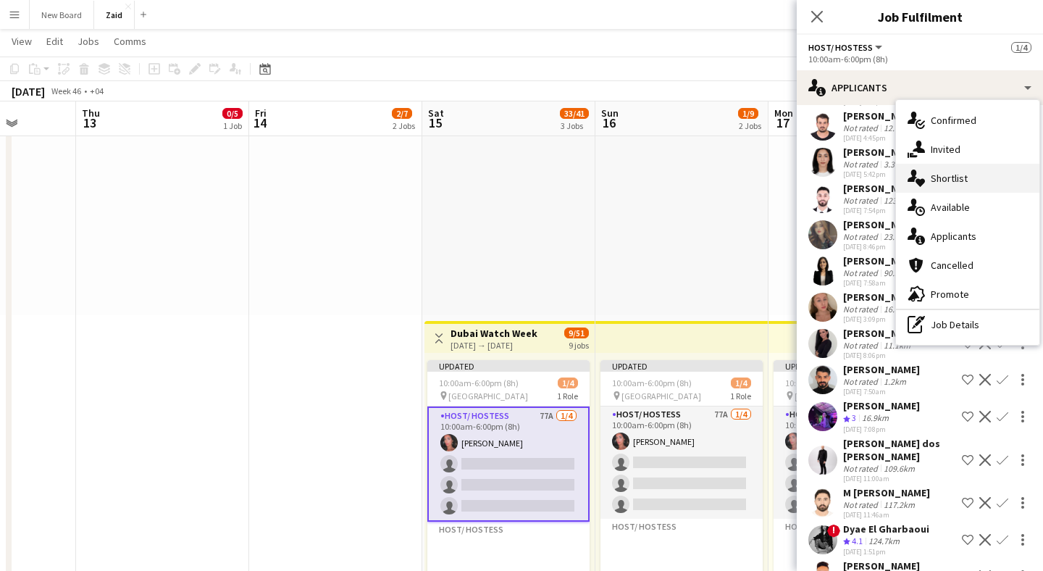
click at [927, 173] on div "single-neutral-actions-heart Shortlist" at bounding box center [967, 178] width 143 height 29
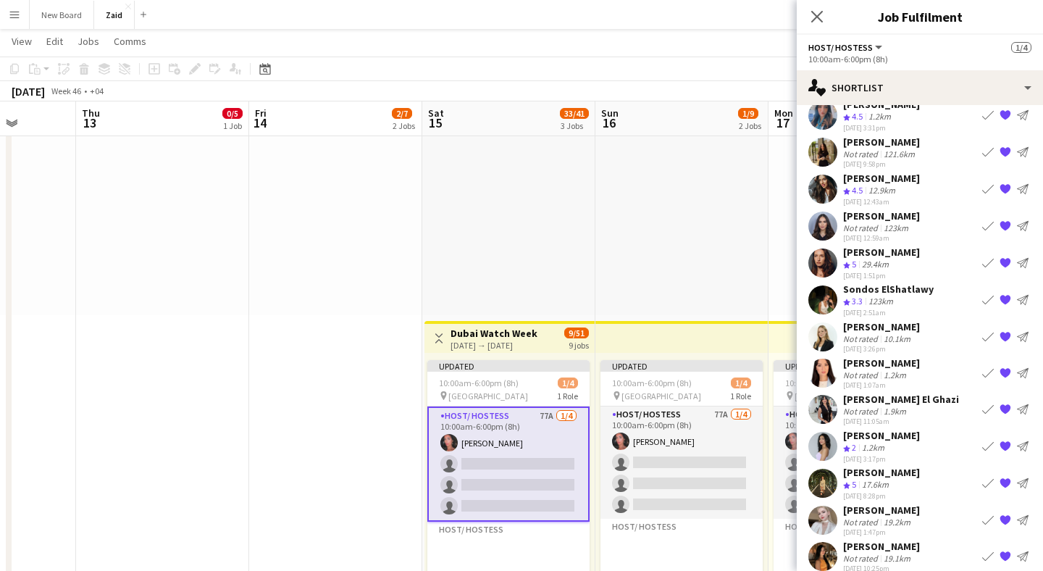
scroll to position [0, 0]
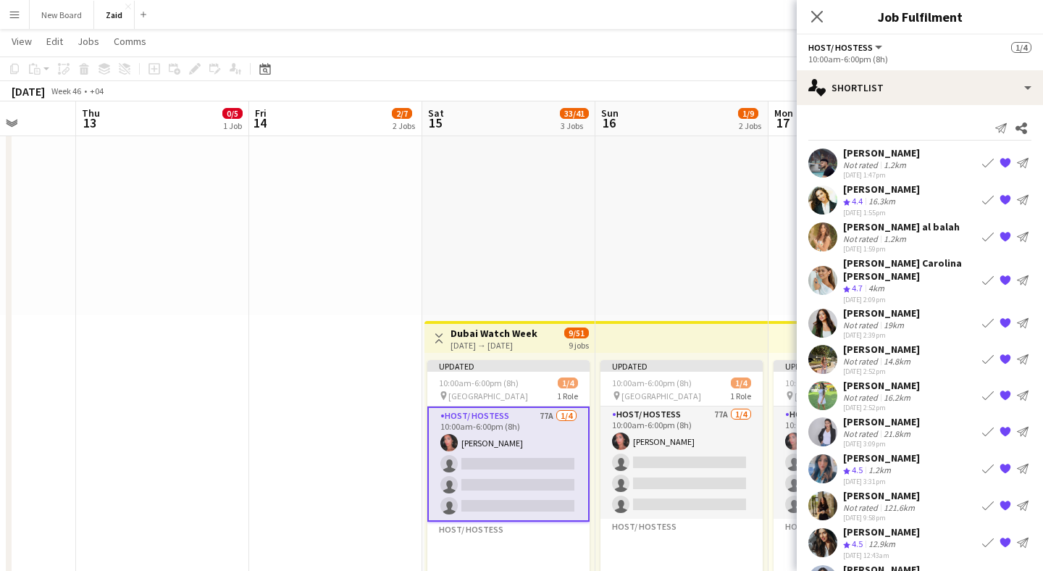
click at [18, 25] on button "Menu" at bounding box center [14, 14] width 29 height 29
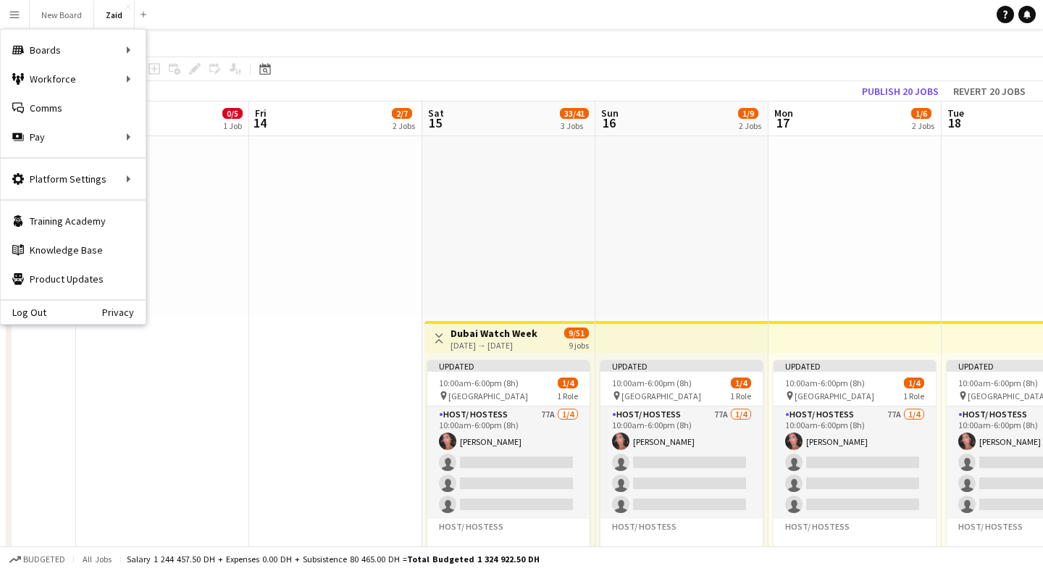
click at [279, 12] on app-navbar "Menu Boards Boards Boards All jobs Status Workforce Workforce My Workforce Recr…" at bounding box center [521, 14] width 1043 height 29
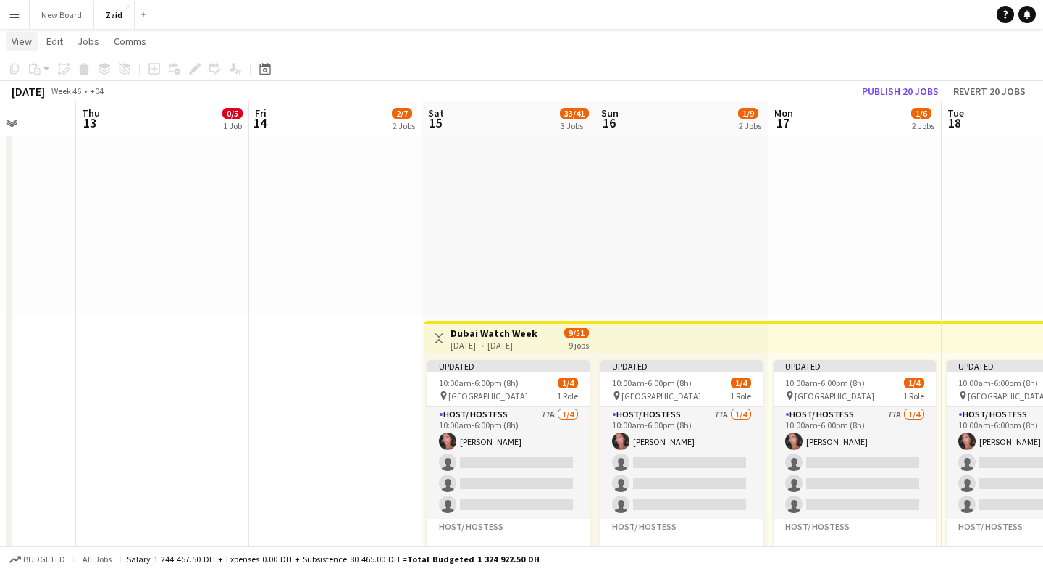
click at [17, 45] on span "View" at bounding box center [22, 41] width 20 height 13
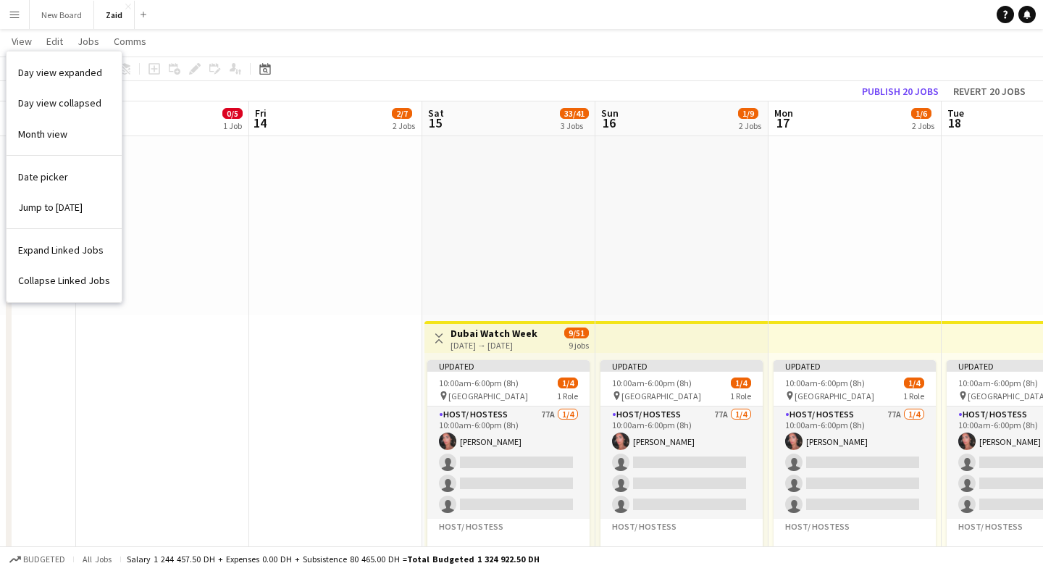
click at [194, 38] on app-page-menu "View Day view expanded Day view collapsed Month view Date picker Jump to [DATE]…" at bounding box center [521, 43] width 1043 height 28
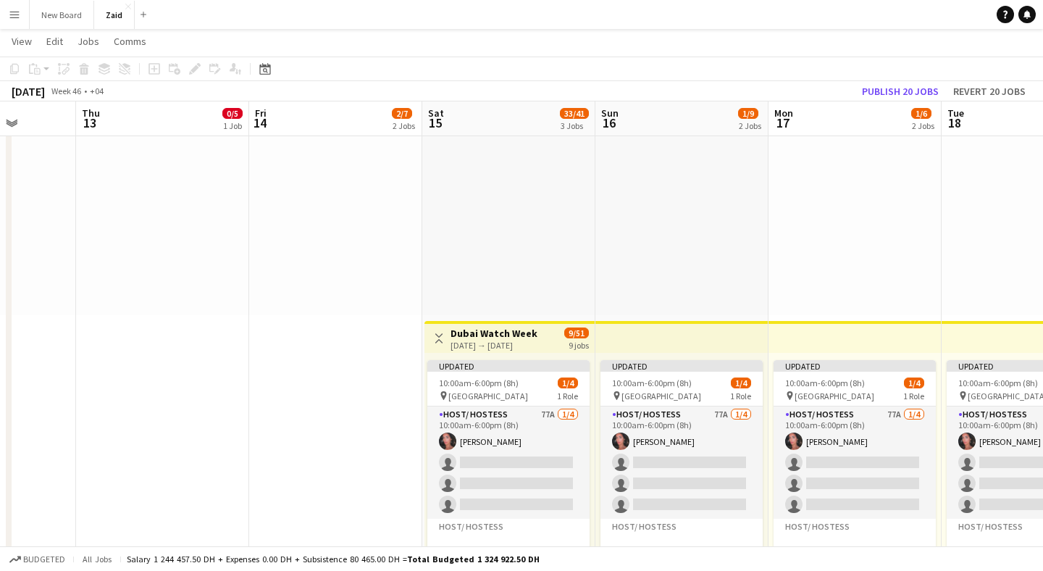
click at [20, 7] on button "Menu" at bounding box center [14, 14] width 29 height 29
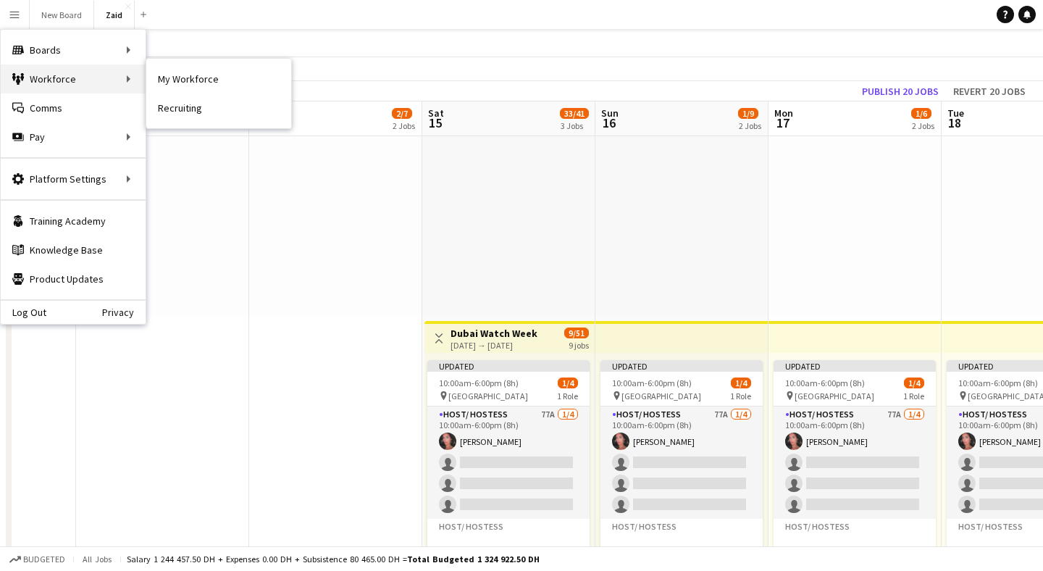
click at [83, 83] on div "Workforce Workforce" at bounding box center [73, 78] width 145 height 29
click at [124, 80] on div "Workforce Workforce" at bounding box center [73, 78] width 145 height 29
click at [190, 75] on link "My Workforce" at bounding box center [218, 78] width 145 height 29
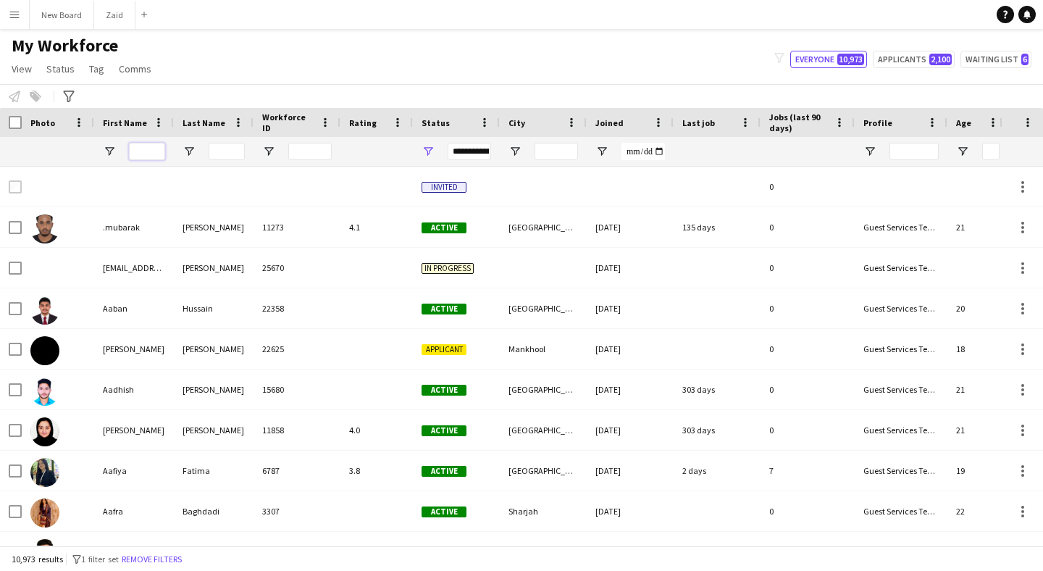
click at [141, 151] on input "First Name Filter Input" at bounding box center [147, 151] width 36 height 17
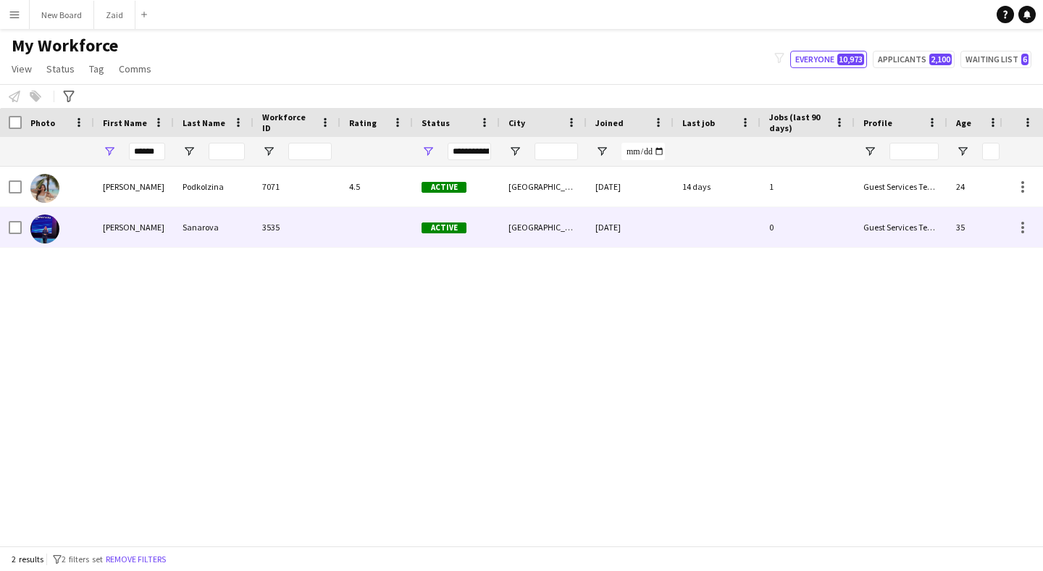
click at [159, 228] on div "Polina" at bounding box center [134, 227] width 80 height 40
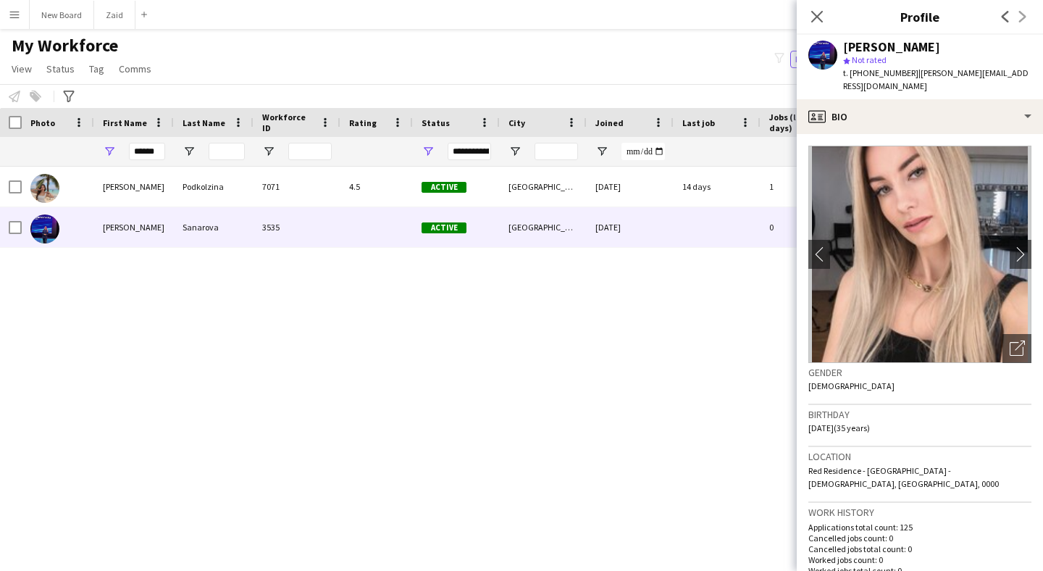
click at [887, 74] on span "t. +971582254114" at bounding box center [880, 72] width 75 height 11
copy span "971582254114"
click at [164, 149] on input "******" at bounding box center [147, 151] width 36 height 17
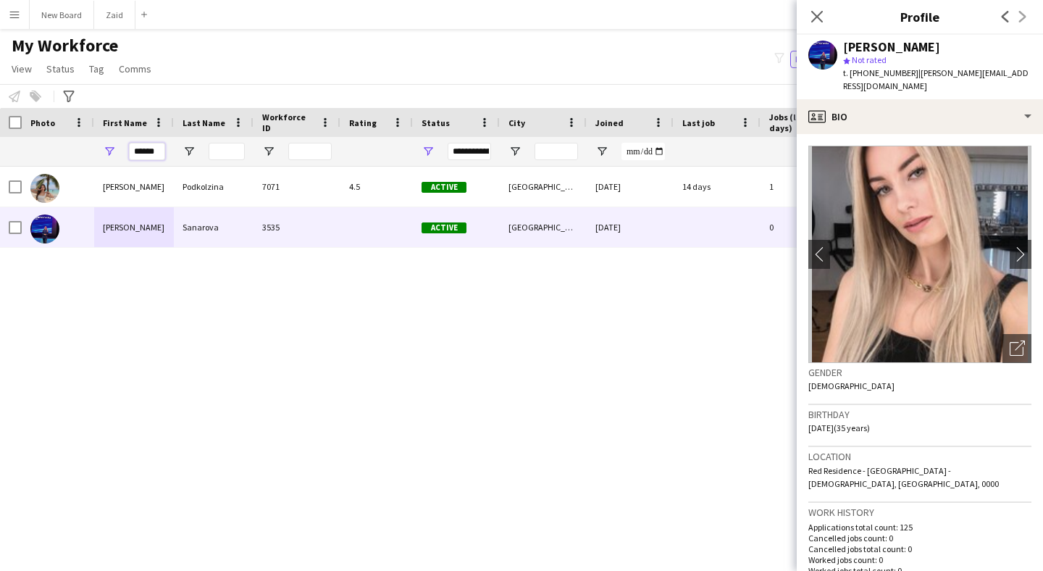
paste input "**********"
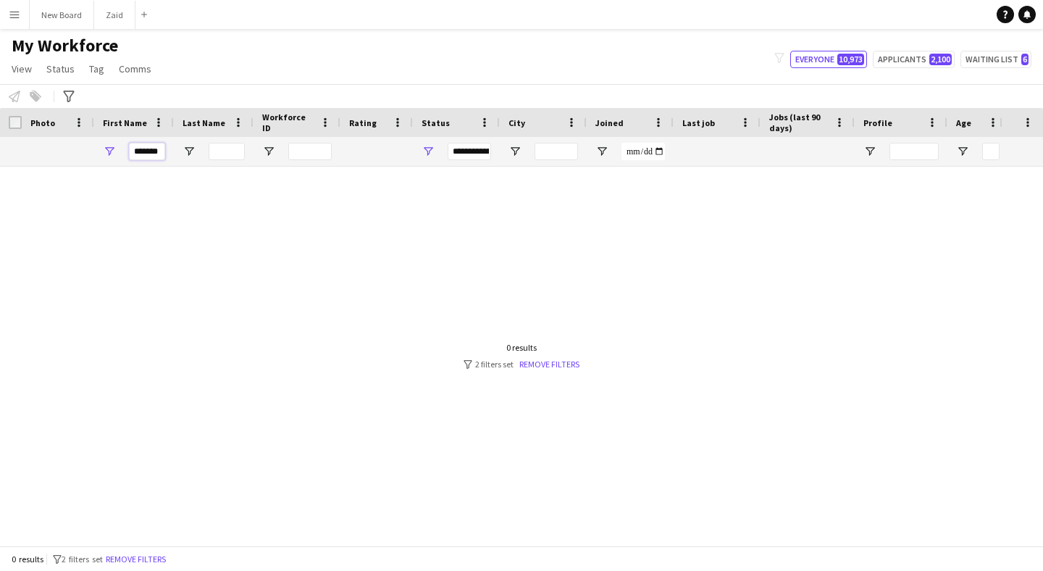
click at [163, 153] on input "******" at bounding box center [147, 151] width 36 height 17
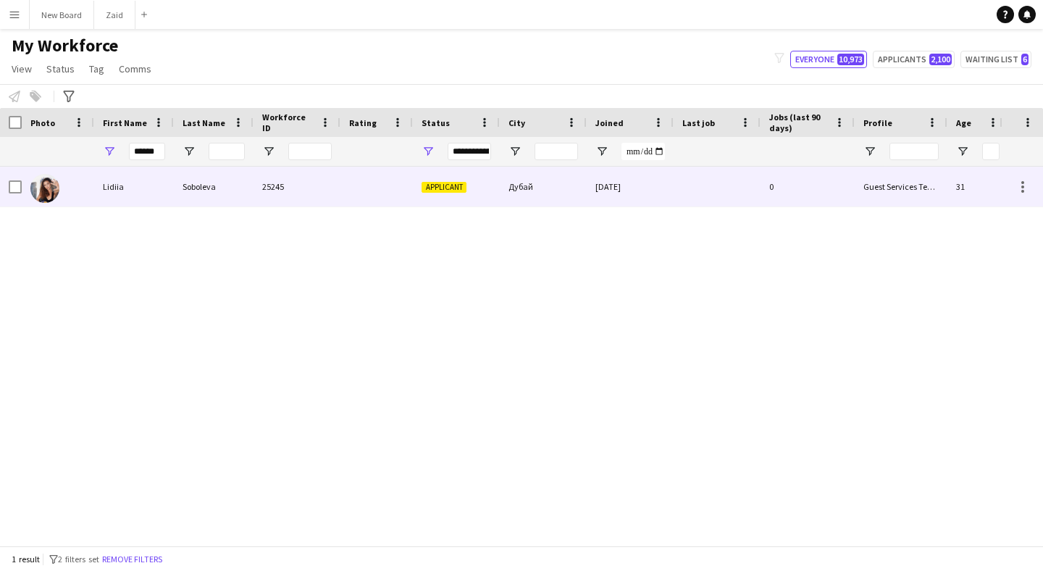
click at [174, 176] on div "Soboleva" at bounding box center [214, 187] width 80 height 40
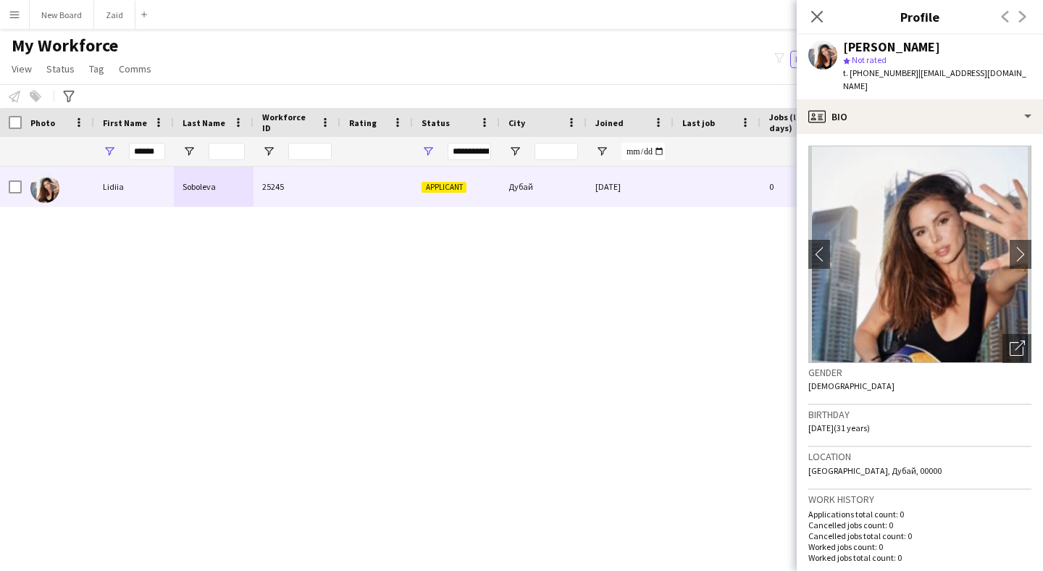
click at [889, 75] on span "t. +971563279827" at bounding box center [880, 72] width 75 height 11
copy span "971563279827"
click at [154, 146] on input "******" at bounding box center [147, 151] width 36 height 17
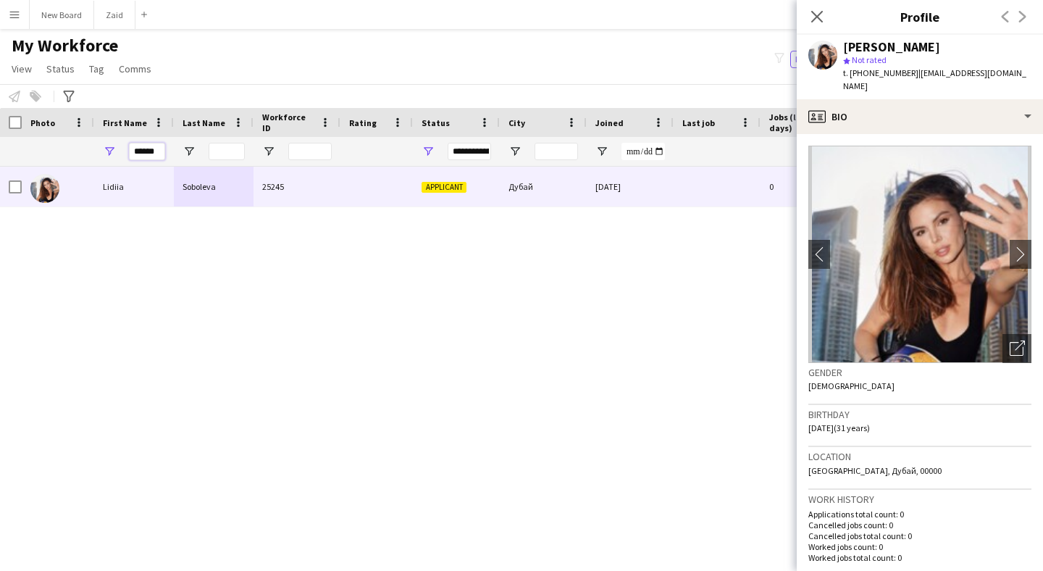
paste input "**********"
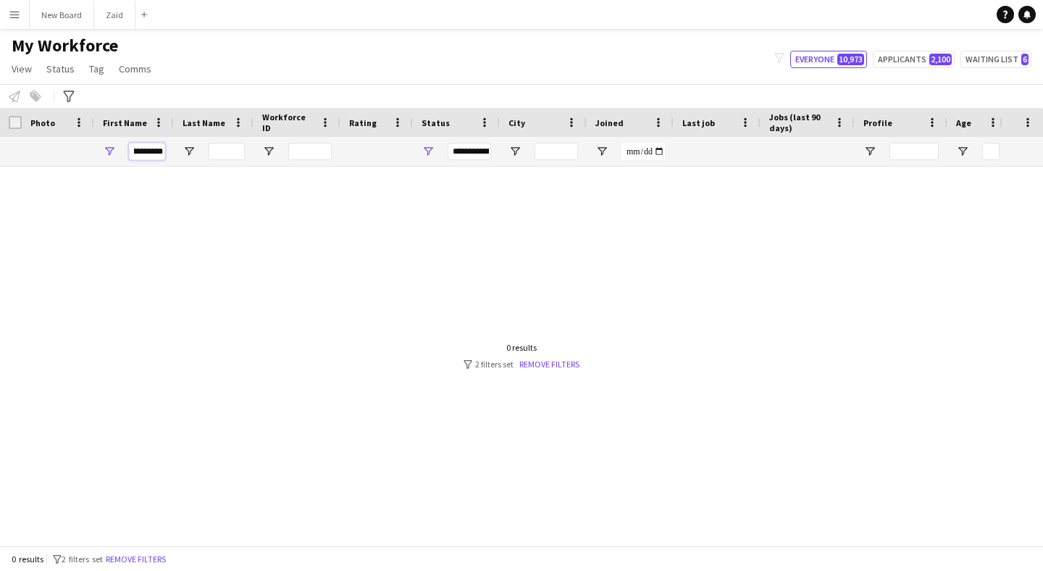
click at [156, 151] on input "**********" at bounding box center [147, 151] width 36 height 17
type input "**********"
click at [213, 153] on input "Last Name Filter Input" at bounding box center [227, 151] width 36 height 17
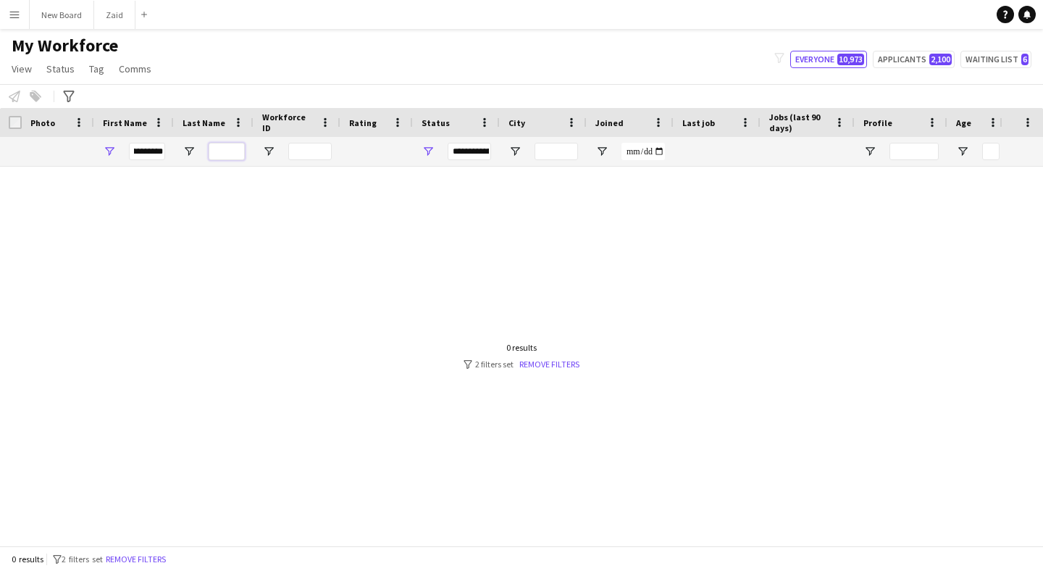
scroll to position [0, 0]
paste input "**********"
type input "**********"
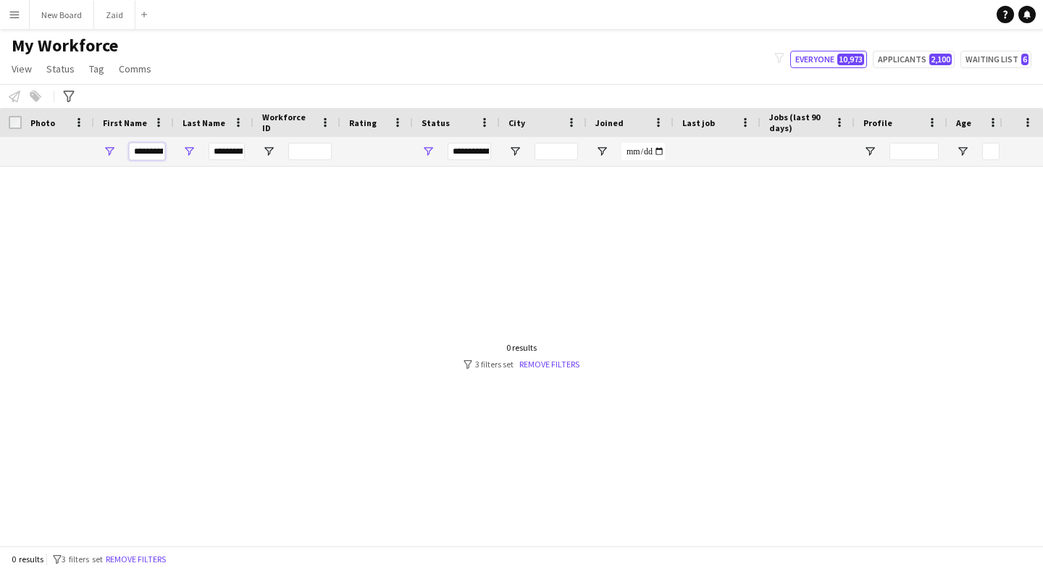
click at [148, 151] on input "**********" at bounding box center [147, 151] width 36 height 17
type input "**********"
click at [234, 152] on input "**********" at bounding box center [227, 151] width 36 height 17
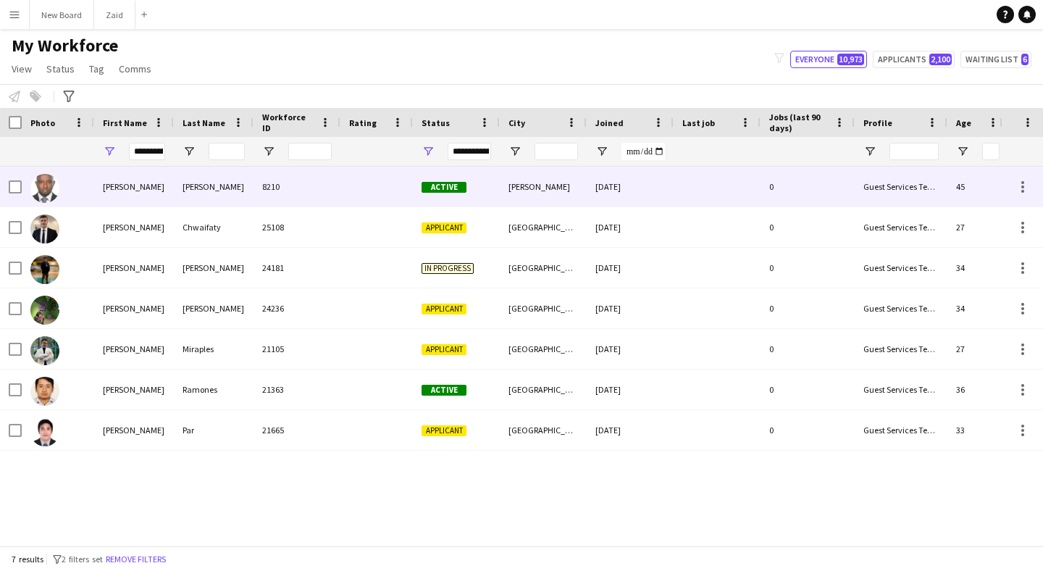
click at [256, 202] on div "8210" at bounding box center [296, 187] width 87 height 40
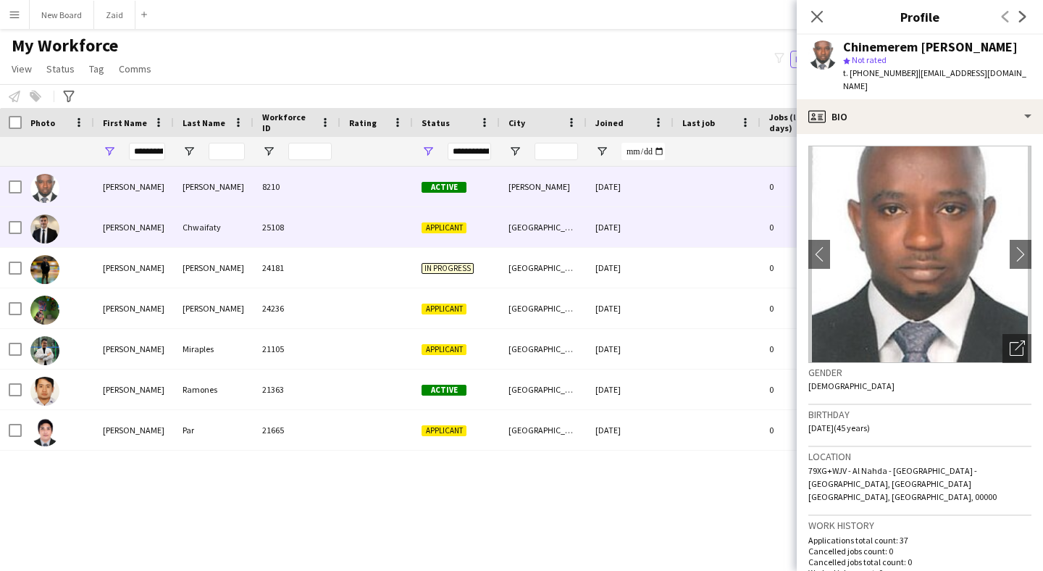
click at [201, 233] on div "Chwaifaty" at bounding box center [214, 227] width 80 height 40
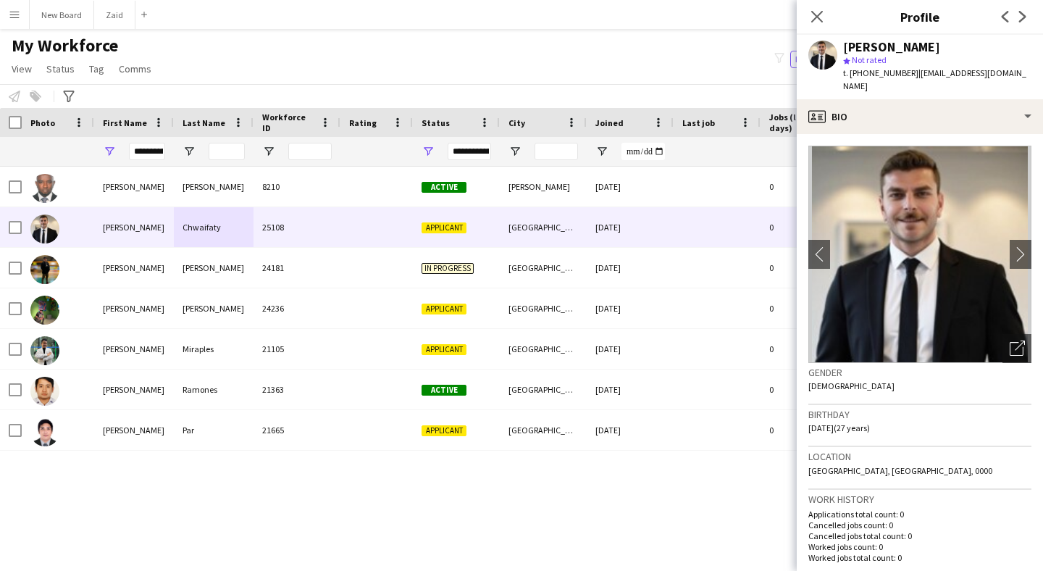
click at [892, 73] on span "t. +971521003443" at bounding box center [880, 72] width 75 height 11
copy span "971521003443"
